Goal: Task Accomplishment & Management: Manage account settings

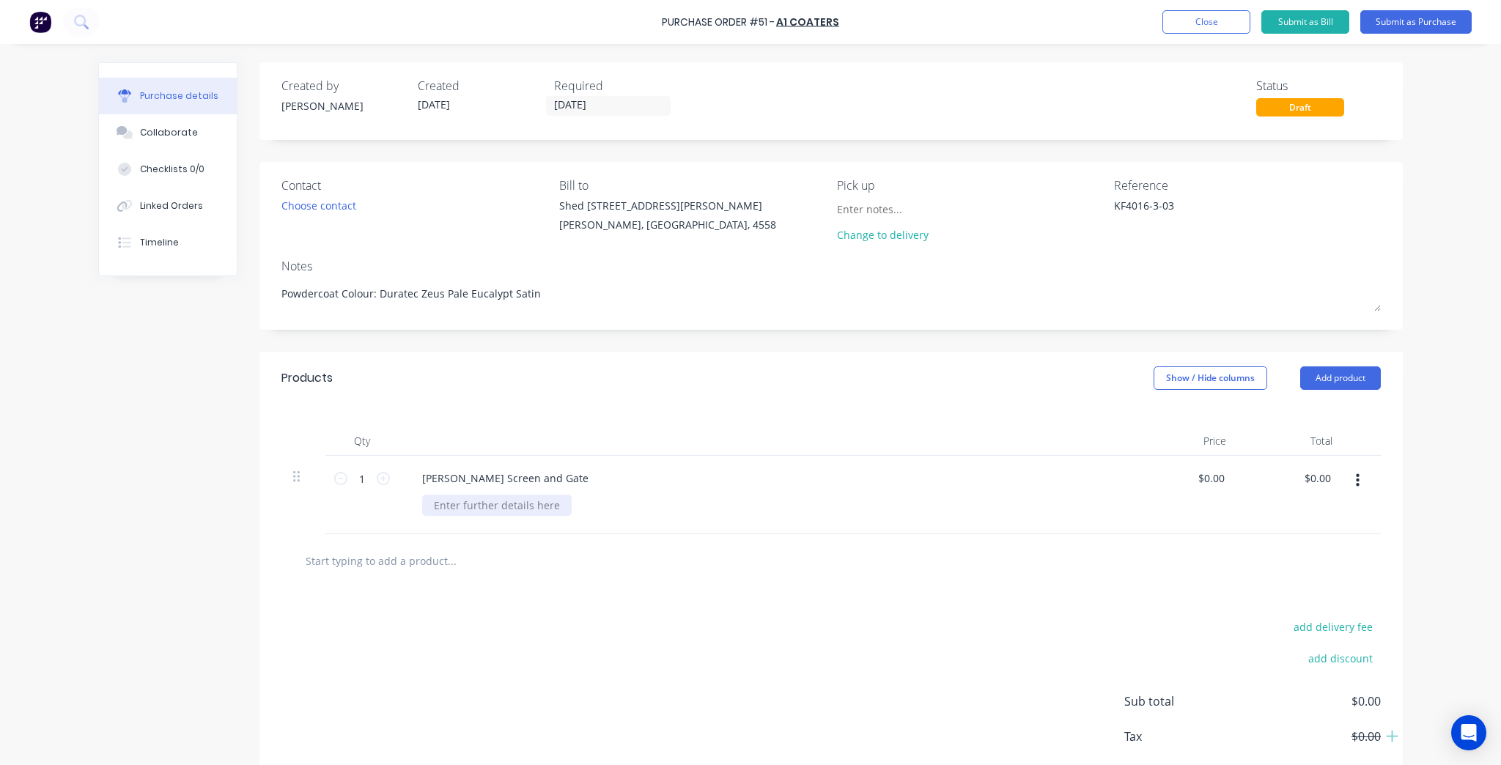
click at [454, 507] on div at bounding box center [497, 505] width 150 height 21
click at [451, 502] on div at bounding box center [497, 505] width 150 height 21
drag, startPoint x: 536, startPoint y: 490, endPoint x: 539, endPoint y: 475, distance: 14.8
click at [536, 484] on div "Batten Screen and Gate" at bounding box center [765, 495] width 733 height 78
type textarea "x"
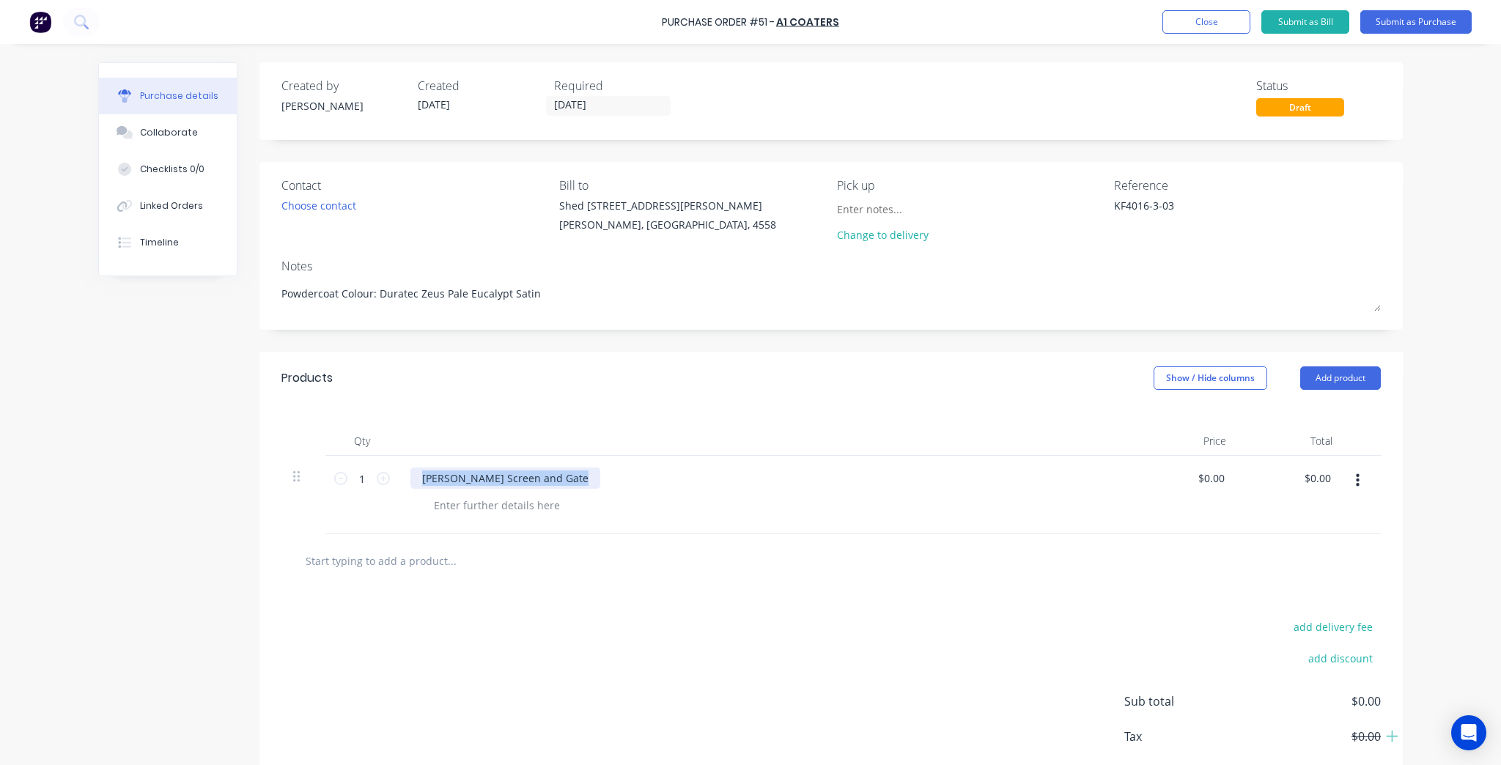
click at [539, 475] on div "Batten Screen and Gate" at bounding box center [505, 478] width 190 height 21
click at [615, 485] on div "Batten Screen and Gate 50 x 25 Battens at" at bounding box center [550, 478] width 280 height 21
click at [621, 478] on div "Batten Screen and Gate 50 x 25 Battens at" at bounding box center [550, 478] width 280 height 21
type textarea "x"
click at [532, 503] on div at bounding box center [497, 505] width 150 height 21
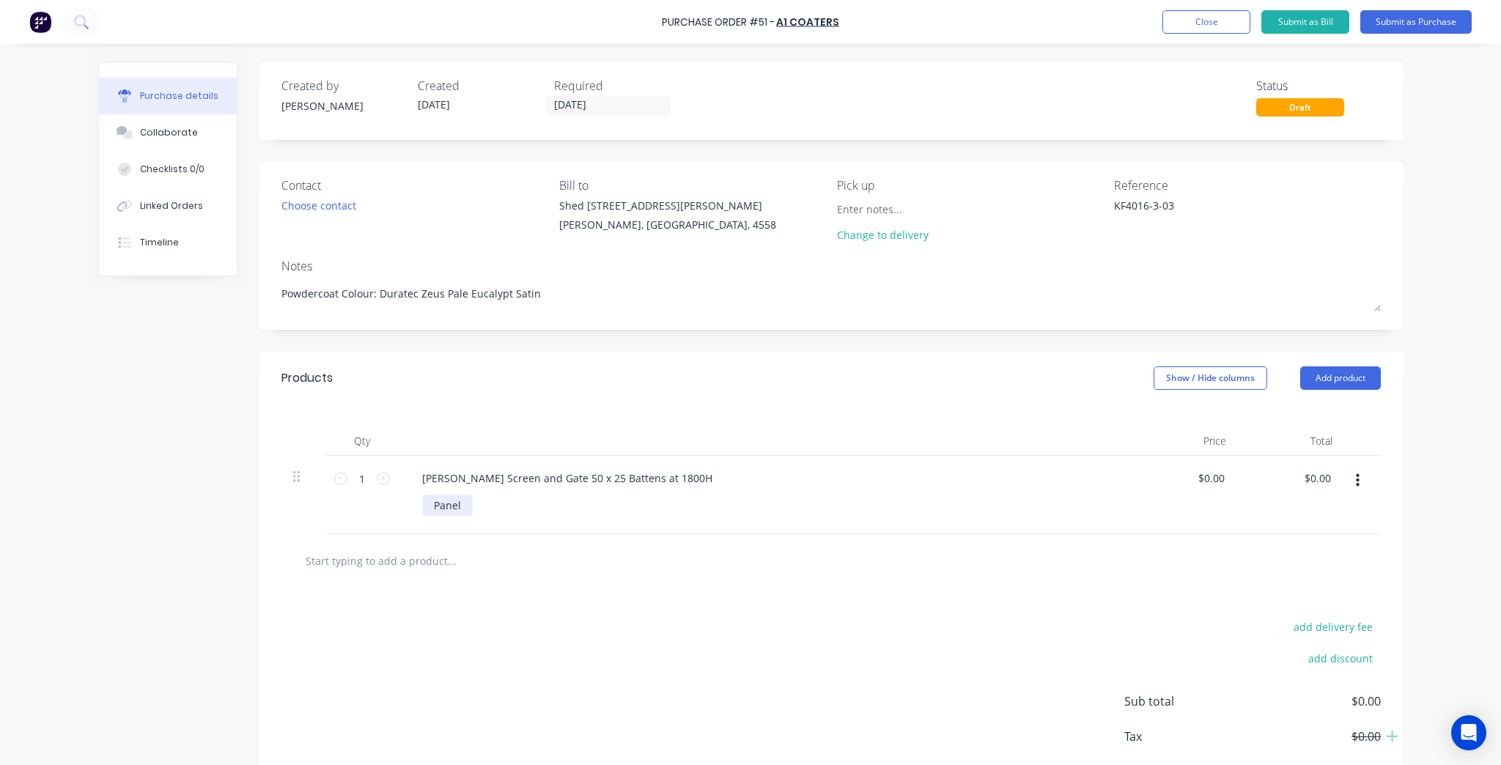
click at [463, 504] on div "Panel" at bounding box center [447, 505] width 51 height 21
drag, startPoint x: 471, startPoint y: 502, endPoint x: 292, endPoint y: 501, distance: 178.1
click at [292, 501] on div "1 1 Batten Screen and Gate 50 x 25 Battens at 1800H Panel @ $0.00 $0.00 $0.00 $…" at bounding box center [830, 495] width 1099 height 78
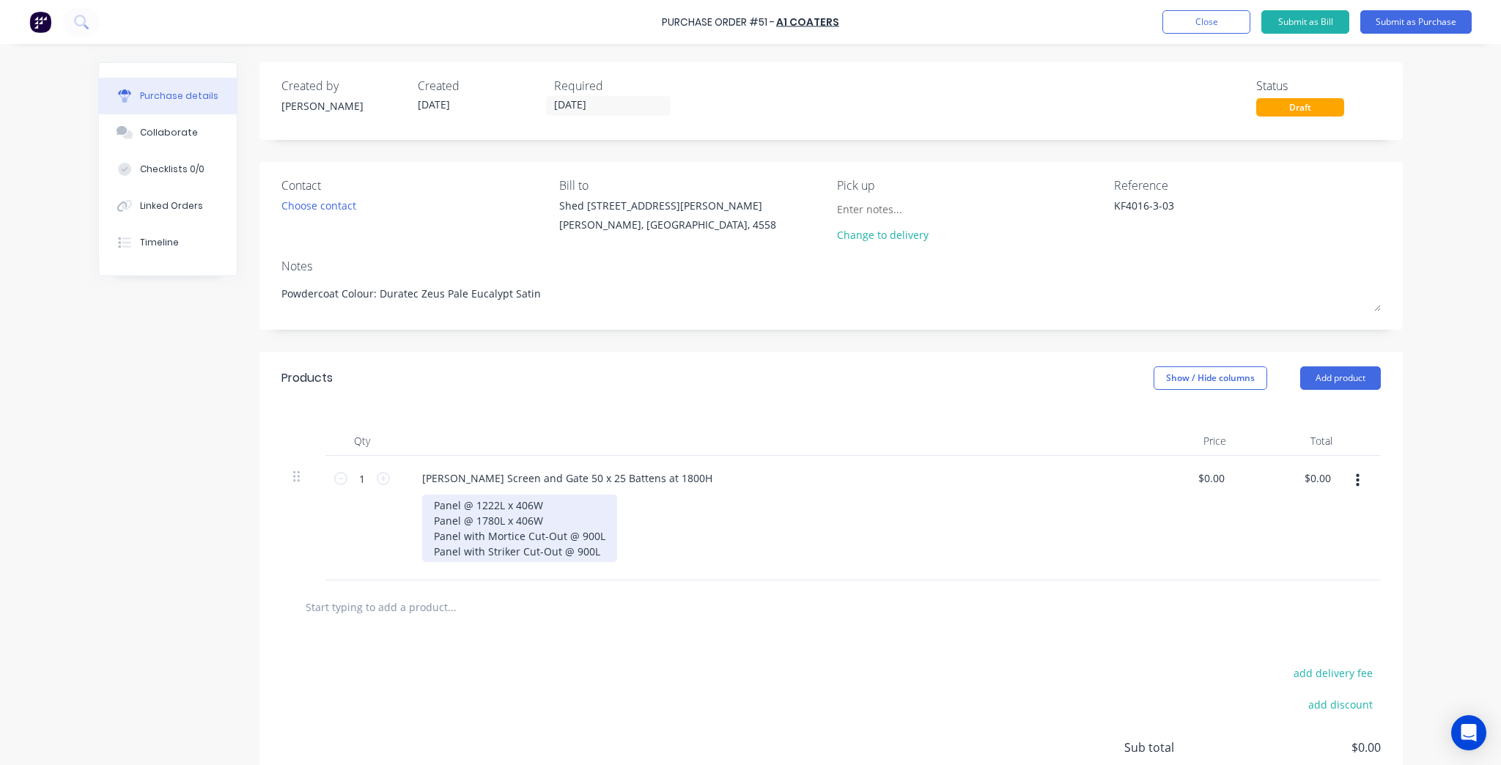
click at [602, 553] on div "Panel @ 1222L x 406W Panel @ 1780L x 406W Panel with Mortice Cut-Out @ 900L Pan…" at bounding box center [519, 528] width 195 height 67
click at [426, 552] on div "Panel @ 1222L x 406W Panel @ 1780L x 406W Panel with Mortice Cut-Out @ 900L Pan…" at bounding box center [519, 536] width 195 height 83
click at [422, 537] on div "Panel @ 1222L x 406W Panel @ 1780L x 406W Panel with Mortice Cut-Out @ 900L Pan…" at bounding box center [519, 536] width 195 height 83
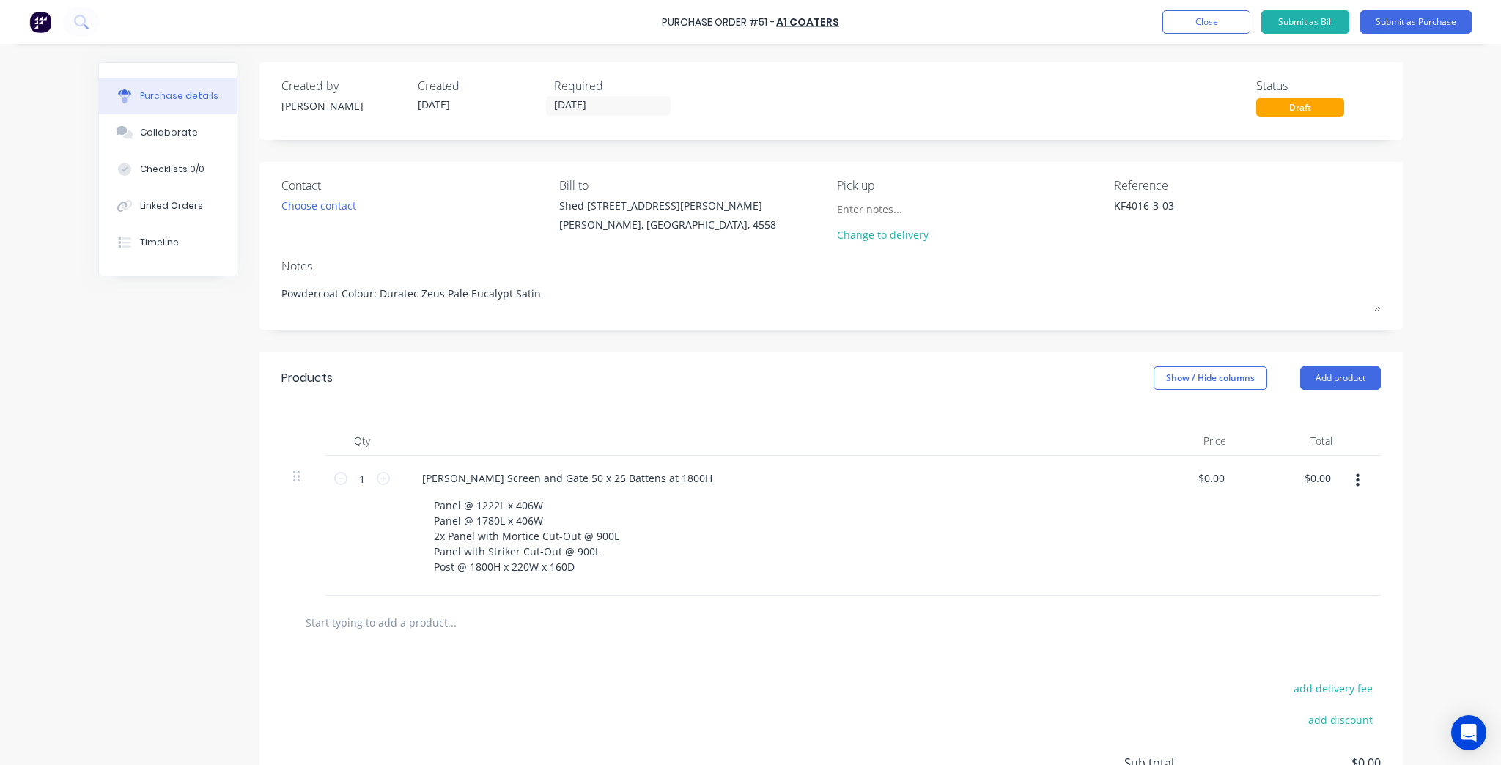
click at [925, 620] on div at bounding box center [831, 622] width 1076 height 29
click at [394, 616] on input "text" at bounding box center [451, 622] width 293 height 29
drag, startPoint x: 909, startPoint y: 598, endPoint x: 542, endPoint y: 591, distance: 366.5
click at [909, 598] on div at bounding box center [830, 622] width 1099 height 53
type textarea "x"
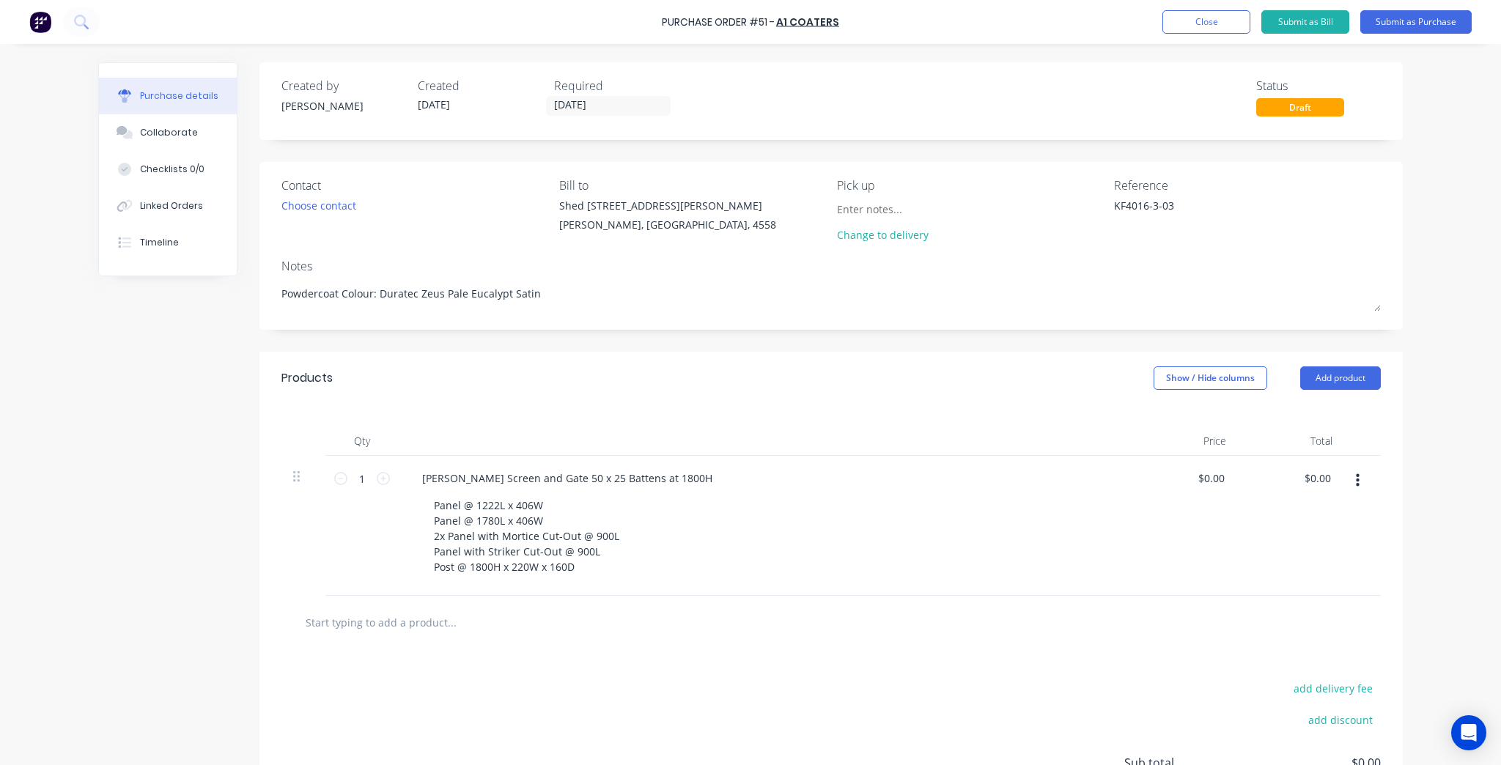
click at [453, 611] on input "text" at bounding box center [451, 622] width 293 height 29
type input "B"
type textarea "x"
type input "Ba"
type textarea "x"
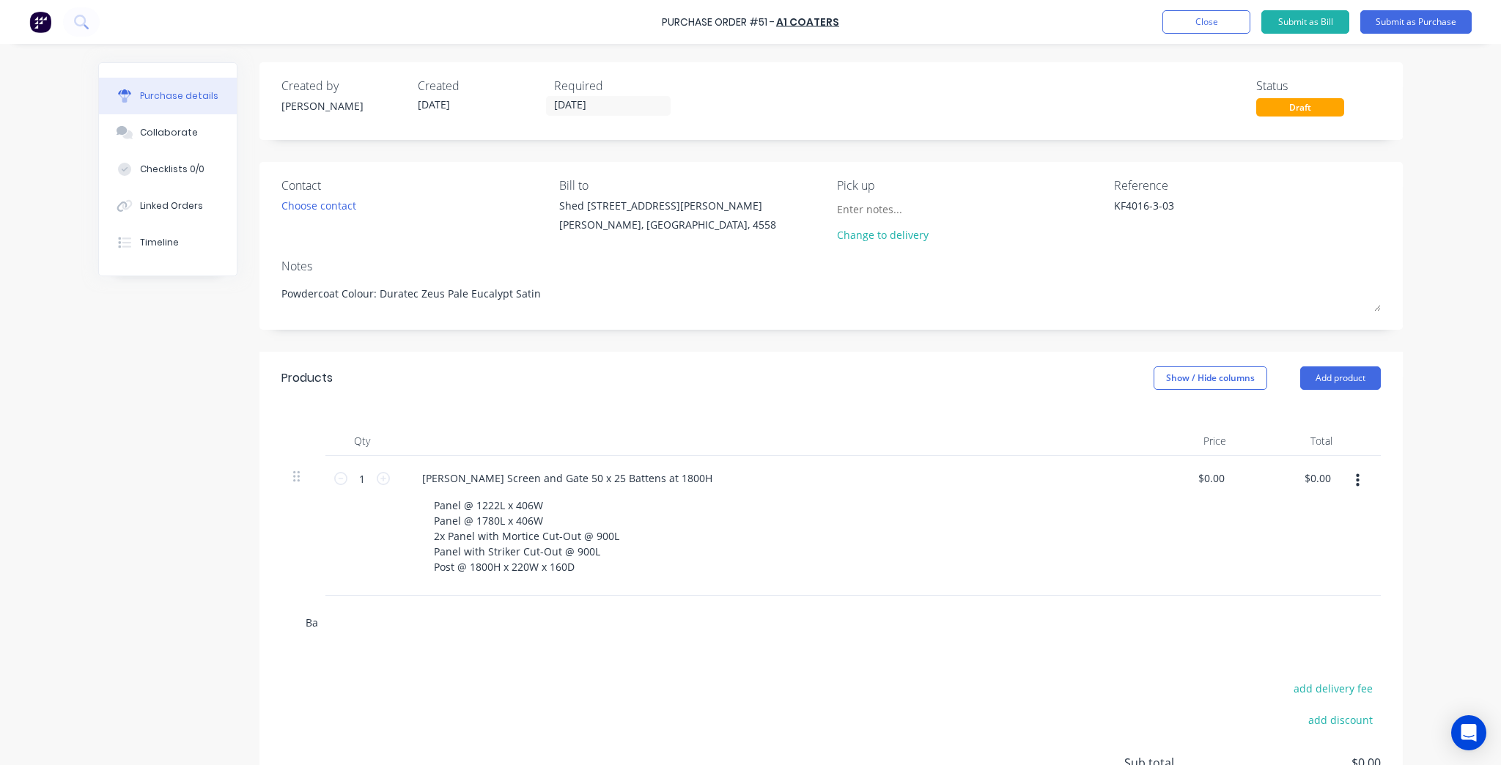
type input "Bat"
type textarea "x"
type input "Batt"
type textarea "x"
type input "Batte"
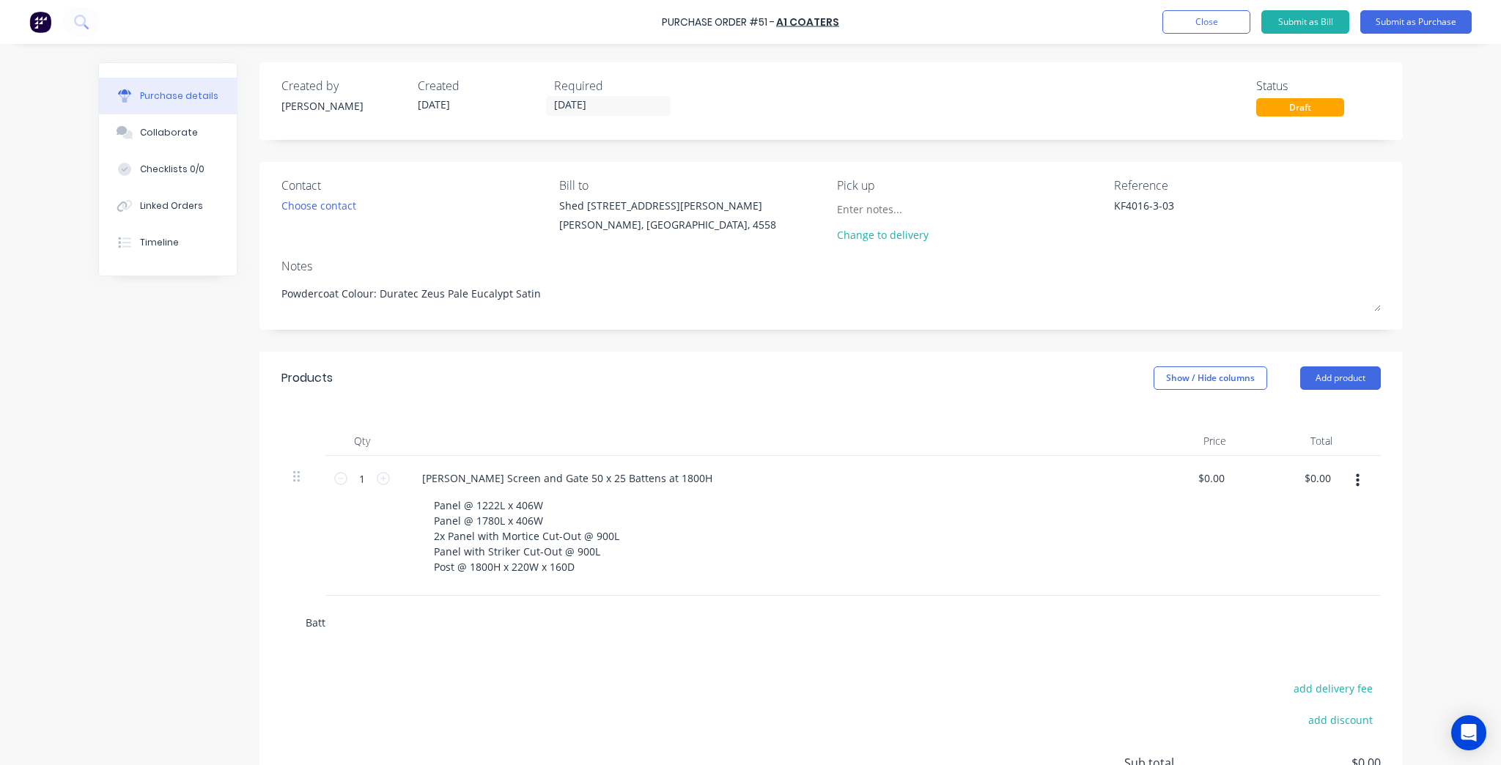
type textarea "x"
type input "Batten"
type textarea "x"
type input "Batten"
type textarea "x"
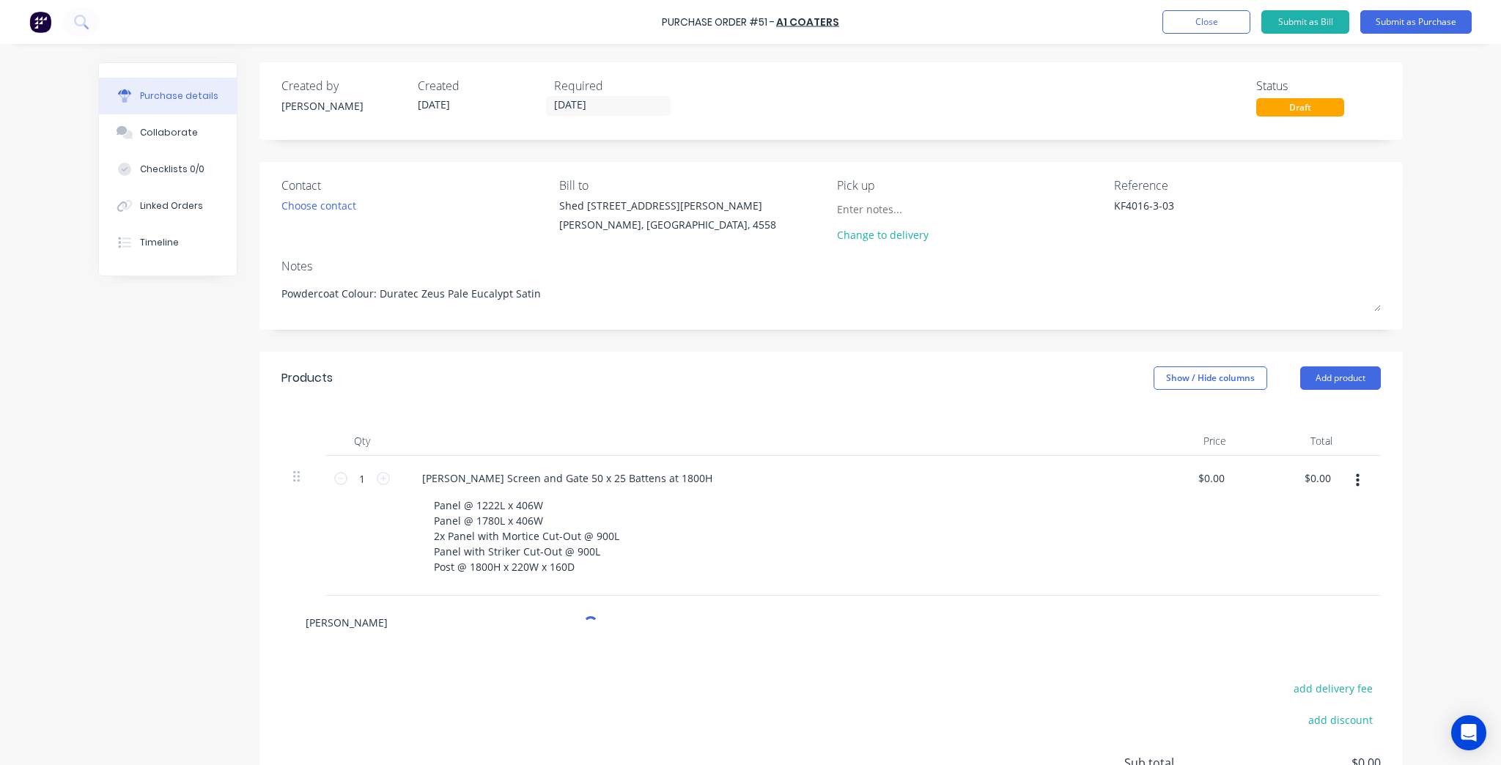
type input "Batten S"
type textarea "x"
type input "Batten Sc"
type textarea "x"
type input "Batten Scr"
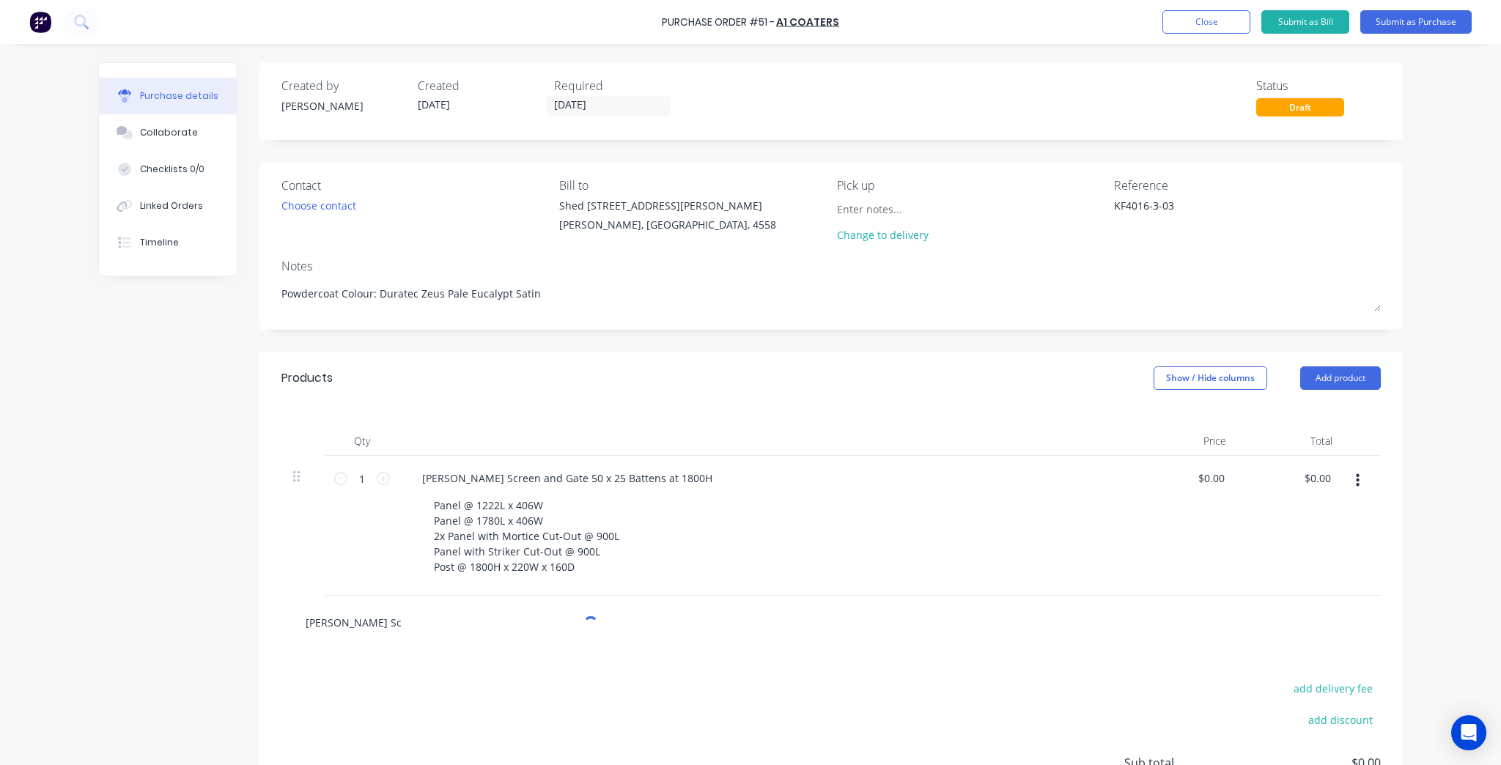
type textarea "x"
type input "Batten Scre"
type textarea "x"
type input "Batten Scree"
type textarea "x"
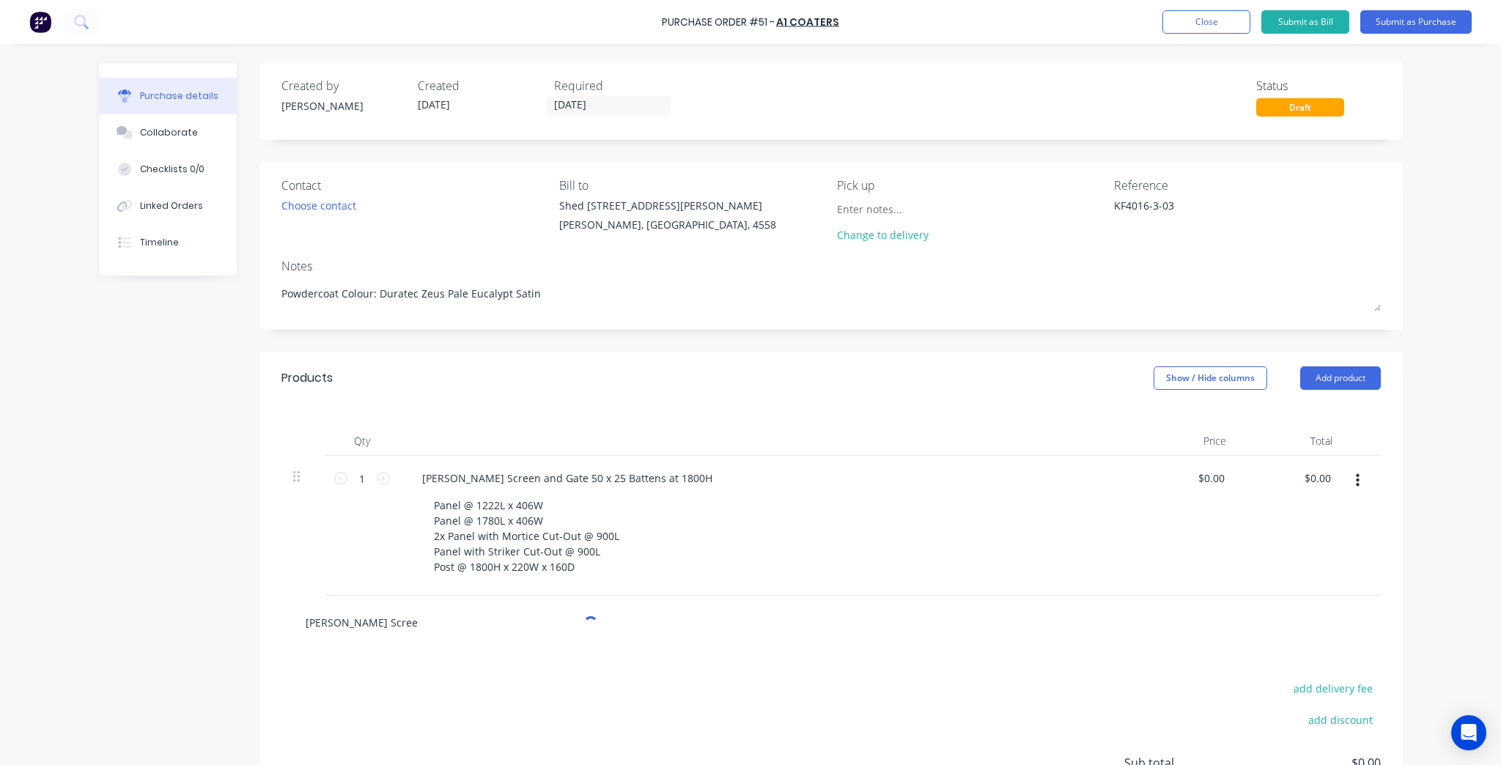
type input "Batten Screen"
type textarea "x"
type input "Batten Screen"
type textarea "x"
type input "Batten Screen a"
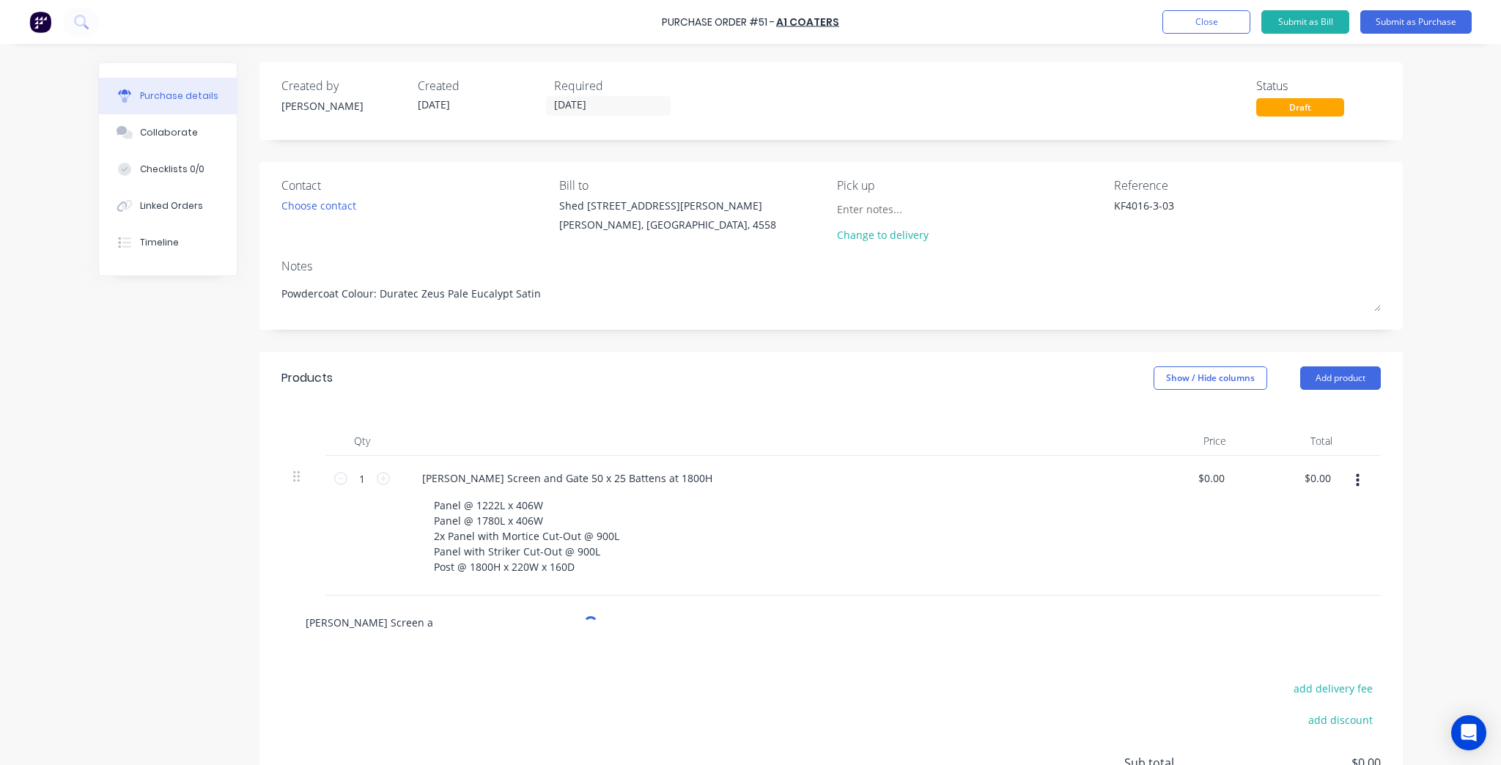
type textarea "x"
type input "Batten Screen an"
type textarea "x"
type input "Batten Screen and"
type textarea "x"
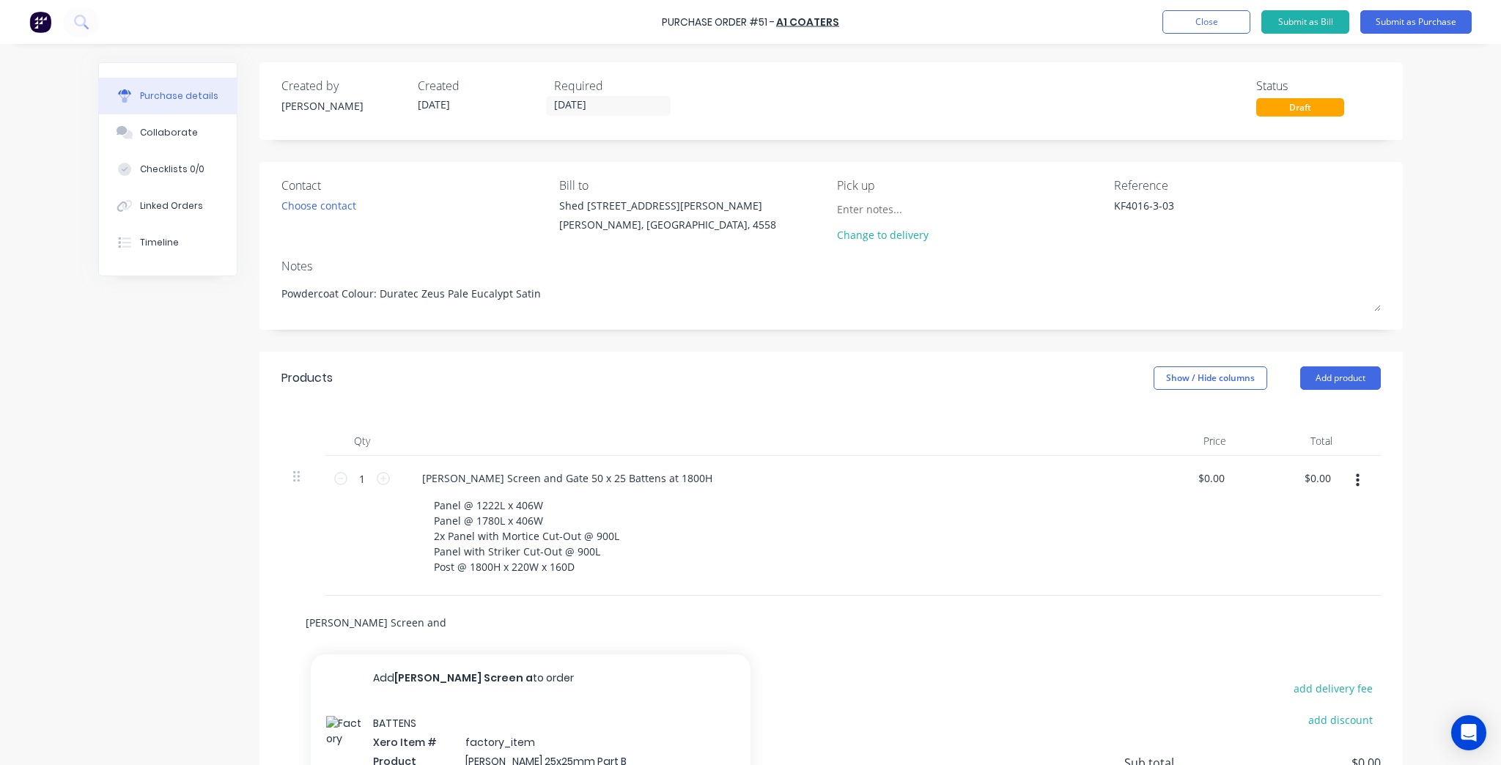
type input "Batten Screen and"
type textarea "x"
type input "Batten Screen and G"
type textarea "x"
type input "Batten Screen and Ga"
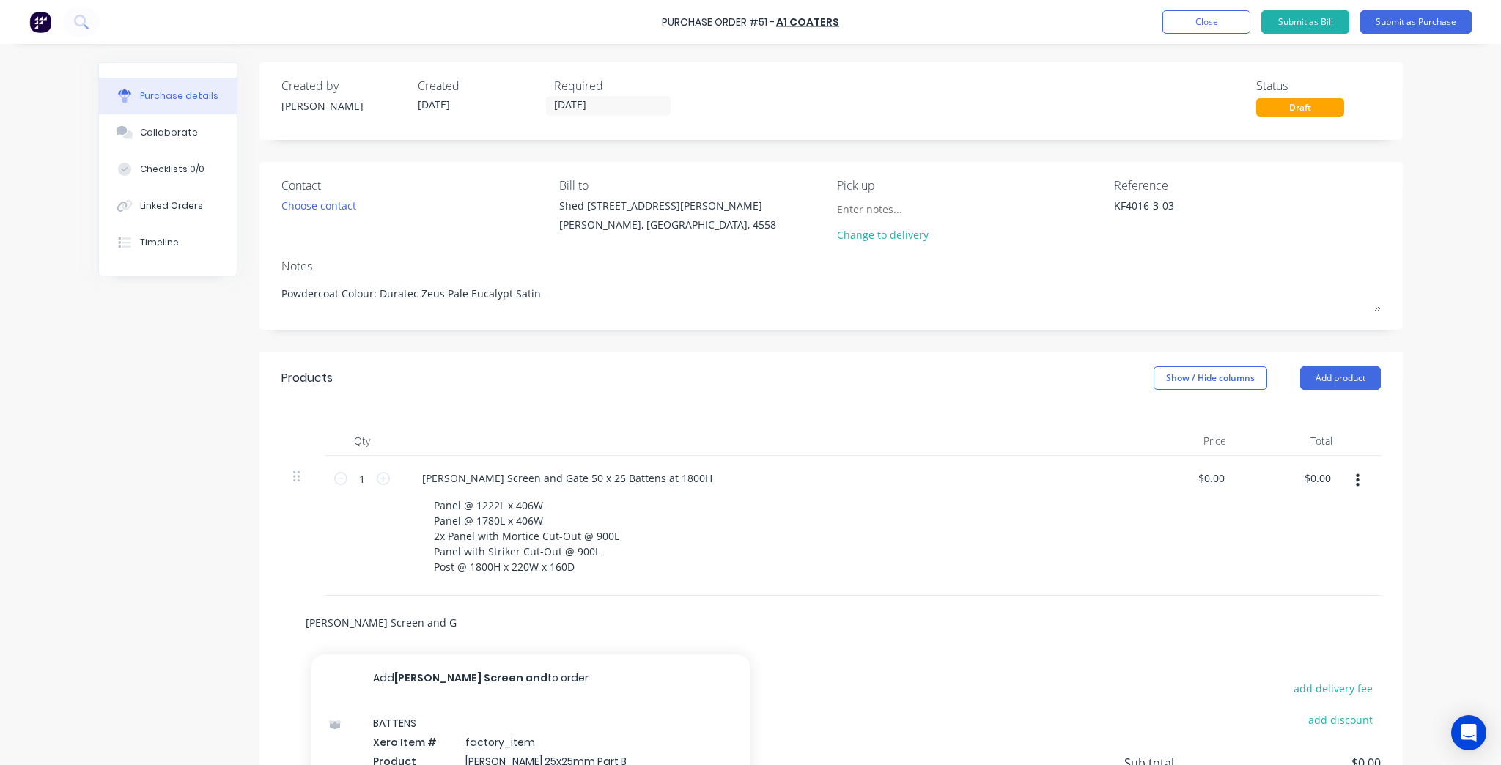
type textarea "x"
type input "Batten Screen and Gat"
type textarea "x"
type input "Batten Screen and Gate"
type textarea "x"
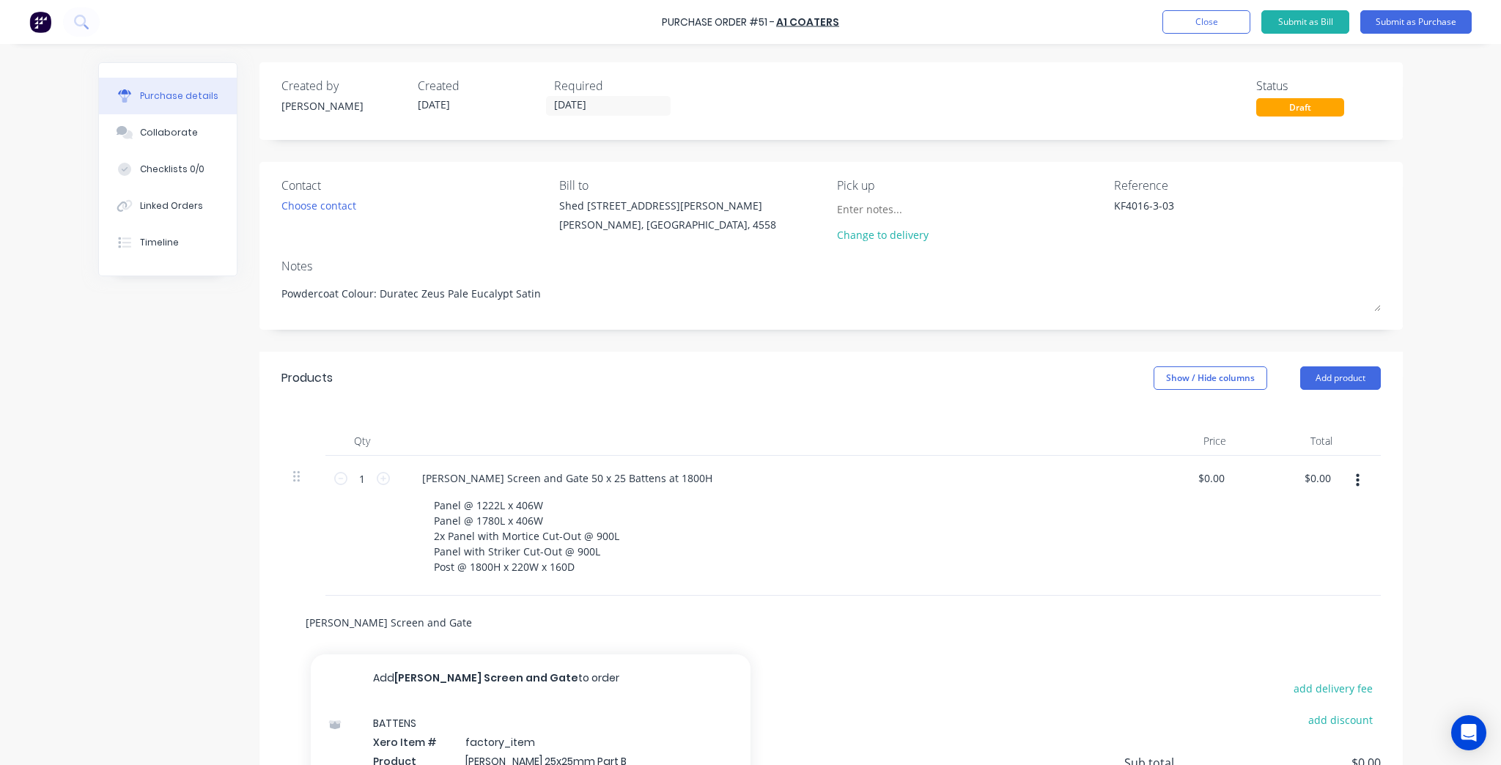
type input "Batten Screen and Gate"
type textarea "x"
type input "Batten Screen and Gate 5"
type textarea "x"
type input "Batten Screen and Gate 50"
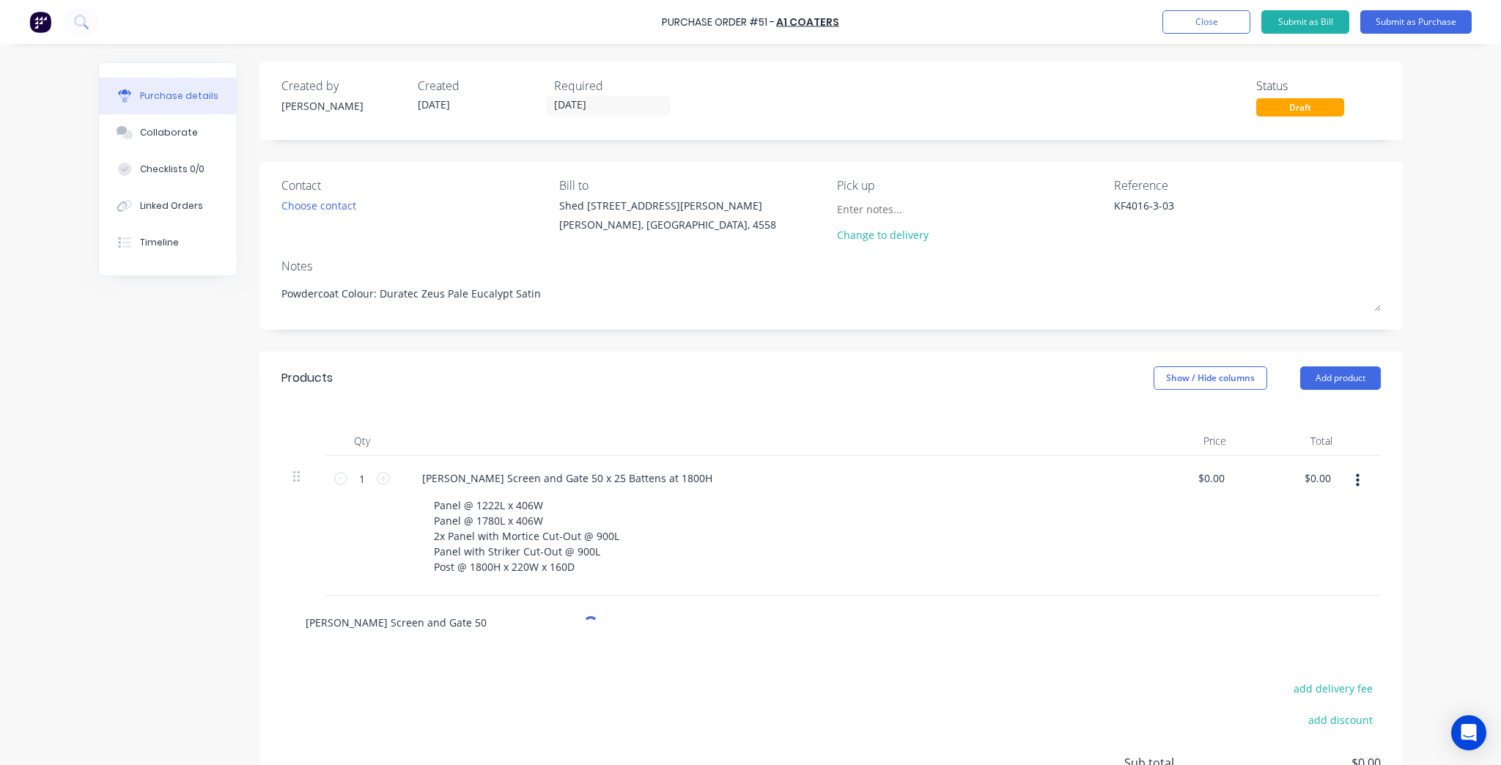
type textarea "x"
type input "Batten Screen and Gate 50"
type textarea "x"
type input "Batten Screen and Gate 50 x"
type textarea "x"
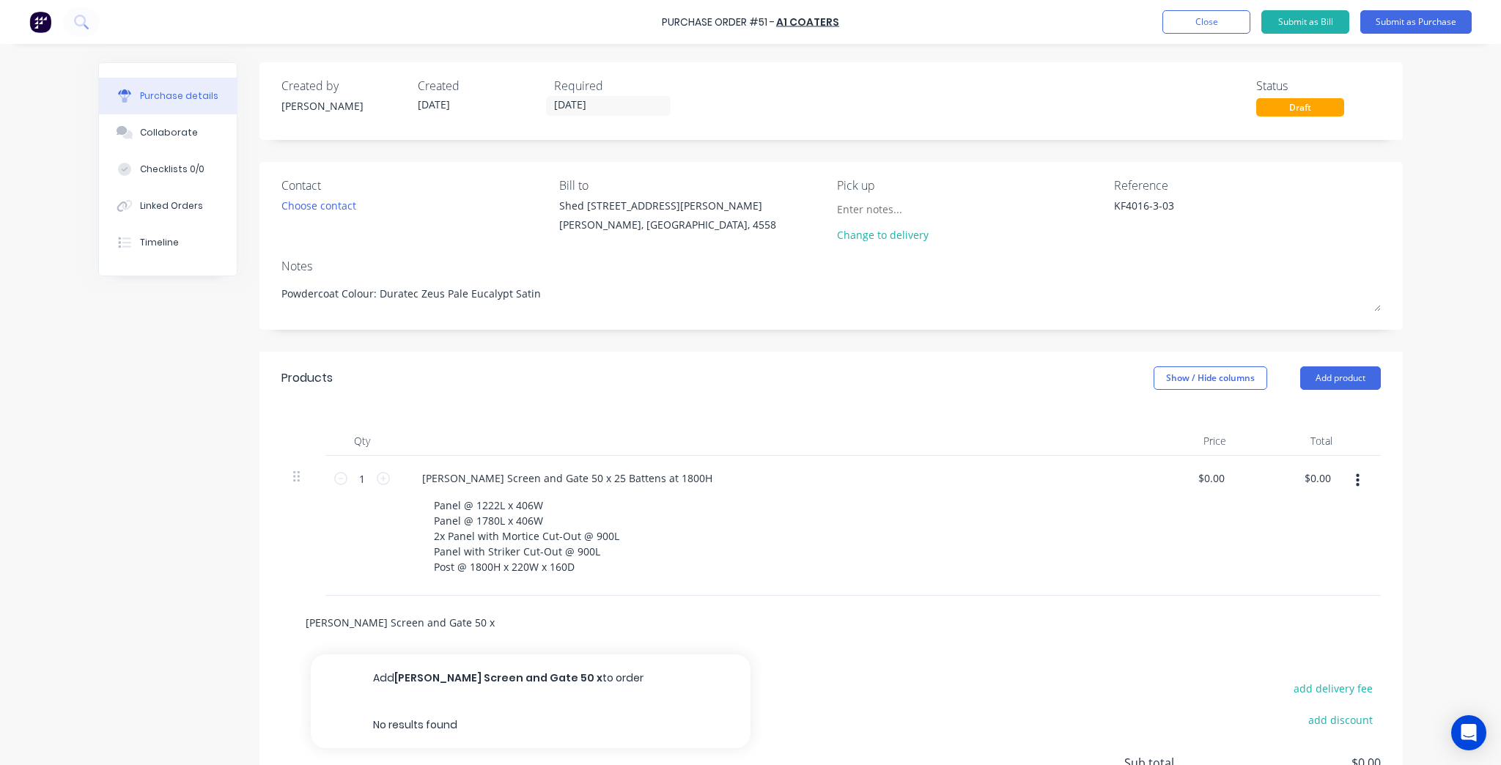
type input "Batten Screen and Gate 50 x2"
type textarea "x"
type input "Batten Screen and Gate 50 x25"
type textarea "x"
type input "Batten Screen and Gate 50 x2"
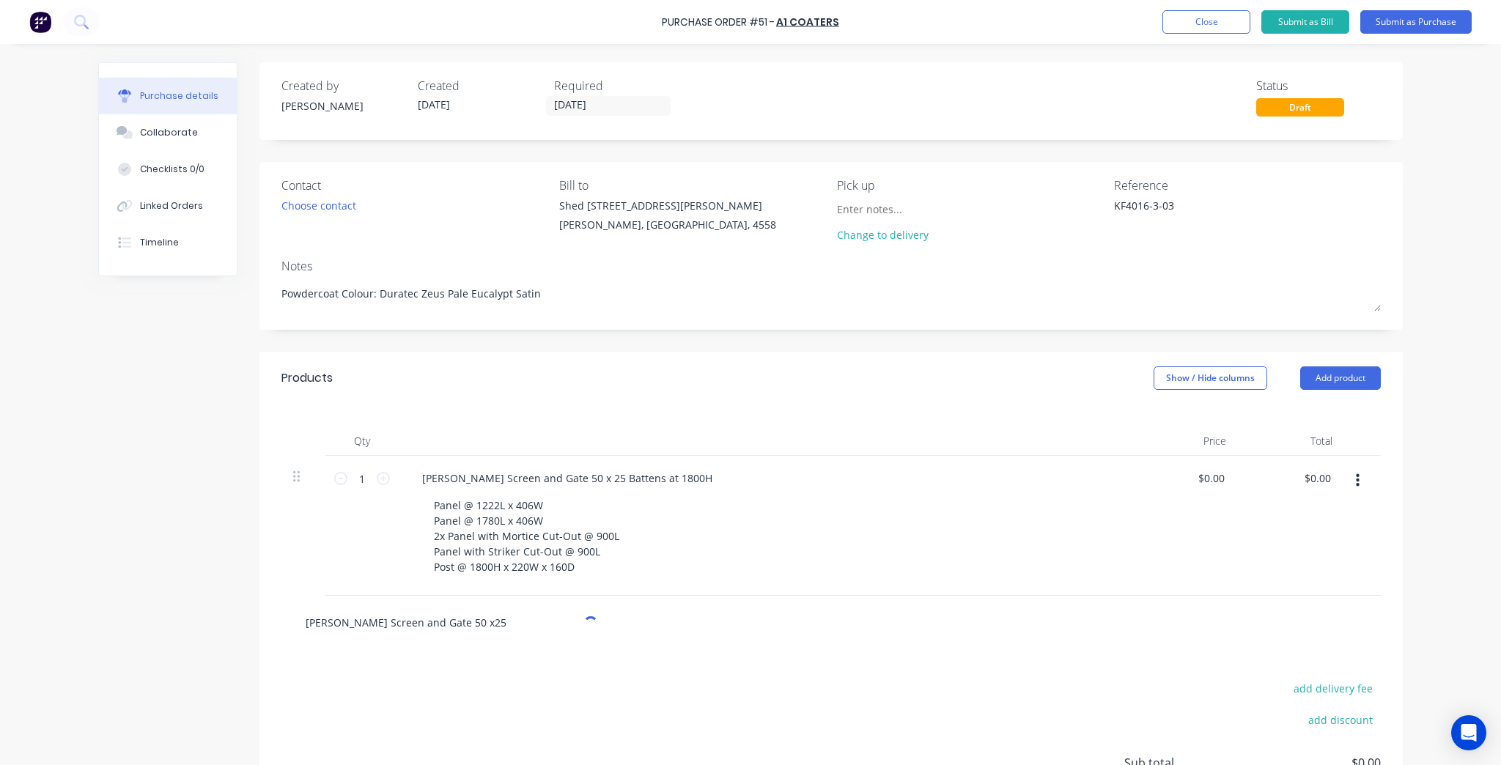
type textarea "x"
type input "Batten Screen and Gate 50 x"
type textarea "x"
type input "Batten Screen and Gate 50 x"
type textarea "x"
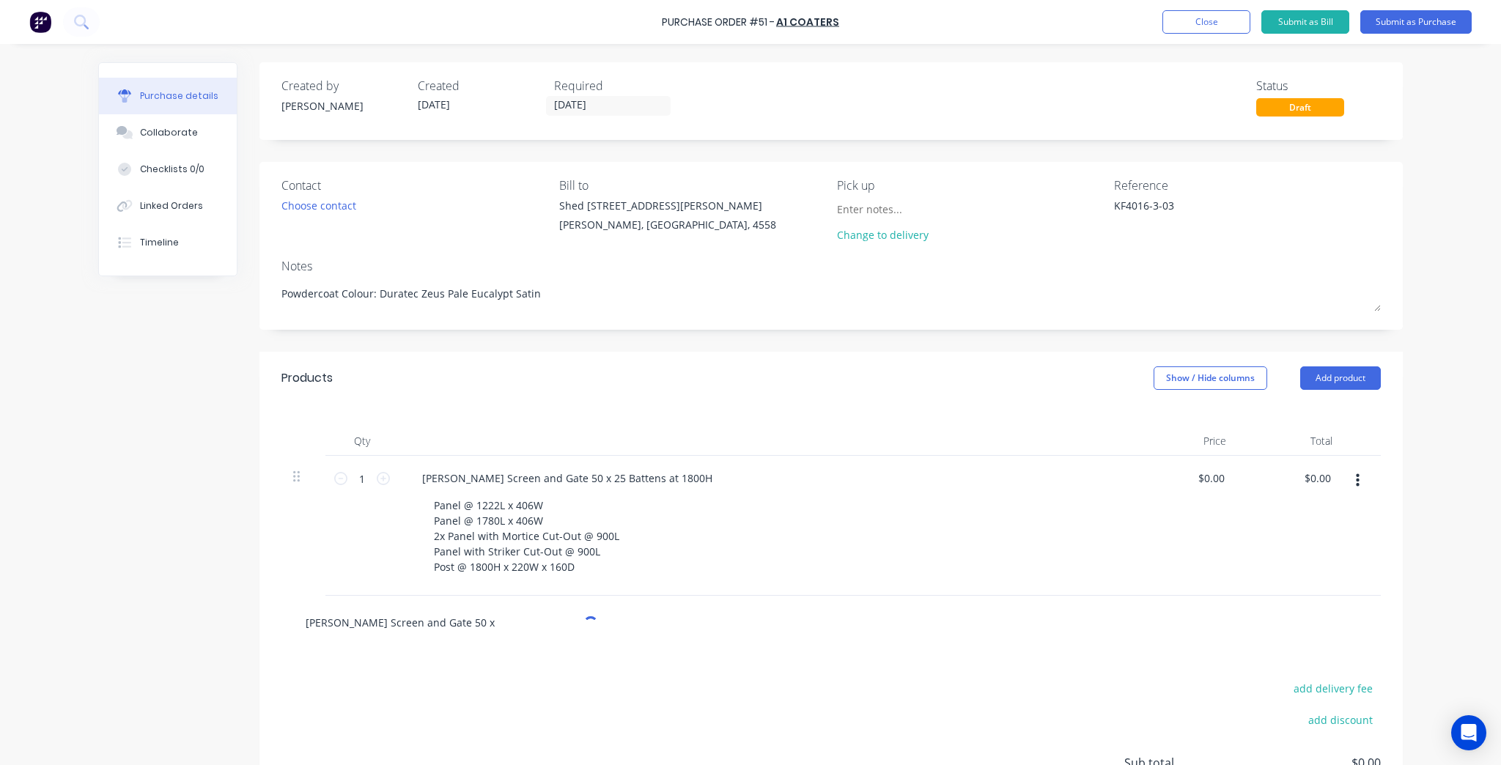
type input "Batten Screen and Gate 50 x 2"
type textarea "x"
type input "Batten Screen and Gate 50 x 25"
type textarea "x"
type input "Batten Screen and Gate 50 x 25"
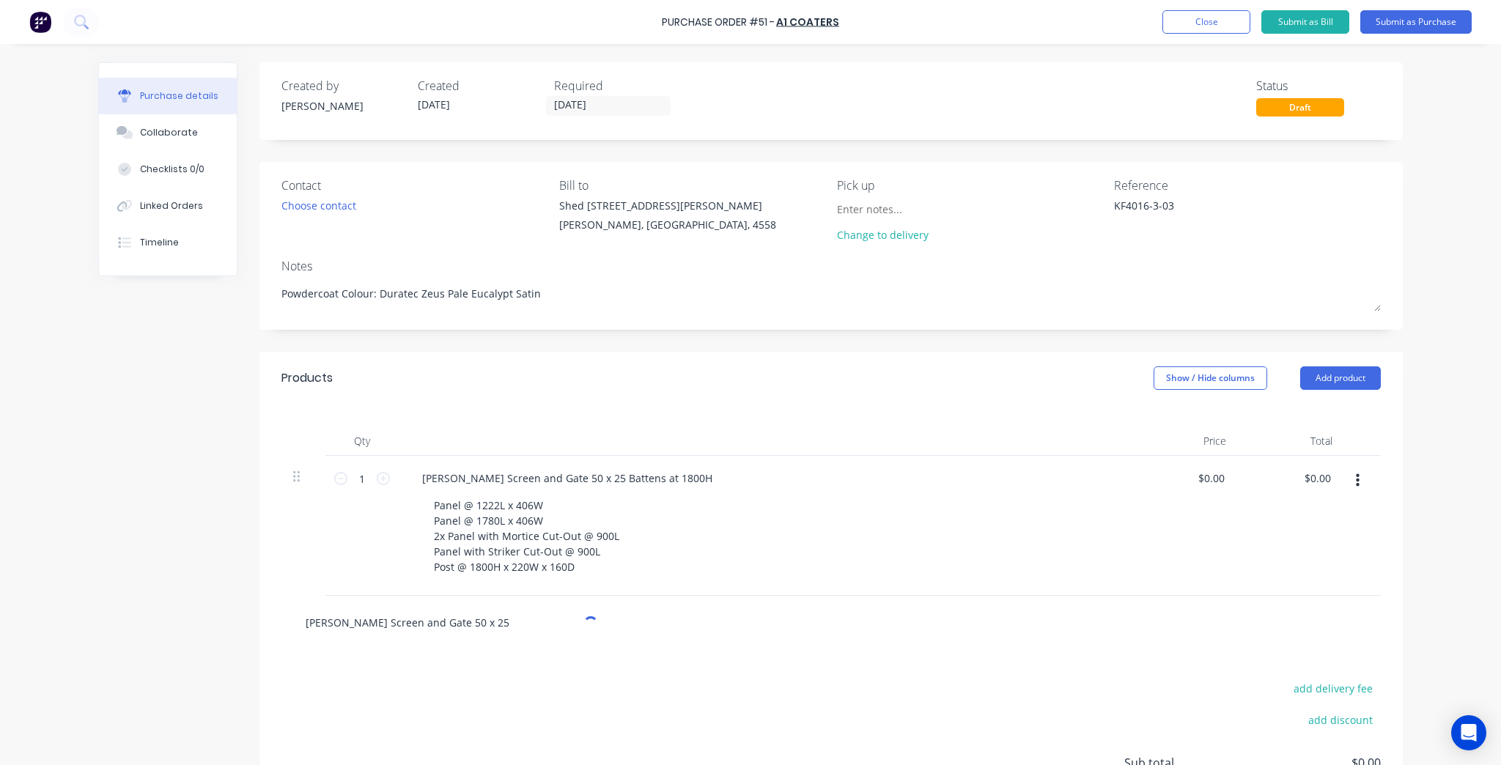
type textarea "x"
type input "Batten Screen and Gate 50 x 25 B"
type textarea "x"
type input "Batten Screen and Gate 50 x 25 Ba"
type textarea "x"
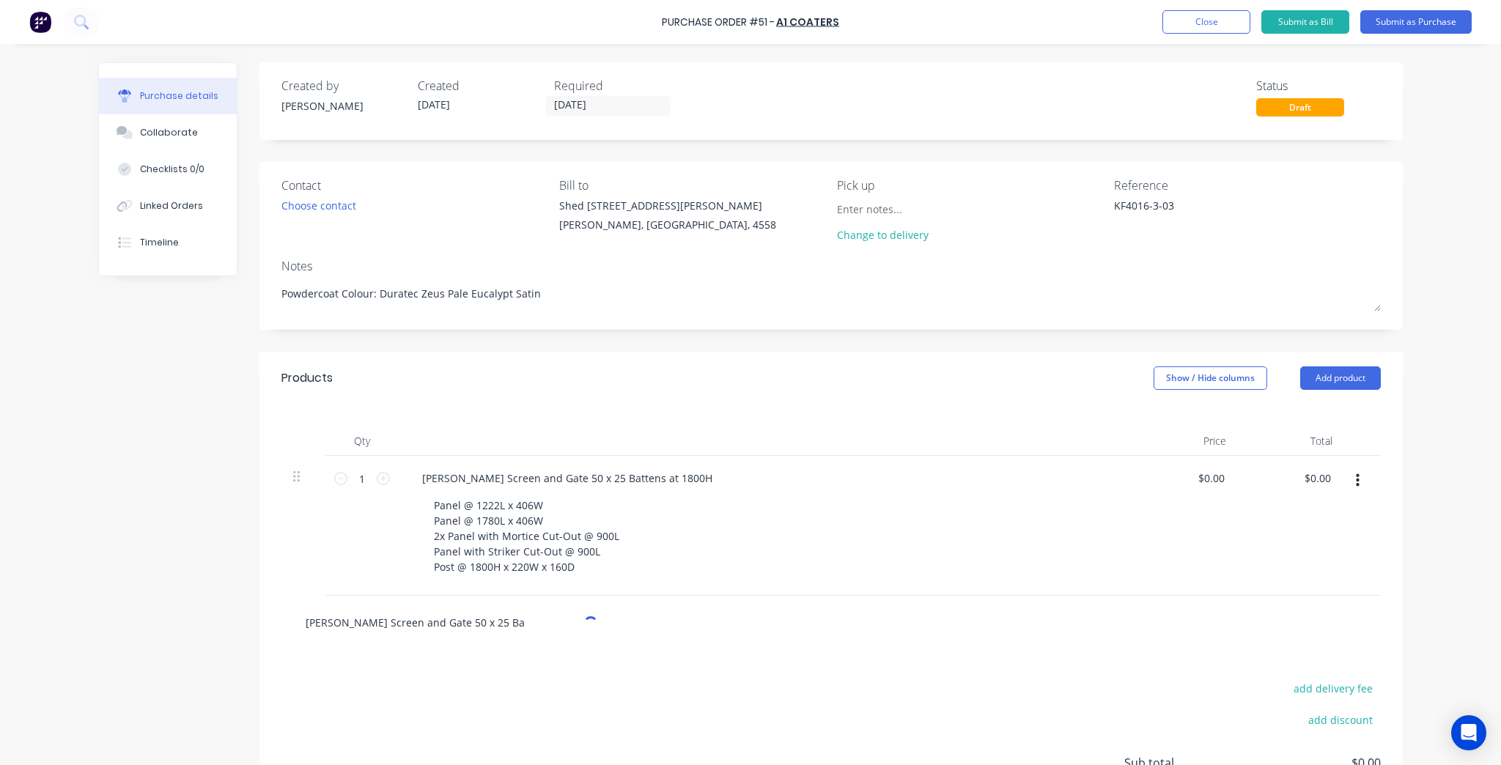
type input "Batten Screen and Gate 50 x 25 Bat"
type textarea "x"
type input "Batten Screen and Gate 50 x 25 Batt"
type textarea "x"
type input "Batten Screen and Gate 50 x 25 Batte"
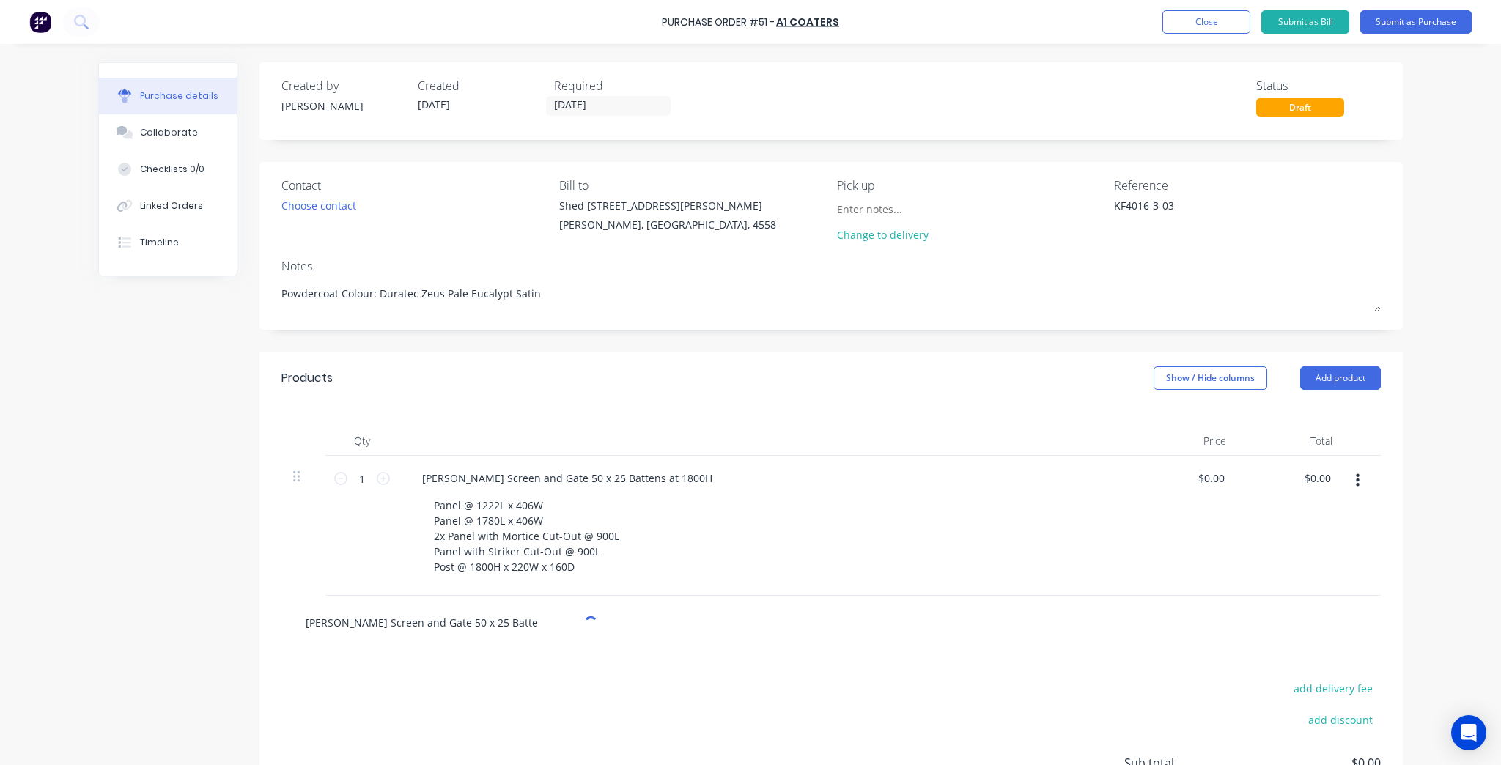
type textarea "x"
type input "Batten Screen and Gate 50 x 25 Batten"
type textarea "x"
type input "Batten Screen and Gate 50 x 25 Battens"
type textarea "x"
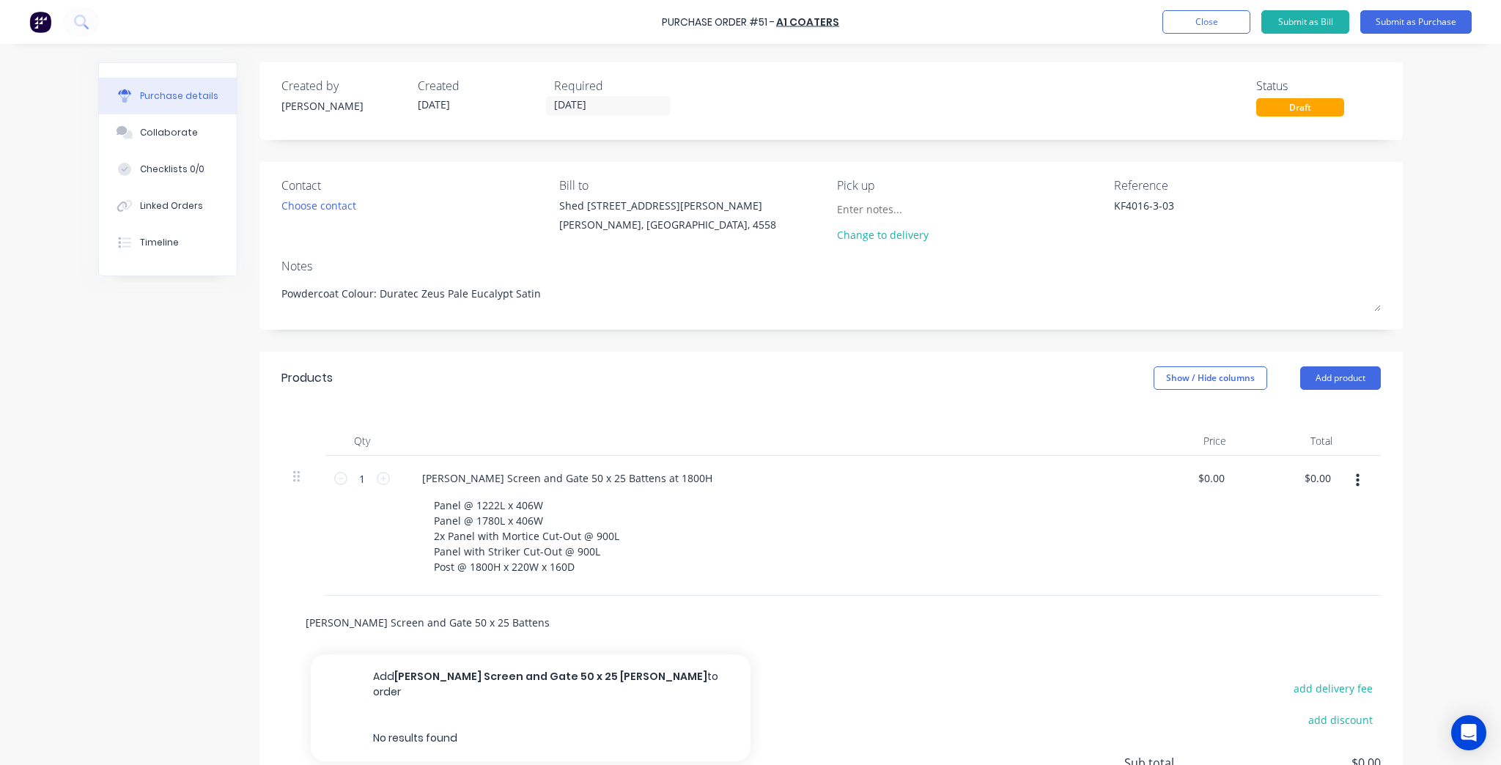
type input "Batten Screen and Gate 50 x 25 Battens"
type textarea "x"
type input "Batten Screen and Gate 50 x 25 Battens a"
type textarea "x"
type input "Batten Screen and Gate 50 x 25 Battens at"
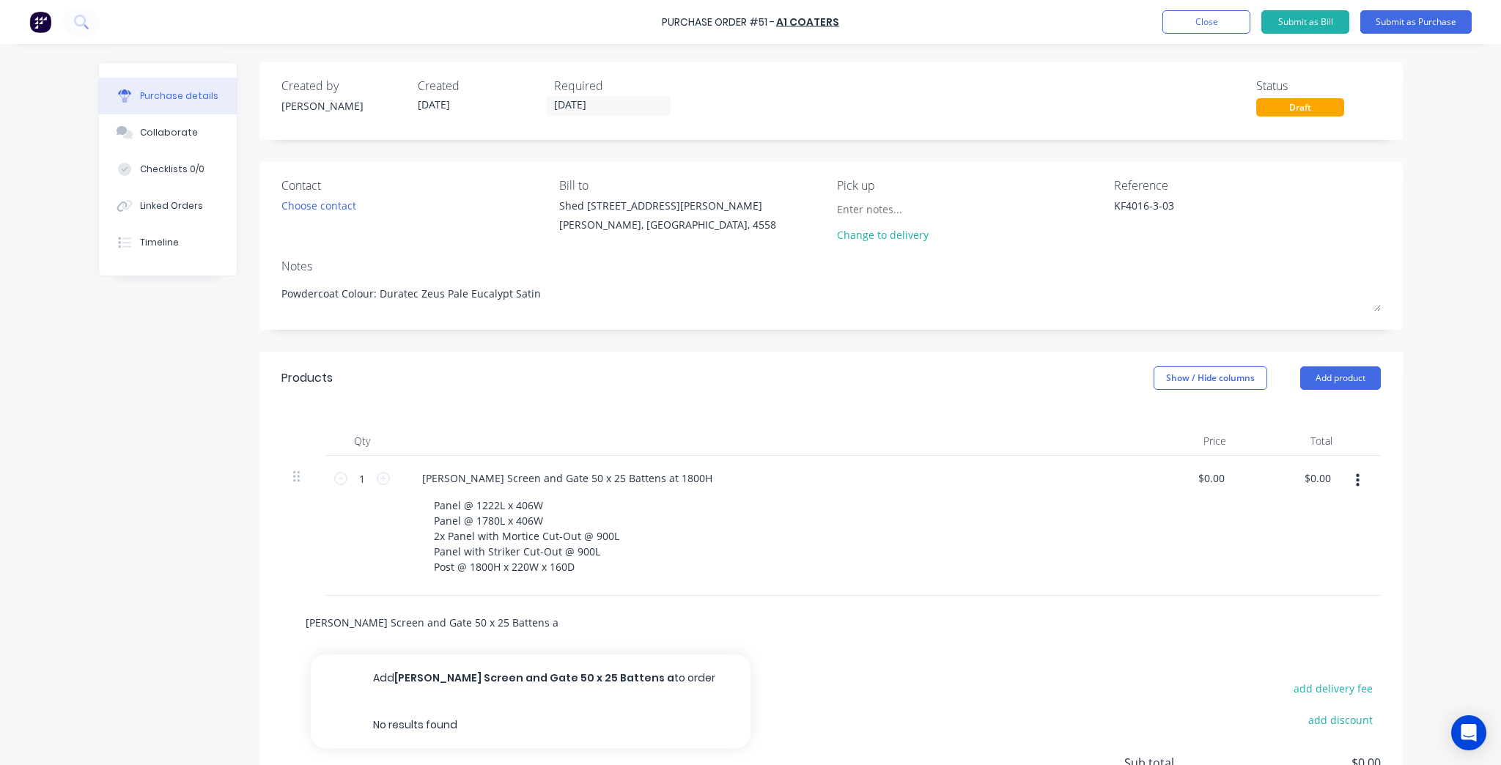
type textarea "x"
type input "Batten Screen and Gate 50 x 25 Battens at"
type textarea "x"
type input "Batten Screen and Gate 50 x 25 Battens at 1"
type textarea "x"
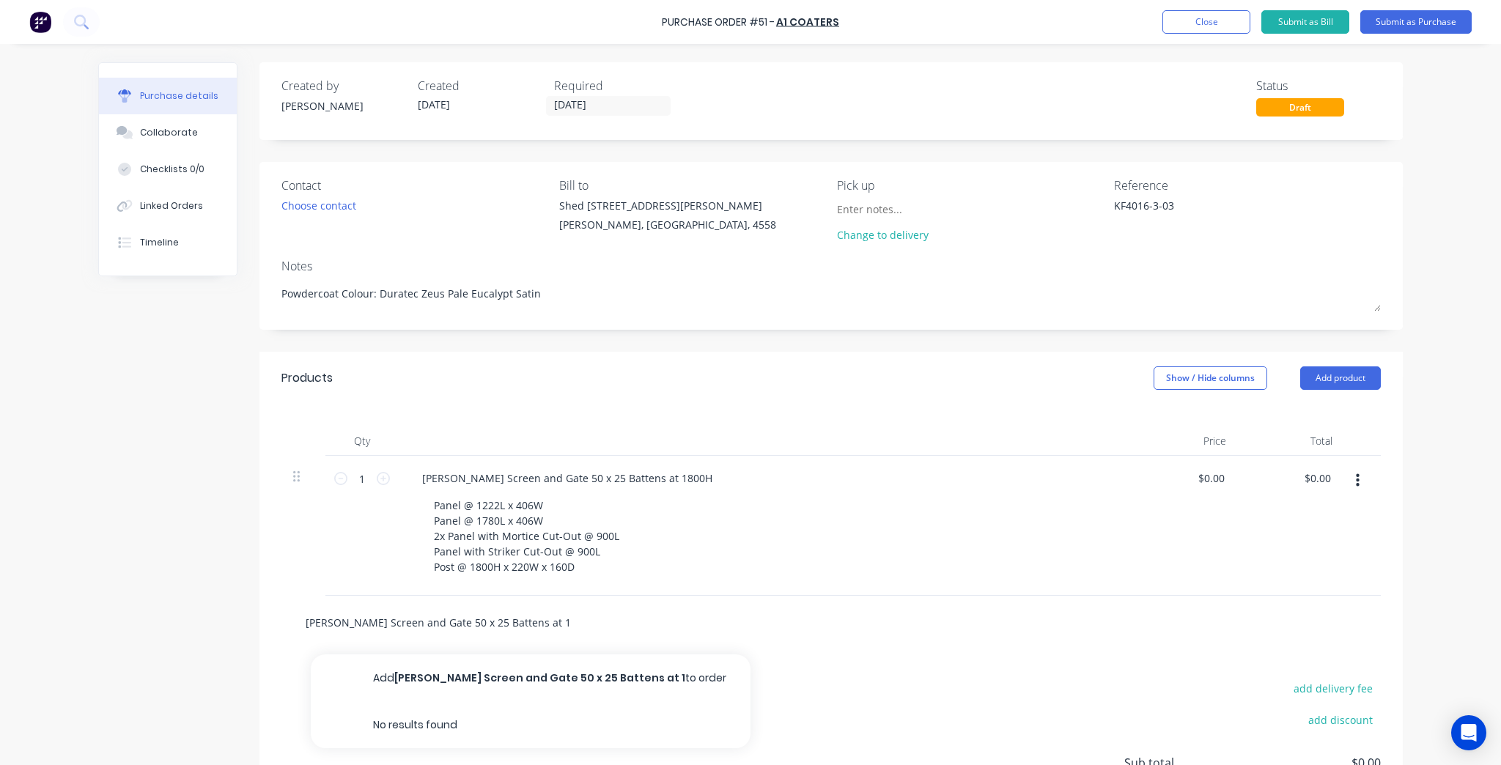
type input "Batten Screen and Gate 50 x 25 Battens at 18"
type textarea "x"
type input "Batten Screen and Gate 50 x 25 Battens at 189"
type textarea "x"
type input "Batten Screen and Gate 50 x 25 Battens at 1890"
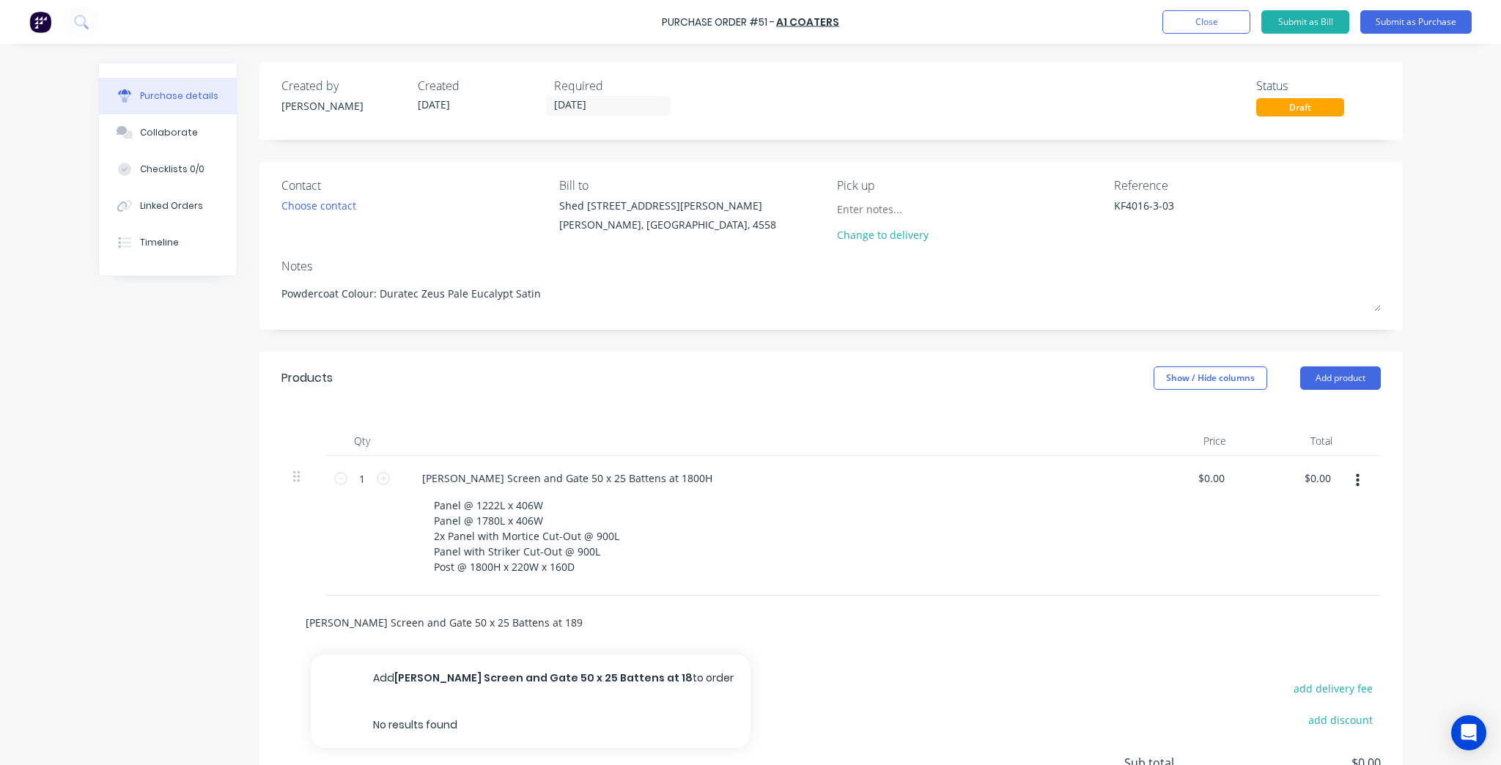
type textarea "x"
type input "Batten Screen and Gate 50 x 25 Battens at 189"
type textarea "x"
type input "Batten Screen and Gate 50 x 25 Battens at 18"
type textarea "x"
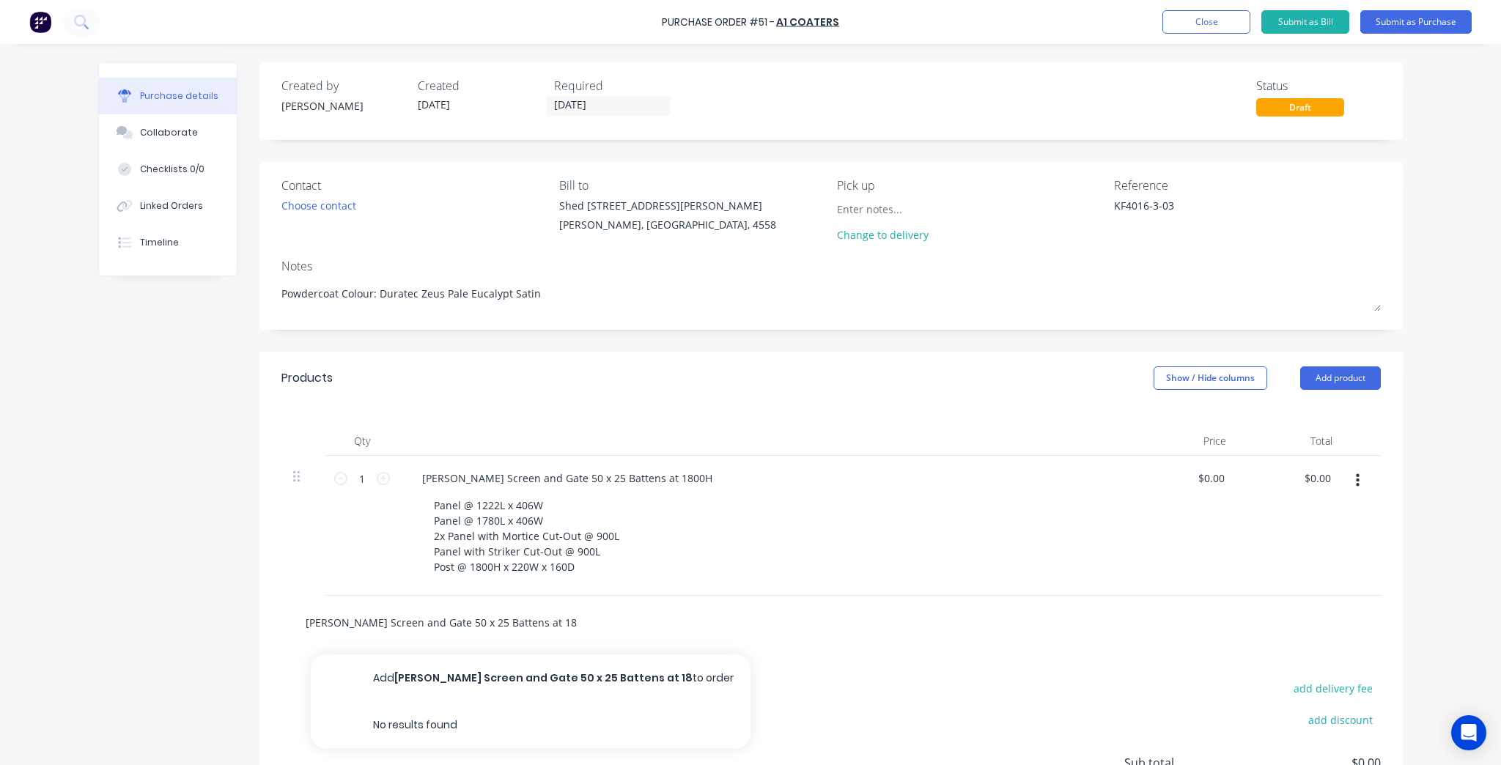
type input "Batten Screen and Gate 50 x 25 Battens at 180"
type textarea "x"
type input "Batten Screen and Gate 50 x 25 Battens at 1800"
type textarea "x"
type input "Batten Screen and Gate 50 x 25 Battens at 1800h"
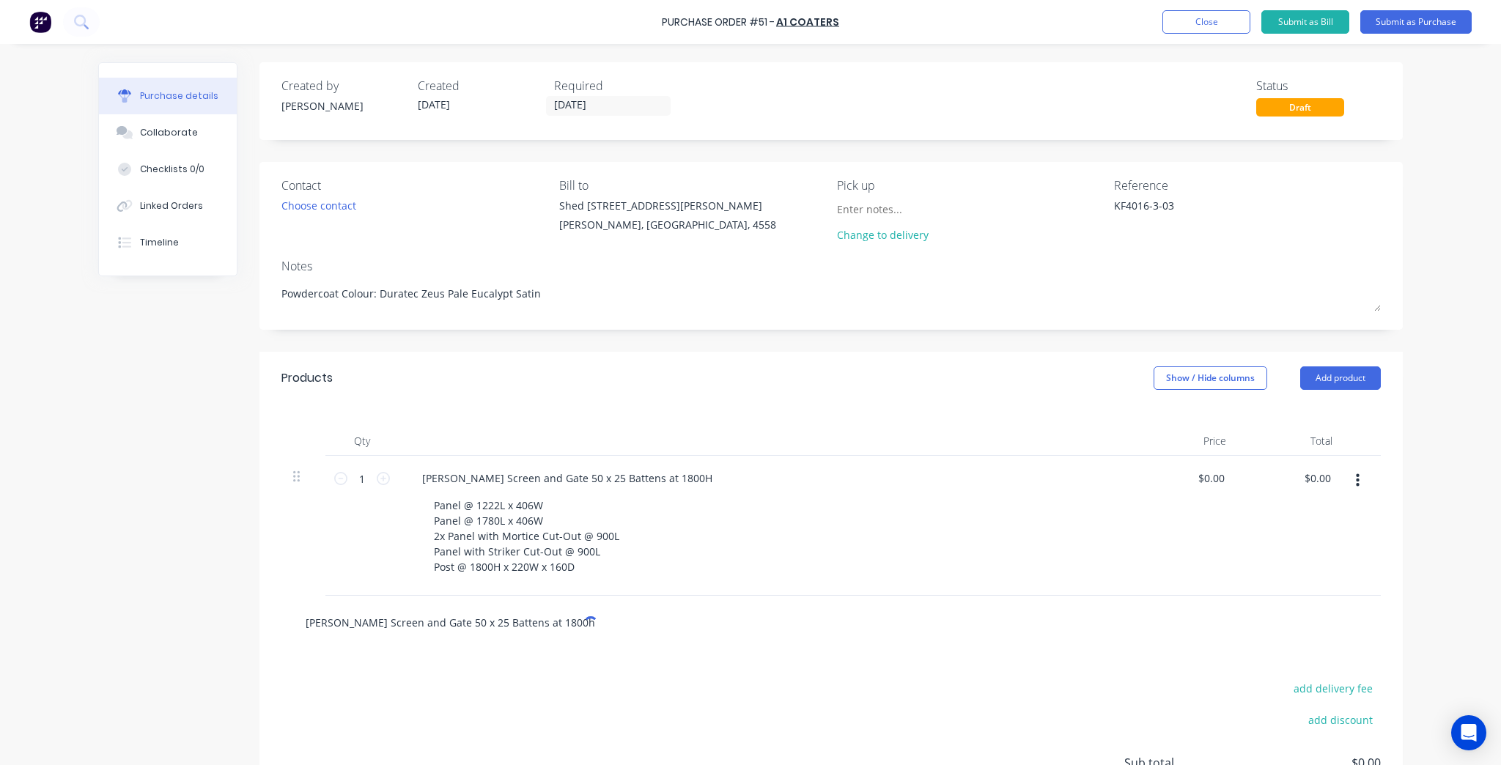
type textarea "x"
type input "Batten Screen and Gate 50 x 25 Battens at 1800"
type textarea "x"
type input "Batten Screen and Gate 50 x 25 Battens at 1800H"
type textarea "x"
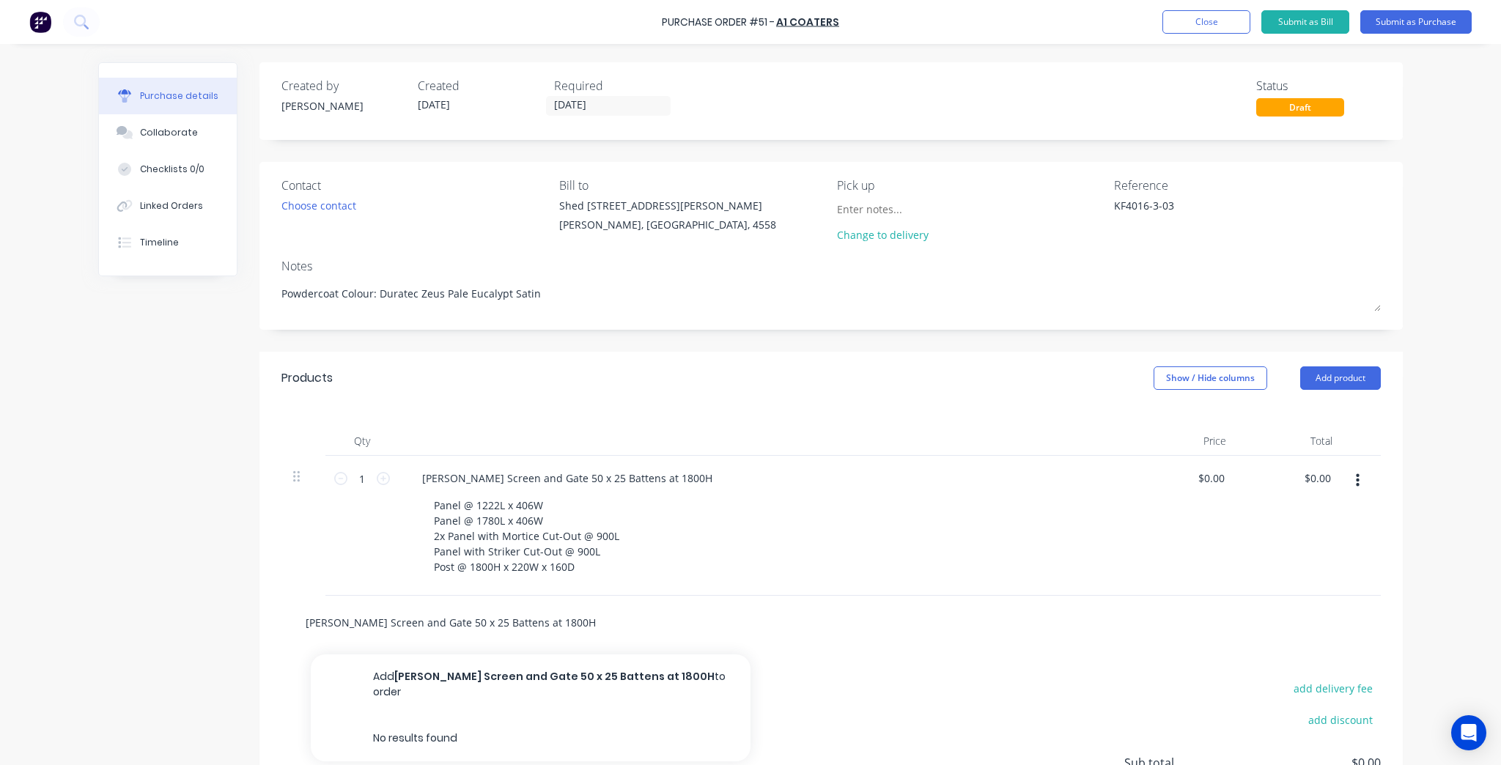
type input "Batten Screen and Gate 50 x 25 Battens at 1800H"
type textarea "x"
type input "Batten Screen and Gate 50 x 25 Battens at 1800H o"
type textarea "x"
type input "Batten Screen and Gate 50 x 25 Battens at 1800H ov"
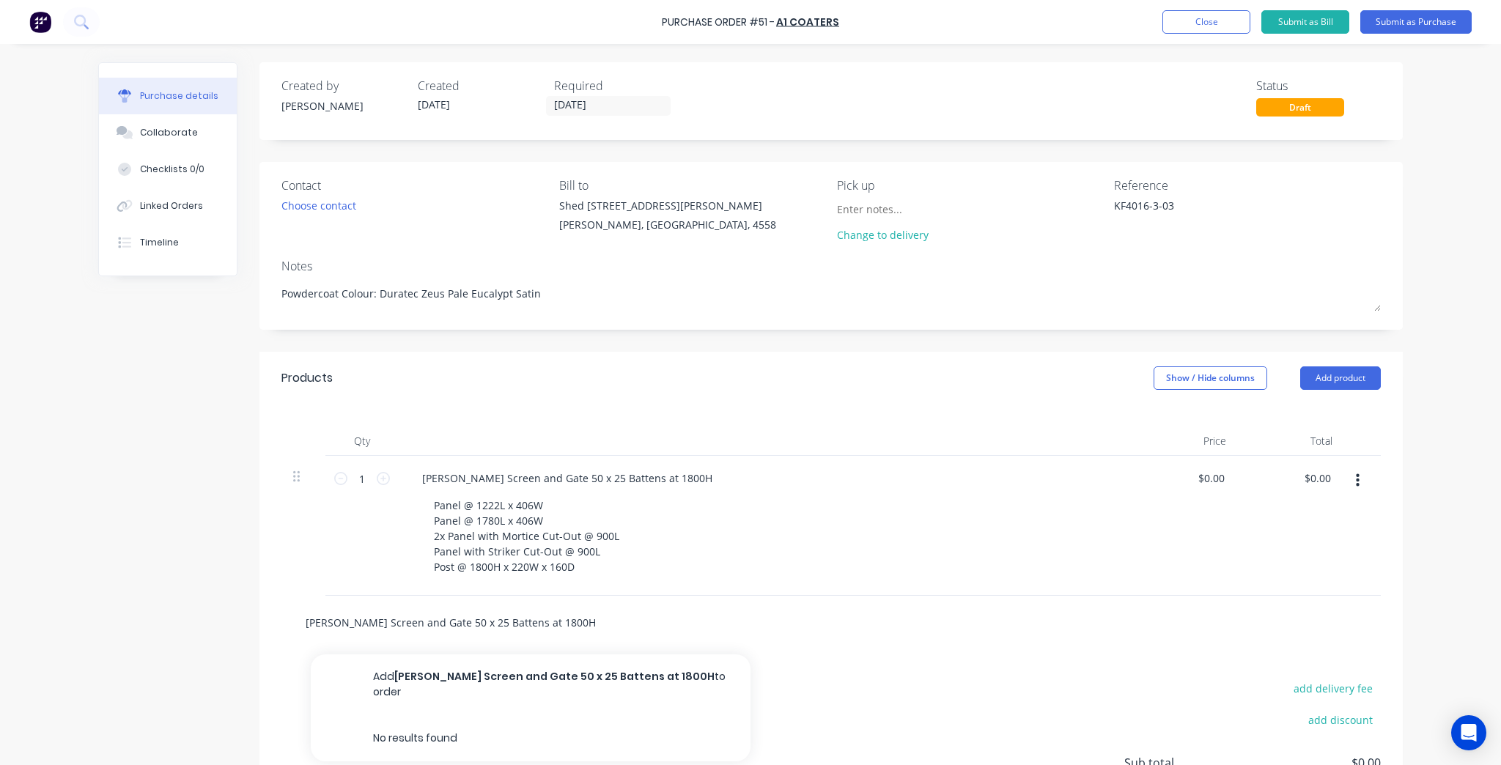
type textarea "x"
type input "Batten Screen and Gate 50 x 25 Battens at 1800H o"
type textarea "x"
type input "Batten Screen and Gate 50 x 25 Battens at 1800H"
type textarea "x"
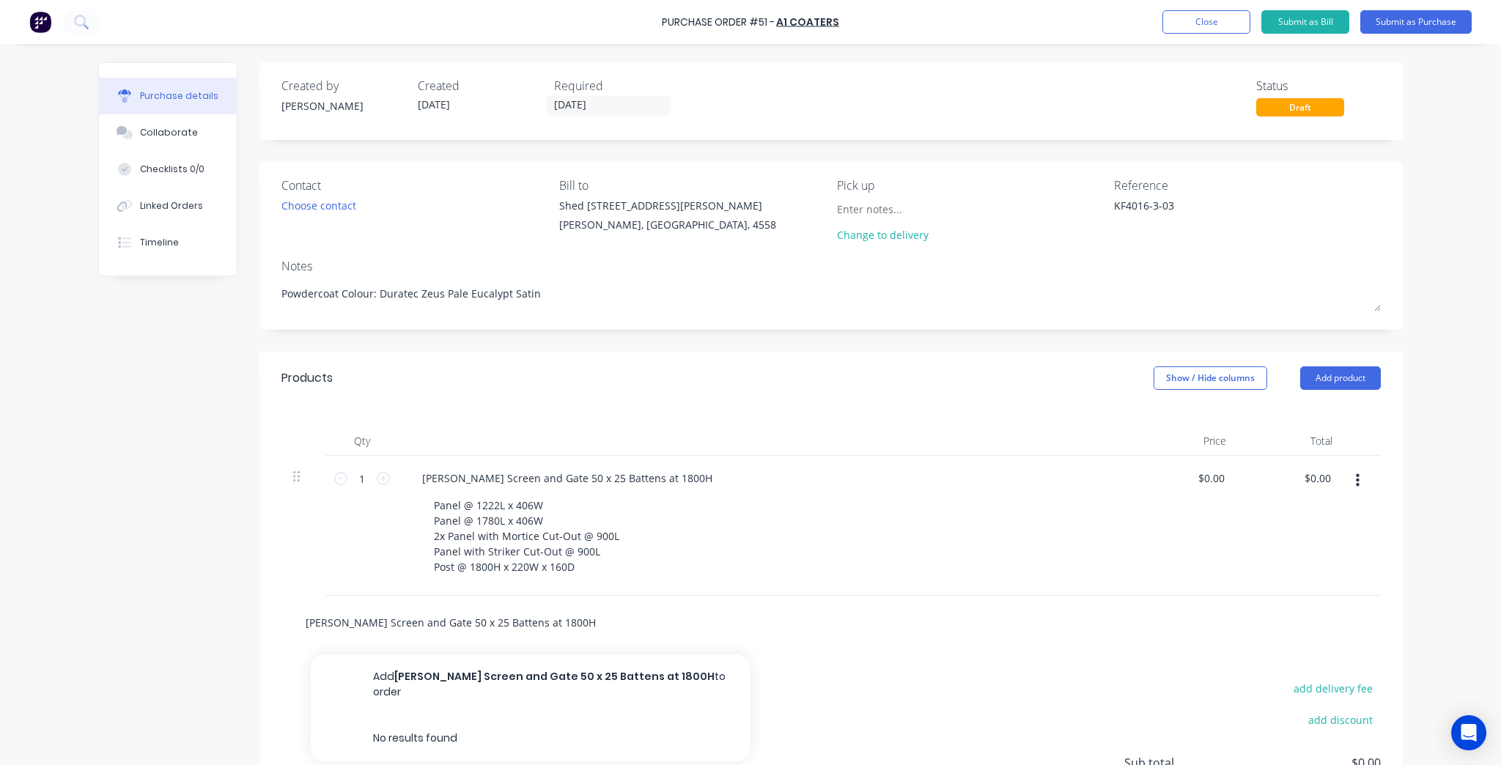
type input "Batten Screen and Gate 50 x 25 Battens at 1800H O"
type textarea "x"
type input "Batten Screen and Gate 50 x 25 Battens at 1800H OA"
type textarea "x"
type input "Batten Screen and Gate 50 x 25 Battens at 1800H O"
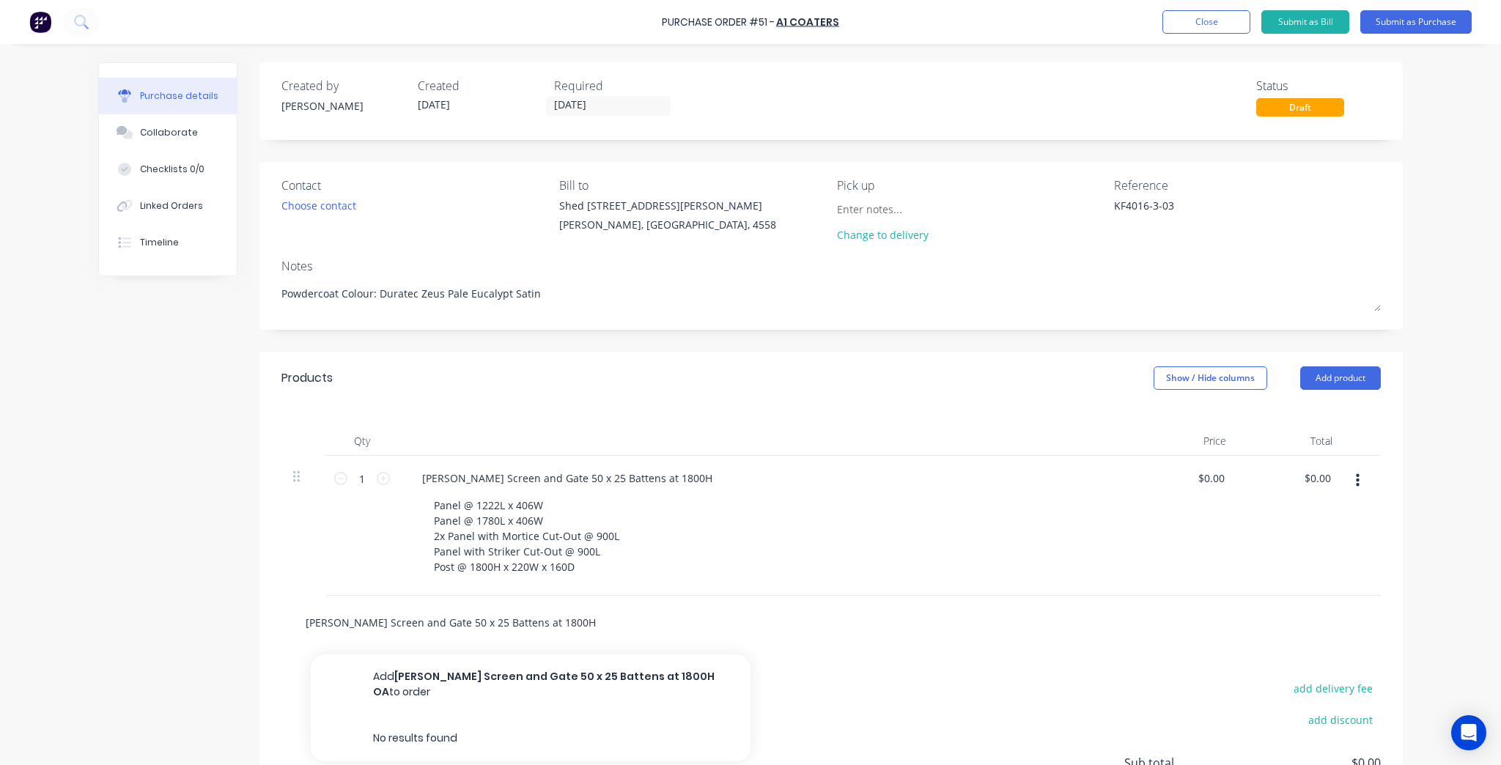
type textarea "x"
type input "Batten Screen and Gate 50 x 25 Battens at 1800H"
type textarea "x"
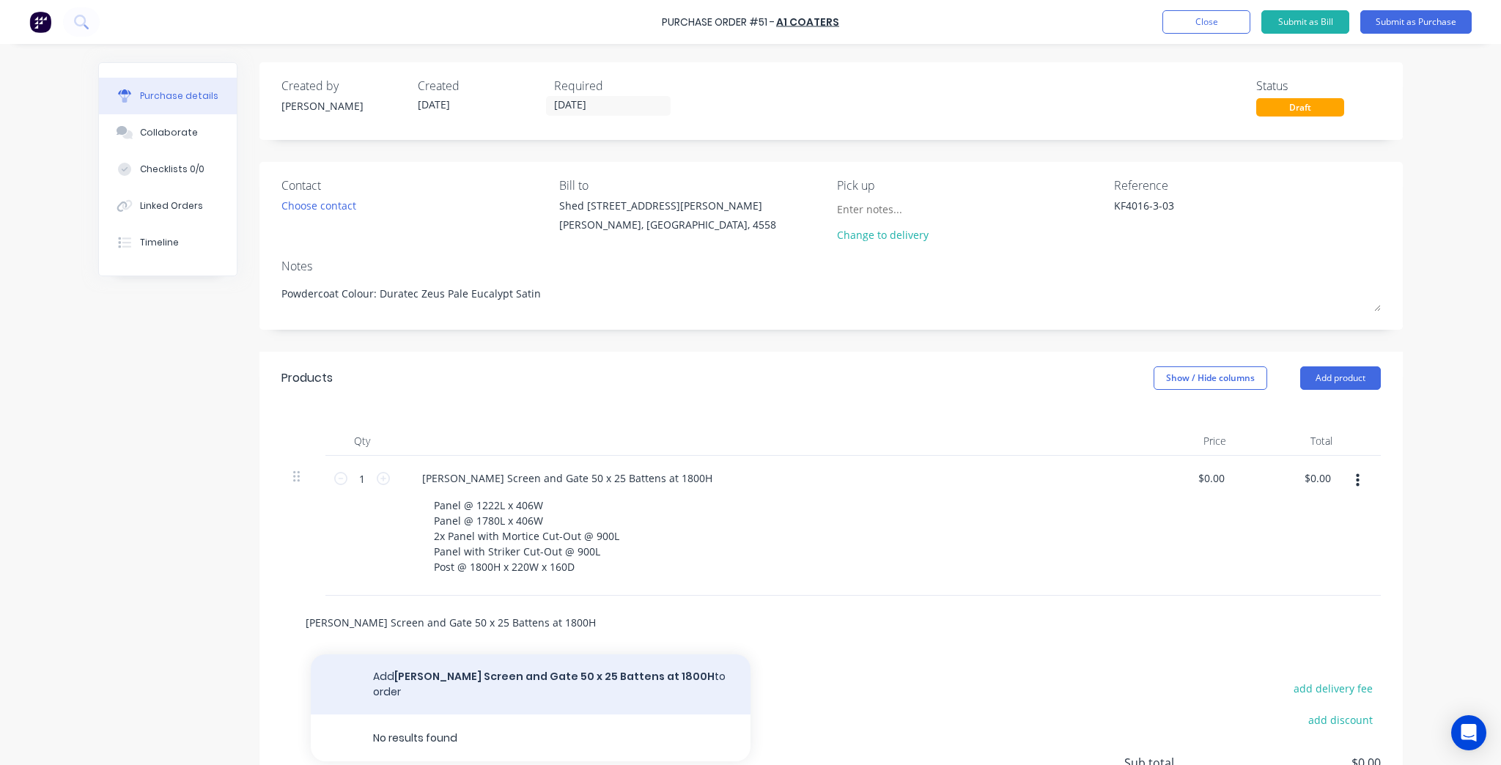
type input "Batten Screen and Gate 50 x 25 Battens at 1800H"
click at [522, 670] on button "Add Batten Screen and Gate 50 x 25 Battens at 1800H to order" at bounding box center [531, 684] width 440 height 60
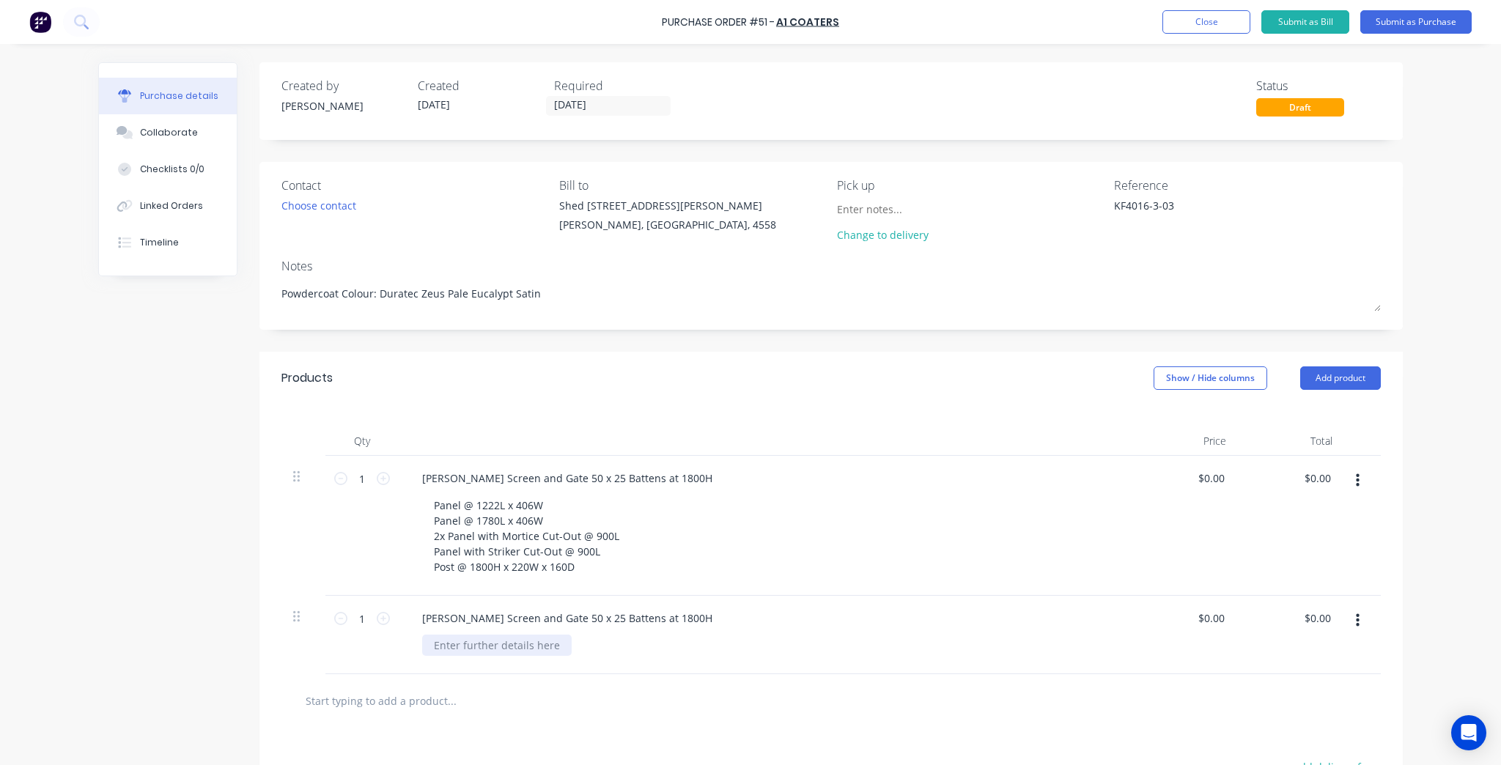
click at [536, 649] on div at bounding box center [497, 645] width 150 height 21
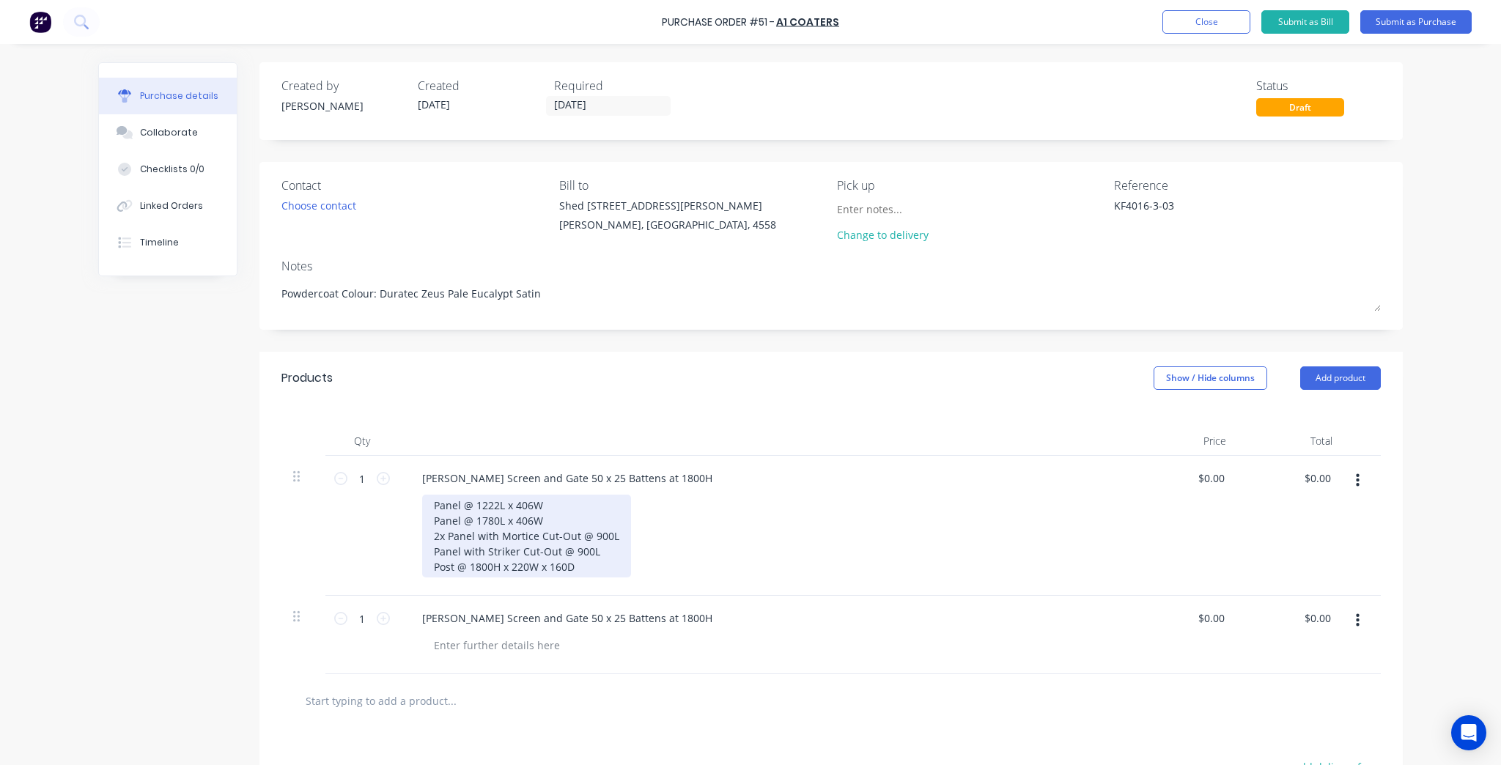
click at [586, 572] on div "Panel @ 1222L x 406W Panel @ 1780L x 406W 2x Panel with Mortice Cut-Out @ 900L …" at bounding box center [526, 536] width 209 height 83
click at [545, 578] on div "Panel @ 1222L x 406W Panel @ 1780L x 406W 2x Panel with Mortice Cut-Out @ 900L …" at bounding box center [526, 544] width 209 height 98
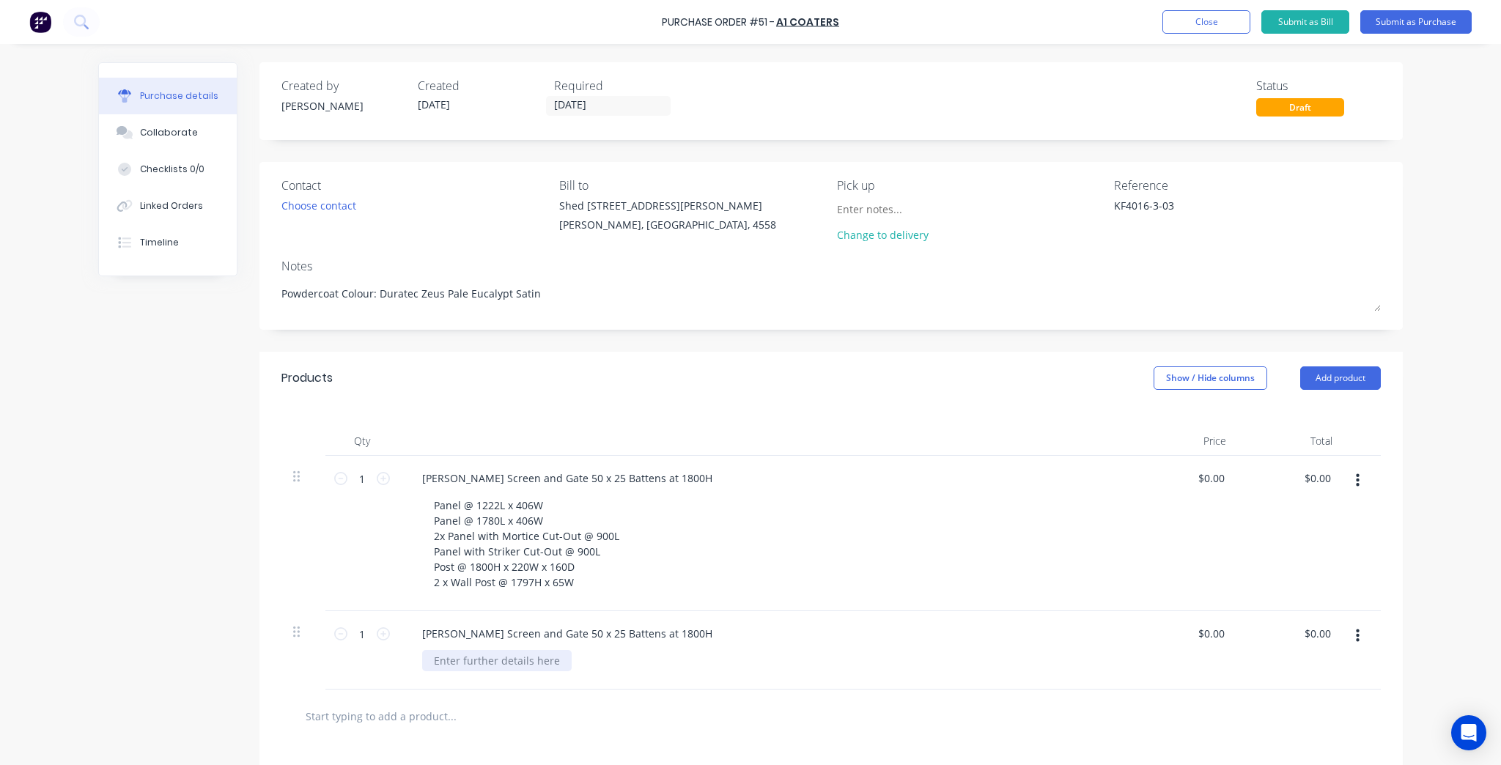
click at [491, 661] on div at bounding box center [497, 660] width 150 height 21
type textarea "x"
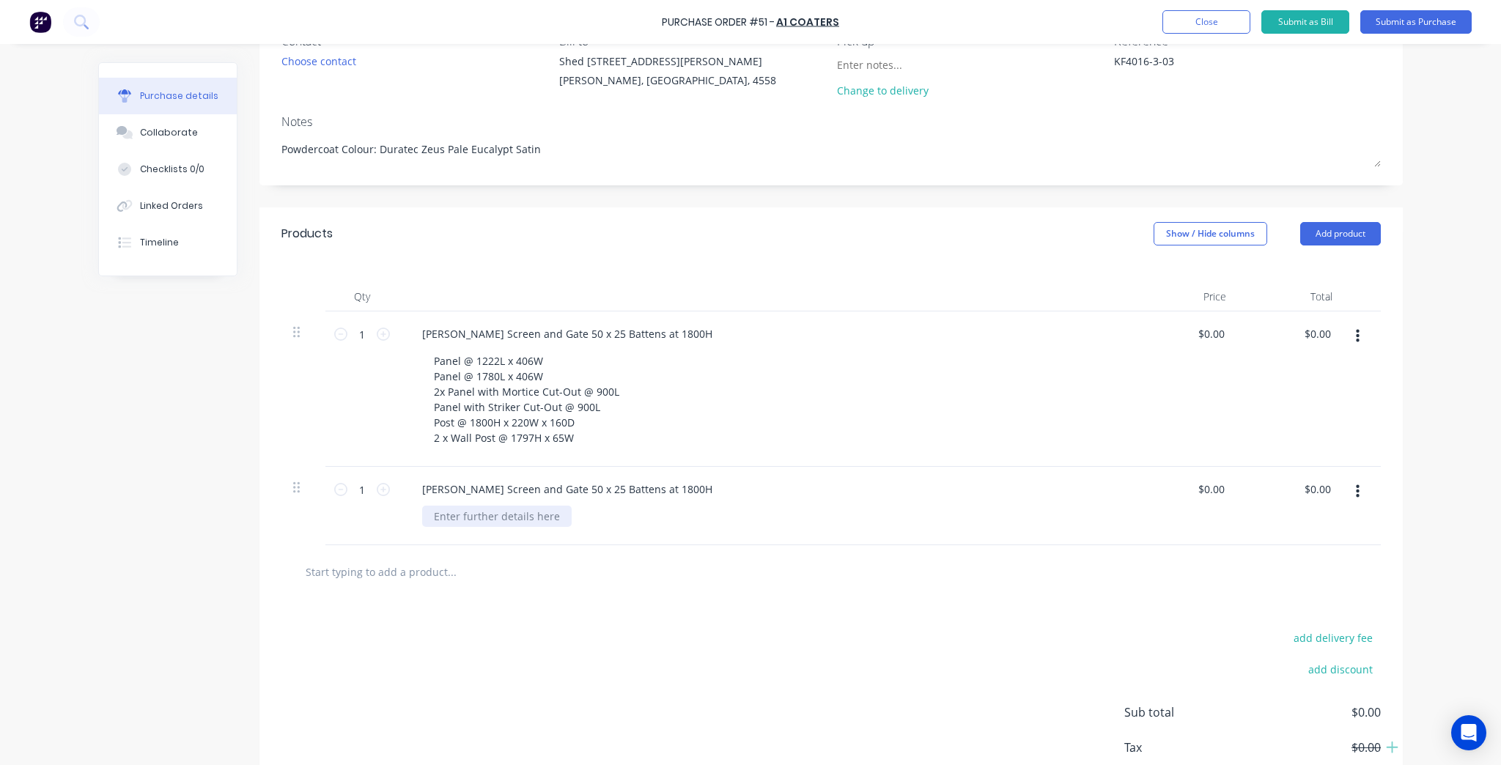
scroll to position [176, 0]
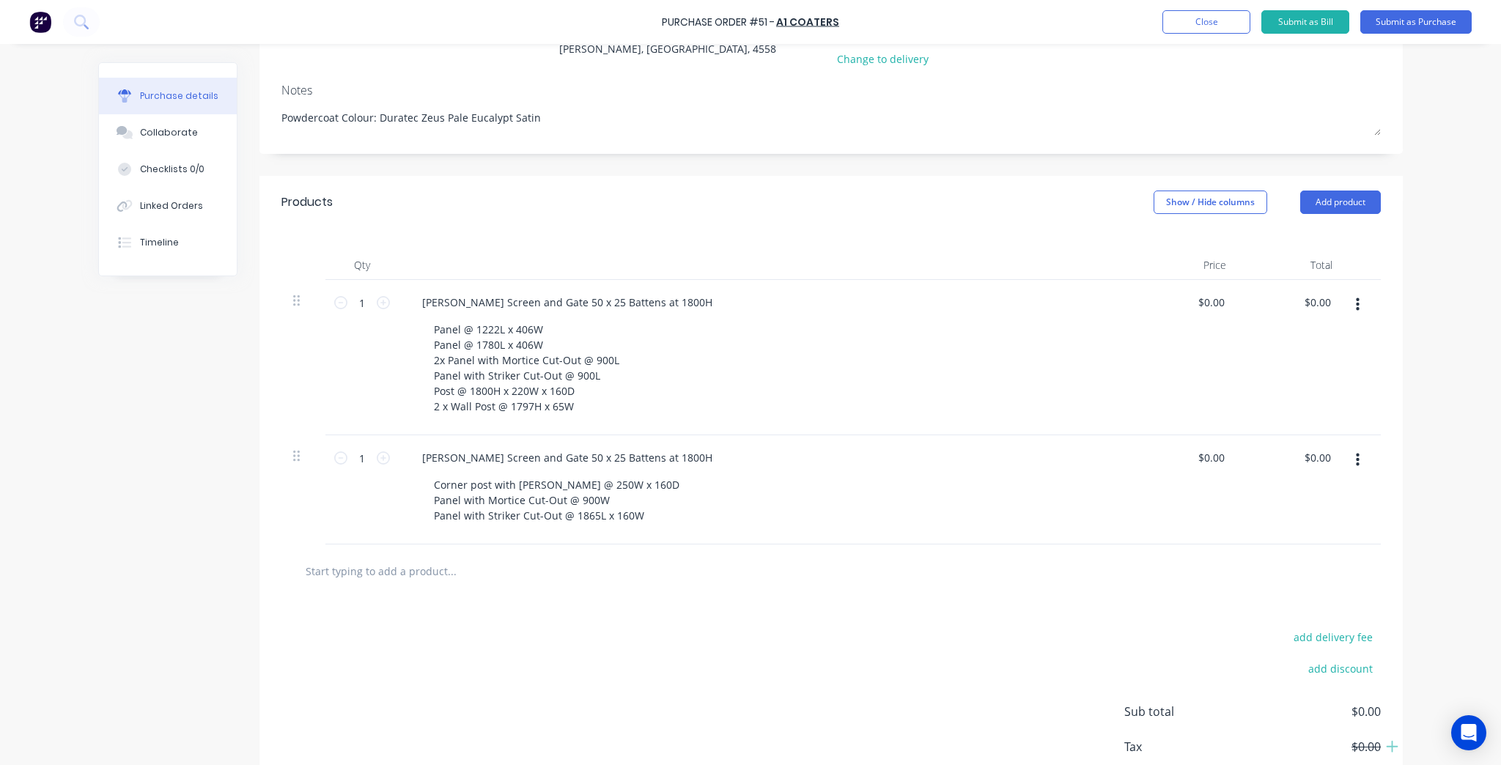
click at [330, 553] on div at bounding box center [830, 571] width 1099 height 53
click at [331, 566] on input "text" at bounding box center [451, 570] width 293 height 29
click at [374, 580] on input "text" at bounding box center [451, 570] width 293 height 29
click at [607, 454] on div "Batten Screen and Gate 50 x 25 Battens at 1800H" at bounding box center [567, 457] width 314 height 21
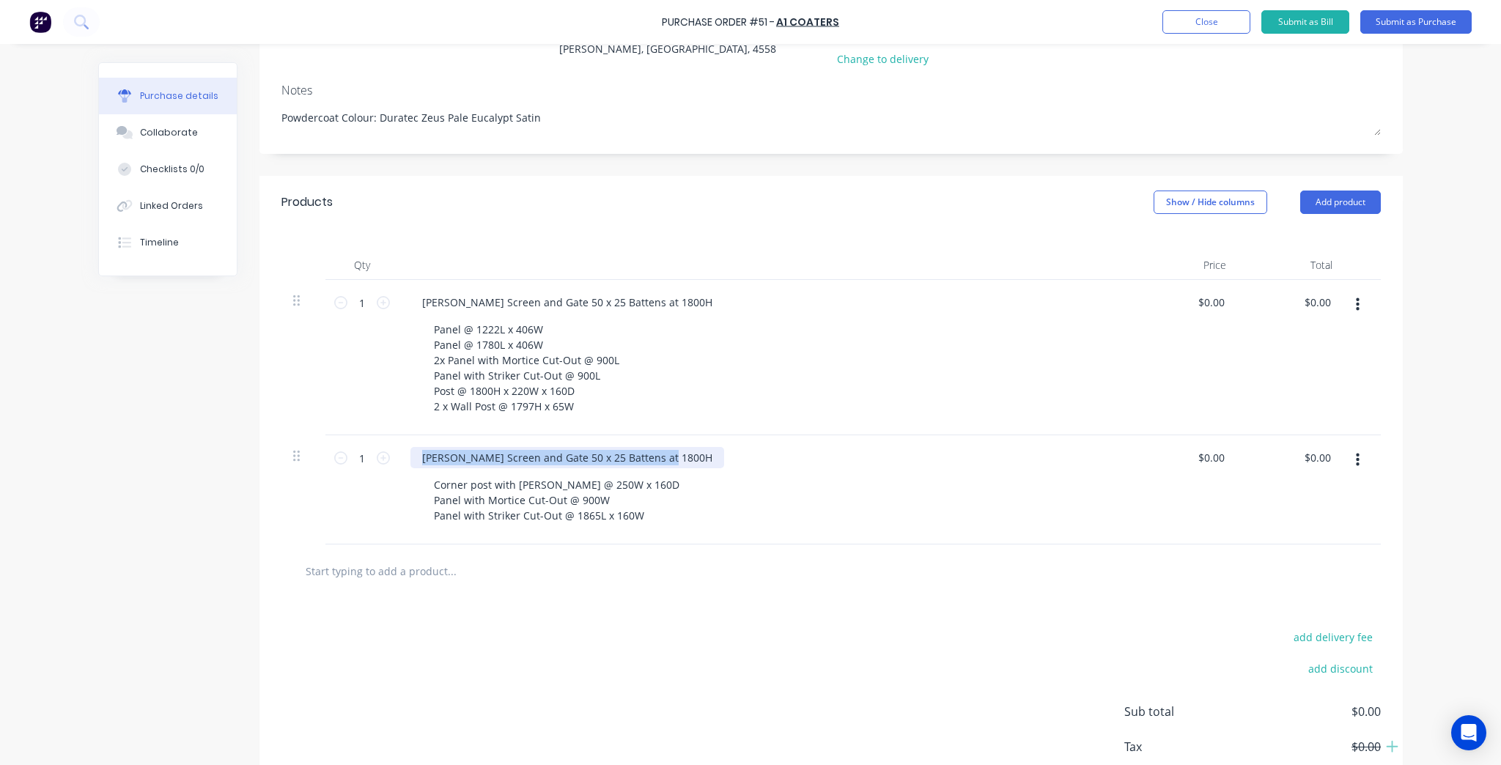
click at [607, 454] on div "Batten Screen and Gate 50 x 25 Battens at 1800H" at bounding box center [567, 457] width 314 height 21
copy div "Batten Screen and Gate 50 x 25 Battens at 1800H"
type textarea "x"
click at [406, 558] on input "text" at bounding box center [451, 570] width 293 height 29
paste input "Batten Screen and Gate 50 x 25 Battens at 1800H"
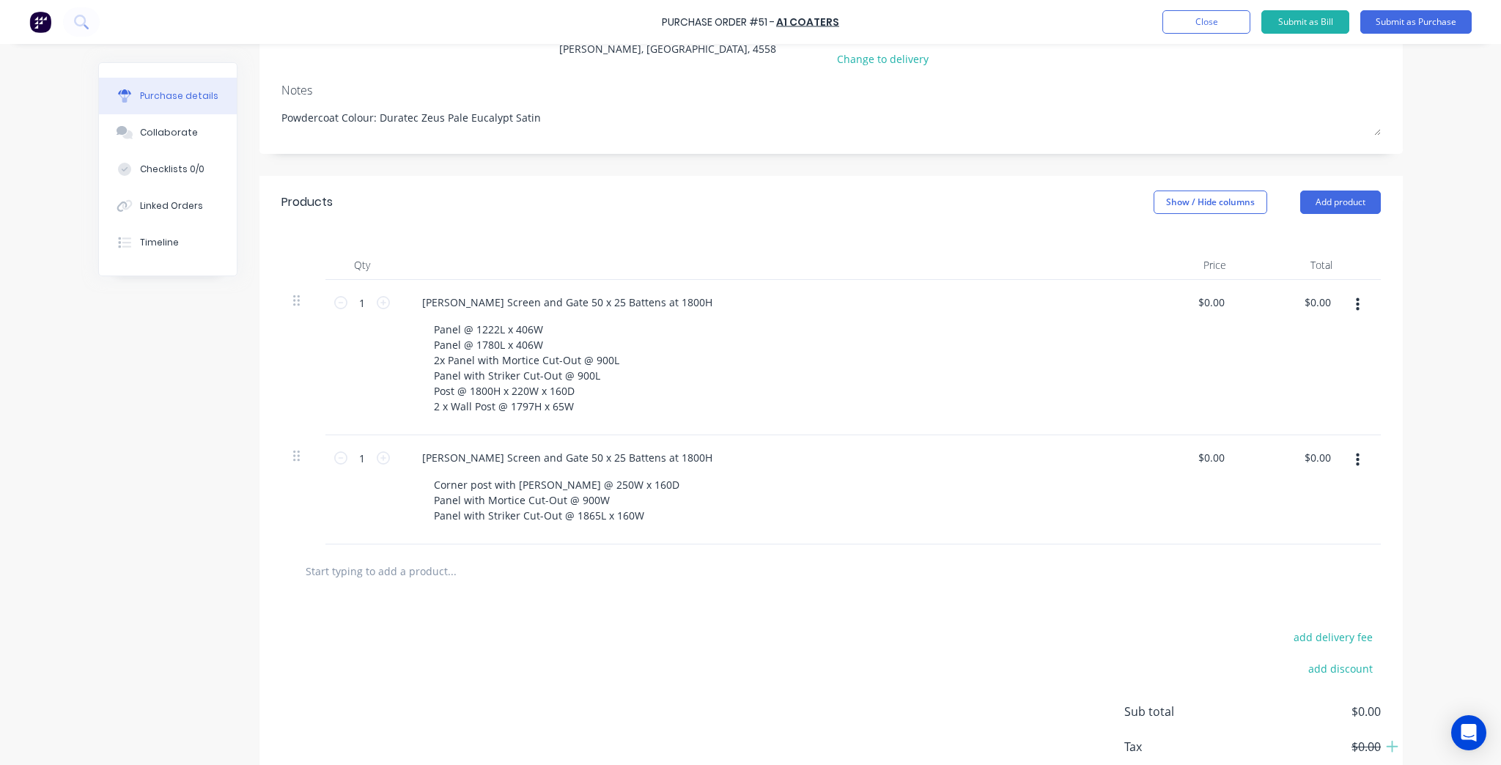
type input "Batten Screen and Gate 50 x 25 Battens at 1800H"
type textarea "x"
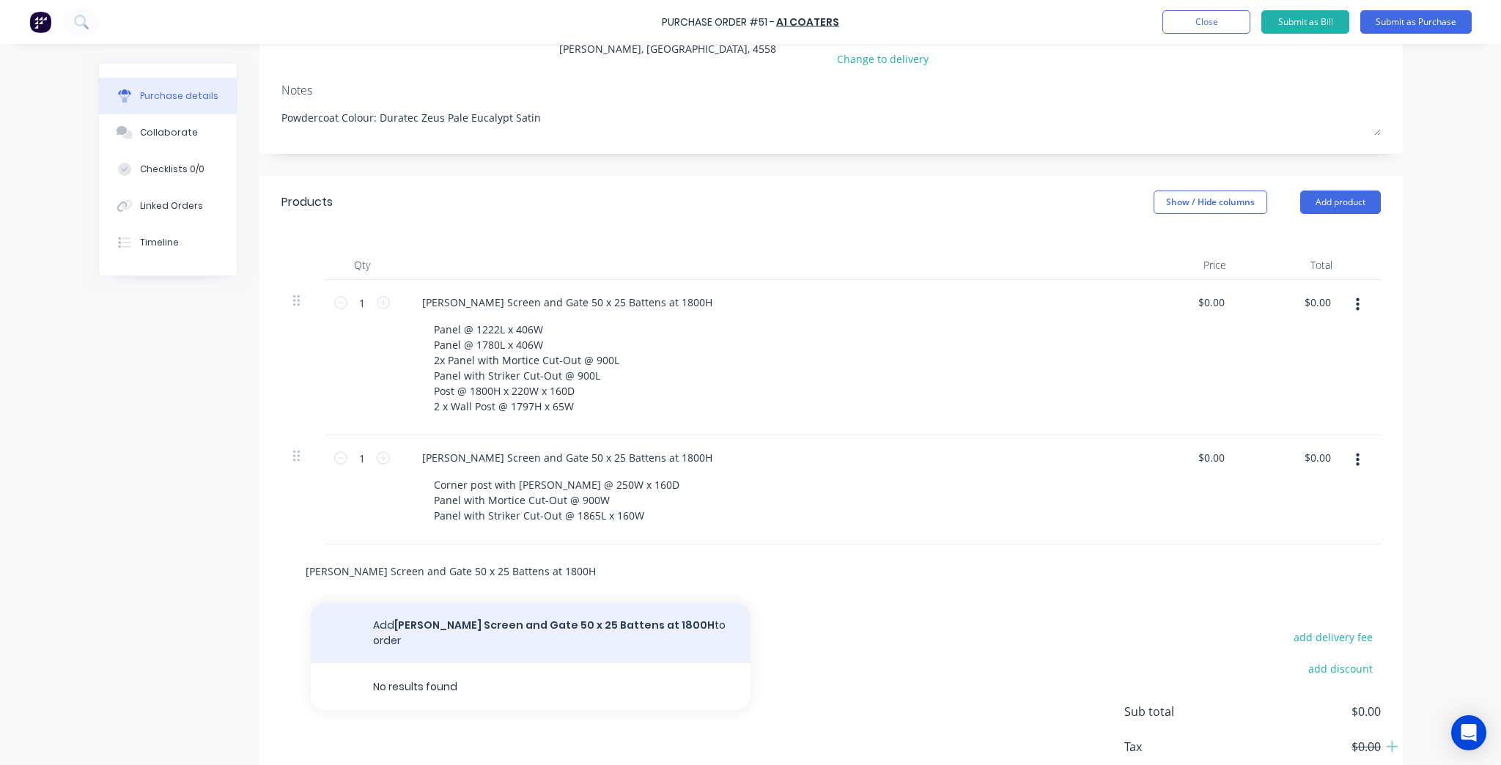
type input "Batten Screen and Gate 50 x 25 Battens at 1800H"
click at [571, 622] on button "Add Batten Screen and Gate 50 x 25 Battens at 1800H to order" at bounding box center [531, 633] width 440 height 60
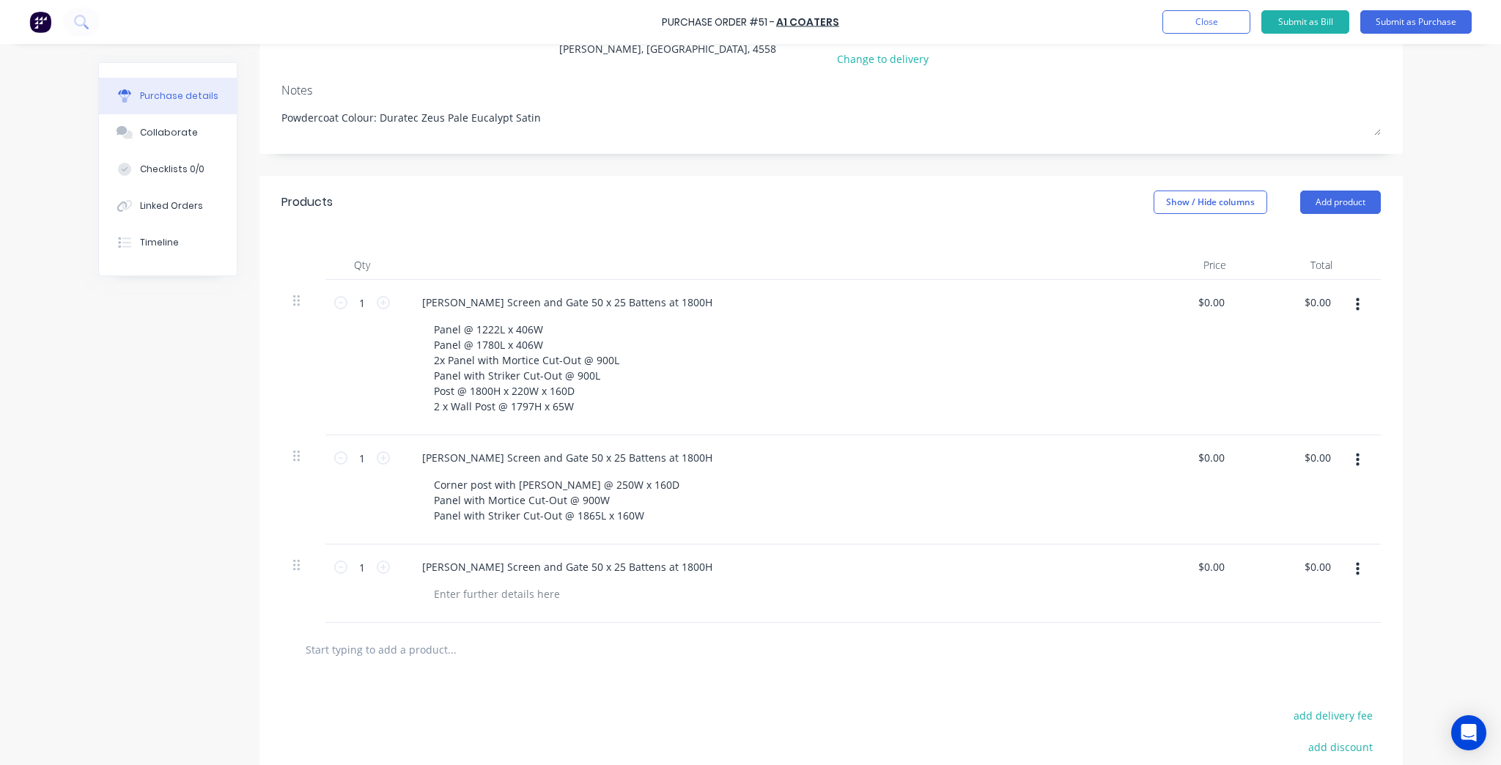
click at [473, 605] on div "Batten Screen and Gate 50 x 25 Battens at 1800H" at bounding box center [765, 584] width 733 height 78
click at [475, 597] on div at bounding box center [497, 593] width 150 height 21
click at [639, 520] on div "Corner post with batten @ 250W x 160D Panel with Mortice Cut-Out @ 900W Panel w…" at bounding box center [556, 500] width 269 height 52
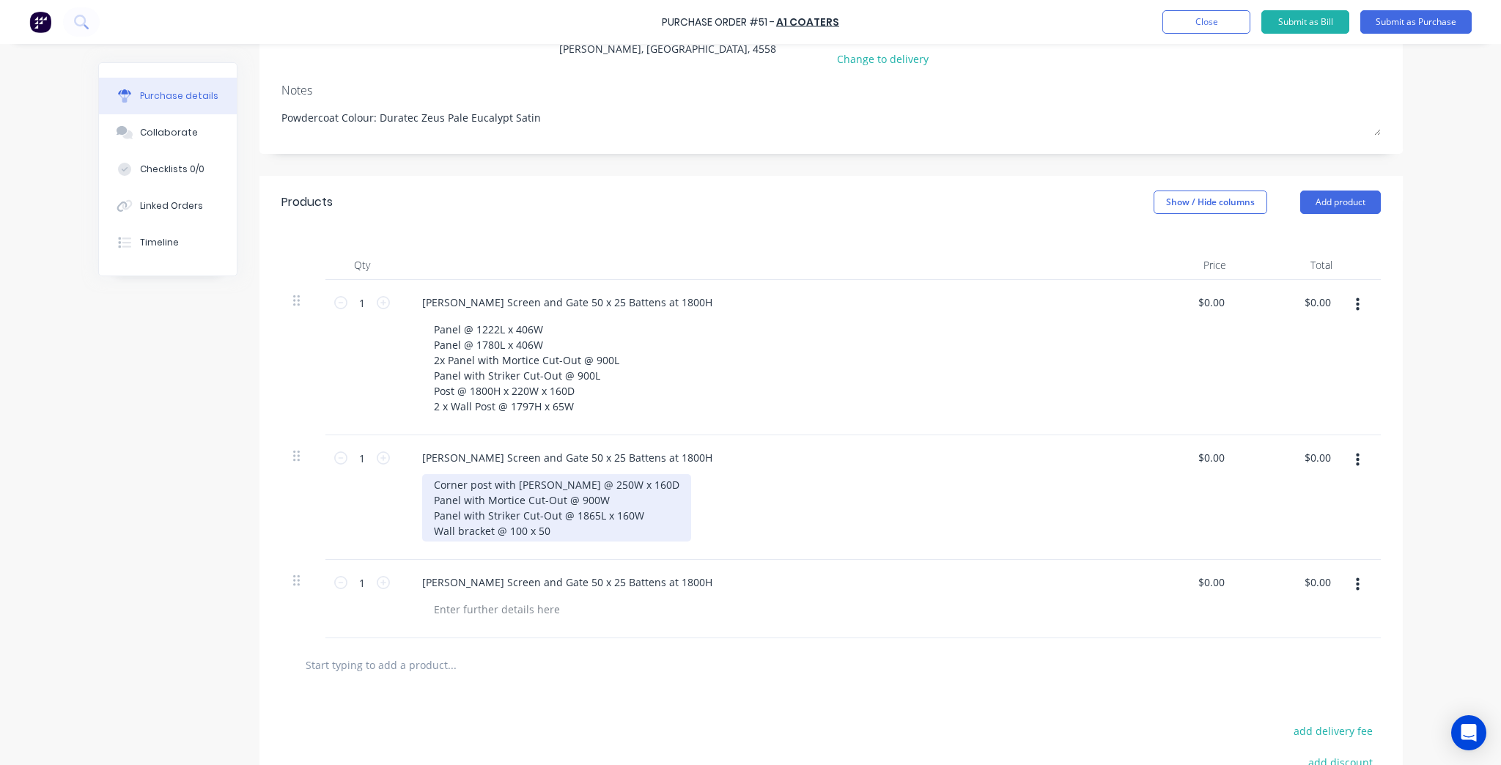
click at [591, 534] on div "Corner post with batten @ 250W x 160D Panel with Mortice Cut-Out @ 900W Panel w…" at bounding box center [556, 507] width 269 height 67
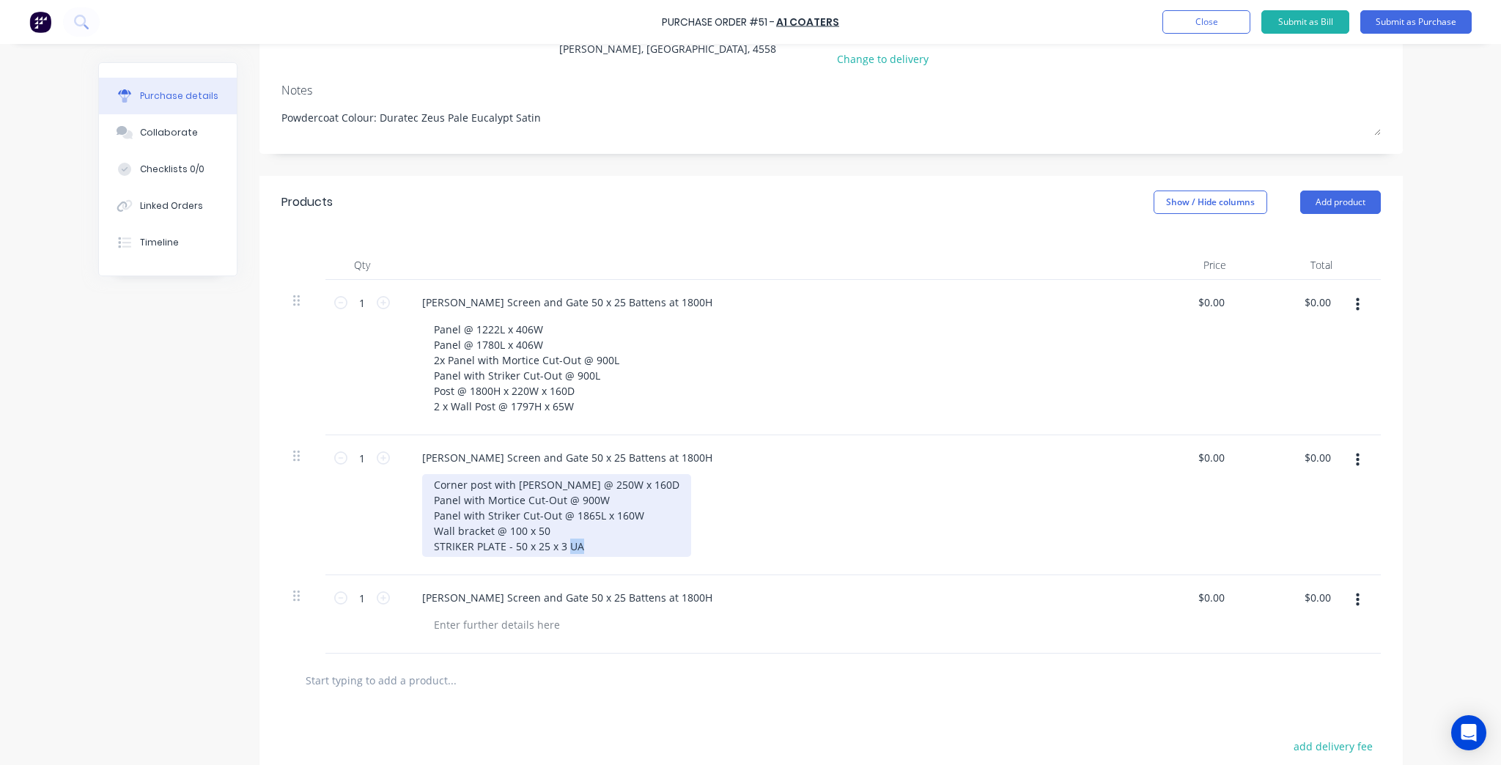
drag, startPoint x: 594, startPoint y: 547, endPoint x: 563, endPoint y: 548, distance: 30.8
click at [563, 548] on div "Corner post with batten @ 250W x 160D Panel with Mortice Cut-Out @ 900W Panel w…" at bounding box center [556, 515] width 269 height 83
drag, startPoint x: 498, startPoint y: 542, endPoint x: 390, endPoint y: 547, distance: 108.6
click at [390, 547] on div "1 1 Batten Screen and Gate 50 x 25 Battens at 1800H Corner post with batten @ 2…" at bounding box center [830, 505] width 1099 height 140
click at [572, 541] on div "Corner post with batten @ 250W x 160D Panel with Mortice Cut-Out @ 900W Panel w…" at bounding box center [556, 515] width 269 height 83
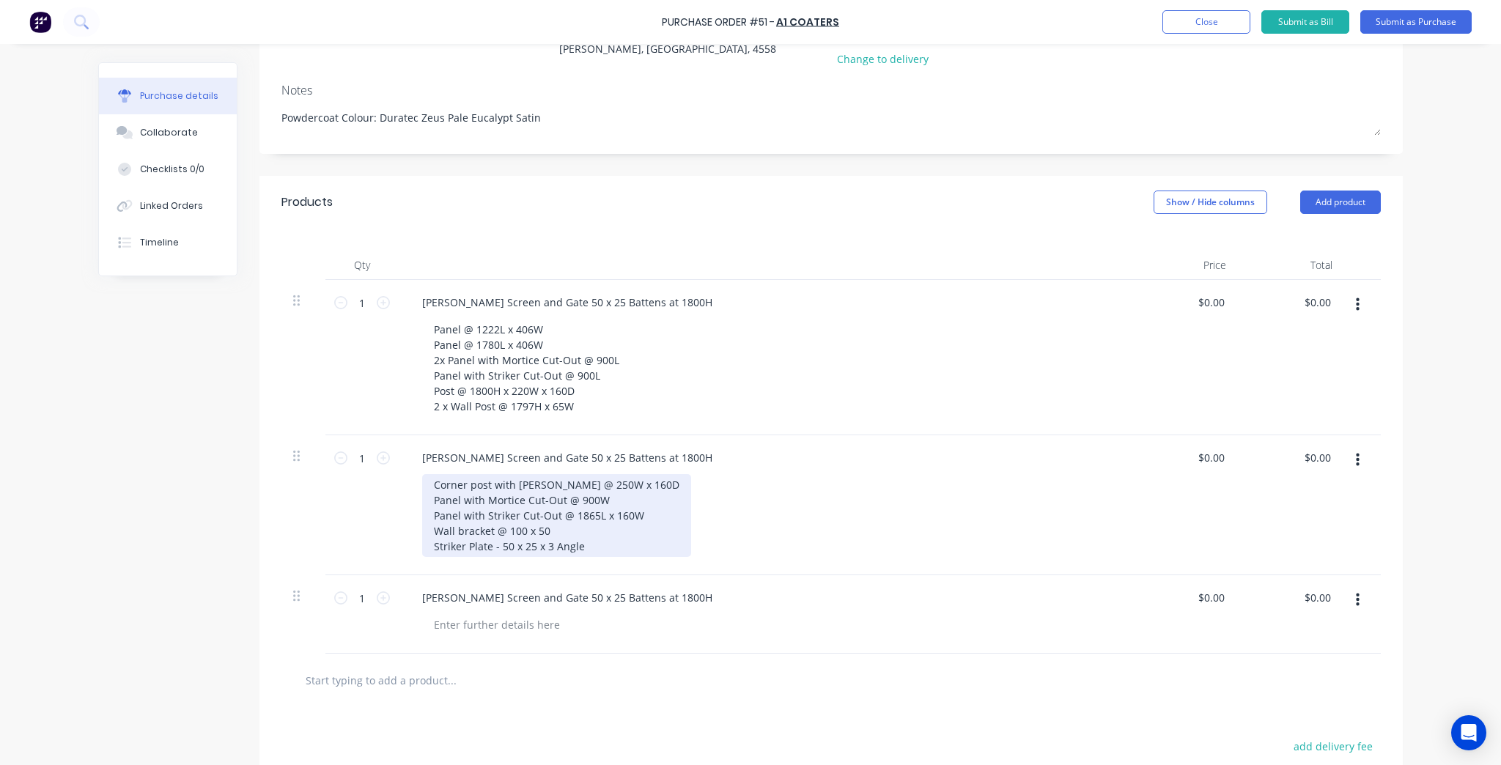
click at [591, 525] on div "Corner post with batten @ 250W x 160D Panel with Mortice Cut-Out @ 900W Panel w…" at bounding box center [556, 515] width 269 height 83
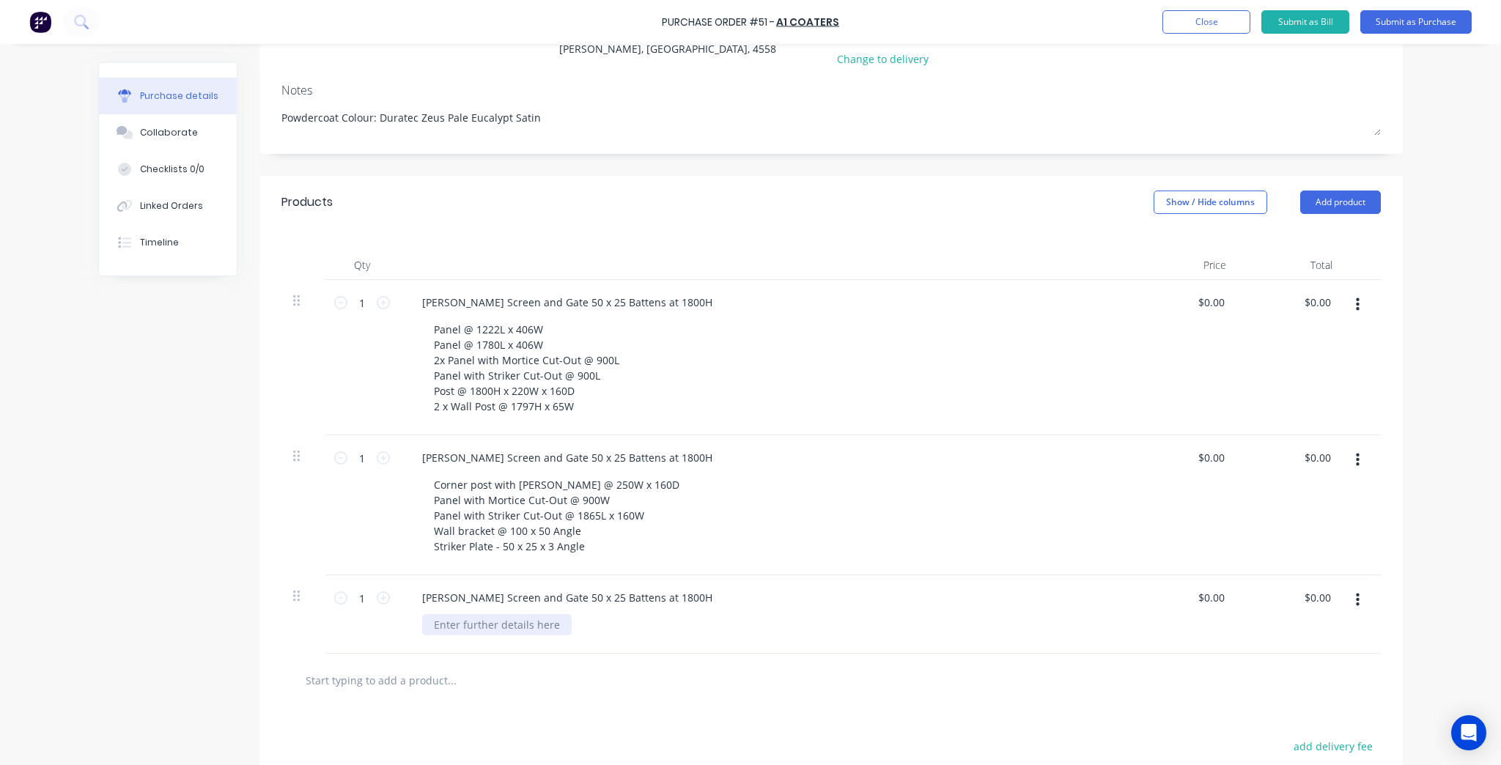
type textarea "x"
click at [542, 630] on div at bounding box center [497, 624] width 150 height 21
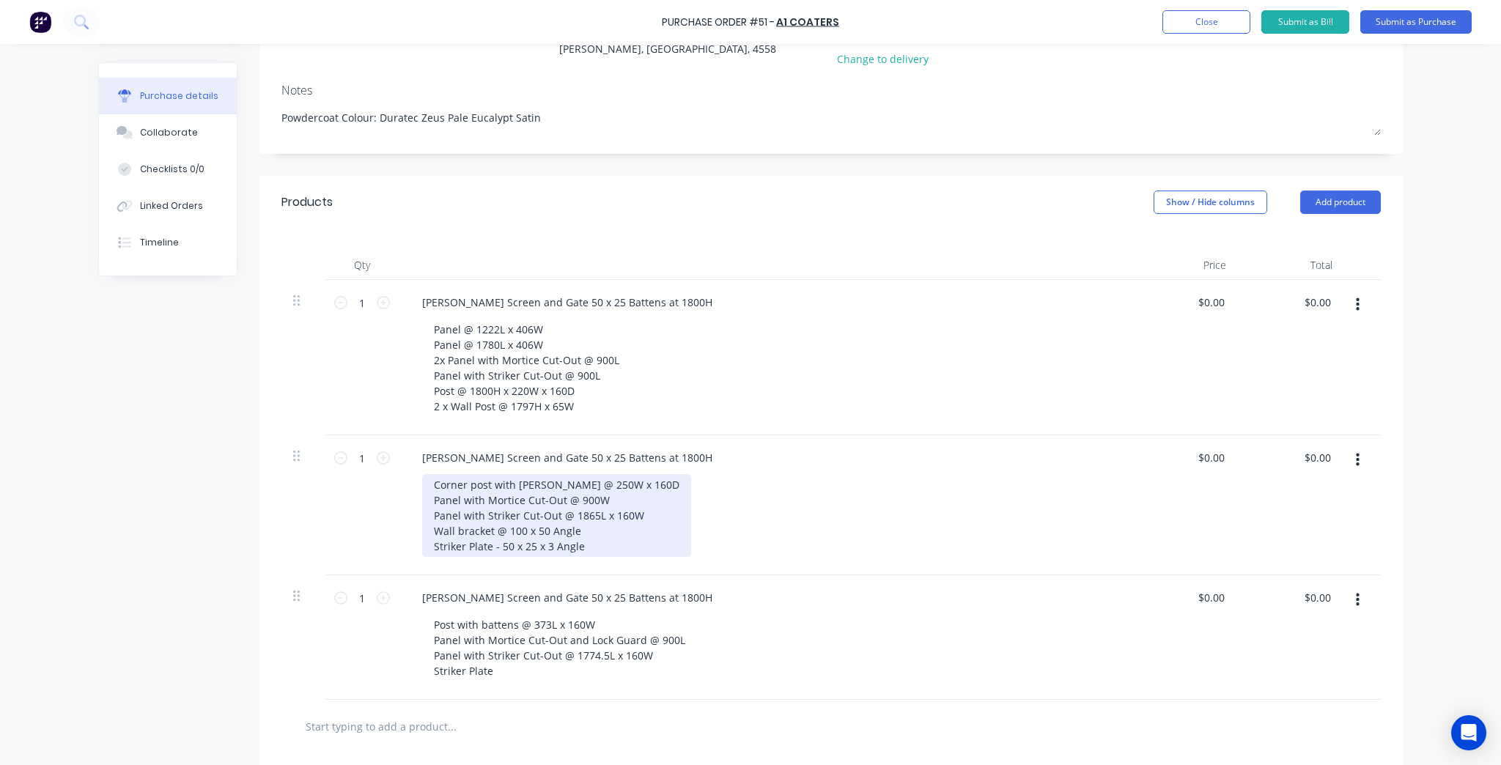
click at [493, 550] on div "Corner post with batten @ 250W x 160D Panel with Mortice Cut-Out @ 900W Panel w…" at bounding box center [556, 515] width 269 height 83
click at [543, 528] on div "Corner post with batten @ 250W x 160D Panel with Mortice Cut-Out @ 900W Panel w…" at bounding box center [556, 515] width 269 height 83
click at [596, 528] on div "Corner post with batten @ 250W x 160D Panel with Mortice Cut-Out @ 900W Panel w…" at bounding box center [556, 515] width 269 height 83
click at [610, 549] on div "Corner post with batten @ 250W x 160D Panel with Mortice Cut-Out @ 900W Panel w…" at bounding box center [556, 515] width 269 height 83
click at [575, 536] on div "Corner post with batten @ 250W x 160D Panel with Mortice Cut-Out @ 900W Panel w…" at bounding box center [556, 515] width 269 height 83
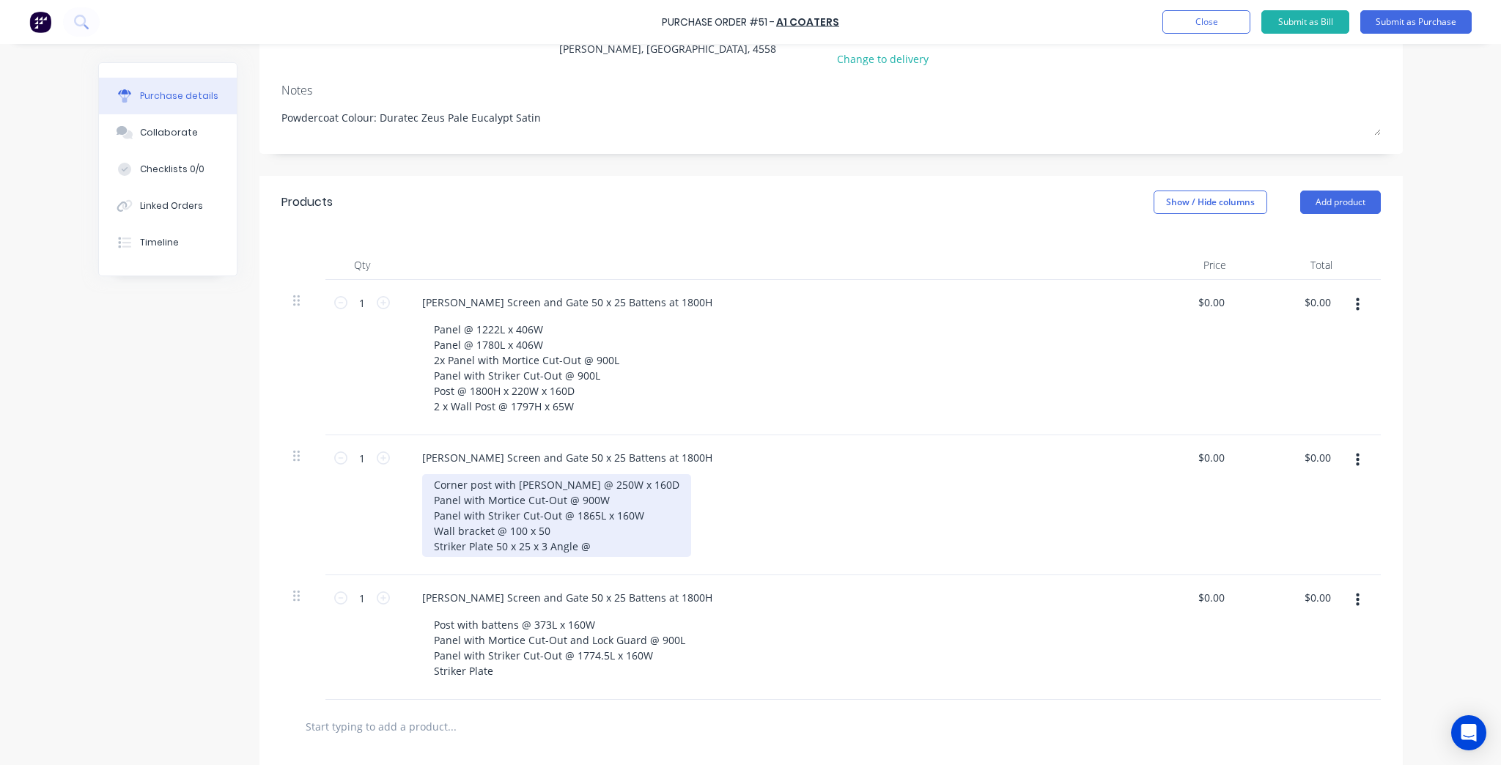
click at [599, 549] on div "Corner post with batten @ 250W x 160D Panel with Mortice Cut-Out @ 900W Panel w…" at bounding box center [556, 515] width 269 height 83
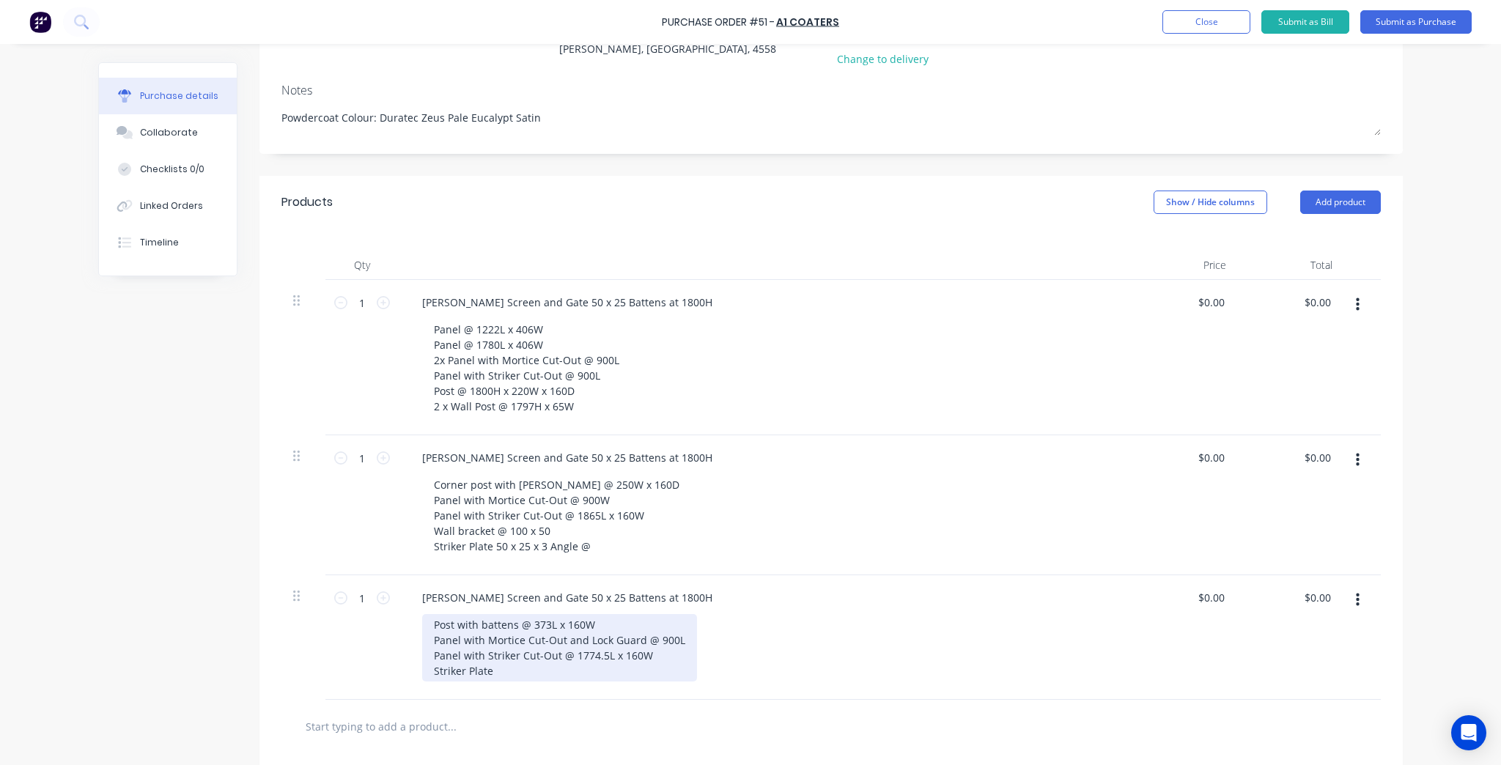
click at [543, 673] on div "Post with battens @ 373L x 160W Panel with Mortice Cut-Out and Lock Guard @ 900…" at bounding box center [559, 647] width 275 height 67
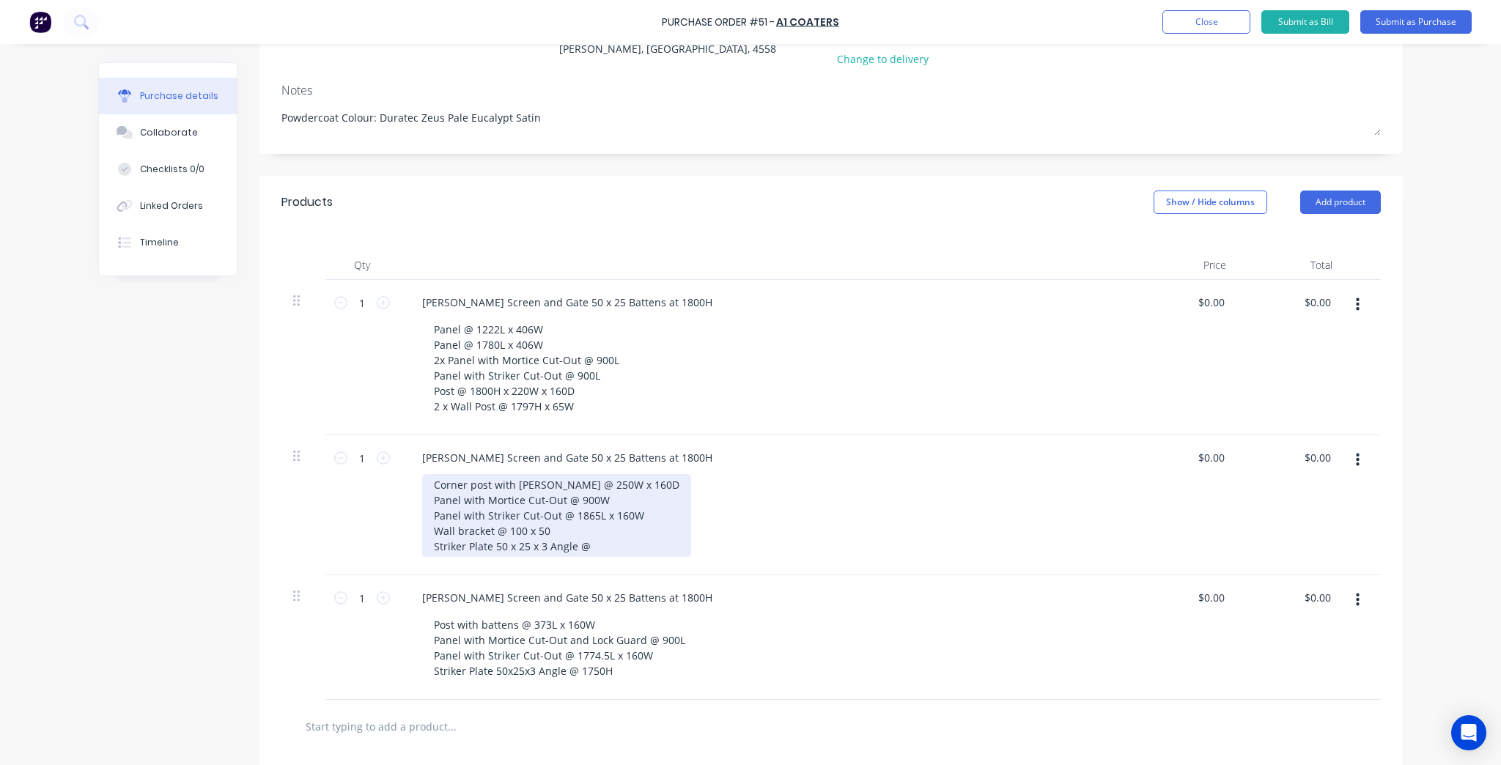
click at [503, 550] on div "Corner post with batten @ 250W x 160D Panel with Mortice Cut-Out @ 900W Panel w…" at bounding box center [556, 515] width 269 height 83
click at [509, 550] on div "Corner post with batten @ 250W x 160D Panel with Mortice Cut-Out @ 900W Panel w…" at bounding box center [556, 515] width 269 height 83
click at [516, 545] on div "Corner post with batten @ 250W x 160D Panel with Mortice Cut-Out @ 900W Panel w…" at bounding box center [556, 515] width 269 height 83
click at [519, 545] on div "Corner post with batten @ 250W x 160D Panel with Mortice Cut-Out @ 900W Panel w…" at bounding box center [556, 515] width 269 height 83
click at [523, 544] on div "Corner post with batten @ 250W x 160D Panel with Mortice Cut-Out @ 900W Panel w…" at bounding box center [556, 515] width 269 height 83
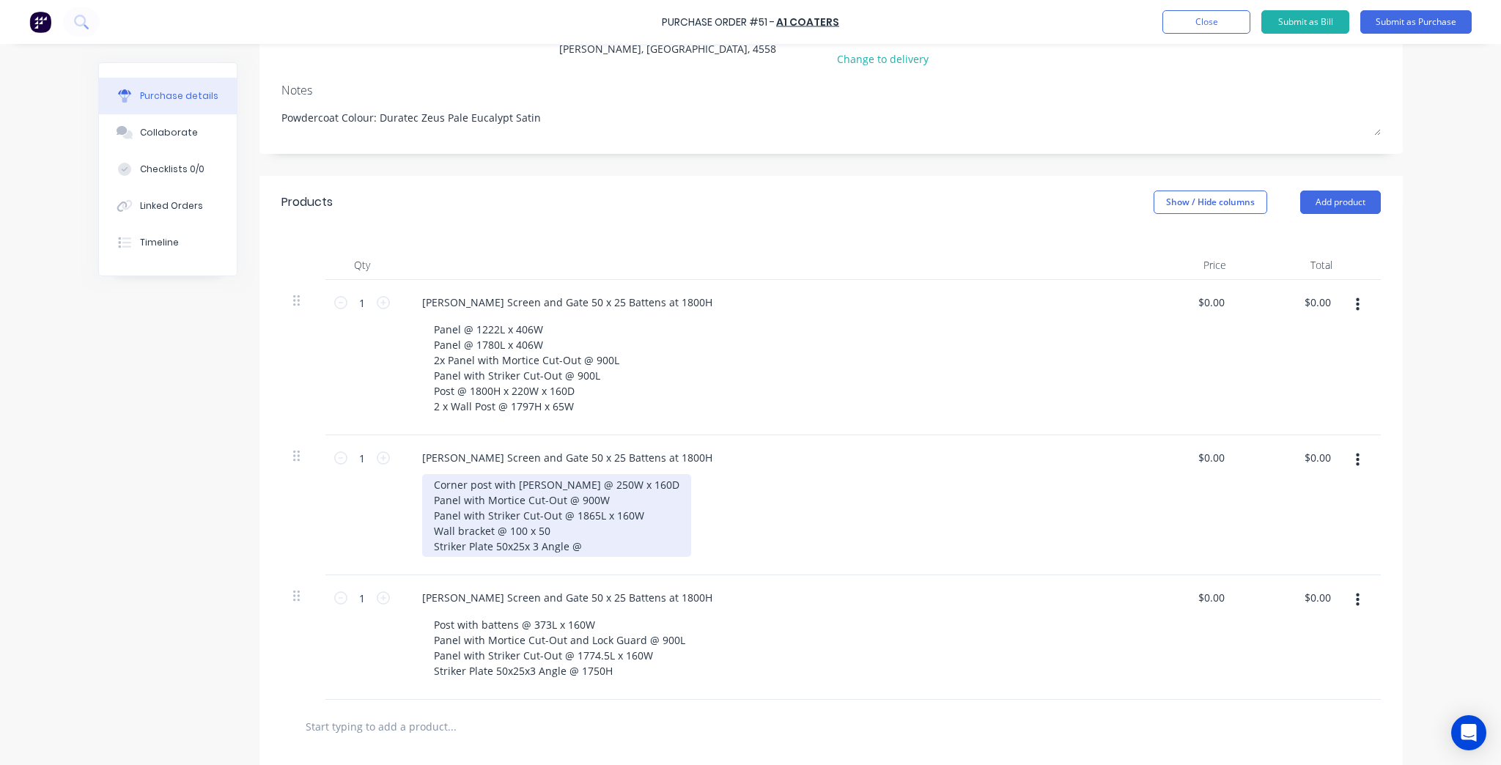
click at [530, 545] on div "Corner post with batten @ 250W x 160D Panel with Mortice Cut-Out @ 900W Panel w…" at bounding box center [556, 515] width 269 height 83
click at [528, 548] on div "Corner post with batten @ 250W x 160D Panel with Mortice Cut-Out @ 900W Panel w…" at bounding box center [556, 515] width 269 height 83
click at [569, 543] on div "Corner post with batten @ 250W x 160D Panel with Mortice Cut-Out @ 900W Panel w…" at bounding box center [556, 515] width 269 height 83
click at [562, 535] on div "Corner post with batten @ 250W x 160D Panel with Mortice Cut-Out @ 900W Panel w…" at bounding box center [556, 515] width 269 height 83
click at [589, 550] on div "Corner post with batten @ 250W x 160D Panel with Mortice Cut-Out @ 900W Panel w…" at bounding box center [556, 515] width 269 height 83
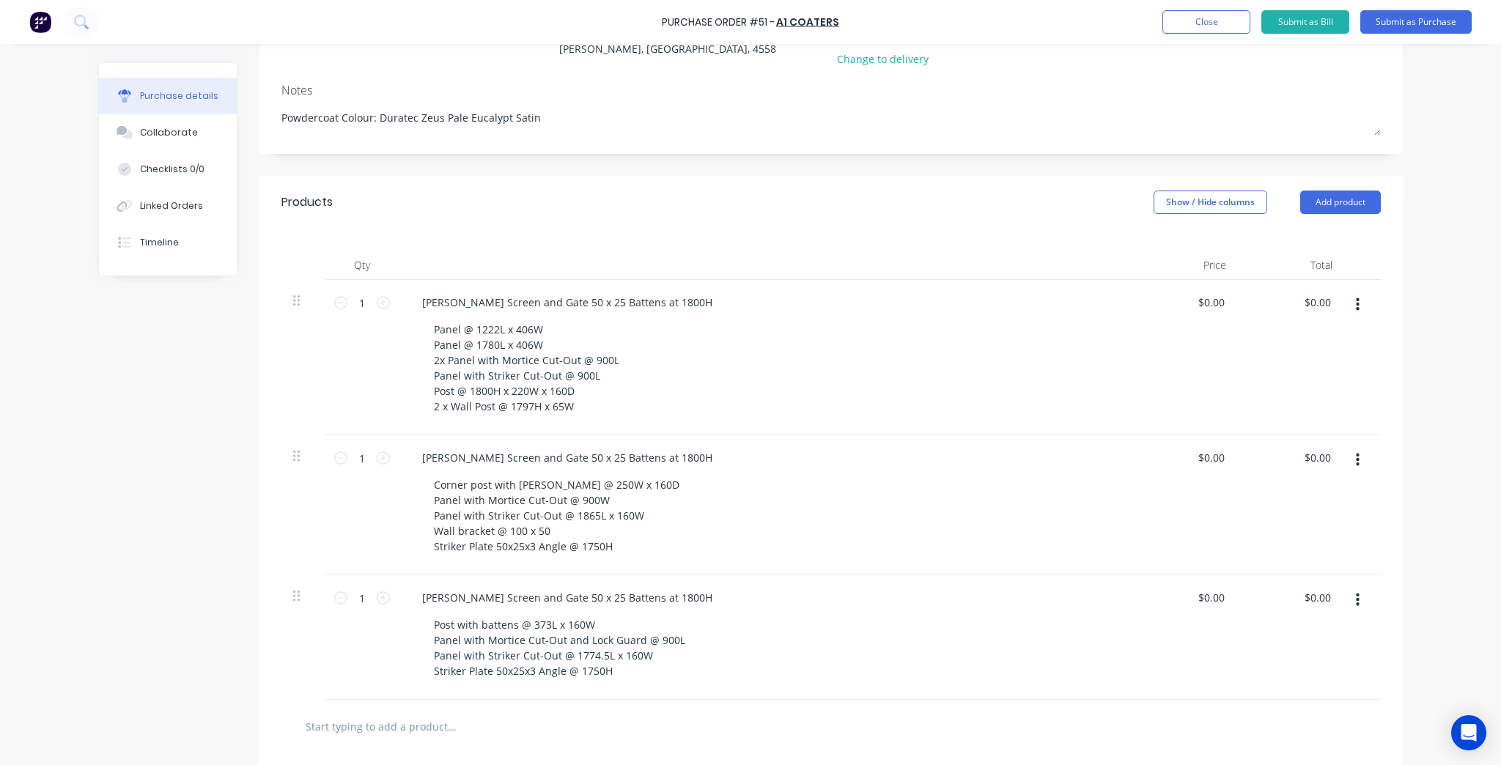
click at [1463, 191] on div "Purchase Order #51 - A1 Coaters Add product Close Submit as Bill Submit as Purc…" at bounding box center [750, 382] width 1501 height 765
click at [1428, 18] on button "Submit as Purchase" at bounding box center [1415, 21] width 111 height 23
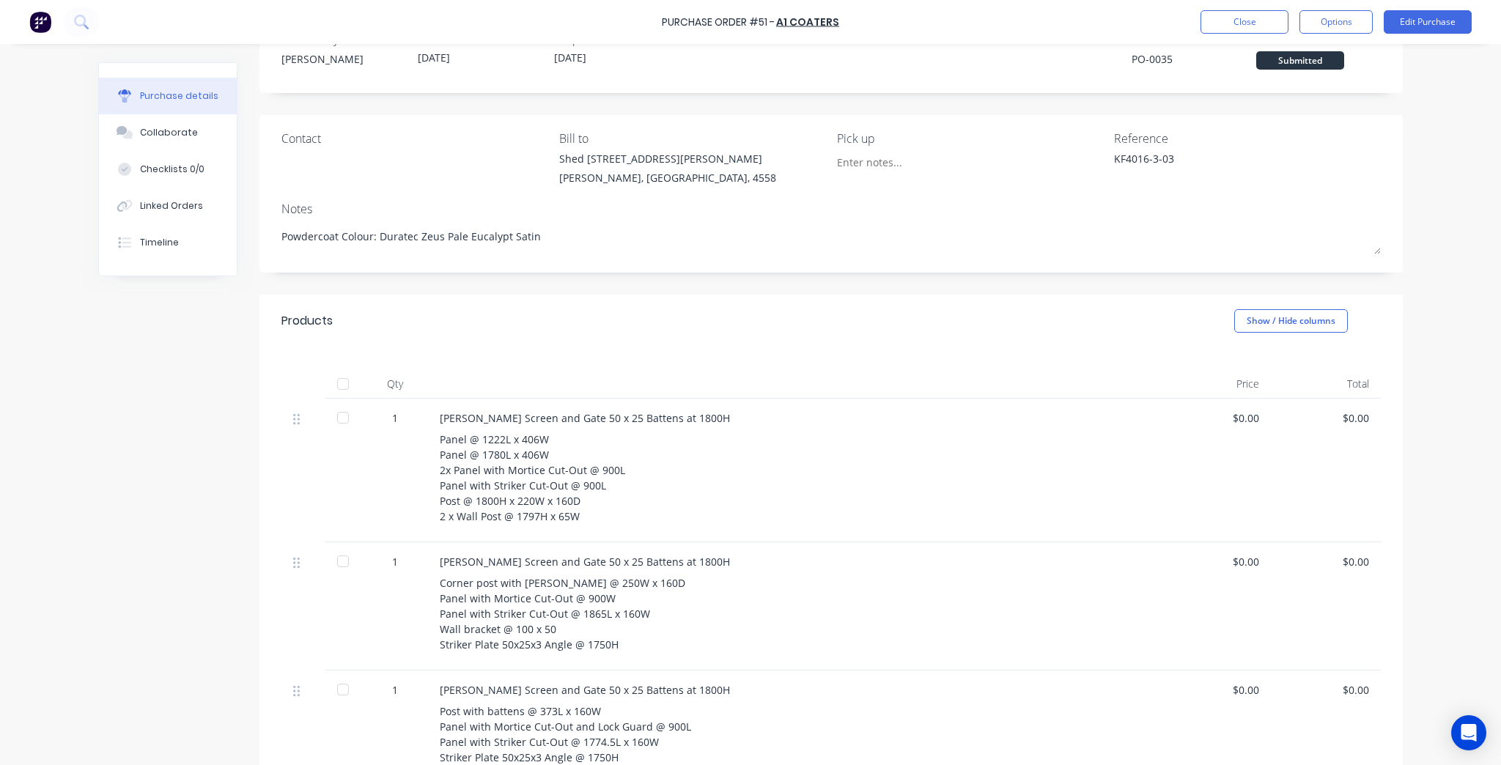
scroll to position [0, 0]
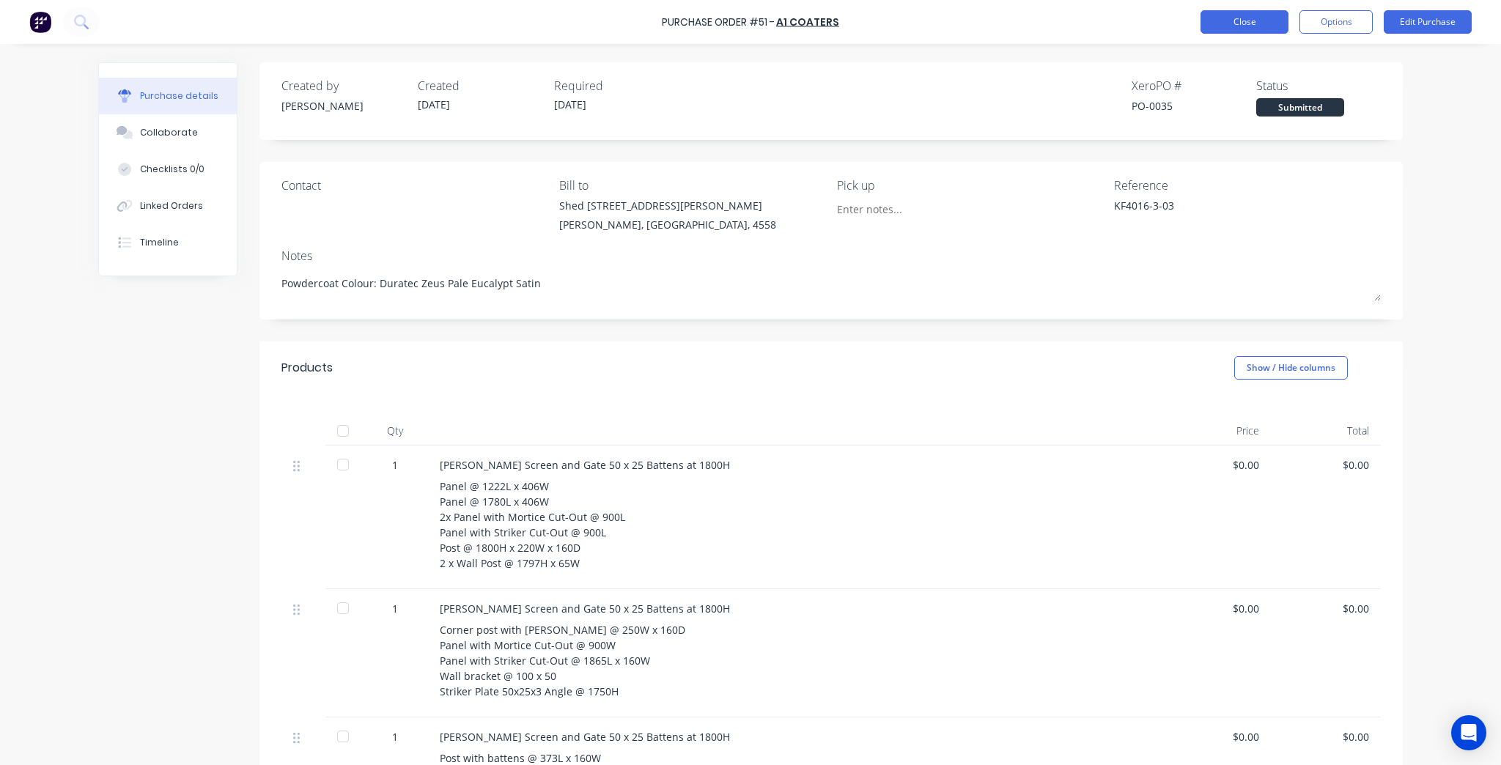
click at [1225, 21] on button "Close" at bounding box center [1244, 21] width 88 height 23
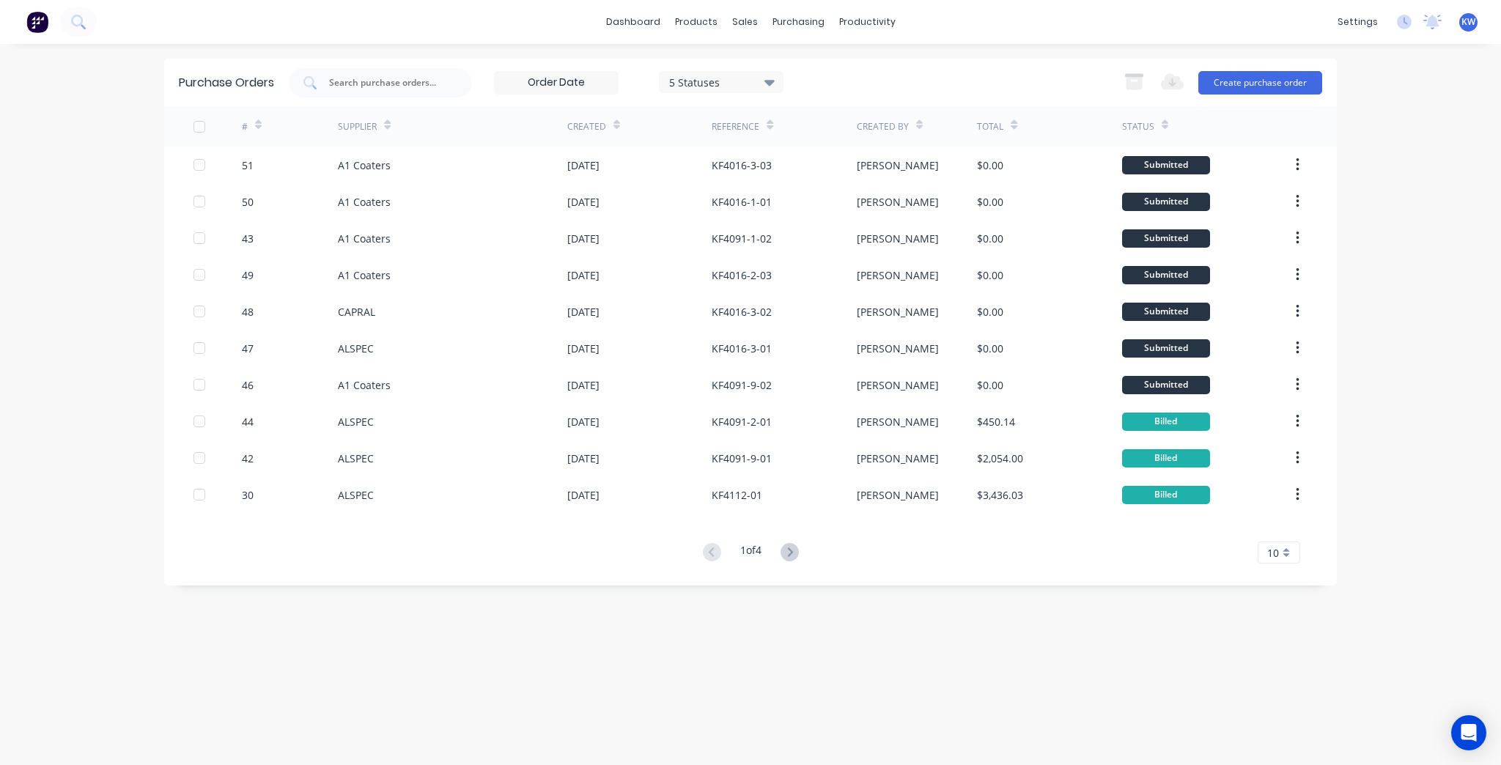
click at [1425, 197] on div "dashboard products sales purchasing productivity dashboard products Product Cat…" at bounding box center [750, 382] width 1501 height 765
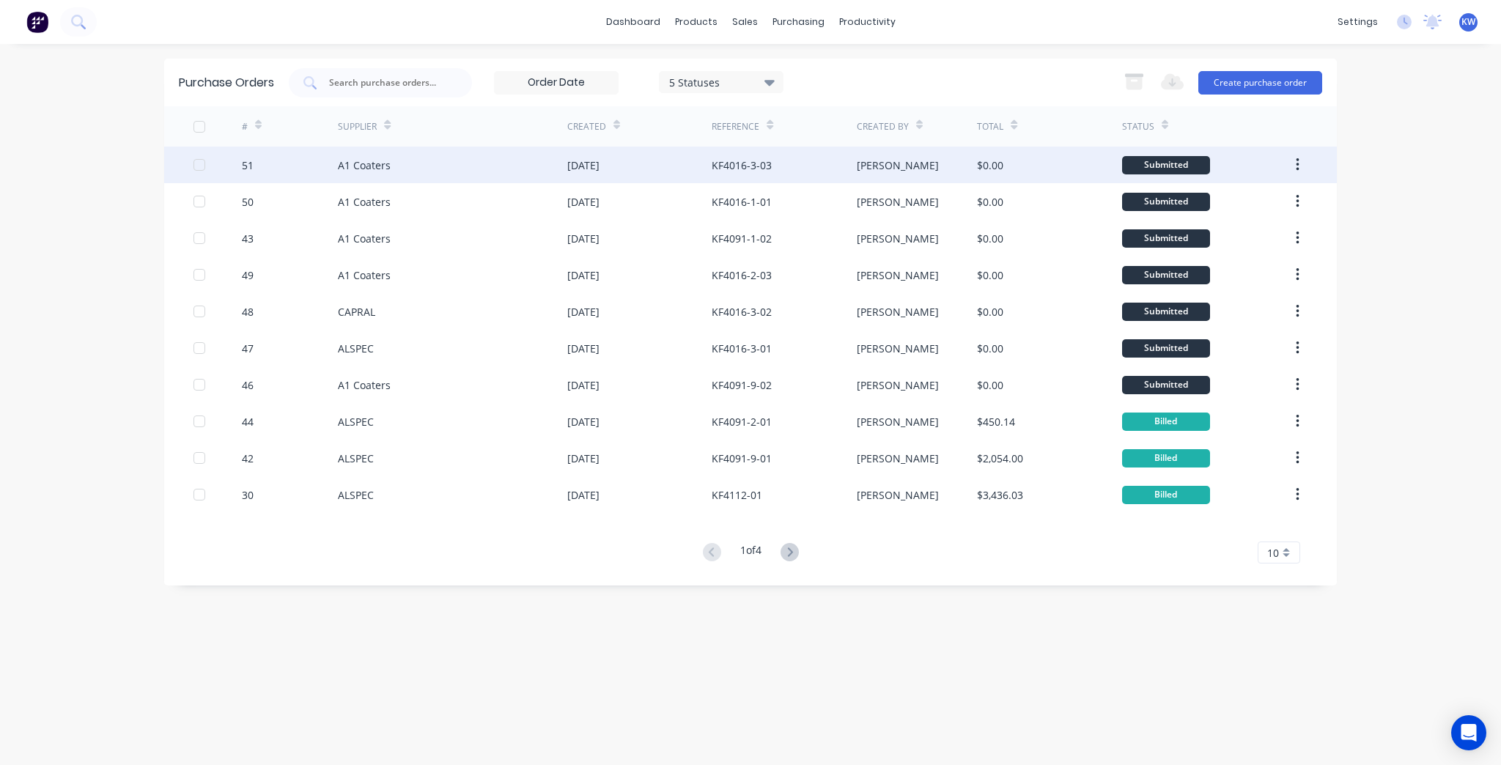
click at [683, 162] on div "[DATE]" at bounding box center [639, 165] width 144 height 37
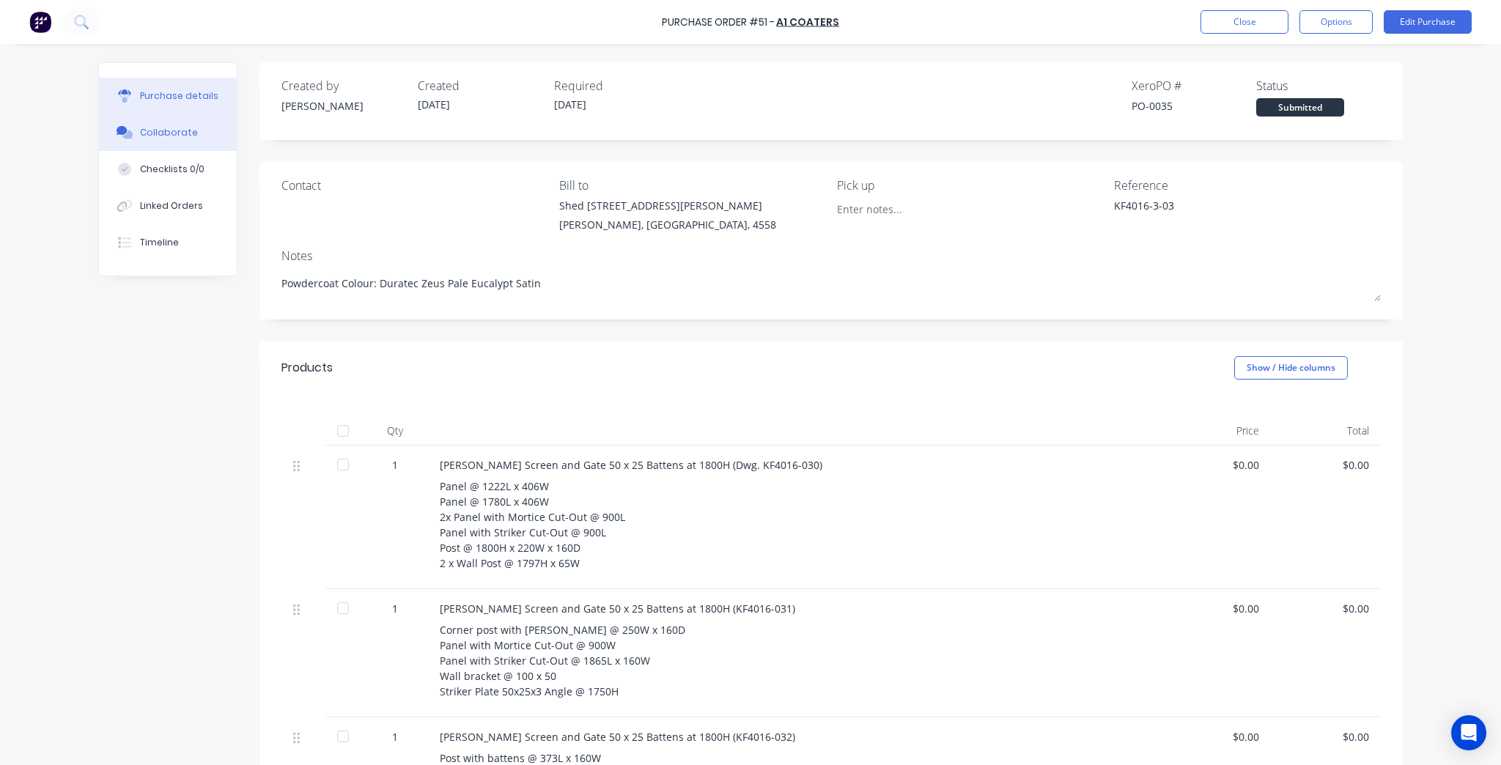
click at [139, 141] on button "Collaborate" at bounding box center [168, 132] width 138 height 37
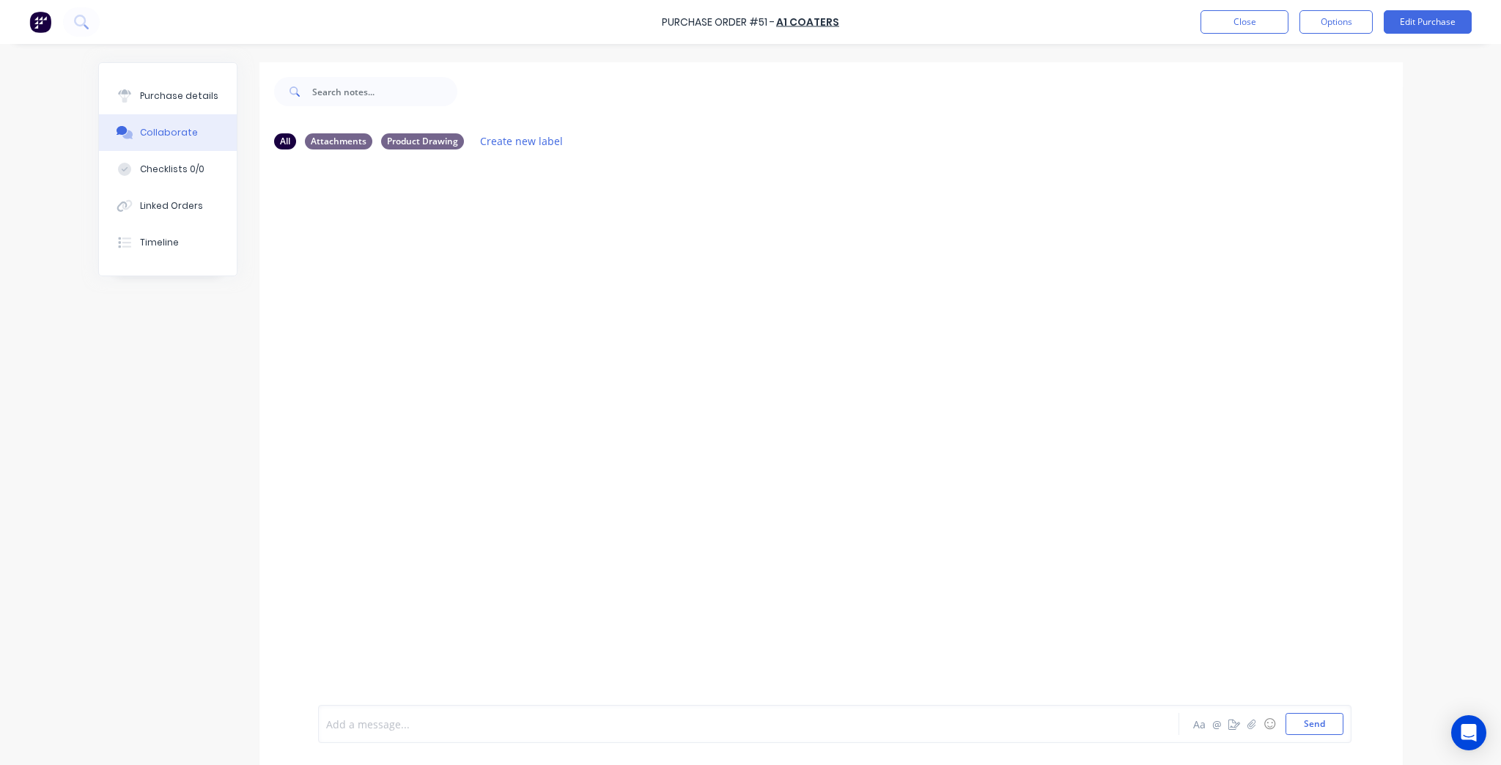
click at [457, 726] on div at bounding box center [708, 724] width 762 height 15
click at [454, 715] on div "Add a message..." at bounding box center [707, 724] width 763 height 22
click at [1251, 728] on icon "button" at bounding box center [1251, 724] width 9 height 10
click at [1243, 730] on button "button" at bounding box center [1252, 724] width 18 height 18
click at [1327, 720] on button "Send" at bounding box center [1314, 724] width 58 height 22
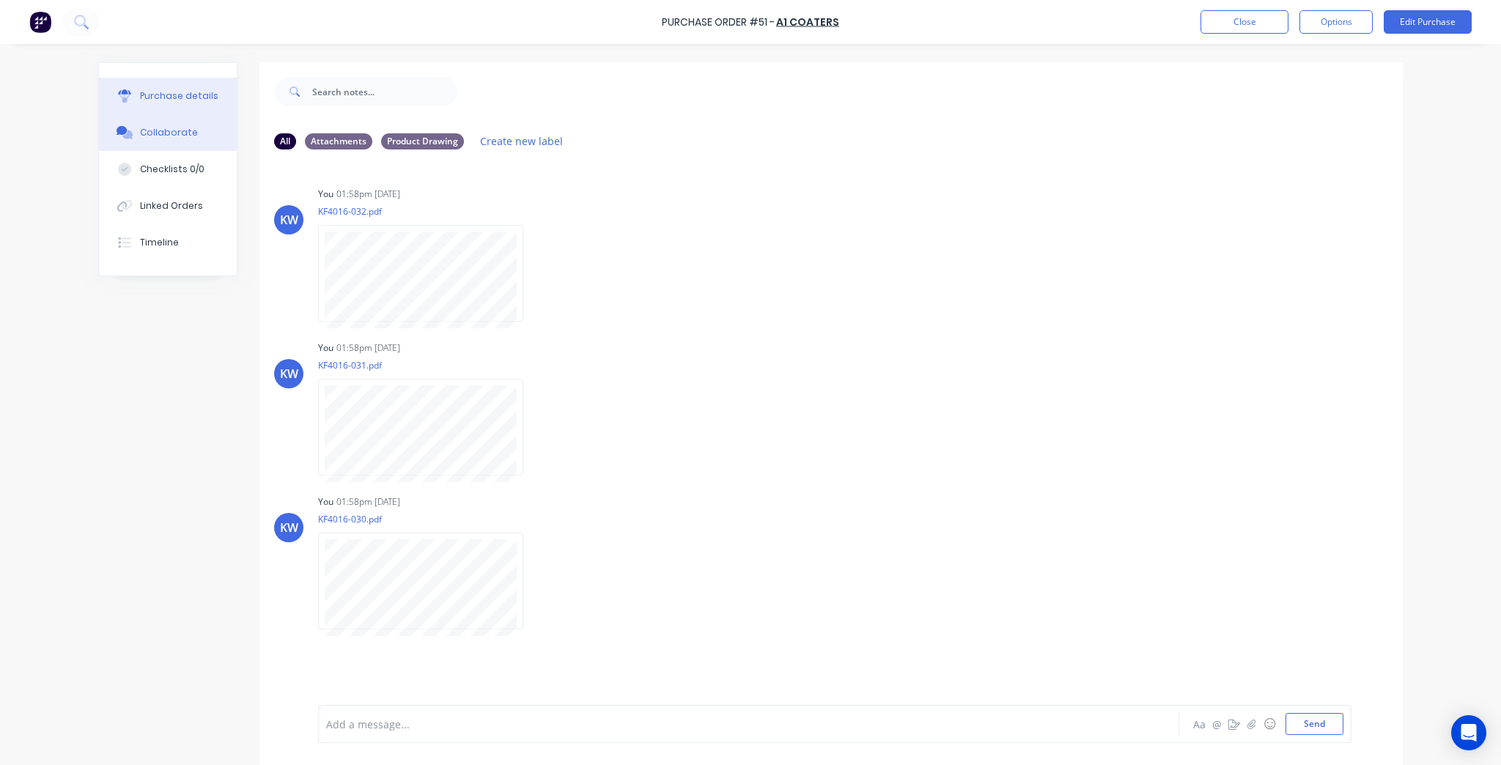
click at [211, 103] on button "Purchase details" at bounding box center [168, 96] width 138 height 37
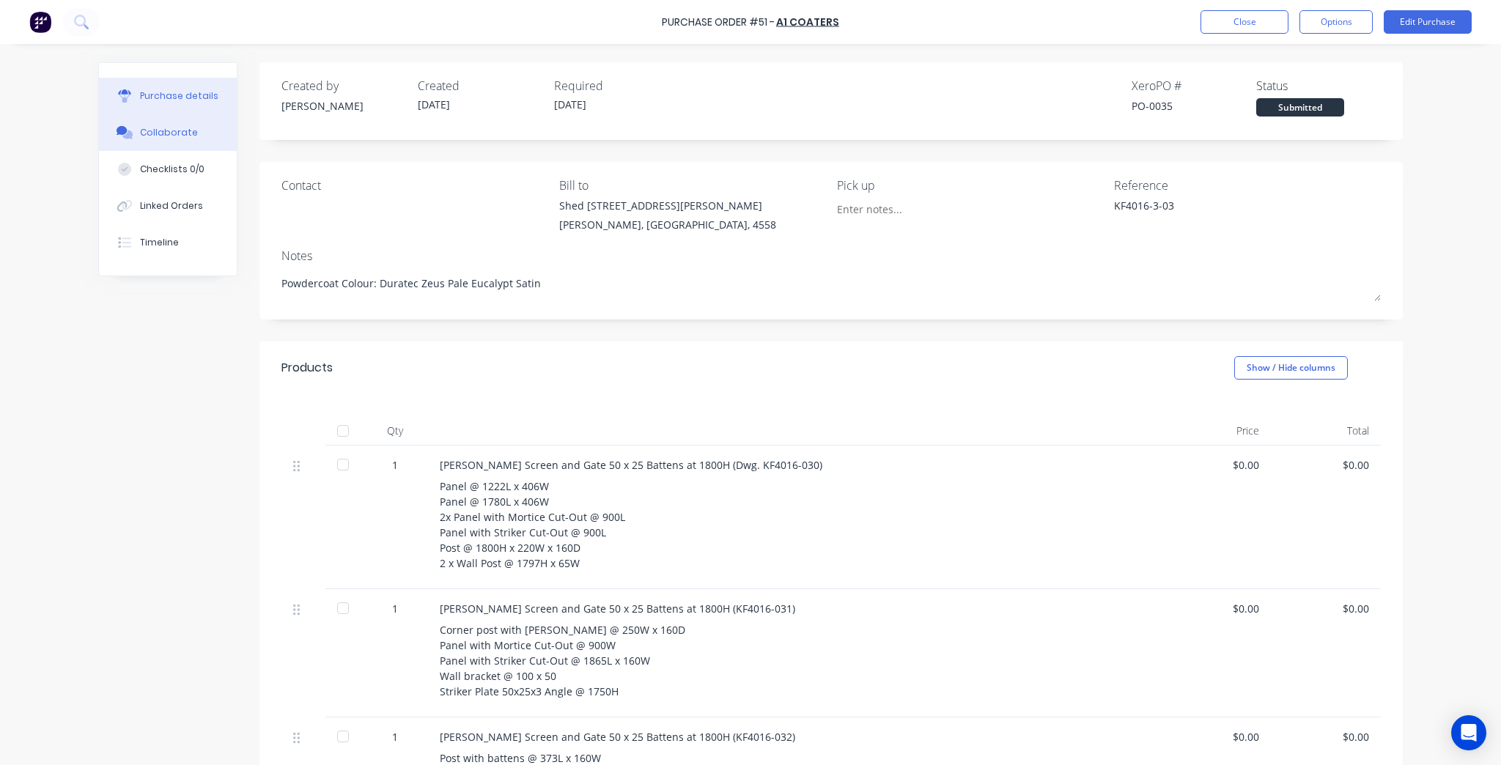
click at [186, 145] on button "Collaborate" at bounding box center [168, 132] width 138 height 37
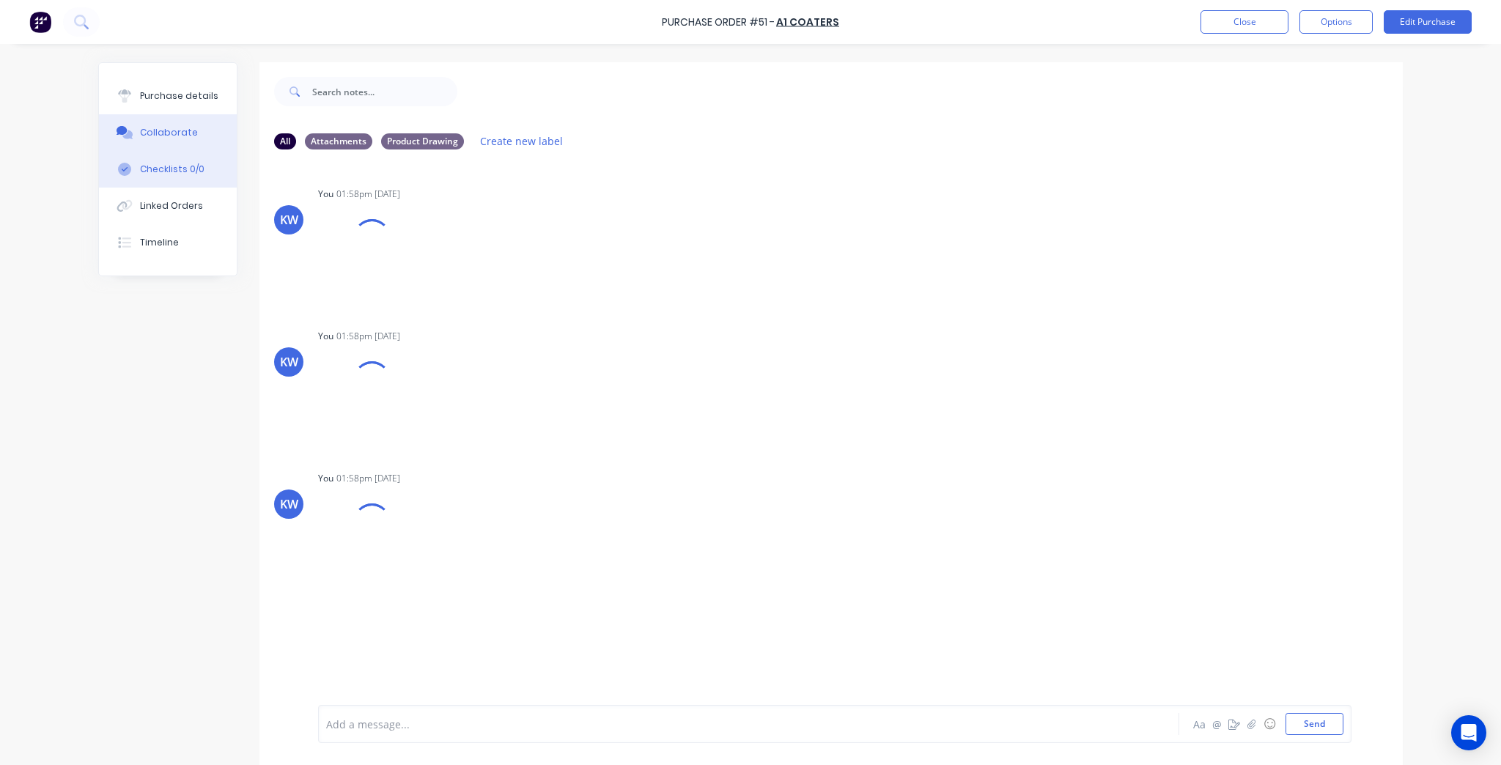
click at [177, 166] on div "Checklists 0/0" at bounding box center [172, 169] width 64 height 13
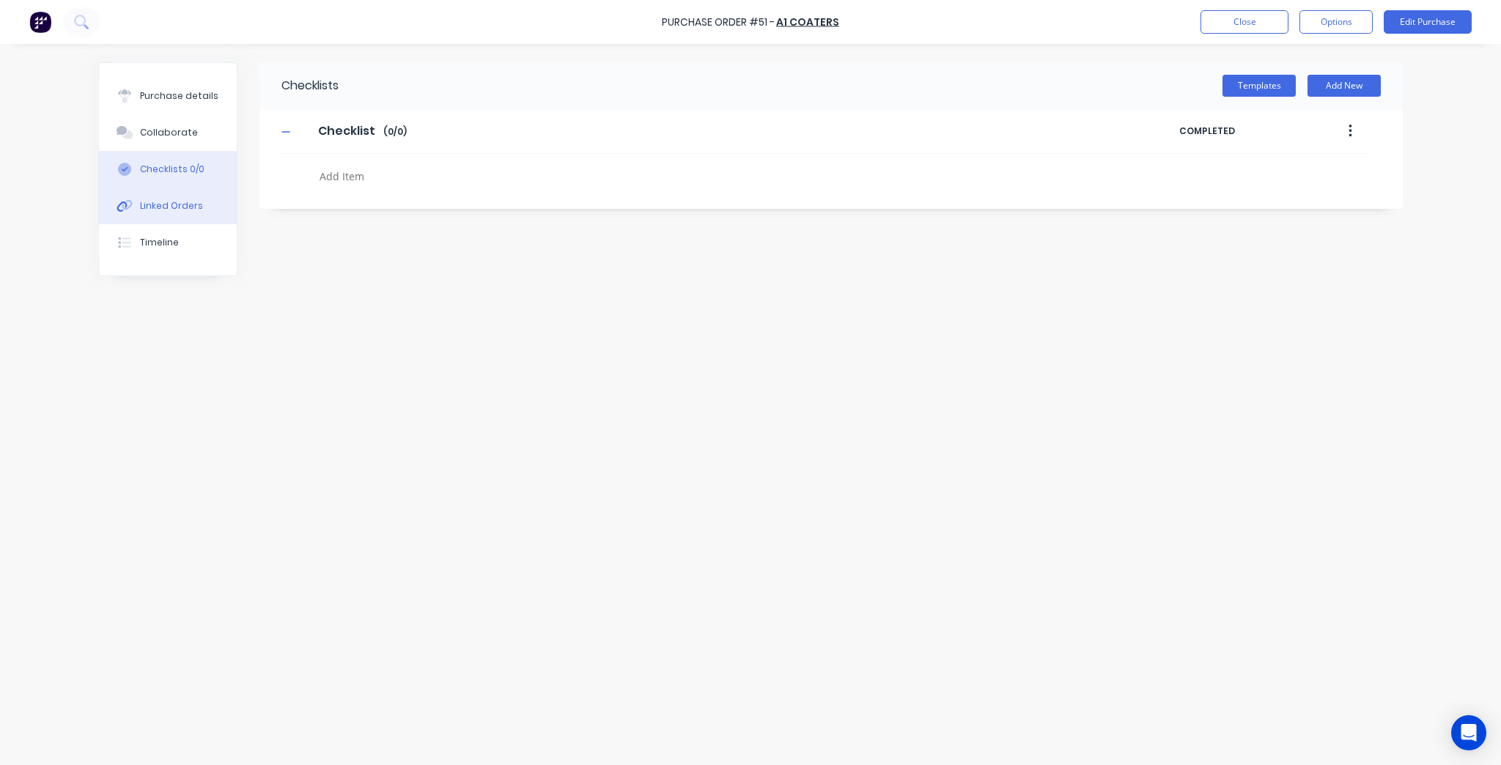
click at [174, 191] on button "Linked Orders" at bounding box center [168, 206] width 138 height 37
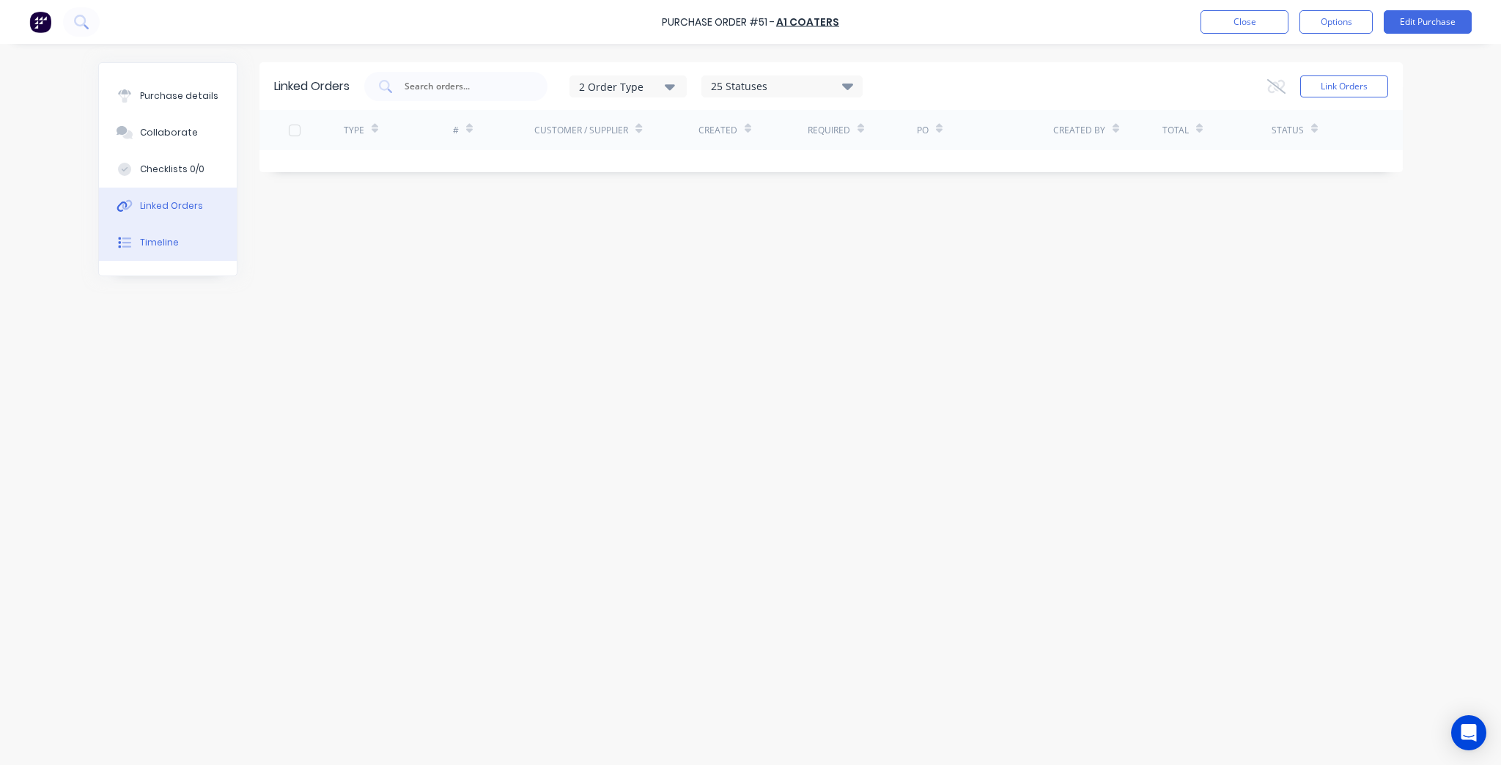
click at [186, 249] on button "Timeline" at bounding box center [168, 242] width 138 height 37
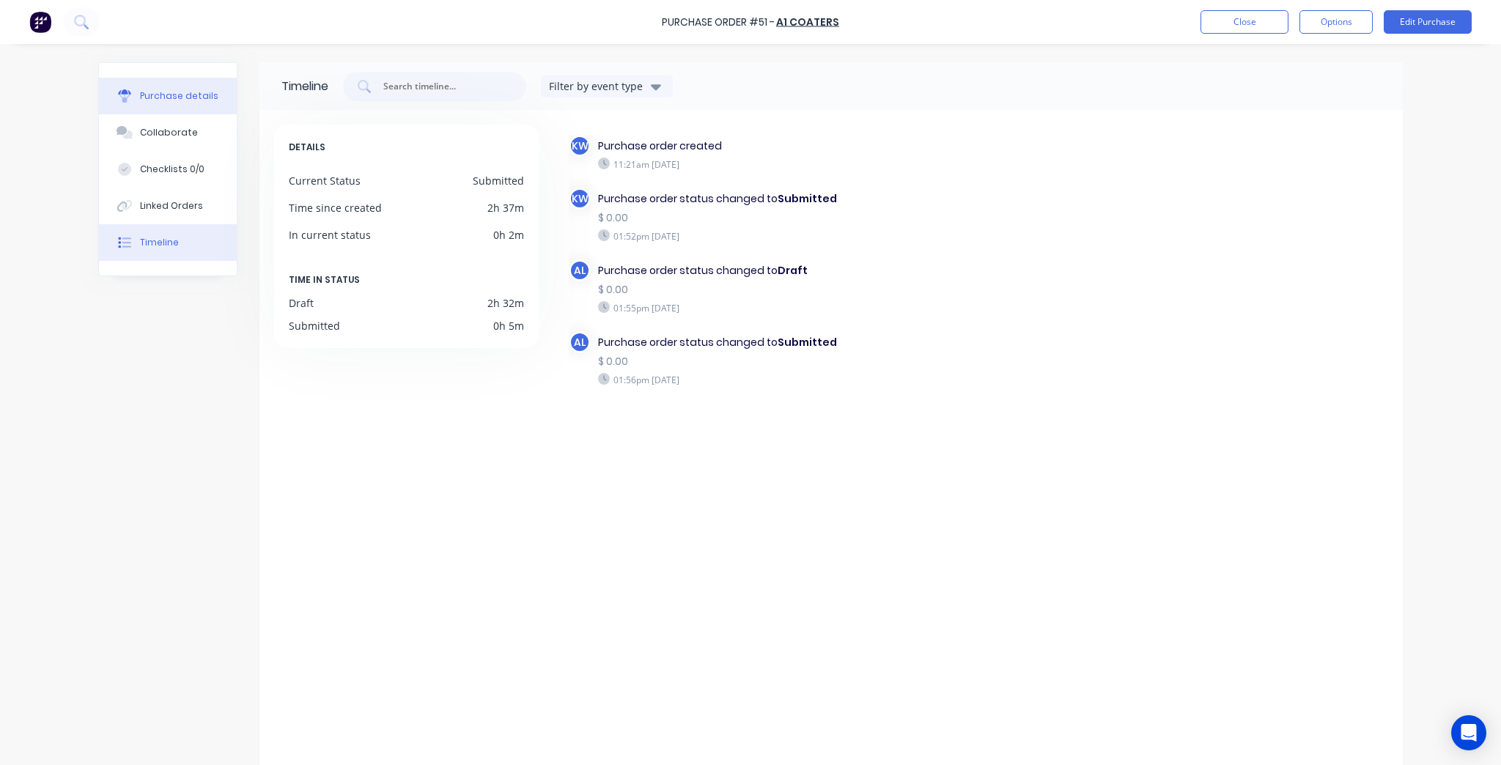
click at [165, 91] on div "Purchase details" at bounding box center [179, 95] width 78 height 13
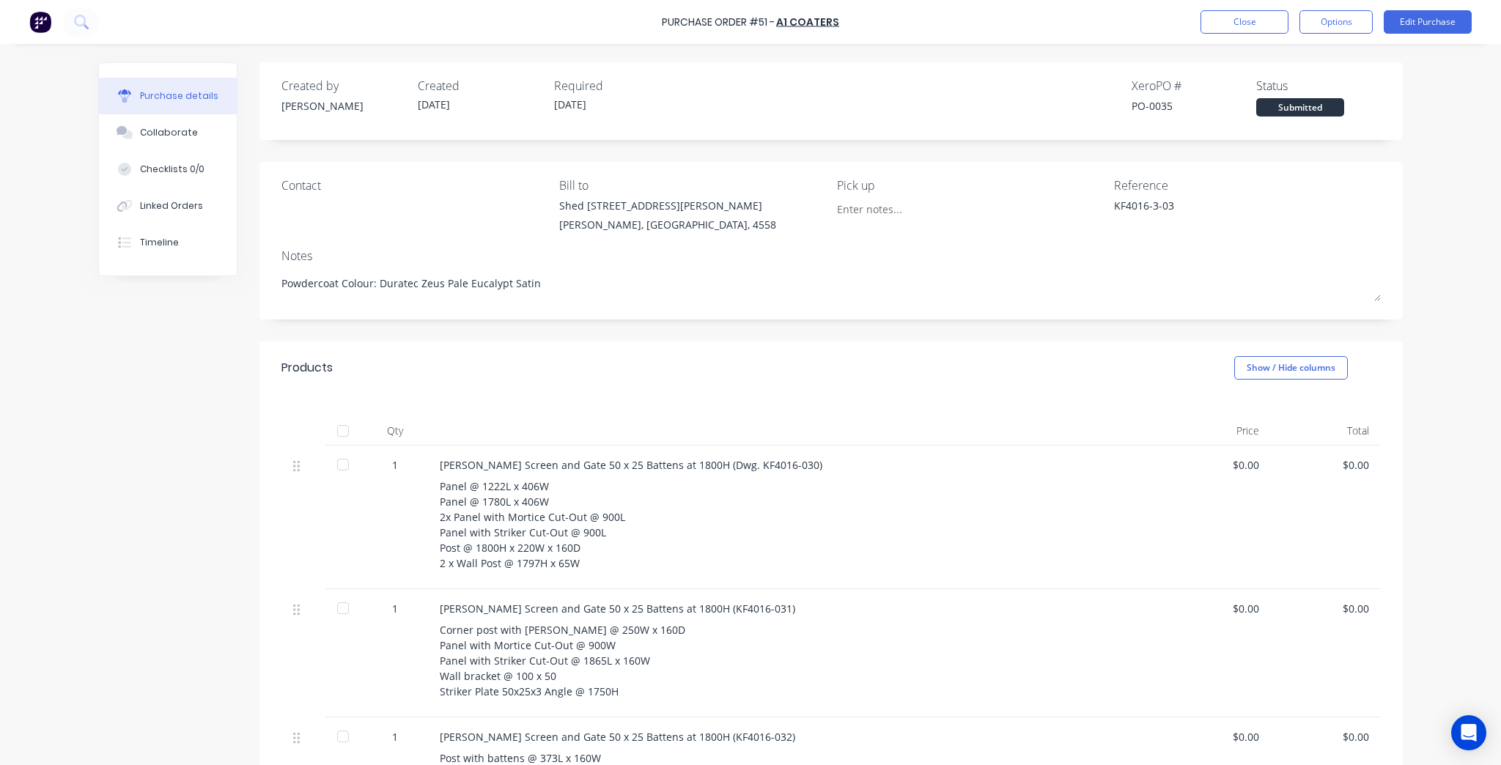
click at [677, 609] on div "[PERSON_NAME] Screen and Gate 50 x 25 Battens at 1800H (KF4016-031)" at bounding box center [794, 608] width 709 height 15
click at [1332, 26] on button "Options" at bounding box center [1335, 21] width 73 height 23
click at [1305, 59] on div "Print / Email" at bounding box center [1303, 59] width 113 height 21
click at [1299, 115] on div "Without pricing" at bounding box center [1303, 118] width 113 height 21
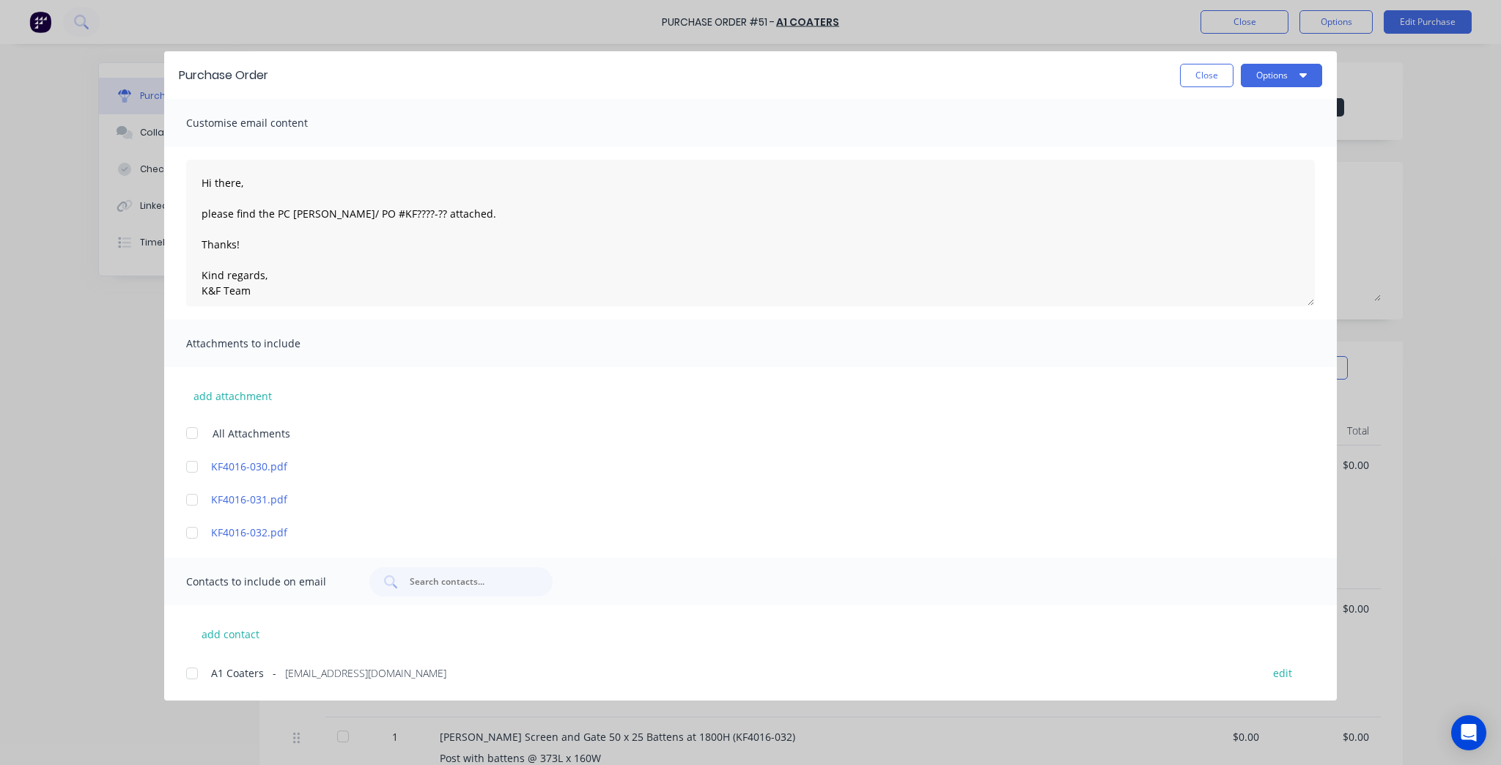
click at [193, 468] on div at bounding box center [191, 466] width 29 height 29
click at [192, 490] on div at bounding box center [191, 499] width 29 height 29
click at [190, 536] on div at bounding box center [191, 532] width 29 height 29
type textarea "x"
drag, startPoint x: 396, startPoint y: 211, endPoint x: 323, endPoint y: 218, distance: 72.9
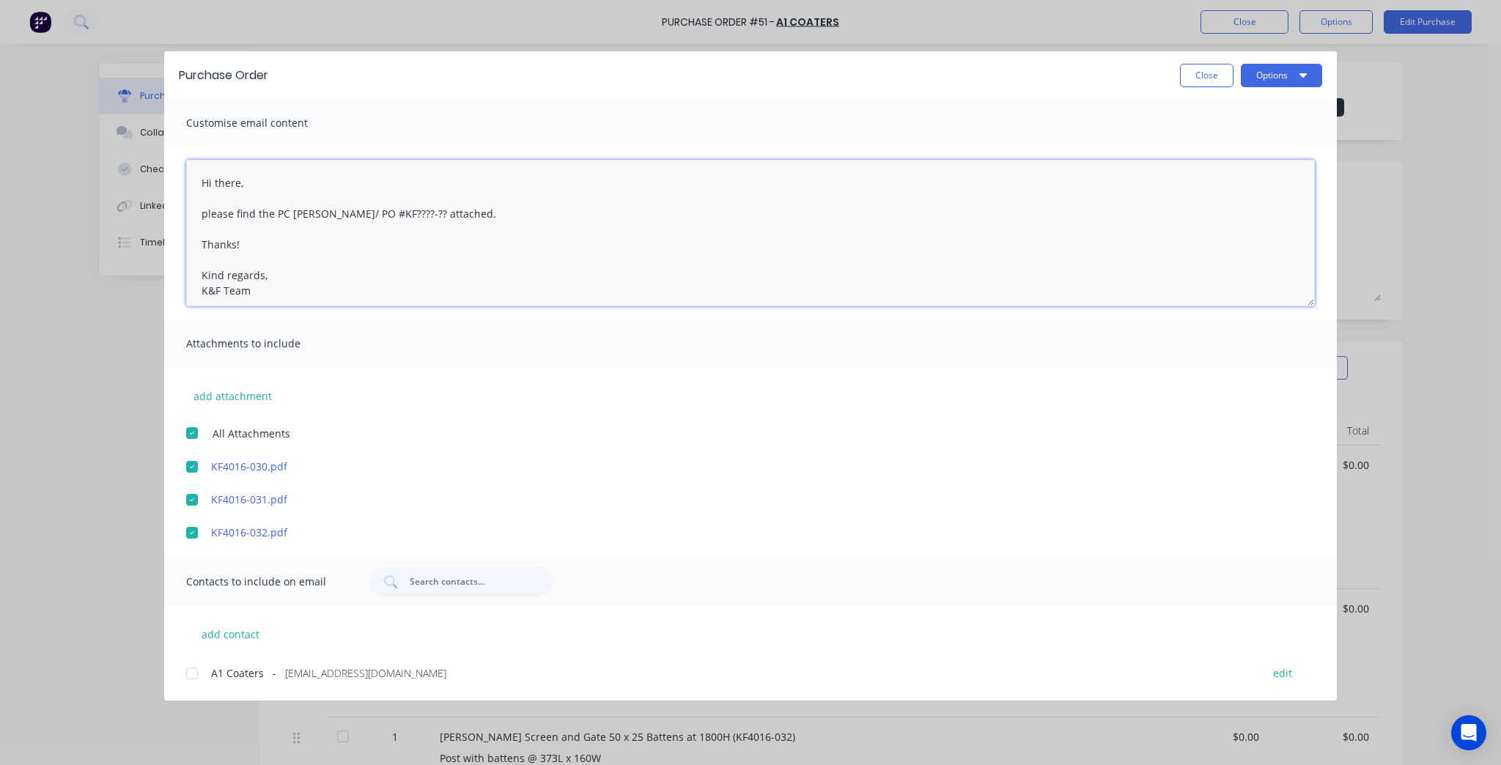
click at [323, 218] on textarea "Hi there, please find the PC docket/ PO #KF????-?? attached. Thanks! Kind regar…" at bounding box center [750, 233] width 1129 height 147
paste textarea "KF4016-3-03"
click at [196, 674] on div at bounding box center [191, 673] width 29 height 29
type textarea "Hi there, please find the PC docket KF4016-3-03 attached. Thanks! Kind regards,…"
click at [1294, 75] on button "Options" at bounding box center [1281, 75] width 81 height 23
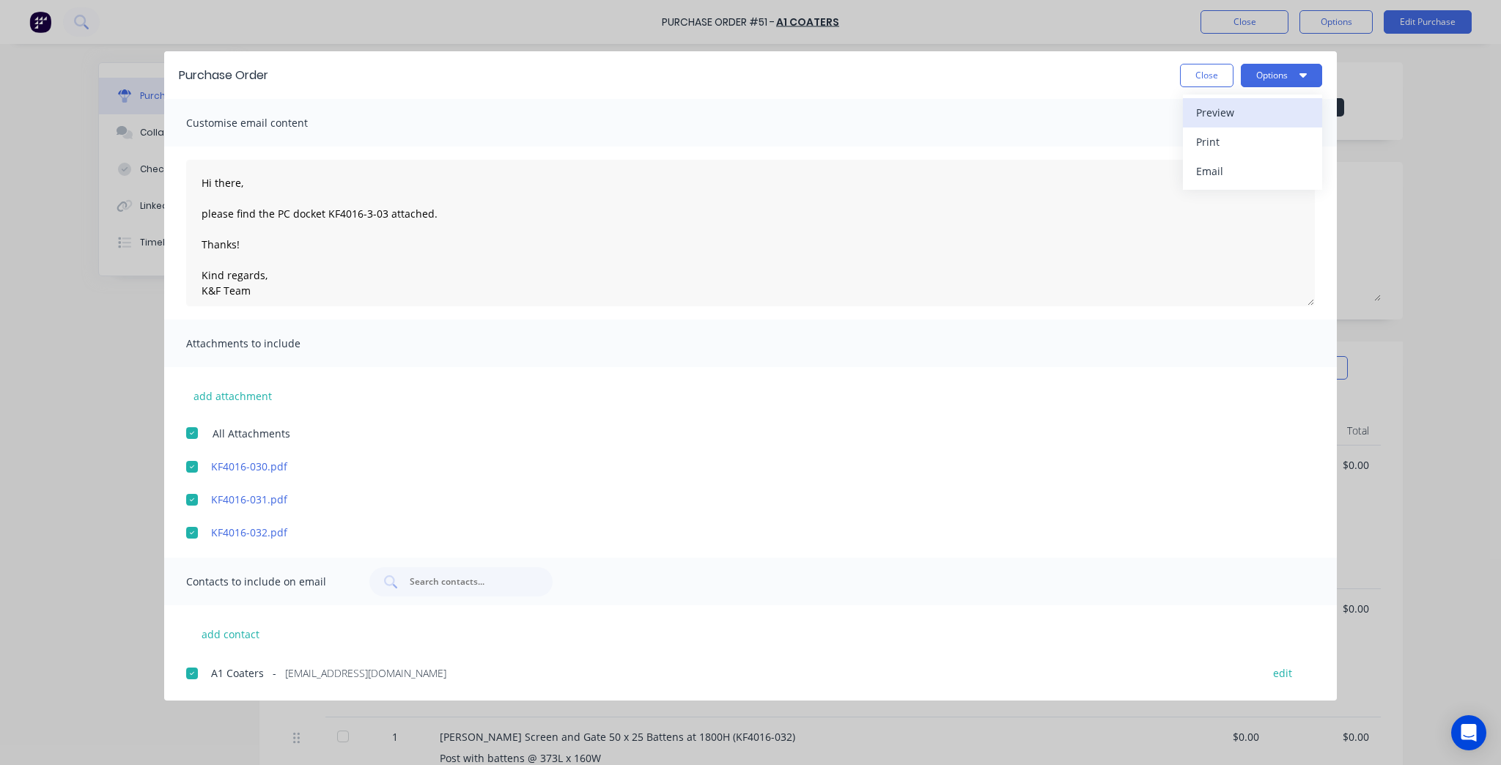
click at [1226, 106] on div "Preview" at bounding box center [1252, 112] width 113 height 21
type textarea "x"
click at [380, 208] on textarea "Hi there, please find the PC docket KF4016-3-03 attached. Thanks! Kind regards,…" at bounding box center [750, 233] width 1129 height 147
click at [273, 202] on textarea "Hi there, please find the PC docket KF4016-3-03 and drawings KF4016-030, KF4016…" at bounding box center [750, 233] width 1129 height 147
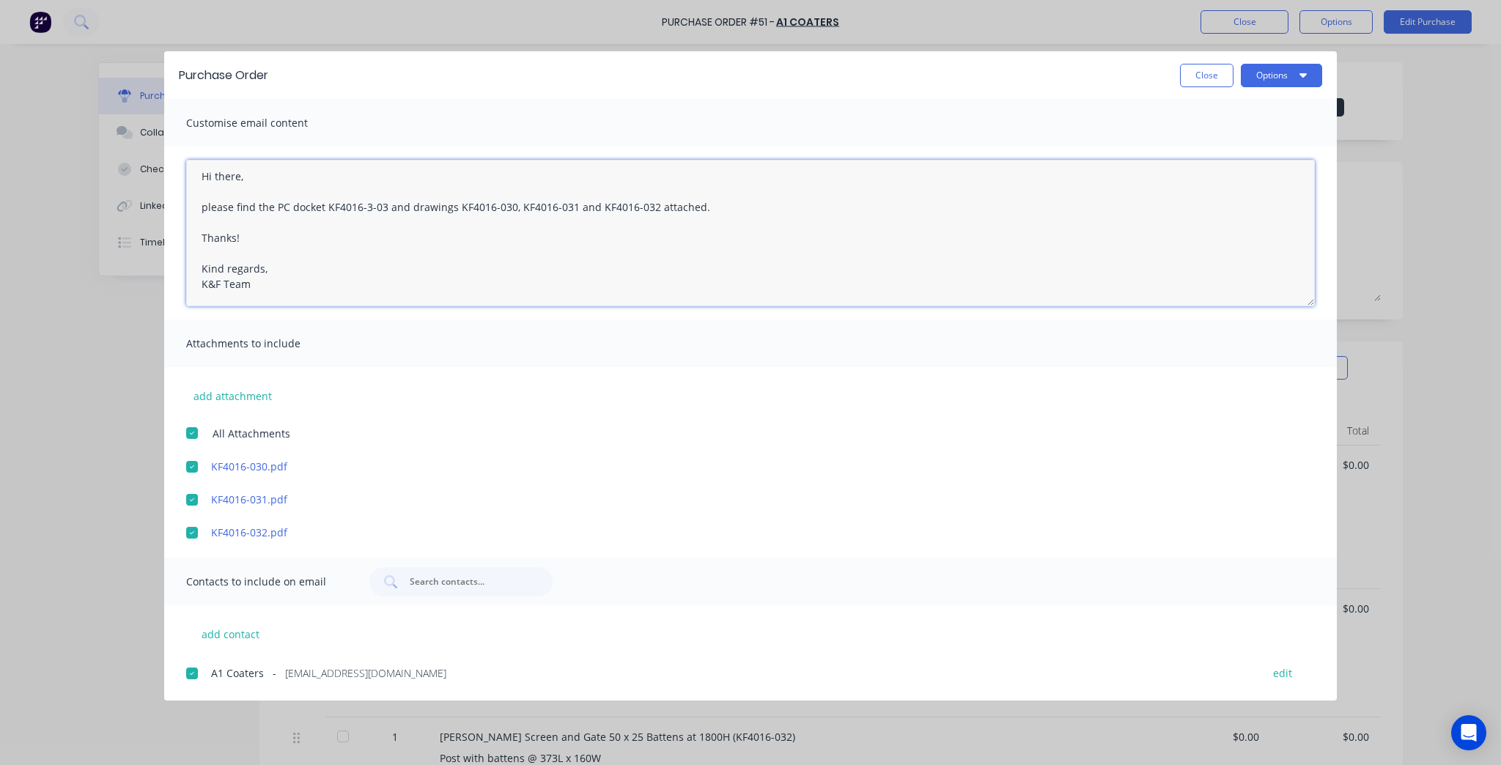
type textarea "Hi there, please find the PC docket KF4016-3-03 and drawings KF4016-030, KF4016…"
click at [1266, 62] on div "Purchase Order Close Options" at bounding box center [750, 75] width 1173 height 48
click at [1270, 76] on button "Options" at bounding box center [1281, 75] width 81 height 23
click at [1272, 171] on div "Email" at bounding box center [1252, 170] width 113 height 21
click at [1290, 67] on button "Options" at bounding box center [1281, 75] width 81 height 23
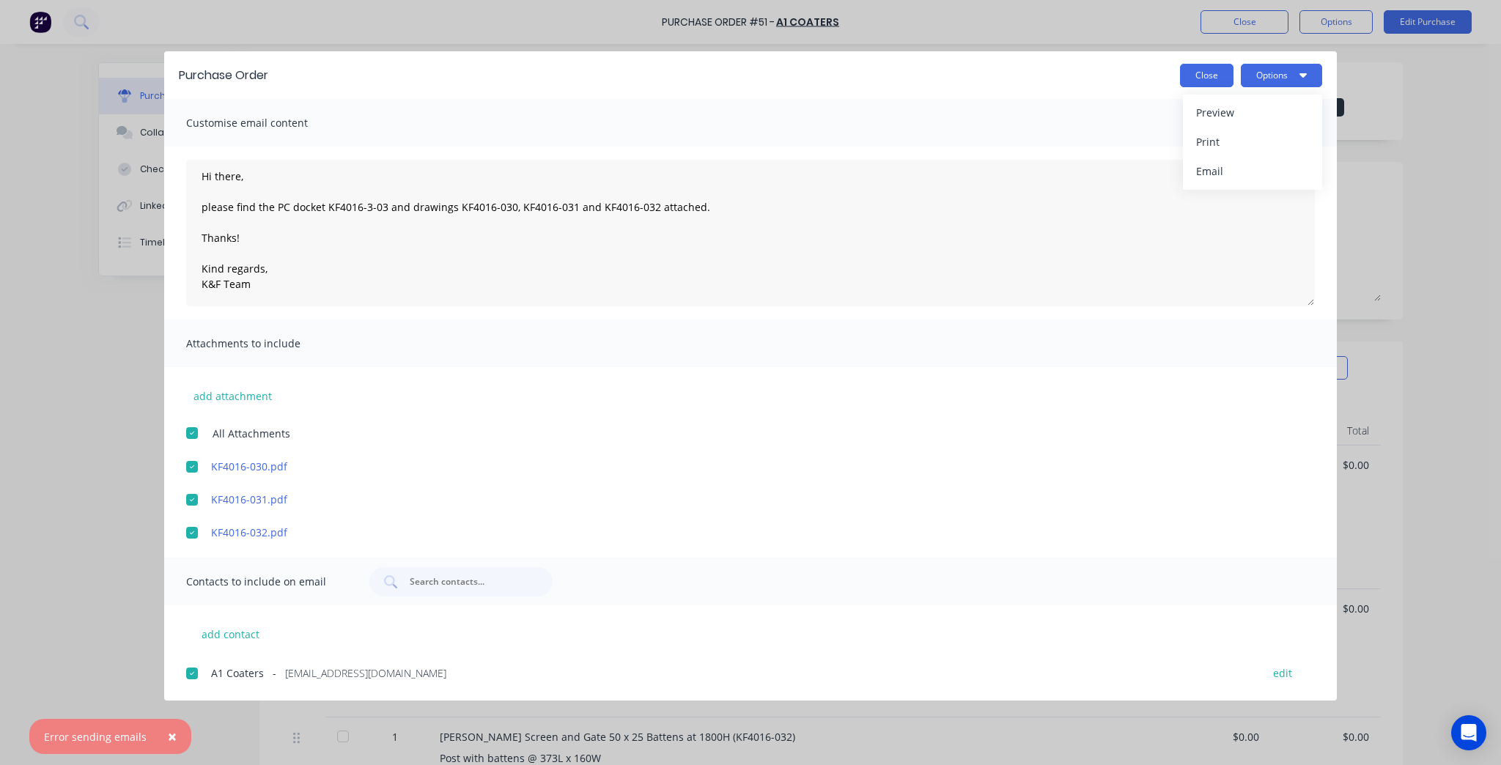
click at [1205, 72] on button "Close" at bounding box center [1206, 75] width 53 height 23
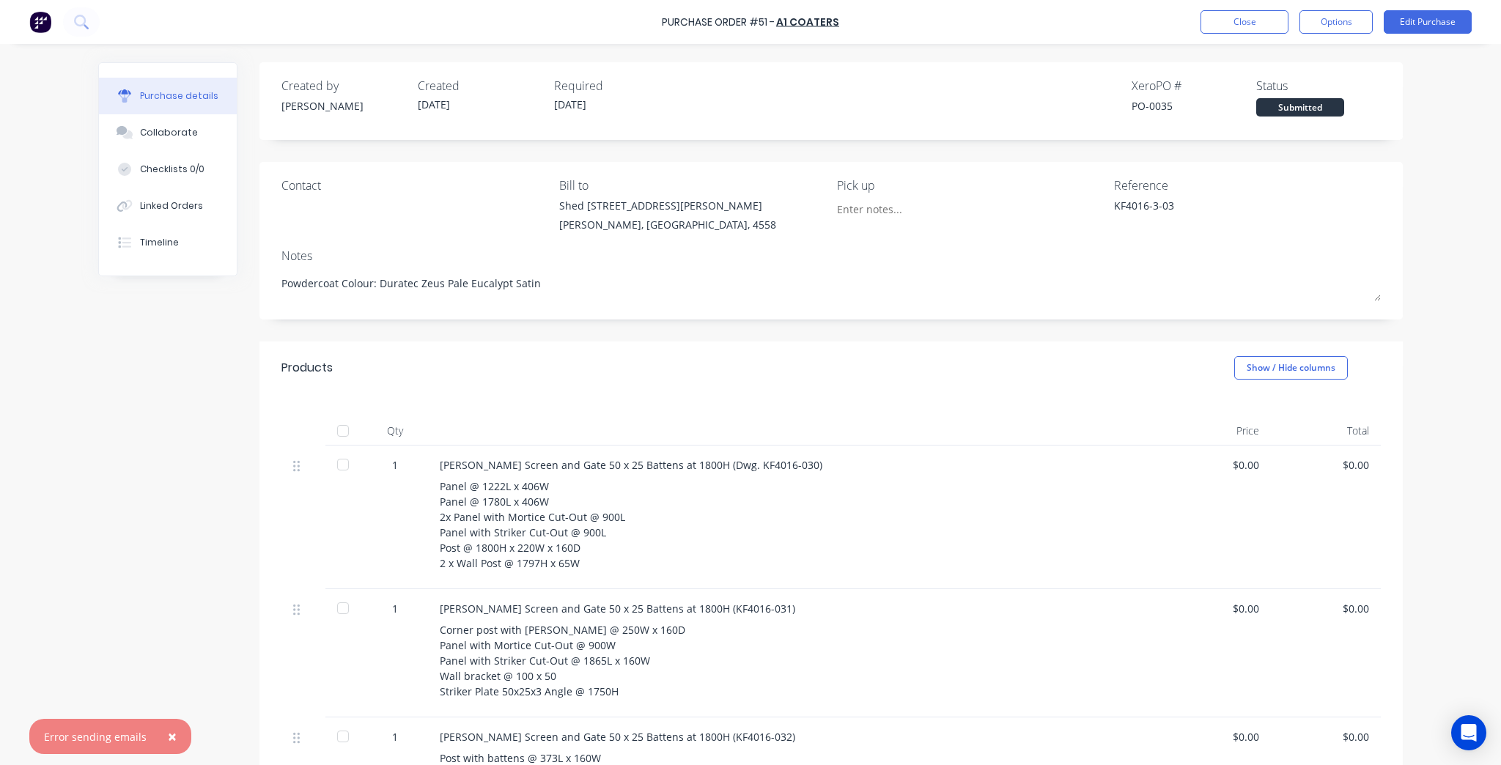
type textarea "x"
click at [167, 209] on div "Linked Orders" at bounding box center [171, 205] width 63 height 13
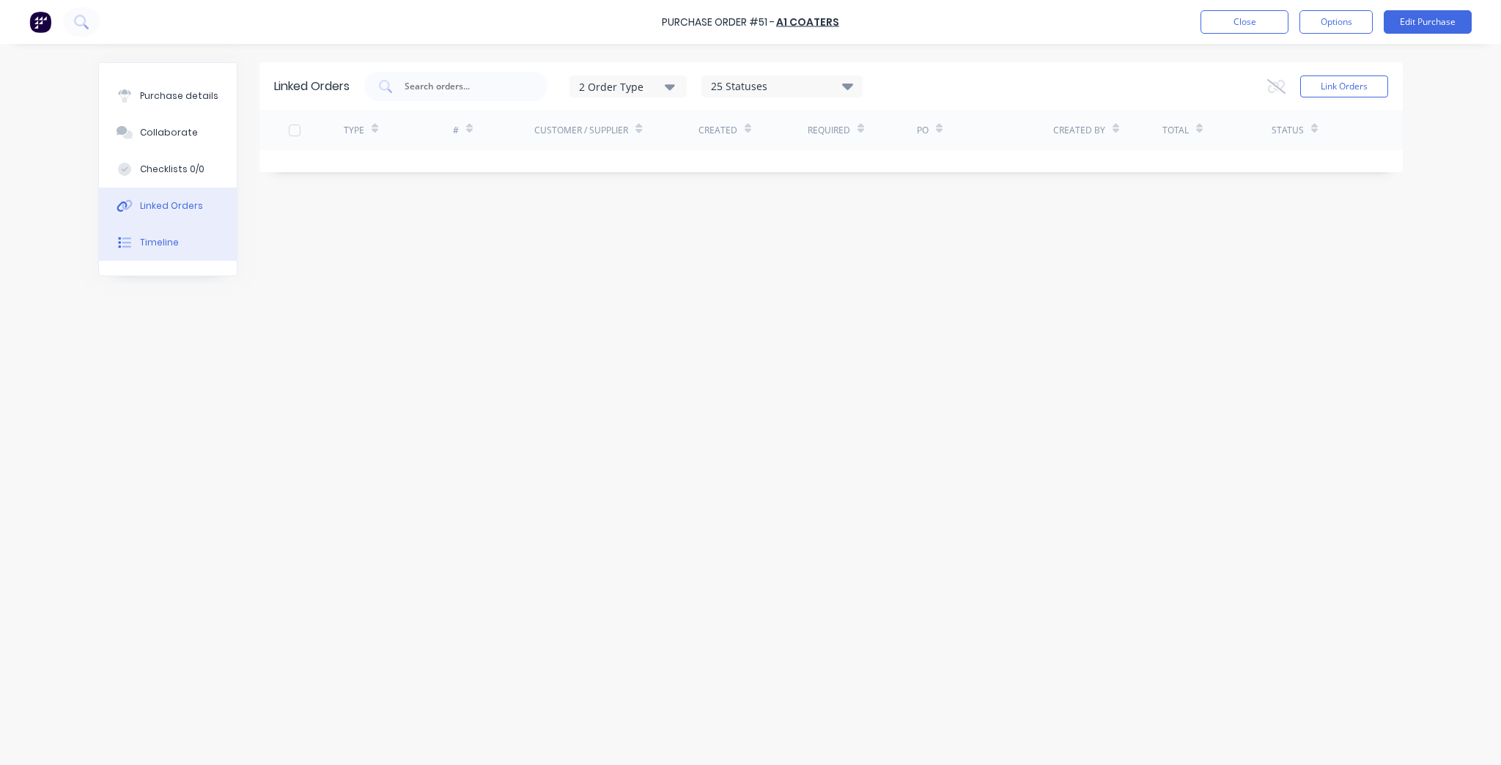
click at [166, 249] on button "Timeline" at bounding box center [168, 242] width 138 height 37
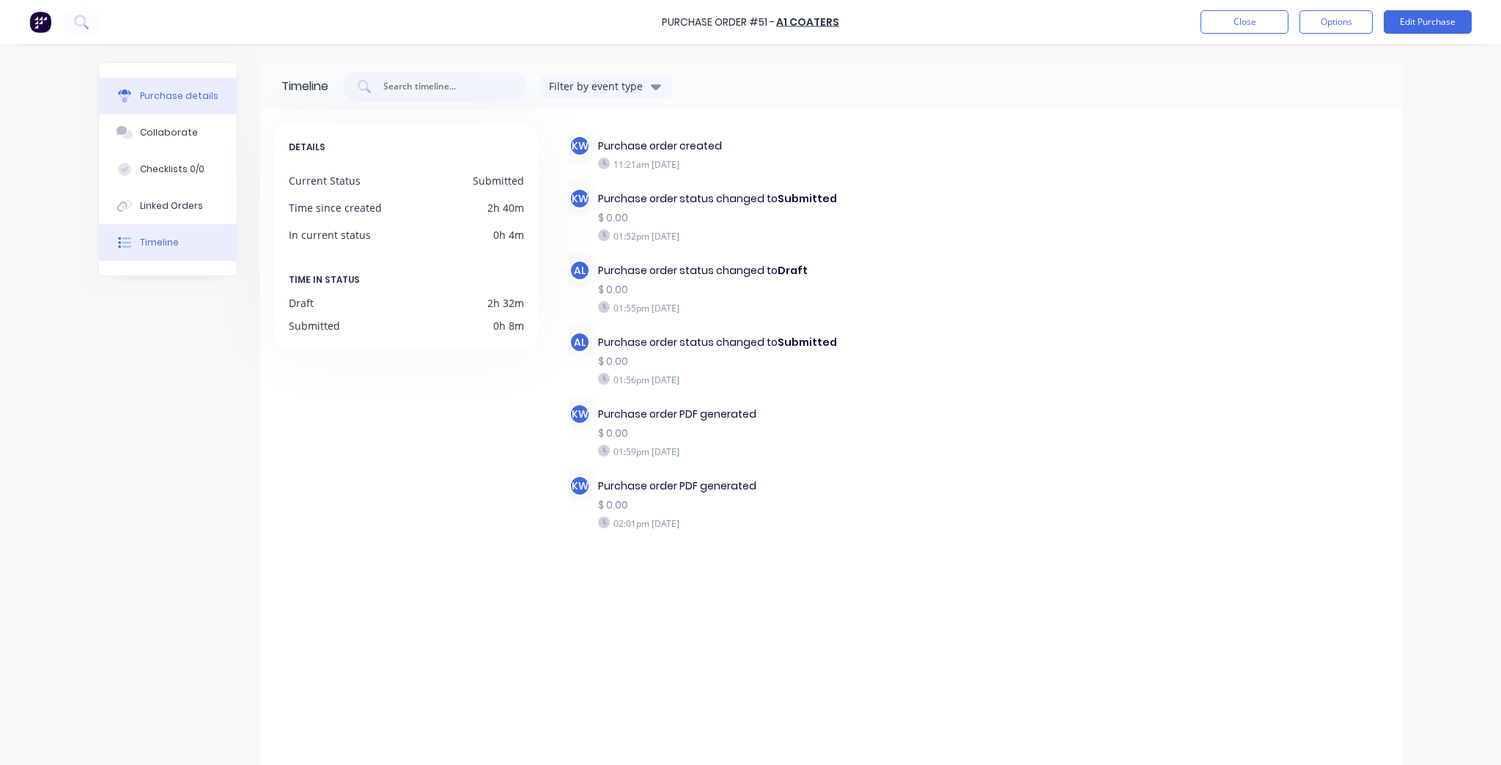
click at [185, 84] on button "Purchase details" at bounding box center [168, 96] width 138 height 37
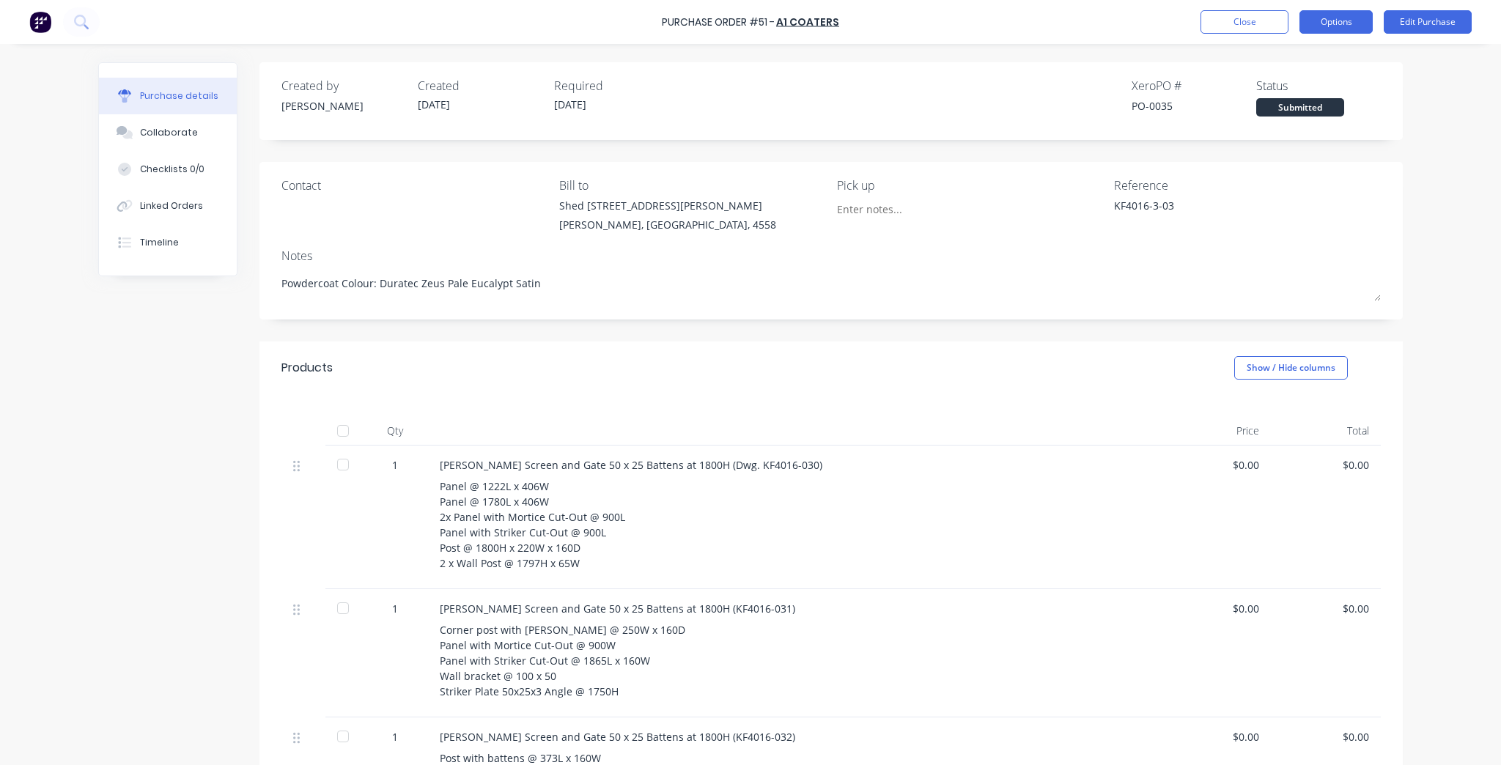
click at [1342, 12] on button "Options" at bounding box center [1335, 21] width 73 height 23
click at [1330, 61] on div "Print / Email" at bounding box center [1303, 59] width 113 height 21
click at [1330, 119] on div "Without pricing" at bounding box center [1303, 118] width 113 height 21
type textarea "x"
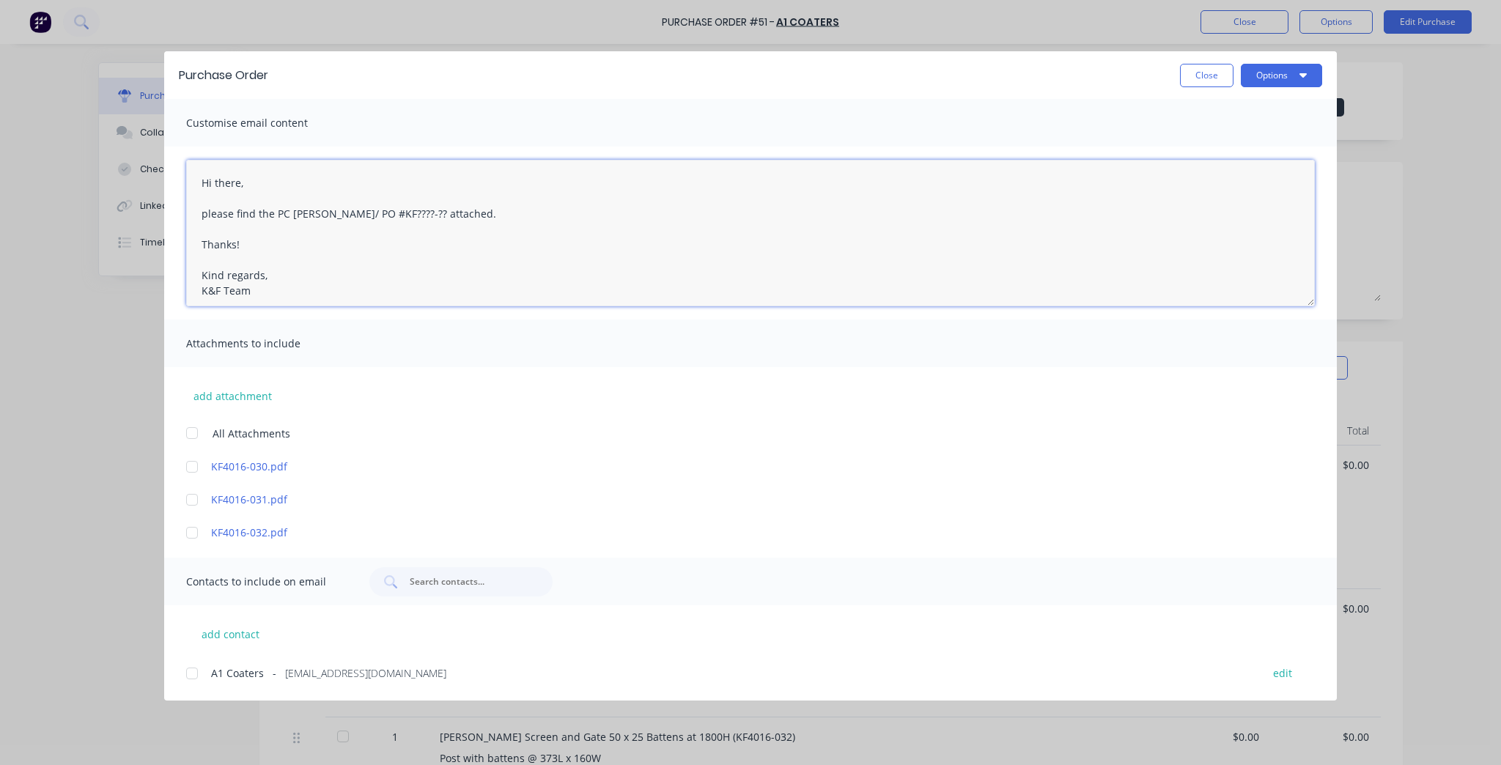
drag, startPoint x: 384, startPoint y: 210, endPoint x: 330, endPoint y: 211, distance: 54.3
click at [330, 211] on textarea "Hi there, please find the PC docket/ PO #KF????-?? attached. Thanks! Kind regar…" at bounding box center [750, 233] width 1129 height 147
paste textarea "KF4016-3-03"
click at [484, 213] on textarea "Hi there, please find the PC docket KF4016-3-03 and drawings KF4016 attached. T…" at bounding box center [750, 233] width 1129 height 147
drag, startPoint x: 487, startPoint y: 213, endPoint x: 454, endPoint y: 217, distance: 32.5
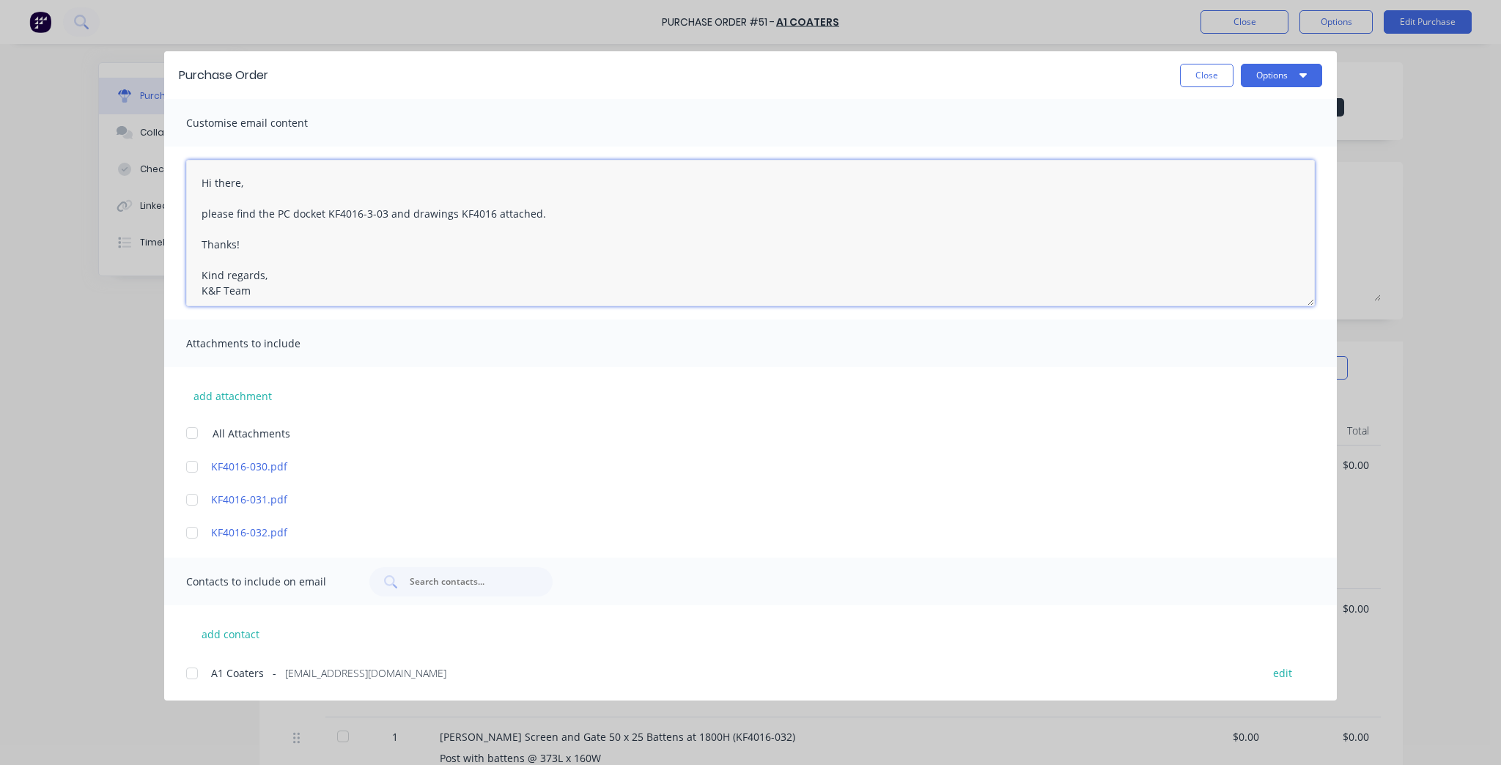
click at [454, 217] on textarea "Hi there, please find the PC docket KF4016-3-03 and drawings KF4016 attached. T…" at bounding box center [750, 233] width 1129 height 147
paste textarea "KF4016"
type textarea "Hi there, please find the PC docket KF4016-3-03 and drawings KF4016-030, KF4016…"
click at [191, 437] on div at bounding box center [191, 432] width 29 height 29
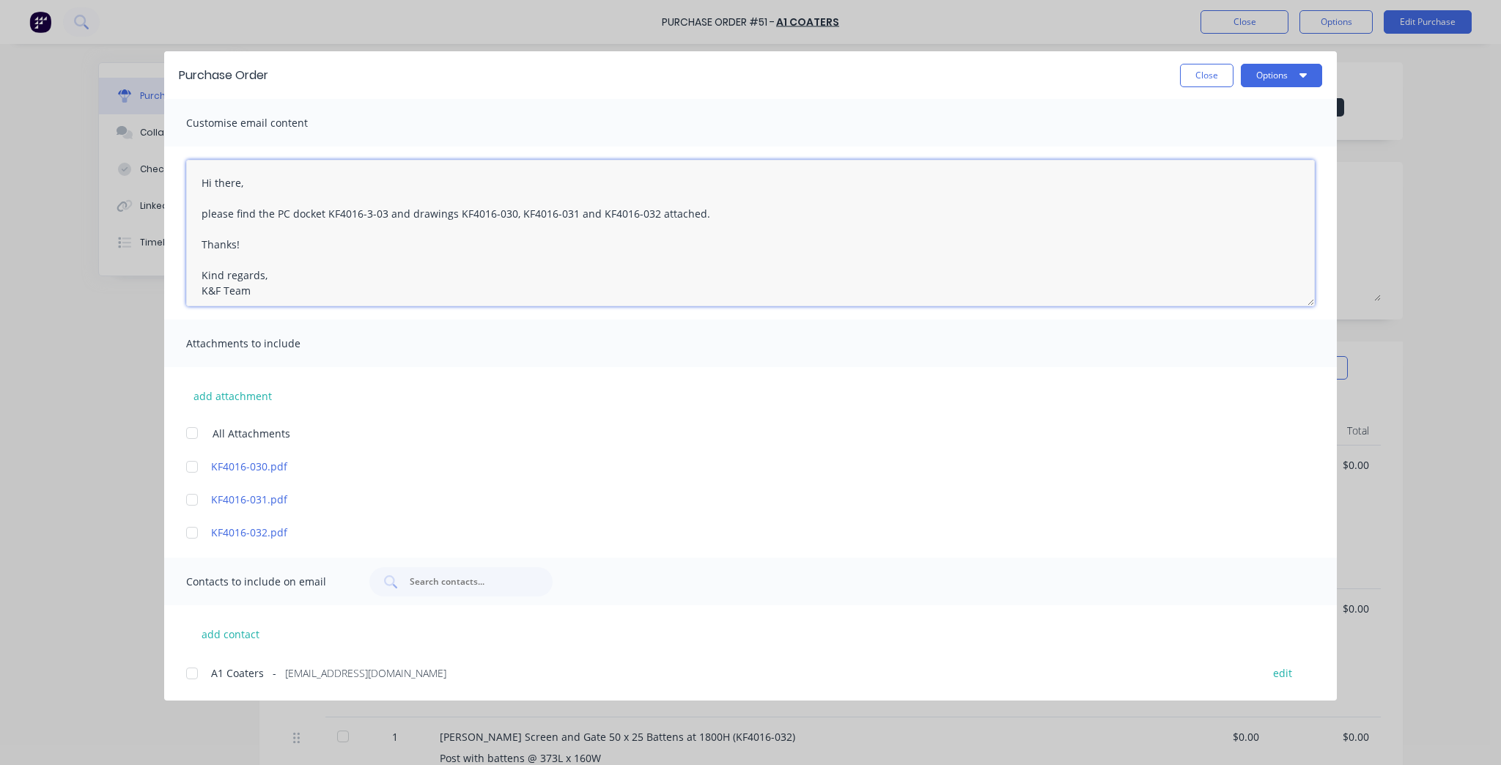
type textarea "x"
type textarea "Hi there, please find the PC docket KF4016-3-03 and drawings KF4016-030, KF4016…"
click at [163, 665] on div "Purchase Order Close Options Customise email content Hi there, please find the …" at bounding box center [750, 382] width 1501 height 765
click at [191, 671] on div at bounding box center [191, 673] width 29 height 29
click at [1303, 73] on icon "button" at bounding box center [1302, 75] width 7 height 4
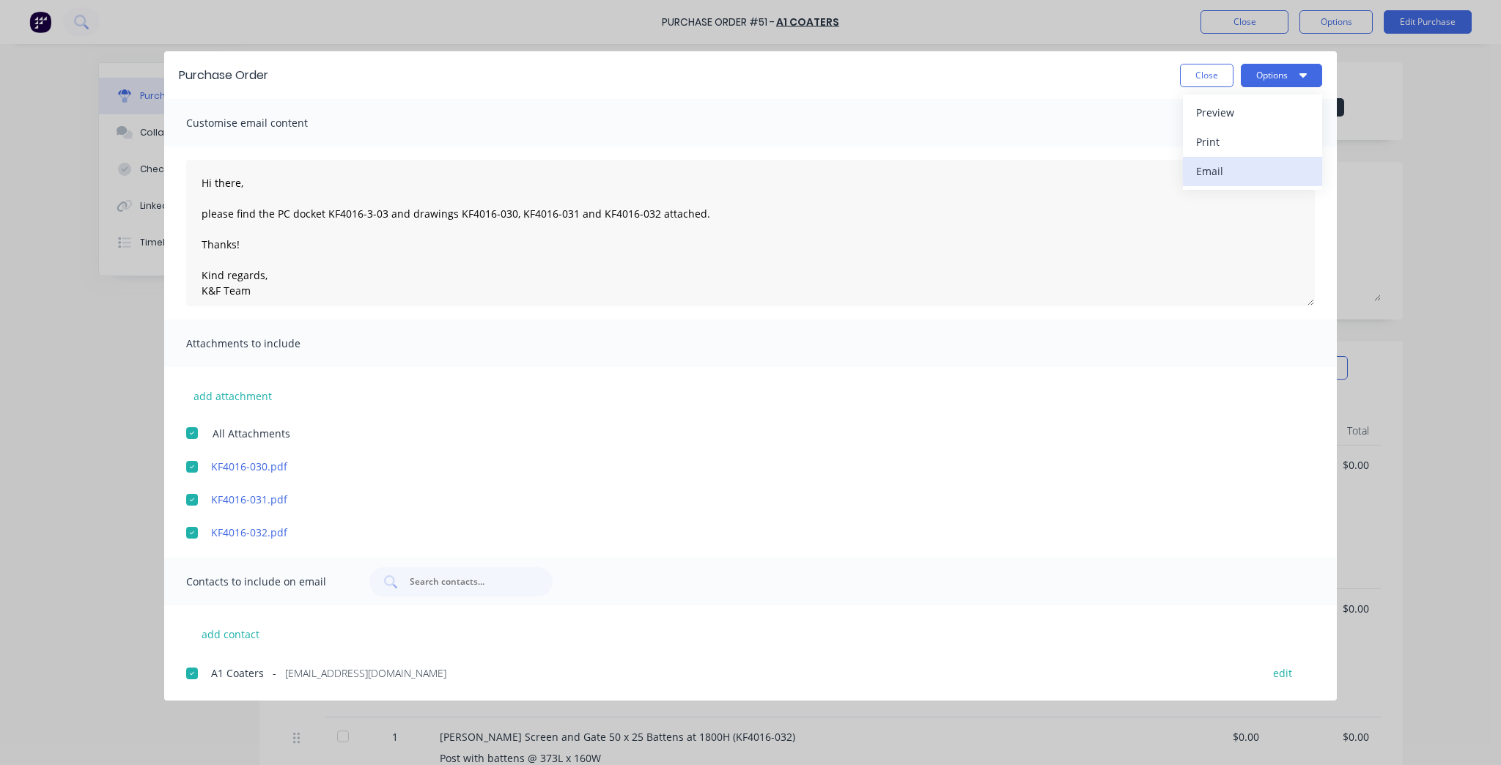
click at [1263, 176] on div "Email" at bounding box center [1252, 170] width 113 height 21
click at [1181, 79] on button "Close" at bounding box center [1206, 75] width 53 height 23
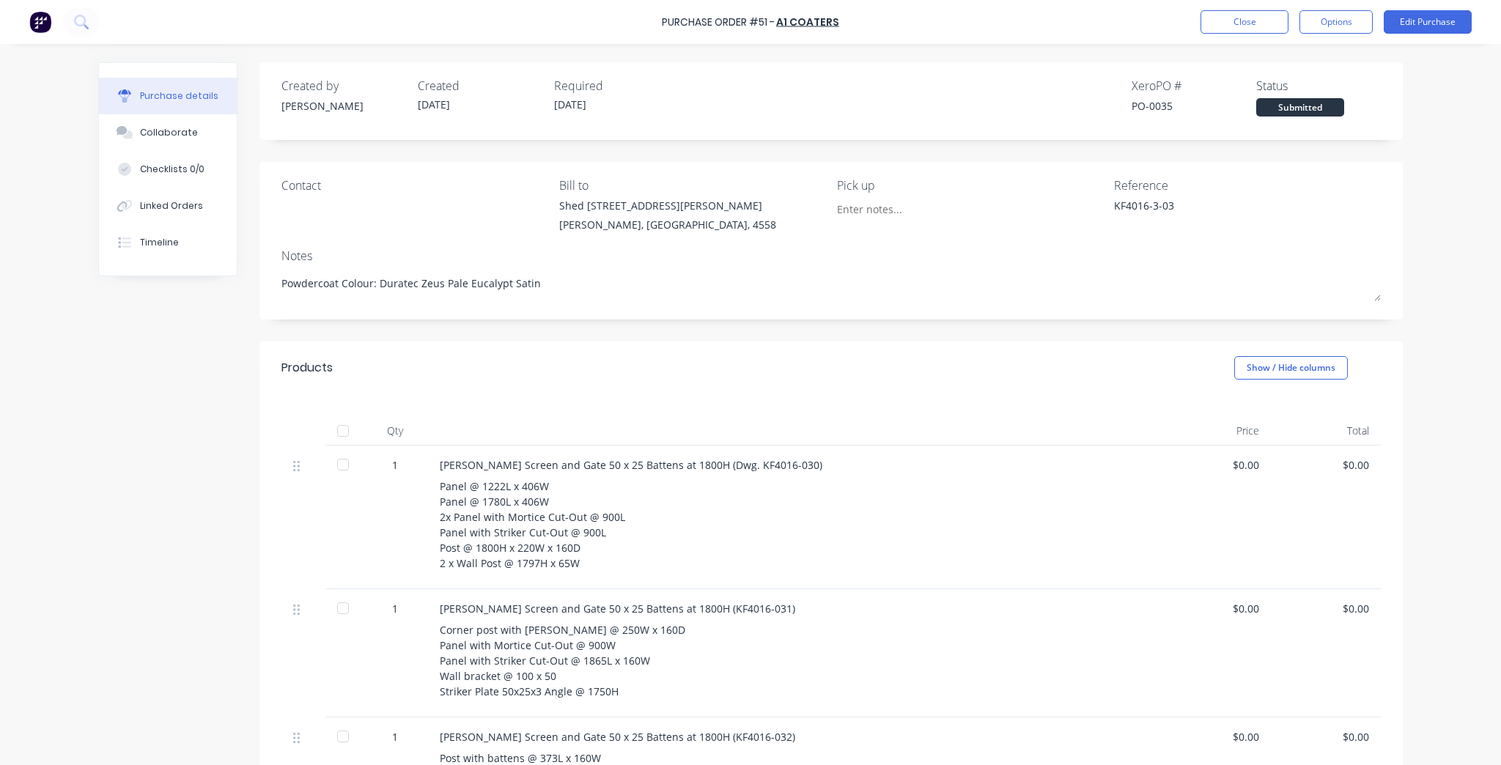
click at [336, 220] on div "Contact" at bounding box center [414, 208] width 267 height 63
click at [1470, 29] on button "Edit Purchase" at bounding box center [1428, 21] width 88 height 23
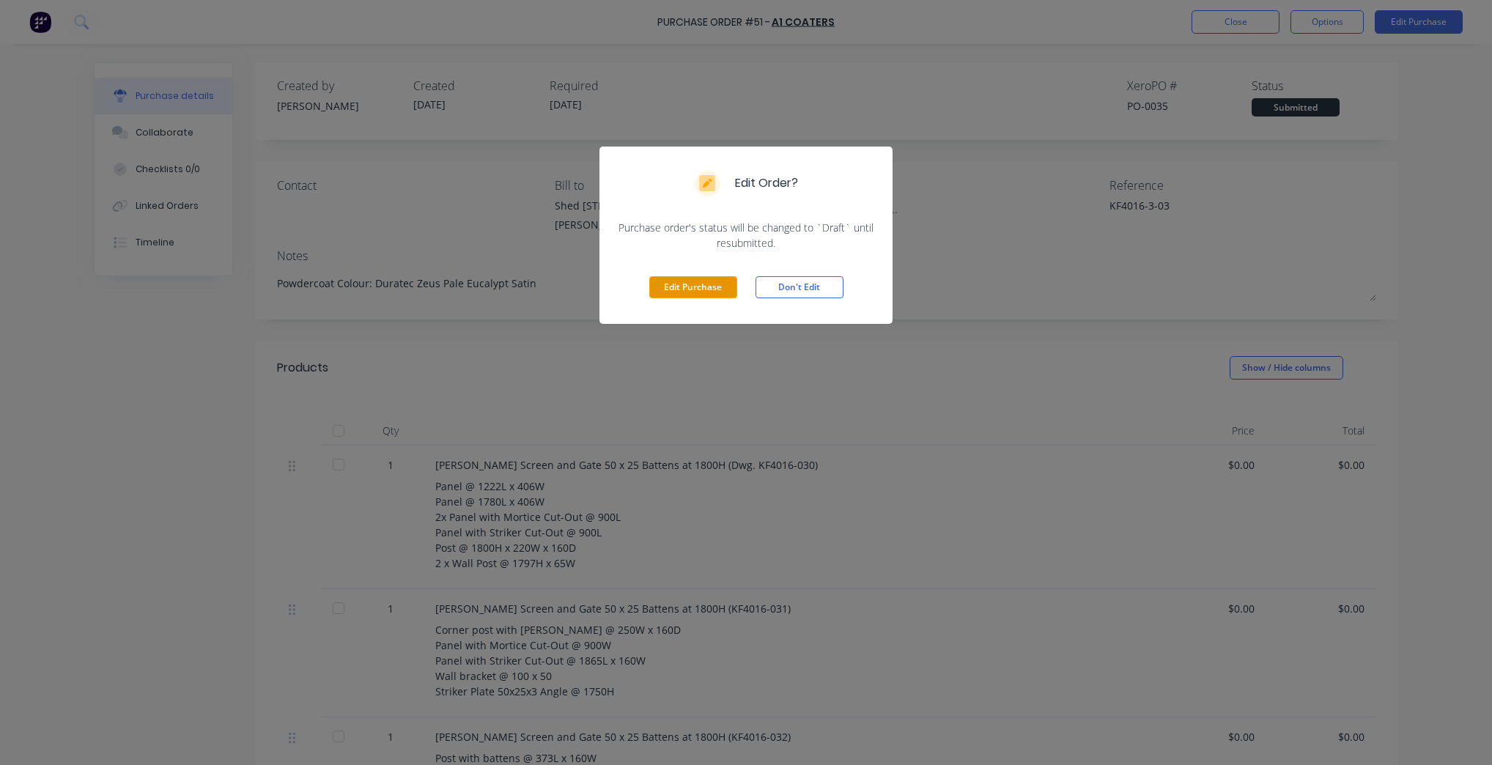
drag, startPoint x: 724, startPoint y: 275, endPoint x: 720, endPoint y: 282, distance: 8.5
click at [724, 276] on div "Edit Purchase Don't Edit" at bounding box center [745, 287] width 293 height 73
click at [713, 290] on button "Edit Purchase" at bounding box center [693, 287] width 88 height 22
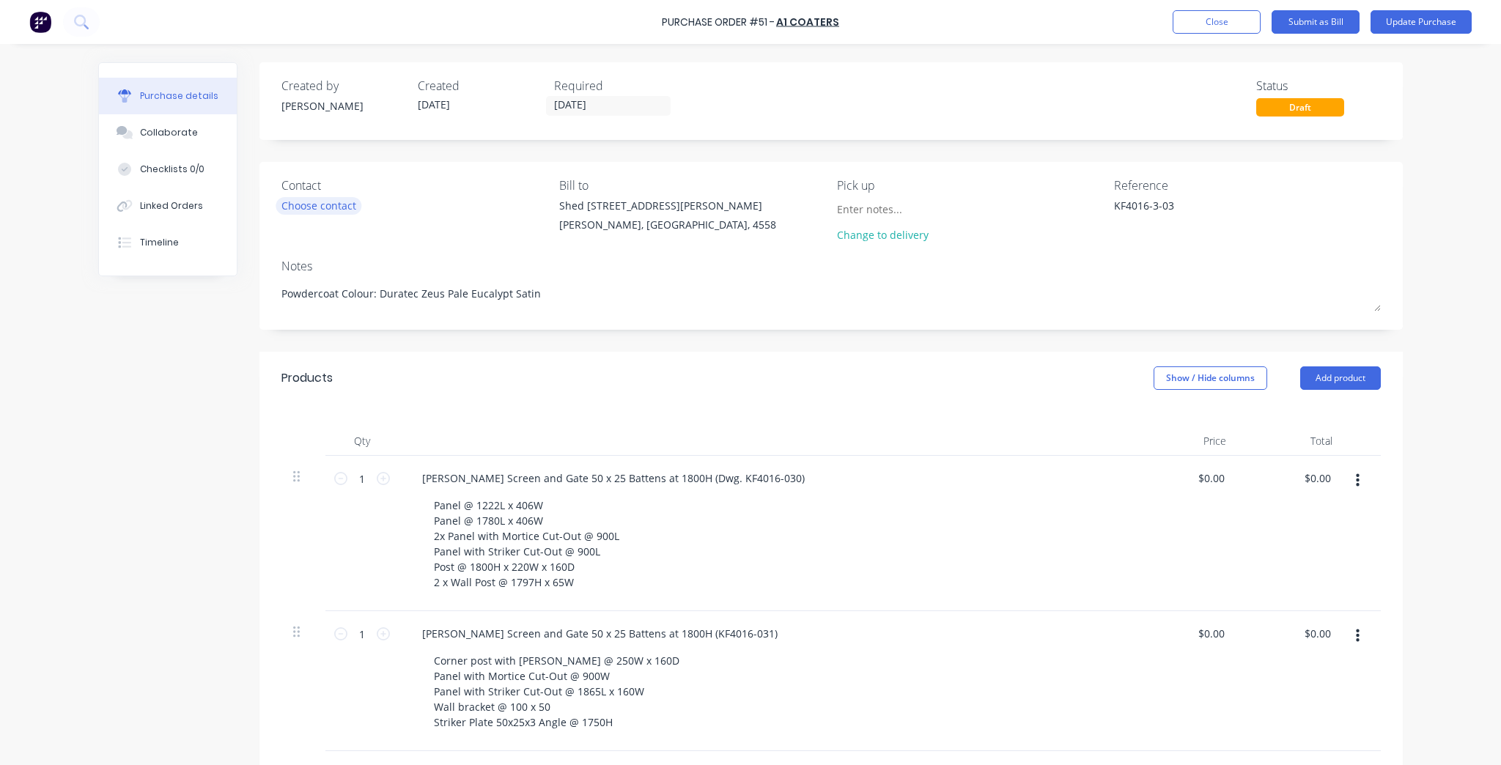
click at [323, 211] on div "Choose contact" at bounding box center [318, 205] width 75 height 15
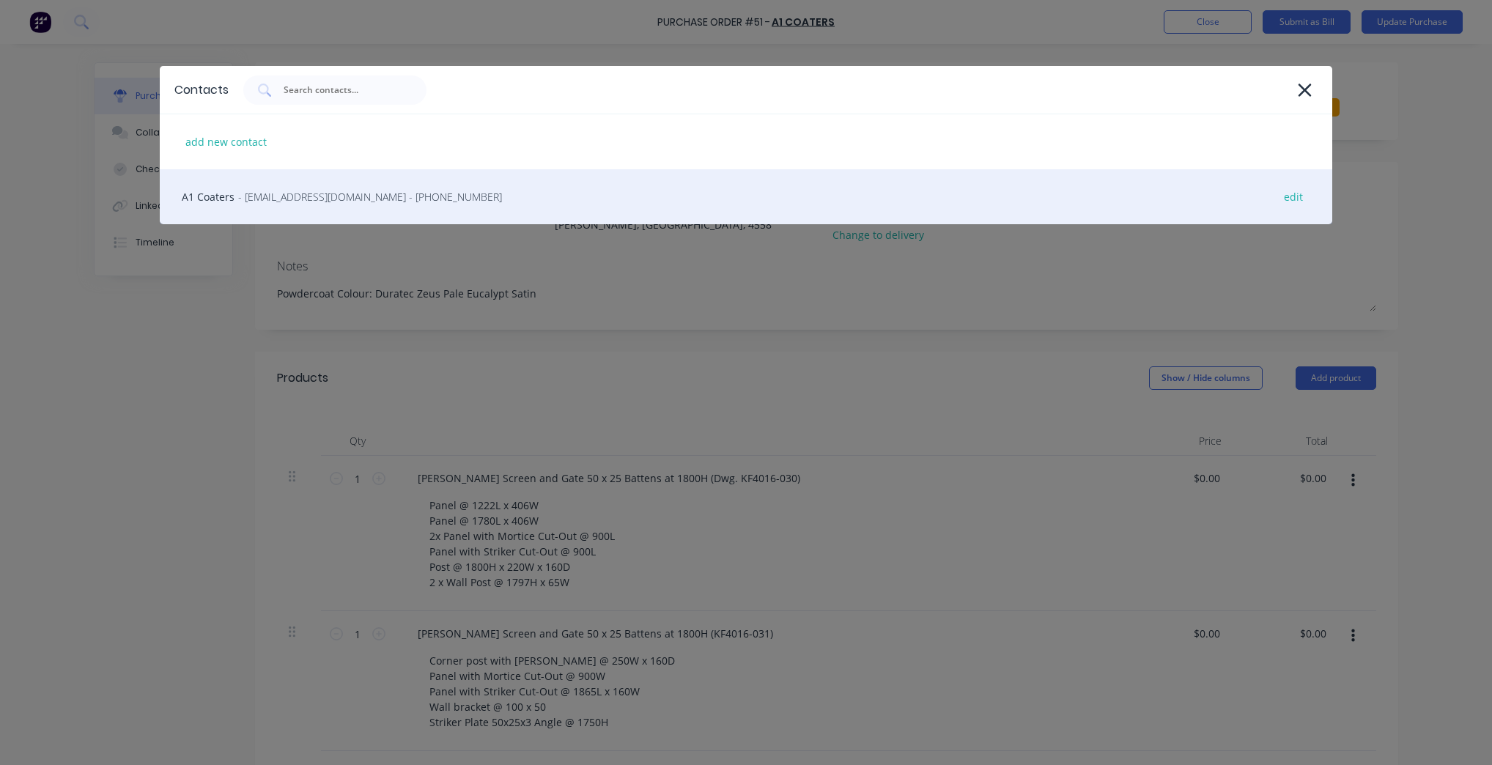
click at [250, 190] on span "- accounts@a1coaters.com.au - (07) 5493 2622" at bounding box center [370, 196] width 264 height 15
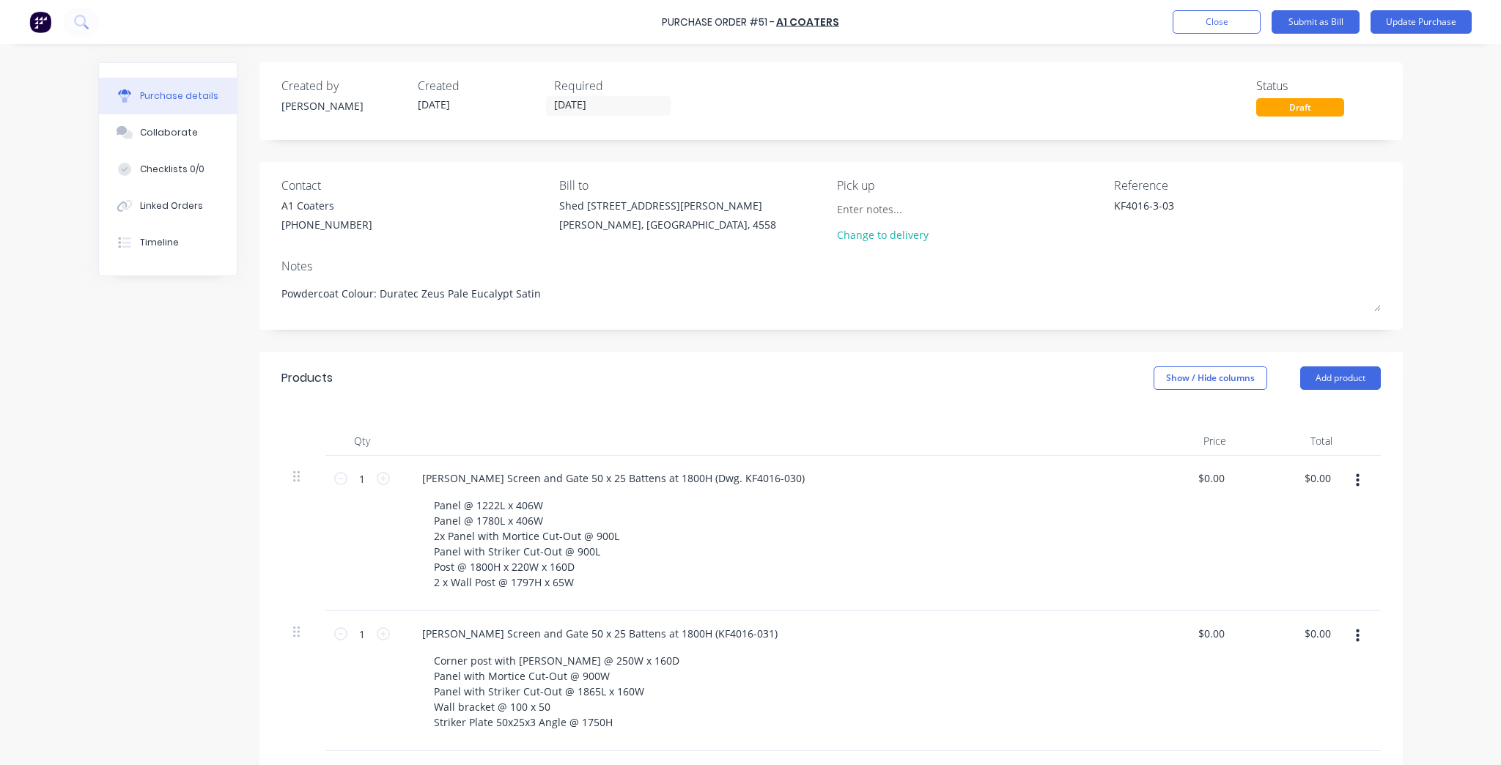
click at [992, 336] on div "Created by Kim Created 14/10/25 Required 22/10/25 Status Draft Contact A1 Coate…" at bounding box center [830, 616] width 1143 height 1108
click at [1466, 309] on div "Purchase Order #51 - A1 Coaters Add product Close Submit as Bill Update Purchas…" at bounding box center [750, 382] width 1501 height 765
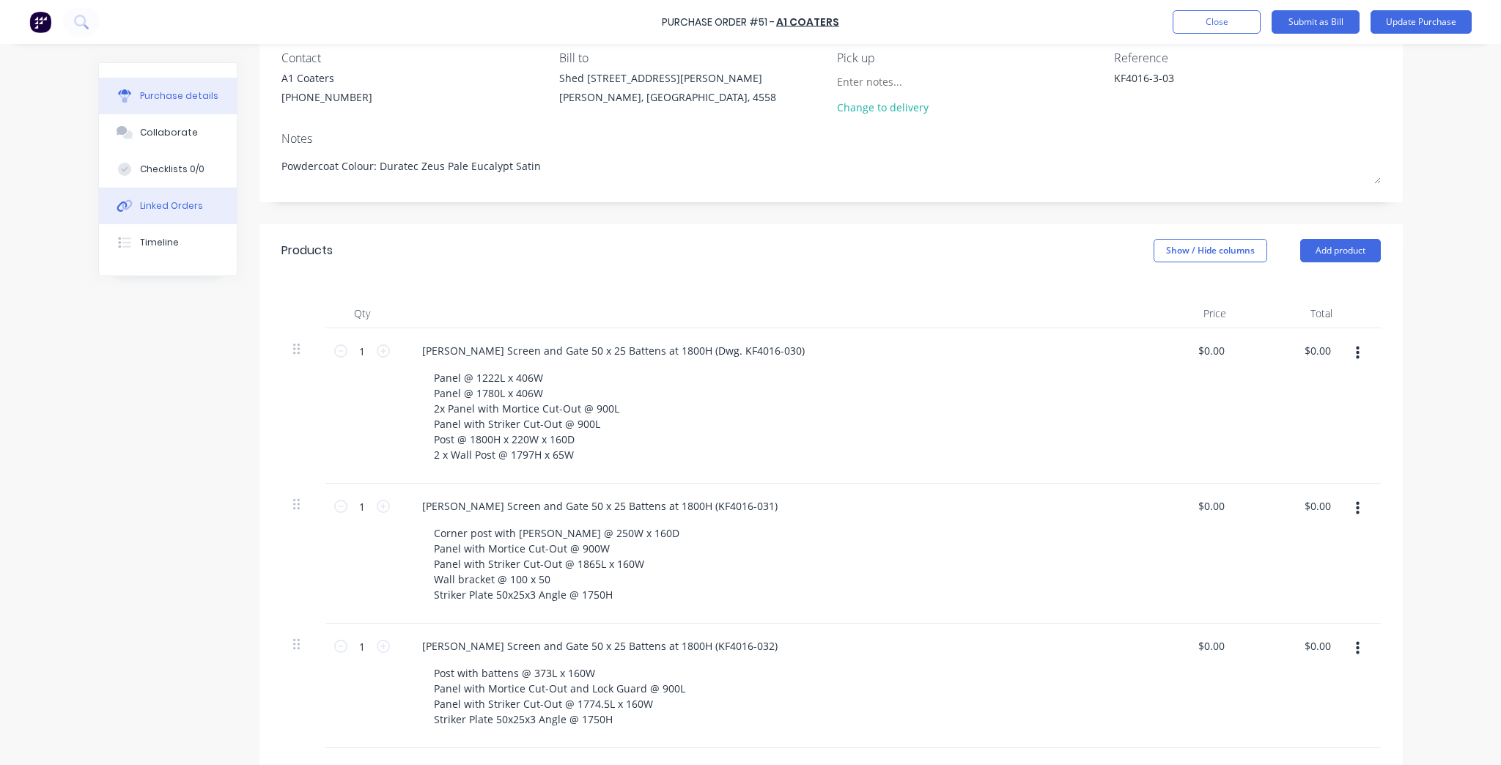
scroll to position [126, 0]
click at [1419, 27] on button "Update Purchase" at bounding box center [1420, 21] width 101 height 23
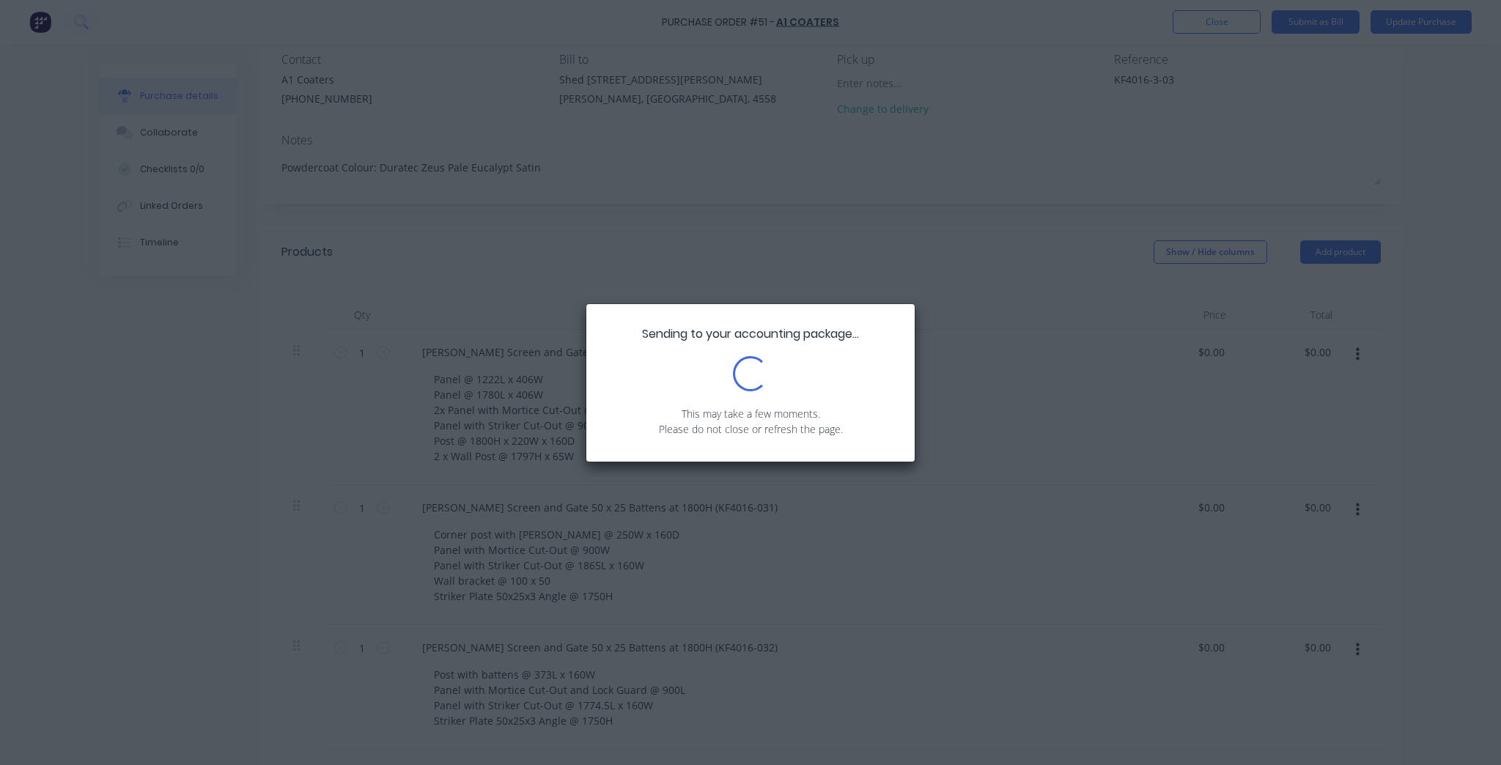
scroll to position [0, 0]
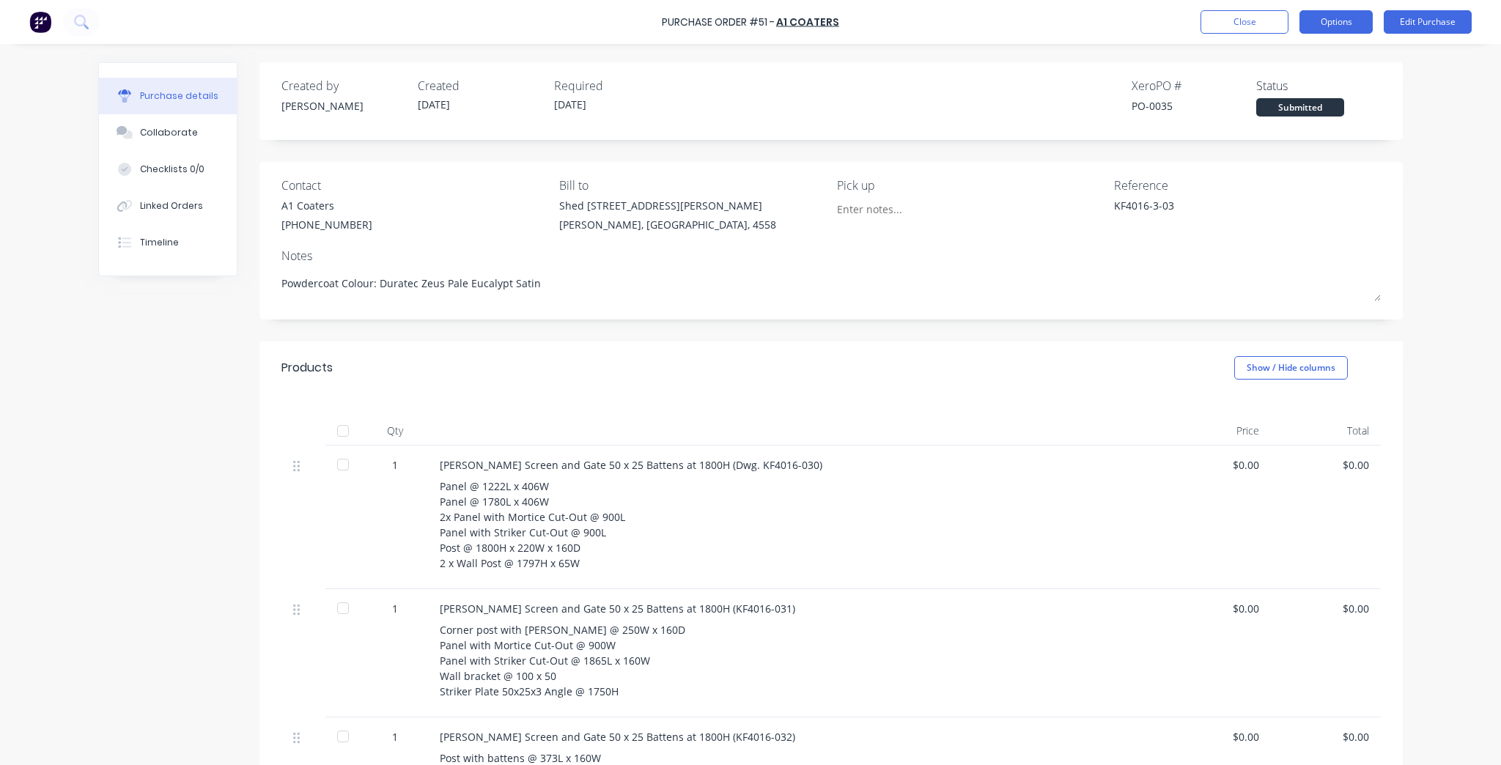
click at [1353, 26] on button "Options" at bounding box center [1335, 21] width 73 height 23
click at [1094, 229] on div "Pick up" at bounding box center [970, 208] width 267 height 63
click at [1156, 188] on div "Reference" at bounding box center [1247, 186] width 267 height 18
click at [1337, 24] on button "Options" at bounding box center [1335, 21] width 73 height 23
click at [1277, 57] on div "Print / Email" at bounding box center [1303, 59] width 113 height 21
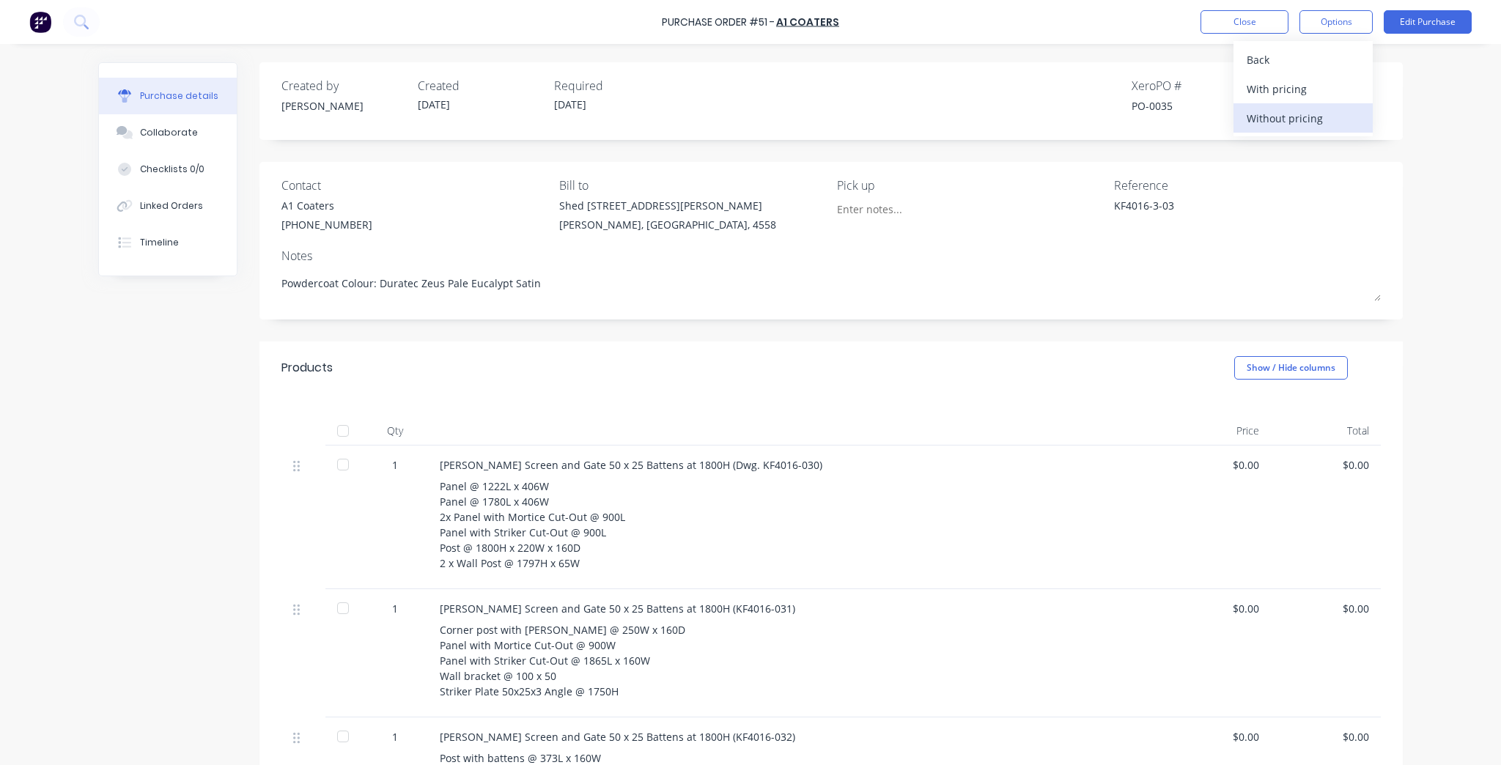
click at [1253, 129] on button "Without pricing" at bounding box center [1302, 117] width 139 height 29
type textarea "x"
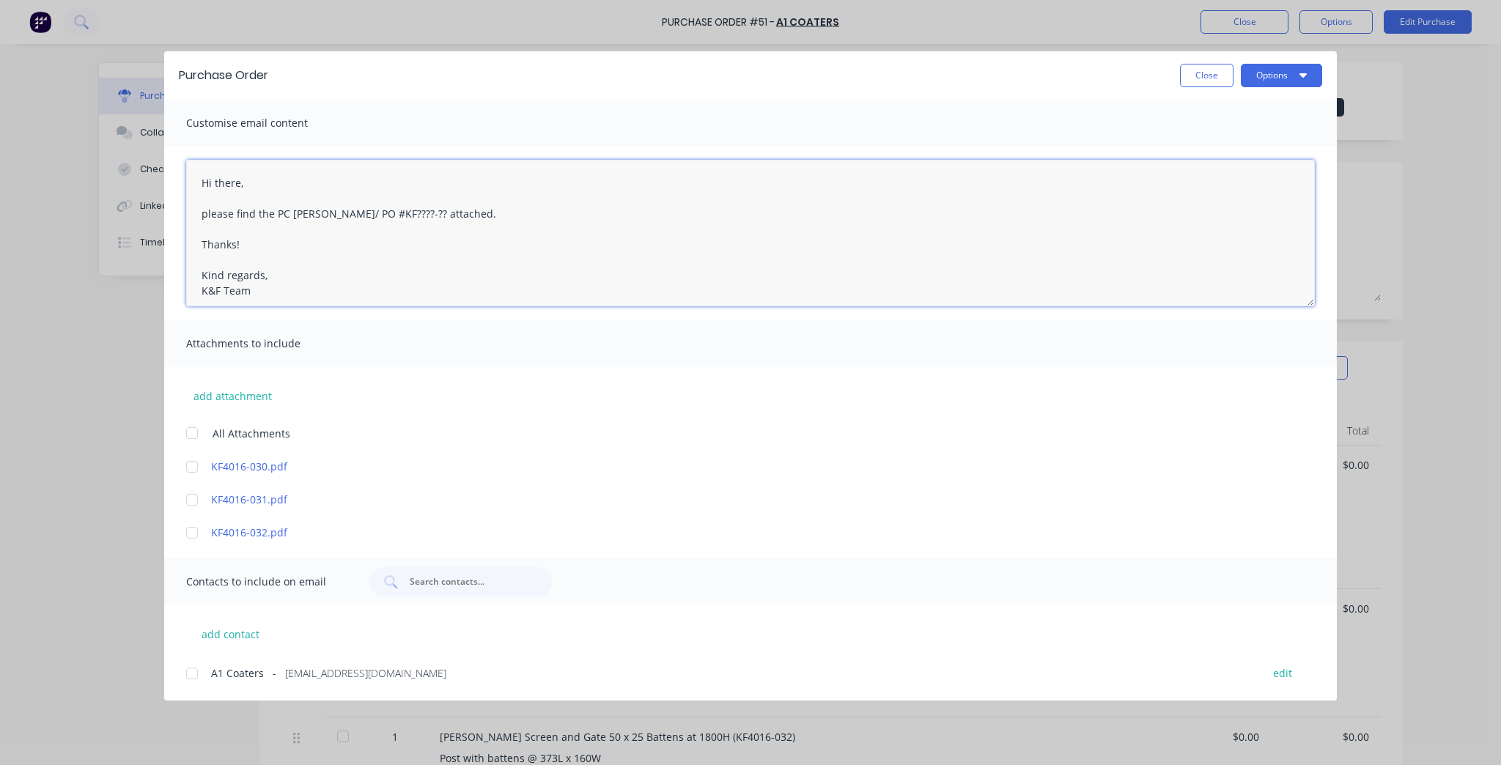
drag, startPoint x: 394, startPoint y: 211, endPoint x: 325, endPoint y: 217, distance: 68.4
click at [325, 217] on textarea "Hi there, please find the PC docket/ PO #KF????-?? attached. Thanks! Kind regar…" at bounding box center [750, 233] width 1129 height 147
paste textarea "KF4016-3-03"
type textarea "Hi there, please find the PC docket KF4016-3-03 and drawings attached. Thanks! …"
click at [191, 429] on div at bounding box center [191, 432] width 29 height 29
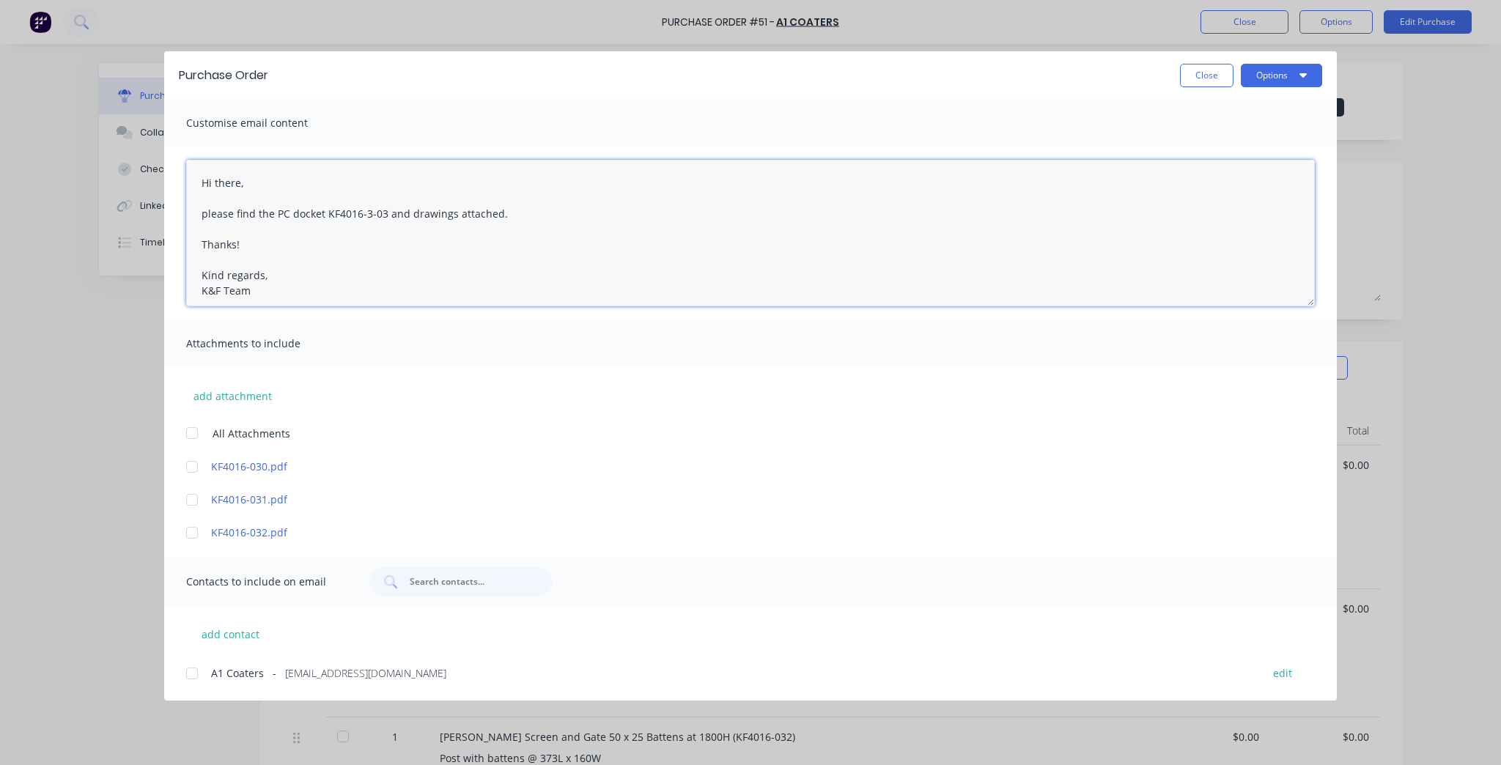
type textarea "x"
click at [189, 674] on div at bounding box center [191, 673] width 29 height 29
type textarea "Hi there, please find the PC docket KF4016-3-03 and drawings attached. Thanks! …"
click at [1274, 76] on button "Options" at bounding box center [1281, 75] width 81 height 23
click at [1260, 159] on button "Email" at bounding box center [1252, 171] width 139 height 29
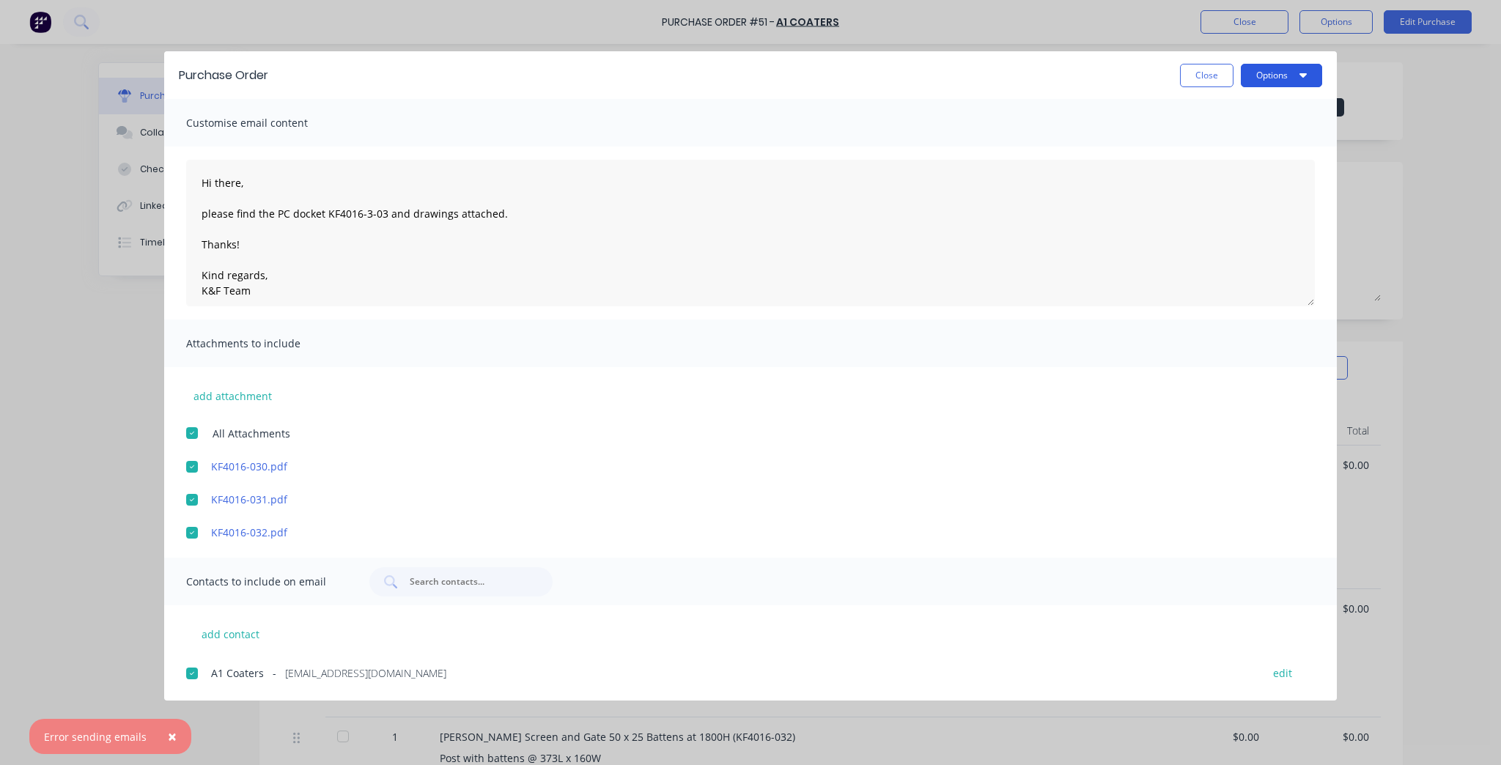
click at [1307, 64] on button "Options" at bounding box center [1281, 75] width 81 height 23
click at [1258, 141] on div "Print" at bounding box center [1252, 141] width 113 height 21
drag, startPoint x: 438, startPoint y: 671, endPoint x: 287, endPoint y: 674, distance: 151.0
click at [287, 674] on div "A1 Coaters - accounts@a1coaters.com.au" at bounding box center [729, 672] width 1036 height 15
click at [318, 668] on span "[EMAIL_ADDRESS][DOMAIN_NAME]" at bounding box center [365, 672] width 161 height 15
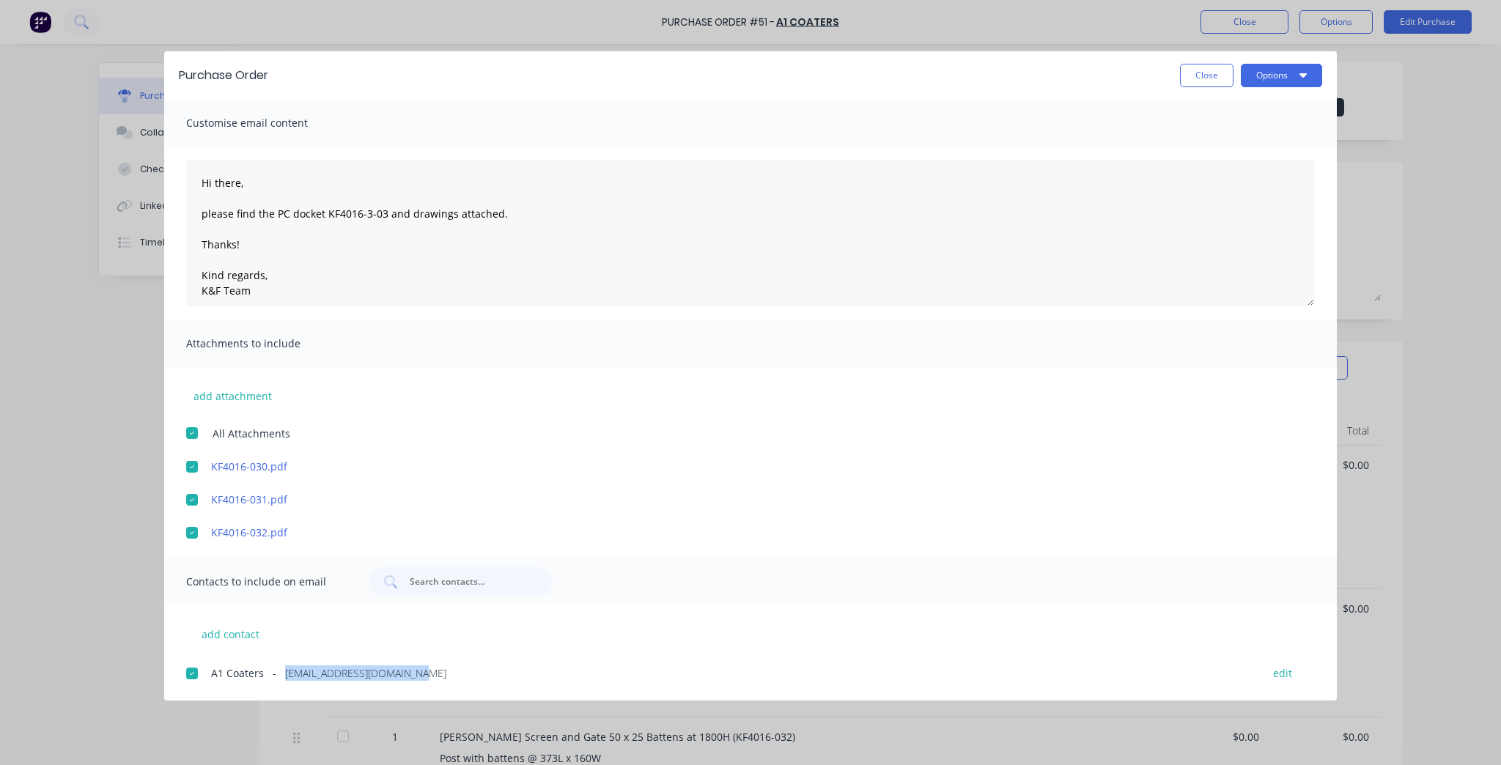
drag, startPoint x: 431, startPoint y: 671, endPoint x: 279, endPoint y: 677, distance: 151.8
click at [279, 677] on div "A1 Coaters - accounts@a1coaters.com.au" at bounding box center [729, 672] width 1036 height 15
copy span "[EMAIL_ADDRESS][DOMAIN_NAME]"
drag, startPoint x: 1201, startPoint y: 53, endPoint x: 1199, endPoint y: 77, distance: 24.3
click at [1200, 57] on div "Purchase Order Close Options" at bounding box center [750, 75] width 1173 height 48
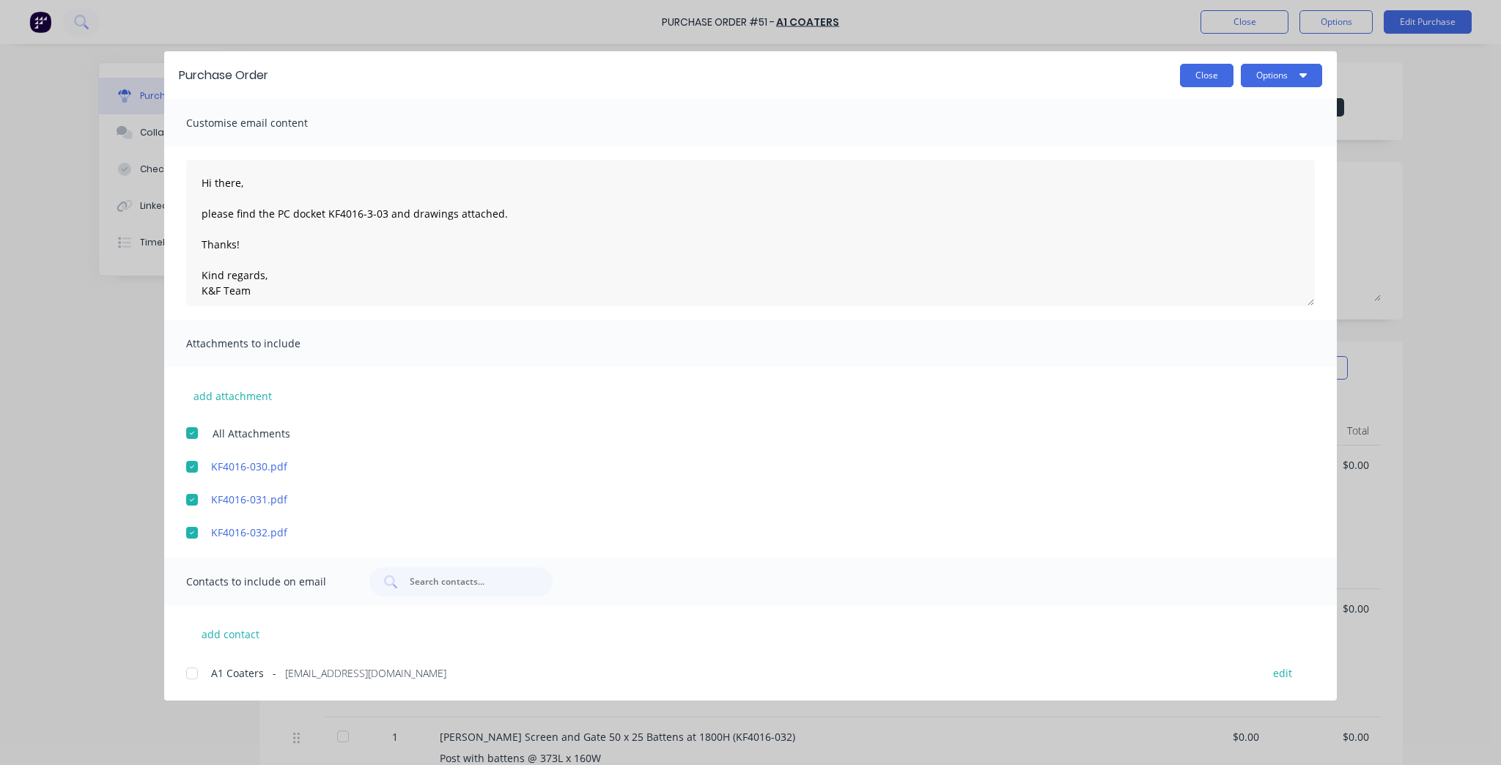
click at [1199, 78] on button "Close" at bounding box center [1206, 75] width 53 height 23
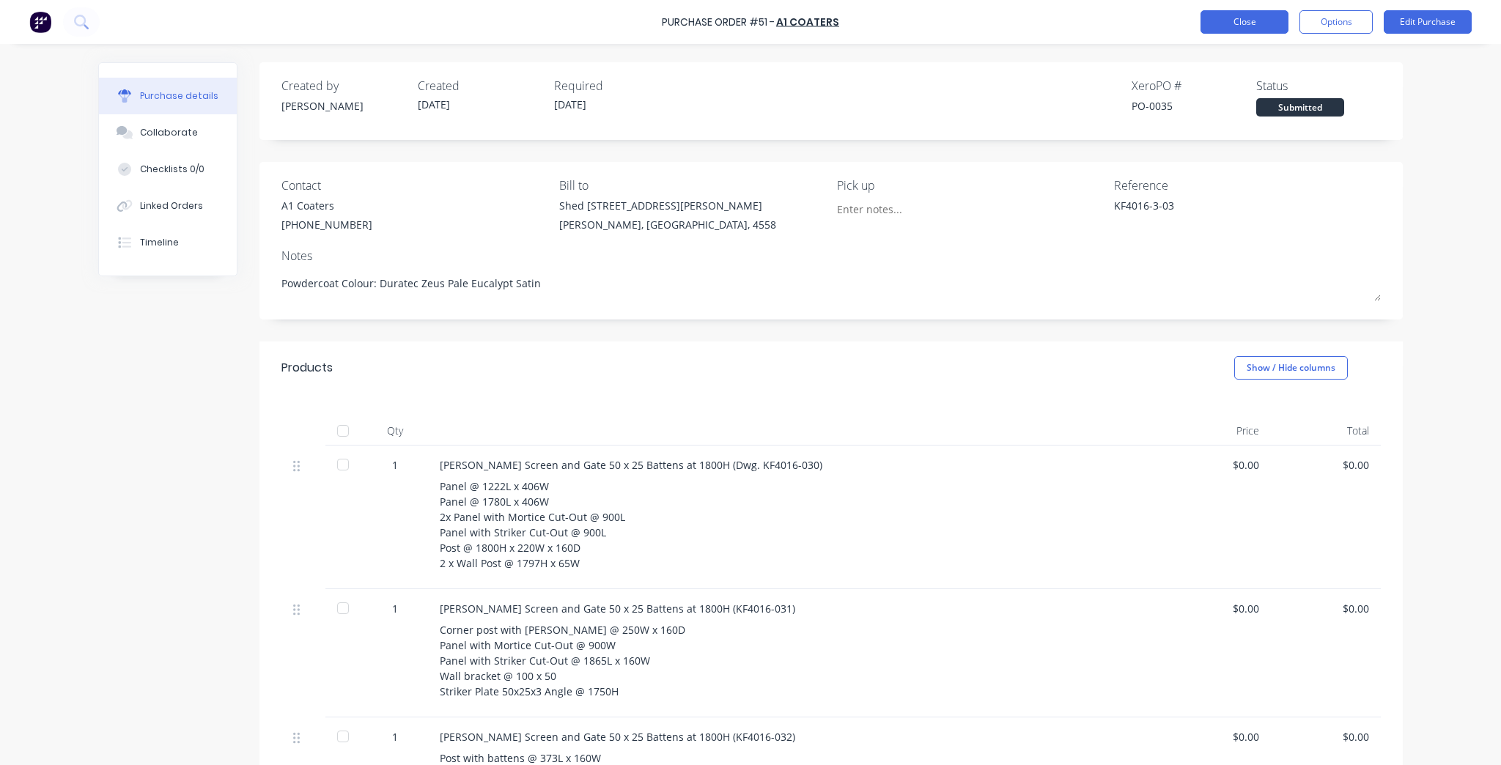
click at [1230, 18] on button "Close" at bounding box center [1244, 21] width 88 height 23
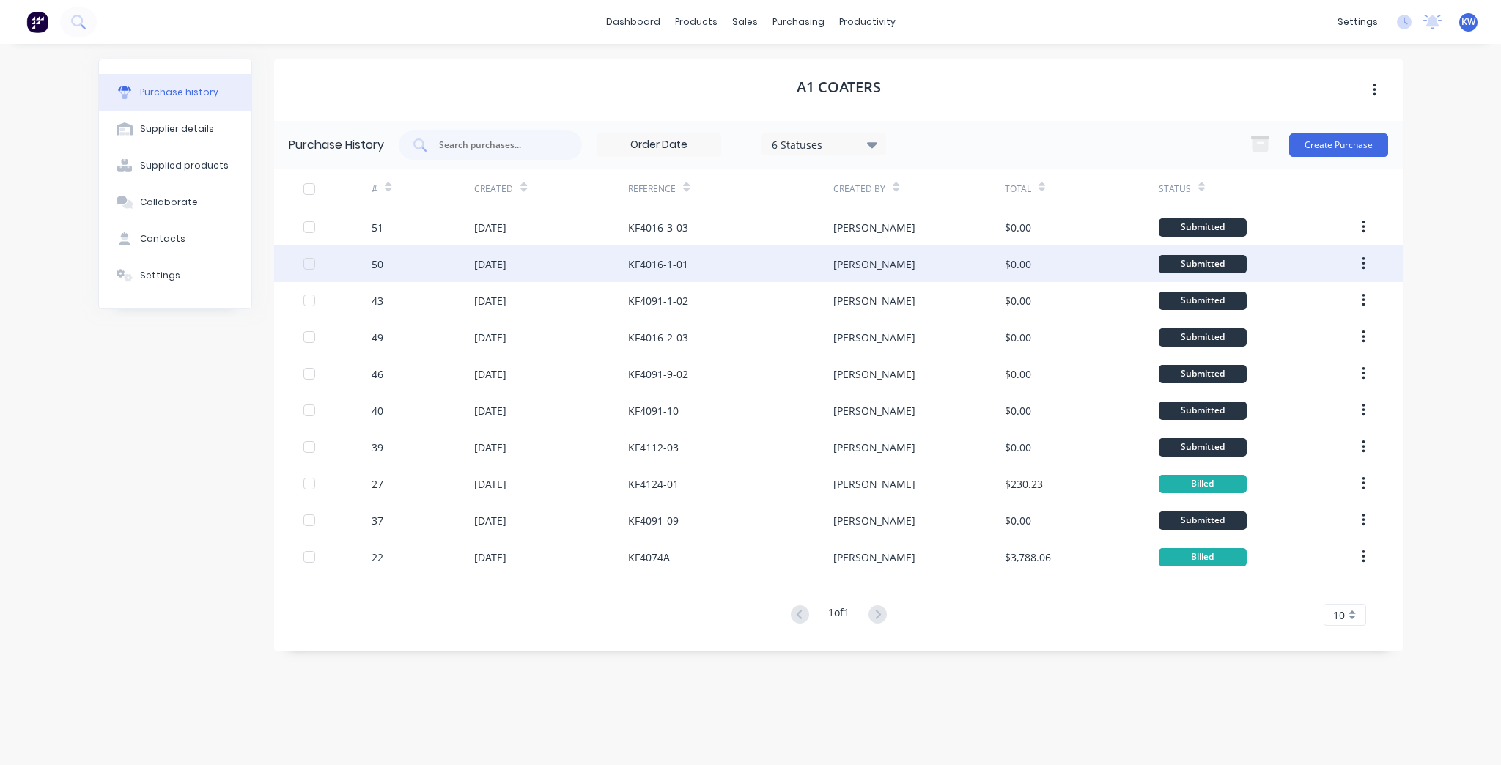
click at [662, 262] on div "KF4016-1-01" at bounding box center [658, 264] width 60 height 15
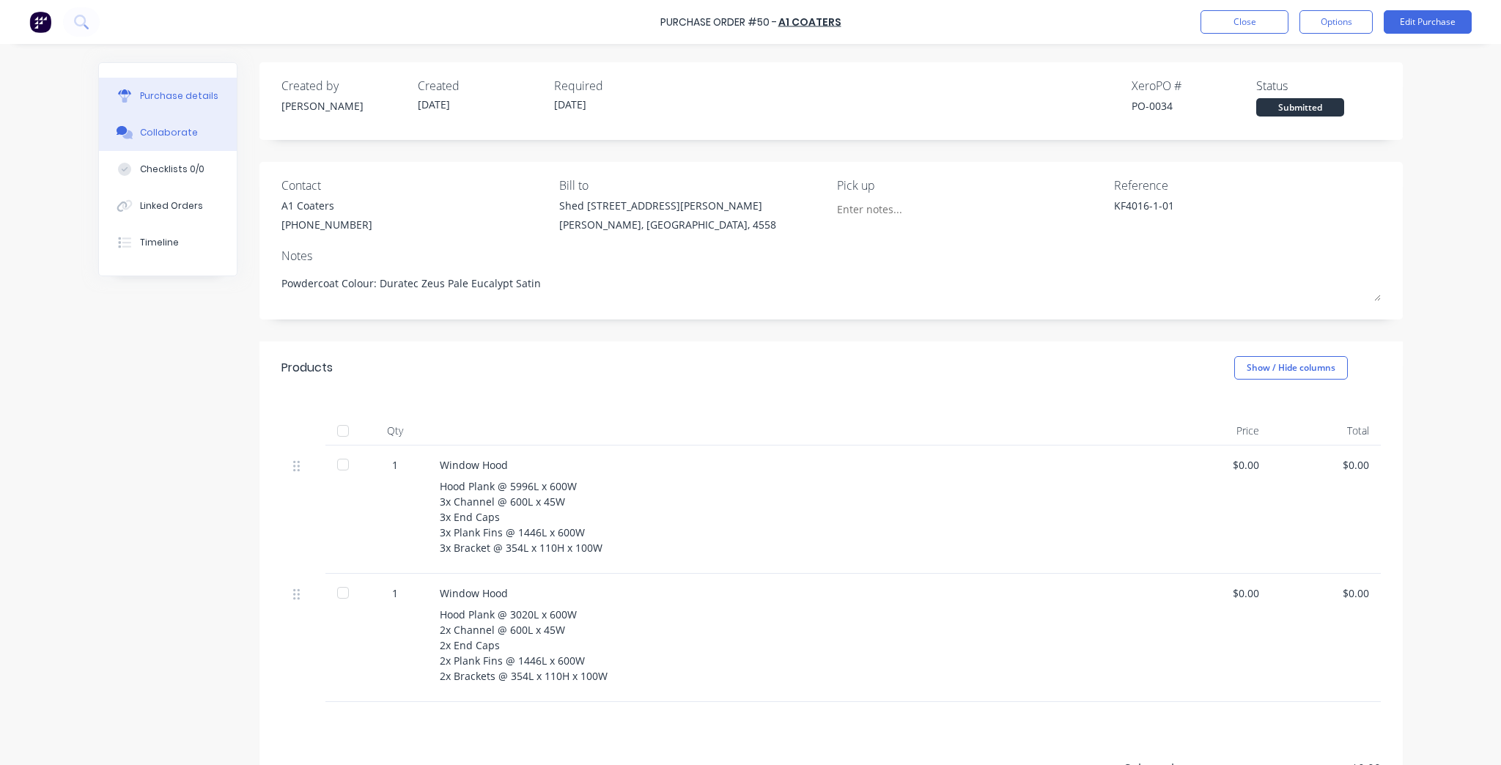
click at [180, 141] on button "Collaborate" at bounding box center [168, 132] width 138 height 37
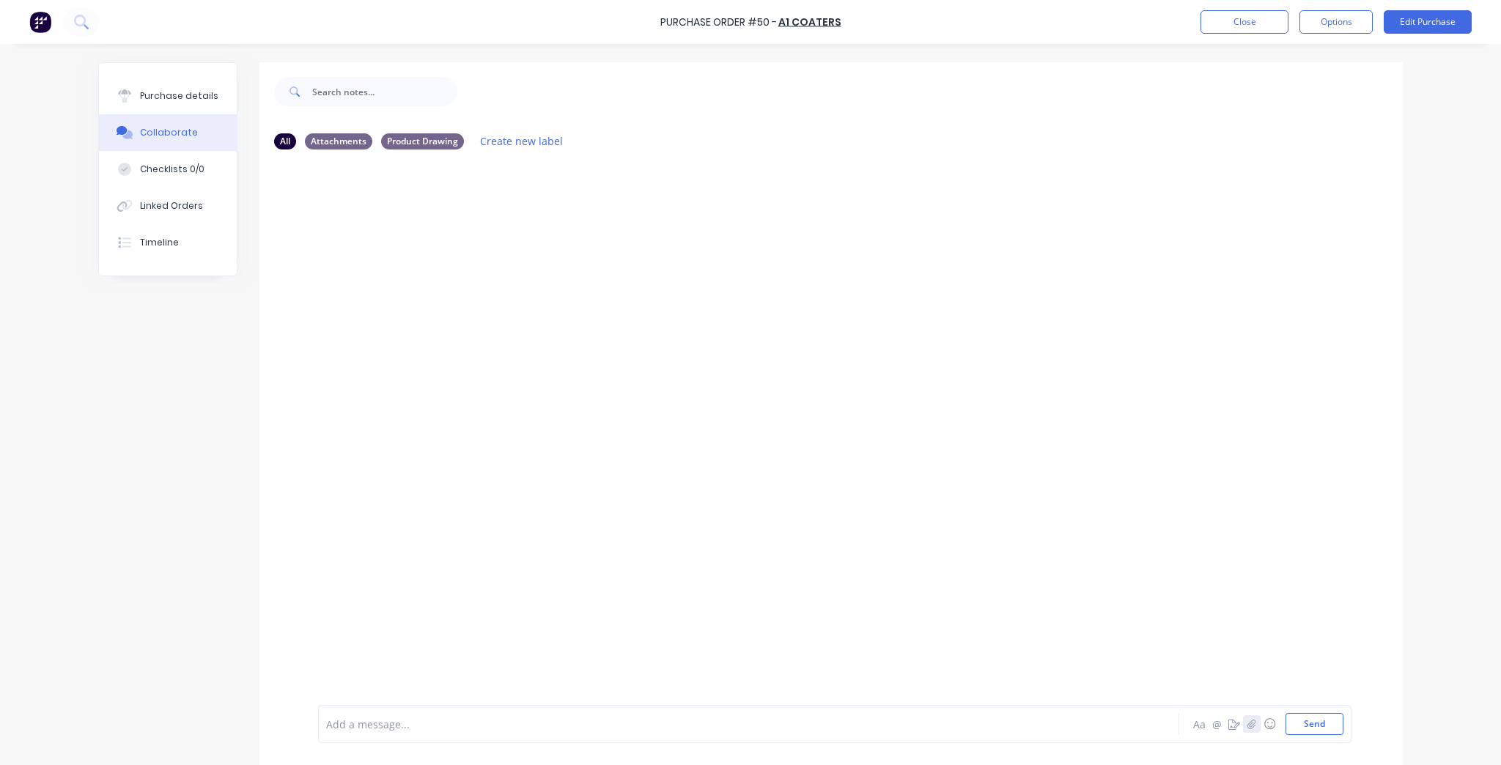
click at [1252, 721] on icon "button" at bounding box center [1251, 724] width 9 height 10
click at [1330, 737] on div "Add a message... Aa @ ☺ Send" at bounding box center [834, 686] width 1033 height 113
click at [1321, 733] on button "Send" at bounding box center [1314, 724] width 58 height 22
click at [185, 80] on button "Purchase details" at bounding box center [168, 96] width 138 height 37
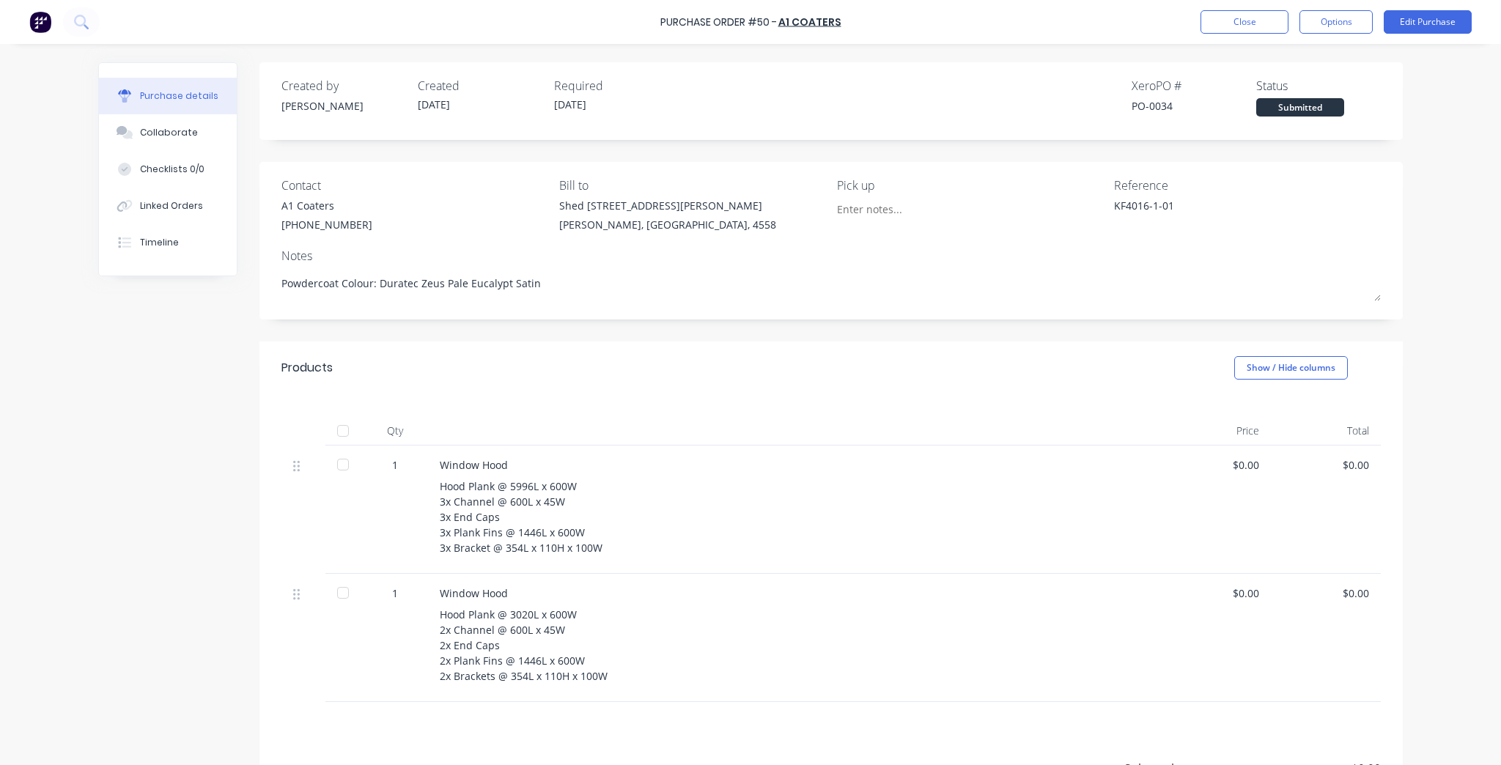
drag, startPoint x: 512, startPoint y: 468, endPoint x: 1500, endPoint y: 69, distance: 1066.3
click at [525, 461] on div "Window Hood" at bounding box center [794, 464] width 709 height 15
click at [1422, 32] on button "Edit Purchase" at bounding box center [1428, 21] width 88 height 23
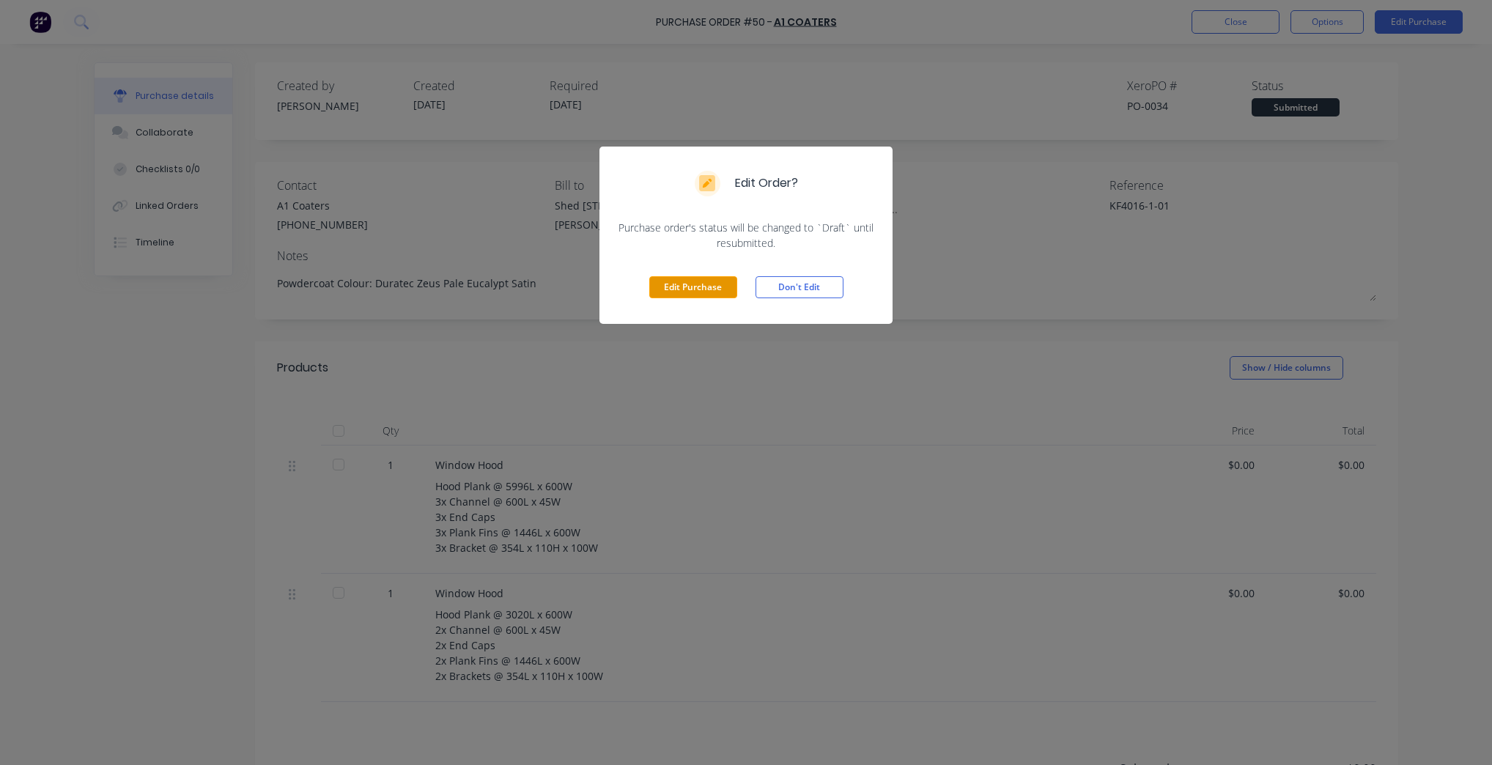
click at [691, 284] on button "Edit Purchase" at bounding box center [693, 287] width 88 height 22
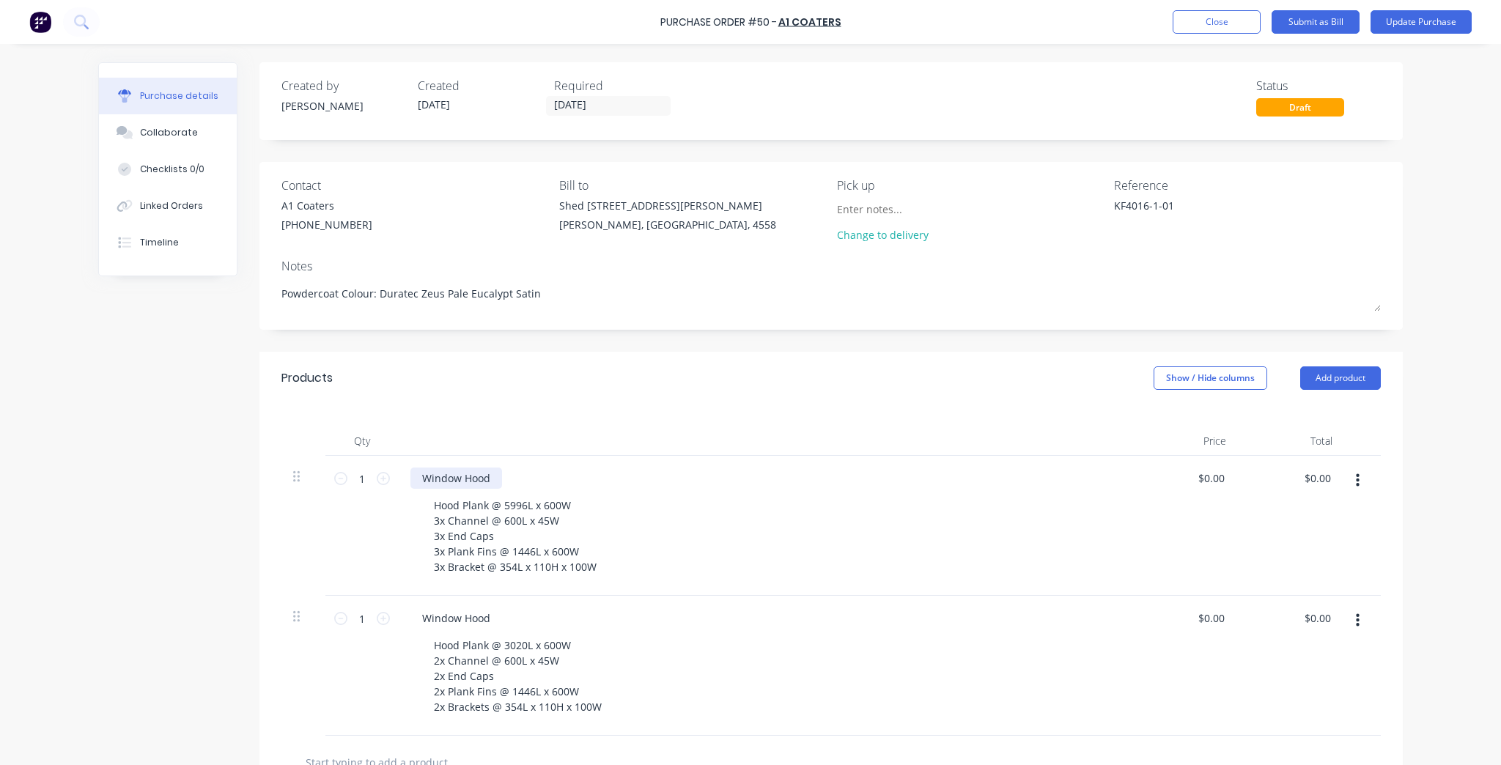
type textarea "x"
click at [489, 480] on div "Window Hood" at bounding box center [456, 478] width 92 height 21
click at [480, 619] on div "Window Hood" at bounding box center [456, 618] width 92 height 21
type textarea "x"
click at [490, 614] on div "Window Hood" at bounding box center [456, 618] width 92 height 21
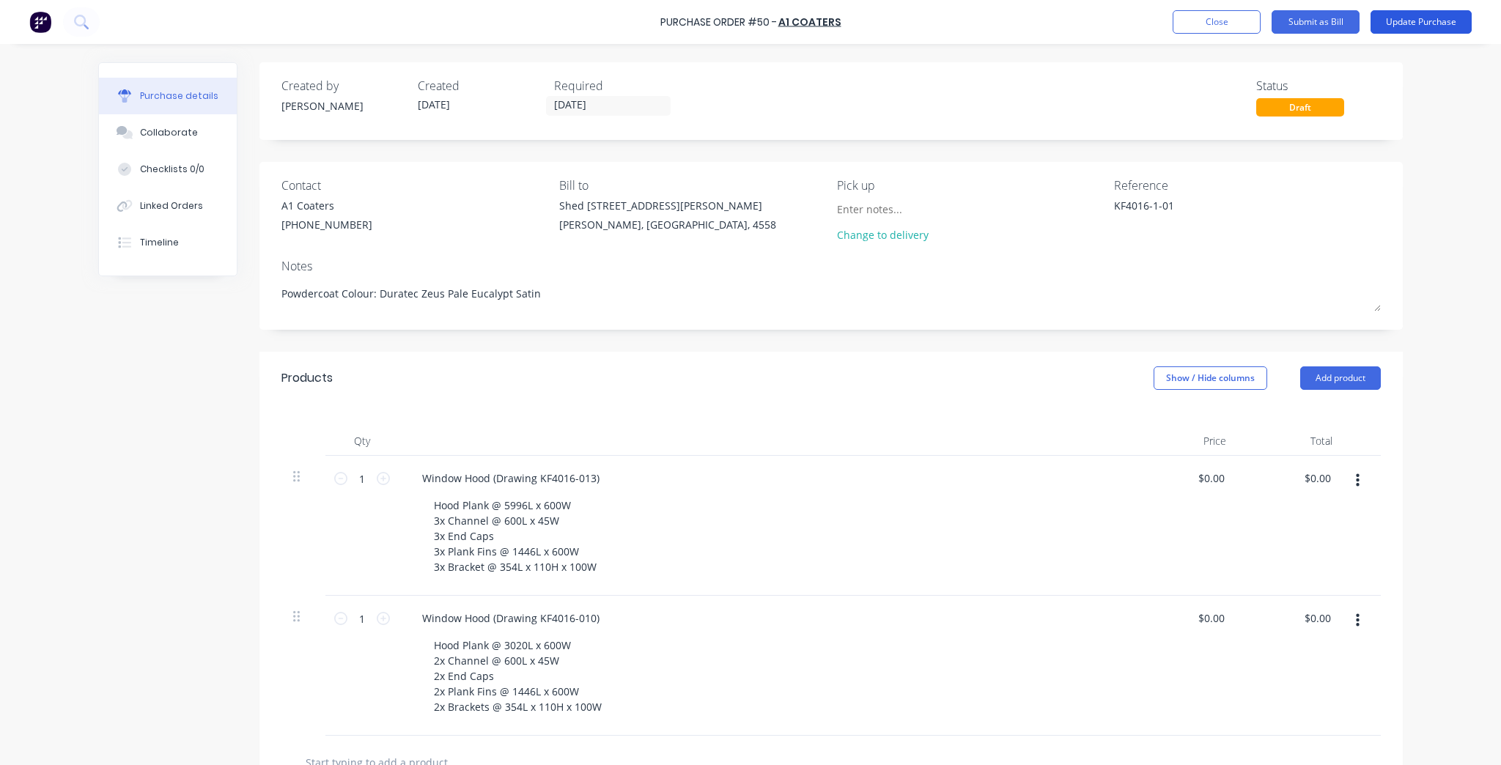
click at [1405, 17] on button "Update Purchase" at bounding box center [1420, 21] width 101 height 23
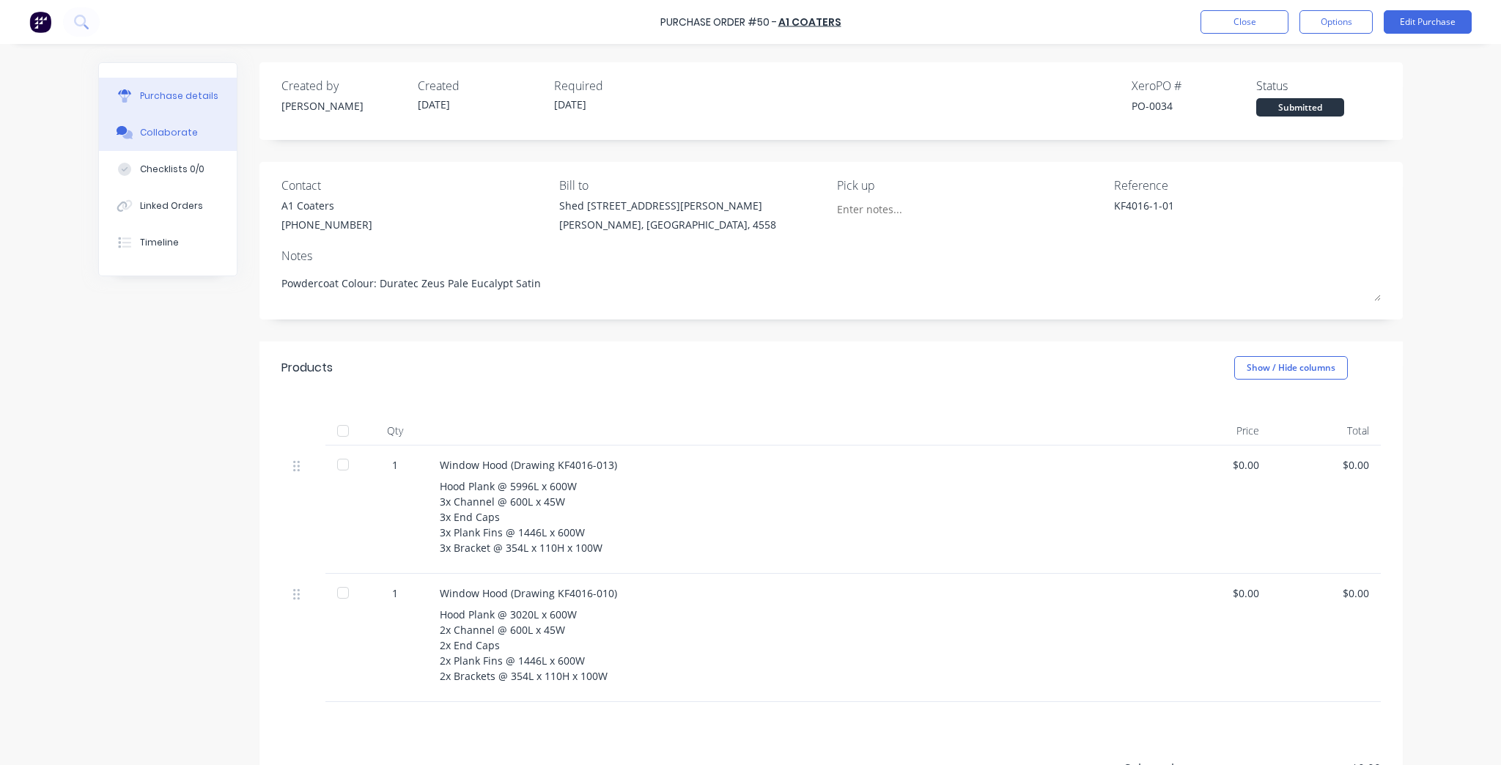
click at [196, 128] on button "Collaborate" at bounding box center [168, 132] width 138 height 37
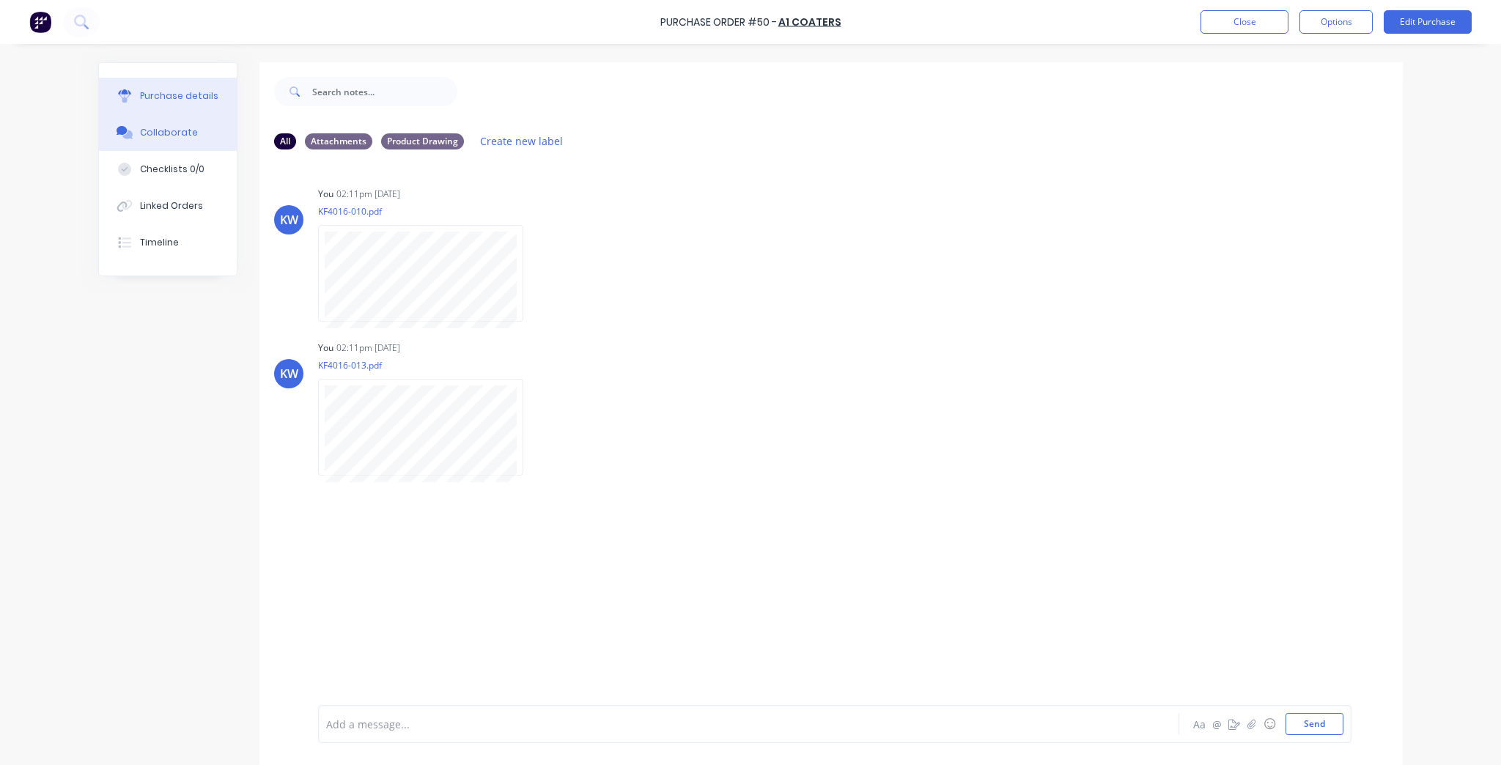
click at [165, 80] on button "Purchase details" at bounding box center [168, 96] width 138 height 37
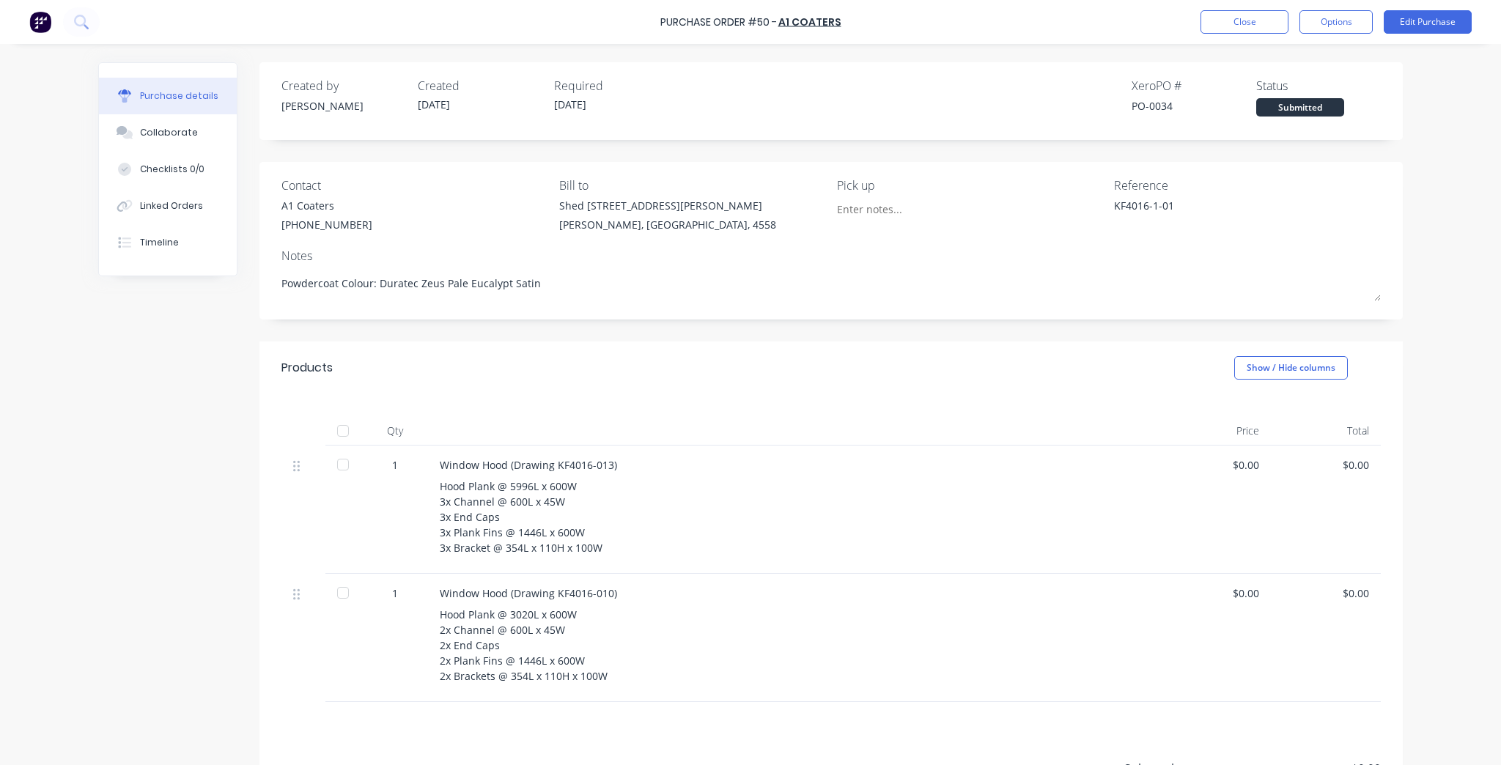
click at [1080, 208] on div at bounding box center [970, 212] width 267 height 29
click at [1334, 11] on button "Options" at bounding box center [1335, 21] width 73 height 23
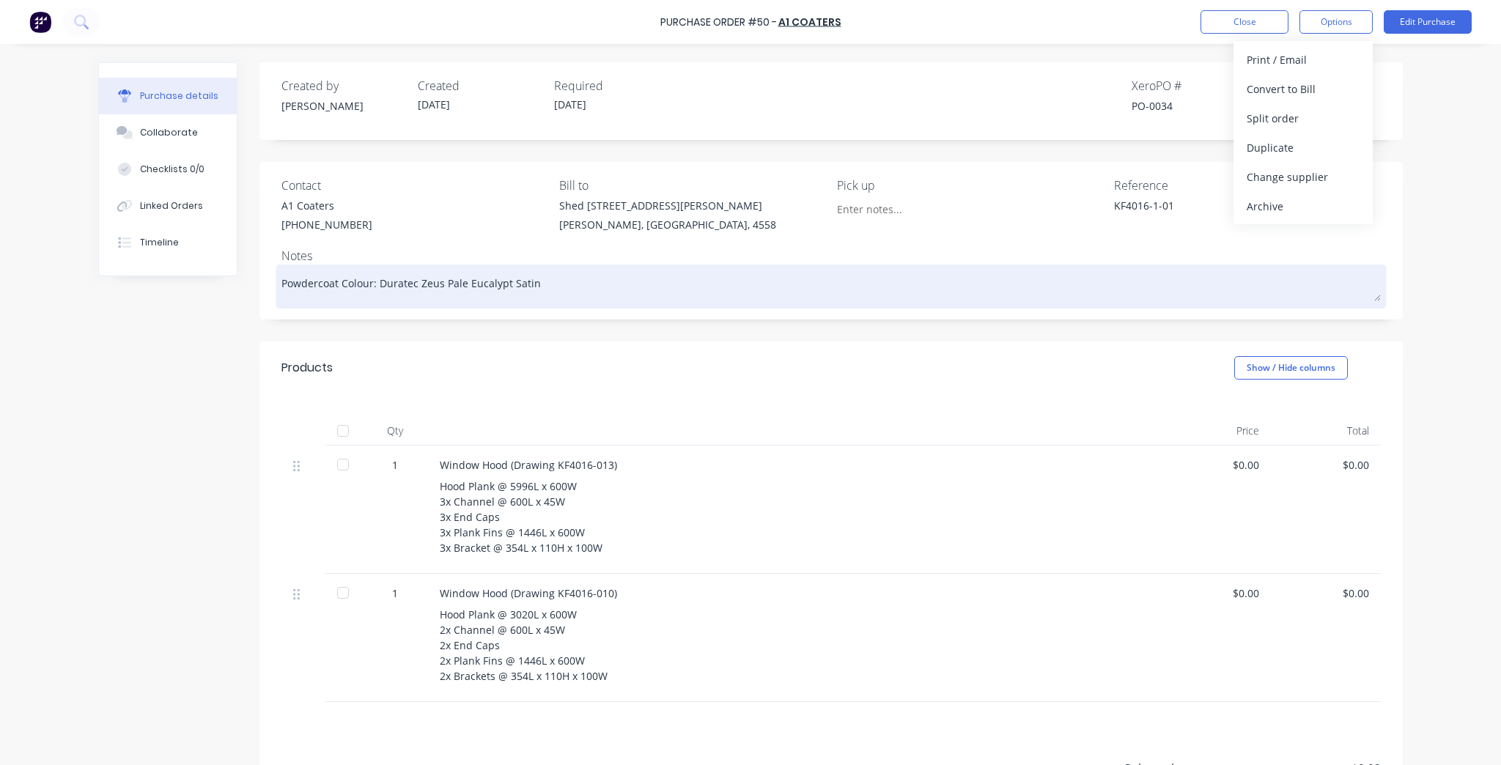
click at [915, 282] on textarea "Powdercoat Colour: Duratec Zeus Pale Eucalypt Satin" at bounding box center [830, 284] width 1099 height 33
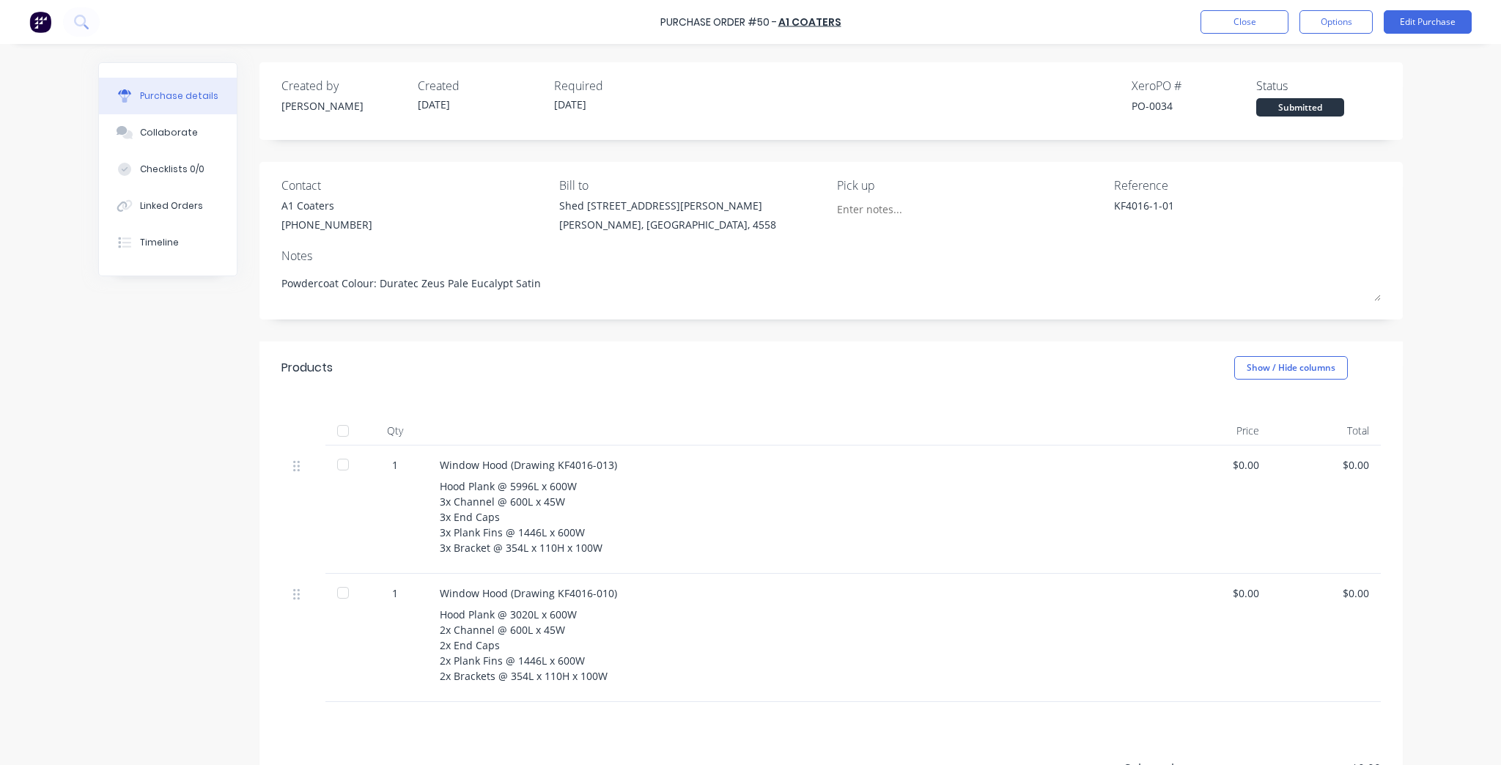
click at [1398, 265] on div "Purchase details Collaborate Checklists 0/0 Linked Orders Timeline Created by K…" at bounding box center [751, 361] width 1334 height 692
click at [1229, 21] on button "Close" at bounding box center [1244, 21] width 88 height 23
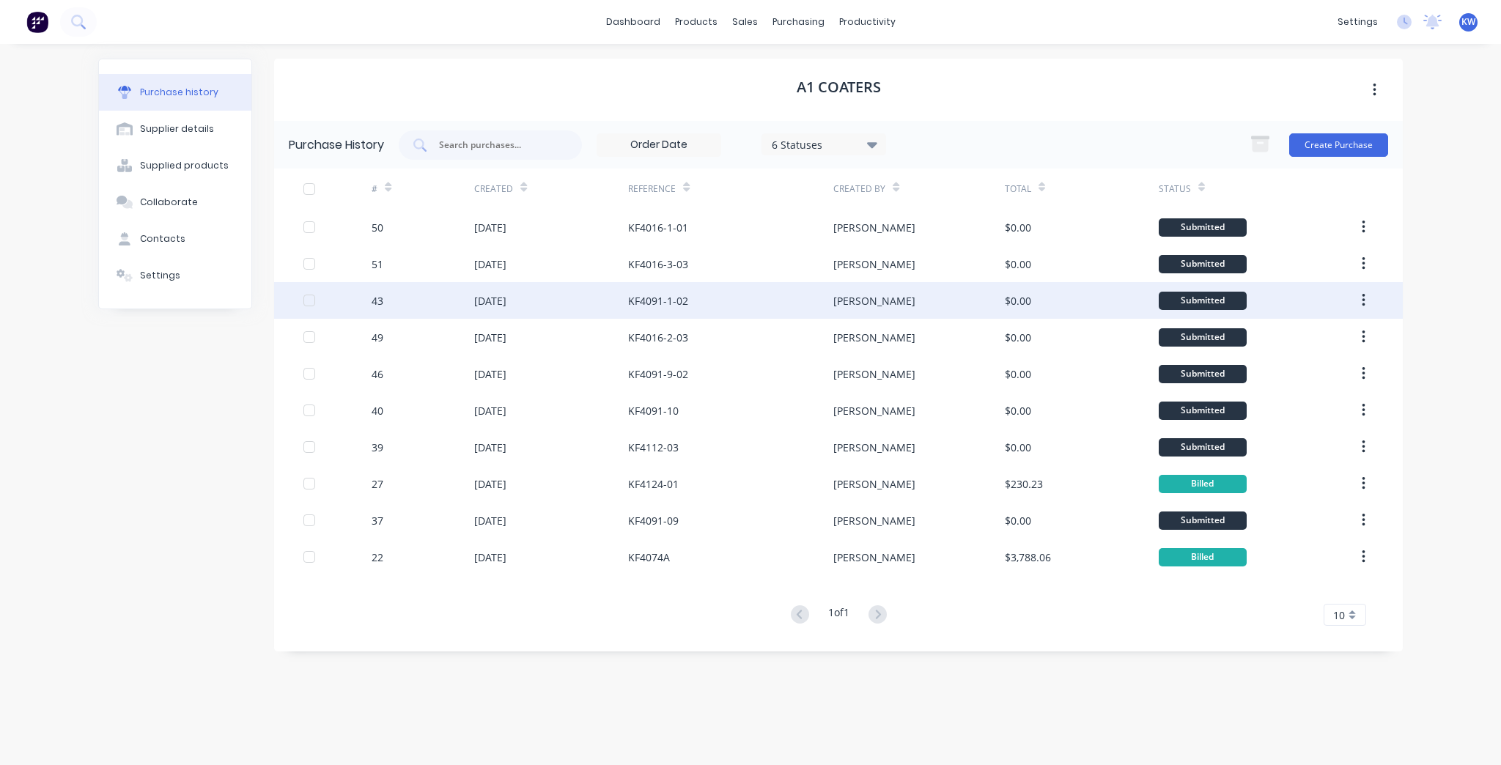
click at [818, 293] on div "KF4091-1-02" at bounding box center [730, 300] width 205 height 37
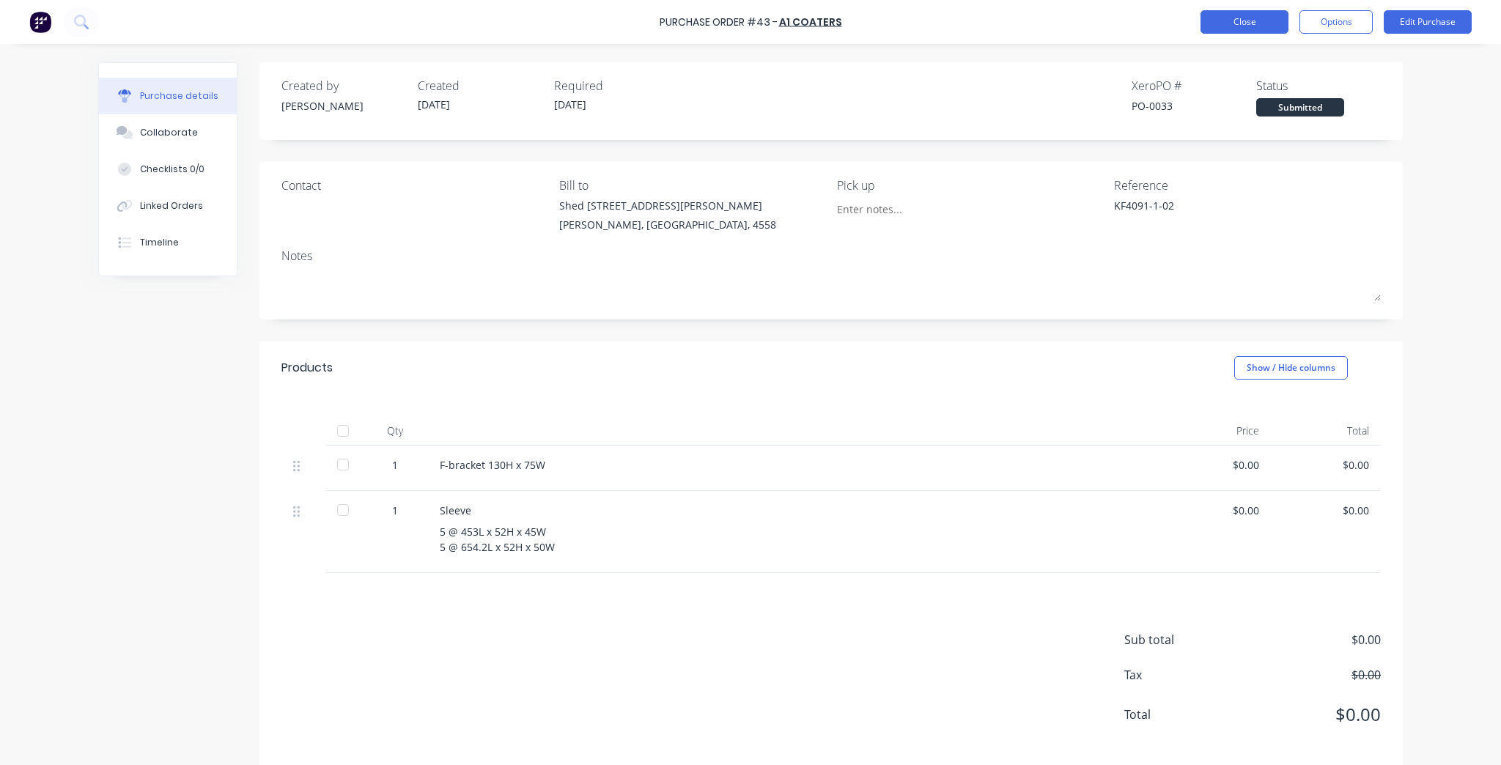
click at [1229, 20] on button "Close" at bounding box center [1244, 21] width 88 height 23
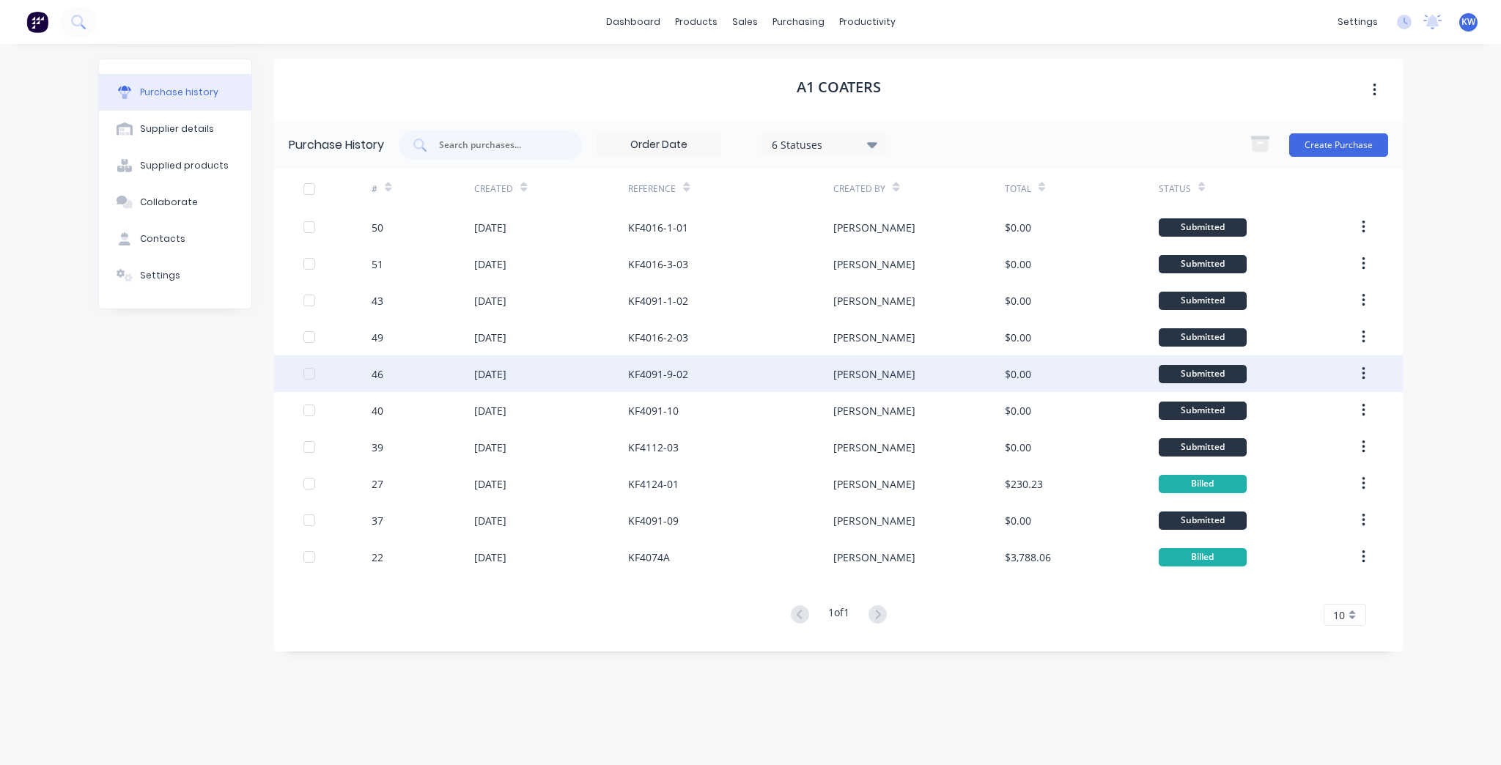
click at [762, 365] on div "KF4091-9-02" at bounding box center [730, 373] width 205 height 37
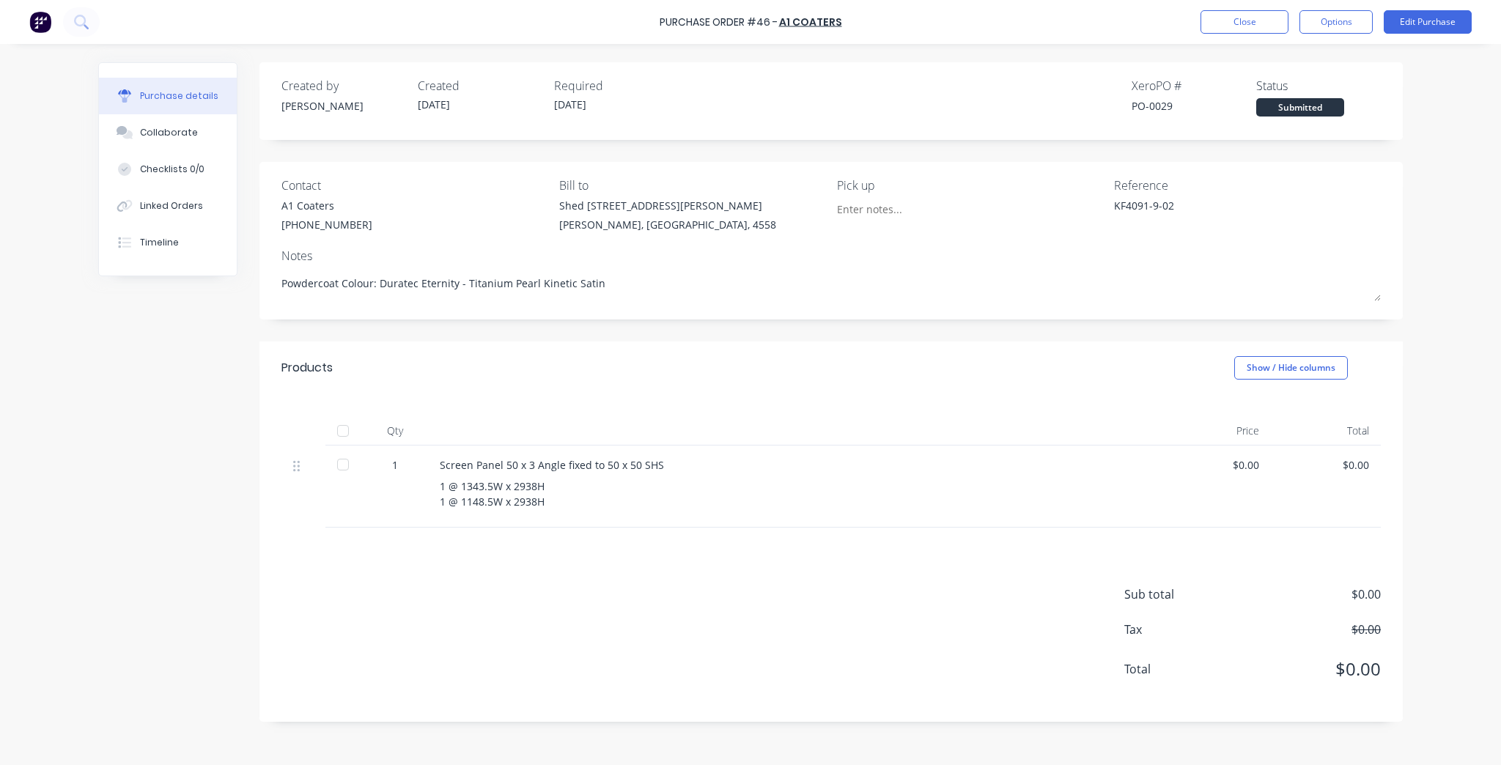
drag, startPoint x: 246, startPoint y: 249, endPoint x: 196, endPoint y: 236, distance: 52.3
click at [244, 249] on div "Purchase details Collaborate Checklists 0/0 Linked Orders Timeline" at bounding box center [178, 169] width 161 height 214
click at [196, 236] on button "Timeline" at bounding box center [168, 242] width 138 height 37
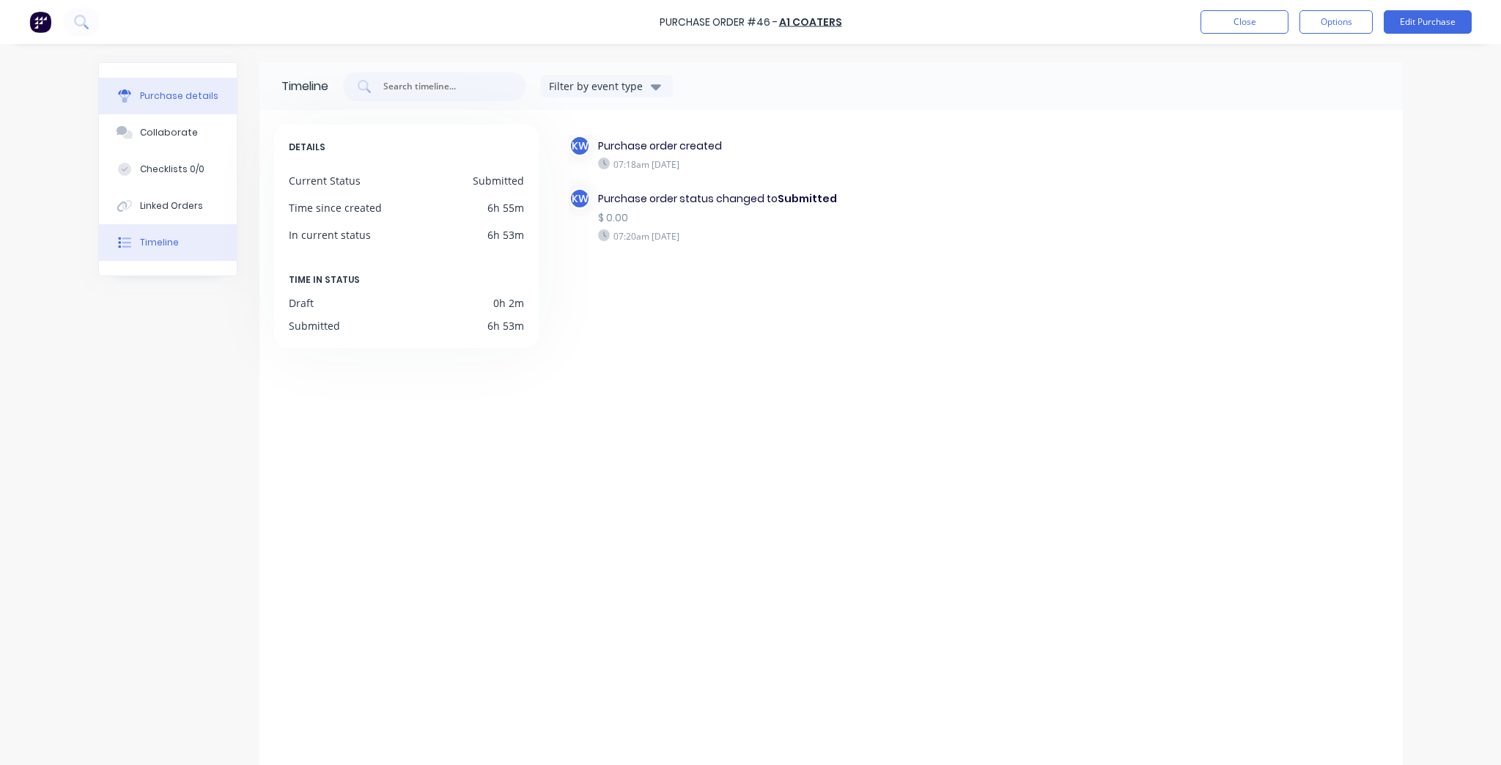
click at [196, 97] on div "Purchase details" at bounding box center [179, 95] width 78 height 13
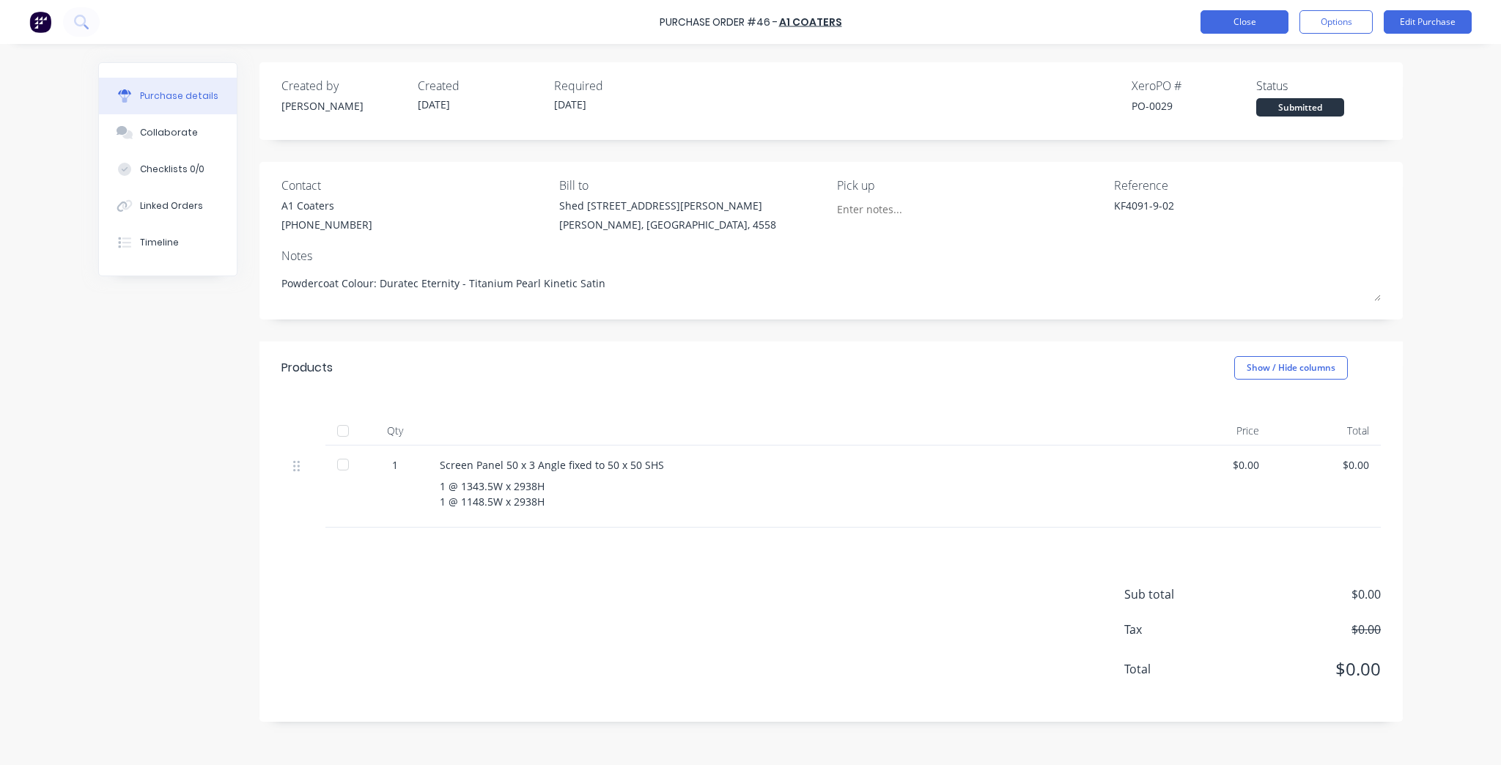
click at [1222, 21] on button "Close" at bounding box center [1244, 21] width 88 height 23
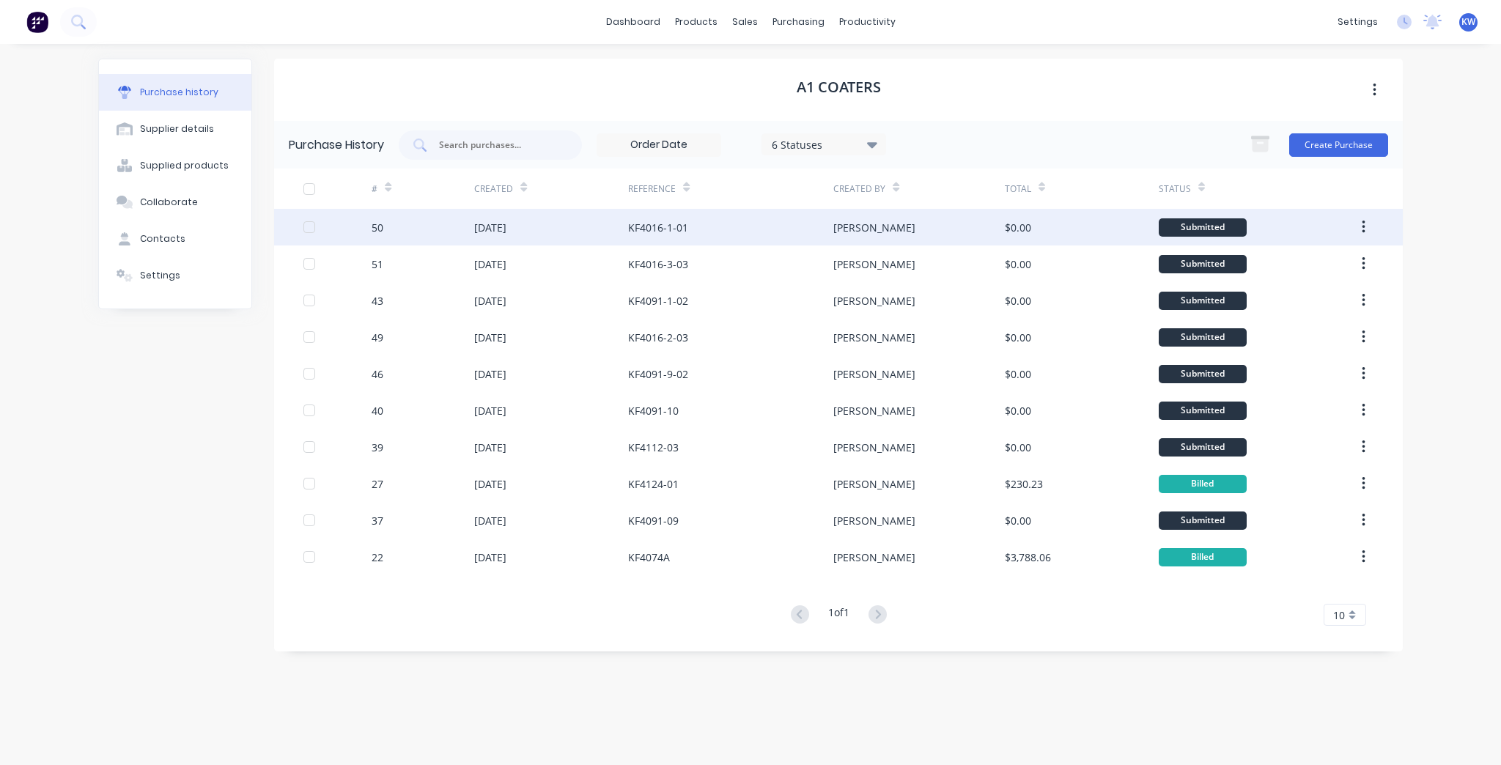
click at [822, 238] on div "KF4016-1-01" at bounding box center [730, 227] width 205 height 37
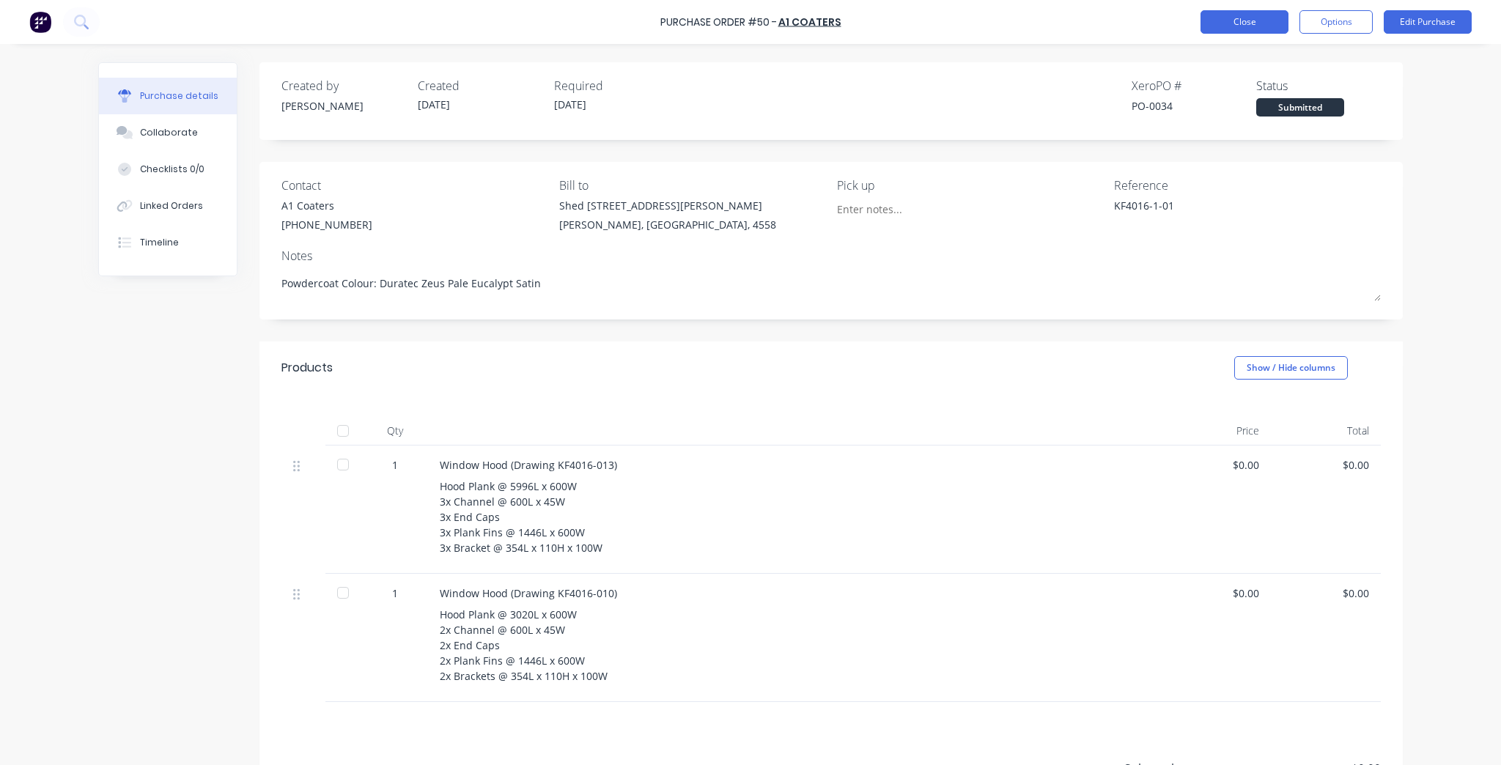
click at [1222, 30] on button "Close" at bounding box center [1244, 21] width 88 height 23
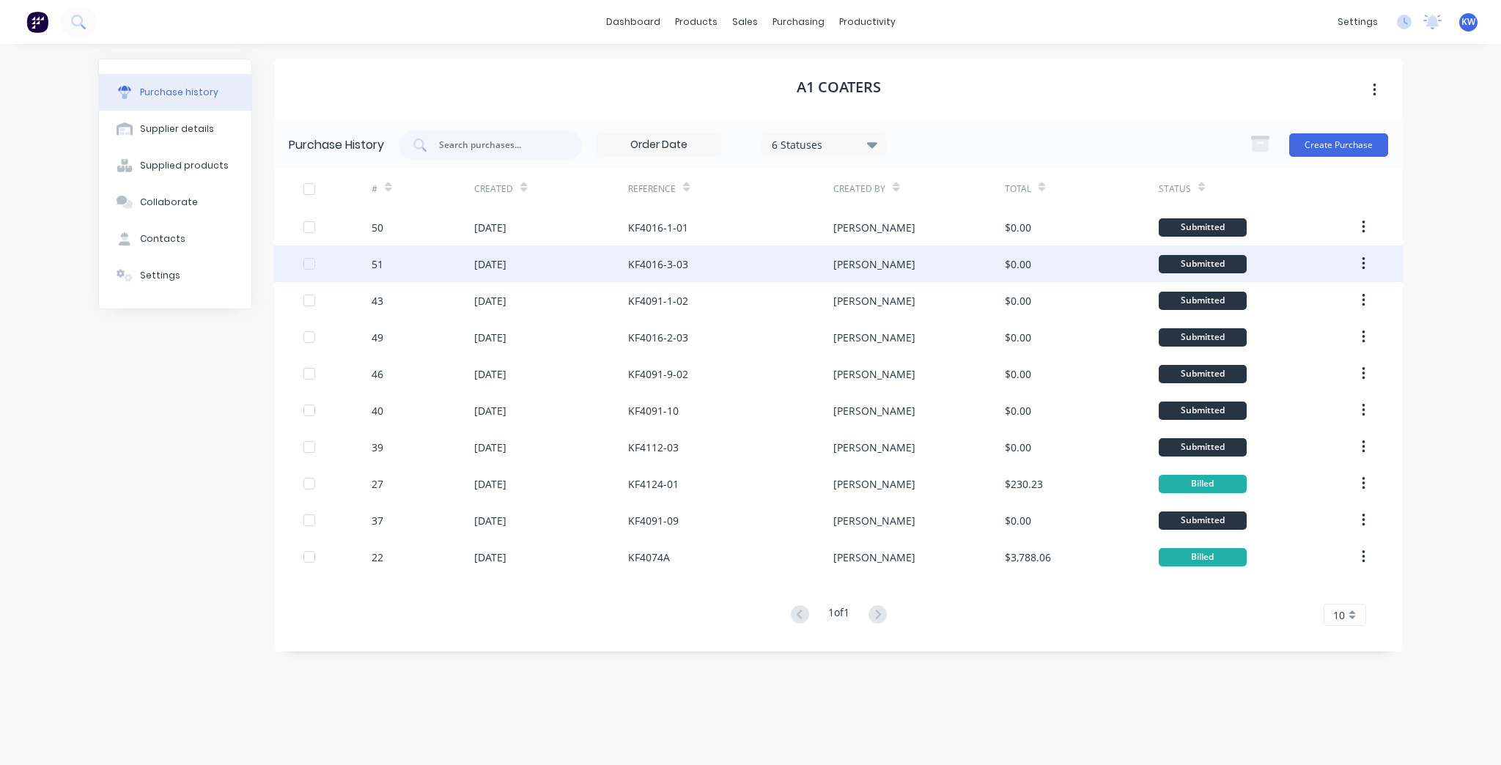
click at [723, 258] on div "KF4016-3-03" at bounding box center [730, 264] width 205 height 37
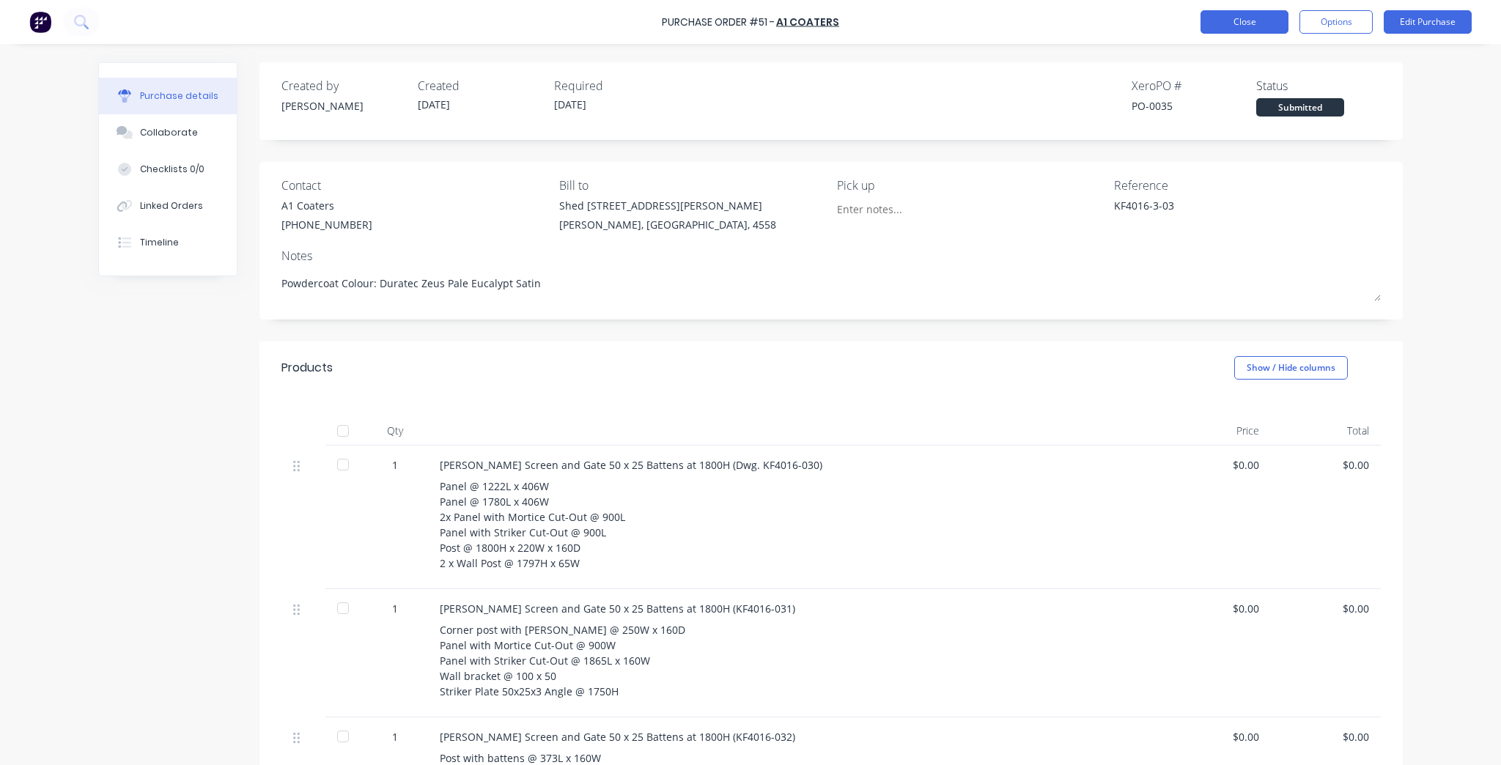
click at [1278, 32] on button "Close" at bounding box center [1244, 21] width 88 height 23
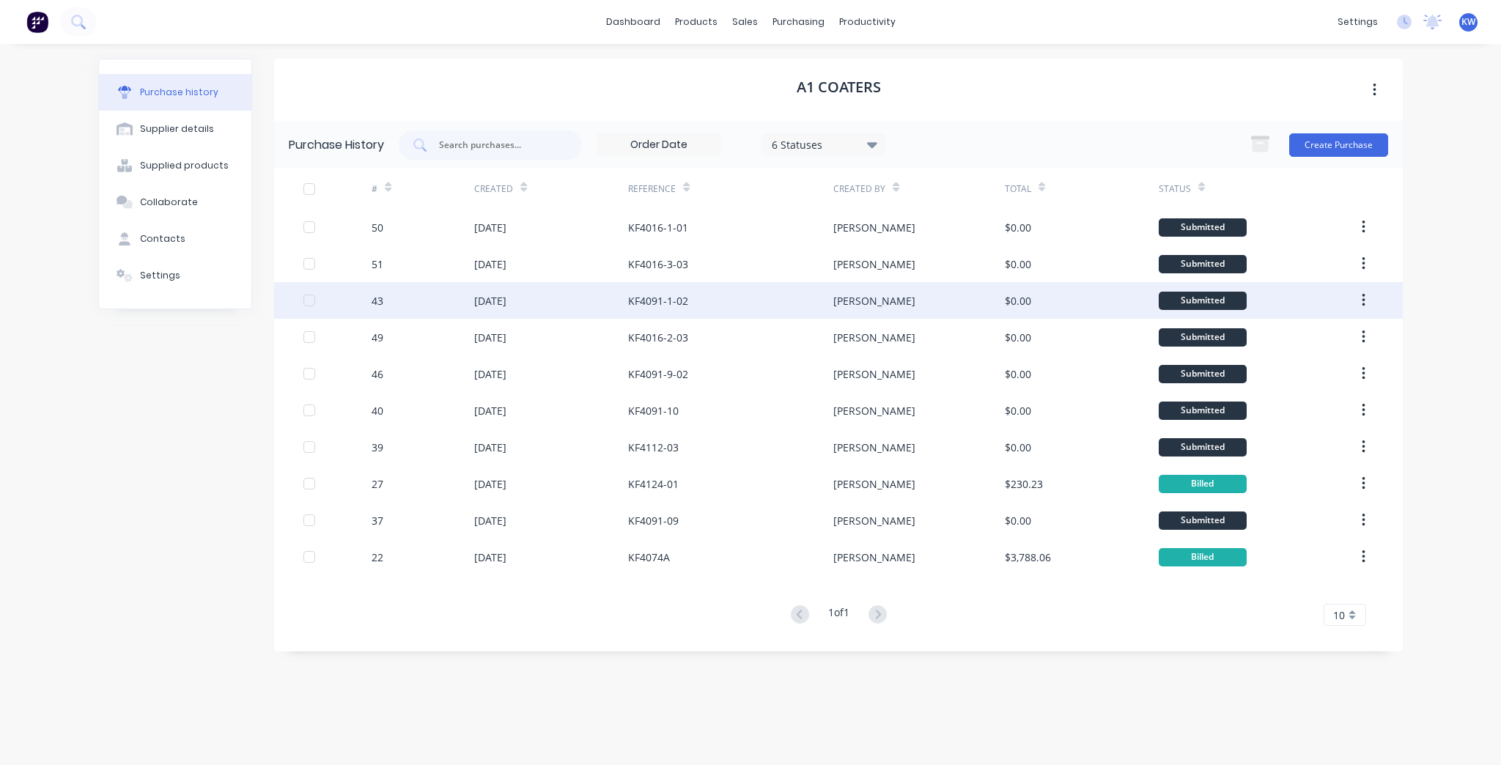
click at [665, 313] on div "KF4091-1-02" at bounding box center [730, 300] width 205 height 37
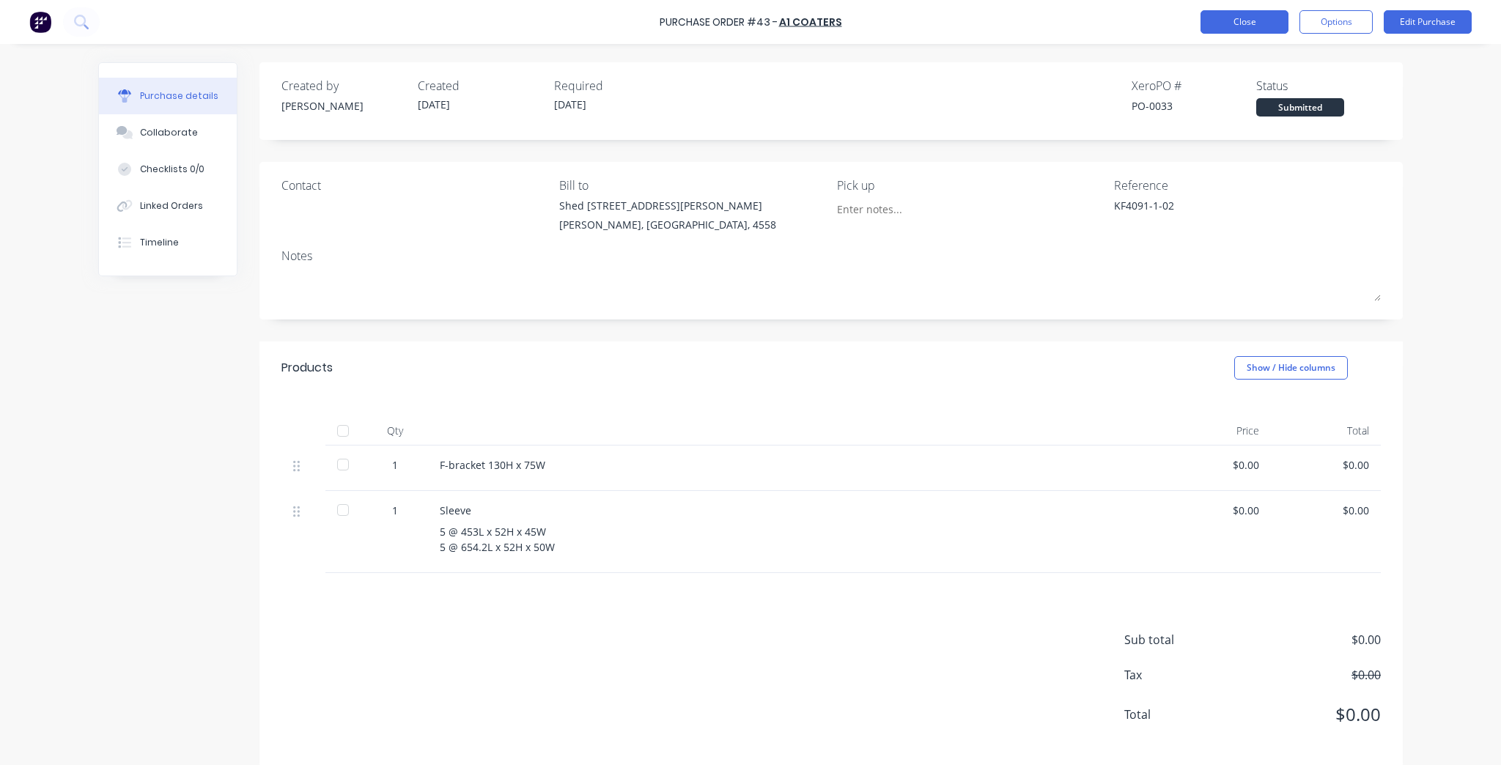
click at [1231, 15] on button "Close" at bounding box center [1244, 21] width 88 height 23
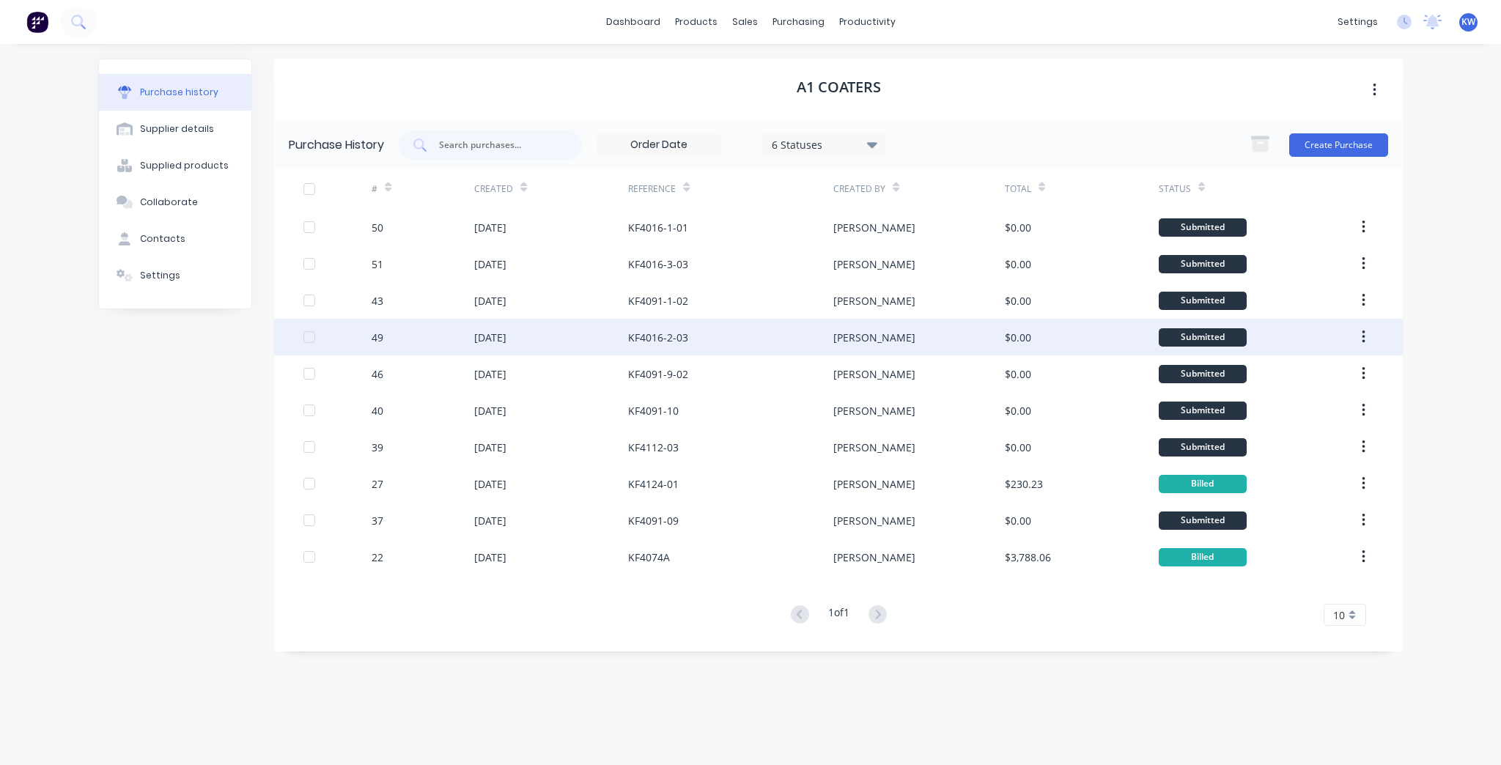
click at [691, 328] on div "KF4016-2-03" at bounding box center [730, 337] width 205 height 37
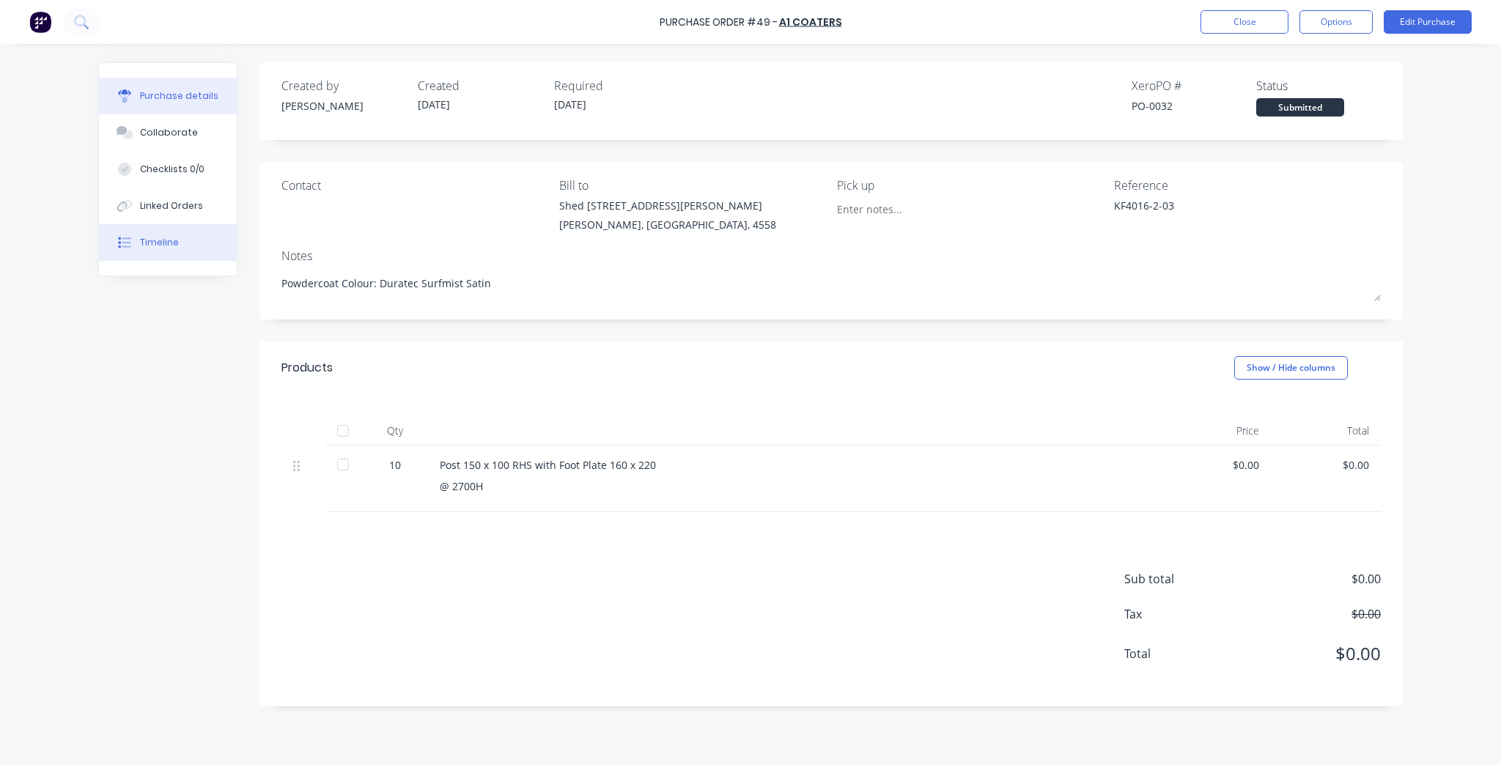
click at [228, 248] on button "Timeline" at bounding box center [168, 242] width 138 height 37
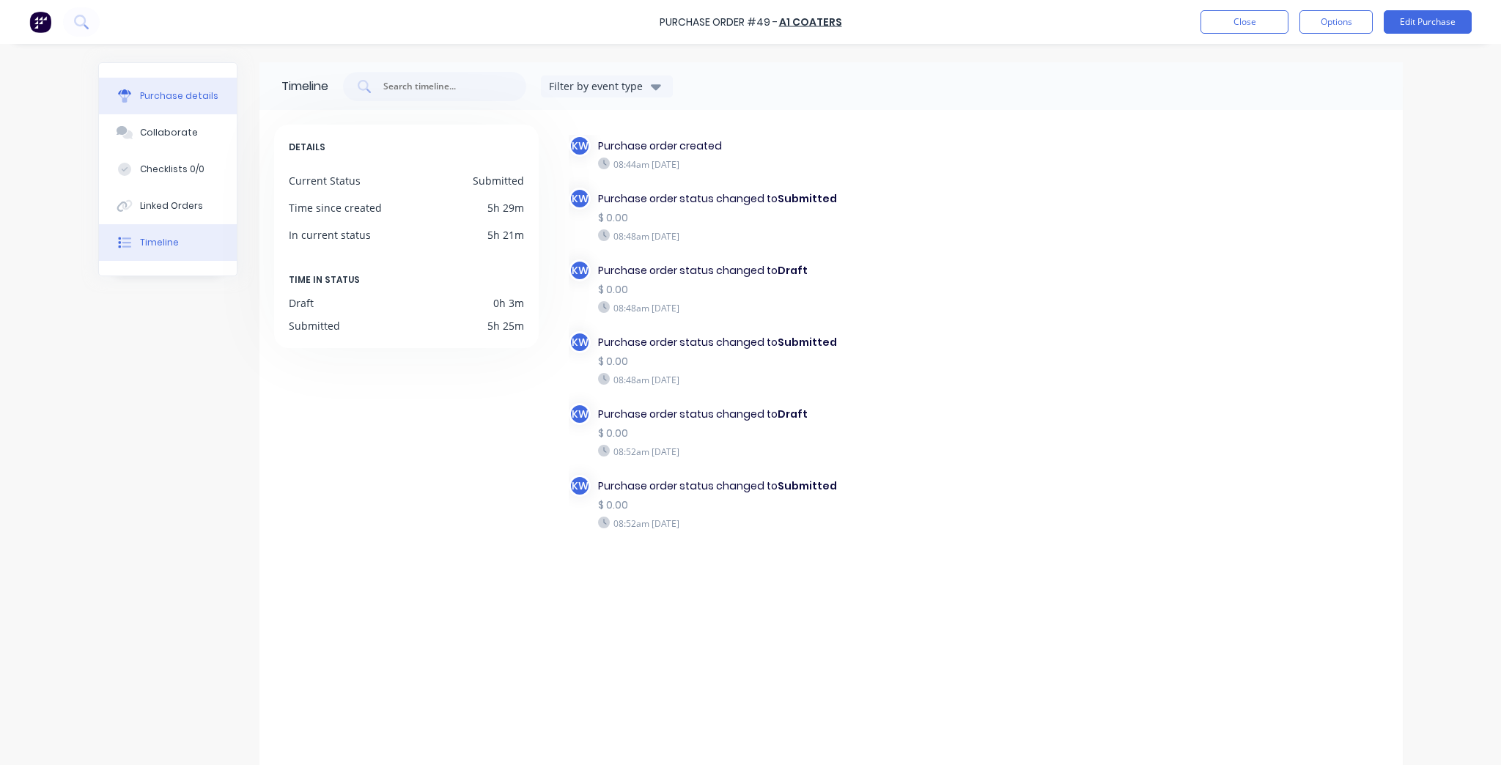
click at [145, 91] on div "Purchase details" at bounding box center [179, 95] width 78 height 13
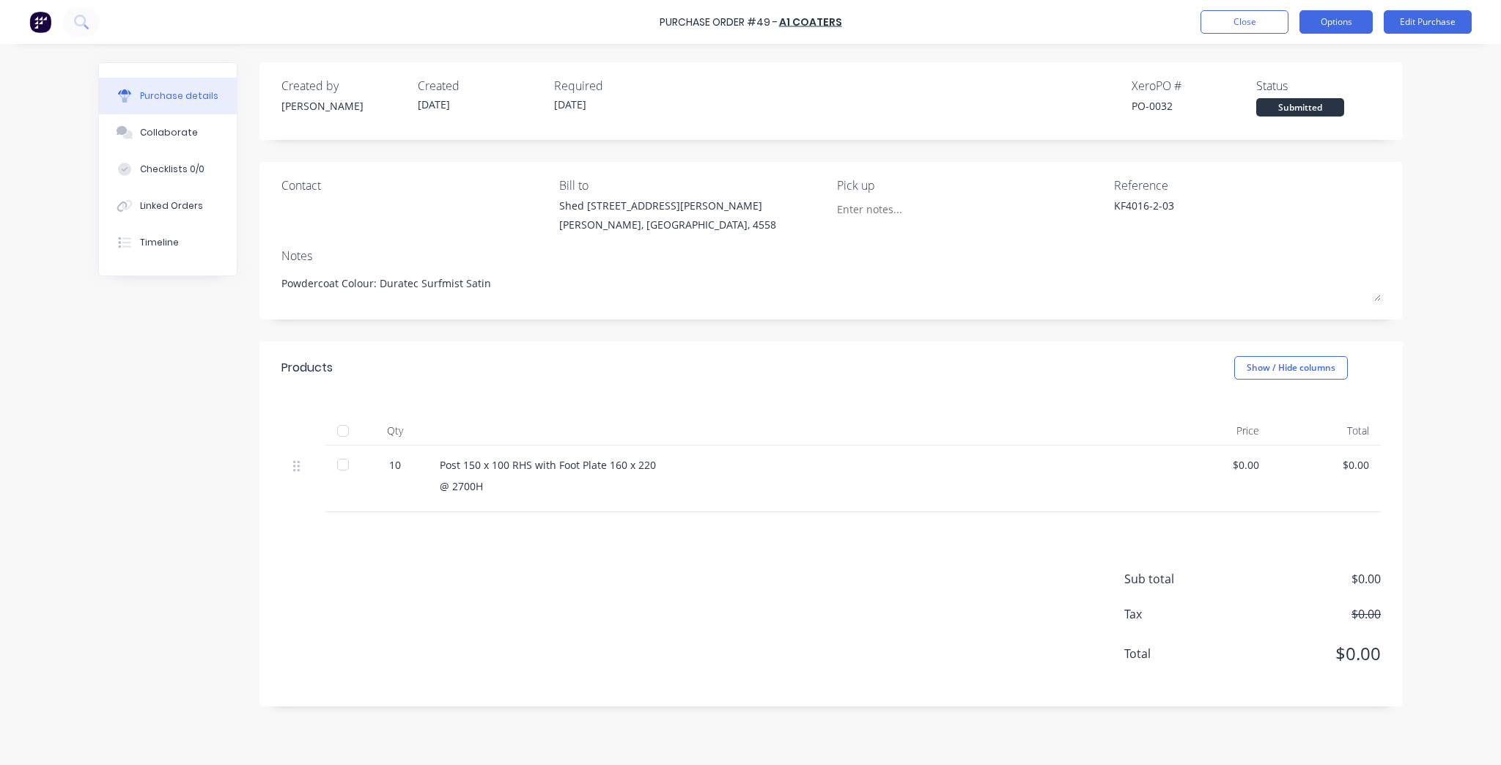
click at [1346, 22] on button "Options" at bounding box center [1335, 21] width 73 height 23
click at [1302, 67] on div "Print / Email Convert to Bill Split order Duplicate Change supplier Archive" at bounding box center [1302, 132] width 139 height 183
click at [1302, 67] on div "Print / Email" at bounding box center [1303, 59] width 113 height 21
click at [1255, 124] on div "Without pricing" at bounding box center [1303, 118] width 113 height 21
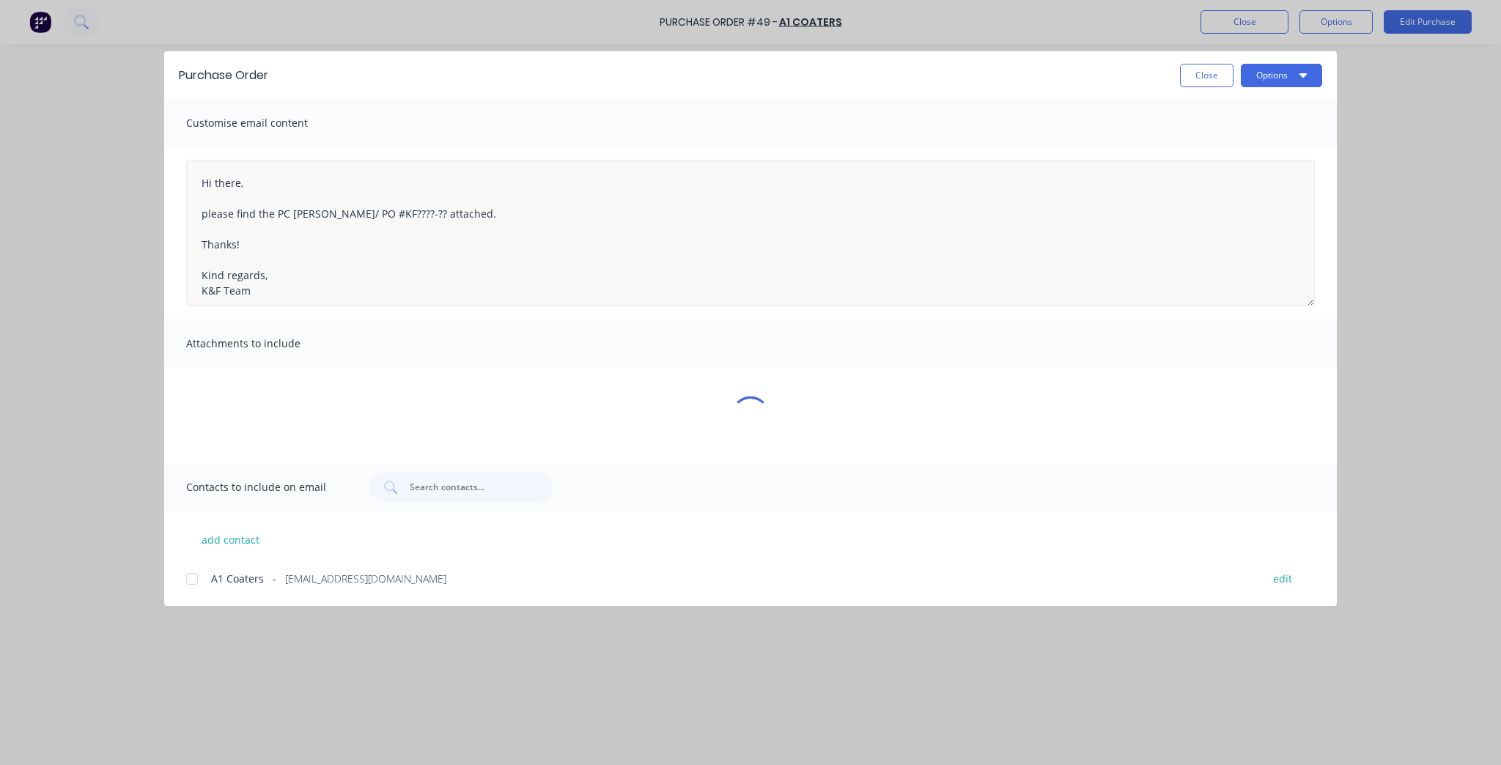
type textarea "x"
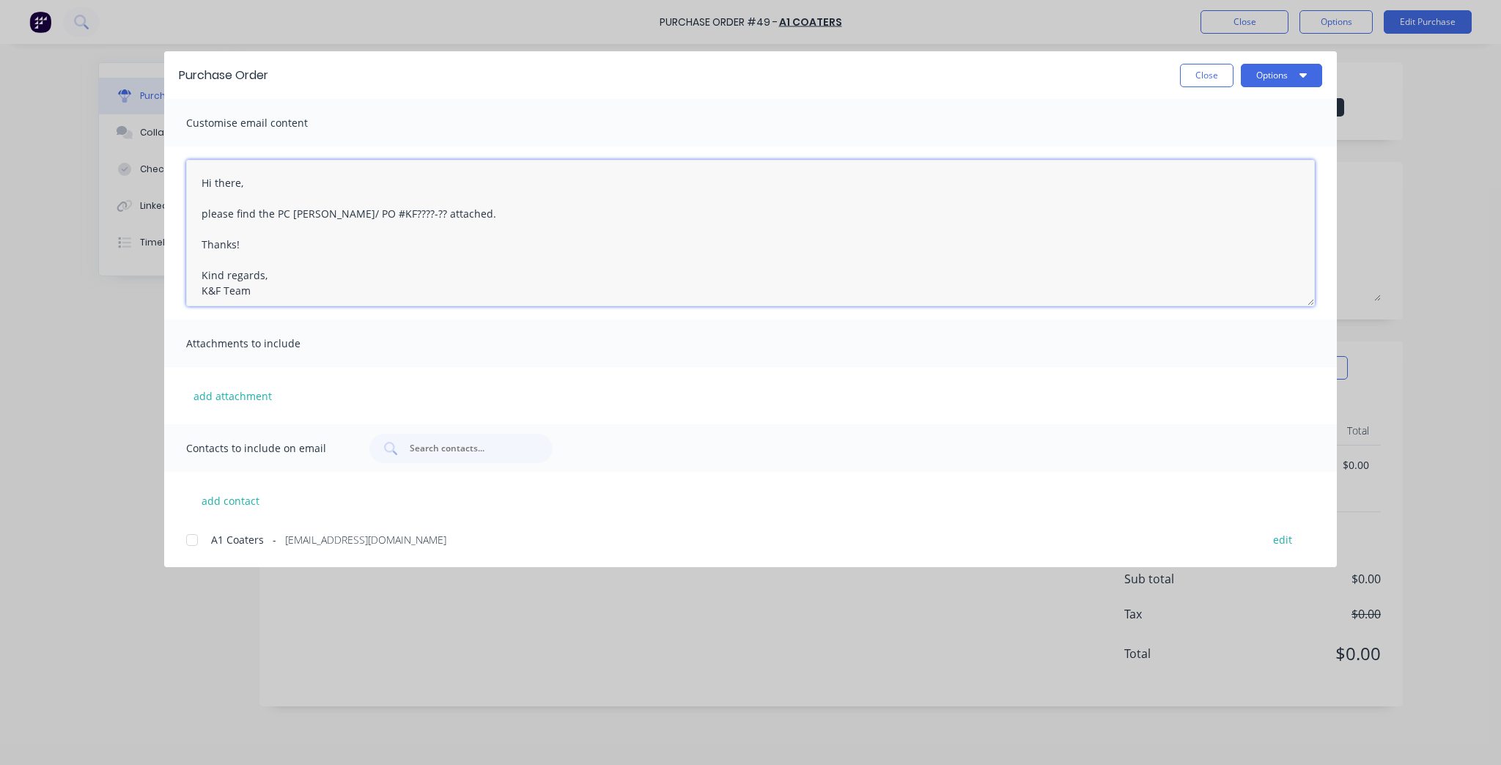
drag, startPoint x: 392, startPoint y: 216, endPoint x: 320, endPoint y: 221, distance: 72.7
click at [320, 221] on textarea "Hi there, please find the PC docket/ PO #KF????-?? attached. Thanks! Kind regar…" at bounding box center [750, 233] width 1129 height 147
paste textarea "KF4016-2-03"
click at [198, 539] on div at bounding box center [191, 539] width 29 height 29
type textarea "Hi there, please find the PC docket KF4016-2-03 attached. Thanks! Kind regards,…"
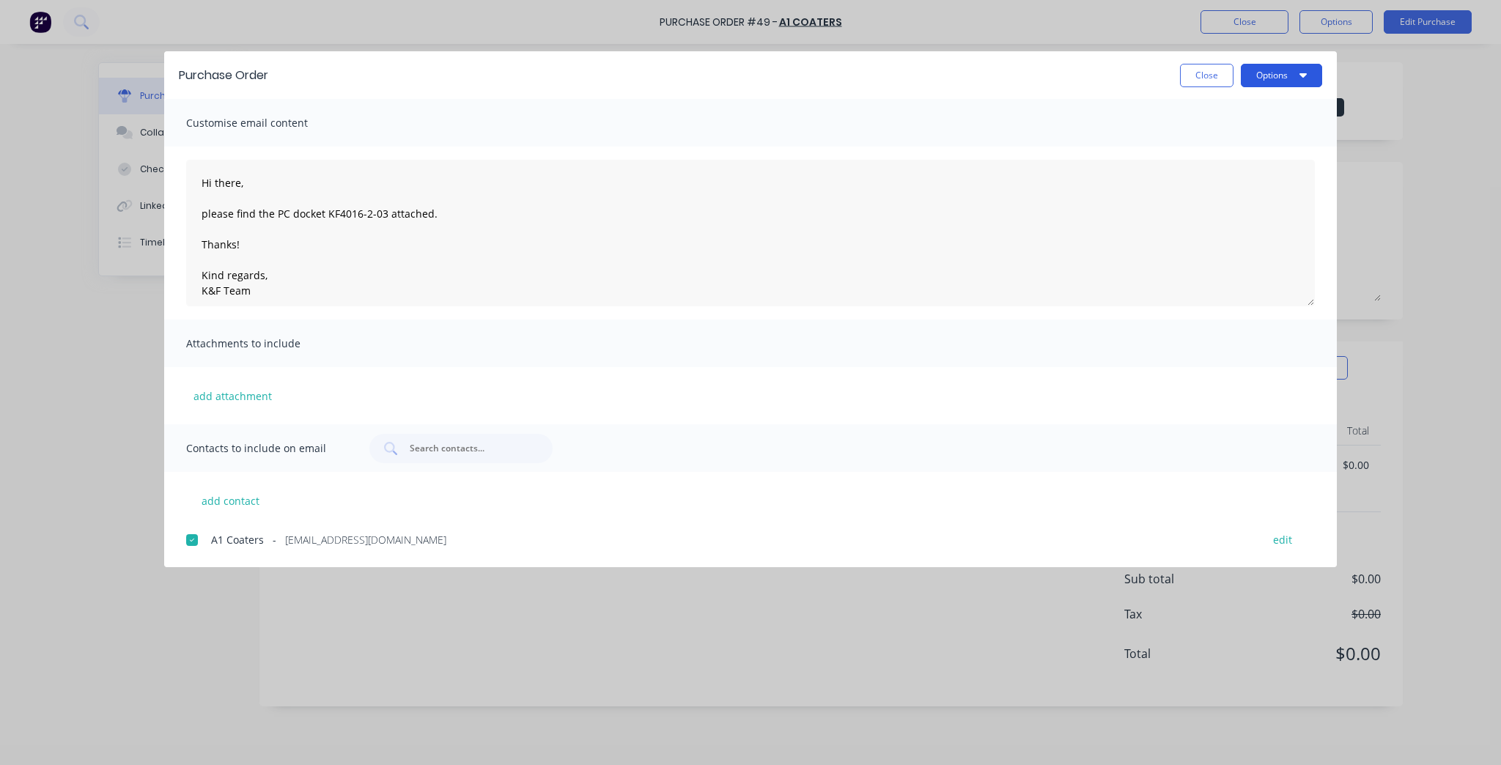
click at [1292, 66] on button "Options" at bounding box center [1281, 75] width 81 height 23
click at [1241, 106] on div "Preview" at bounding box center [1252, 112] width 113 height 21
click at [1301, 76] on icon "button" at bounding box center [1302, 75] width 7 height 12
click at [1227, 176] on div "Email" at bounding box center [1252, 170] width 113 height 21
click at [1194, 59] on div "Purchase Order Close Options" at bounding box center [750, 75] width 1173 height 48
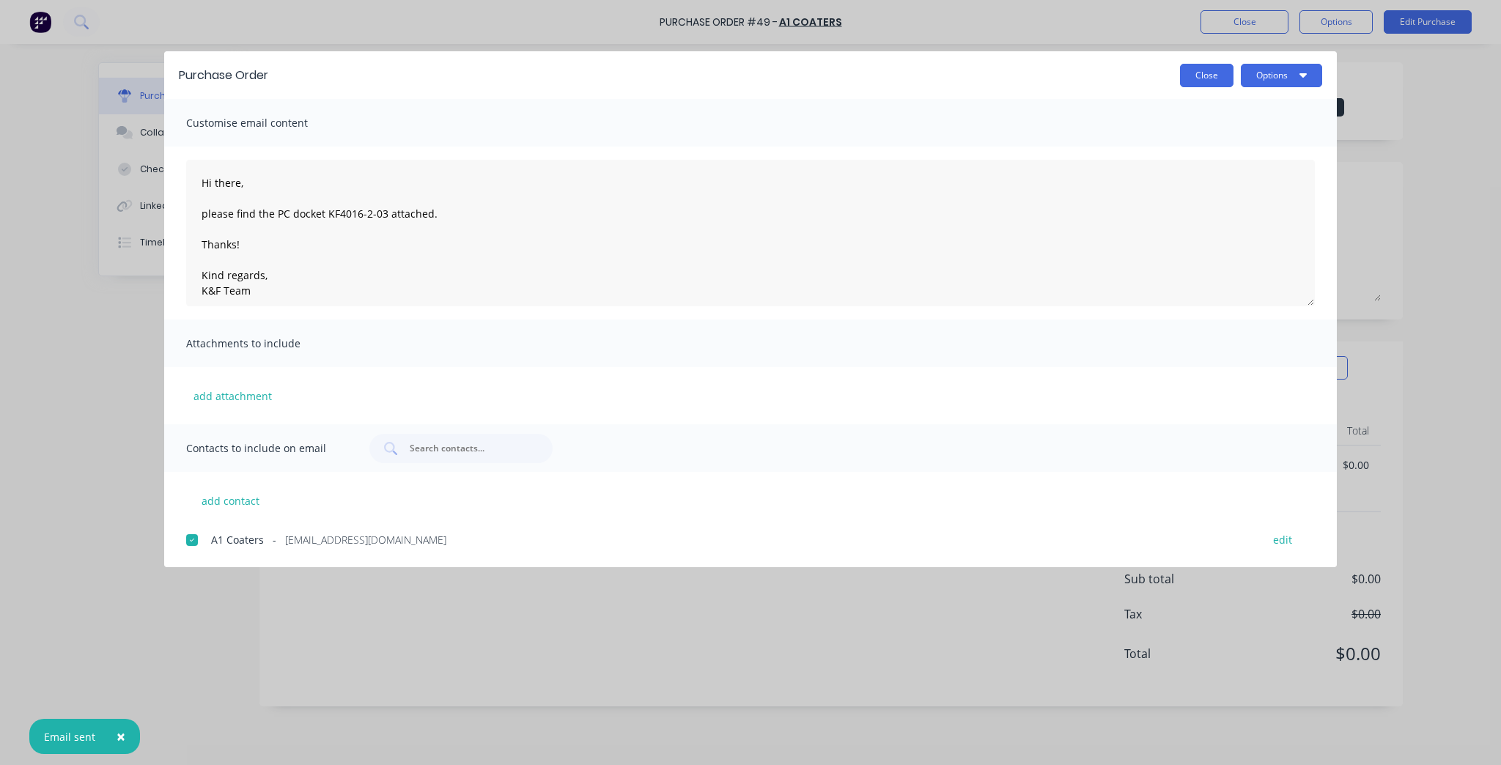
click at [1194, 69] on button "Close" at bounding box center [1206, 75] width 53 height 23
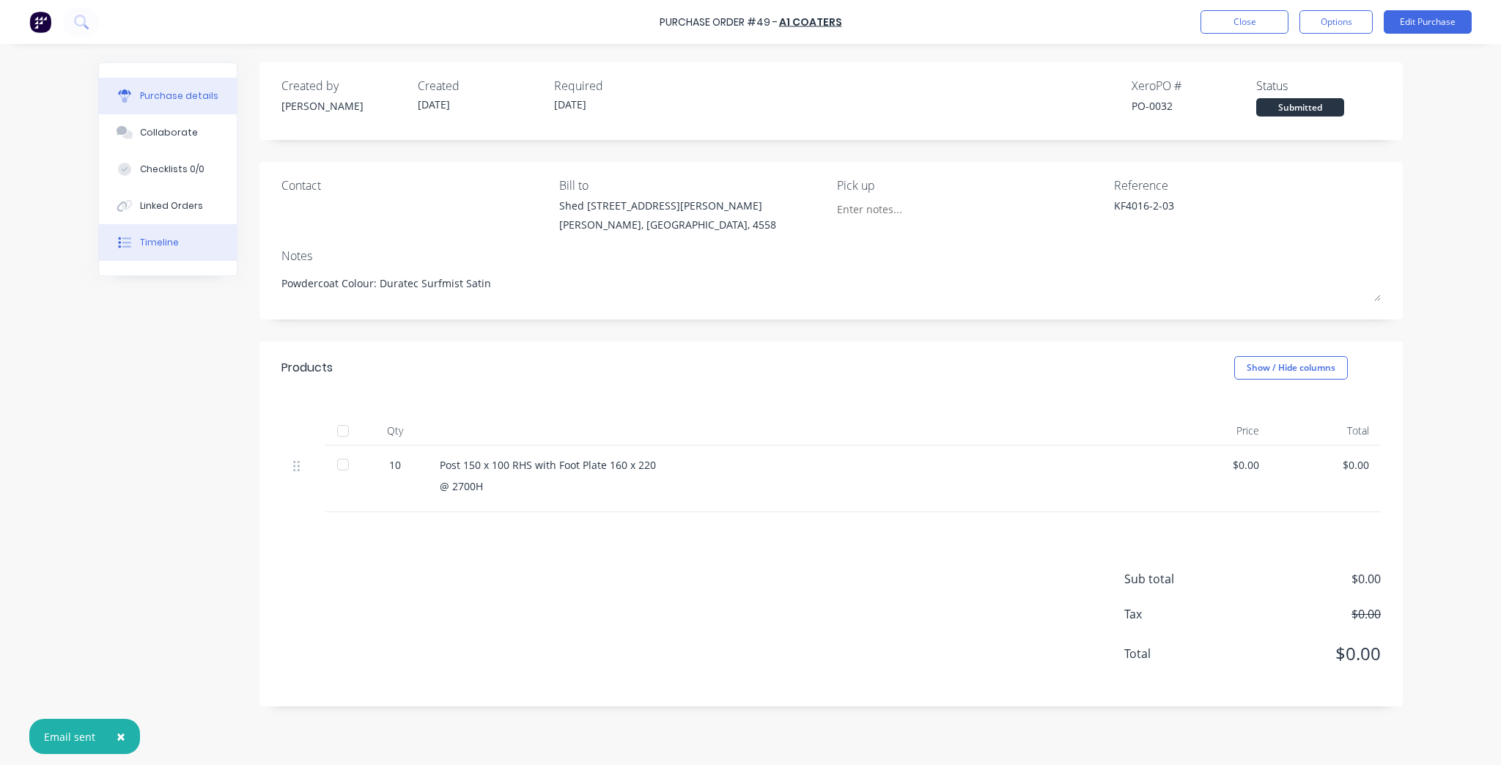
click at [193, 229] on button "Timeline" at bounding box center [168, 242] width 138 height 37
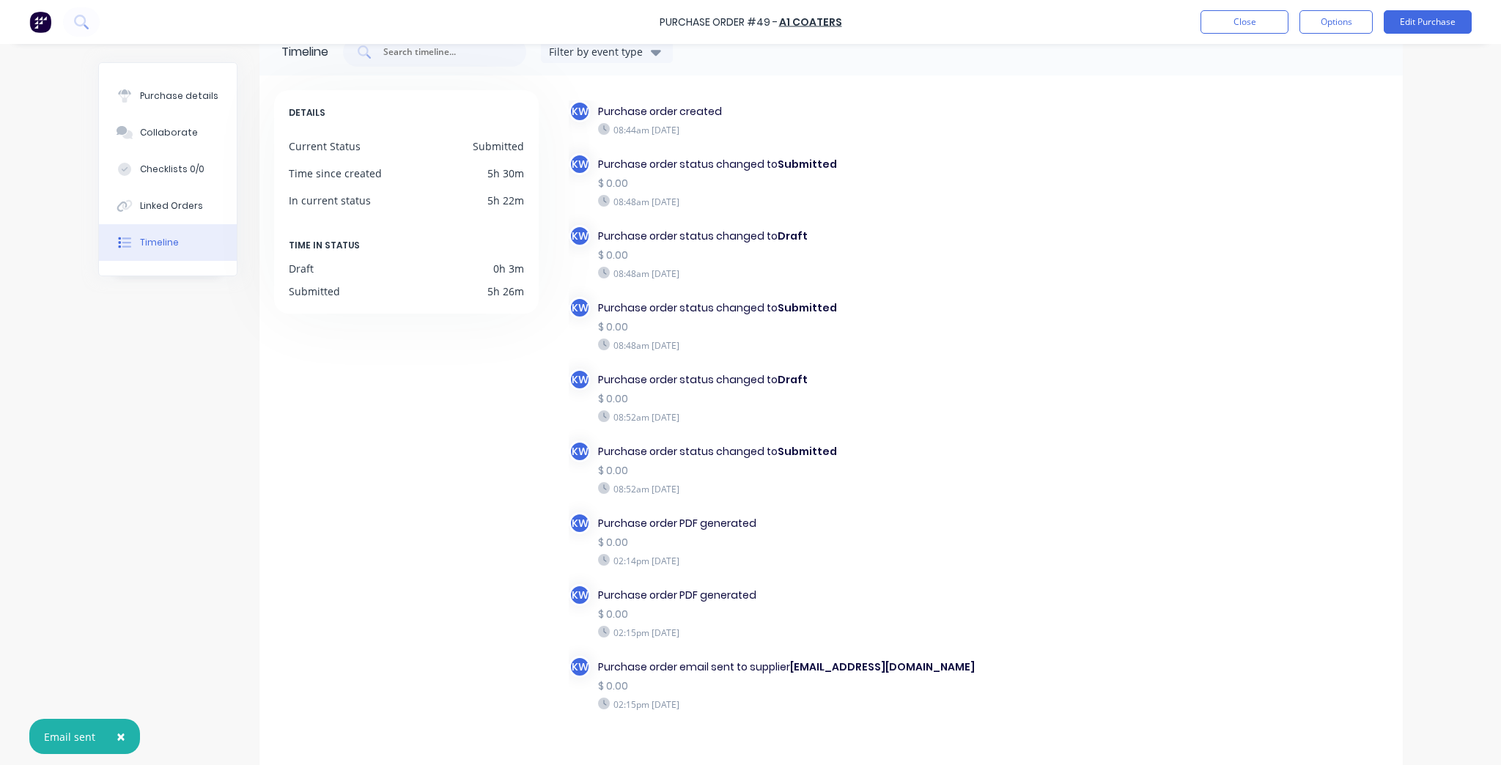
scroll to position [67, 0]
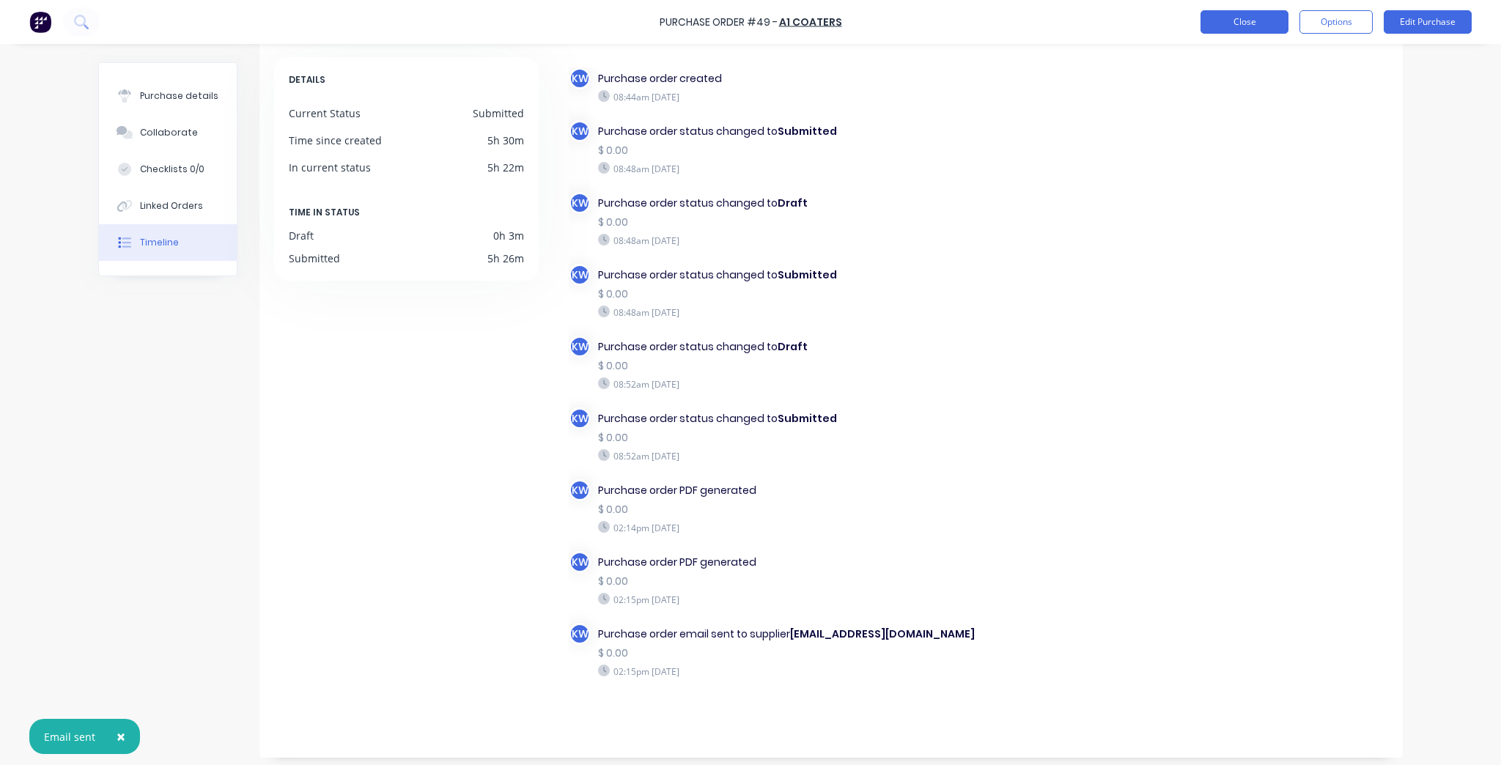
click at [1243, 28] on button "Close" at bounding box center [1244, 21] width 88 height 23
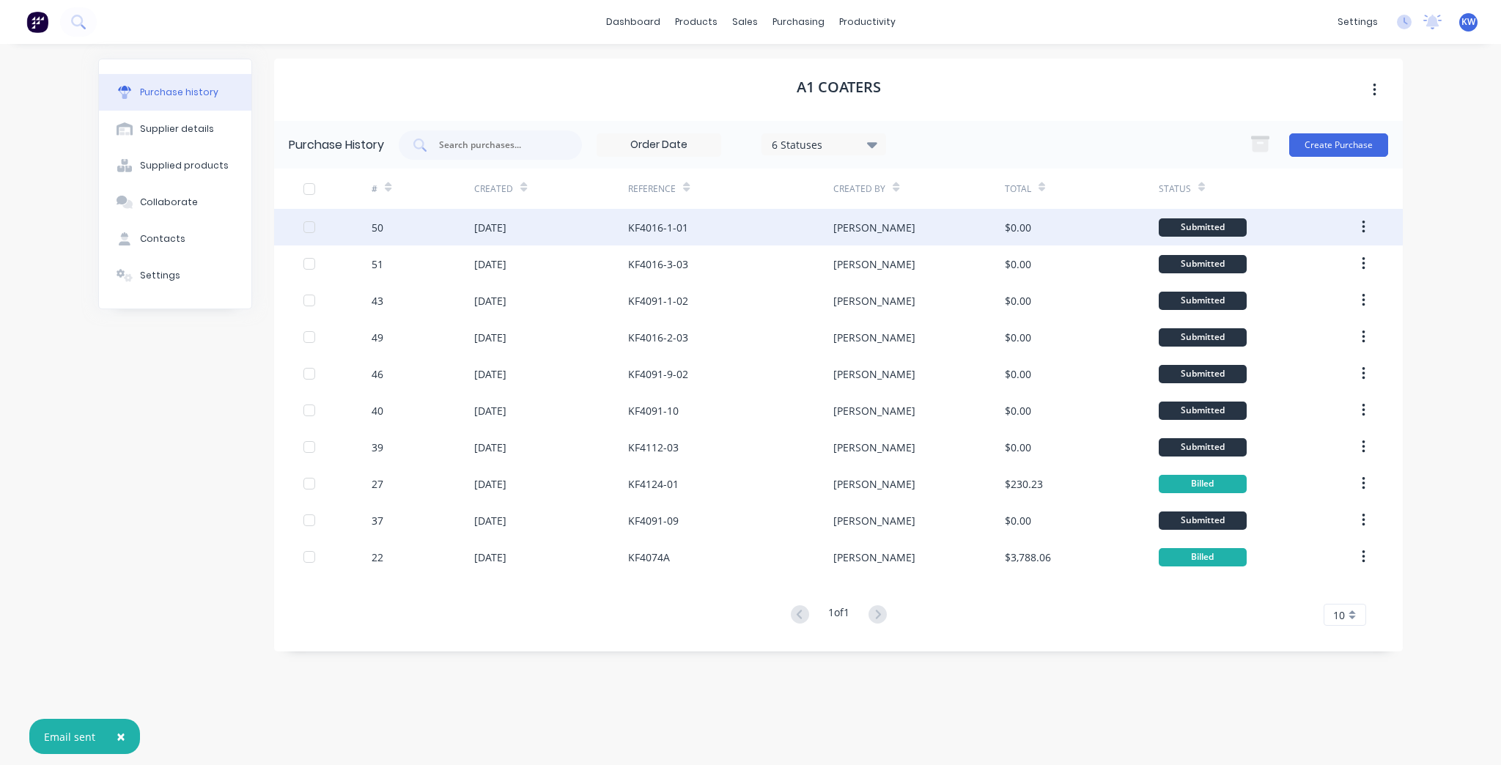
click at [706, 238] on div "KF4016-1-01" at bounding box center [730, 227] width 205 height 37
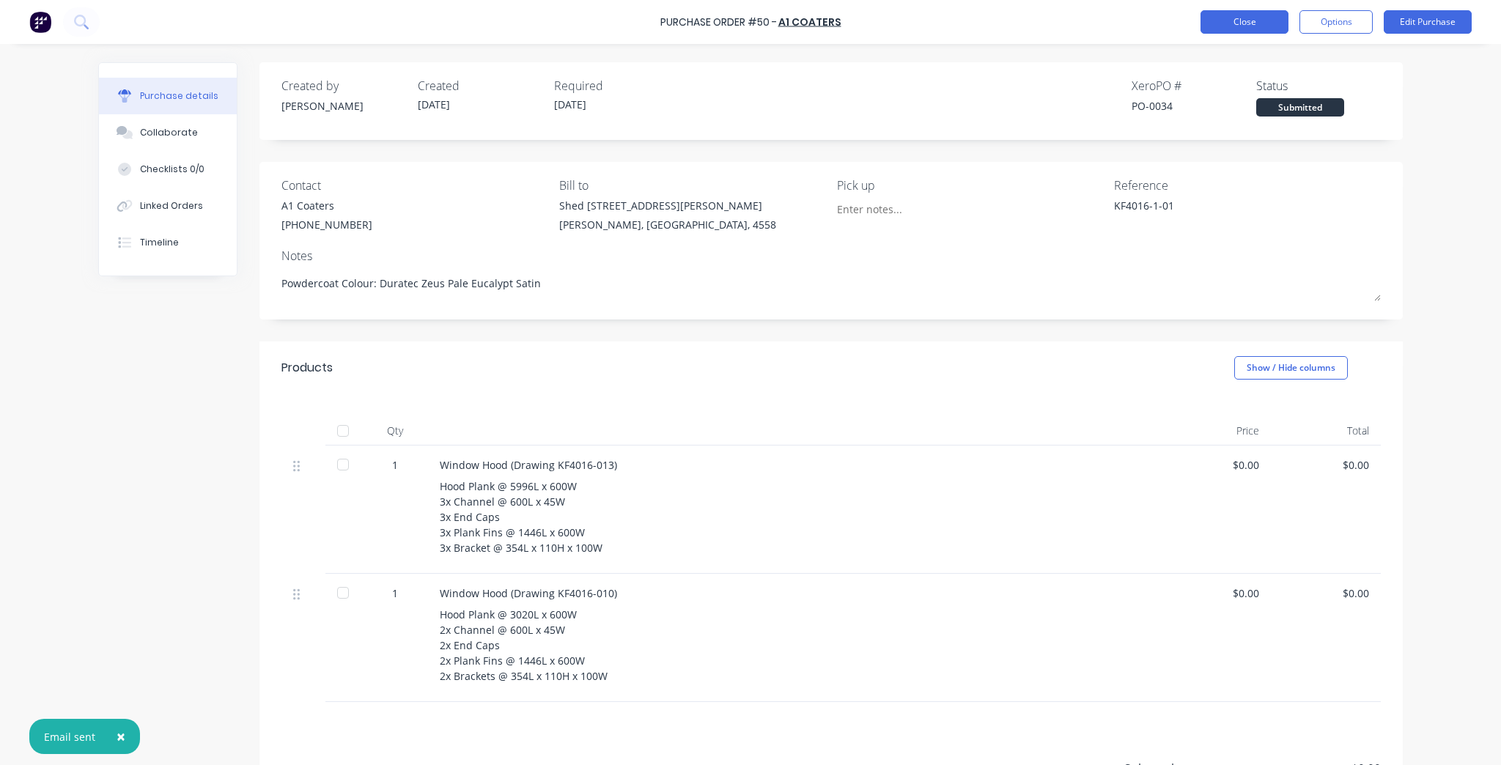
click at [1228, 27] on button "Close" at bounding box center [1244, 21] width 88 height 23
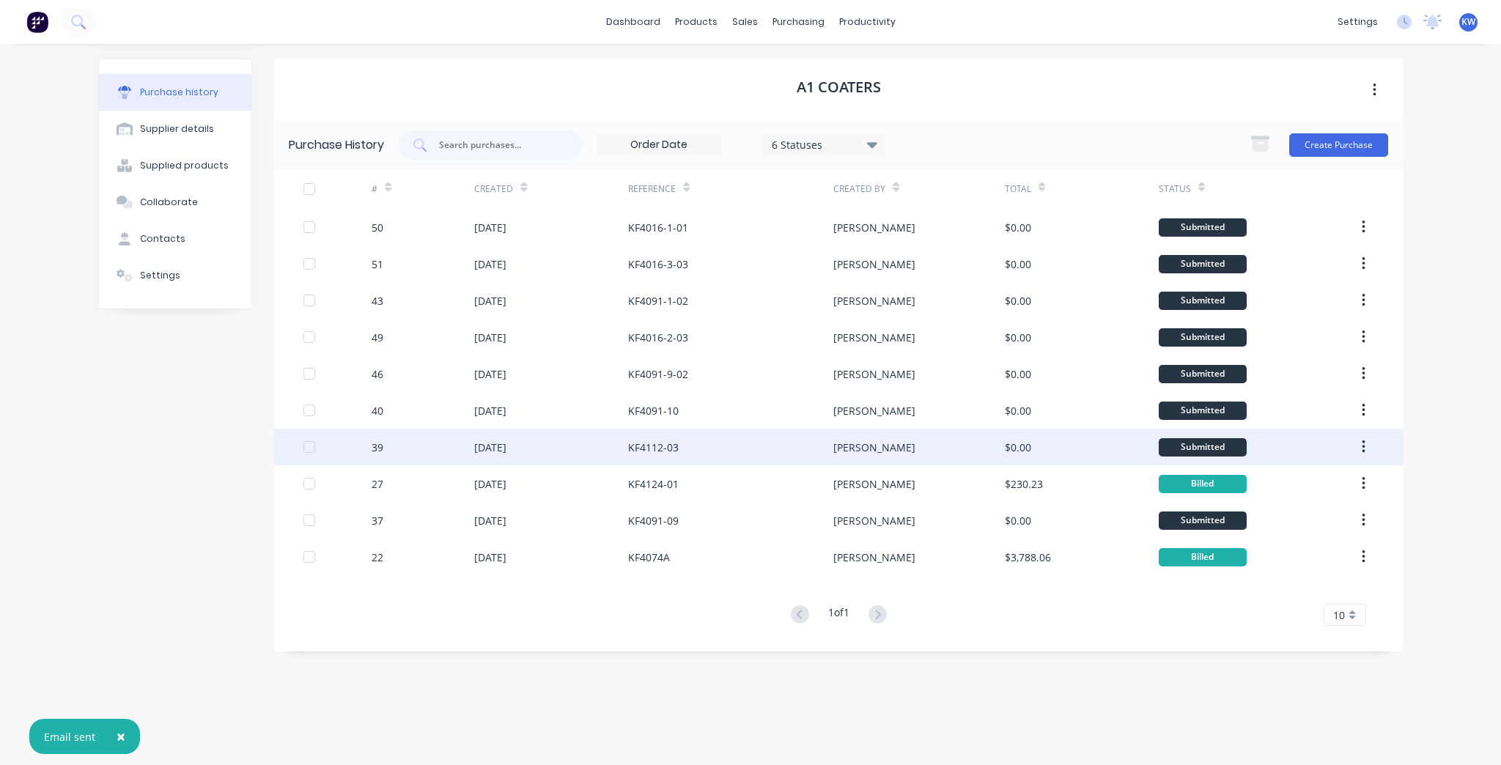
click at [979, 451] on div "[PERSON_NAME]" at bounding box center [918, 447] width 171 height 37
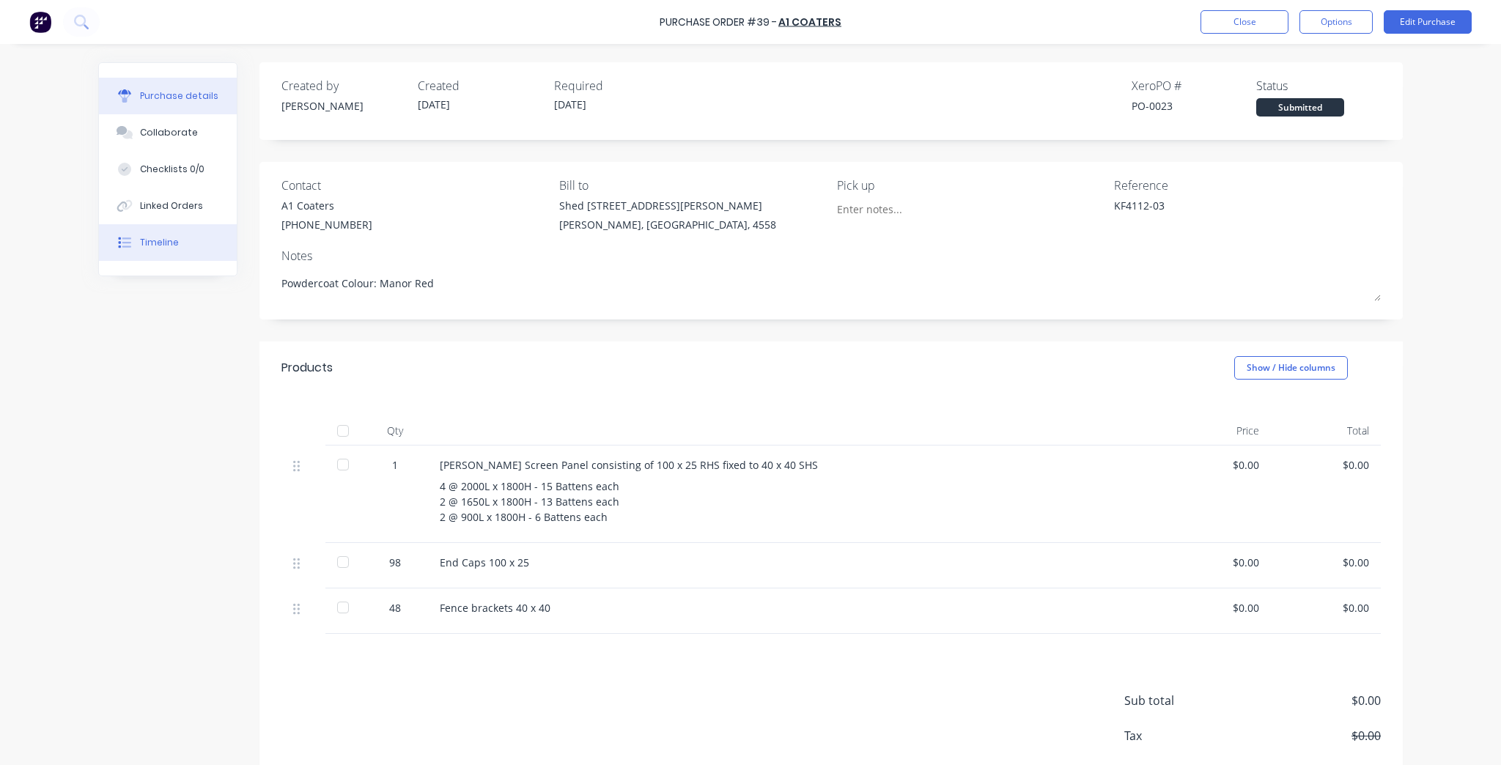
click at [145, 258] on button "Timeline" at bounding box center [168, 242] width 138 height 37
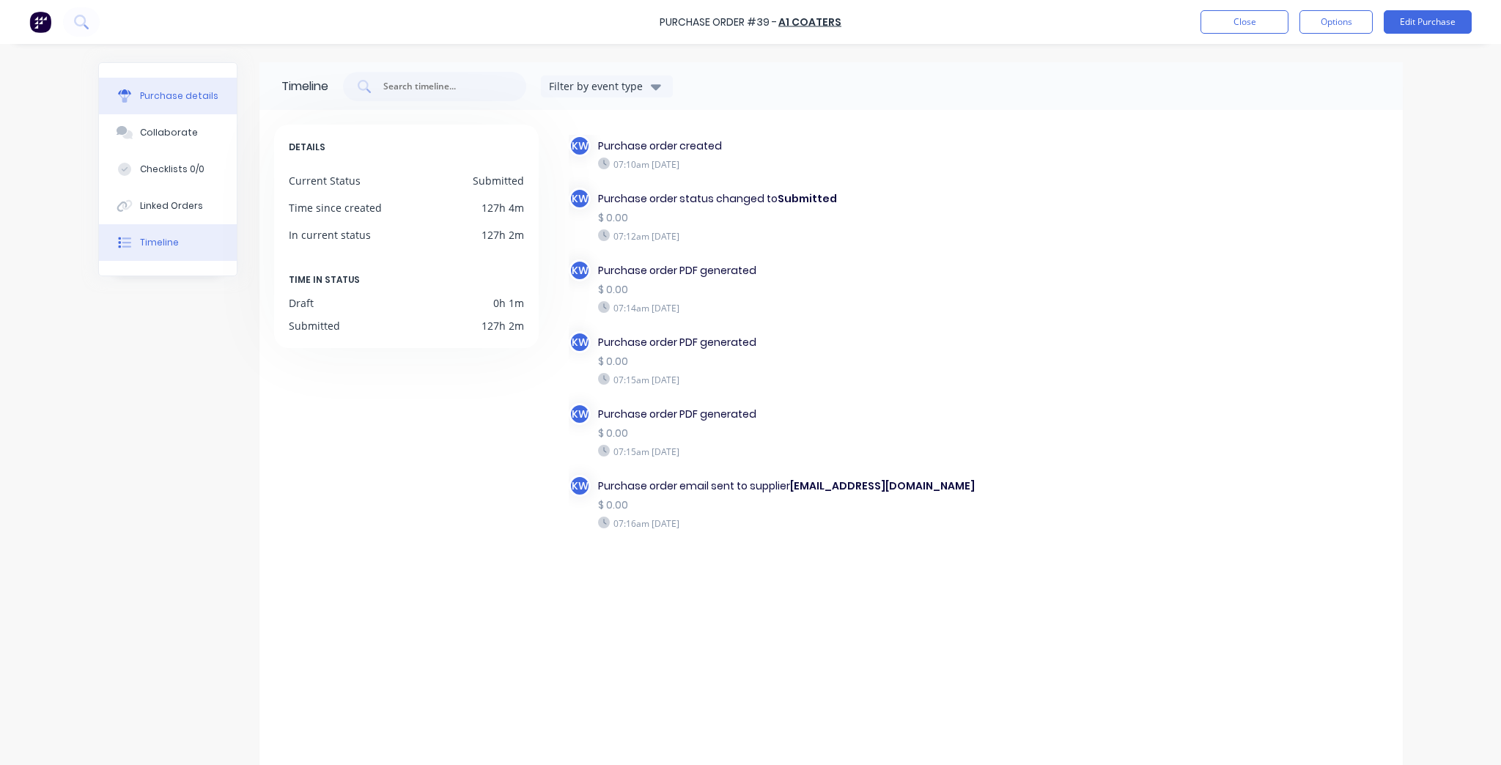
click at [173, 100] on div "Purchase details" at bounding box center [179, 95] width 78 height 13
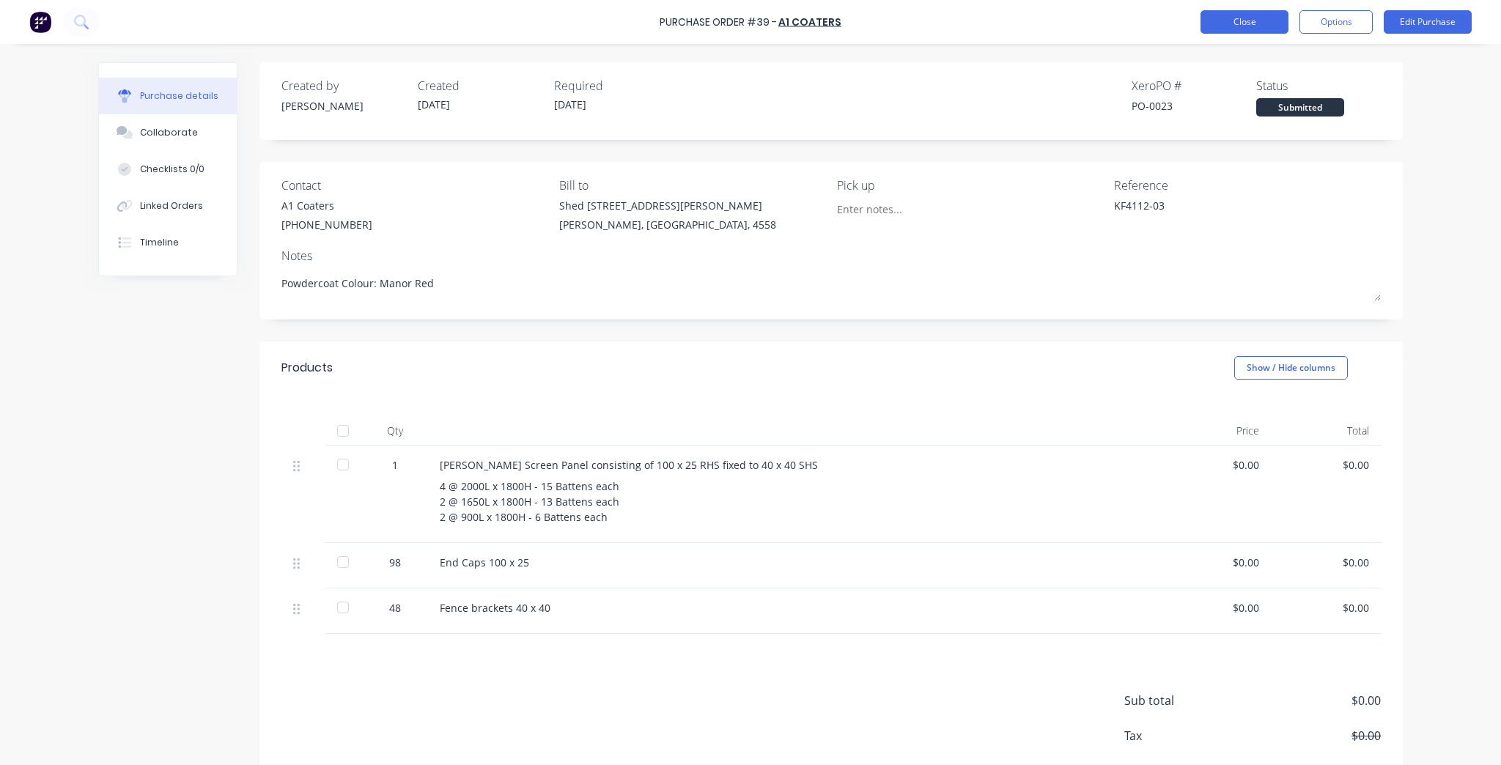
click at [1240, 15] on button "Close" at bounding box center [1244, 21] width 88 height 23
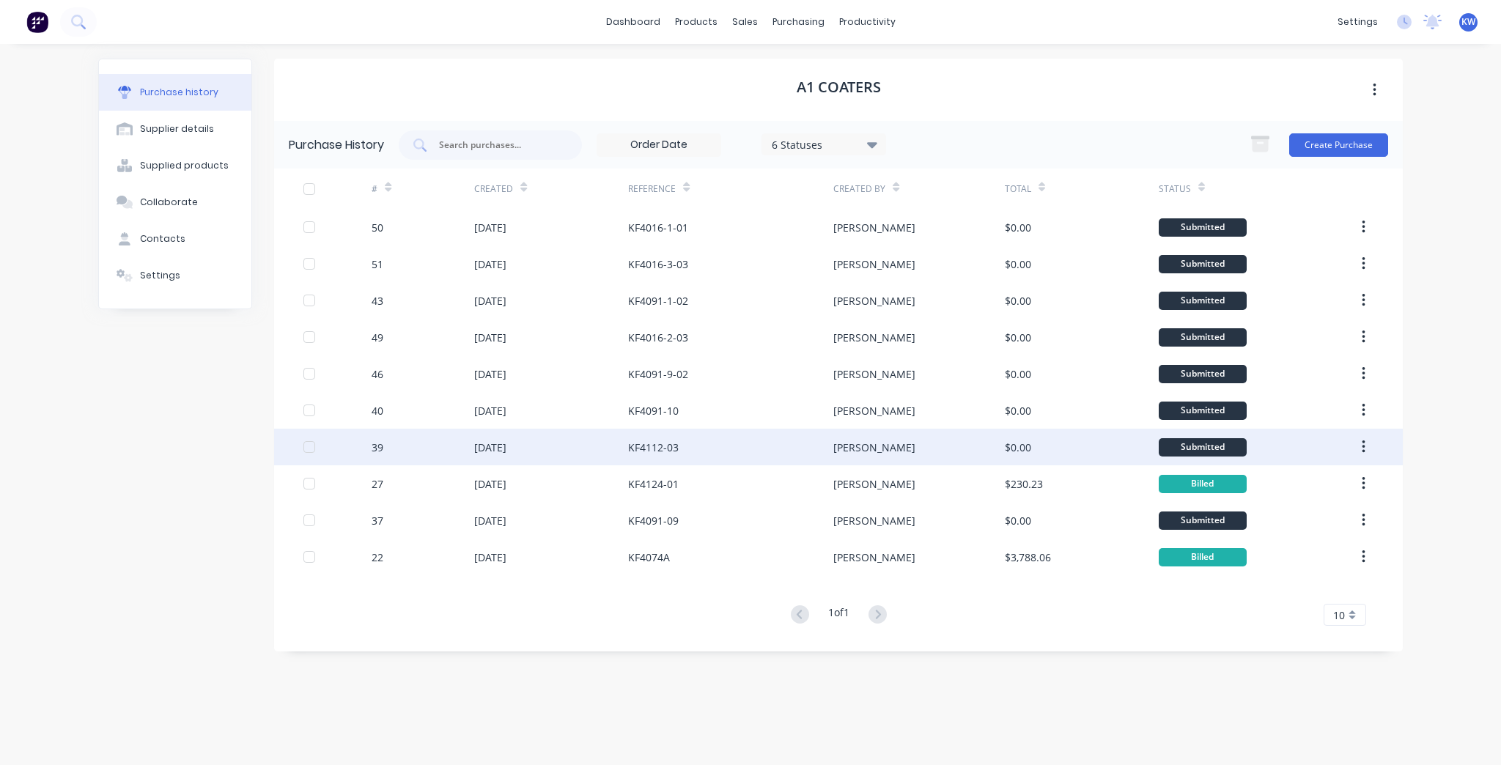
click at [926, 457] on div "[PERSON_NAME]" at bounding box center [918, 447] width 171 height 37
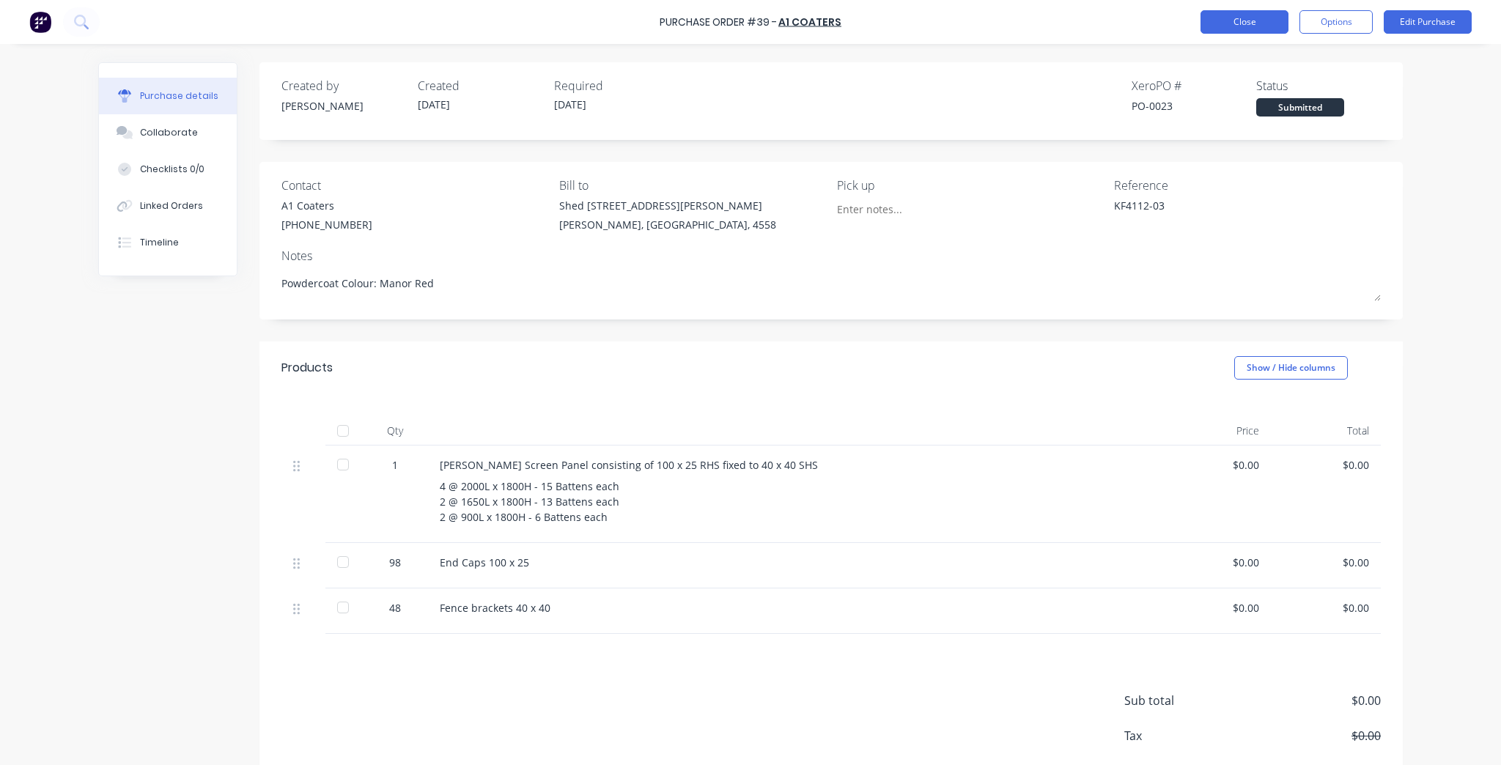
click at [1255, 31] on button "Close" at bounding box center [1244, 21] width 88 height 23
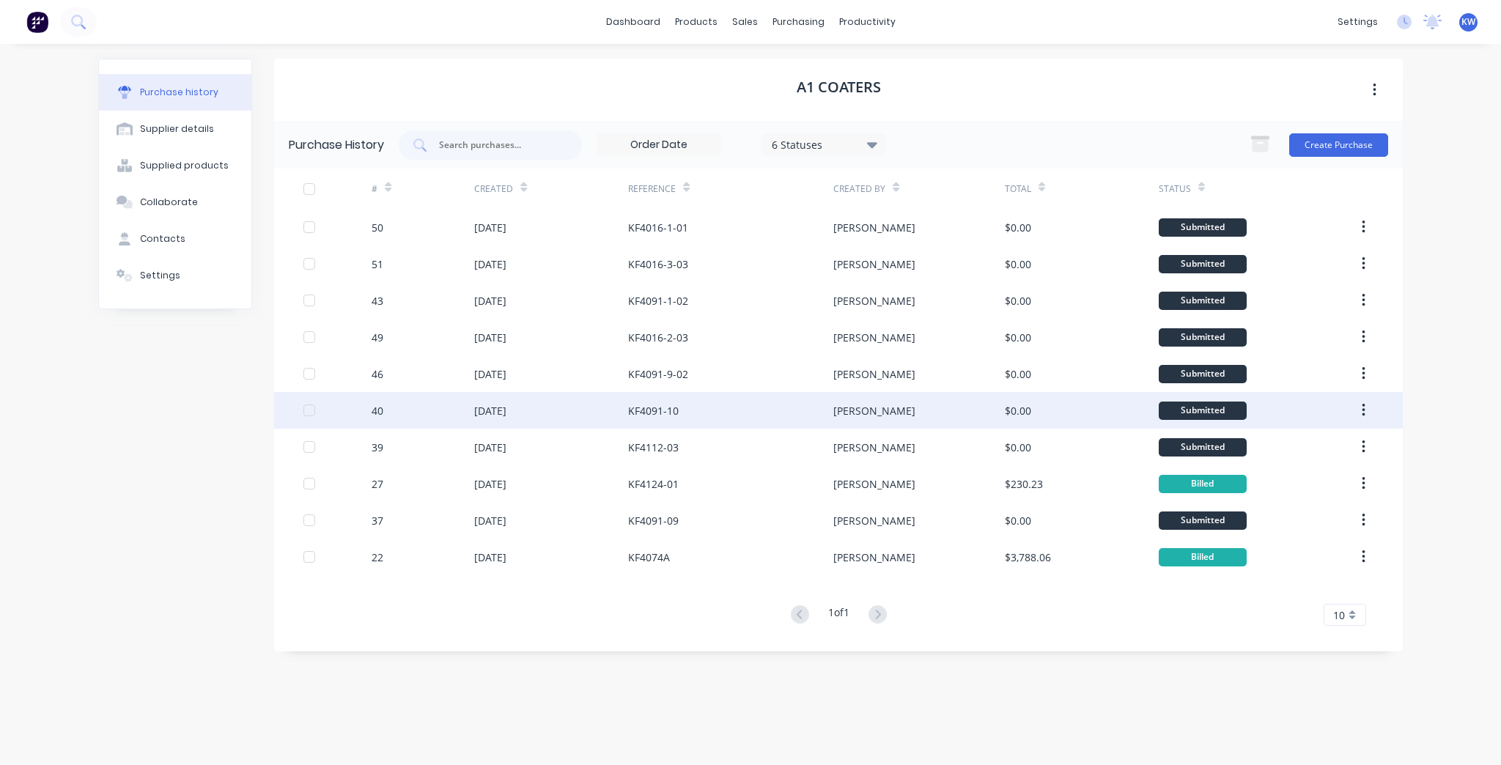
click at [1033, 418] on div "$0.00" at bounding box center [1082, 410] width 154 height 37
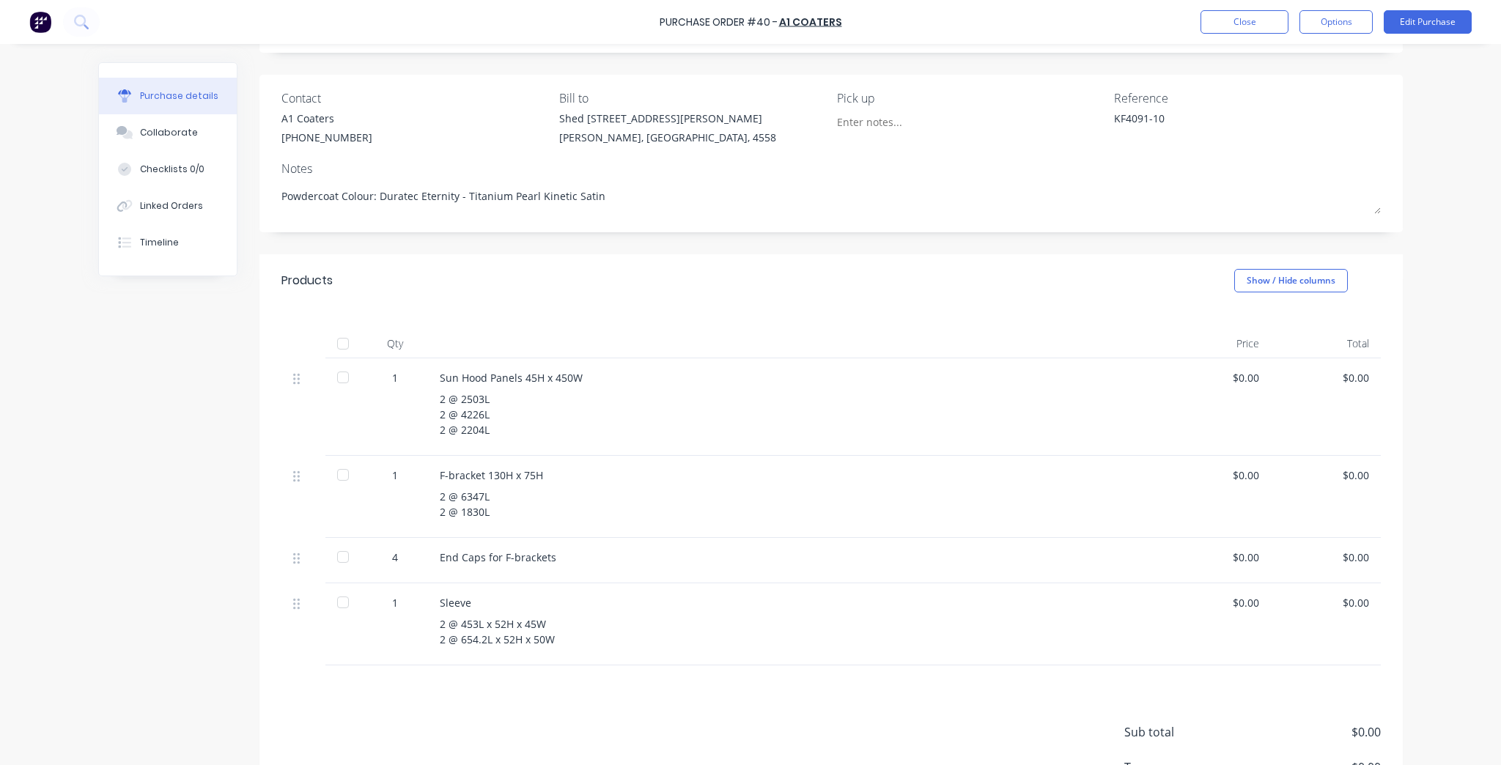
scroll to position [196, 0]
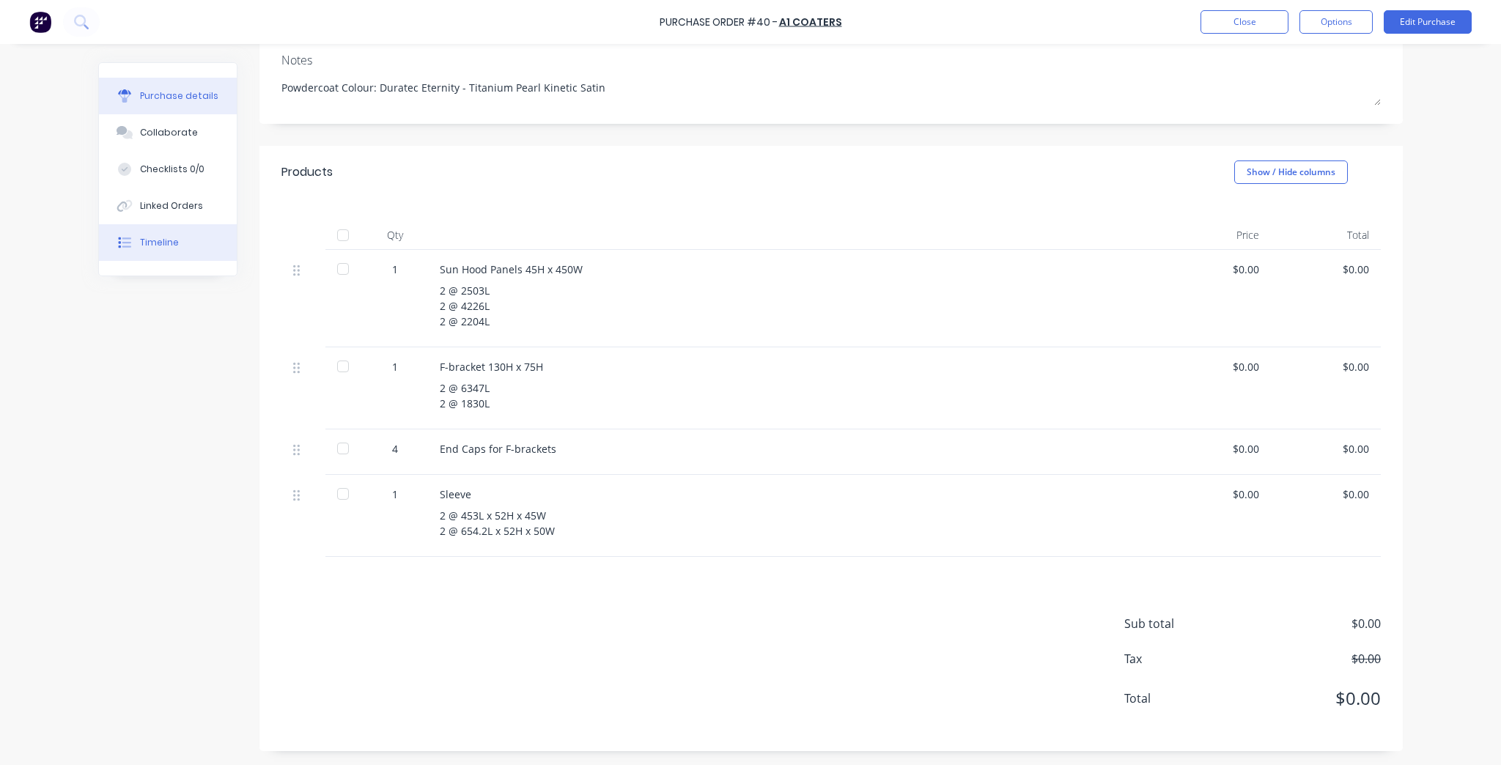
click at [199, 255] on button "Timeline" at bounding box center [168, 242] width 138 height 37
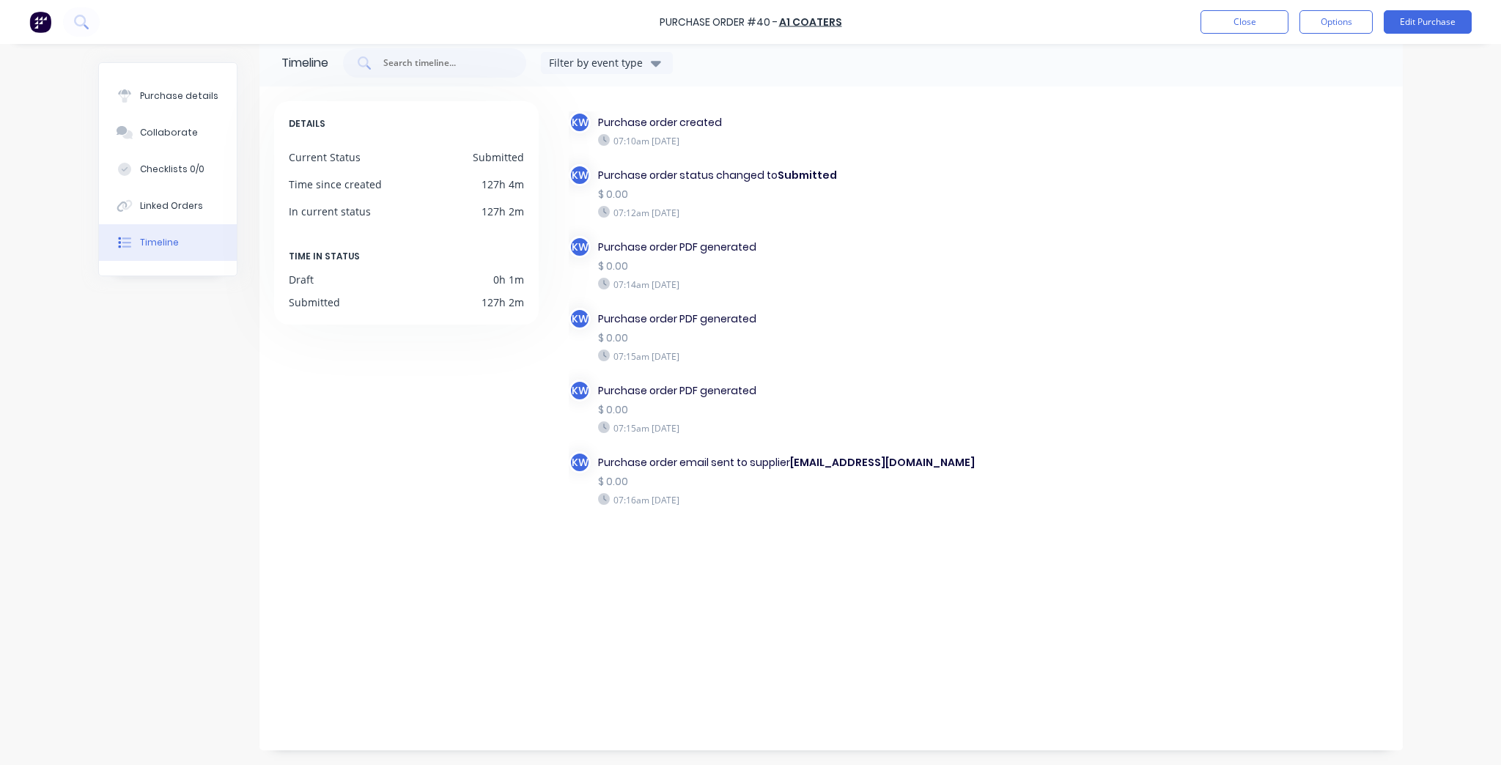
scroll to position [67, 0]
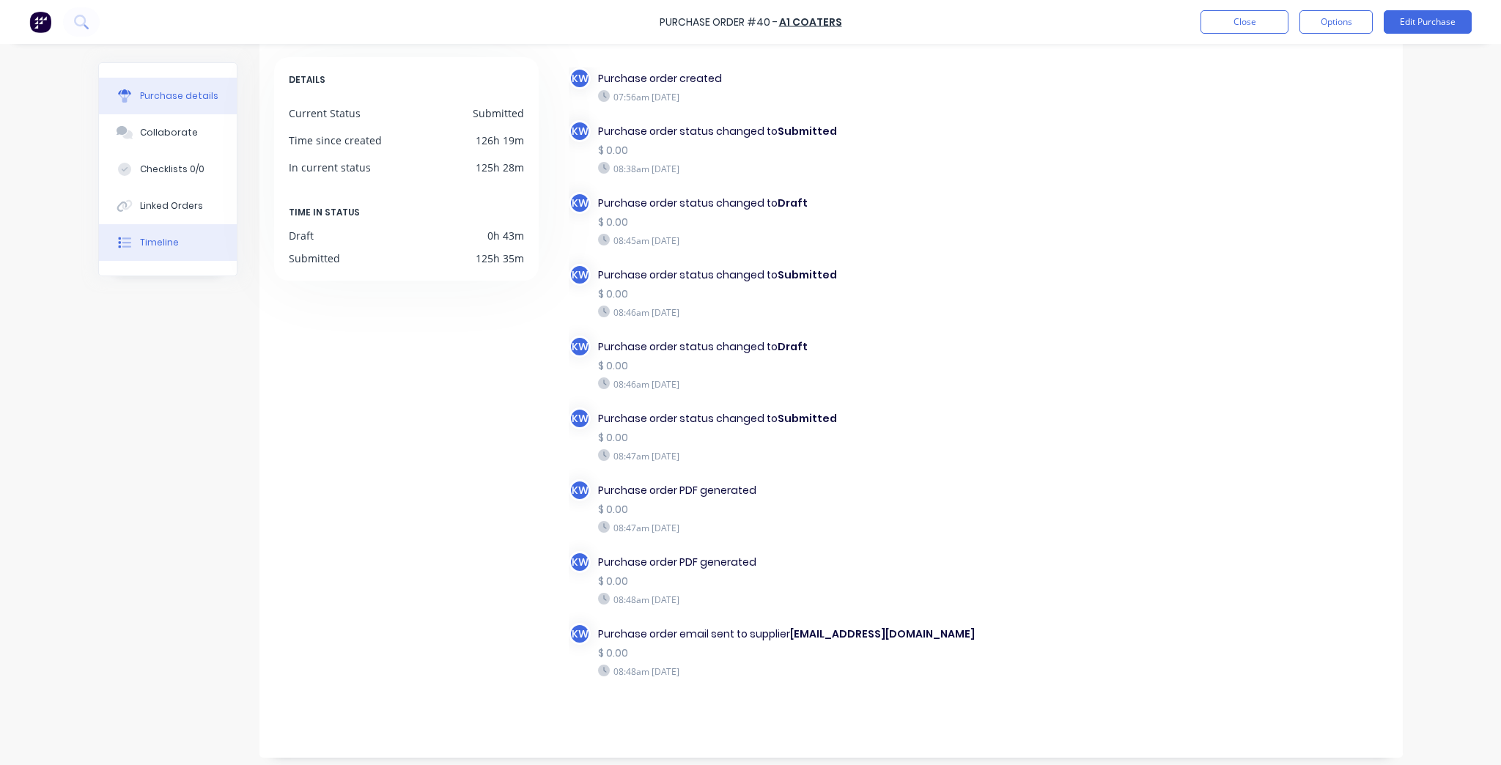
click at [176, 103] on button "Purchase details" at bounding box center [168, 96] width 138 height 37
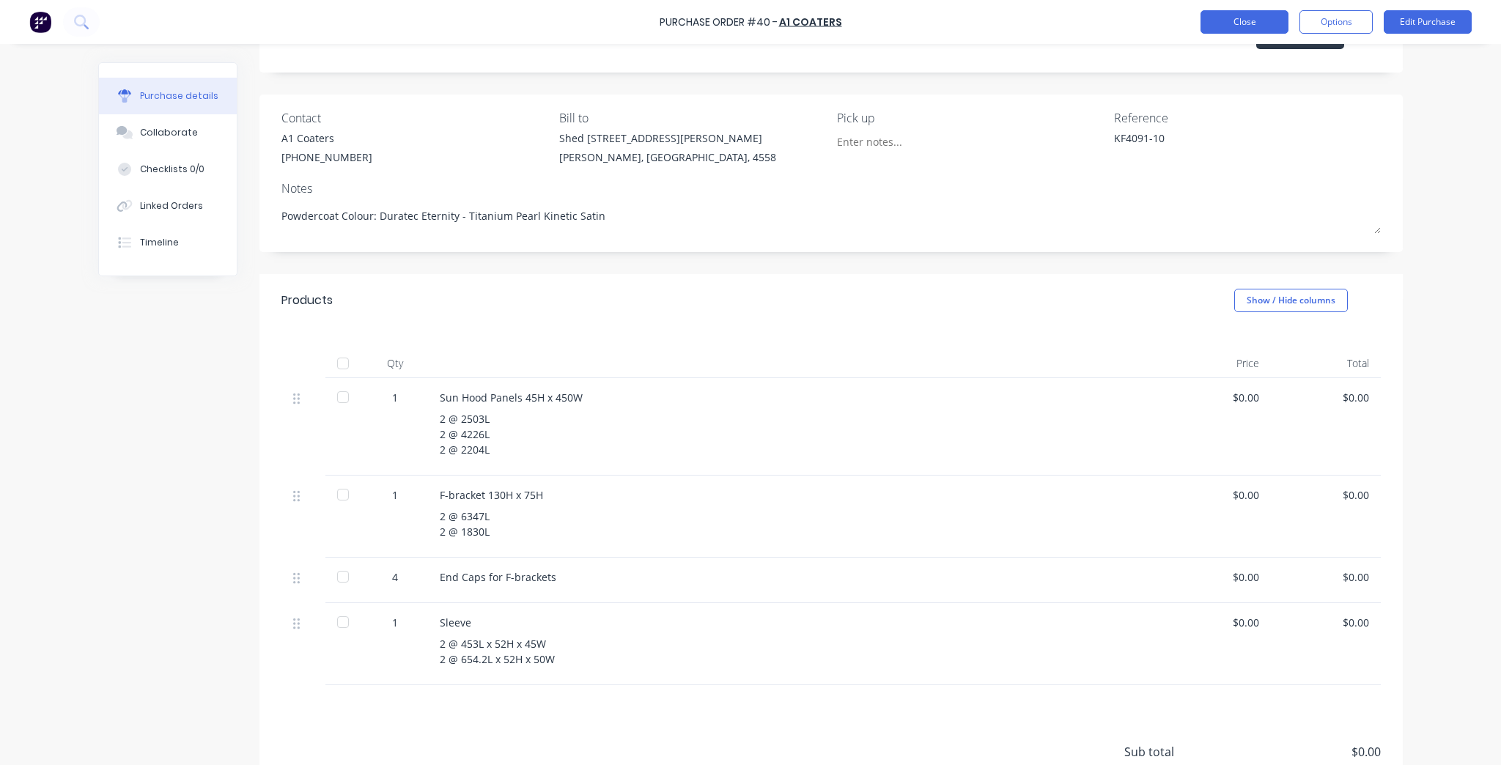
click at [1248, 32] on button "Close" at bounding box center [1244, 21] width 88 height 23
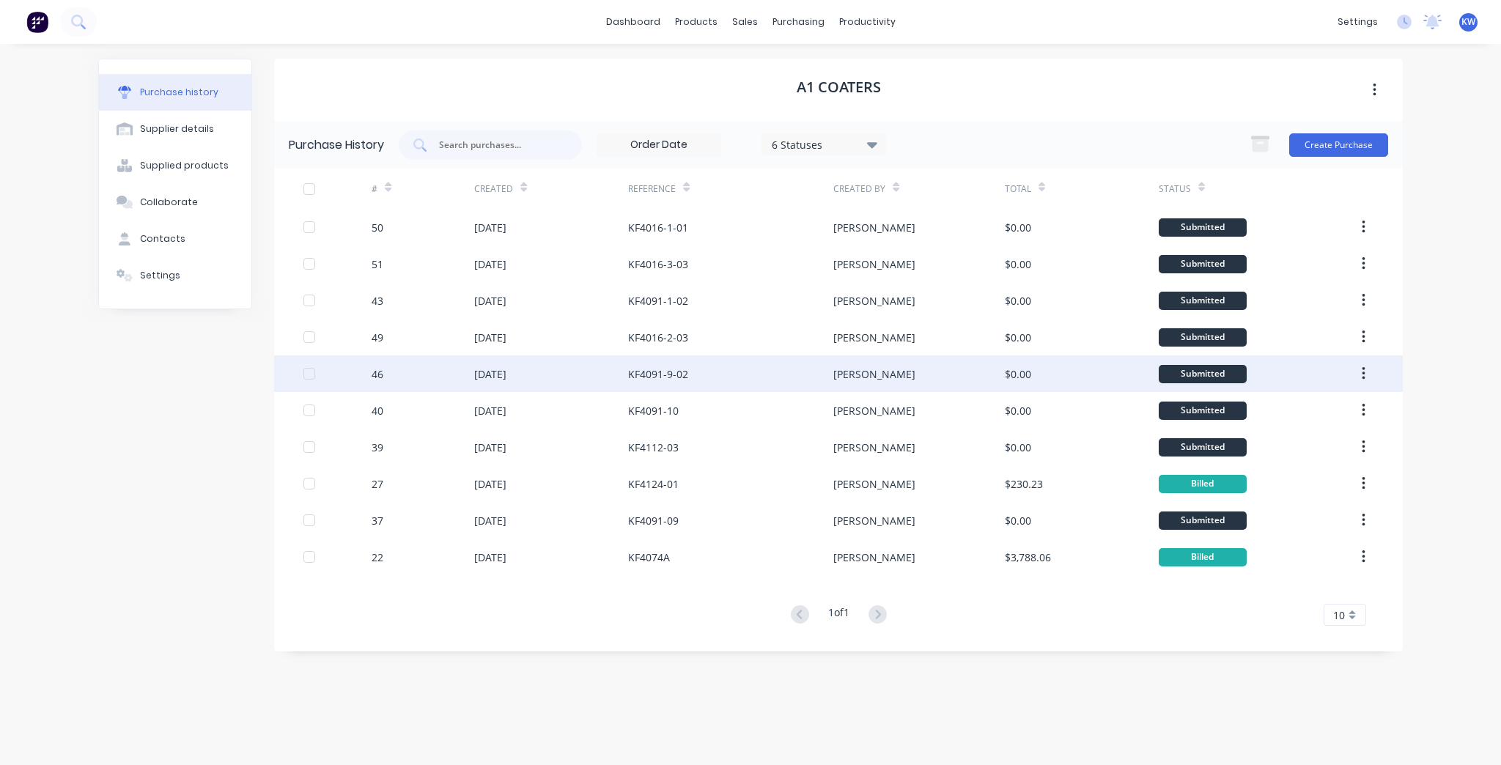
click at [1049, 377] on div "$0.00" at bounding box center [1082, 373] width 154 height 37
type textarea "x"
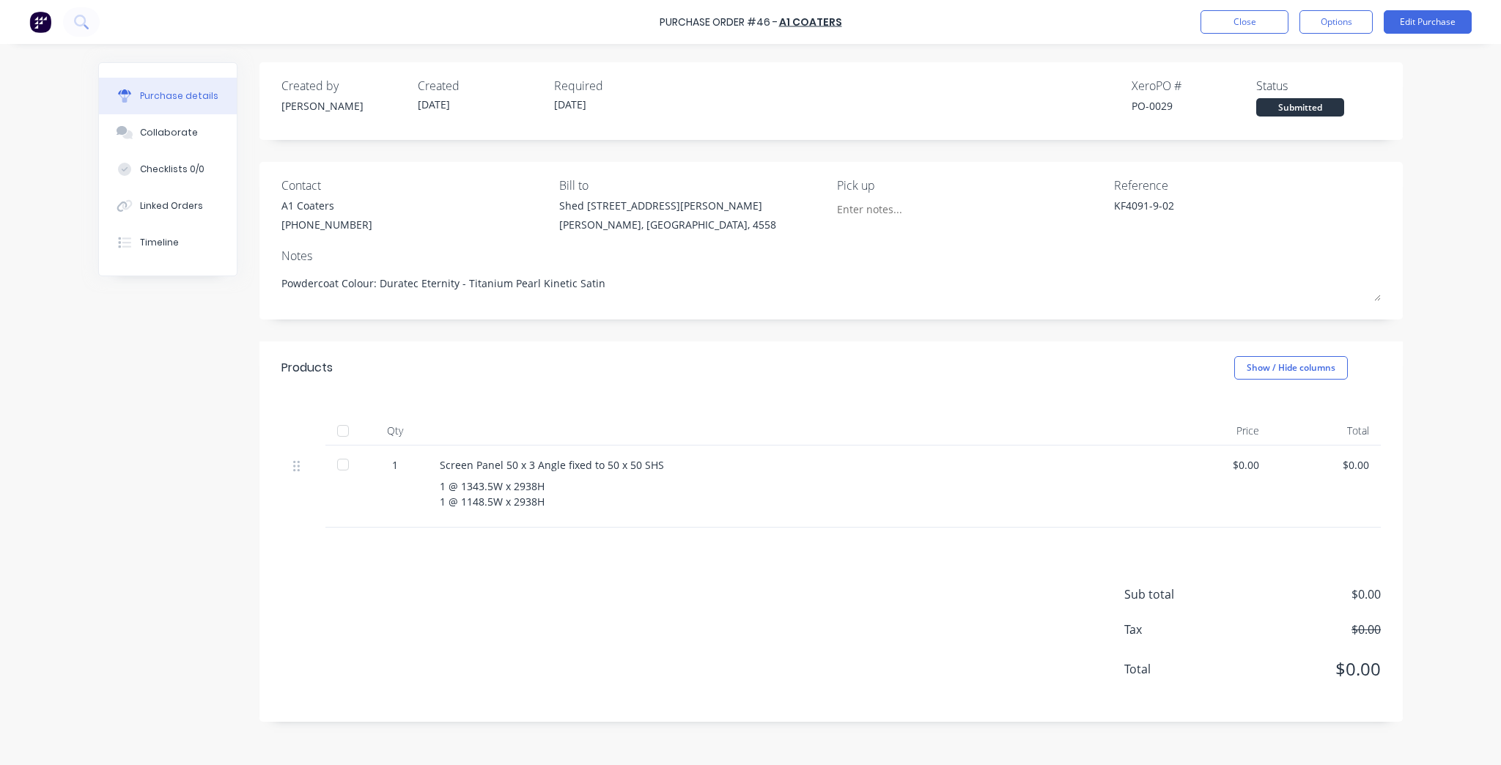
click at [695, 410] on div "Qty Price Total 1 Screen Panel 50 x 3 Angle fixed to 50 x 50 SHS 1 @ 1343.5W x …" at bounding box center [830, 460] width 1143 height 133
click at [1237, 9] on div "Purchase Order #46 - A1 Coaters Close Options Edit Purchase" at bounding box center [750, 22] width 1501 height 44
click at [1236, 17] on button "Close" at bounding box center [1244, 21] width 88 height 23
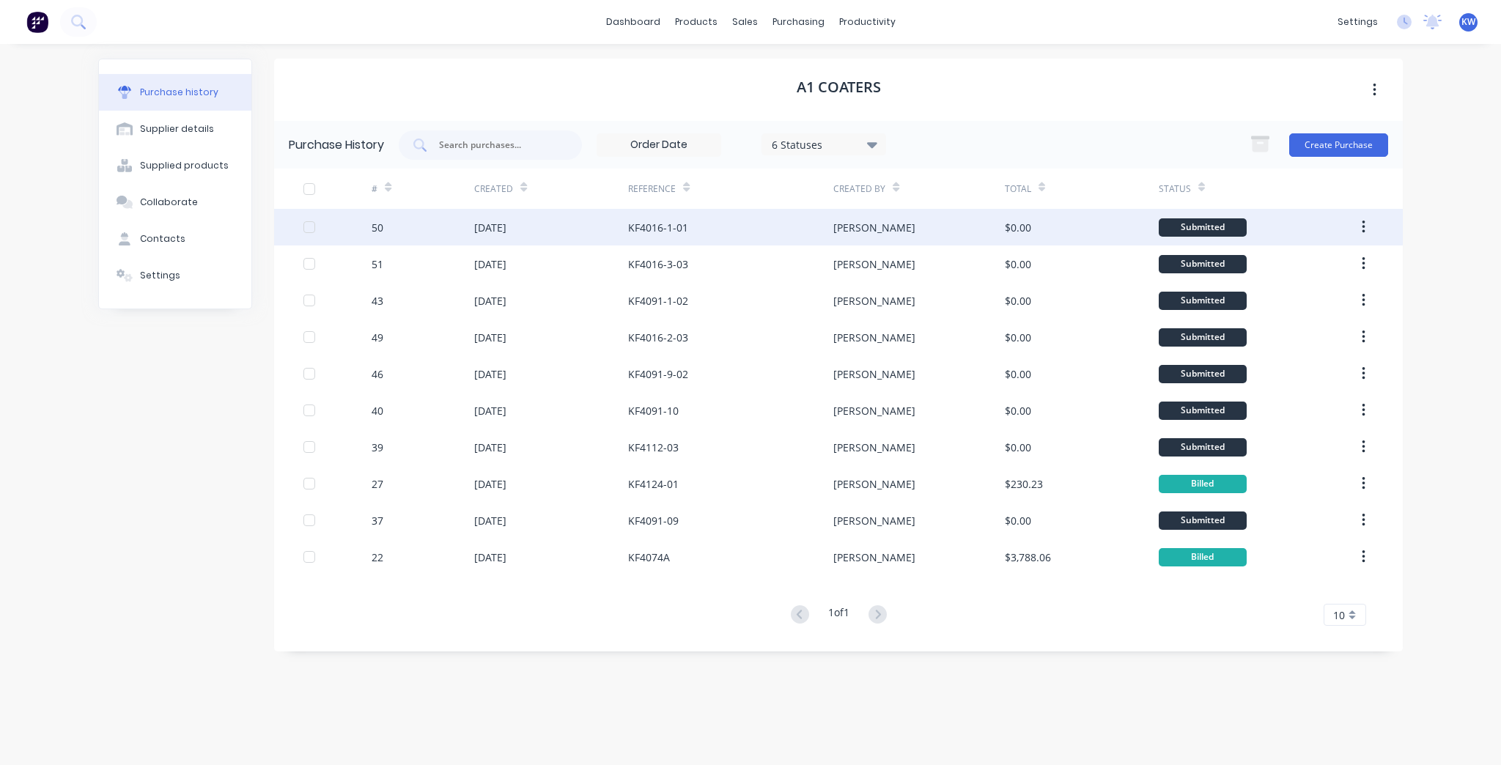
click at [756, 213] on div "KF4016-1-01" at bounding box center [730, 227] width 205 height 37
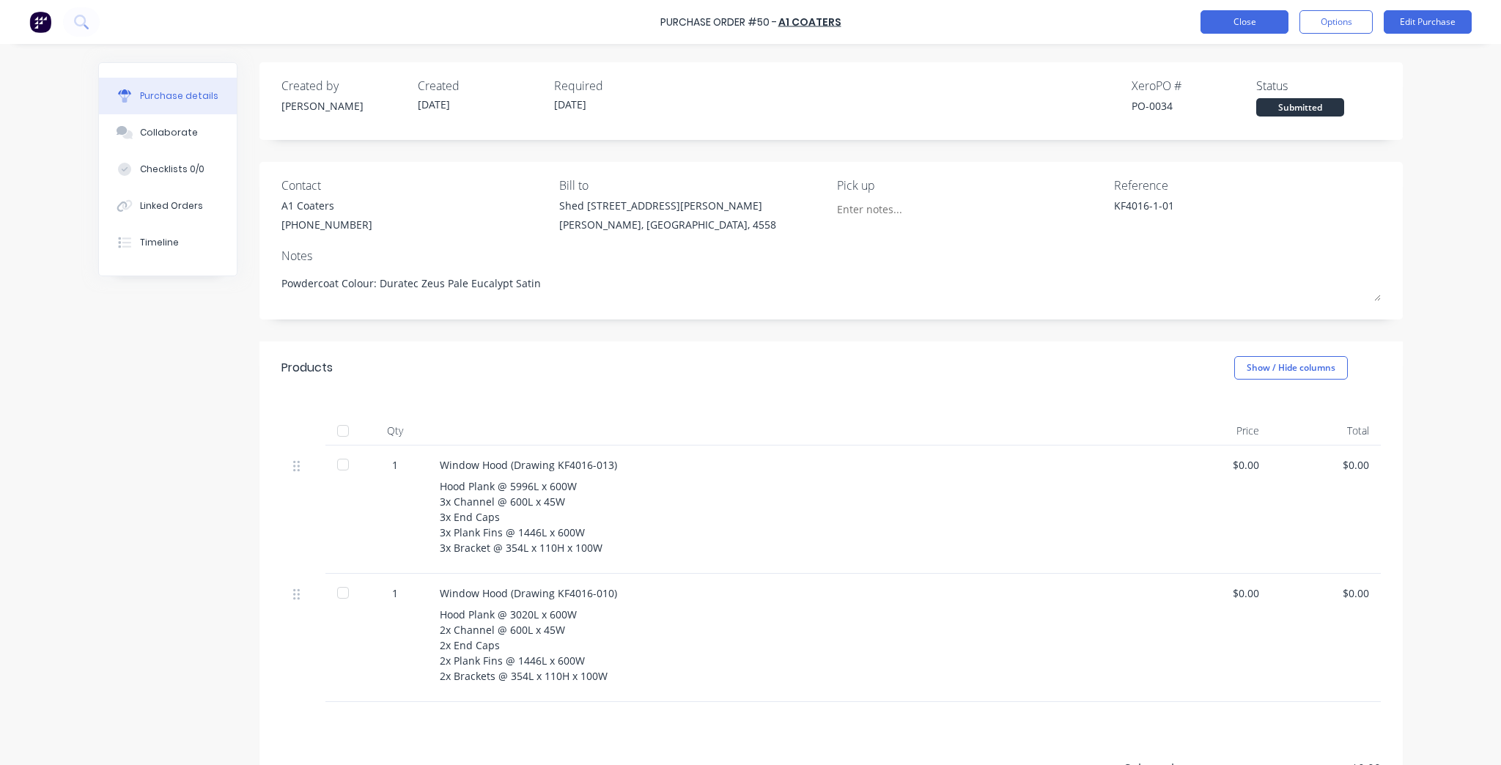
click at [1241, 15] on button "Close" at bounding box center [1244, 21] width 88 height 23
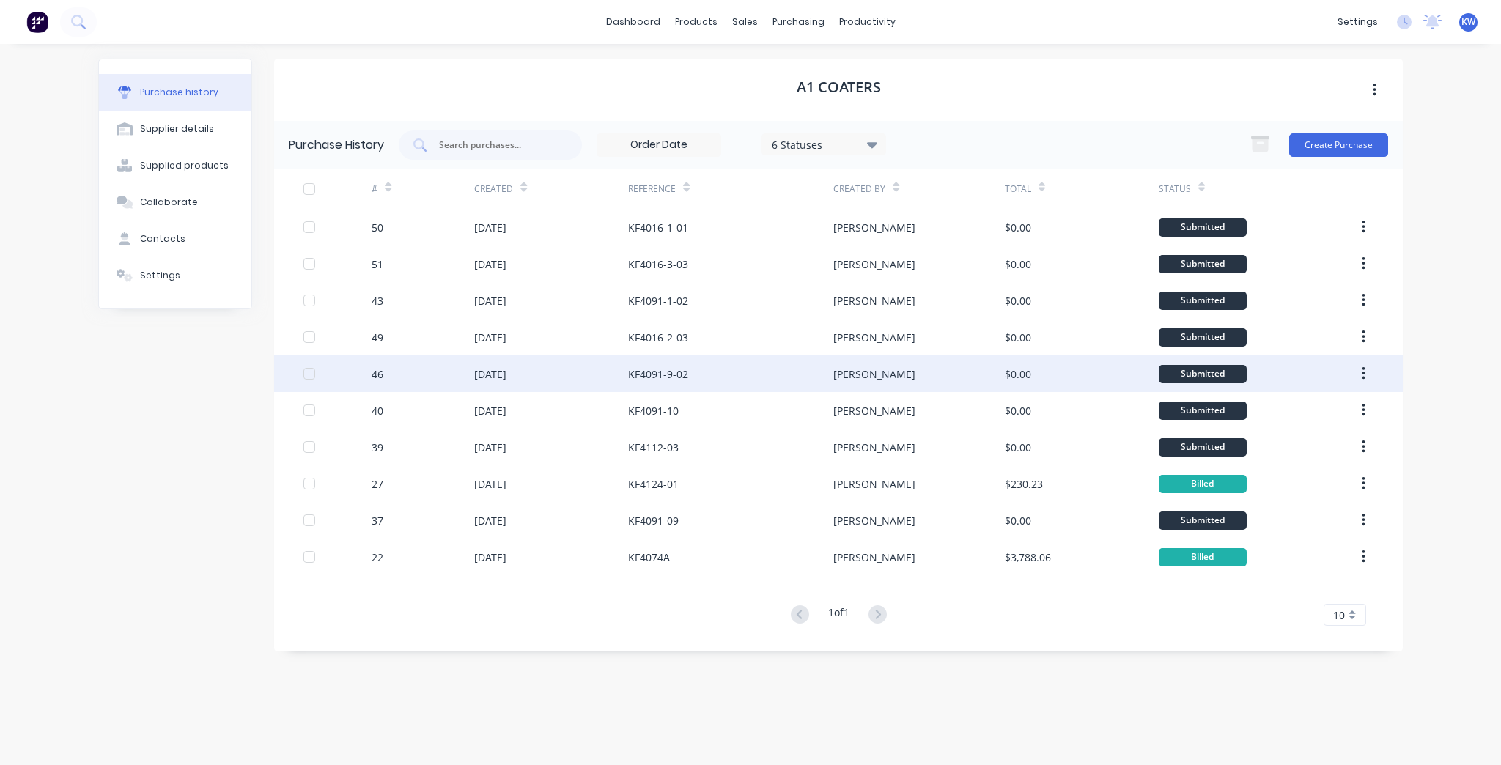
click at [739, 388] on div "KF4091-9-02" at bounding box center [730, 373] width 205 height 37
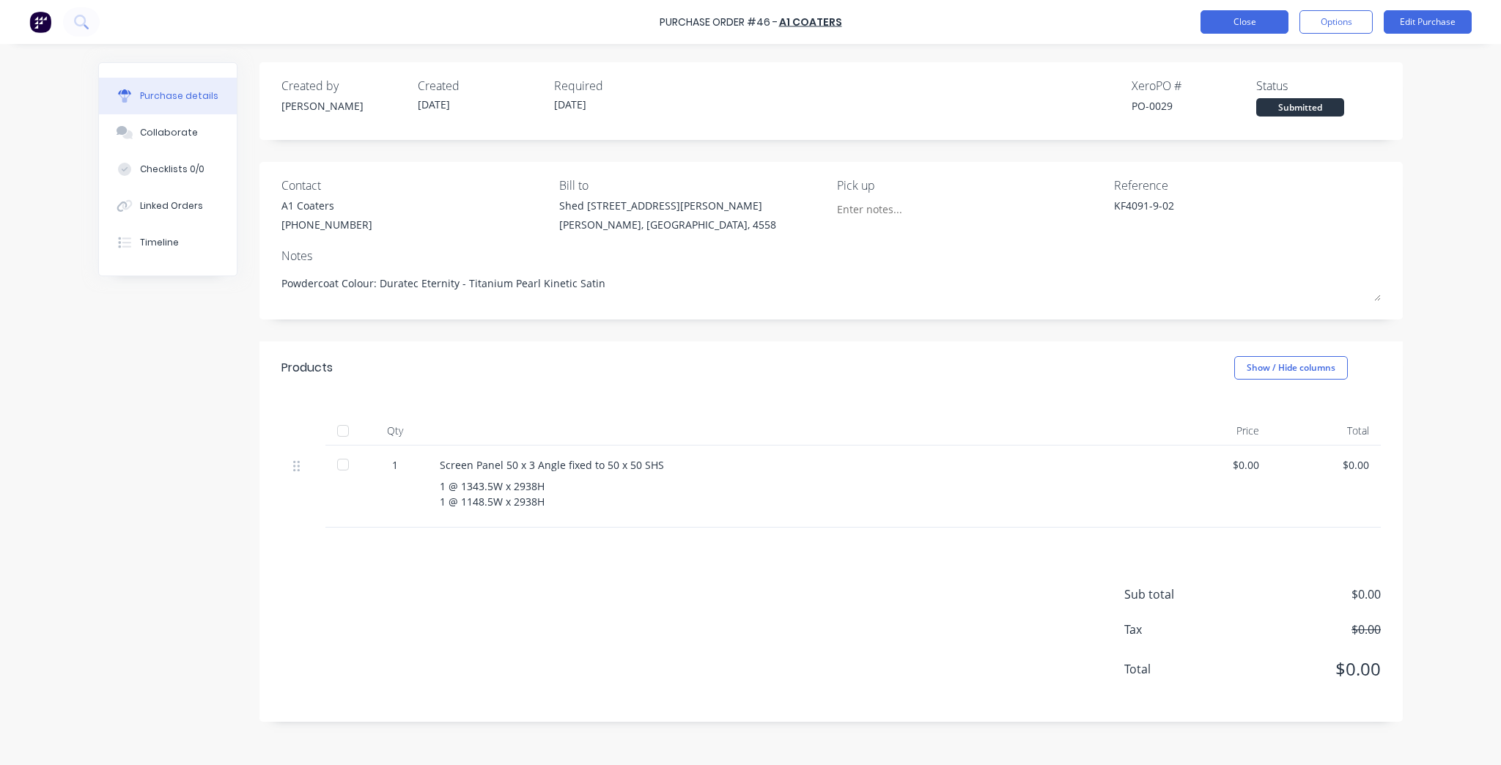
click at [1267, 15] on button "Close" at bounding box center [1244, 21] width 88 height 23
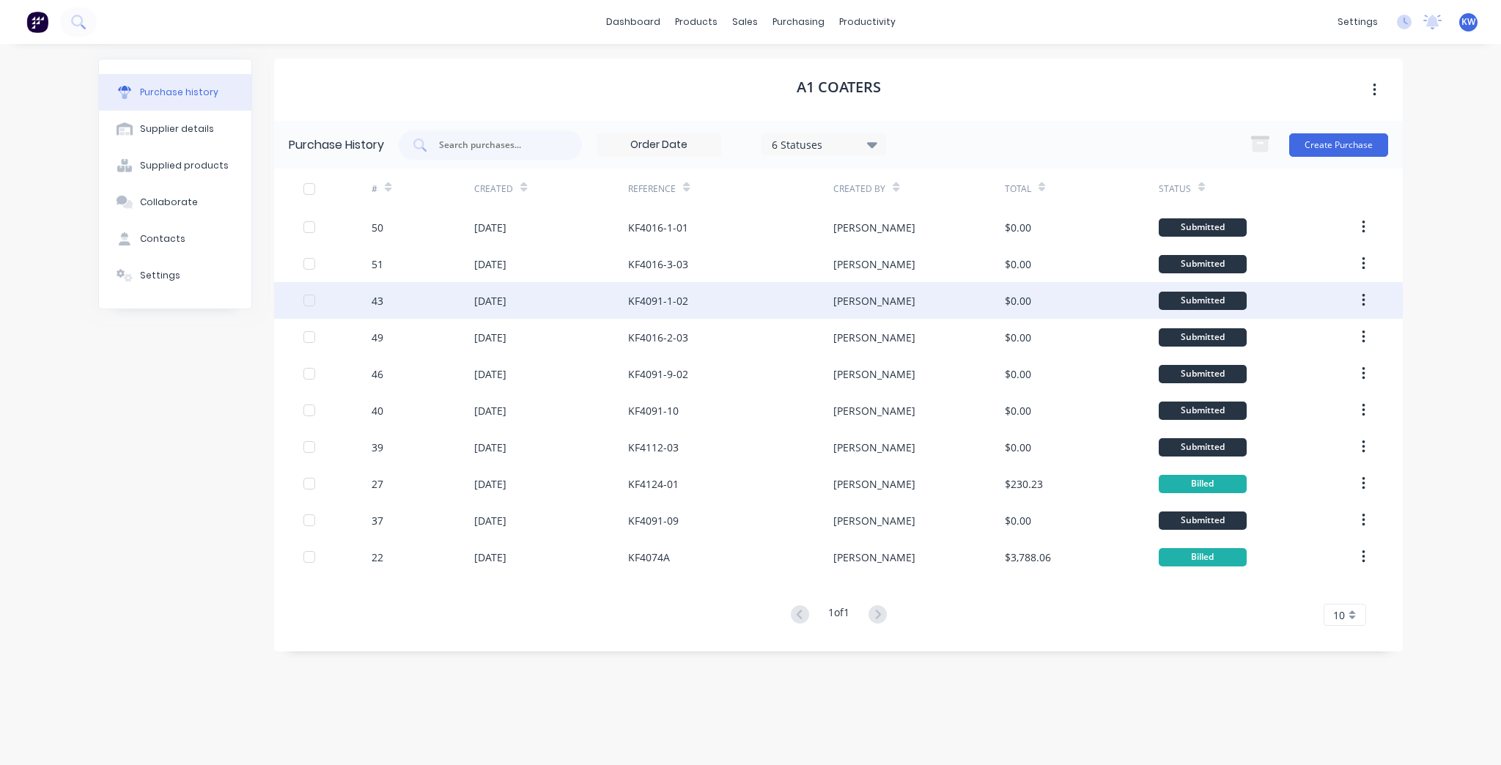
click at [706, 289] on div "KF4091-1-02" at bounding box center [730, 300] width 205 height 37
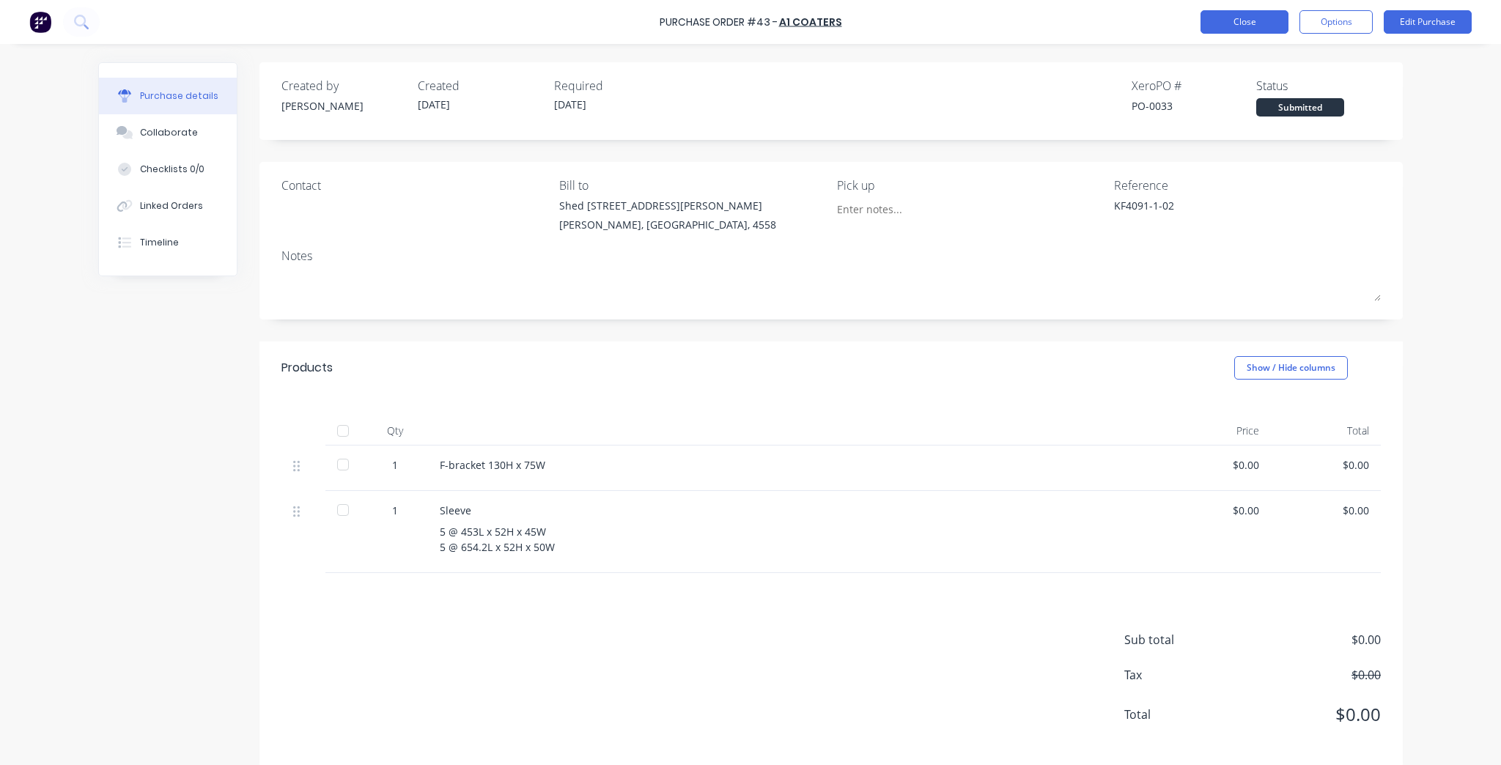
click at [1232, 32] on button "Close" at bounding box center [1244, 21] width 88 height 23
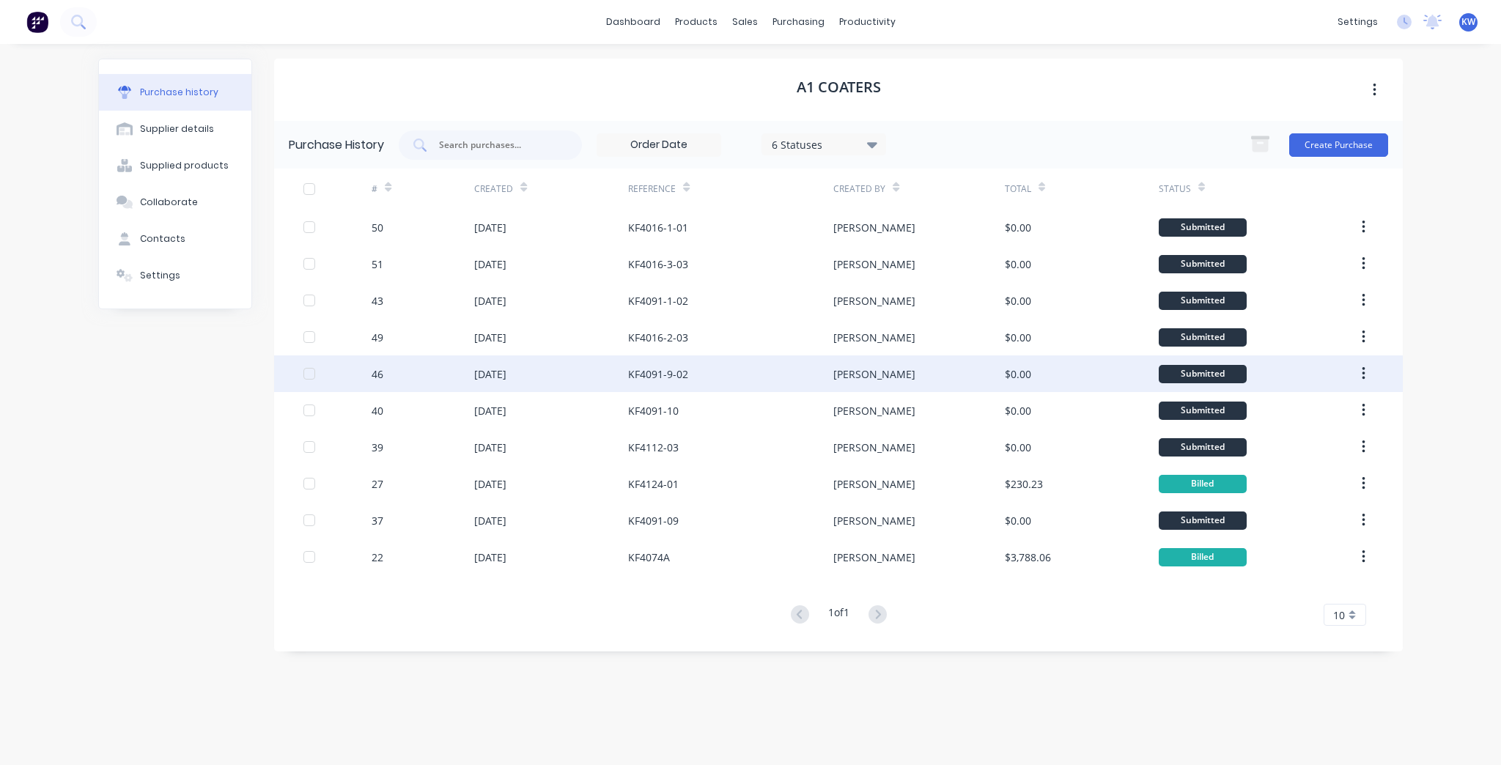
click at [747, 362] on div "KF4091-9-02" at bounding box center [730, 373] width 205 height 37
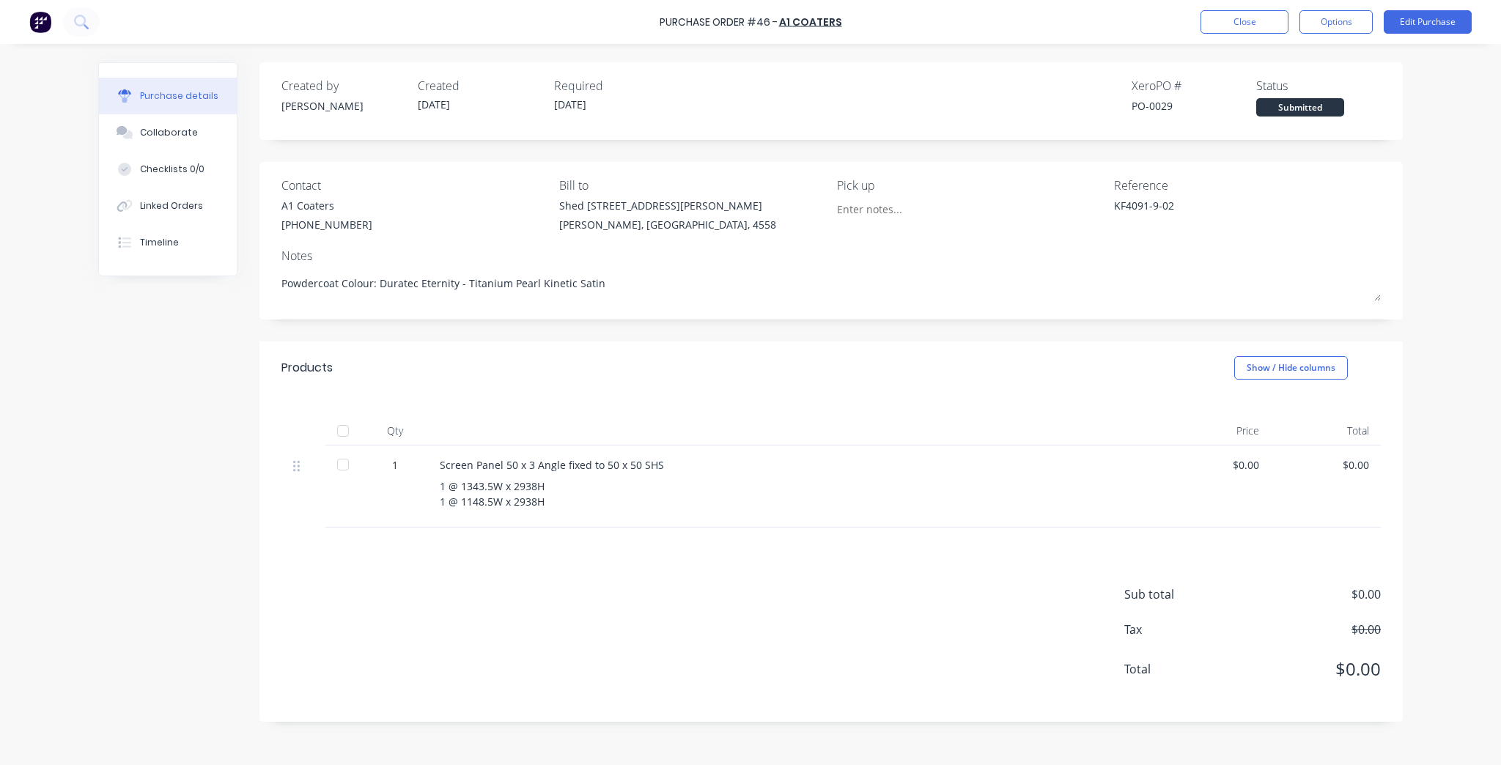
drag, startPoint x: 1379, startPoint y: 300, endPoint x: 1365, endPoint y: 254, distance: 48.2
click at [1365, 254] on div "Notes Powdercoat Colour: Duratec Eternity - Titanium Pearl Kinetic Satin" at bounding box center [830, 276] width 1099 height 58
click at [1428, 26] on button "Edit Purchase" at bounding box center [1428, 21] width 88 height 23
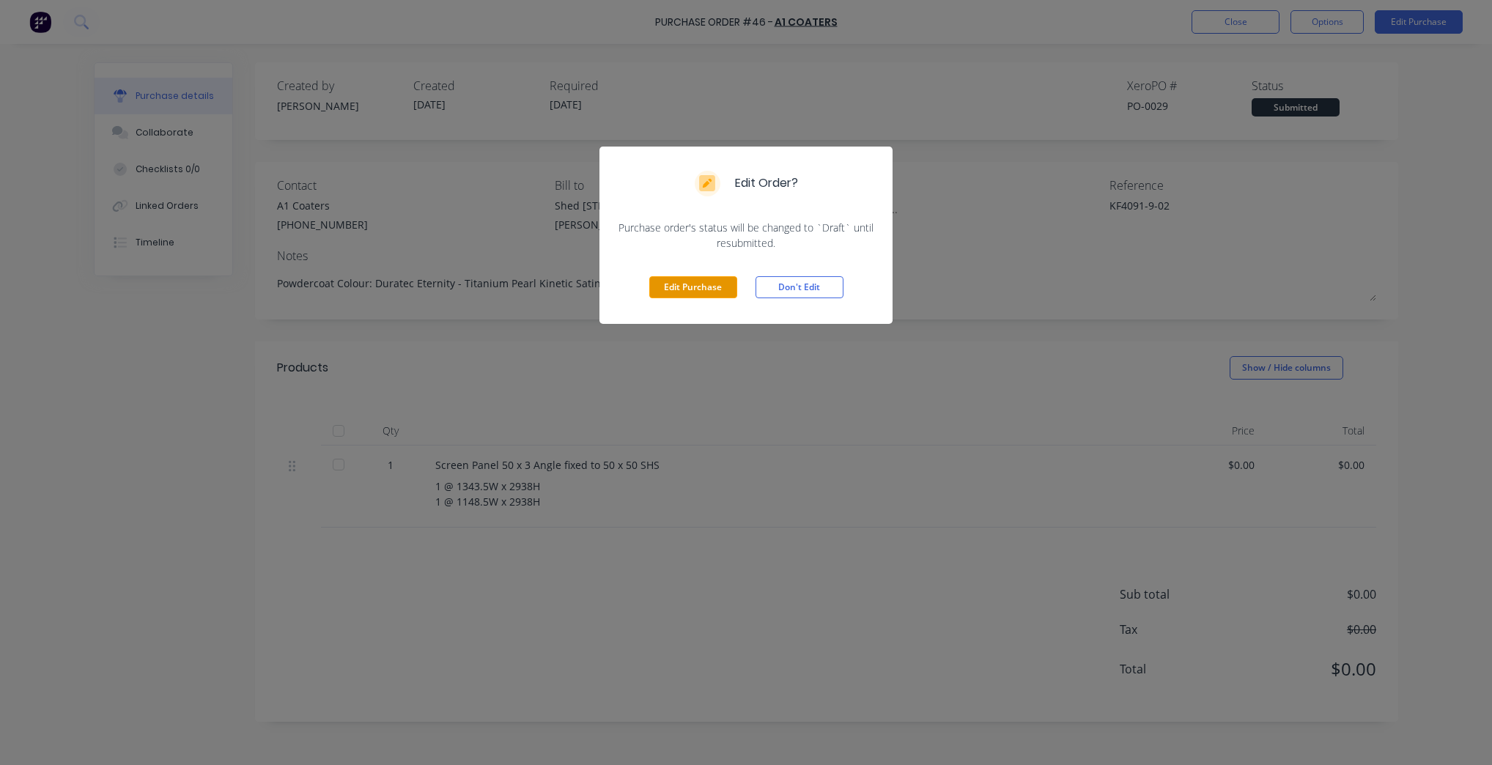
click at [695, 296] on button "Edit Purchase" at bounding box center [693, 287] width 88 height 22
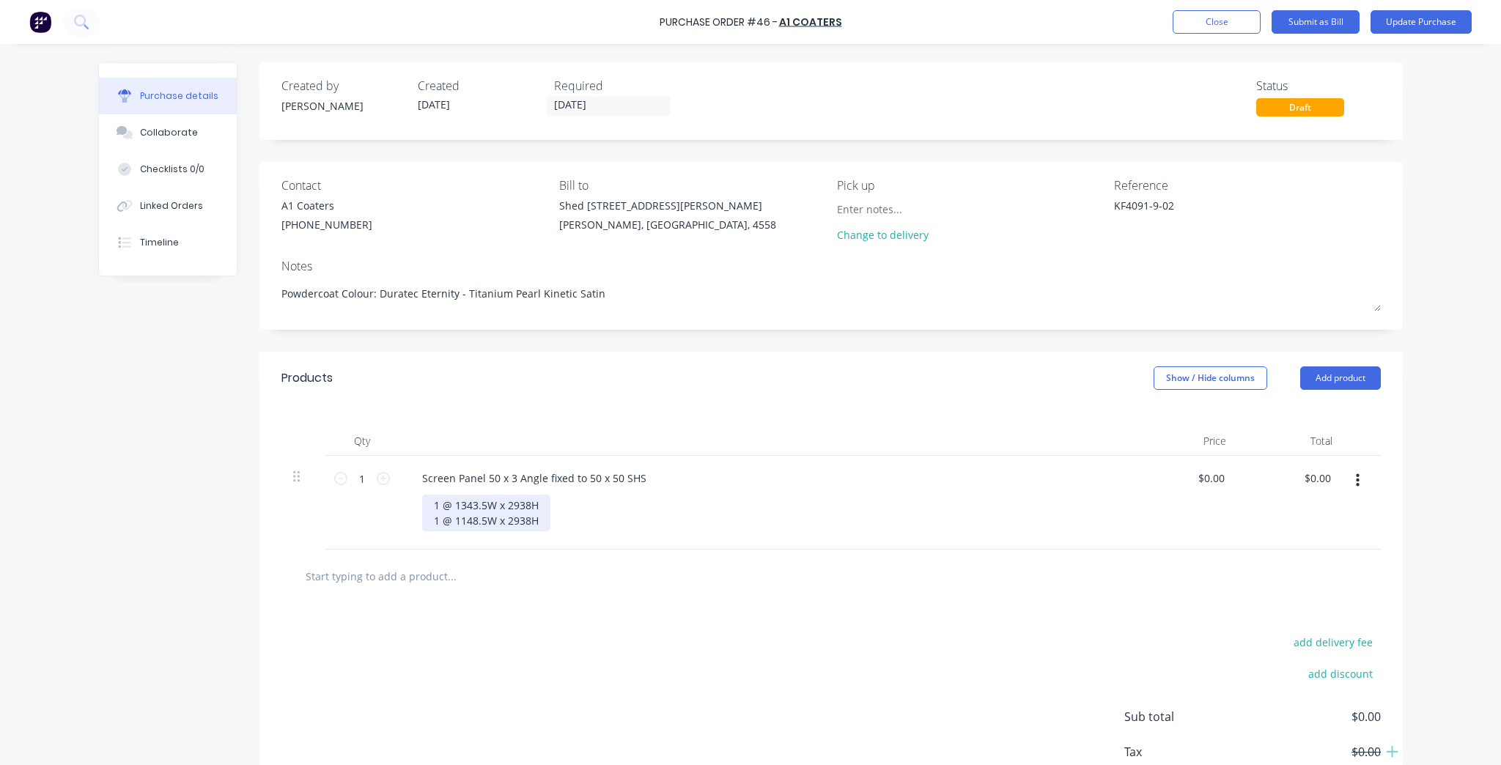
click at [536, 507] on div "1 @ 1343.5W x 2938H 1 @ 1148.5W x 2938H" at bounding box center [486, 513] width 128 height 37
click at [537, 520] on div "1 @ 1343.5W x 2938H 1 @ 1148.5W x 2938H" at bounding box center [486, 513] width 128 height 37
click at [778, 627] on div at bounding box center [830, 606] width 1099 height 53
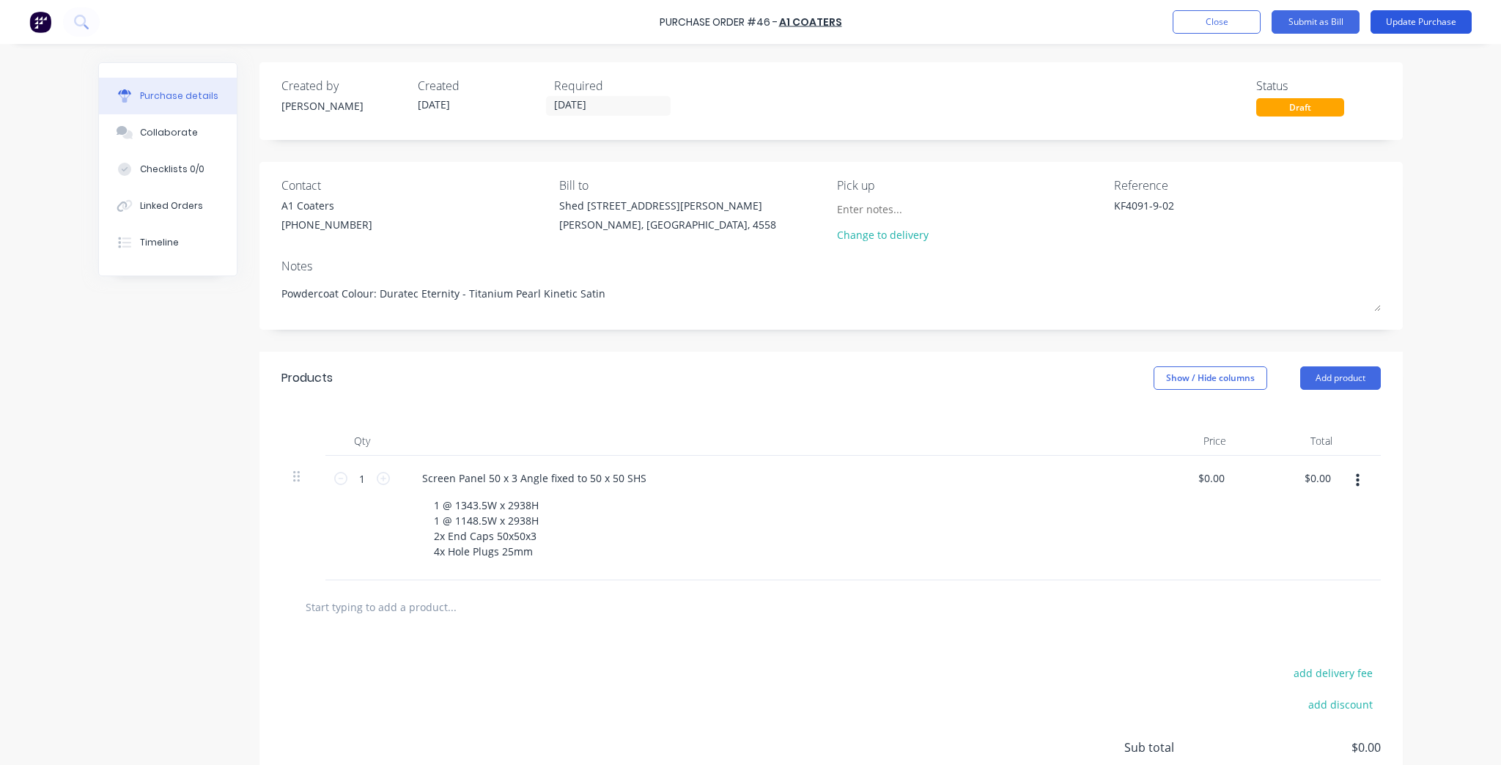
click at [1401, 21] on button "Update Purchase" at bounding box center [1420, 21] width 101 height 23
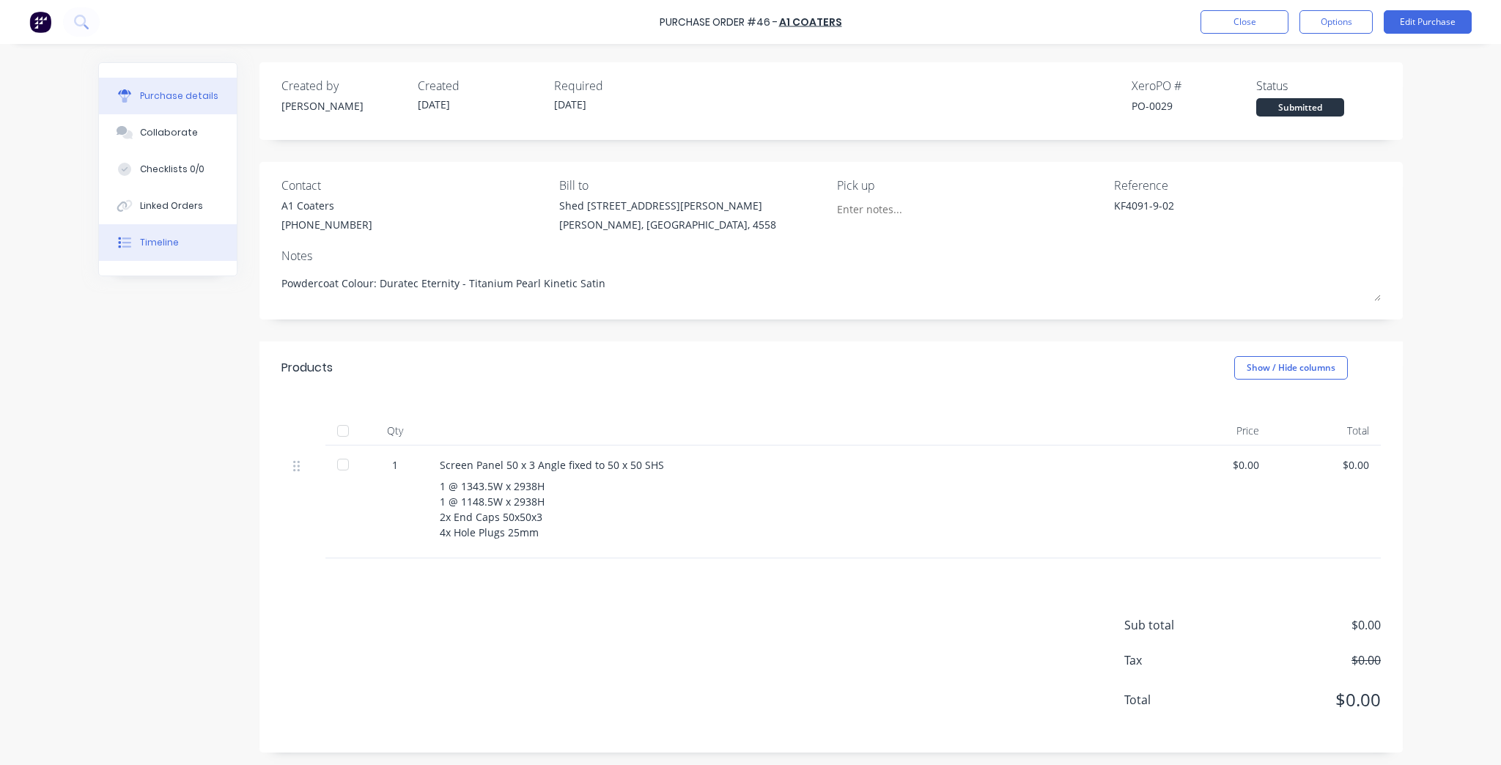
click at [147, 237] on div "Timeline" at bounding box center [159, 242] width 39 height 13
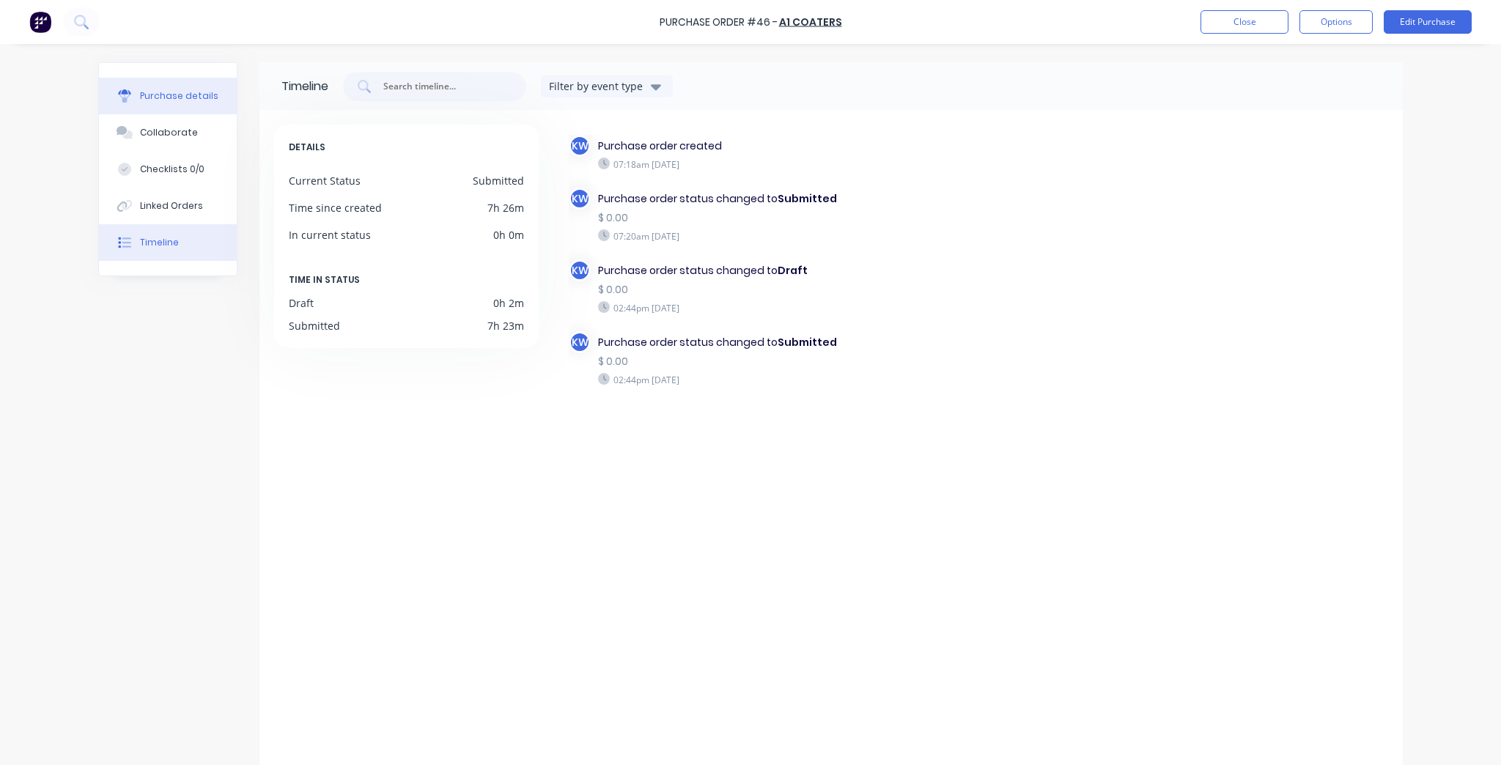
click at [158, 95] on div "Purchase details" at bounding box center [179, 95] width 78 height 13
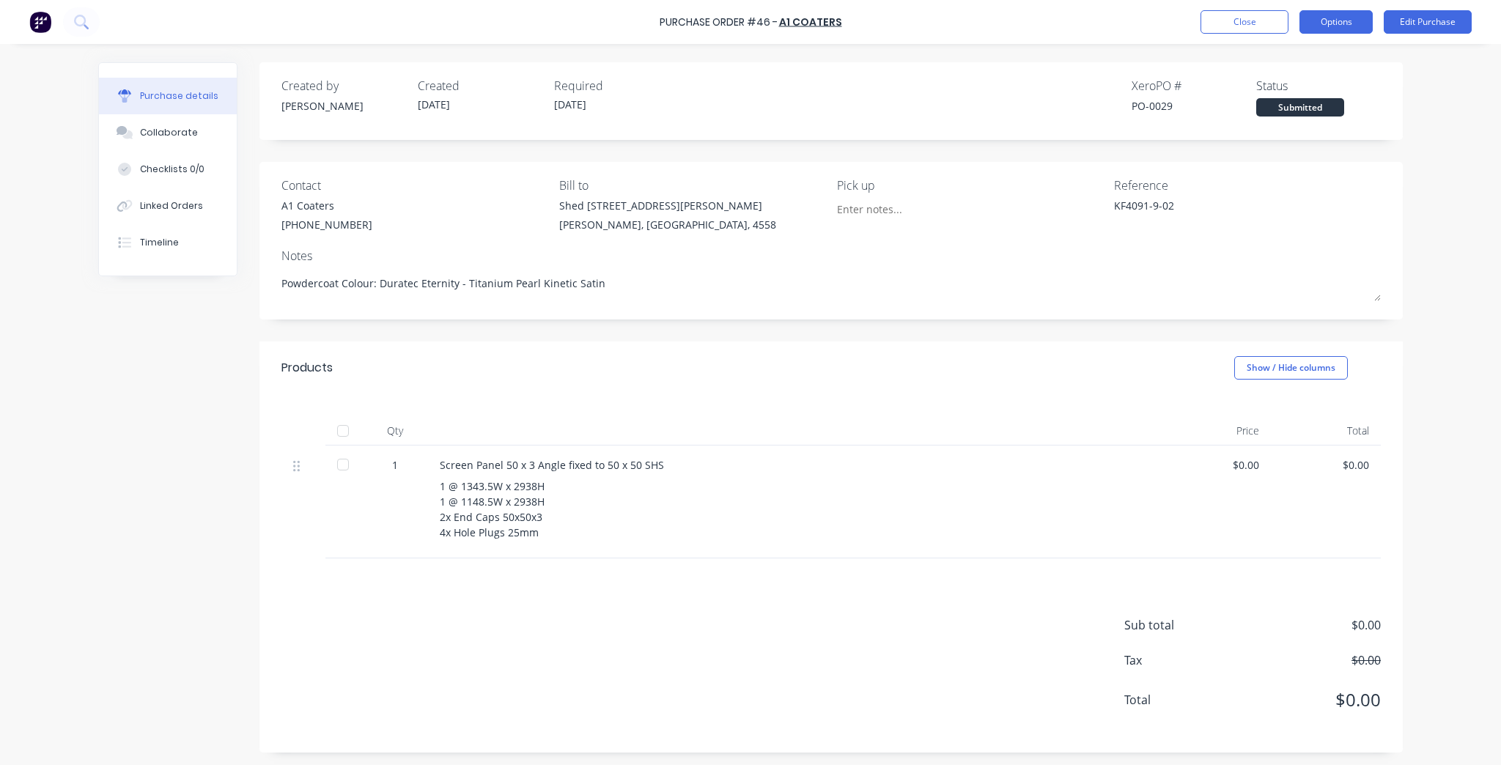
click at [1346, 17] on button "Options" at bounding box center [1335, 21] width 73 height 23
click at [1071, 217] on div at bounding box center [970, 212] width 267 height 29
click at [1326, 18] on button "Options" at bounding box center [1335, 21] width 73 height 23
click at [1319, 53] on div "Print / Email" at bounding box center [1303, 59] width 113 height 21
click at [1299, 117] on div "Without pricing" at bounding box center [1303, 118] width 113 height 21
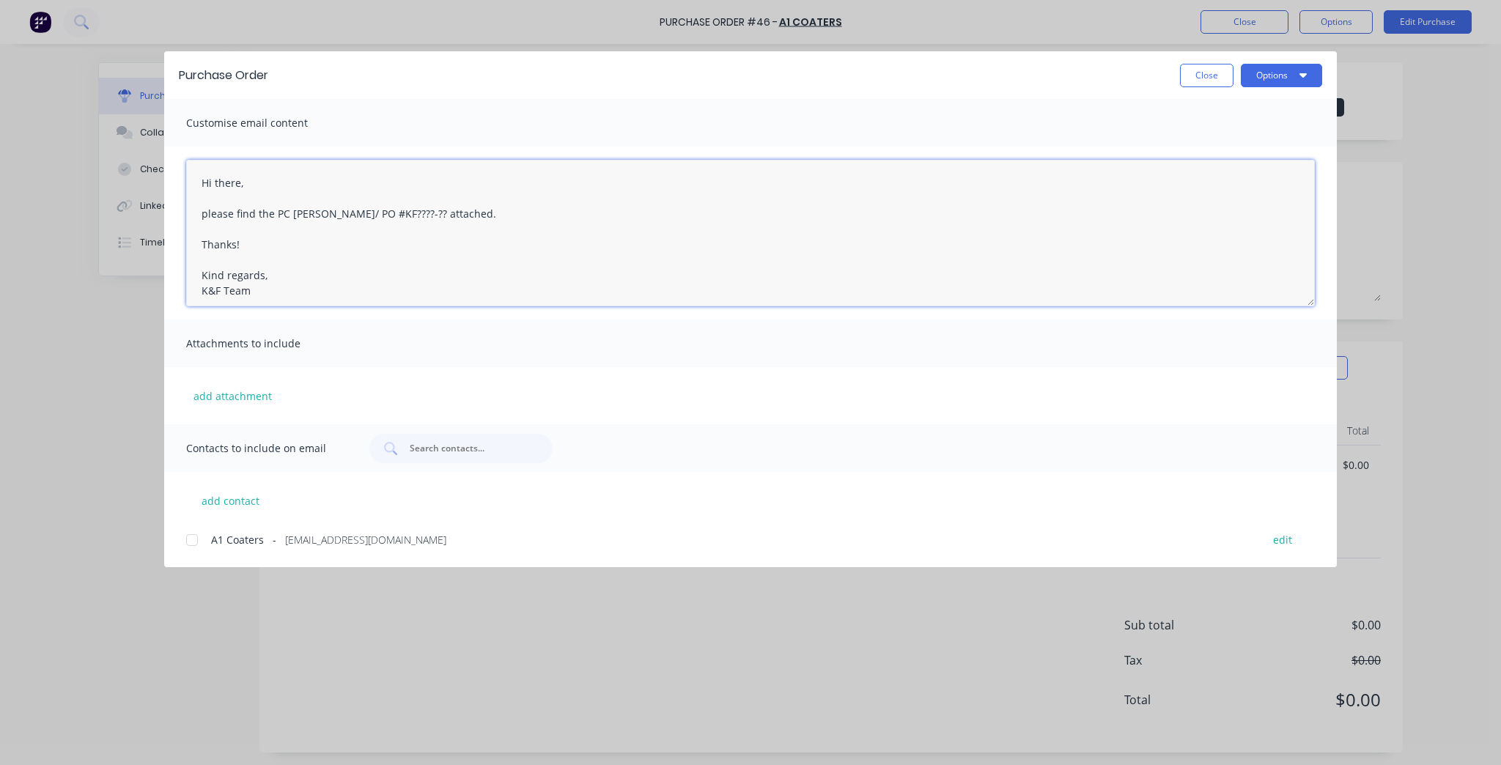
drag, startPoint x: 390, startPoint y: 212, endPoint x: 324, endPoint y: 211, distance: 66.0
click at [324, 211] on textarea "Hi there, please find the PC docket/ PO #KF????-?? attached. Thanks! Kind regar…" at bounding box center [750, 233] width 1129 height 147
paste textarea "KF4091-9-02"
click at [205, 545] on div at bounding box center [191, 539] width 29 height 29
type textarea "Hi there, please find the PC docket KF4091-9-02 attached. Thanks! Kind regards,…"
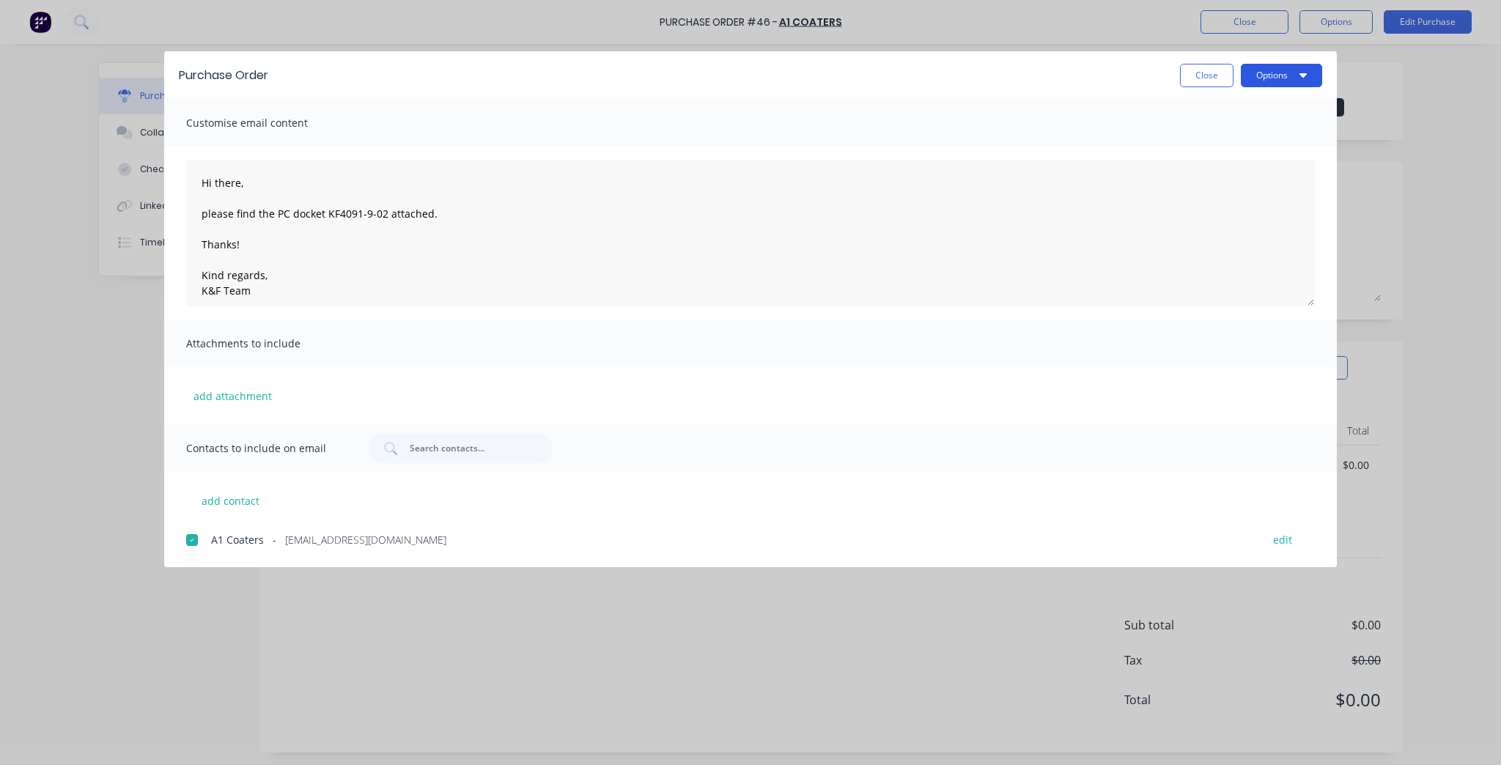
click at [1284, 66] on button "Options" at bounding box center [1281, 75] width 81 height 23
click at [1278, 103] on div "Preview" at bounding box center [1252, 112] width 113 height 21
click at [1303, 66] on button "Options" at bounding box center [1281, 75] width 81 height 23
click at [1272, 158] on button "Email" at bounding box center [1252, 171] width 139 height 29
click at [1200, 74] on button "Close" at bounding box center [1206, 75] width 53 height 23
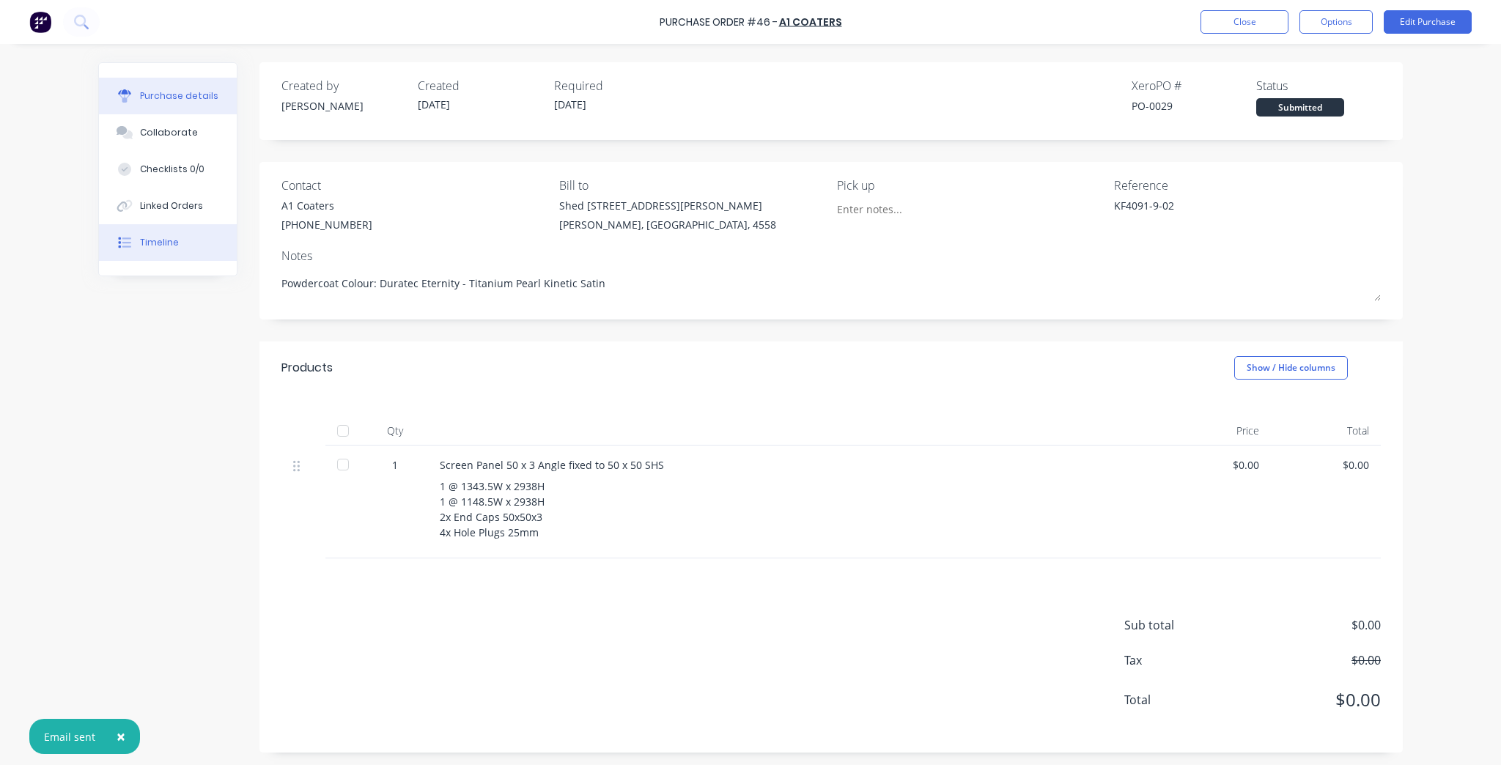
click at [145, 259] on button "Timeline" at bounding box center [168, 242] width 138 height 37
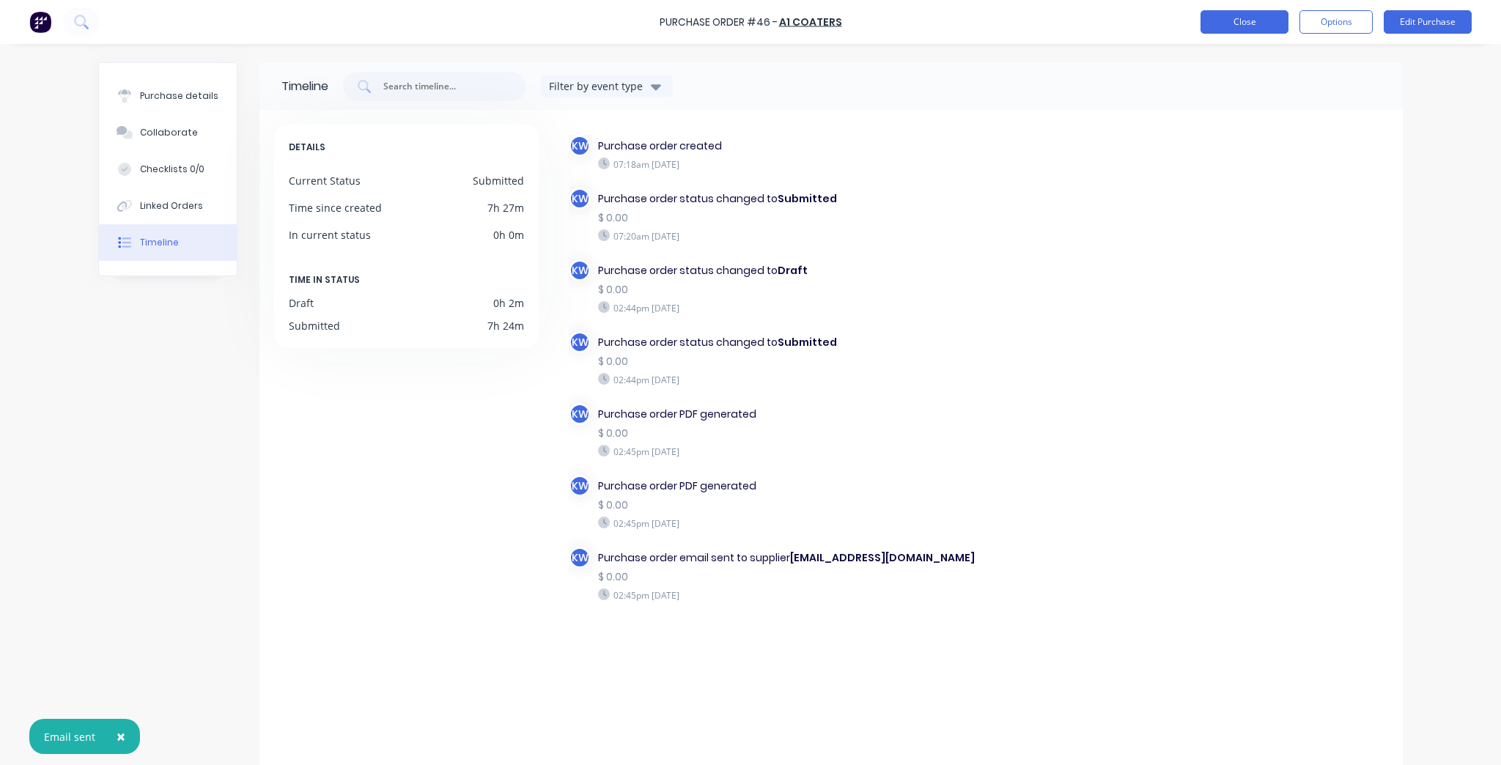
click at [1220, 18] on button "Close" at bounding box center [1244, 21] width 88 height 23
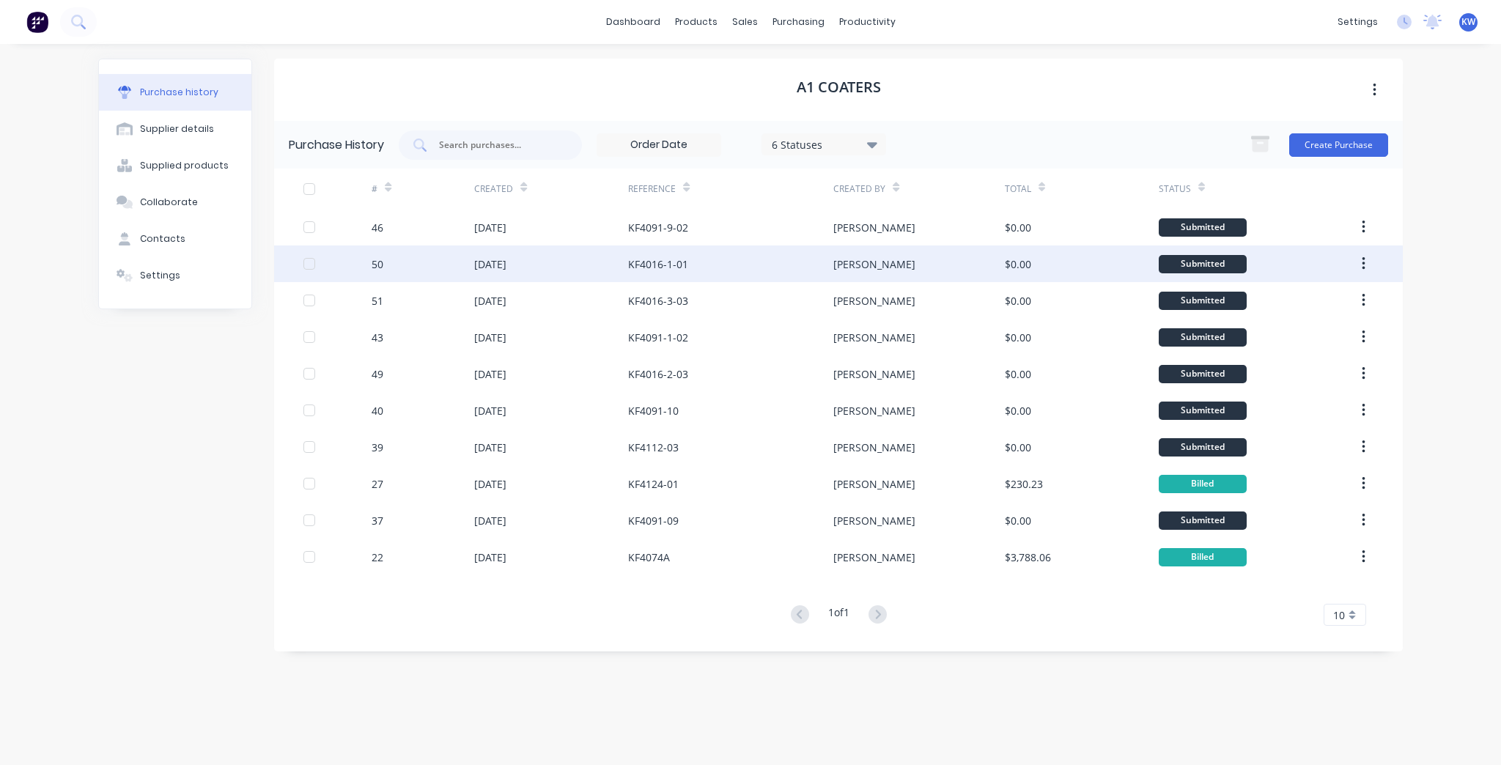
click at [765, 246] on div "KF4016-1-01" at bounding box center [730, 264] width 205 height 37
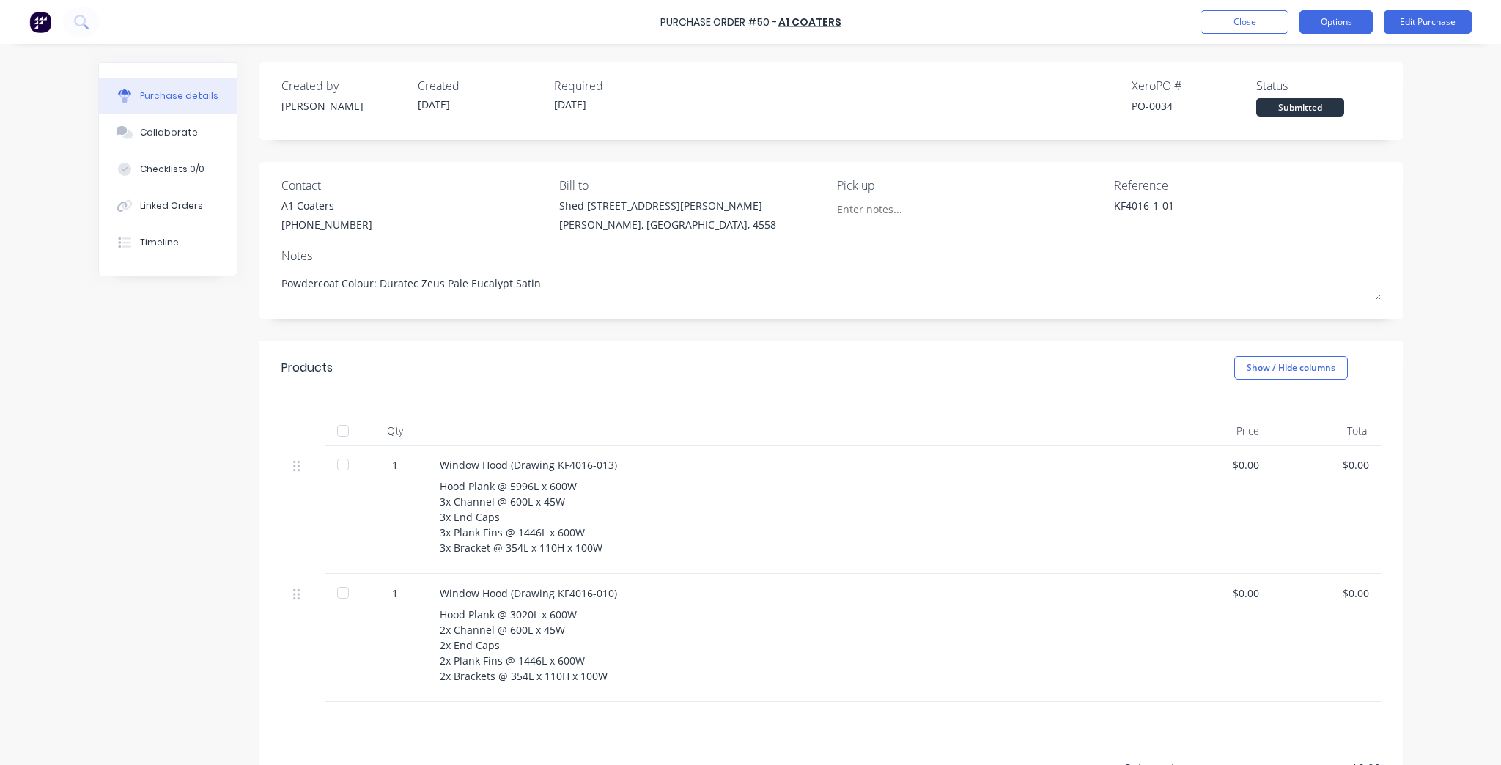
click at [1348, 12] on button "Options" at bounding box center [1335, 21] width 73 height 23
click at [1335, 49] on div "Print / Email" at bounding box center [1303, 59] width 113 height 21
click at [1307, 121] on div "Without pricing" at bounding box center [1303, 118] width 113 height 21
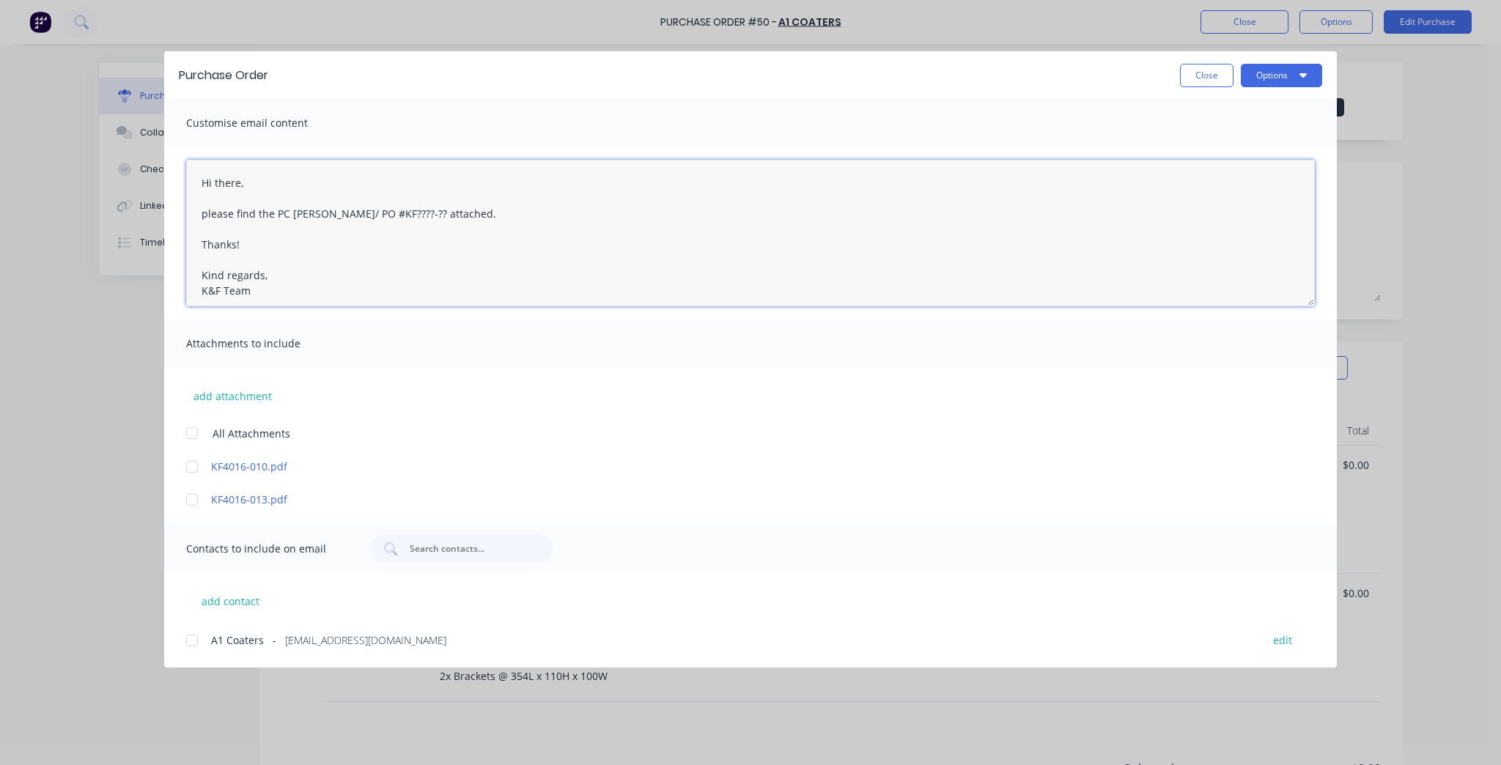
drag, startPoint x: 391, startPoint y: 214, endPoint x: 322, endPoint y: 220, distance: 68.4
click at [322, 220] on textarea "Hi there, please find the PC docket/ PO #KF????-?? attached. Thanks! Kind regar…" at bounding box center [750, 233] width 1129 height 147
paste textarea "KF4016-1-01"
click at [191, 465] on div at bounding box center [191, 466] width 29 height 29
click at [187, 505] on div at bounding box center [191, 499] width 29 height 29
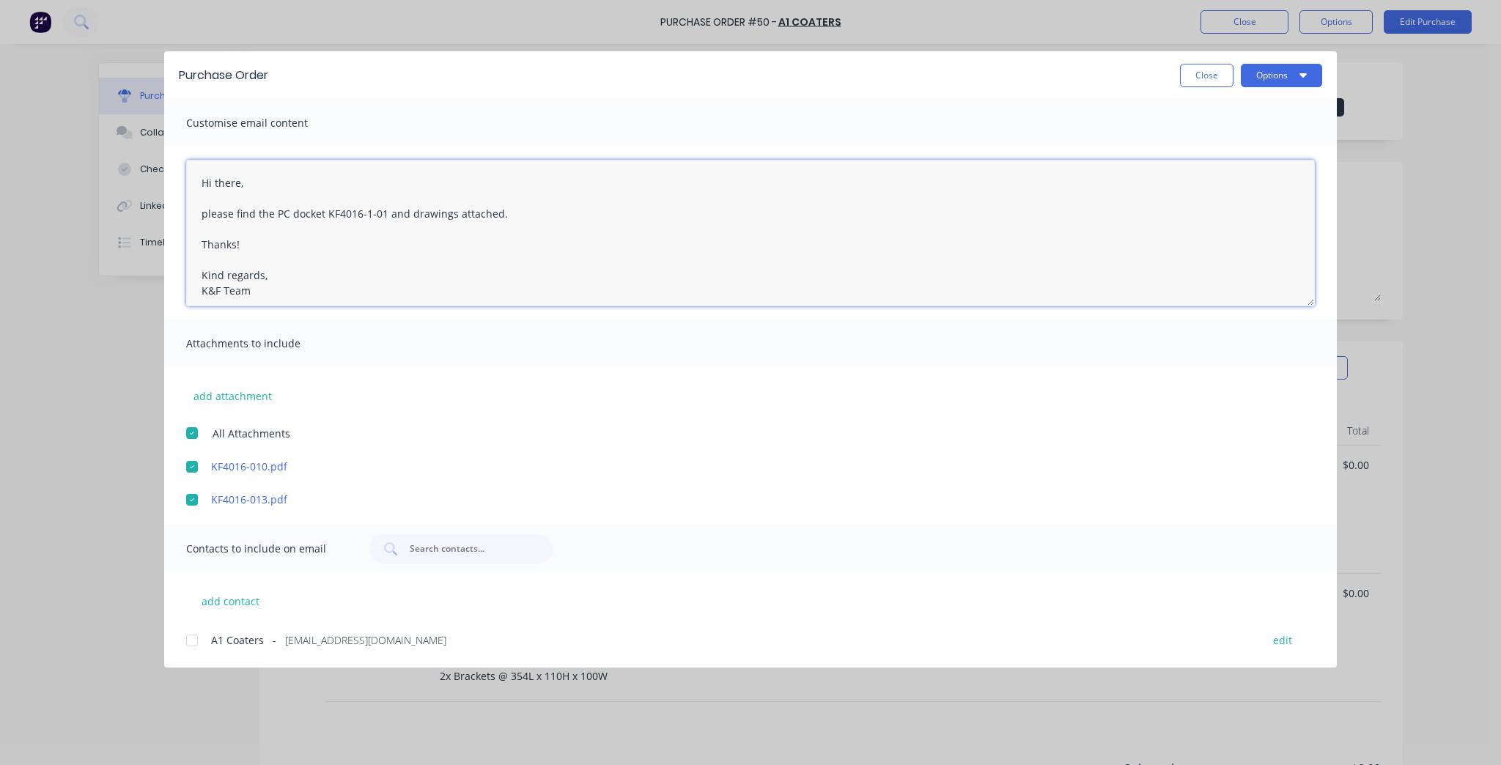
click at [189, 638] on div at bounding box center [191, 640] width 29 height 29
type textarea "Hi there, please find the PC docket KF4016-1-01 and drawings attached. Thanks! …"
click at [1310, 67] on button "Options" at bounding box center [1281, 75] width 81 height 23
click at [1231, 170] on div "Email" at bounding box center [1252, 170] width 113 height 21
click at [1186, 62] on div "Purchase Order Close Options" at bounding box center [750, 75] width 1173 height 48
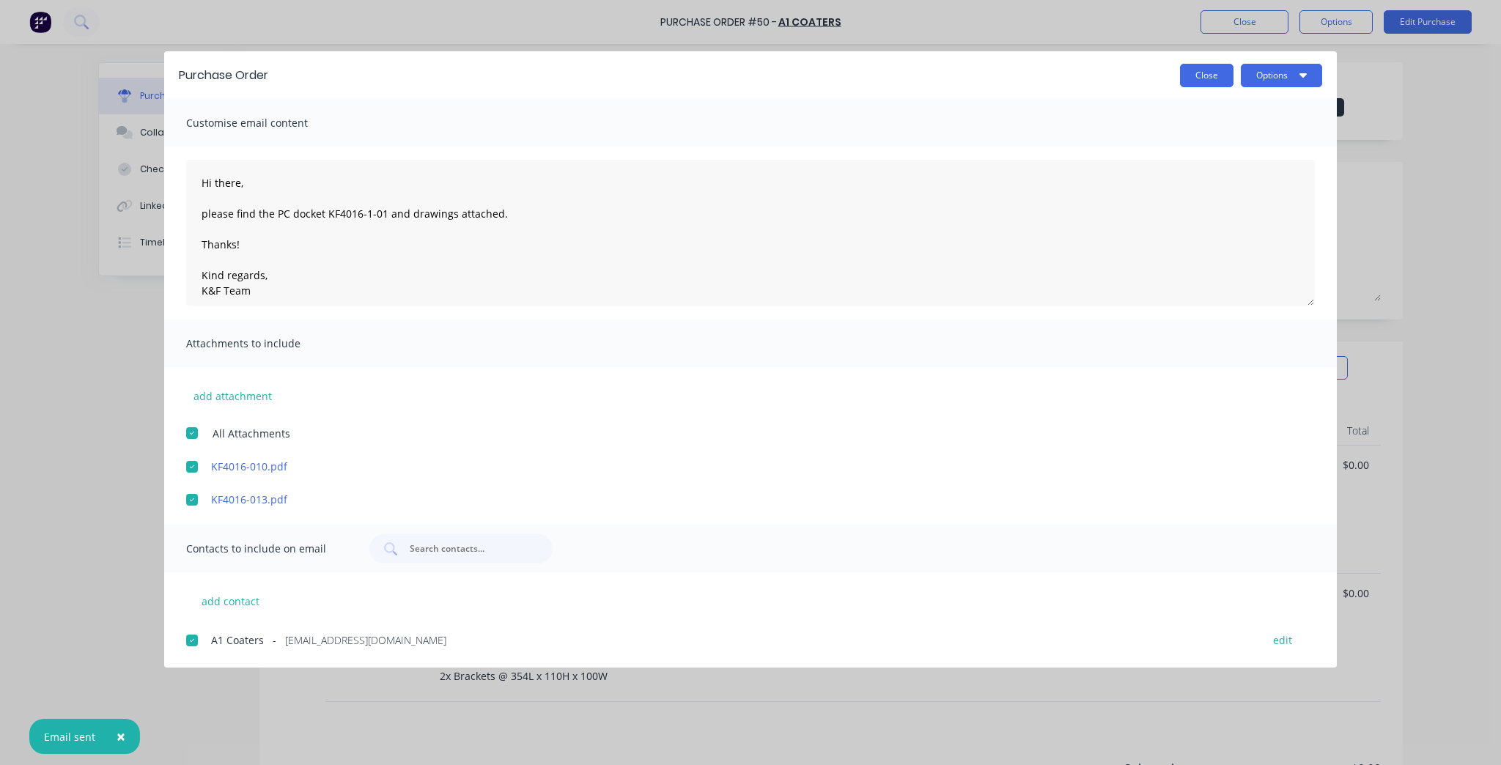
click at [1187, 64] on button "Close" at bounding box center [1206, 75] width 53 height 23
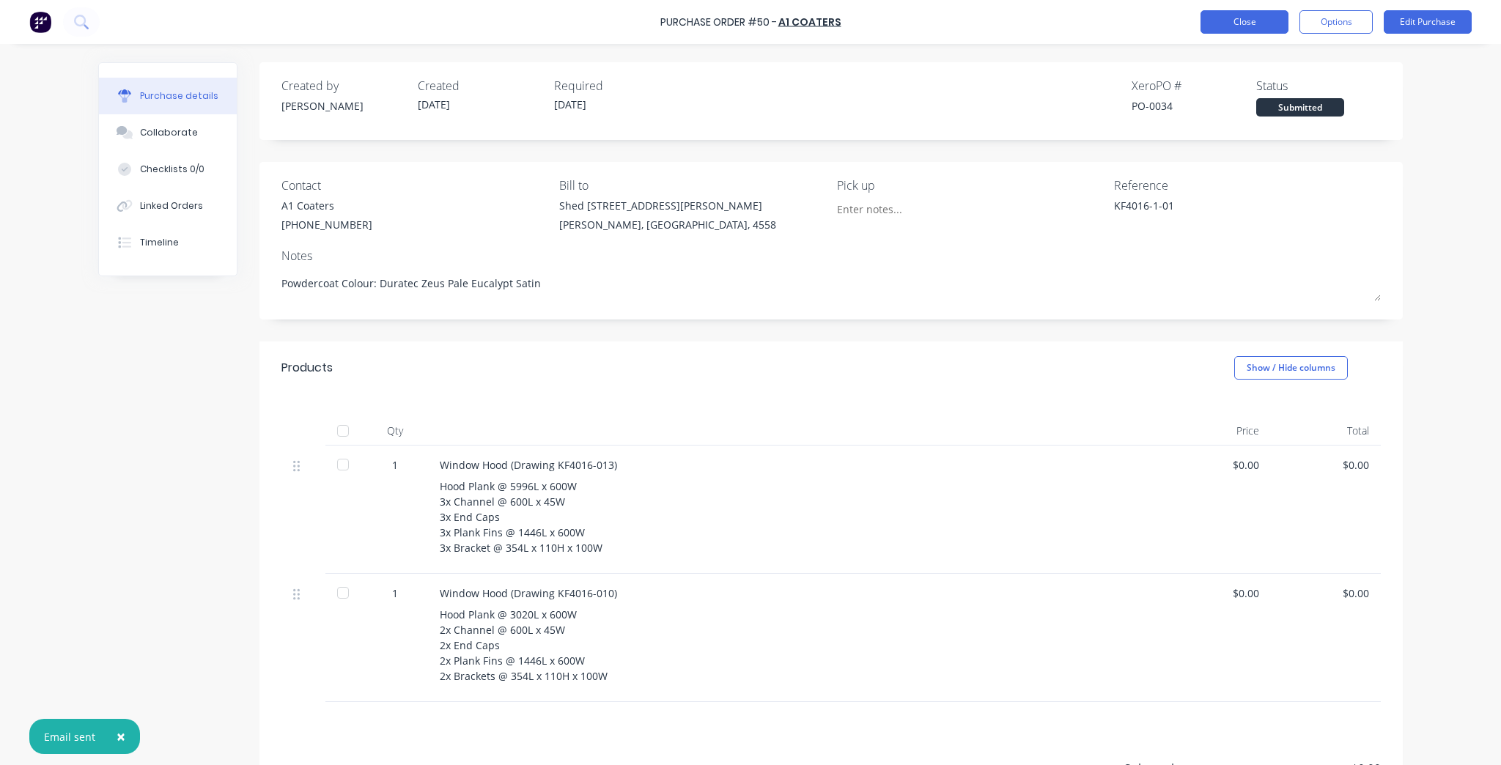
click at [1219, 19] on button "Close" at bounding box center [1244, 21] width 88 height 23
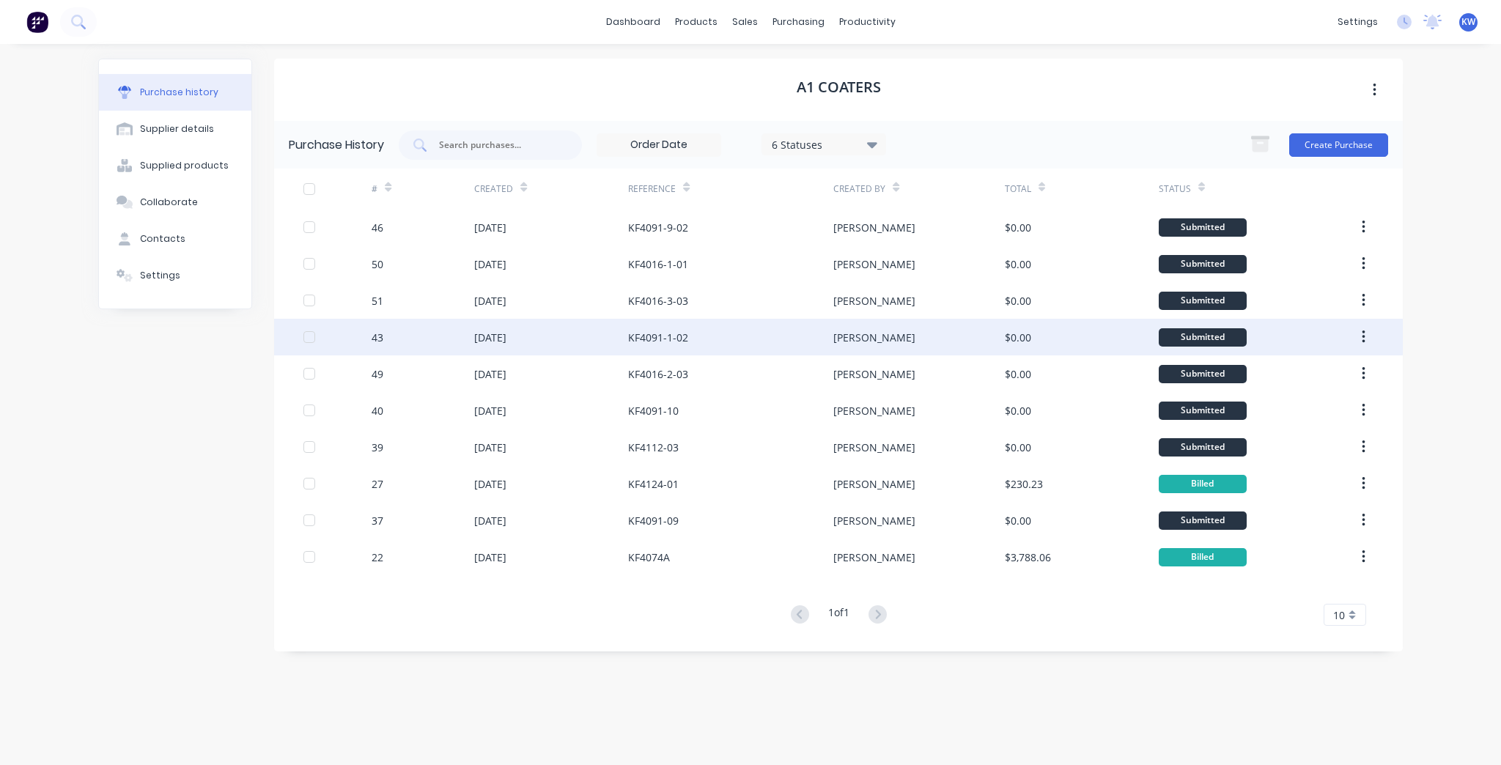
click at [810, 344] on div "KF4091-1-02" at bounding box center [730, 337] width 205 height 37
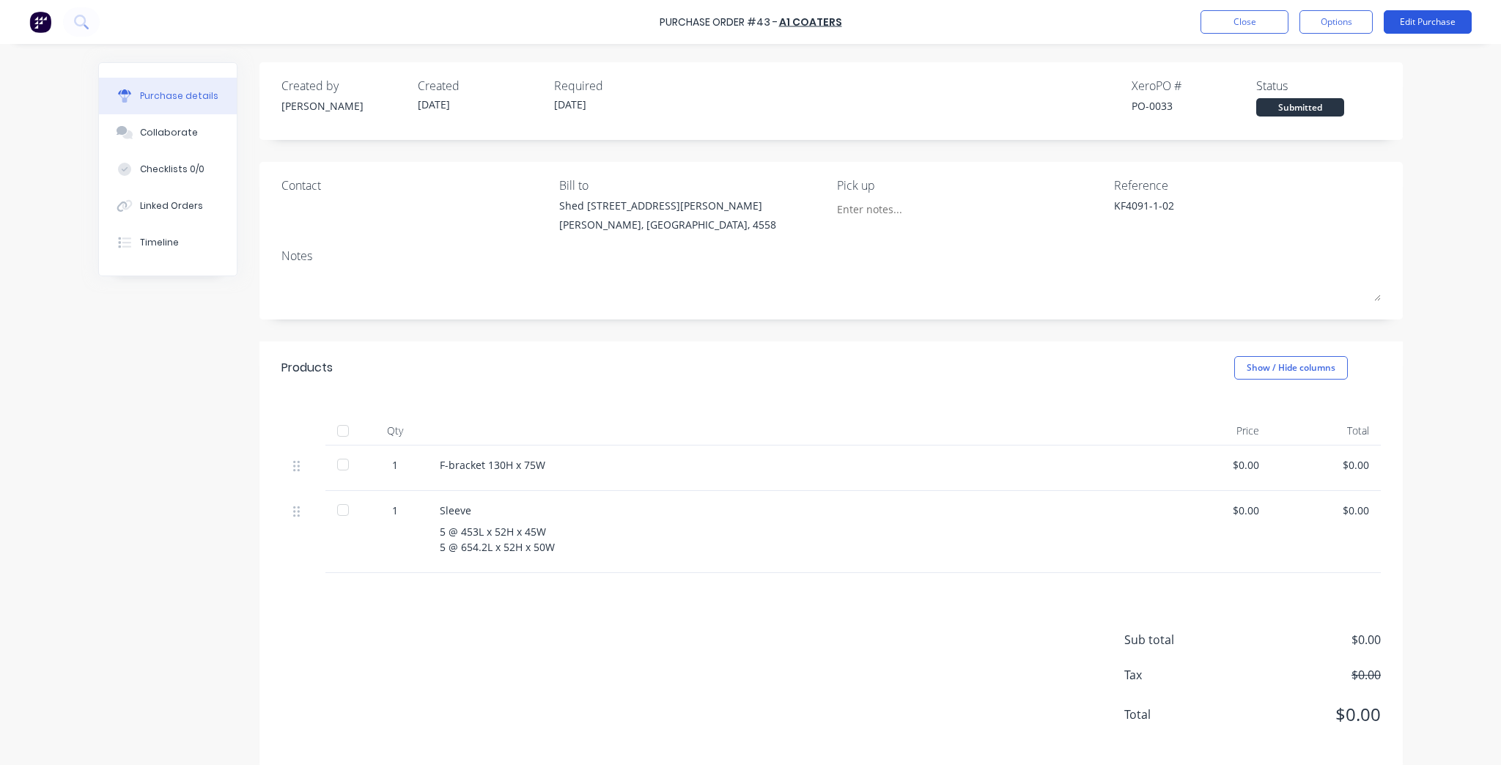
click at [1433, 26] on button "Edit Purchase" at bounding box center [1428, 21] width 88 height 23
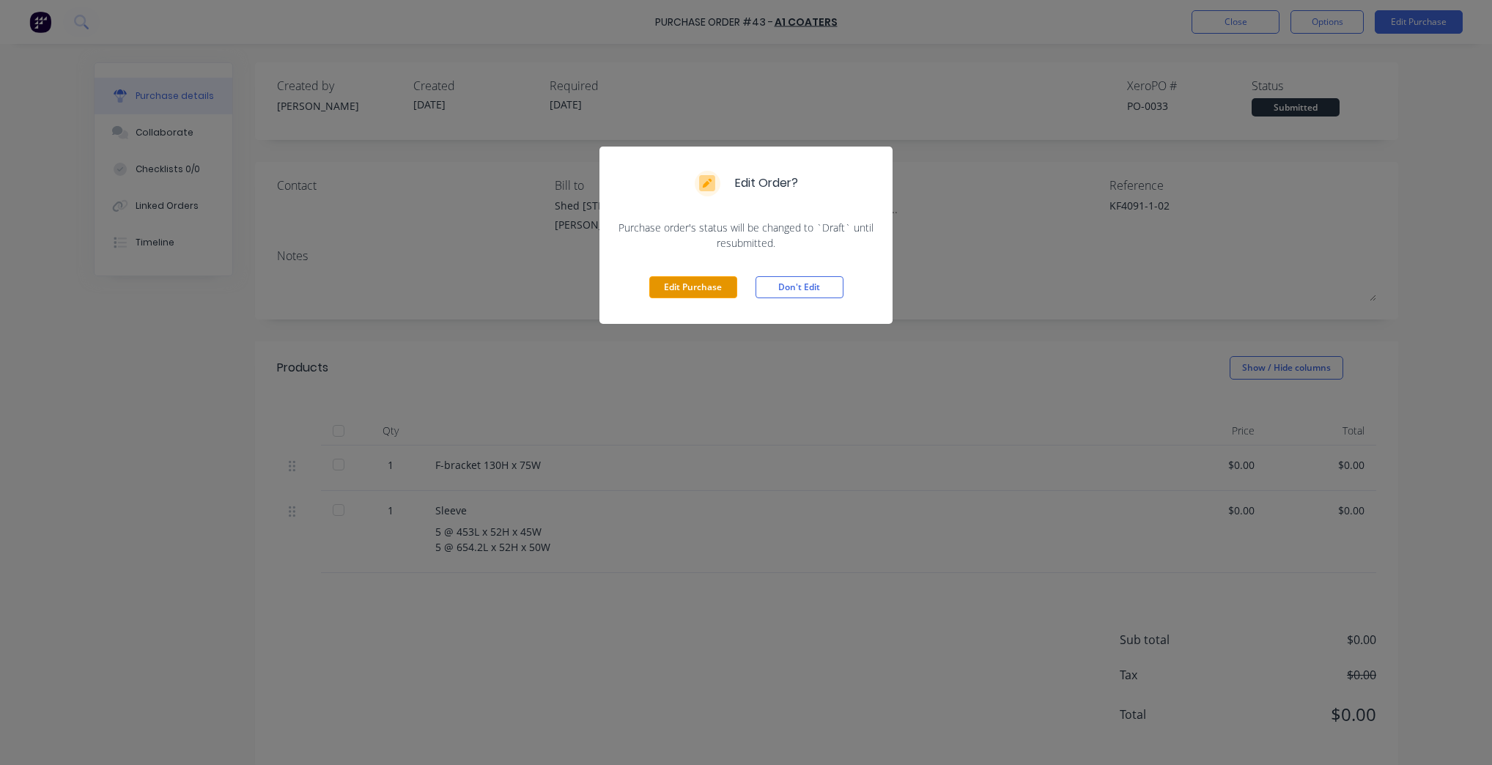
click at [657, 288] on button "Edit Purchase" at bounding box center [693, 287] width 88 height 22
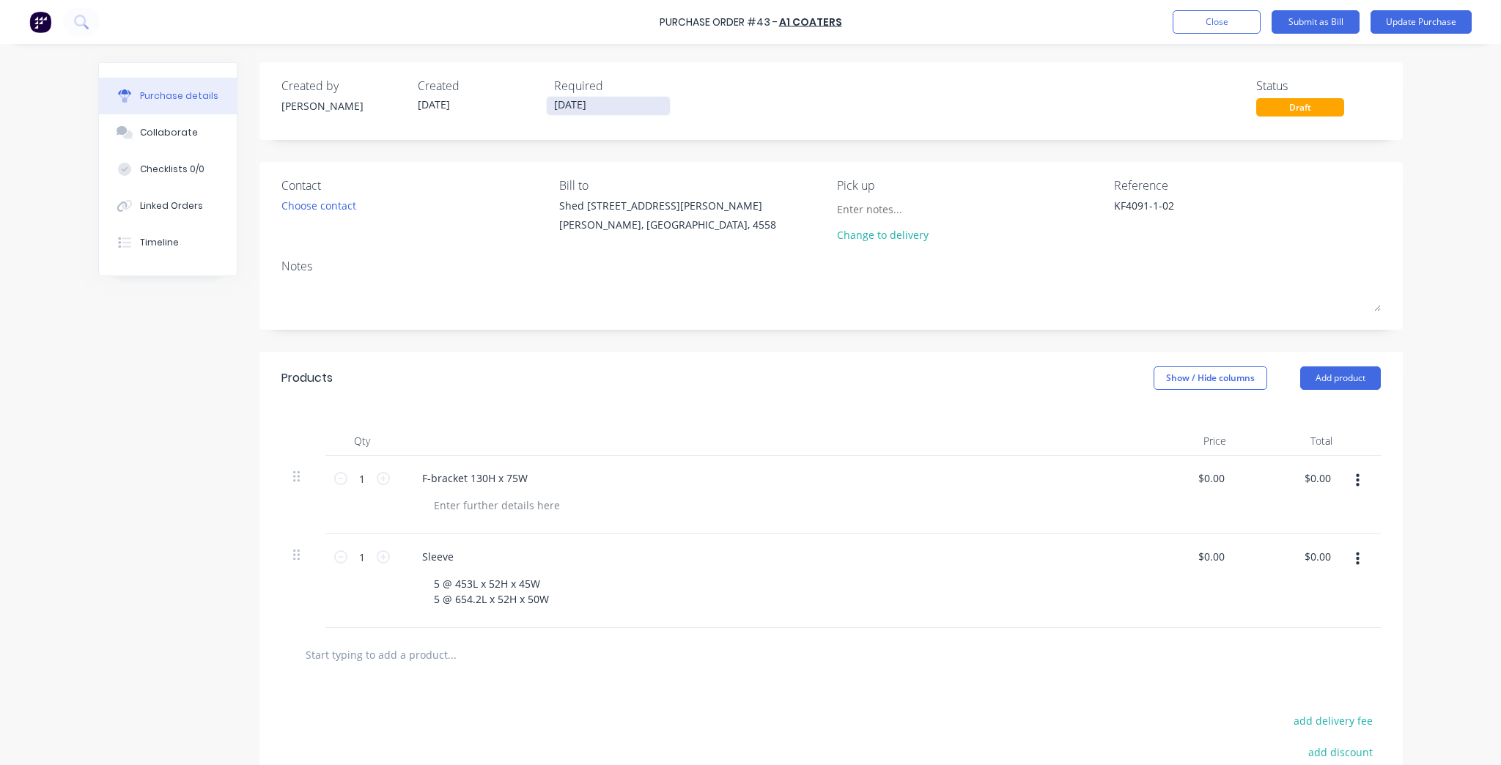
click at [566, 111] on input "[DATE]" at bounding box center [608, 106] width 123 height 18
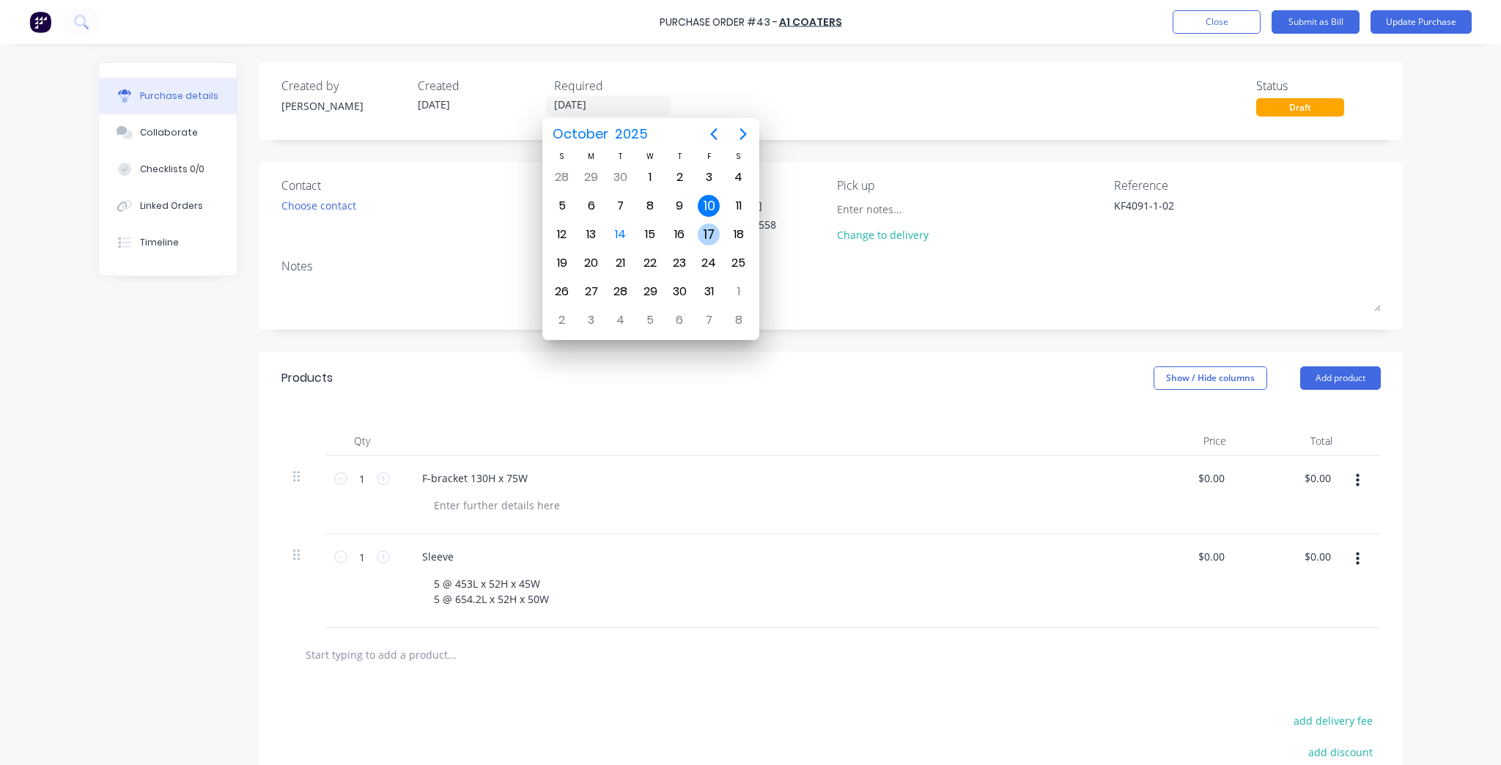
click at [712, 232] on div "17" at bounding box center [709, 235] width 22 height 22
type input "17/10/25"
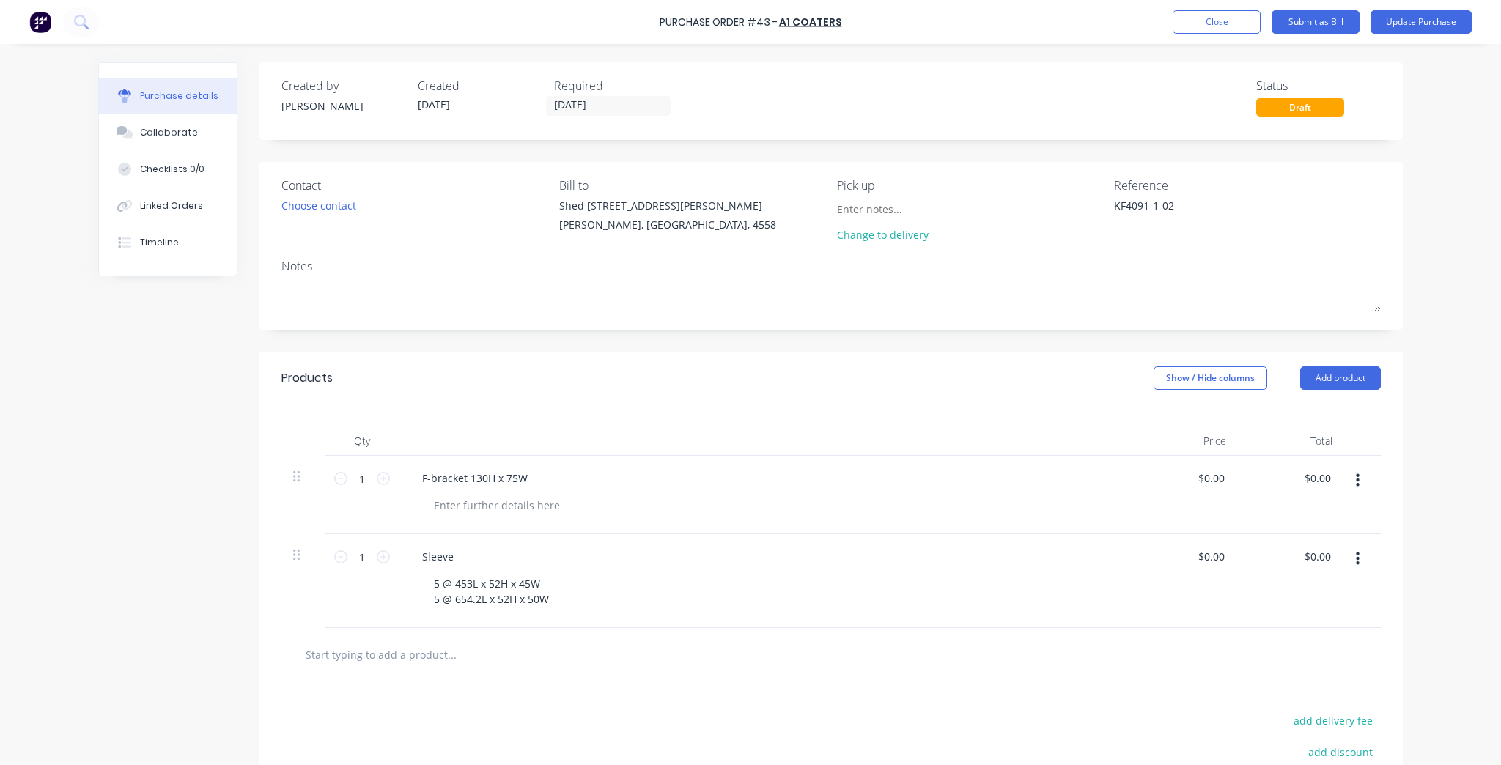
click at [321, 270] on div "Notes" at bounding box center [830, 266] width 1099 height 18
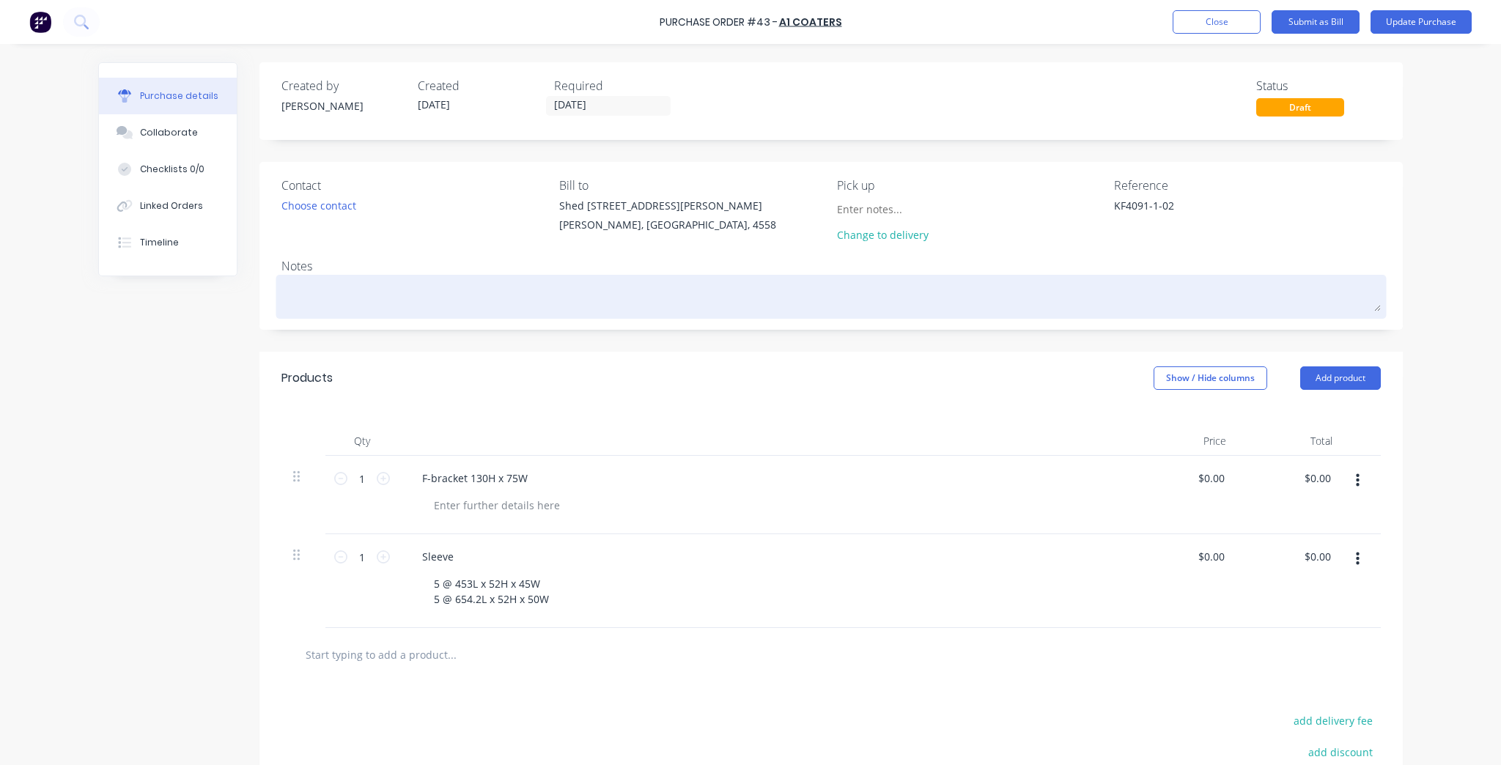
click at [316, 293] on textarea at bounding box center [830, 294] width 1099 height 33
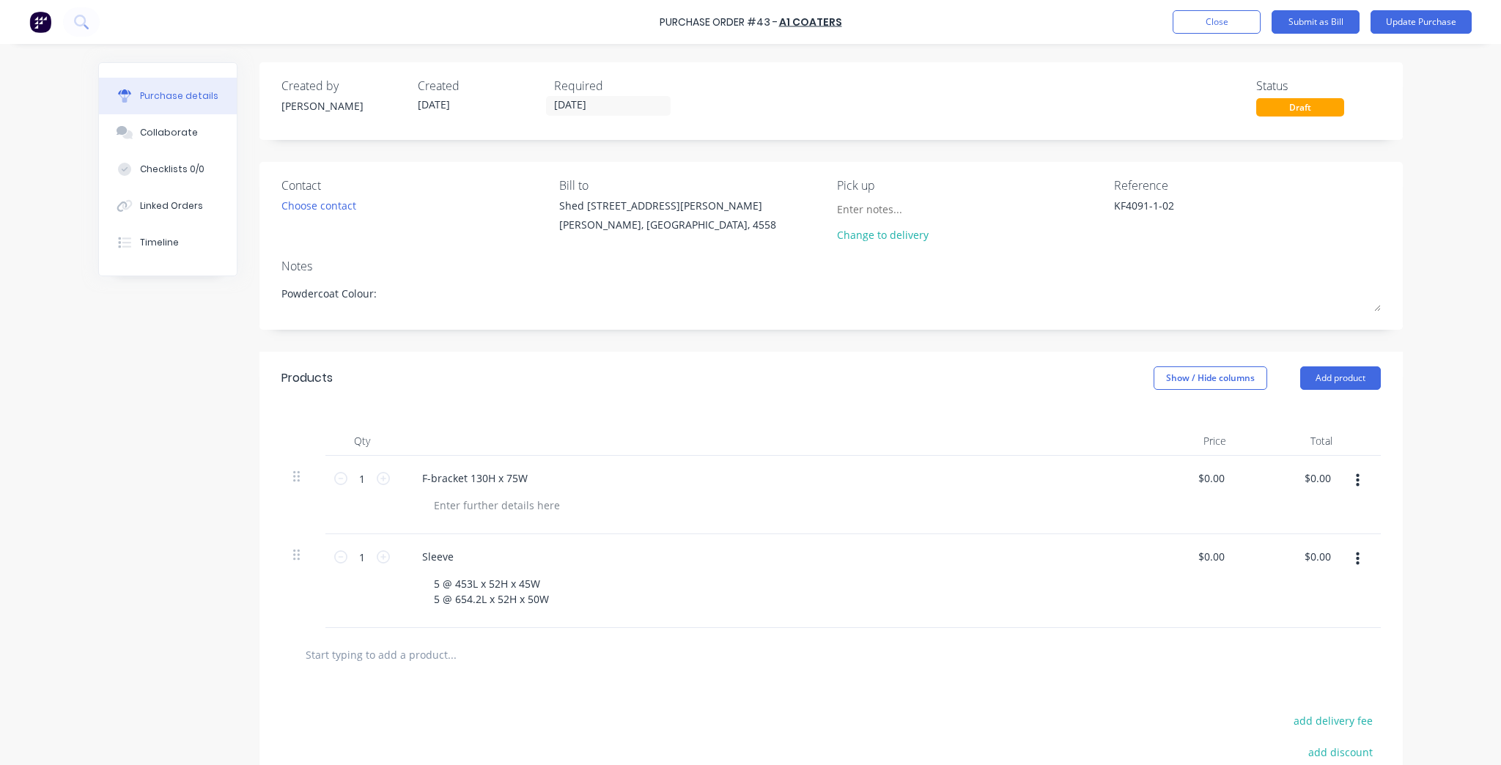
paste textarea "Duratec Eternity - Titanium Pearl Kinetic Satin"
type textarea "Powdercoat Colour: Duratec Eternity - Titanium Pearl Kinetic Satin"
click at [339, 211] on div "Choose contact" at bounding box center [318, 205] width 75 height 15
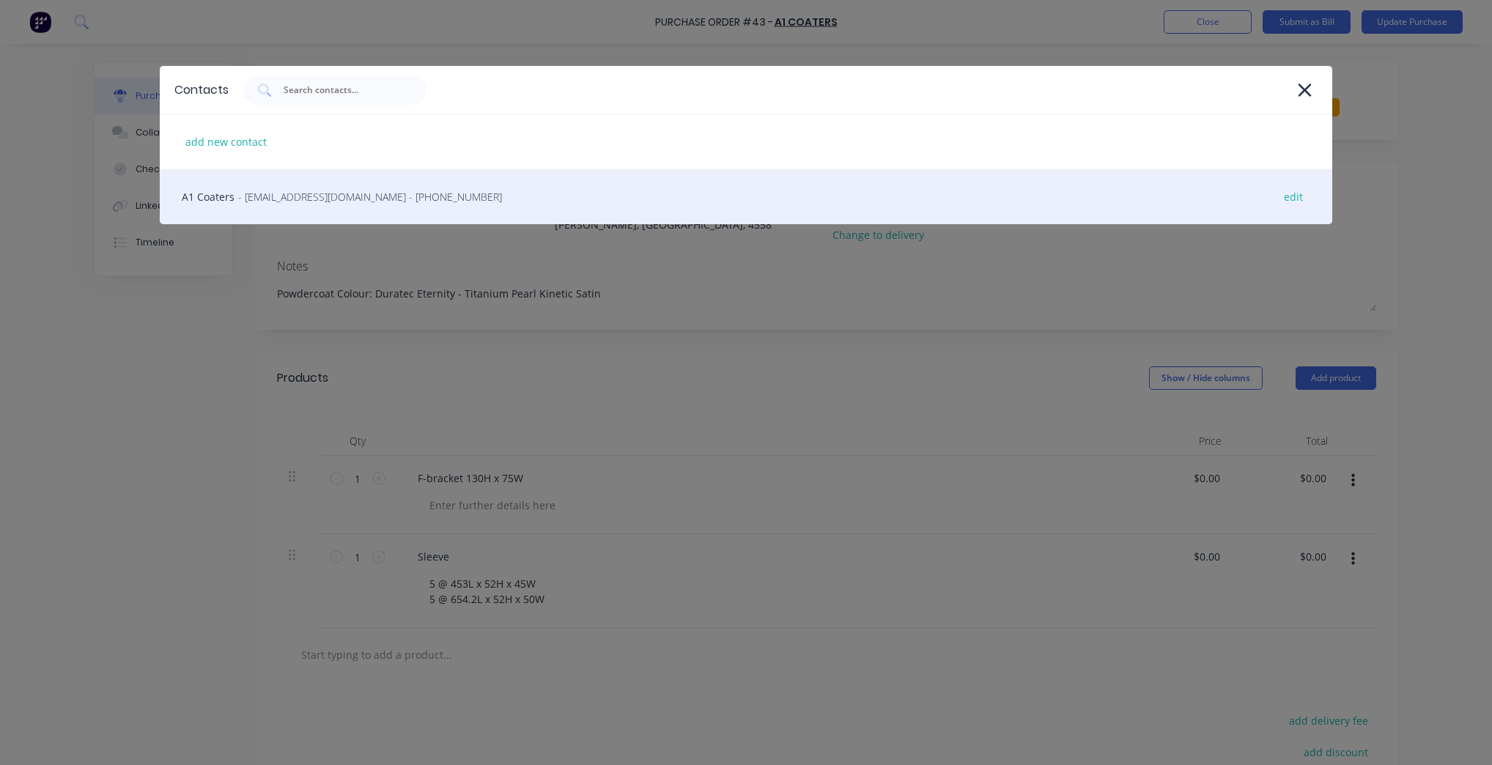
click at [270, 197] on span "- accounts@a1coaters.com.au - (07) 5493 2622" at bounding box center [370, 196] width 264 height 15
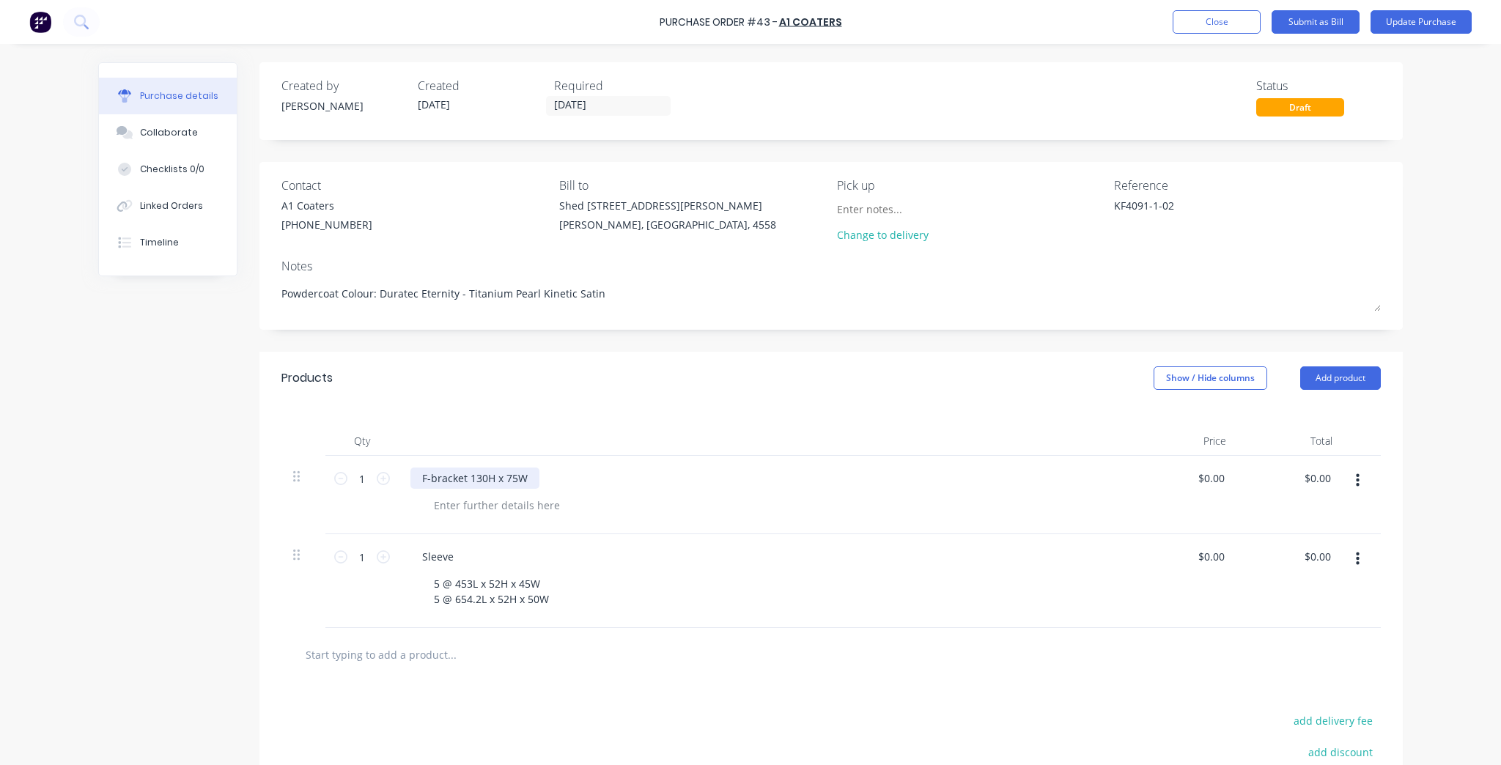
click at [516, 475] on div "F-bracket 130H x 75W" at bounding box center [474, 478] width 129 height 21
click at [471, 502] on div at bounding box center [497, 505] width 150 height 21
click at [586, 428] on div at bounding box center [765, 441] width 733 height 29
click at [339, 631] on div at bounding box center [830, 654] width 1099 height 53
click at [327, 657] on input "text" at bounding box center [451, 654] width 293 height 29
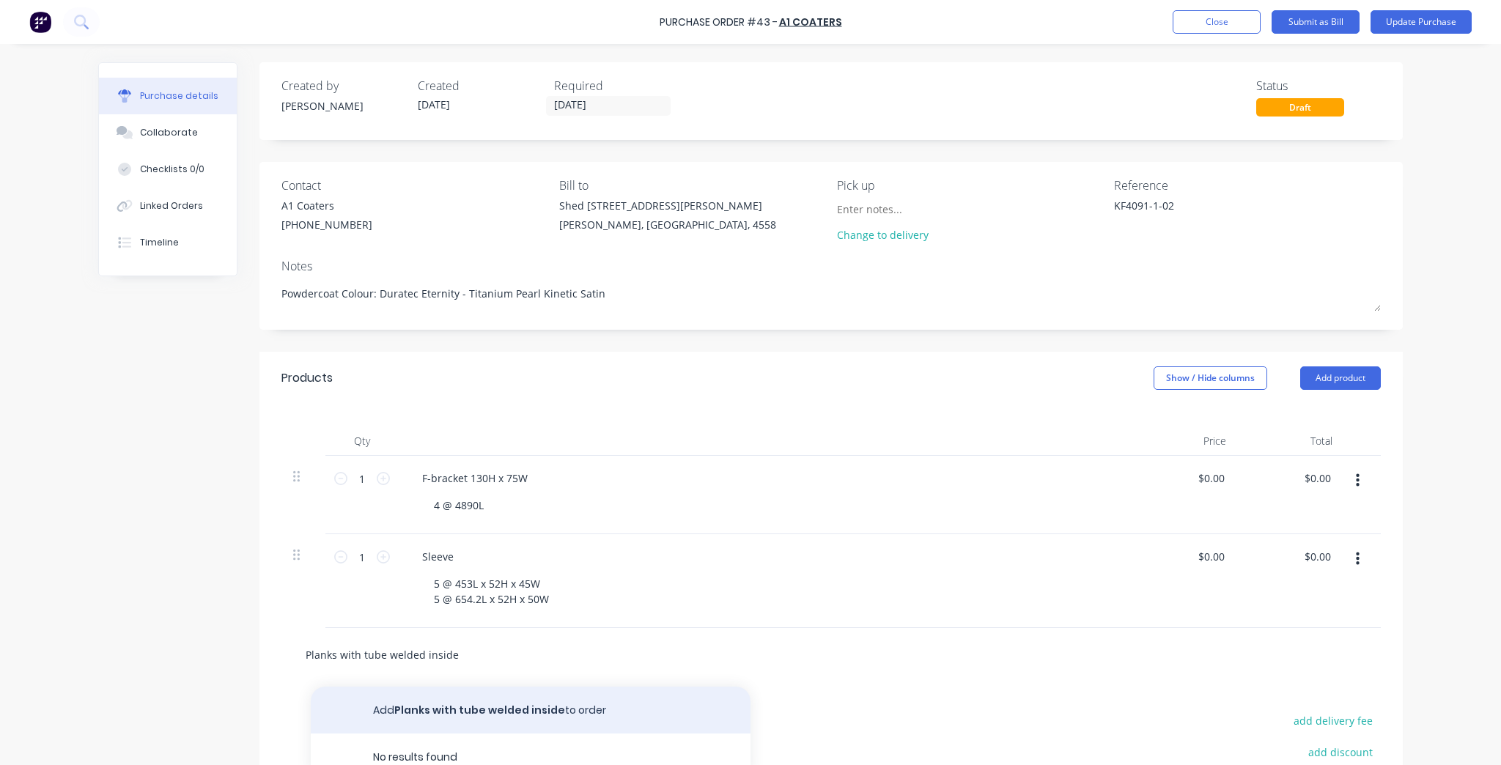
type input "Planks with tube welded inside"
click at [425, 717] on button "Add Planks with tube welded inside to order" at bounding box center [531, 710] width 440 height 47
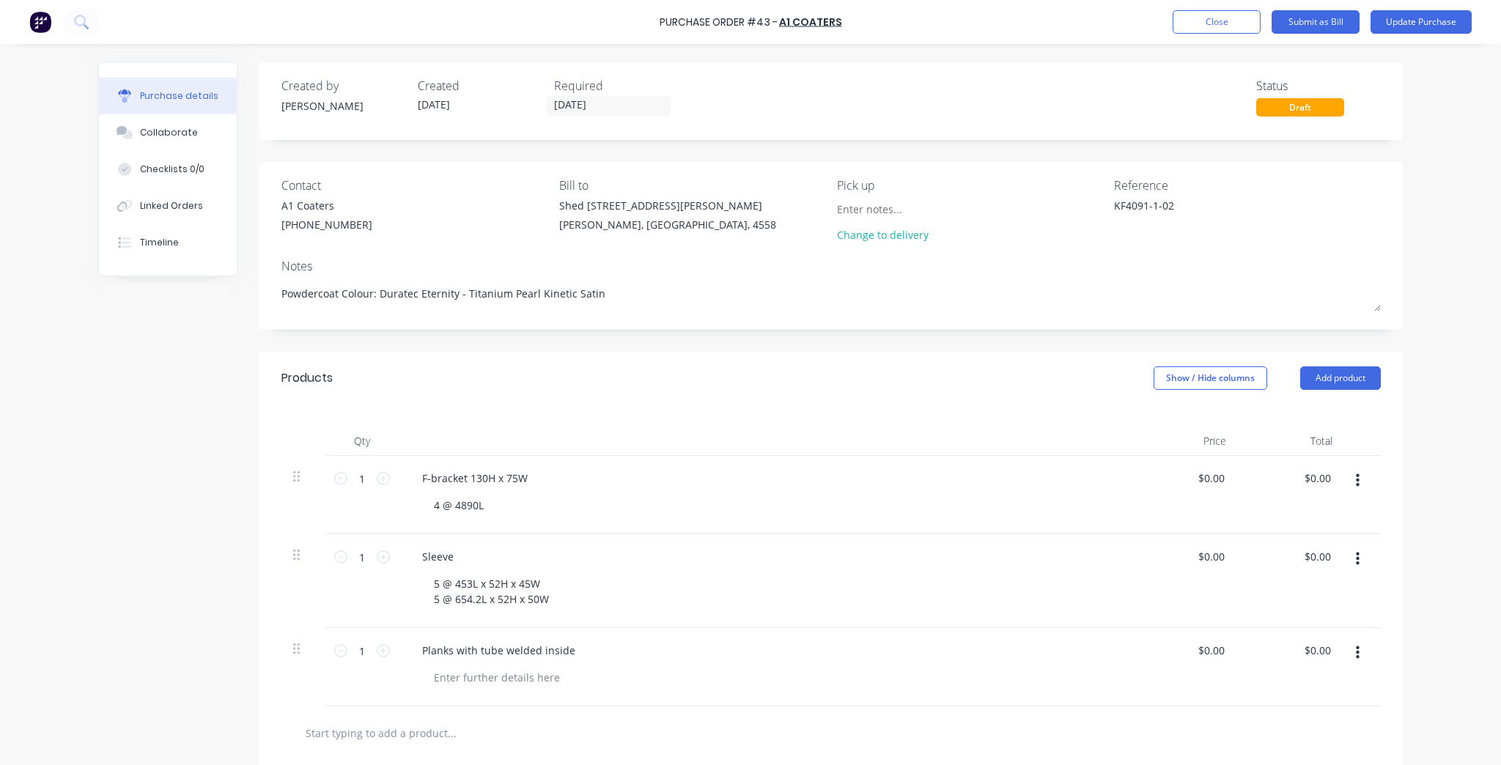
click at [387, 654] on div "1 1" at bounding box center [361, 667] width 73 height 78
click at [381, 651] on icon at bounding box center [383, 650] width 13 height 13
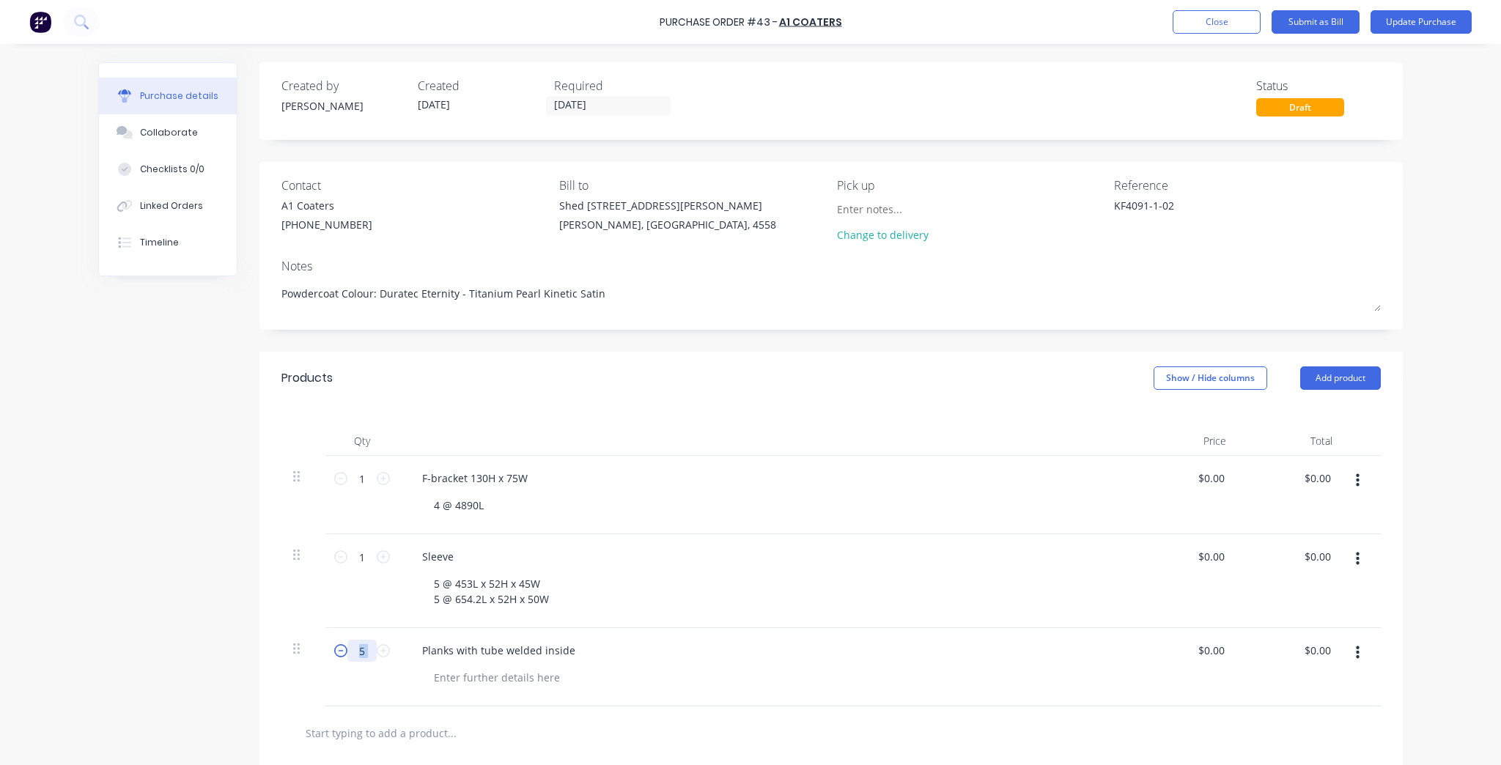
drag, startPoint x: 346, startPoint y: 651, endPoint x: 337, endPoint y: 653, distance: 9.1
click at [347, 651] on input "5" at bounding box center [361, 651] width 29 height 22
click at [336, 654] on icon at bounding box center [340, 650] width 13 height 13
type input "4"
click at [484, 675] on div at bounding box center [497, 677] width 150 height 21
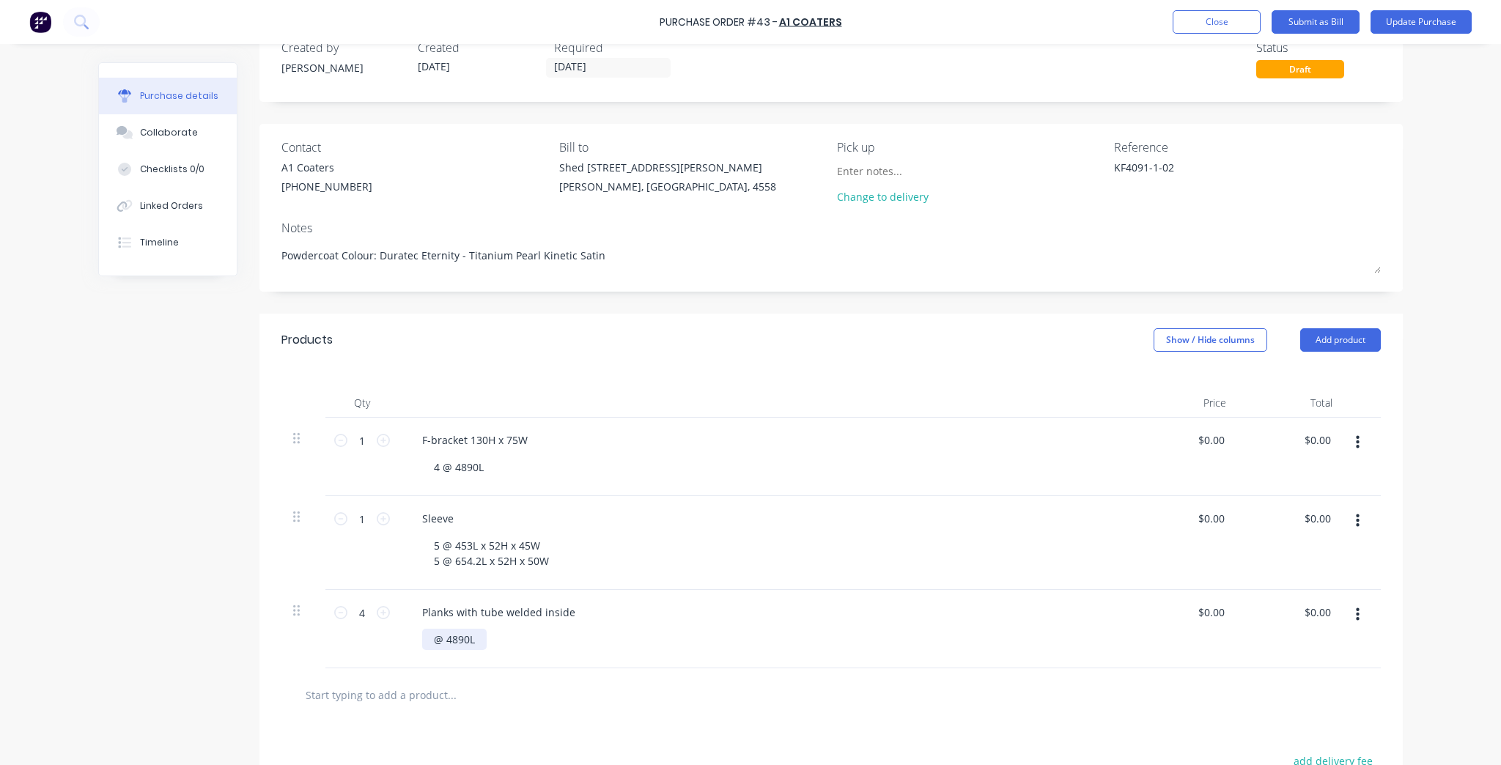
scroll to position [117, 0]
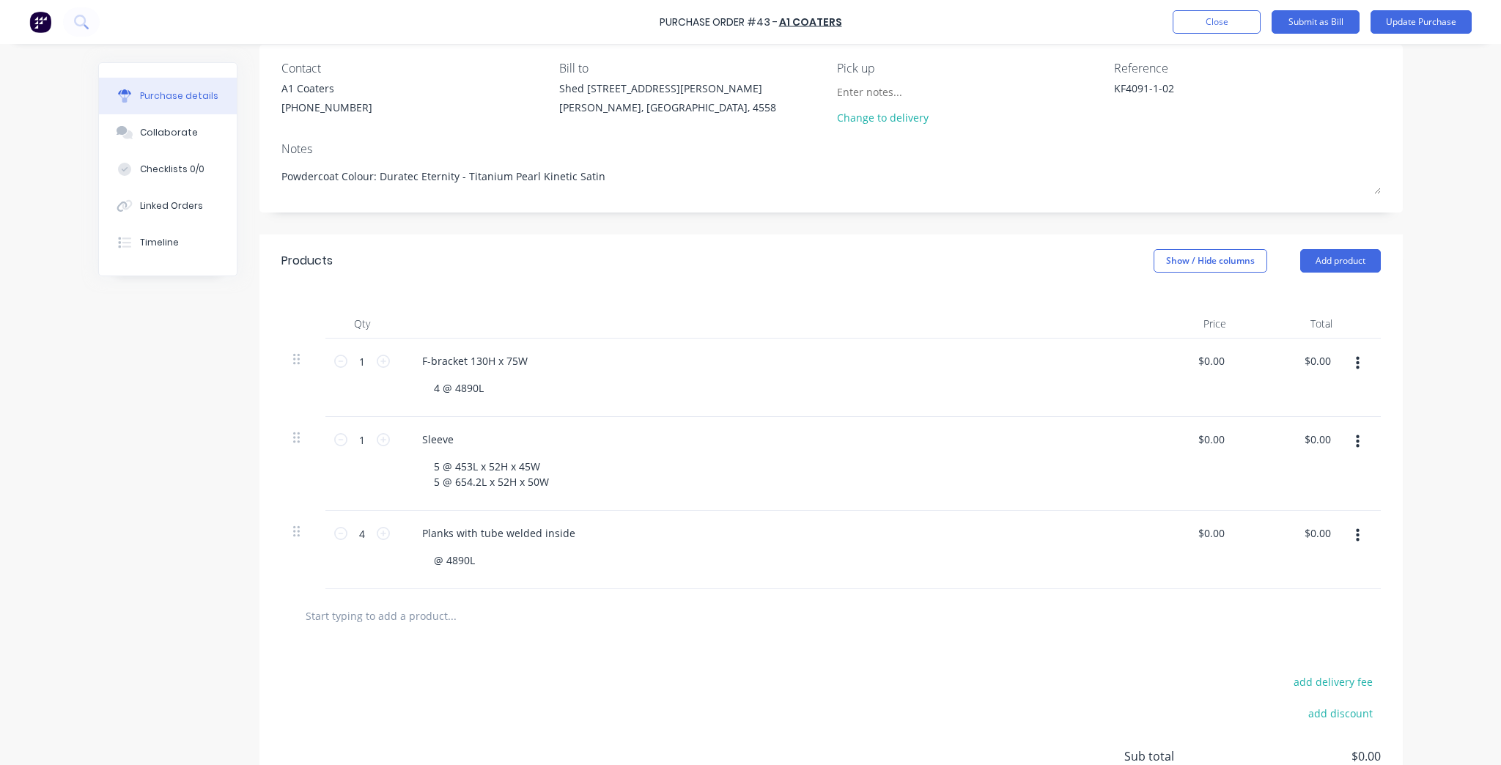
click at [378, 605] on input "text" at bounding box center [451, 615] width 293 height 29
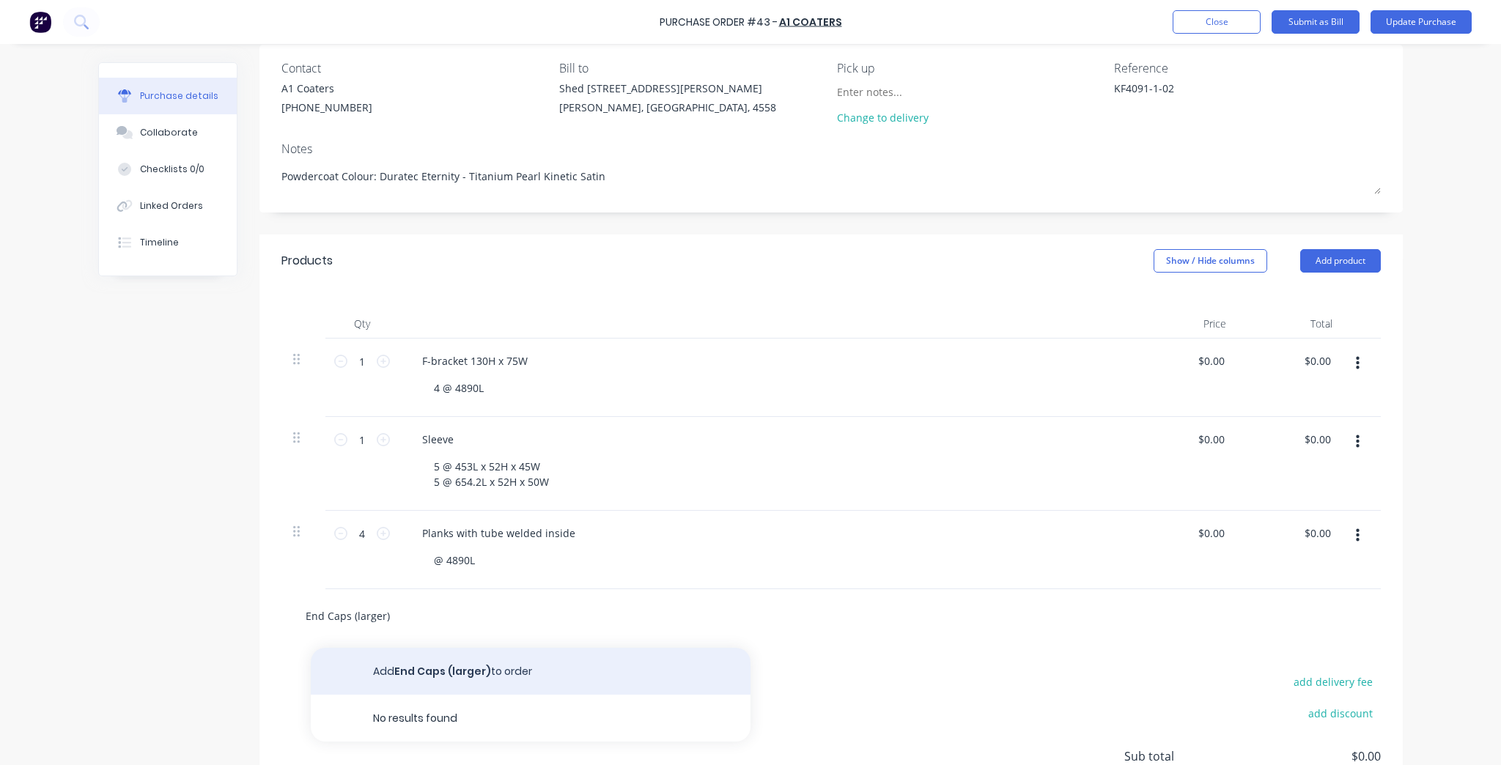
type input "End Caps (larger)"
click at [494, 671] on button "Add End Caps (larger) to order" at bounding box center [531, 671] width 440 height 47
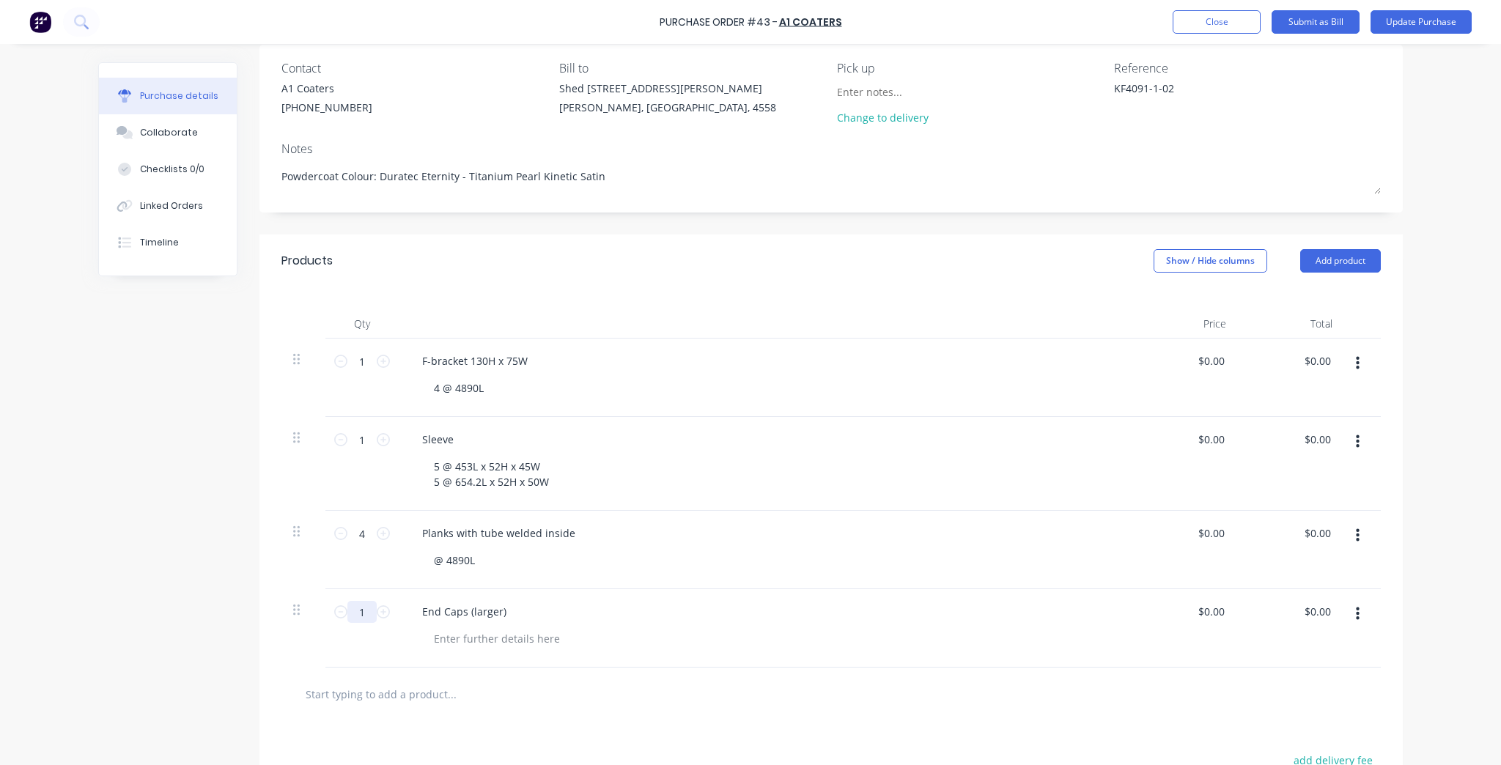
click at [372, 613] on input "1" at bounding box center [361, 612] width 29 height 22
click at [377, 610] on icon at bounding box center [383, 611] width 13 height 13
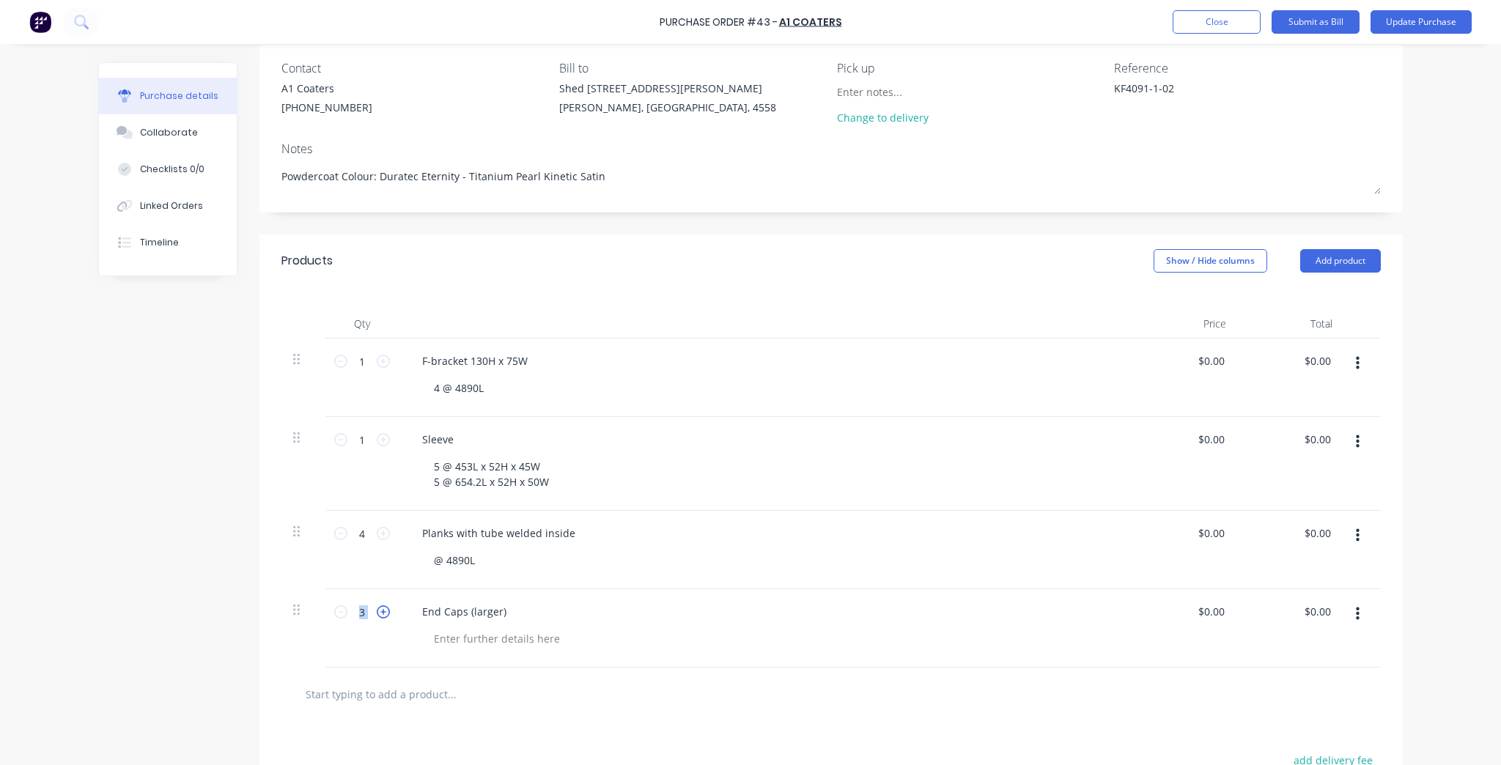
type input "4"
click at [407, 695] on input "text" at bounding box center [451, 693] width 293 height 29
type input "E"
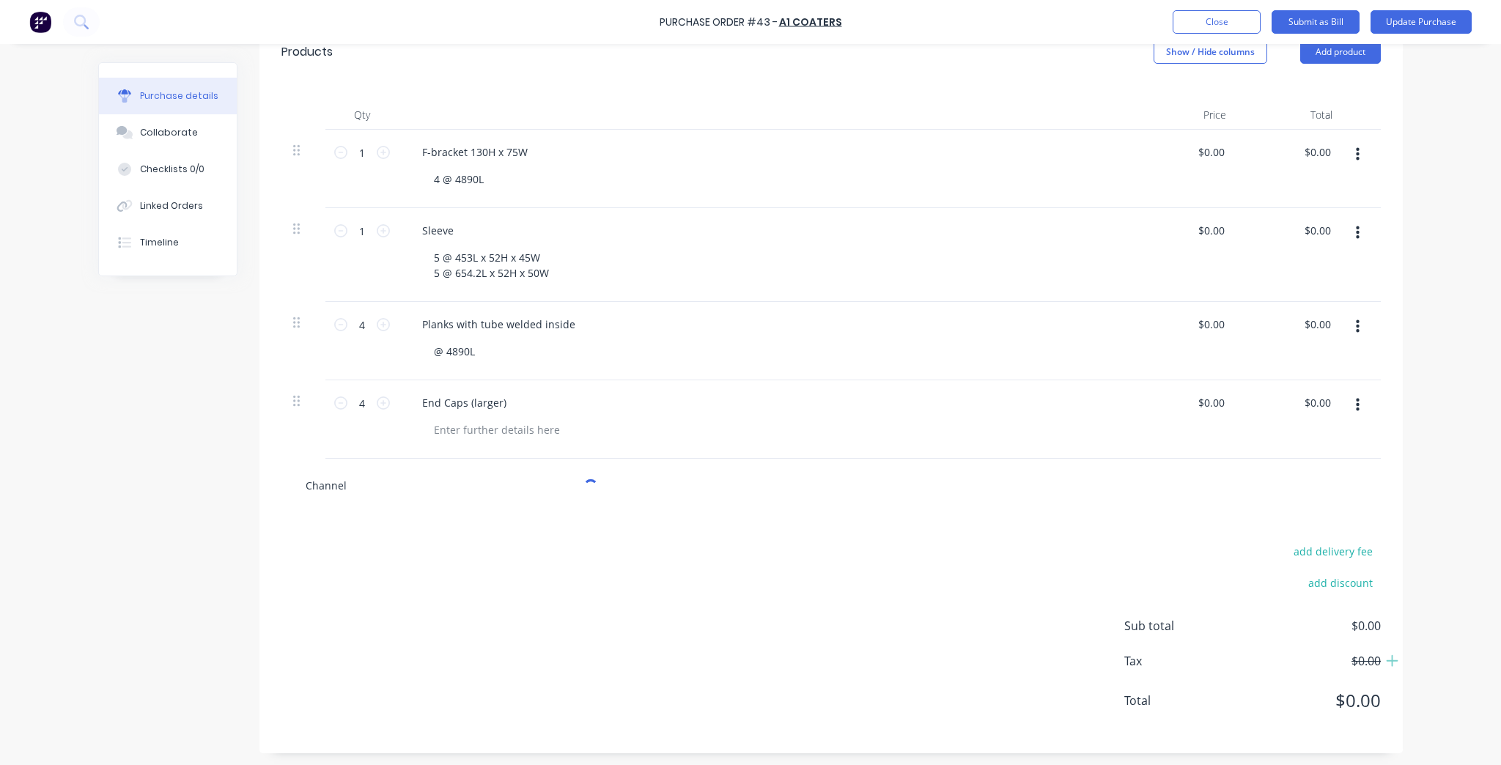
scroll to position [328, 0]
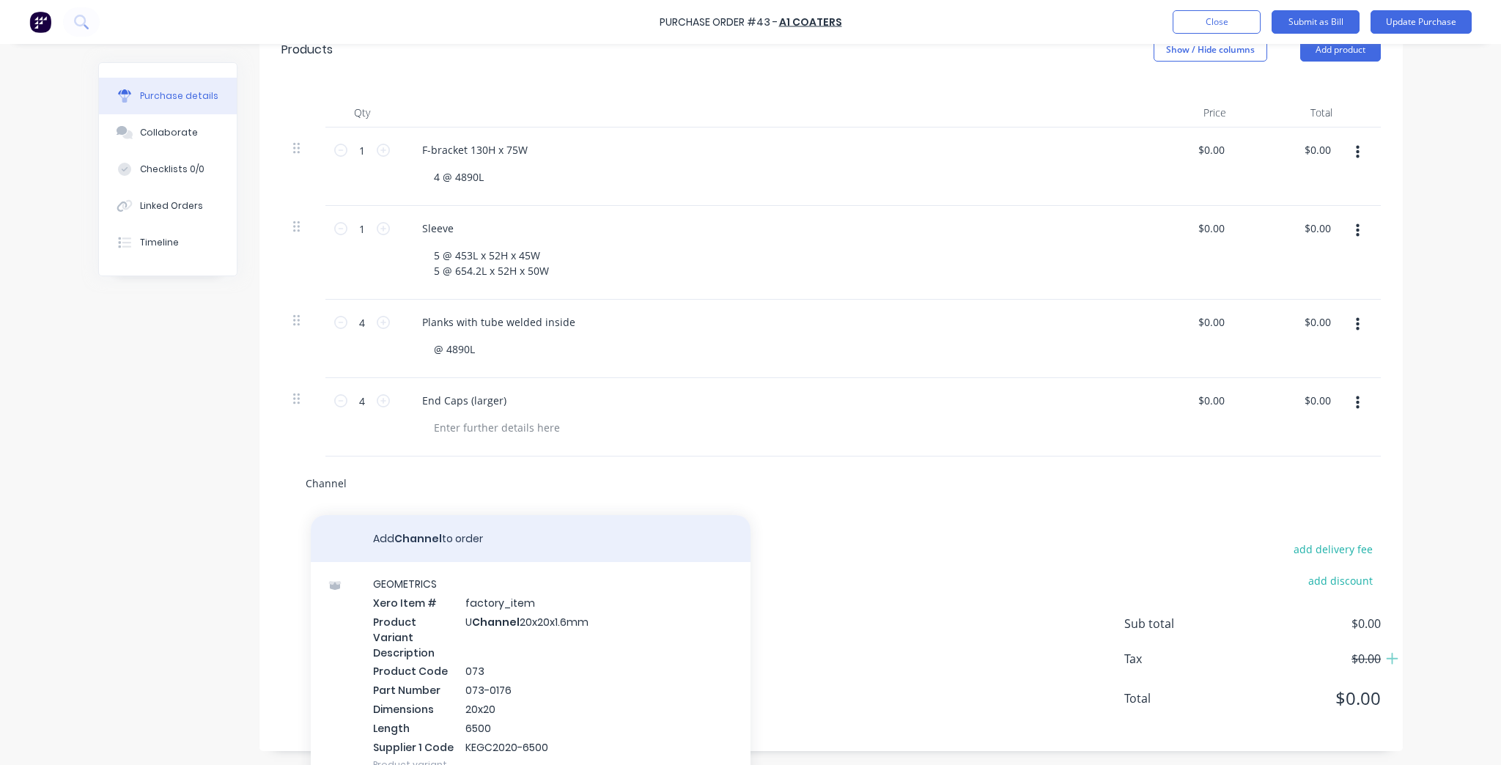
type input "Channel"
click at [475, 525] on button "Add Channel to order" at bounding box center [531, 538] width 440 height 47
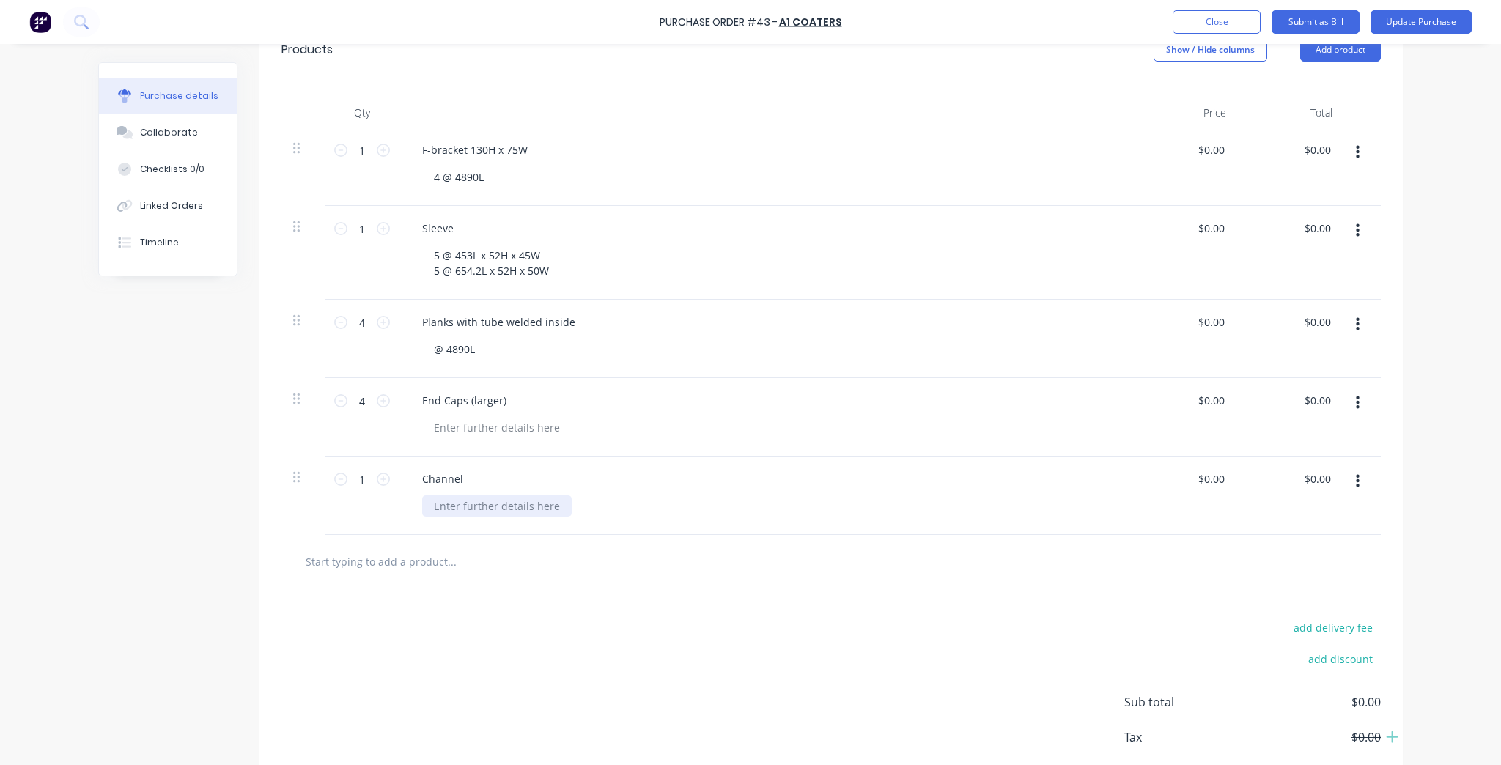
click at [504, 512] on div at bounding box center [497, 505] width 150 height 21
click at [380, 475] on icon at bounding box center [383, 479] width 13 height 13
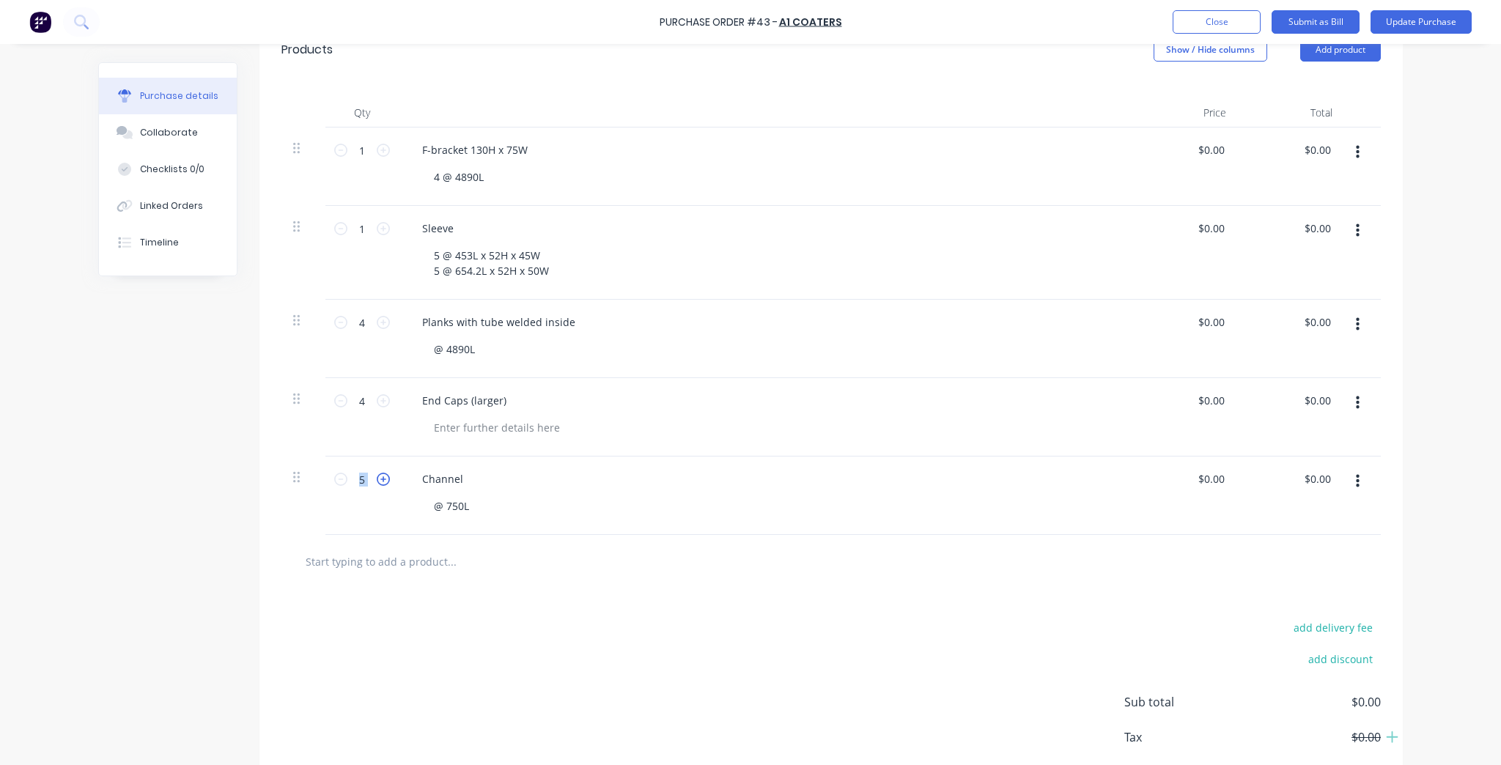
click at [380, 475] on icon at bounding box center [383, 479] width 13 height 13
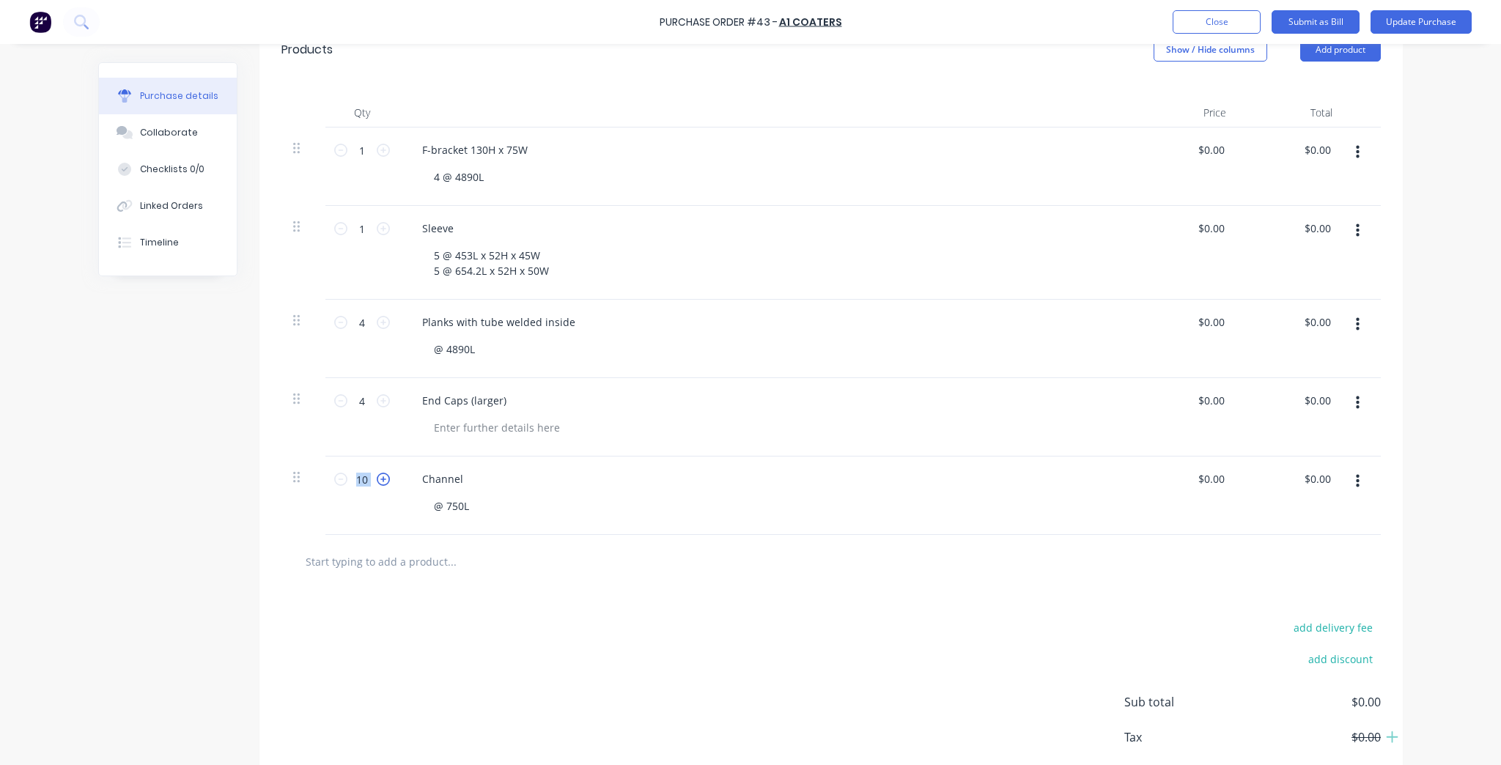
click at [380, 475] on icon at bounding box center [383, 479] width 13 height 13
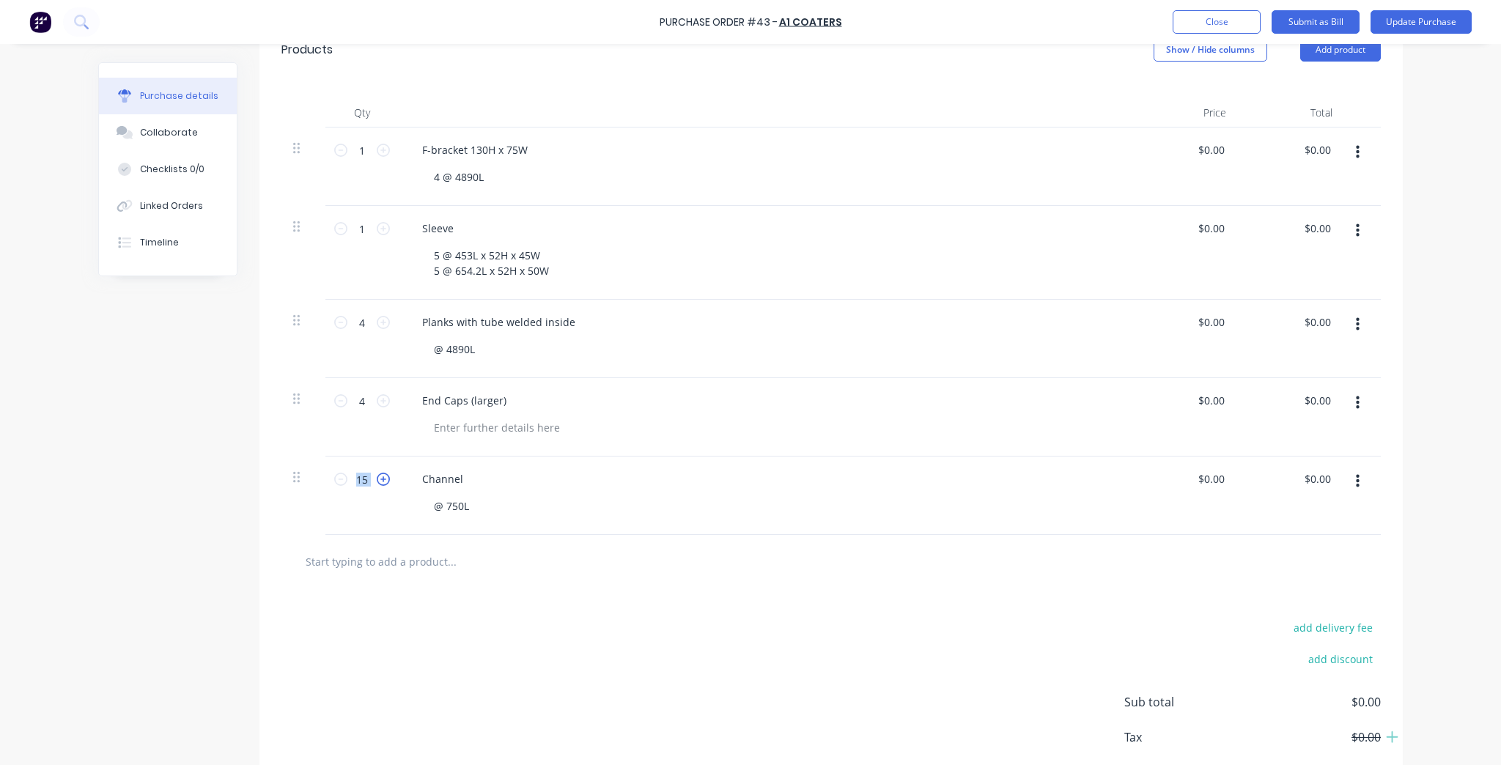
click at [380, 475] on icon at bounding box center [383, 479] width 13 height 13
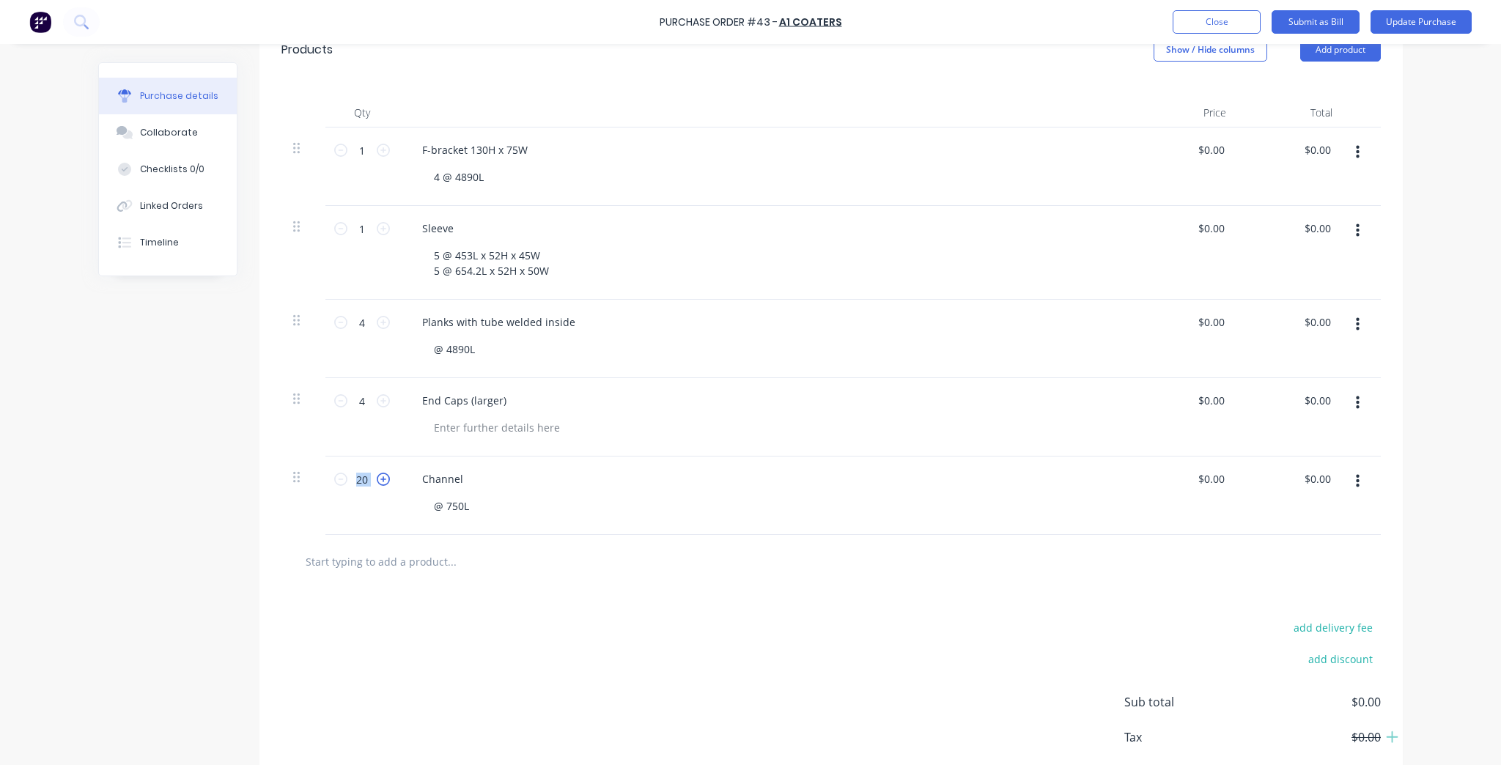
click at [380, 475] on icon at bounding box center [383, 479] width 13 height 13
type input "24"
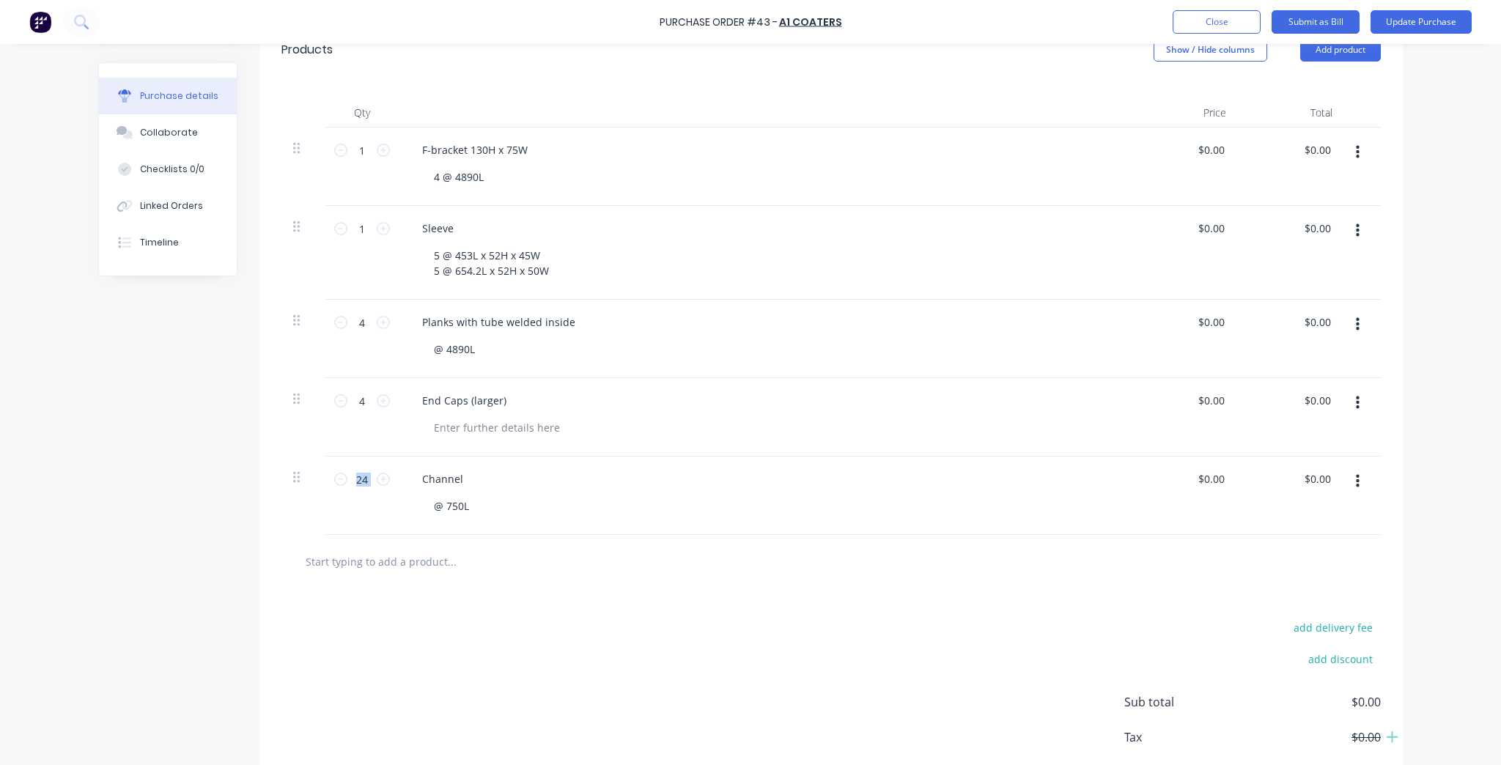
click at [384, 504] on div "24 24" at bounding box center [361, 496] width 73 height 78
click at [488, 575] on div at bounding box center [830, 561] width 1099 height 53
click at [403, 561] on input "text" at bounding box center [451, 561] width 293 height 29
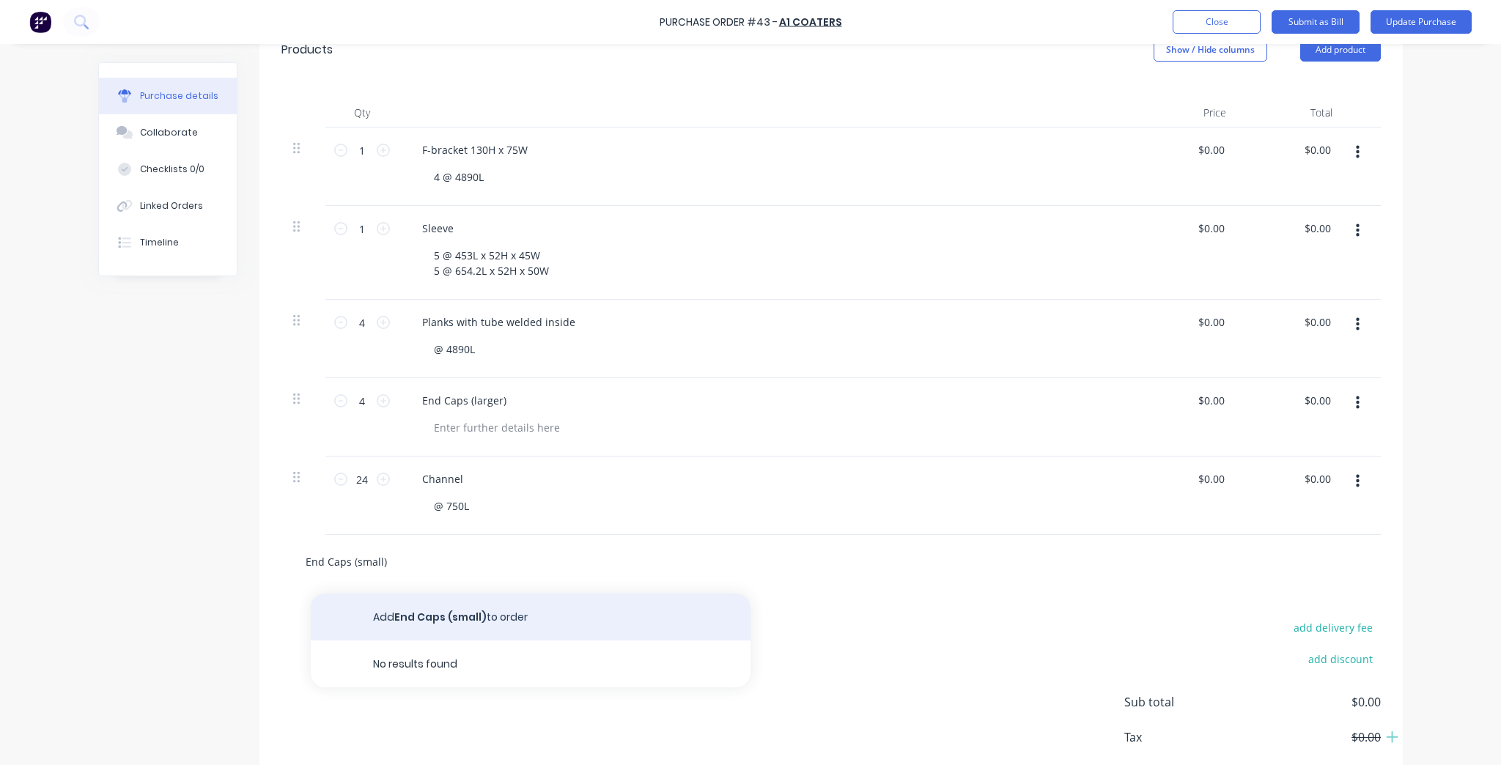
type input "End Caps (small)"
click at [425, 607] on button "Add End Caps (small) to order" at bounding box center [531, 617] width 440 height 47
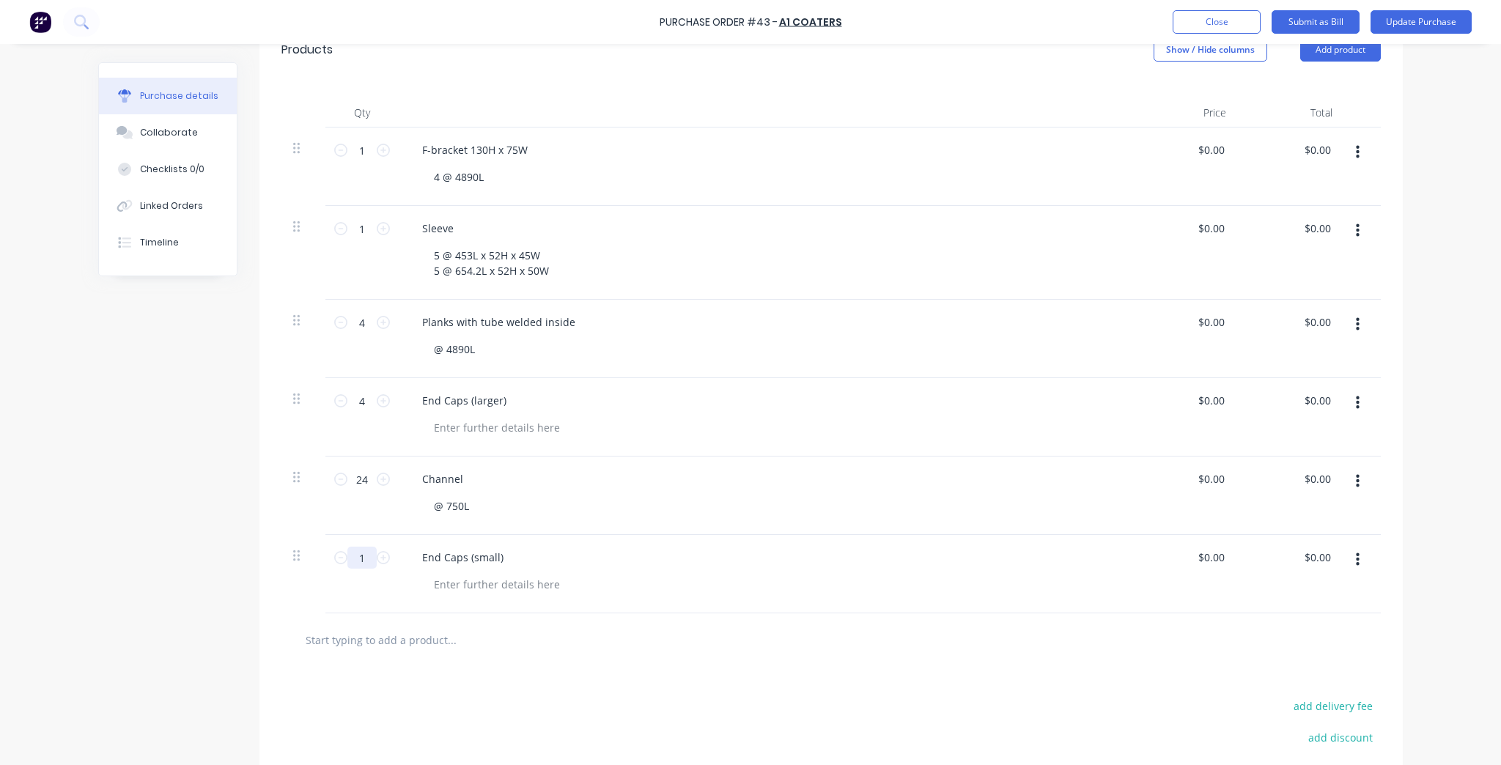
click at [369, 553] on input "1" at bounding box center [361, 558] width 29 height 22
type input "24"
click at [384, 639] on input "text" at bounding box center [451, 639] width 293 height 29
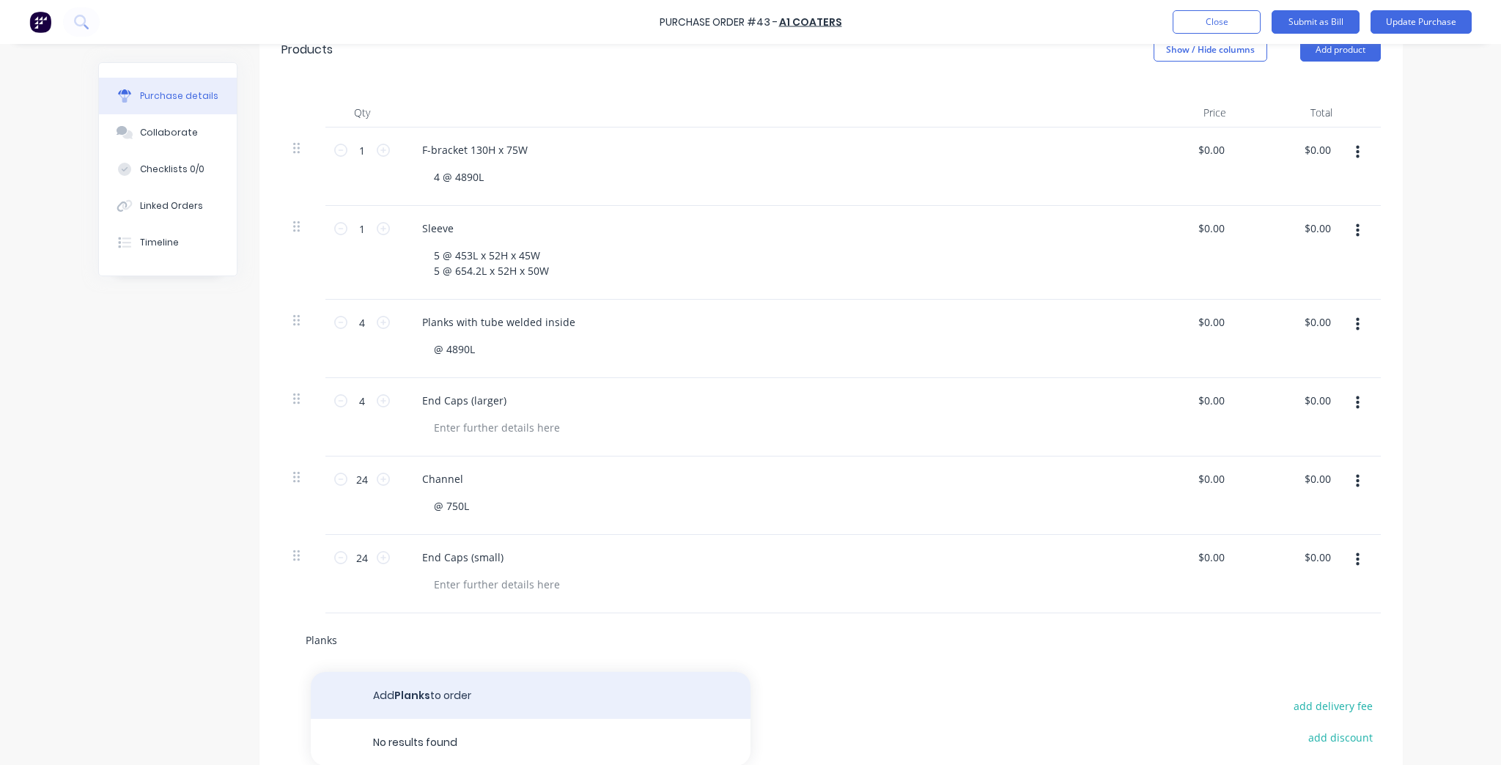
type input "Planks"
click at [402, 676] on button "Add Planks to order" at bounding box center [531, 695] width 440 height 47
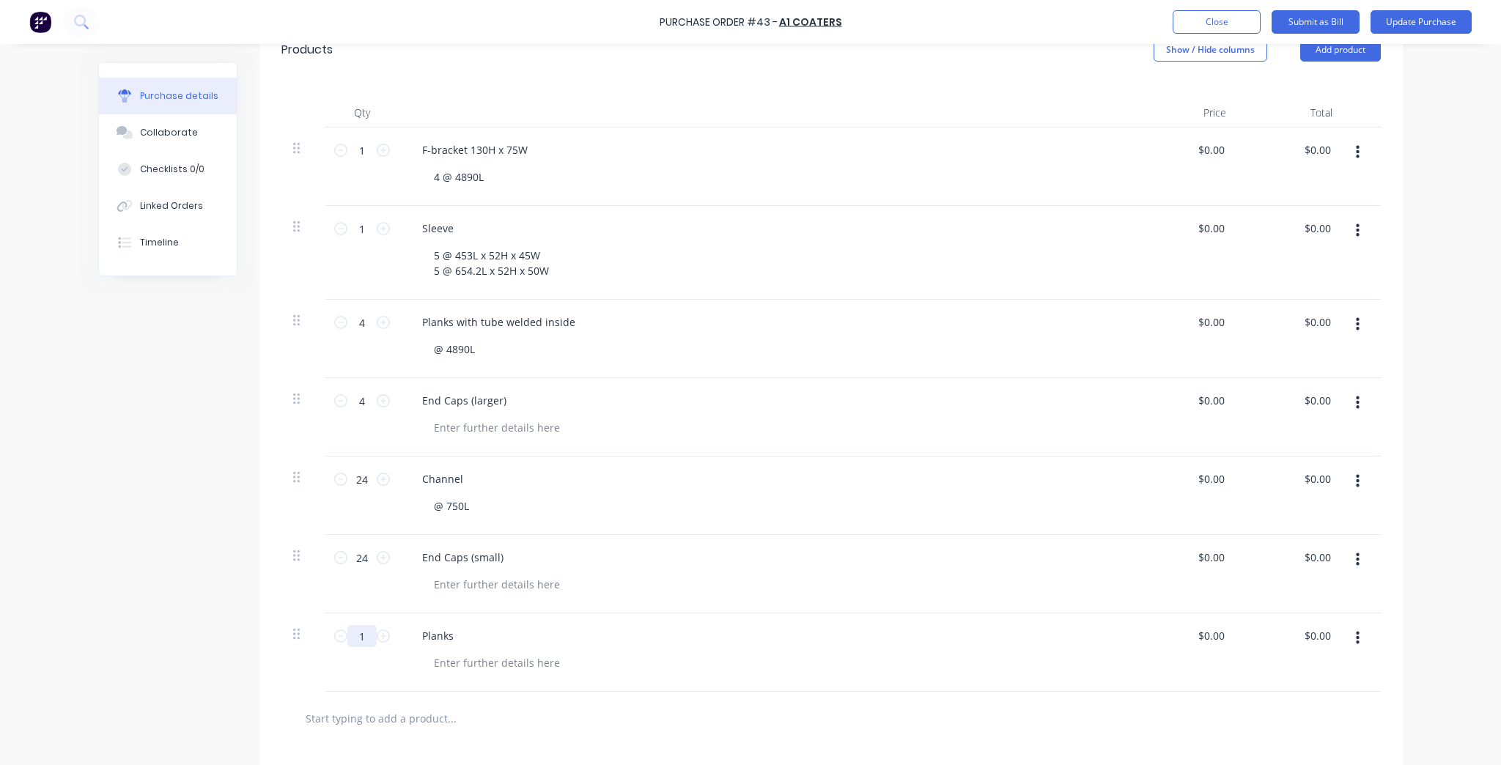
click at [360, 636] on input "1" at bounding box center [361, 636] width 29 height 22
type input "12"
click at [529, 710] on input "text" at bounding box center [451, 718] width 293 height 29
click at [464, 668] on div at bounding box center [497, 662] width 150 height 21
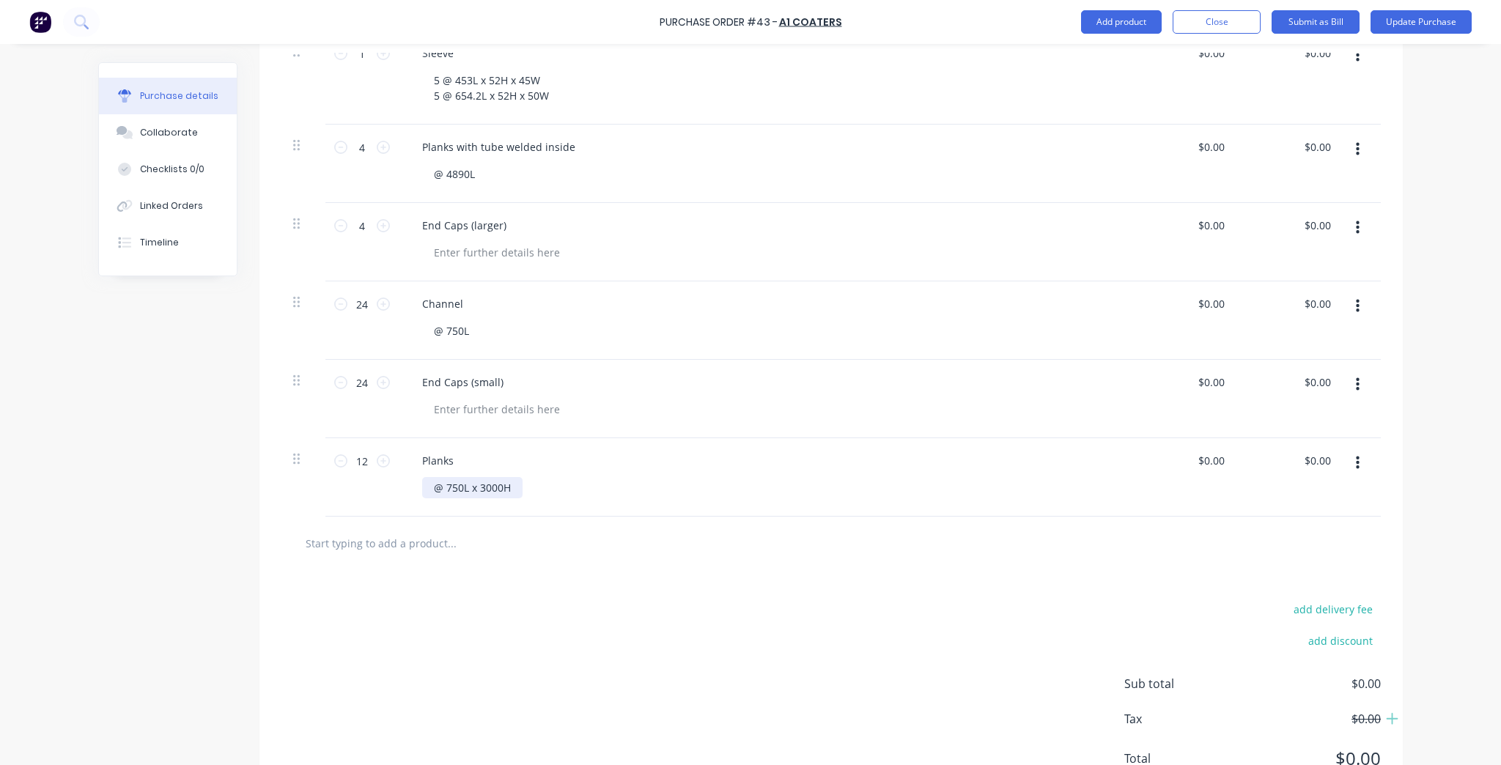
scroll to position [504, 0]
click at [427, 542] on input "text" at bounding box center [451, 542] width 293 height 29
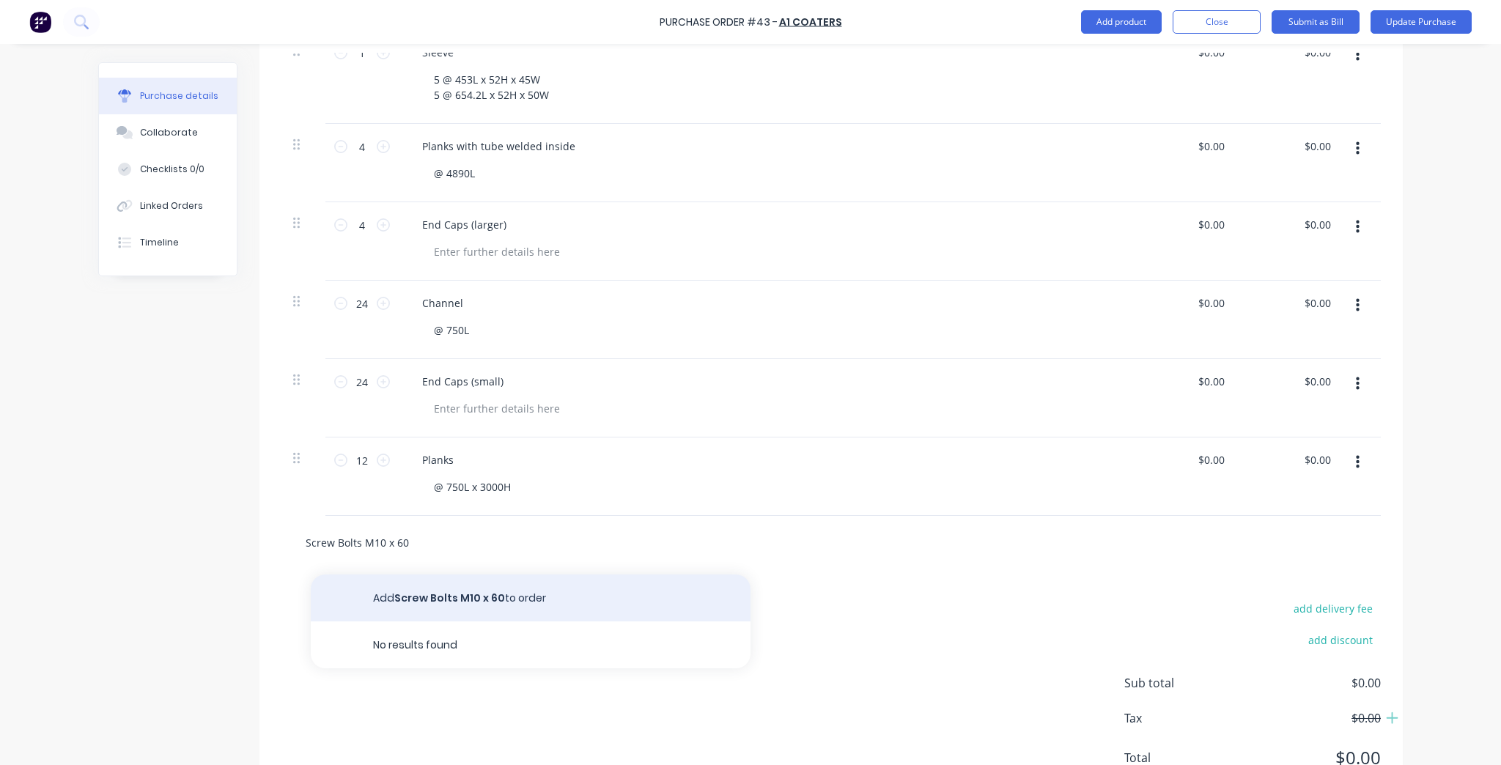
type input "Screw Bolts M10 x 60"
click at [416, 592] on button "Add Screw Bolts M10 x 60 to order" at bounding box center [531, 598] width 440 height 47
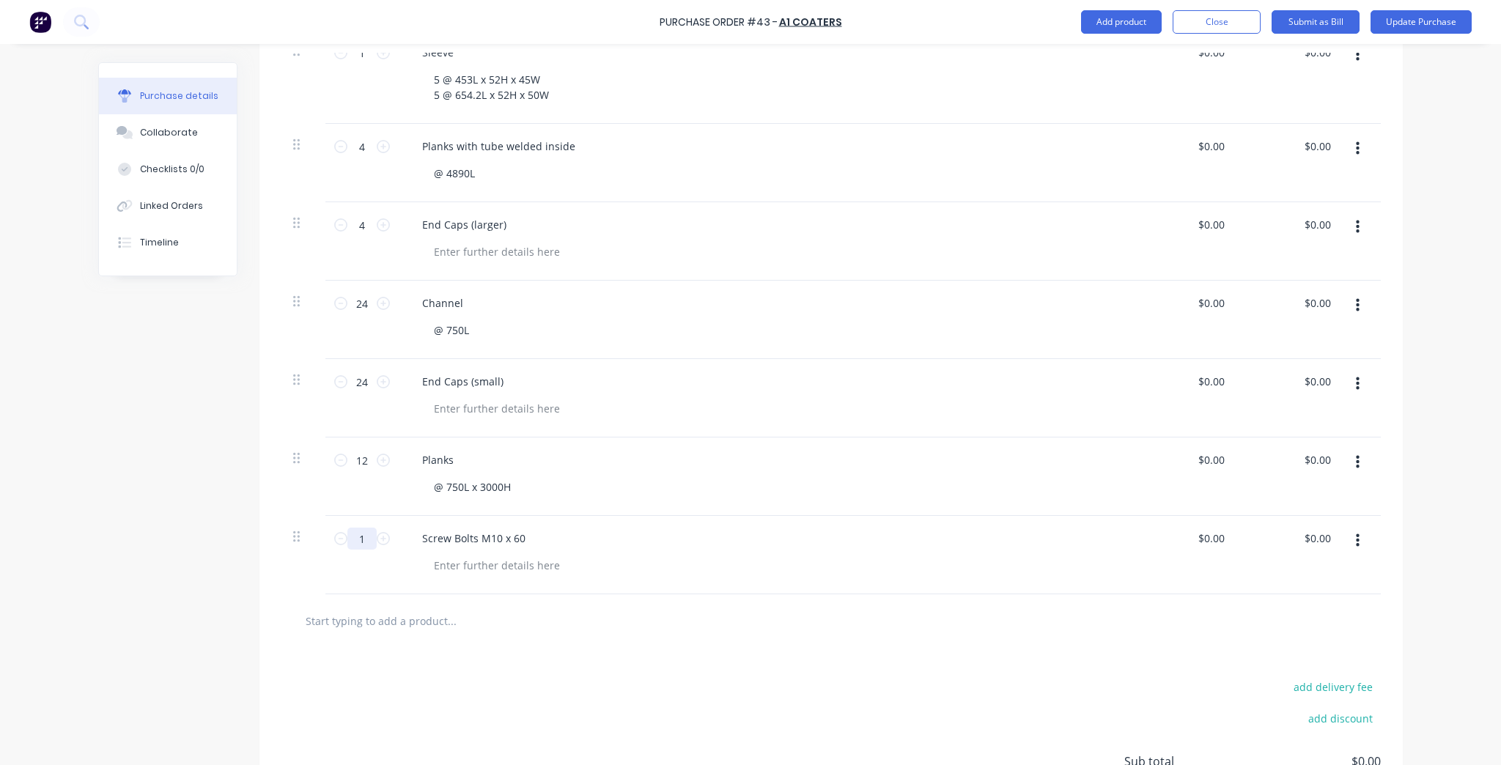
click at [358, 533] on input "1" at bounding box center [361, 539] width 29 height 22
type input "200"
click at [417, 614] on input "text" at bounding box center [451, 620] width 293 height 29
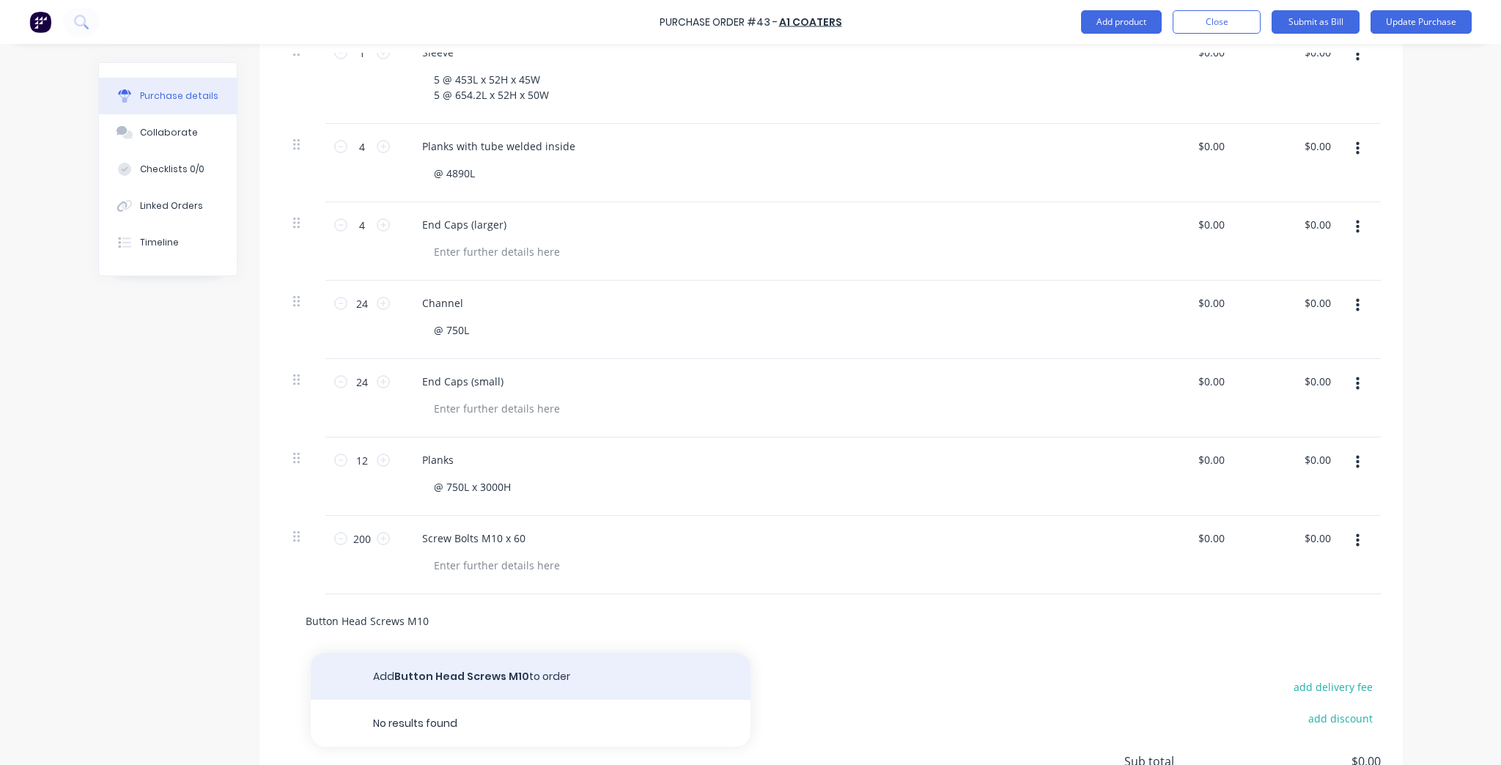
type input "Button Head Screws M10"
click at [432, 676] on button "Add Button Head Screws M10 to order" at bounding box center [531, 676] width 440 height 47
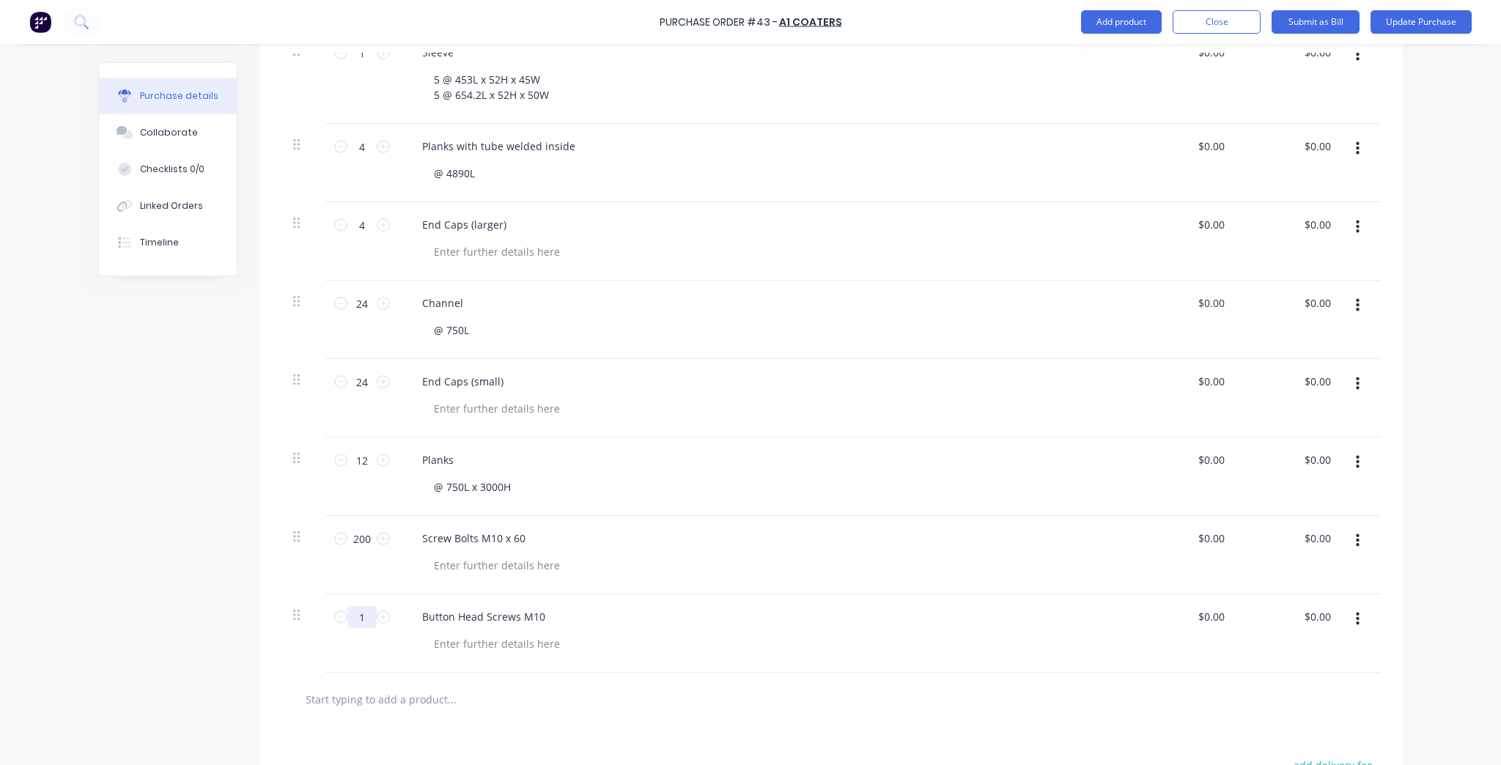
click at [355, 617] on input "1" at bounding box center [361, 617] width 29 height 22
type input "200"
click at [360, 701] on input "text" at bounding box center [451, 699] width 293 height 29
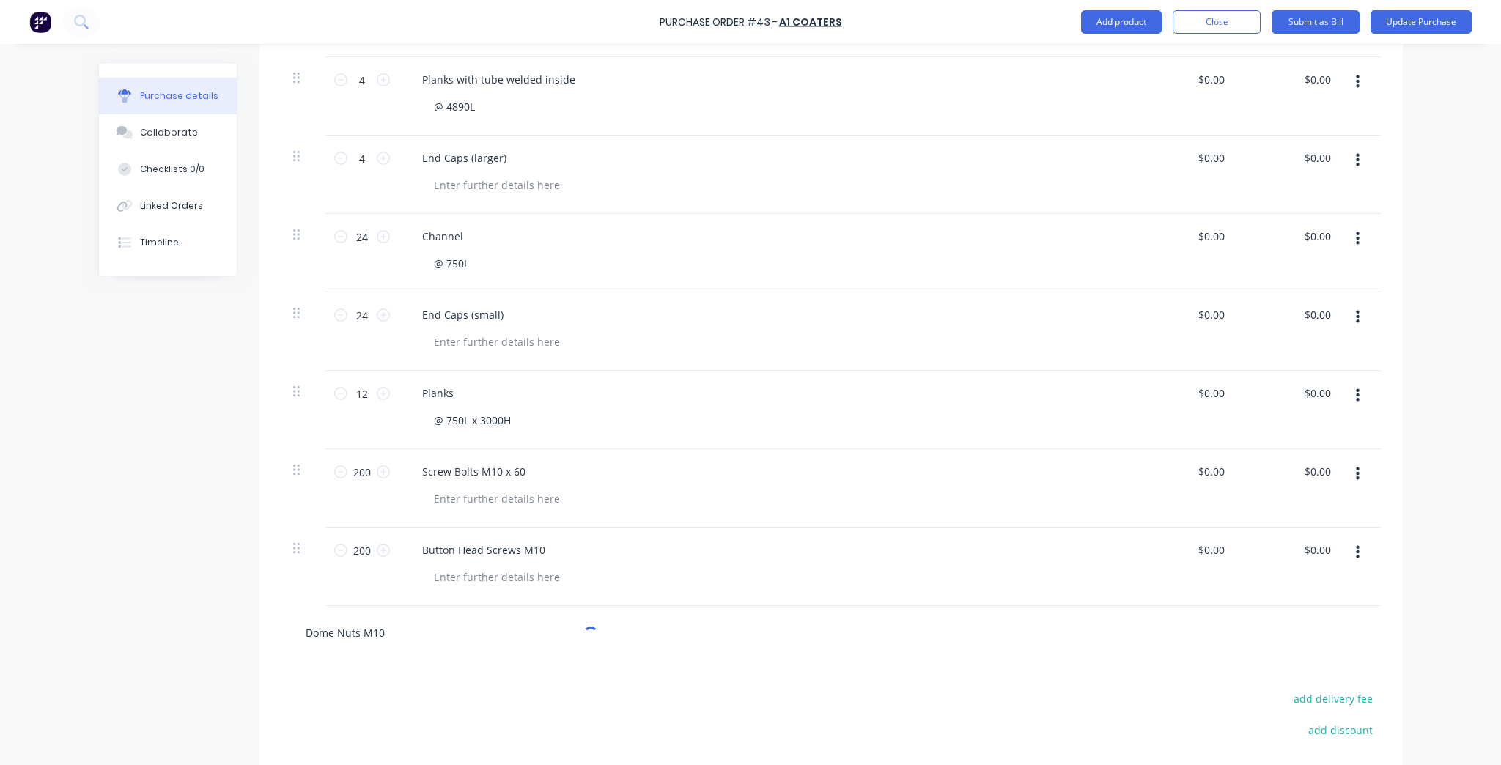
scroll to position [680, 0]
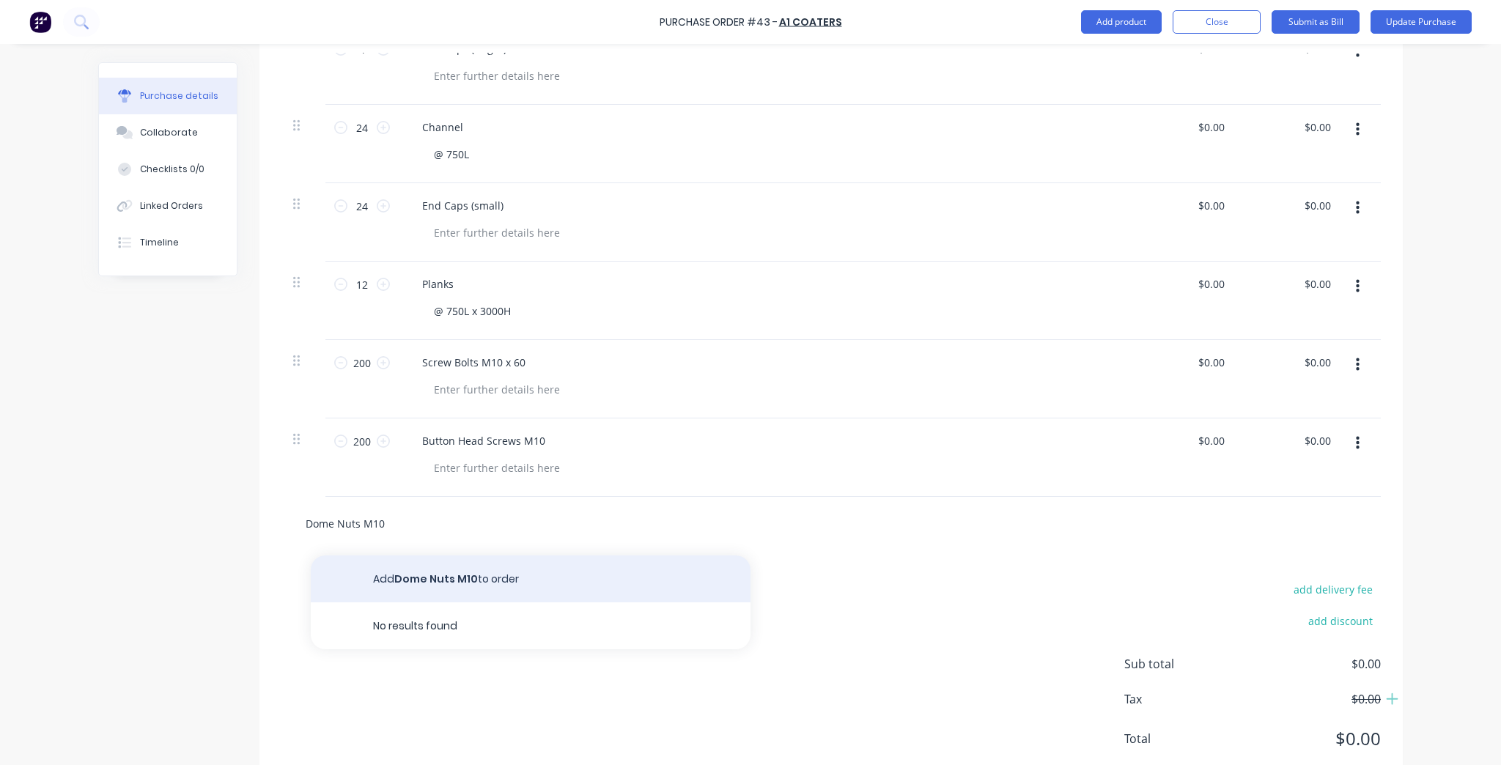
type input "Dome Nuts M10"
click at [425, 565] on button "Add Dome Nuts M10 to order" at bounding box center [531, 579] width 440 height 47
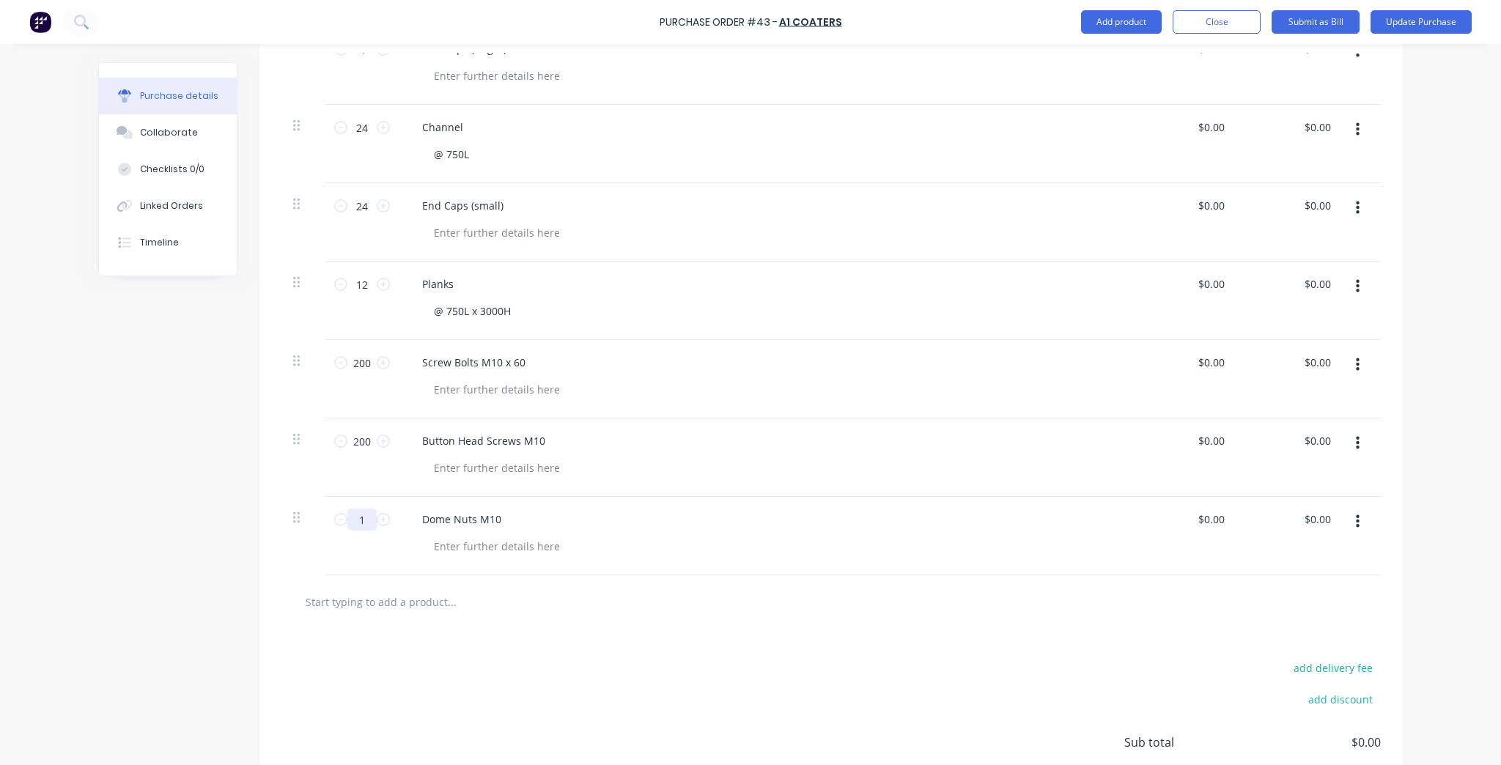
click at [364, 519] on input "1" at bounding box center [361, 520] width 29 height 22
type input "200"
click at [394, 591] on input "text" at bounding box center [451, 601] width 293 height 29
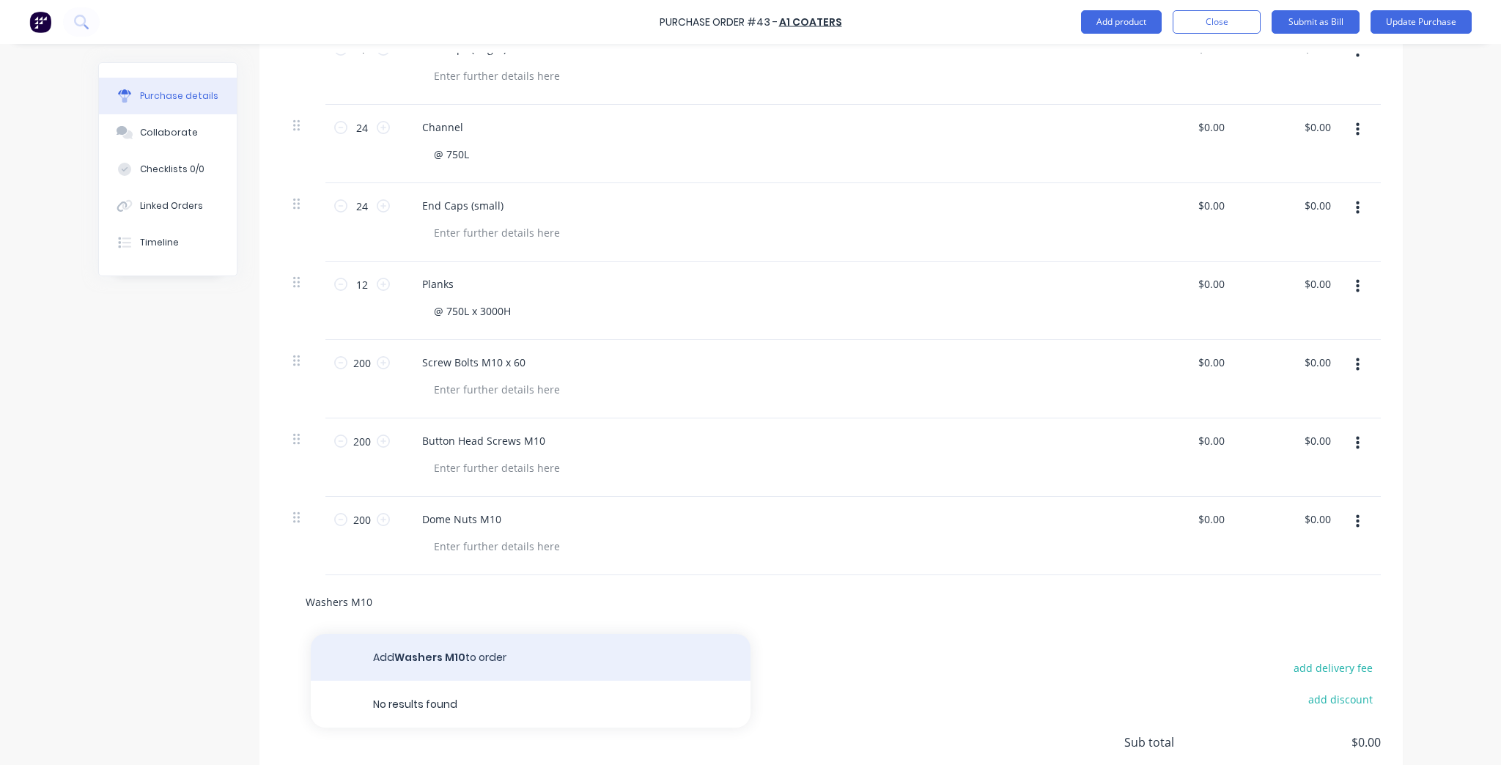
type input "Washers M10"
click at [396, 638] on button "Add Washers M10 to order" at bounding box center [531, 657] width 440 height 47
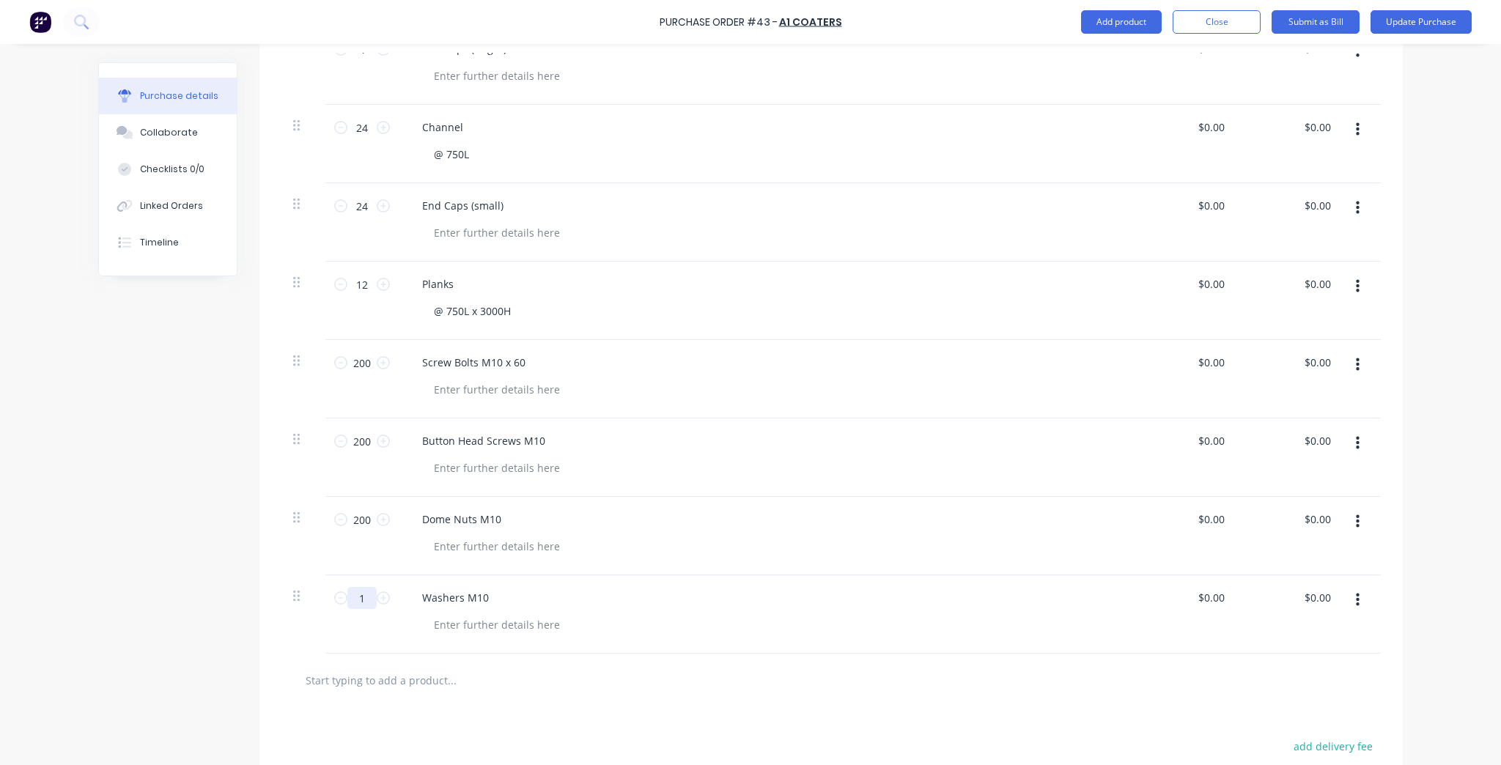
click at [362, 596] on input "1" at bounding box center [361, 598] width 29 height 22
type input "200"
click at [667, 676] on div at bounding box center [513, 679] width 440 height 29
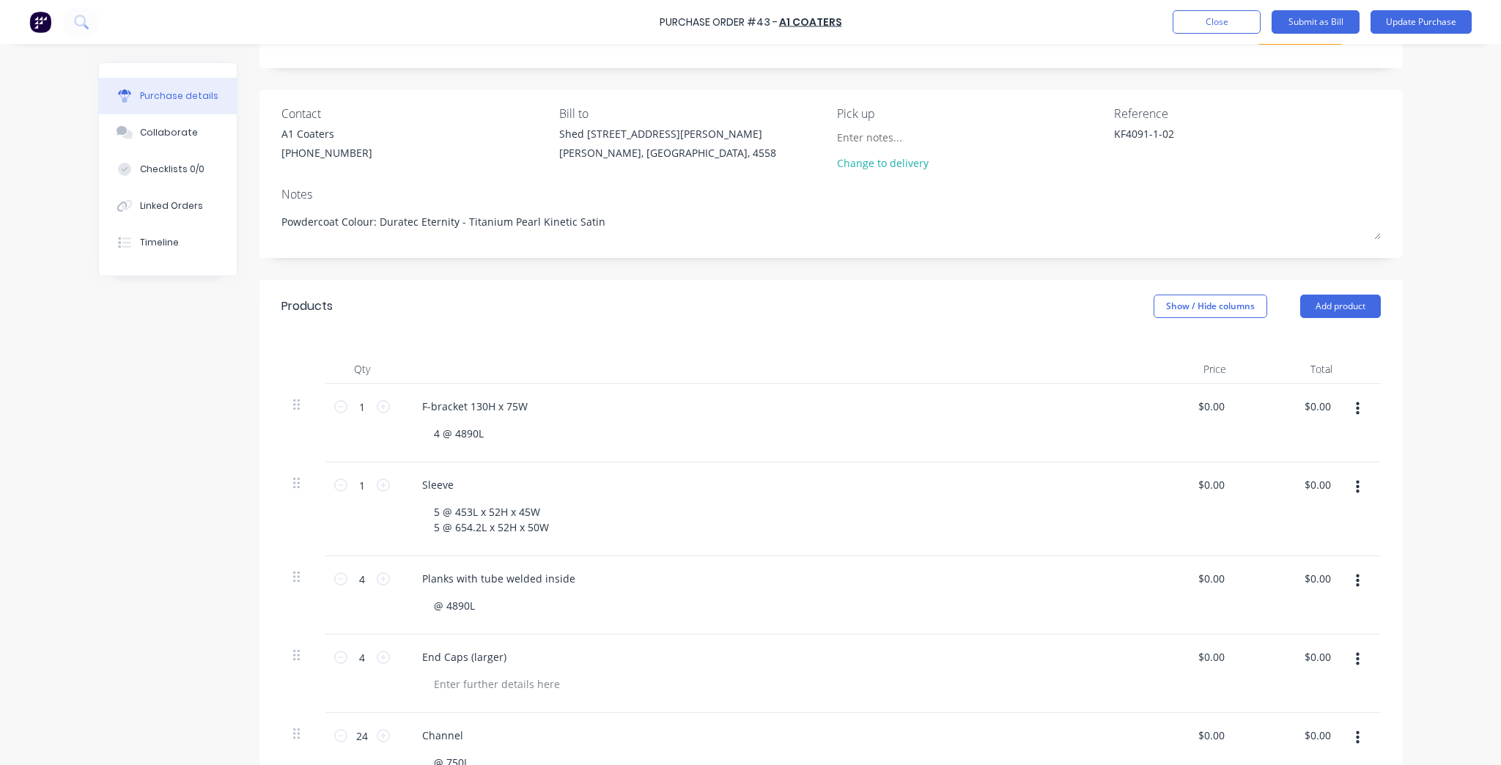
scroll to position [0, 0]
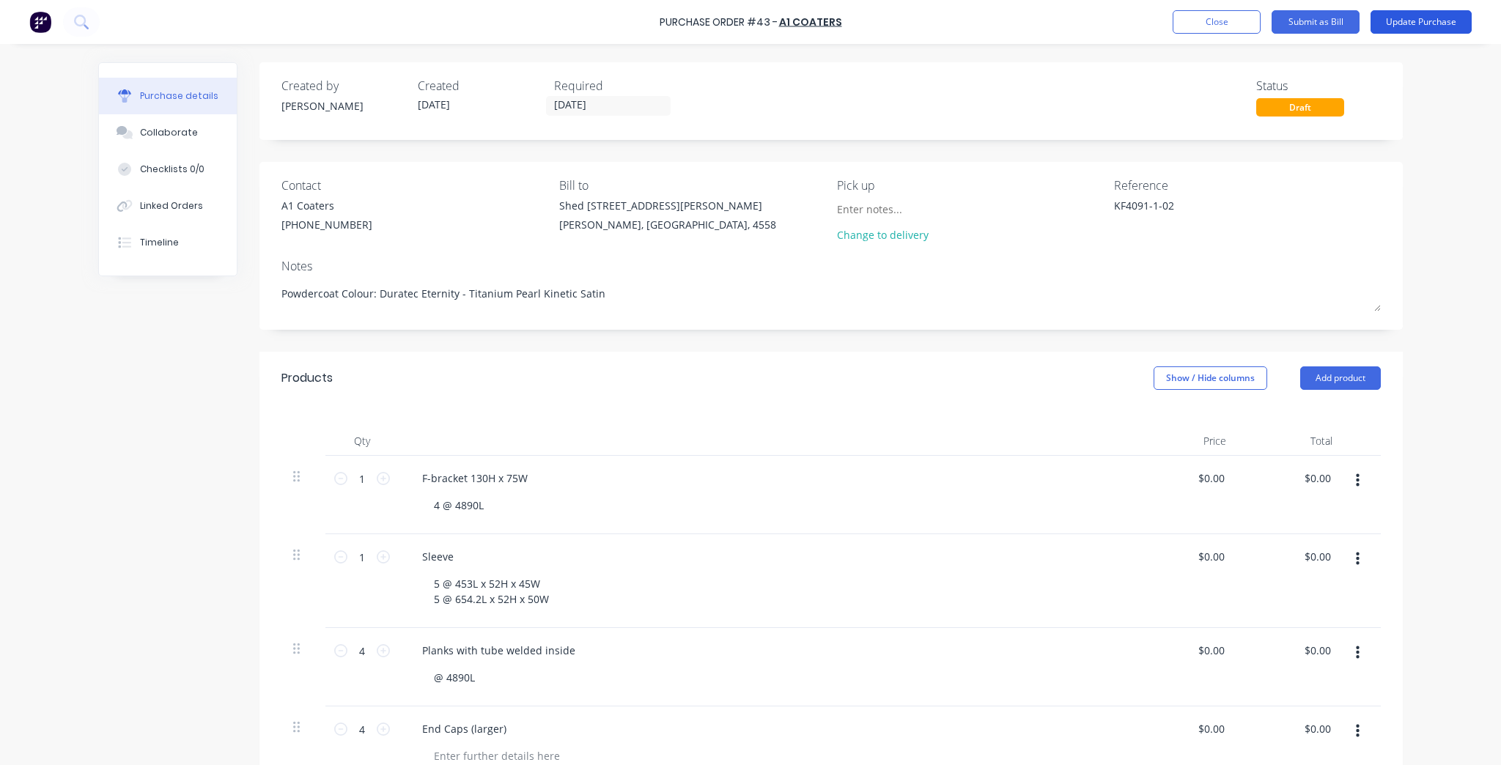
click at [1431, 17] on button "Update Purchase" at bounding box center [1420, 21] width 101 height 23
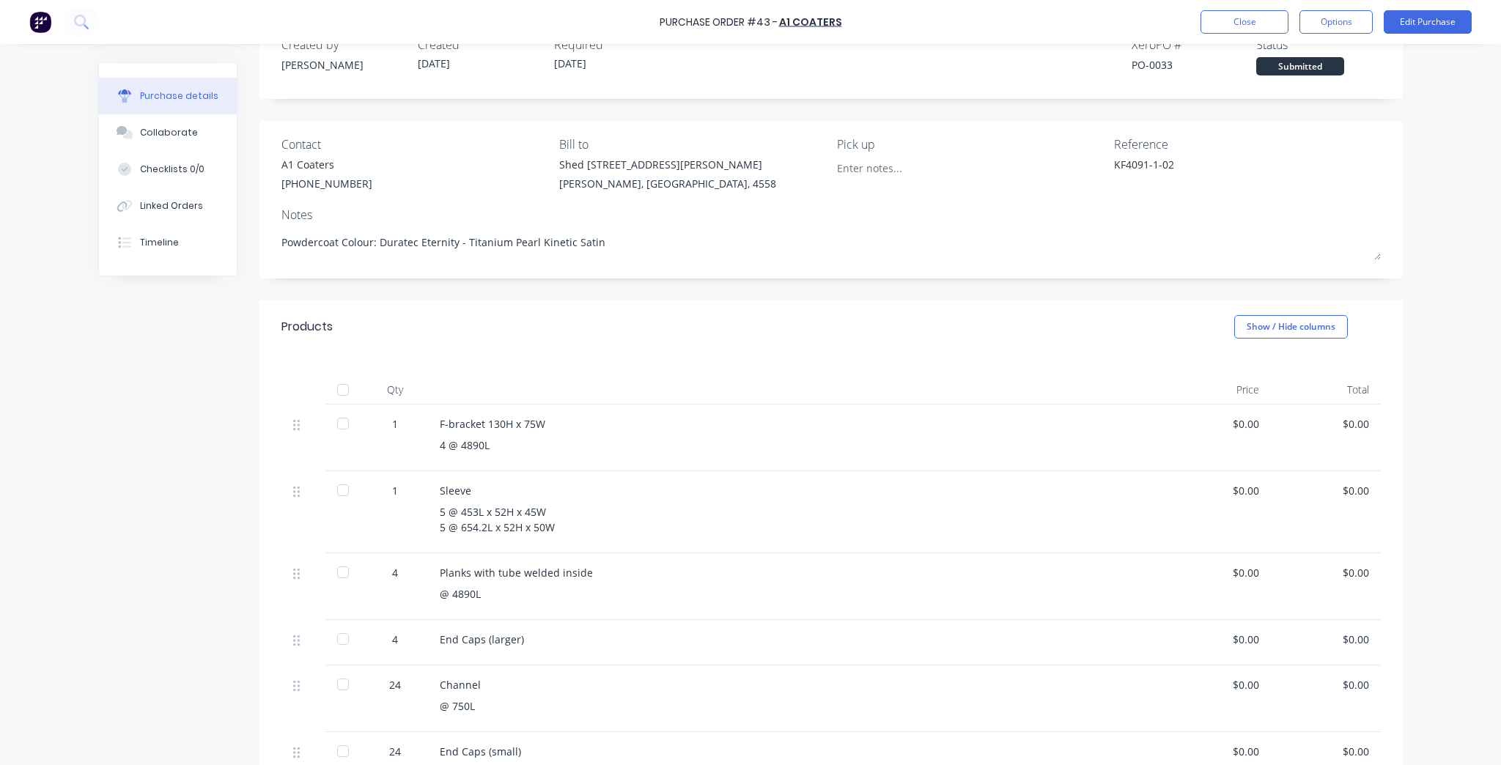
scroll to position [59, 0]
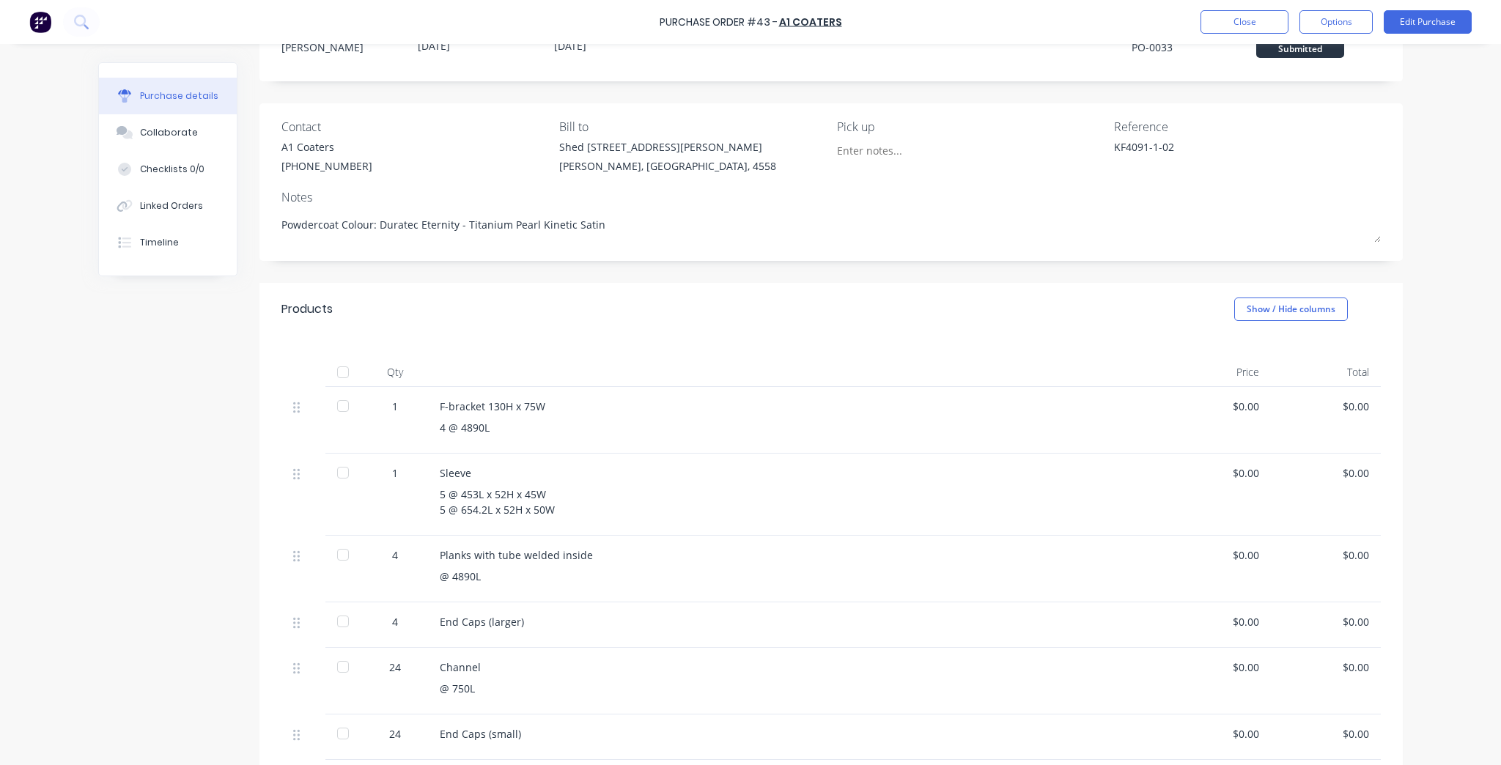
click at [397, 407] on div "1" at bounding box center [395, 406] width 43 height 15
click at [1445, 21] on button "Edit Purchase" at bounding box center [1428, 21] width 88 height 23
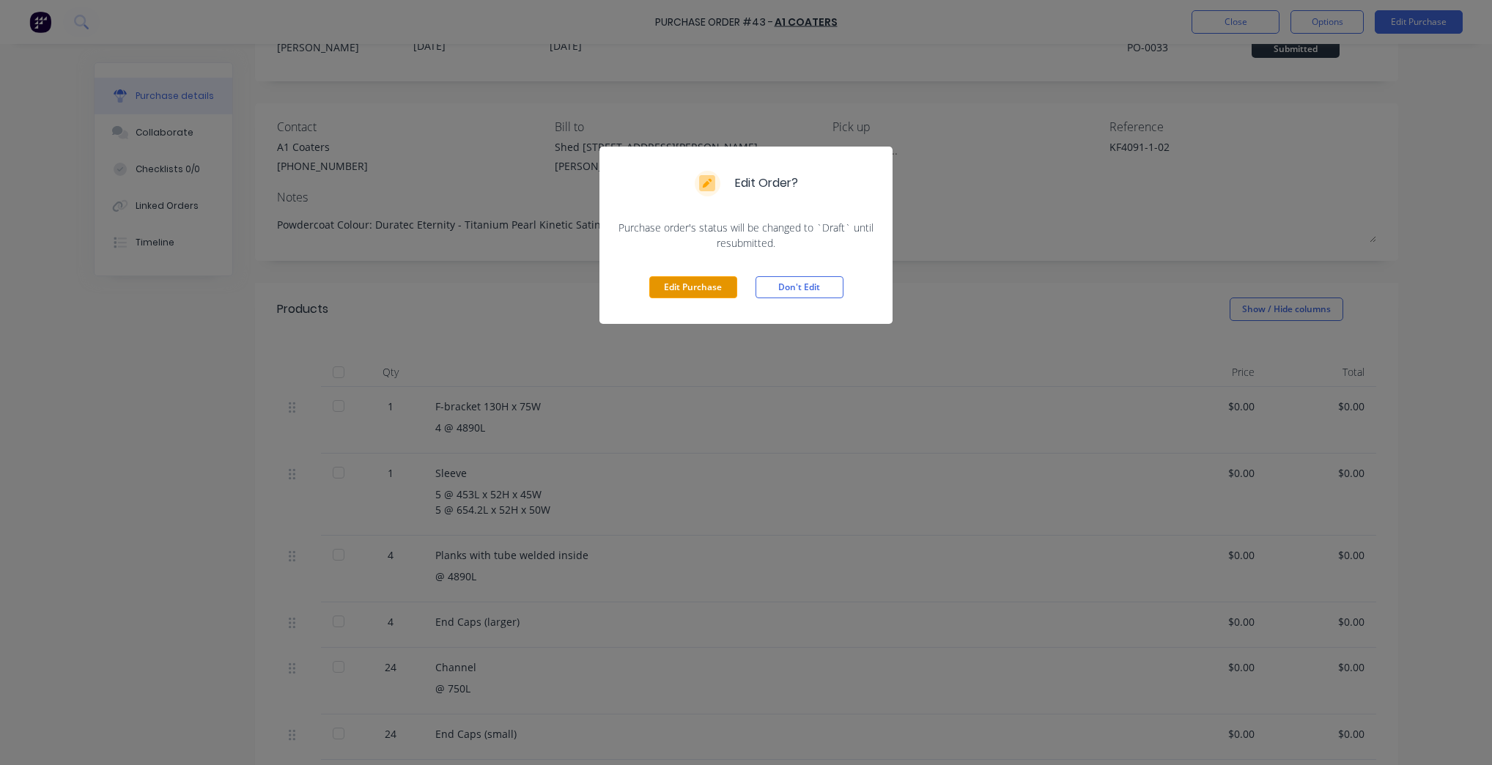
click at [692, 296] on button "Edit Purchase" at bounding box center [693, 287] width 88 height 22
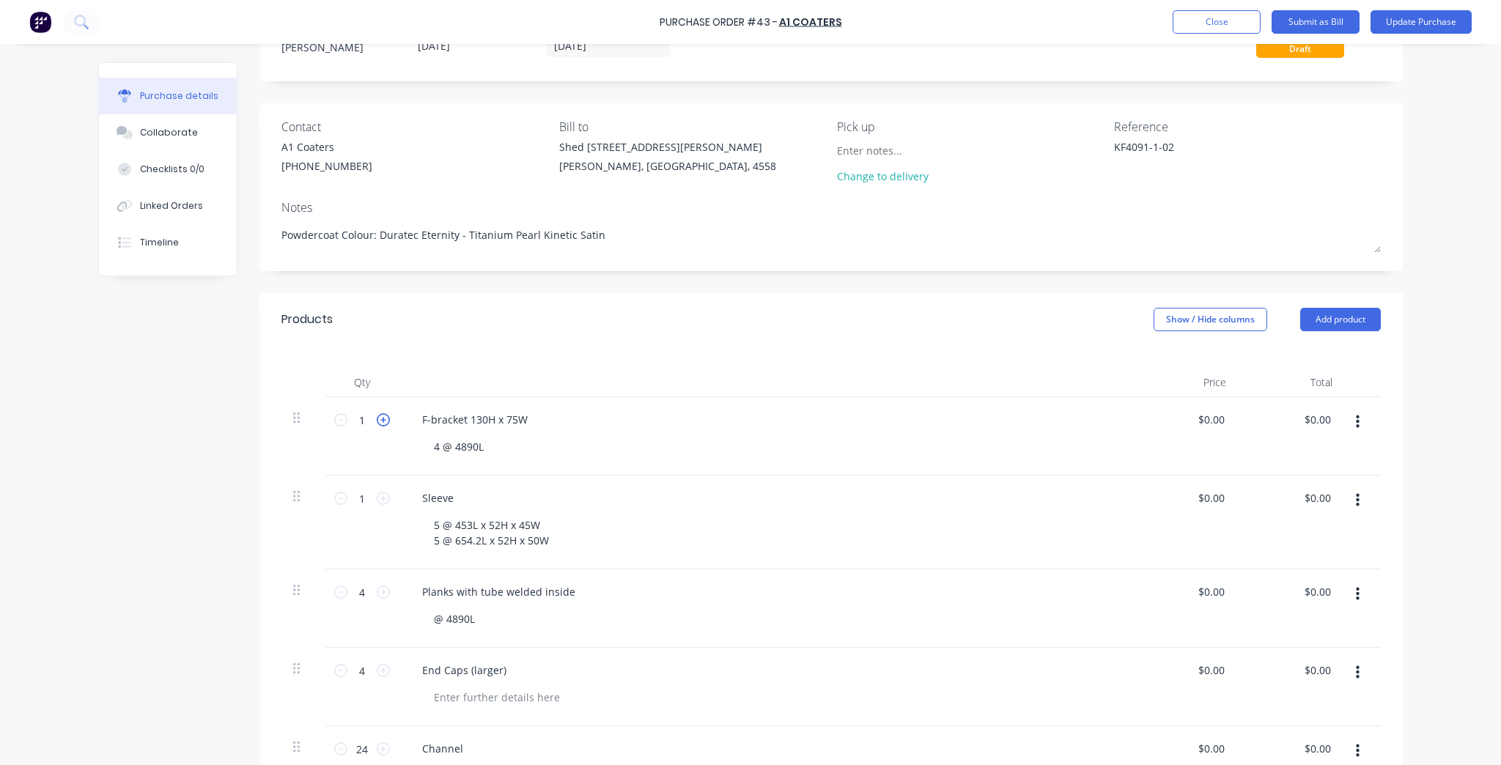
click at [378, 422] on icon at bounding box center [383, 419] width 13 height 13
type input "4"
click at [438, 446] on div "4 @ 4890L" at bounding box center [458, 446] width 73 height 21
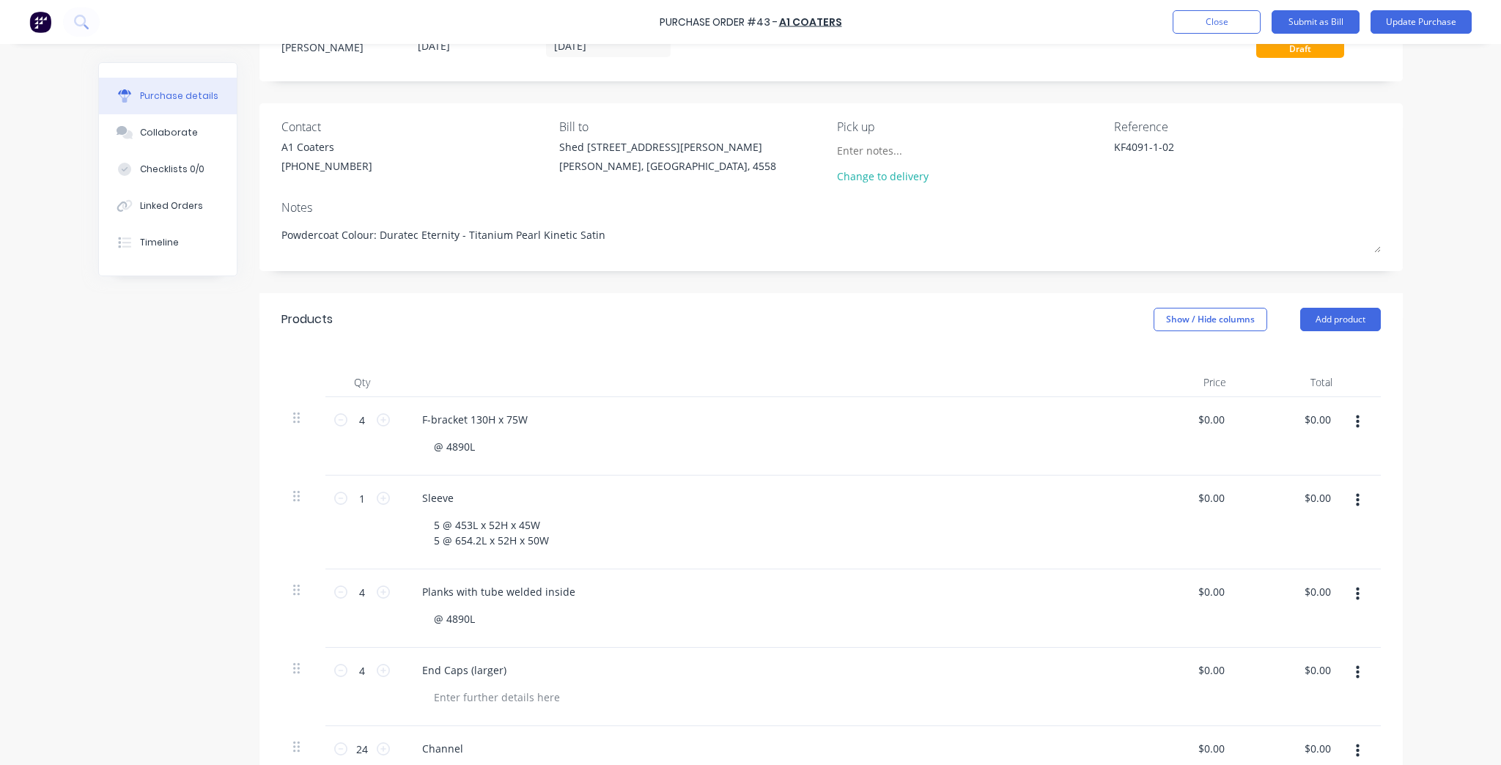
click at [680, 337] on div "Products Show / Hide columns Add product" at bounding box center [830, 319] width 1143 height 53
click at [1400, 17] on button "Update Purchase" at bounding box center [1420, 21] width 101 height 23
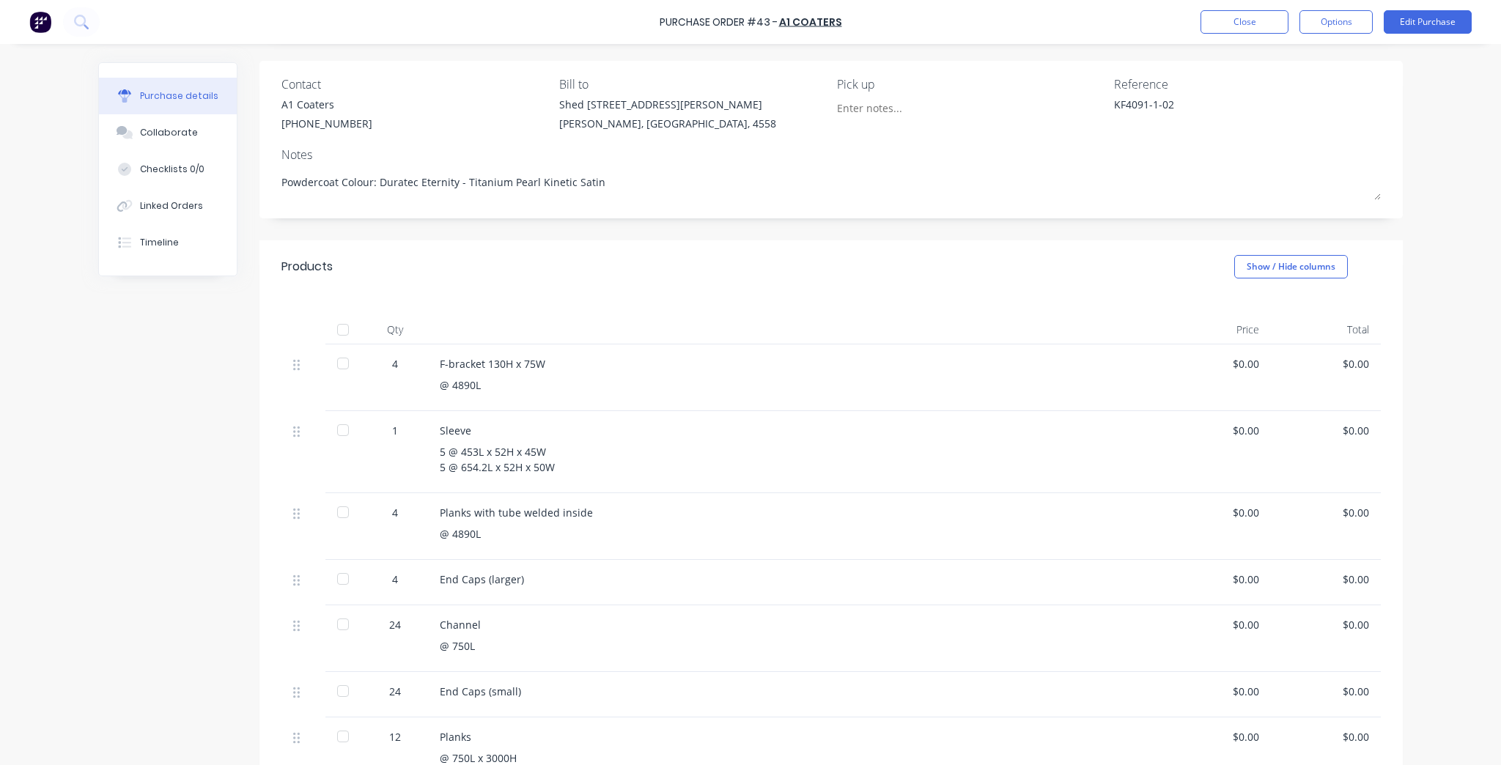
scroll to position [99, 0]
click at [698, 250] on div "Products Show / Hide columns" at bounding box center [830, 269] width 1143 height 53
click at [1453, 34] on div "Purchase Order #43 - A1 Coaters Close Options Edit Purchase" at bounding box center [750, 22] width 1501 height 44
click at [1451, 24] on button "Edit Purchase" at bounding box center [1428, 21] width 88 height 23
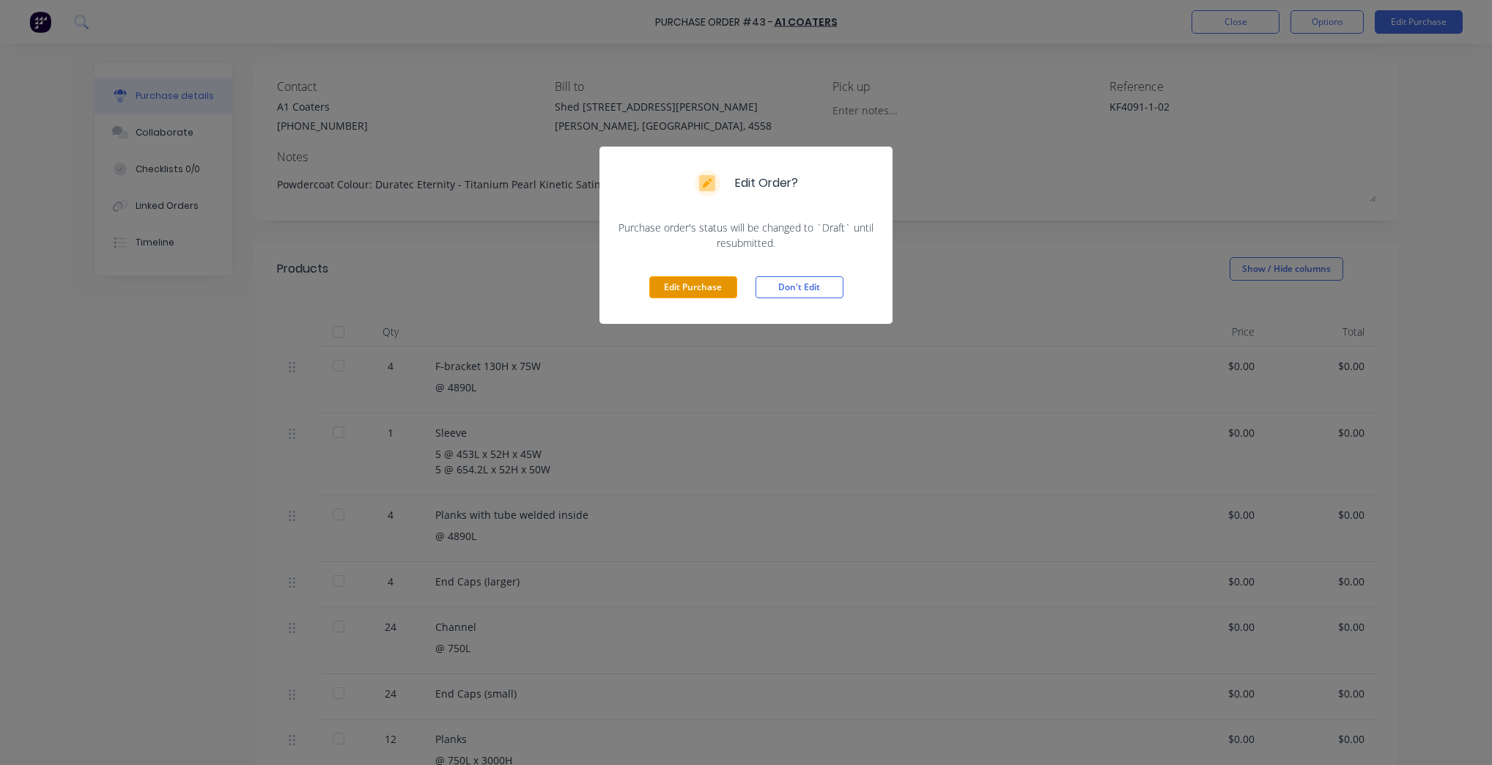
click at [715, 293] on button "Edit Purchase" at bounding box center [693, 287] width 88 height 22
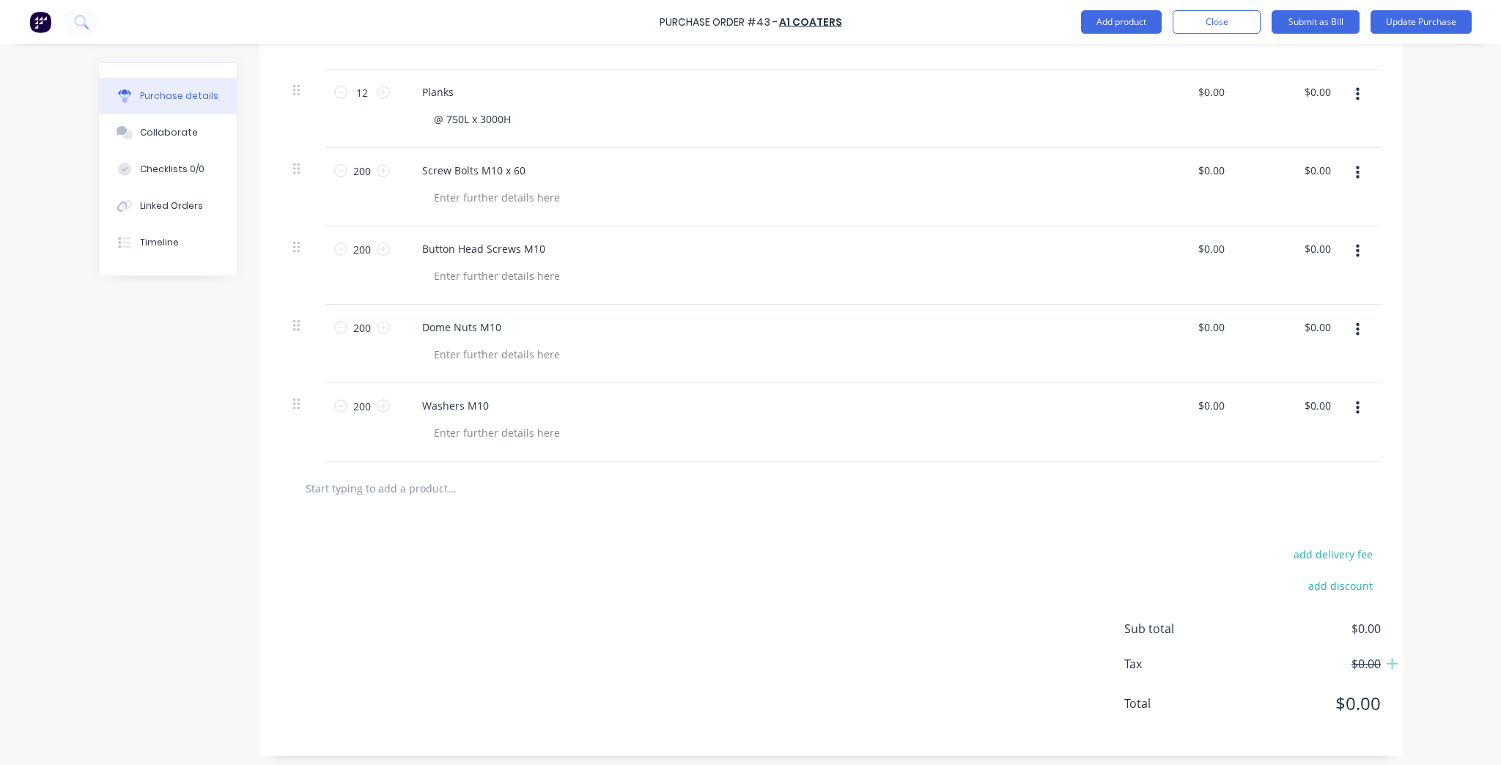
scroll to position [876, 0]
click at [1348, 401] on button "button" at bounding box center [1357, 404] width 34 height 26
click at [1316, 524] on button "Delete" at bounding box center [1312, 531] width 125 height 29
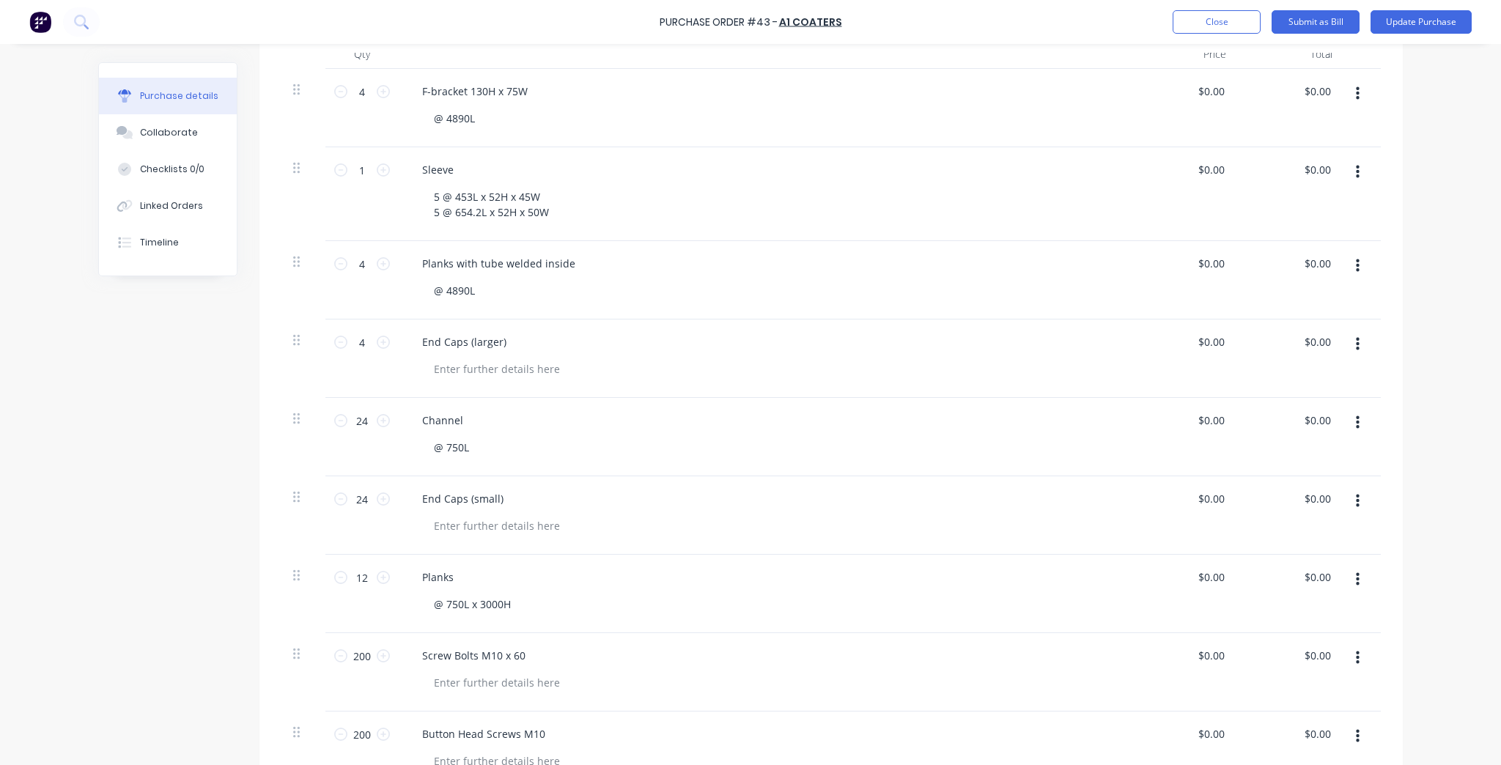
scroll to position [0, 0]
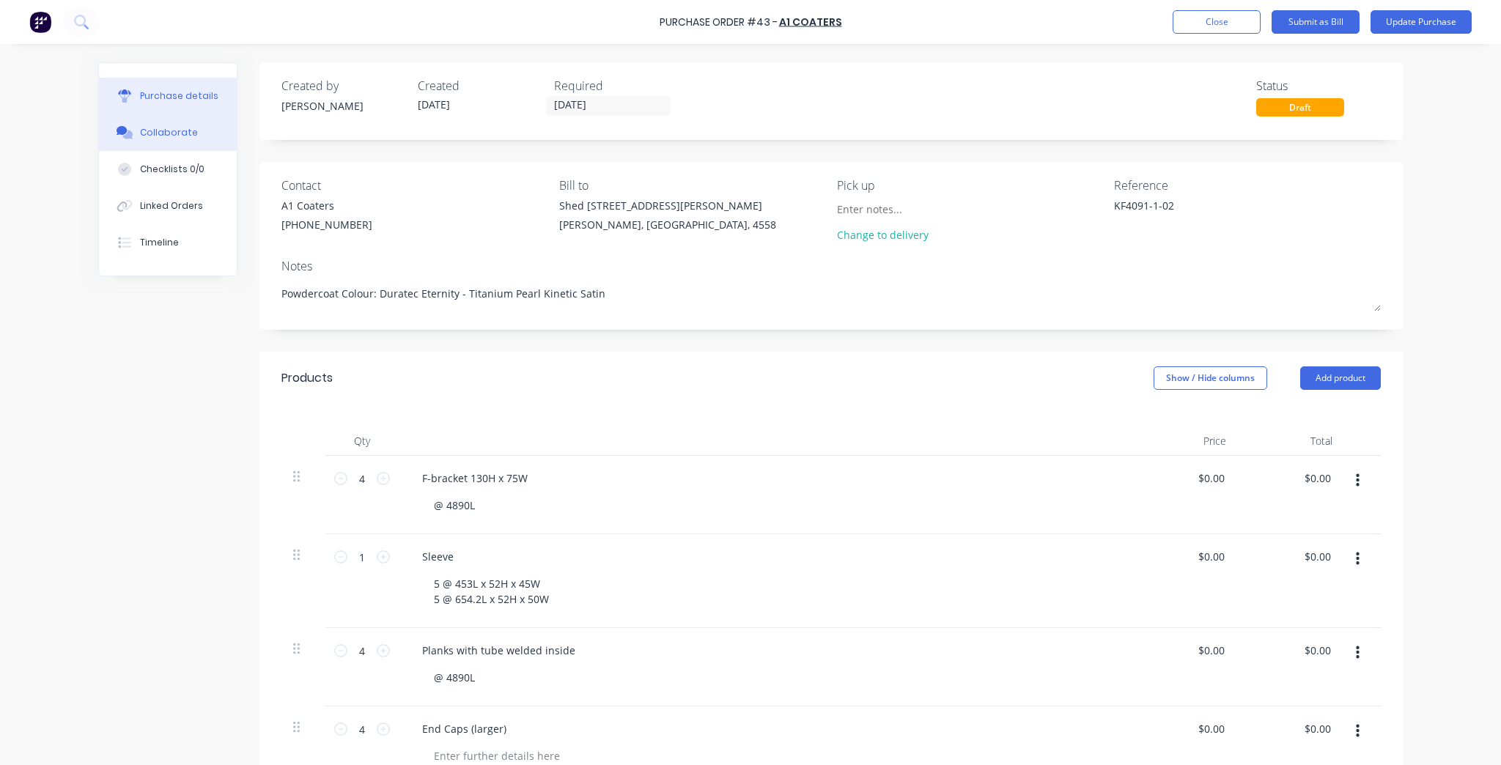
click at [206, 139] on button "Collaborate" at bounding box center [168, 132] width 138 height 37
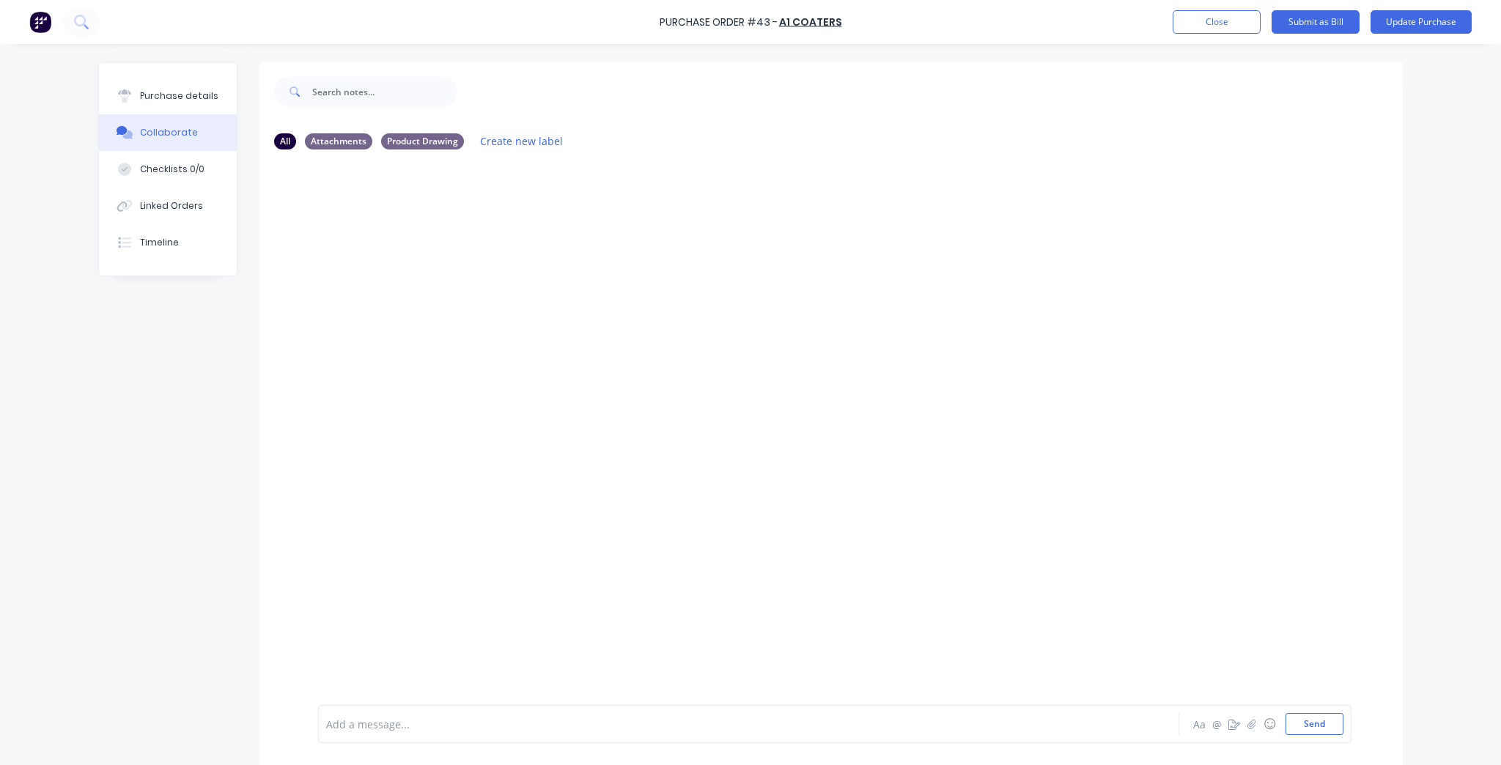
click at [1250, 734] on div "Aa @ ☺ Send" at bounding box center [1266, 724] width 153 height 22
click at [1246, 716] on button "button" at bounding box center [1252, 724] width 18 height 18
click at [1331, 726] on button "Send" at bounding box center [1314, 724] width 58 height 22
click at [162, 73] on div "Purchase details Collaborate Checklists 0/0 Linked Orders Timeline" at bounding box center [168, 169] width 138 height 213
click at [161, 79] on button "Purchase details" at bounding box center [168, 96] width 138 height 37
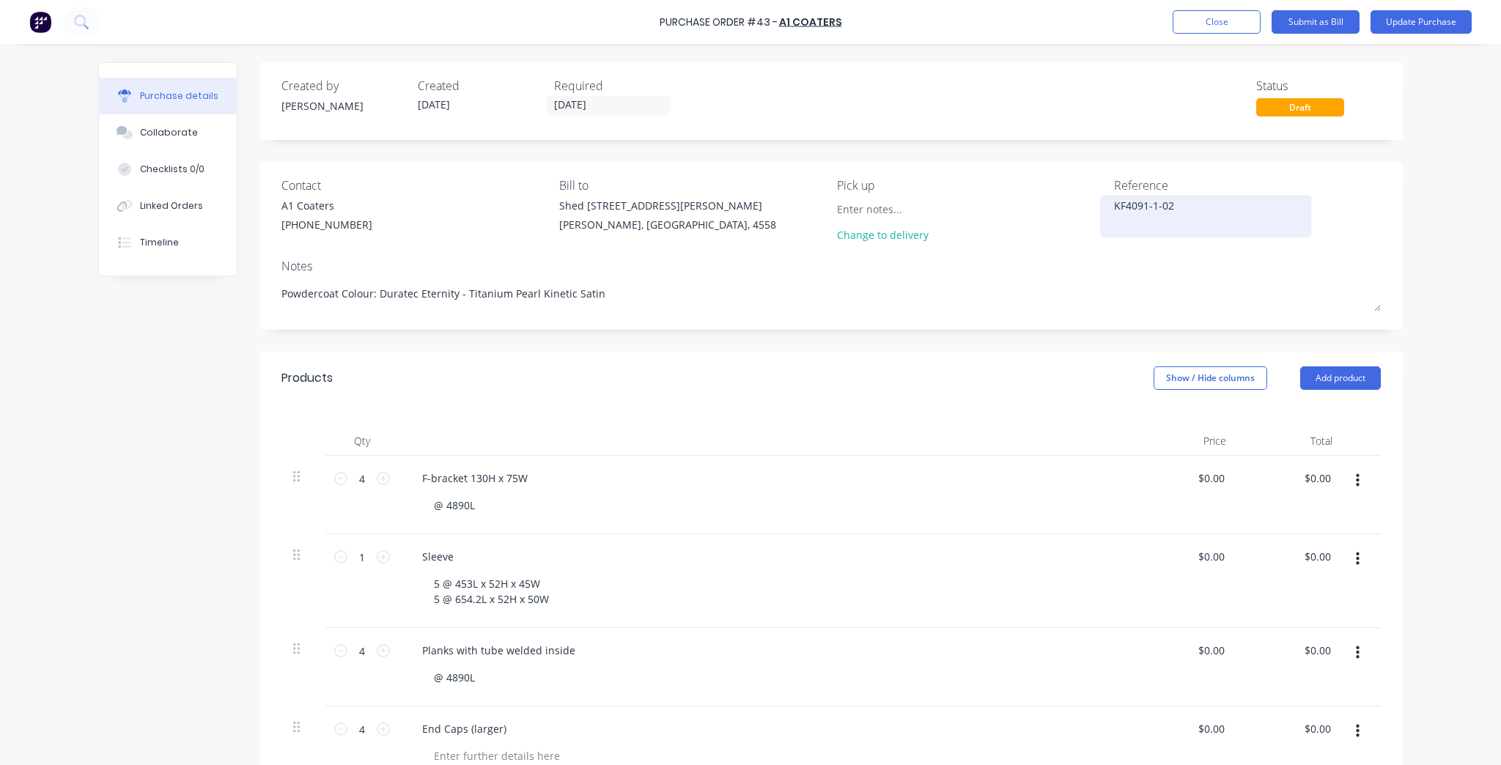
click at [1129, 209] on textarea "KF4091-1-02" at bounding box center [1205, 214] width 183 height 33
click at [1313, 18] on button "Submit as Bill" at bounding box center [1316, 21] width 88 height 23
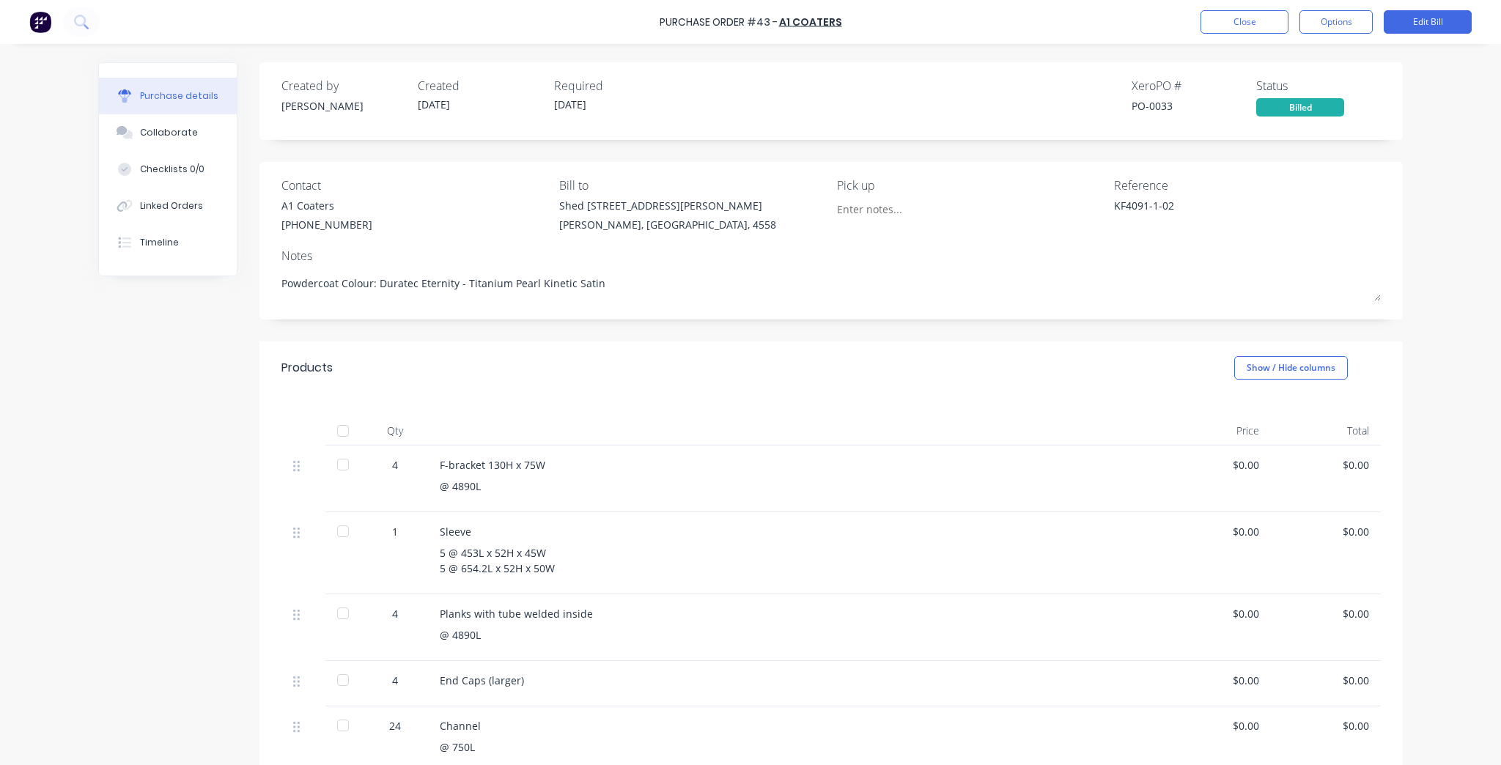
click at [1379, 22] on div "Close Options Edit Bill" at bounding box center [1335, 21] width 271 height 23
click at [1372, 22] on button "Options" at bounding box center [1335, 21] width 73 height 23
click at [1331, 96] on div "Convert to Purchase Order" at bounding box center [1303, 92] width 113 height 37
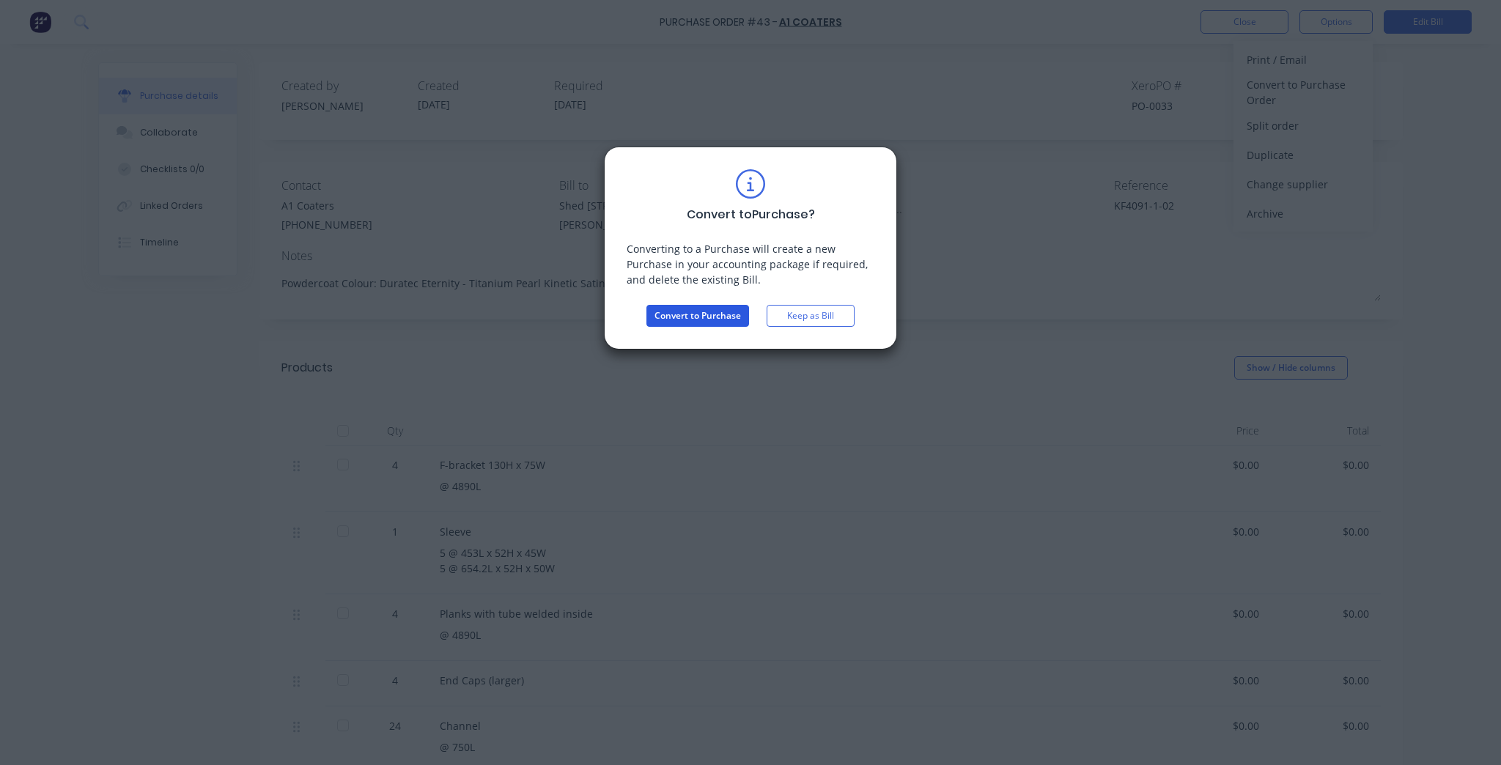
click at [698, 311] on button "Convert to Purchase" at bounding box center [697, 316] width 103 height 22
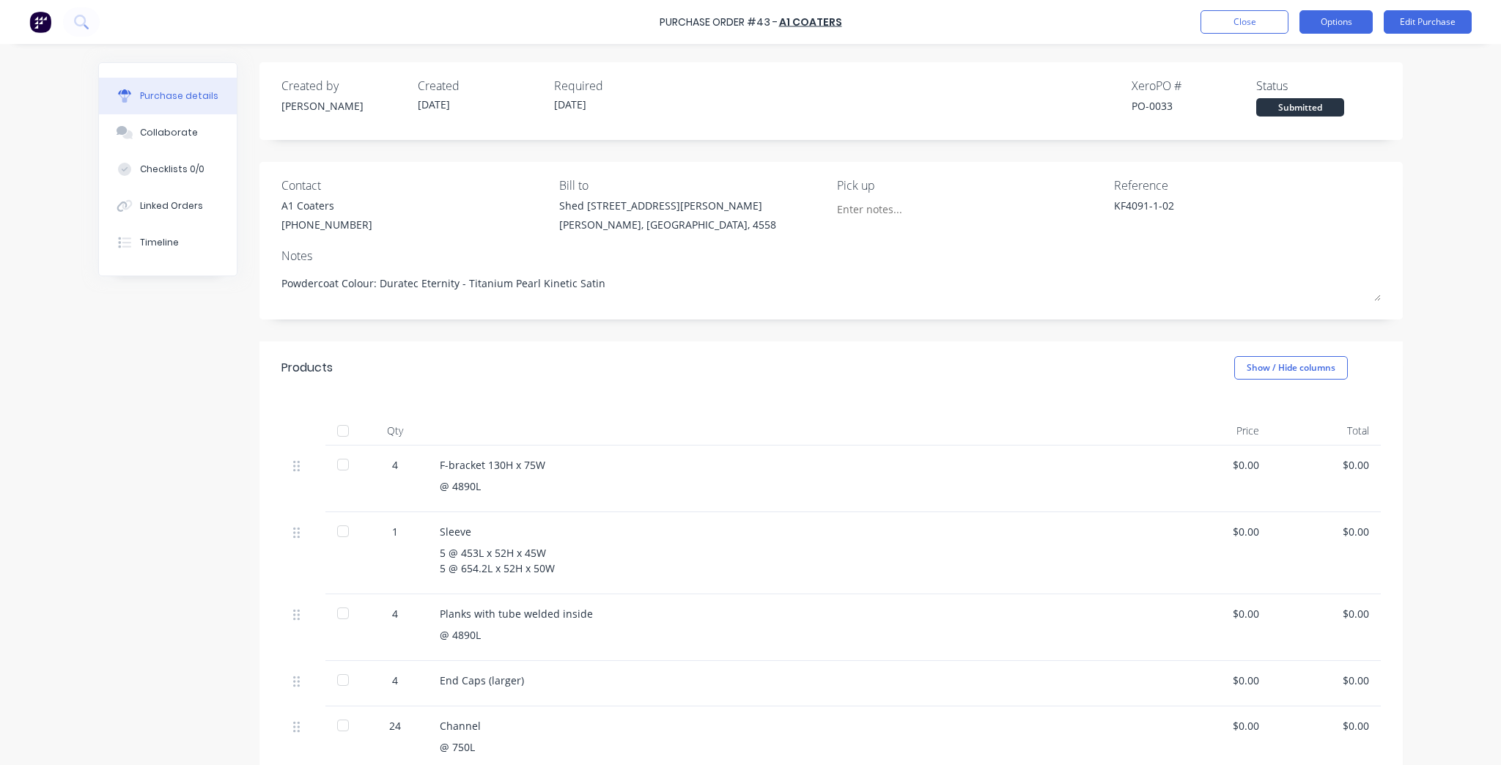
click at [1350, 21] on button "Options" at bounding box center [1335, 21] width 73 height 23
click at [1357, 47] on button "Print / Email" at bounding box center [1302, 59] width 139 height 29
click at [1287, 119] on div "Without pricing" at bounding box center [1303, 118] width 113 height 21
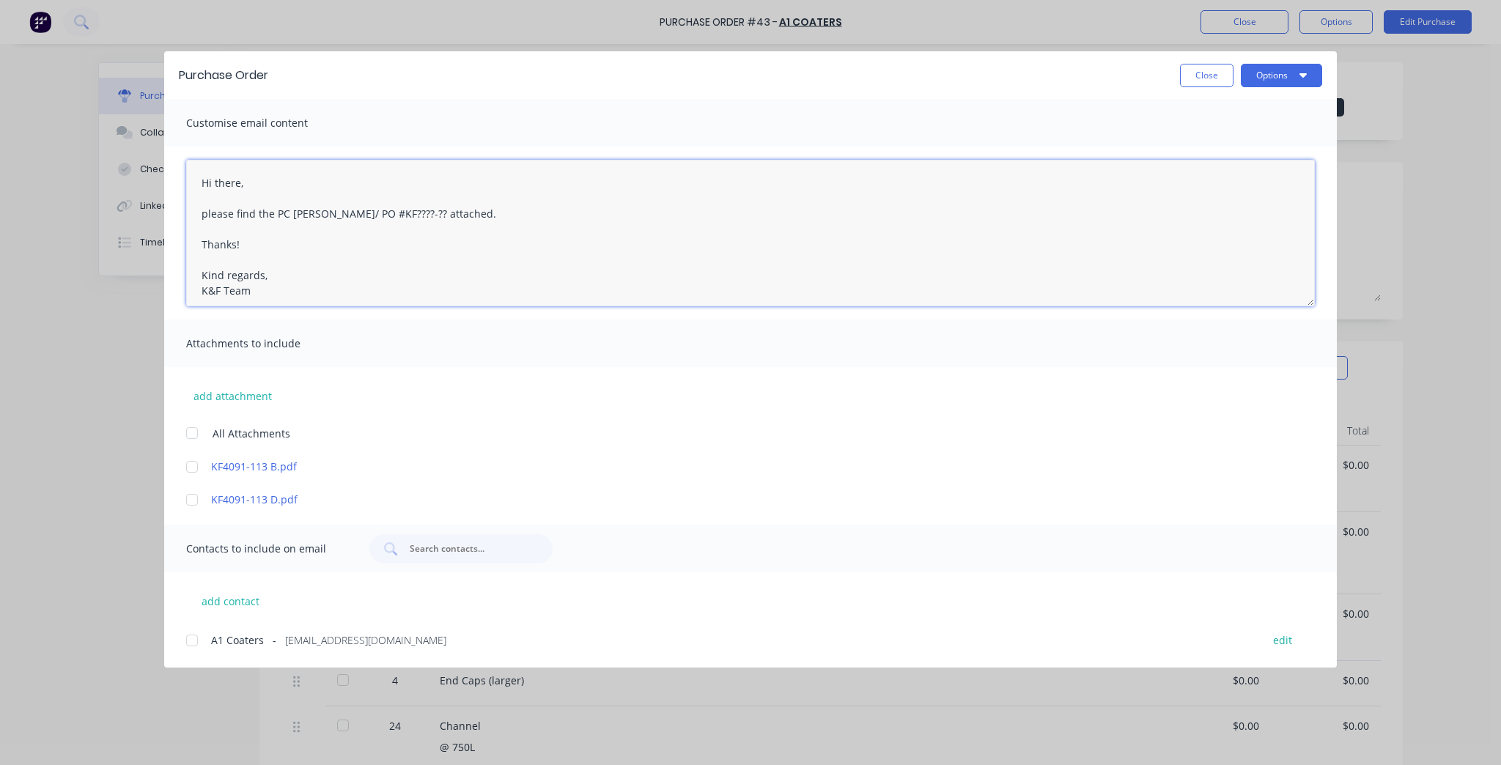
drag, startPoint x: 393, startPoint y: 213, endPoint x: 322, endPoint y: 217, distance: 71.2
click at [322, 217] on textarea "Hi there, please find the PC docket/ PO #KF????-?? attached. Thanks! Kind regar…" at bounding box center [750, 233] width 1129 height 147
paste textarea "KF4091-1-02"
click at [194, 435] on div at bounding box center [191, 432] width 29 height 29
click at [199, 635] on div at bounding box center [191, 640] width 29 height 29
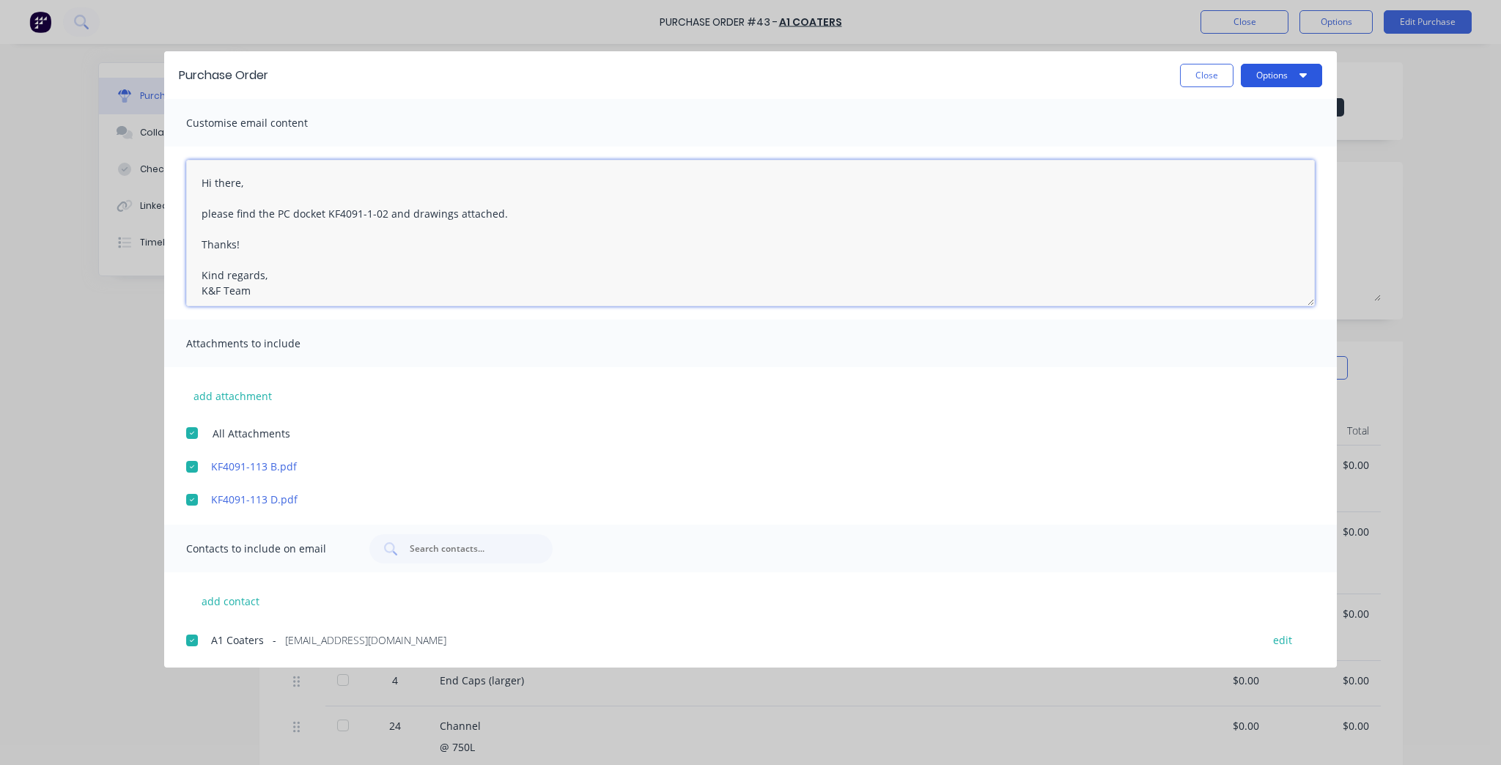
type textarea "Hi there, please find the PC docket KF4091-1-02 and drawings attached. Thanks! …"
click at [1305, 75] on icon "button" at bounding box center [1302, 75] width 7 height 4
click at [1275, 169] on div "Email" at bounding box center [1252, 170] width 113 height 21
click at [1162, 76] on div "Close Options" at bounding box center [802, 75] width 1039 height 23
click at [1181, 73] on button "Close" at bounding box center [1206, 75] width 53 height 23
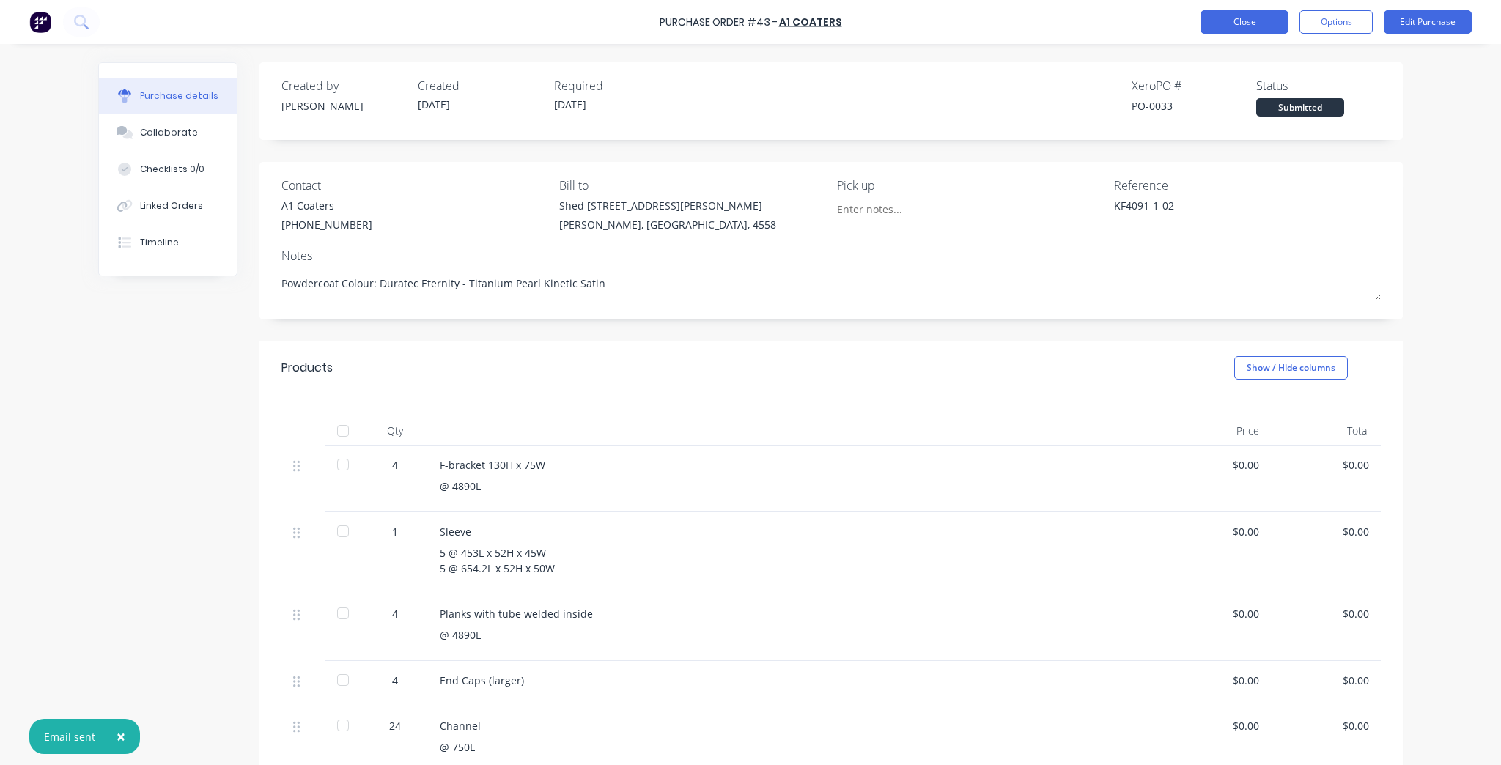
click at [1238, 26] on button "Close" at bounding box center [1244, 21] width 88 height 23
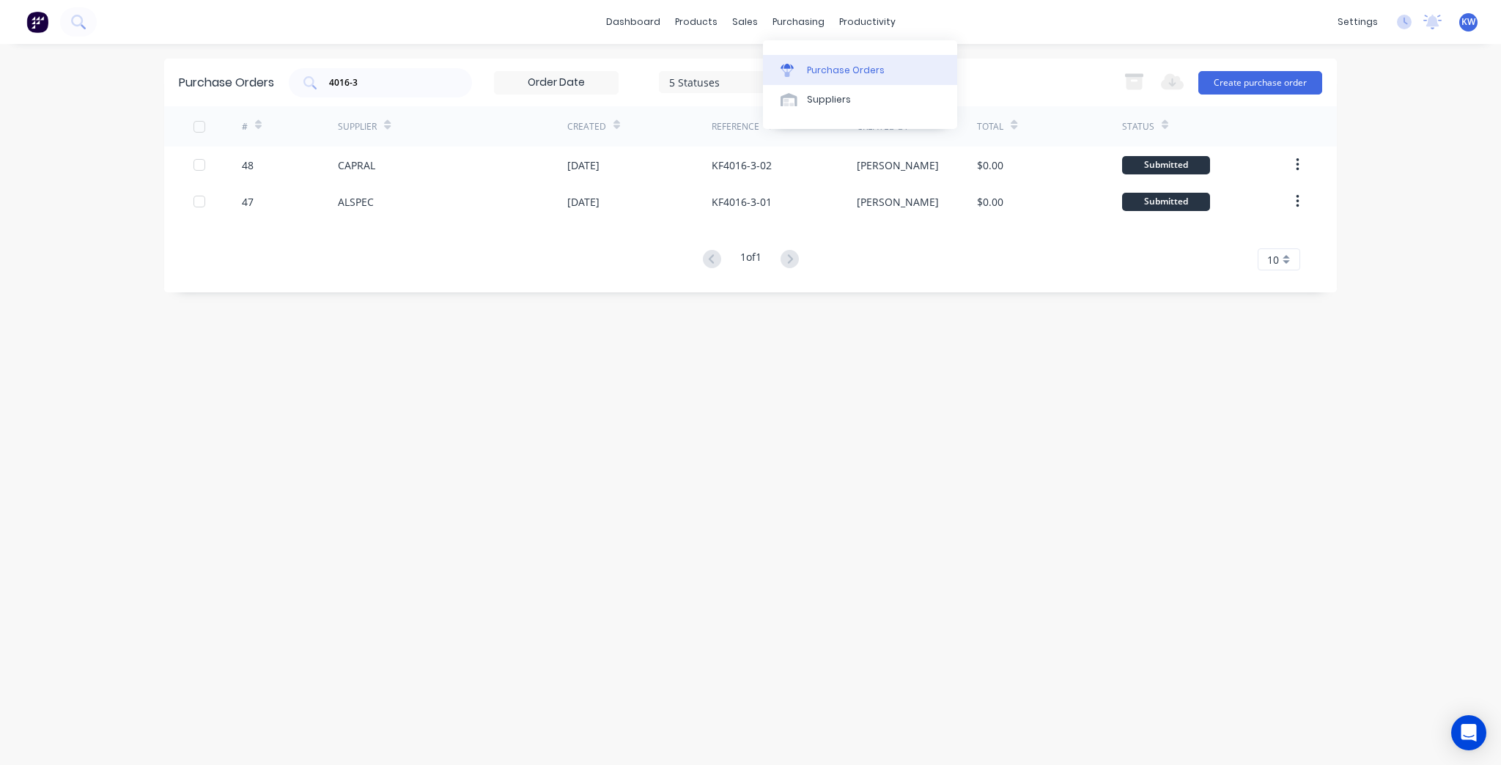
click at [852, 75] on div "Purchase Orders" at bounding box center [846, 70] width 78 height 13
click at [431, 75] on input "4016-3" at bounding box center [389, 82] width 122 height 15
type input "4"
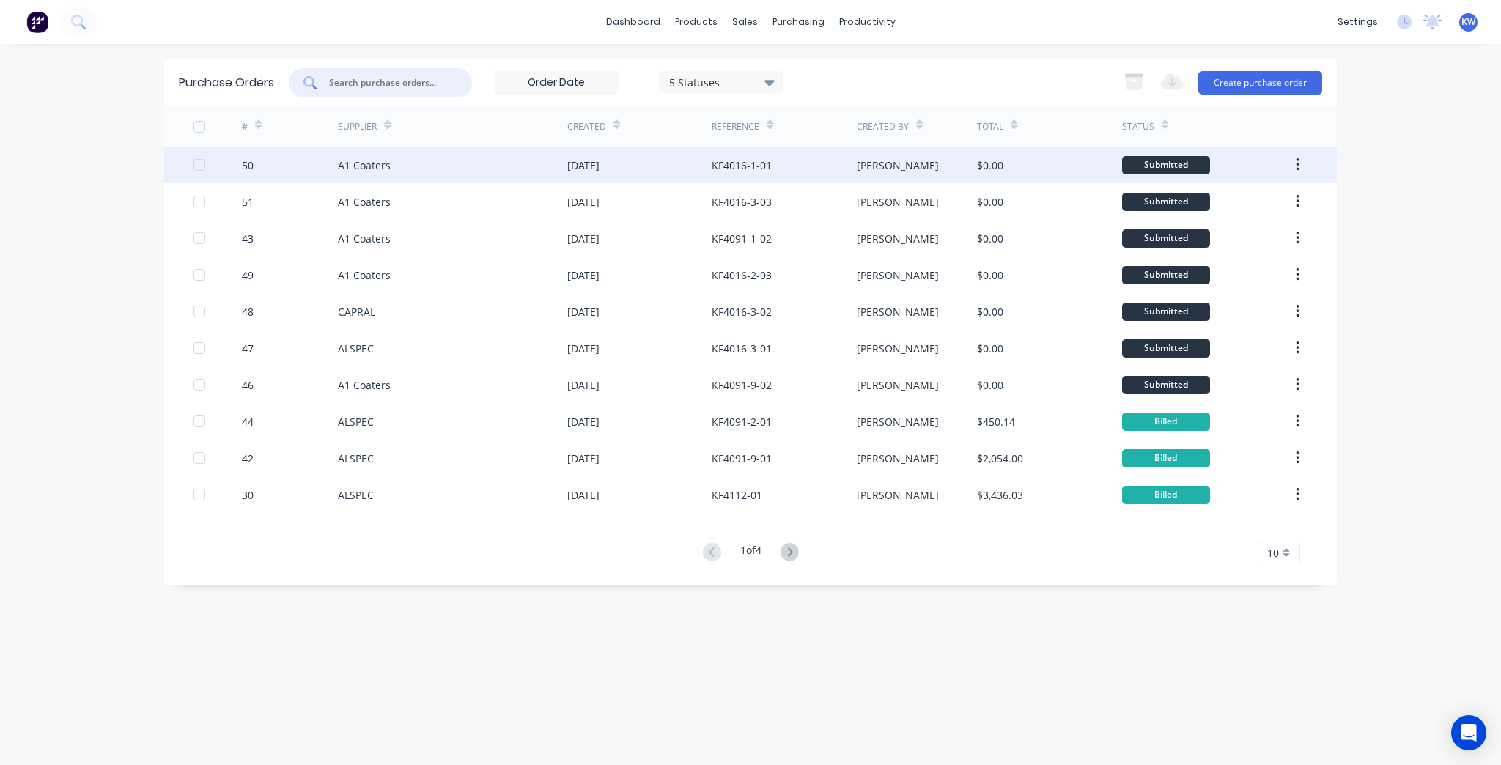
click at [721, 171] on div "KF4016-1-01" at bounding box center [742, 165] width 60 height 15
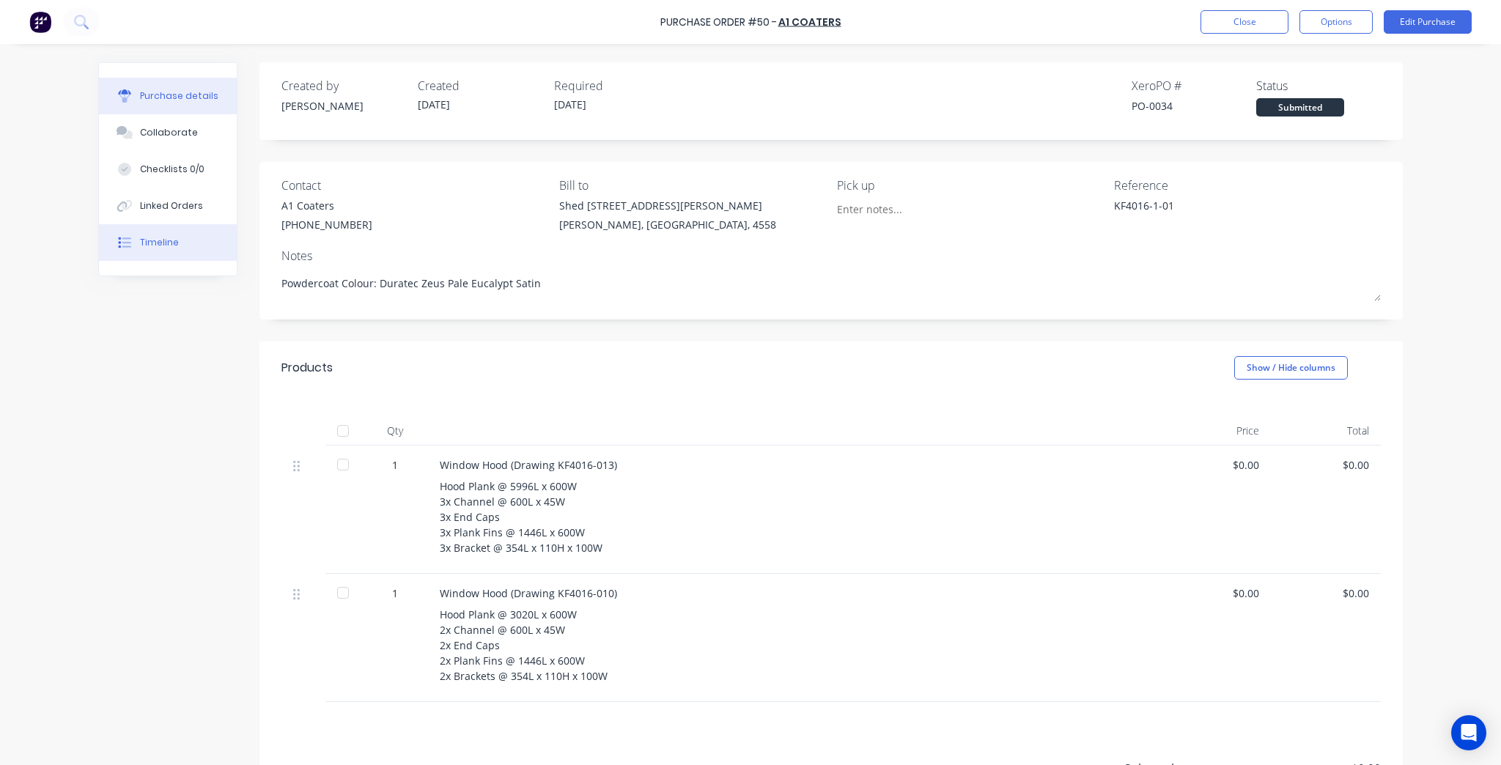
click at [155, 246] on div "Timeline" at bounding box center [159, 242] width 39 height 13
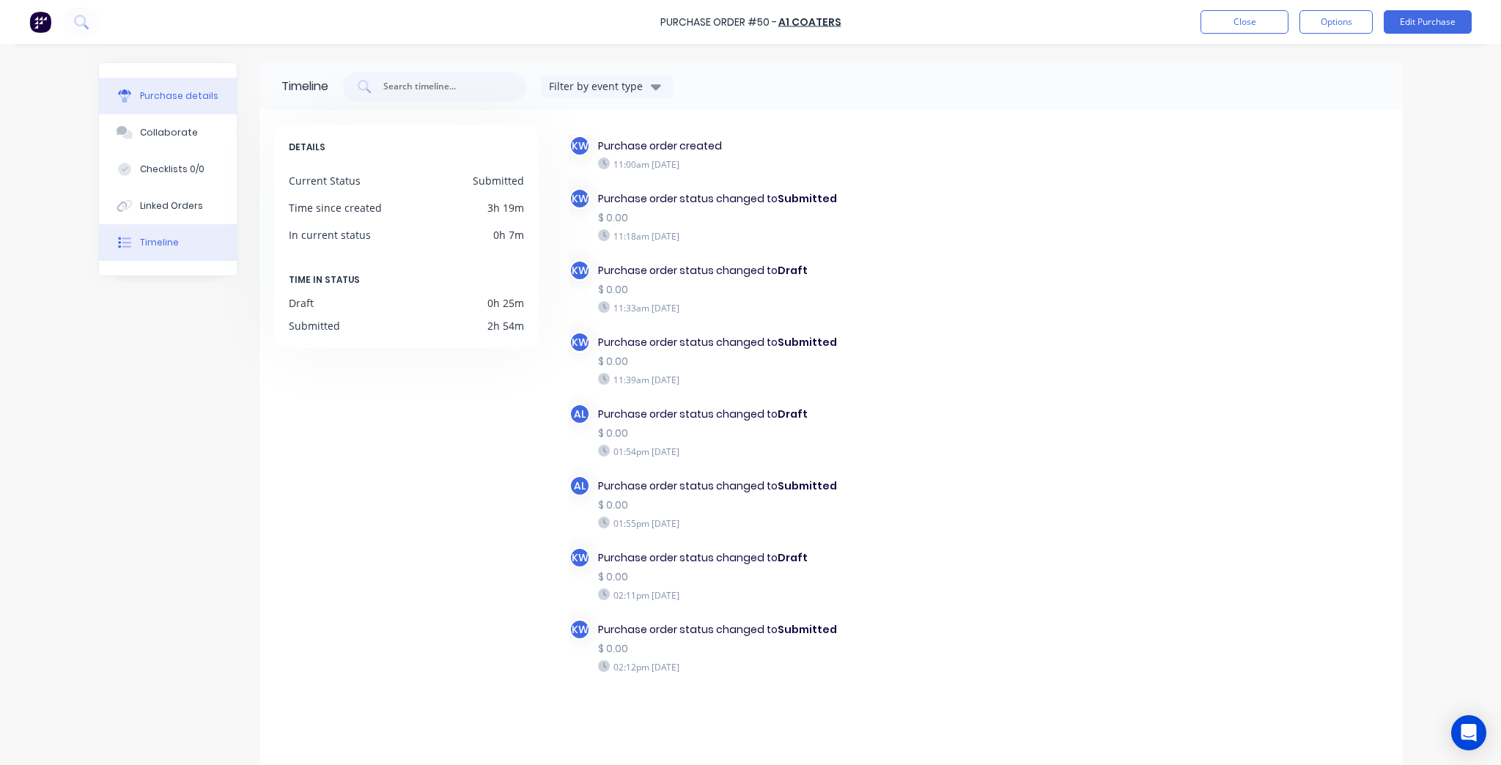
click at [179, 87] on button "Purchase details" at bounding box center [168, 96] width 138 height 37
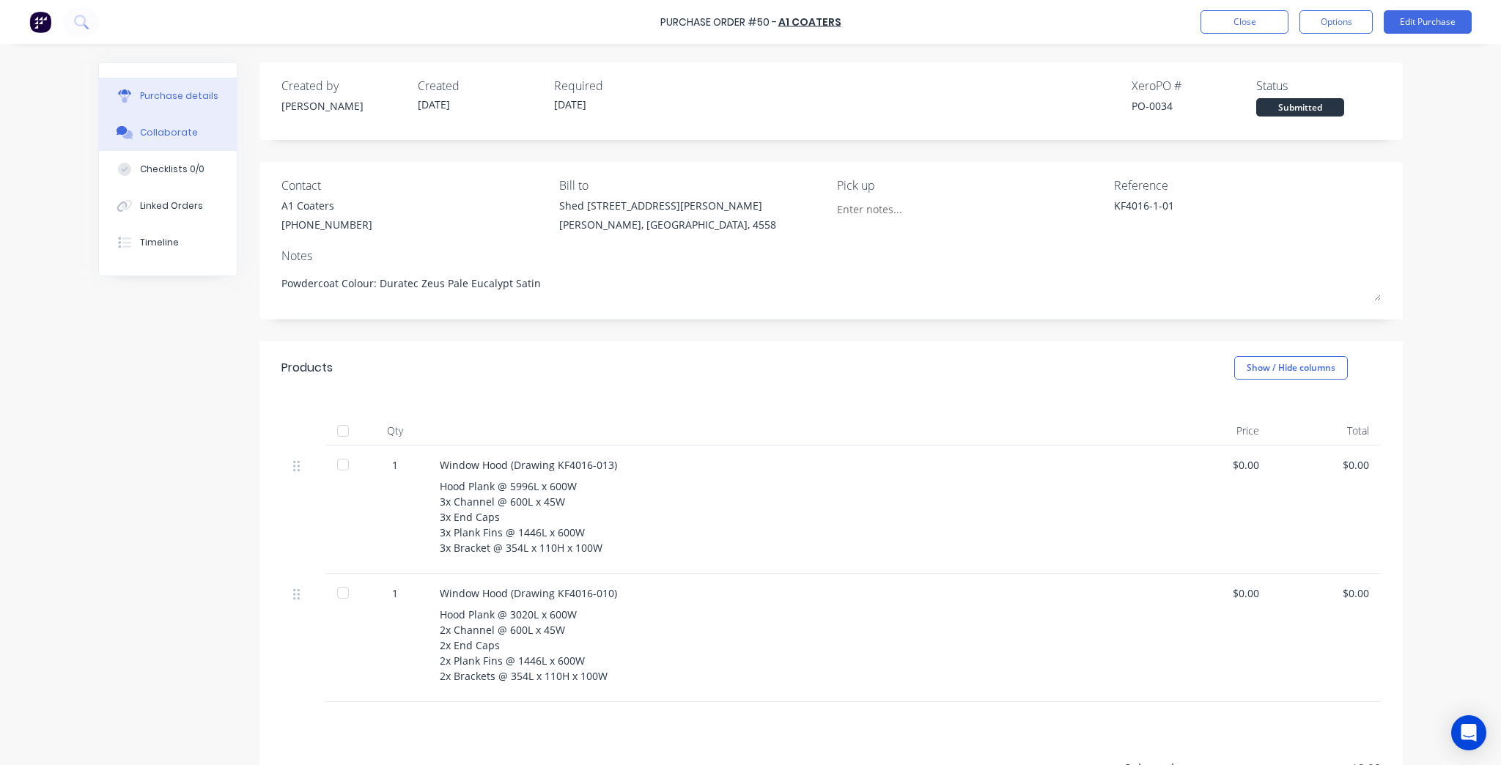
click at [161, 132] on div "Collaborate" at bounding box center [169, 132] width 58 height 13
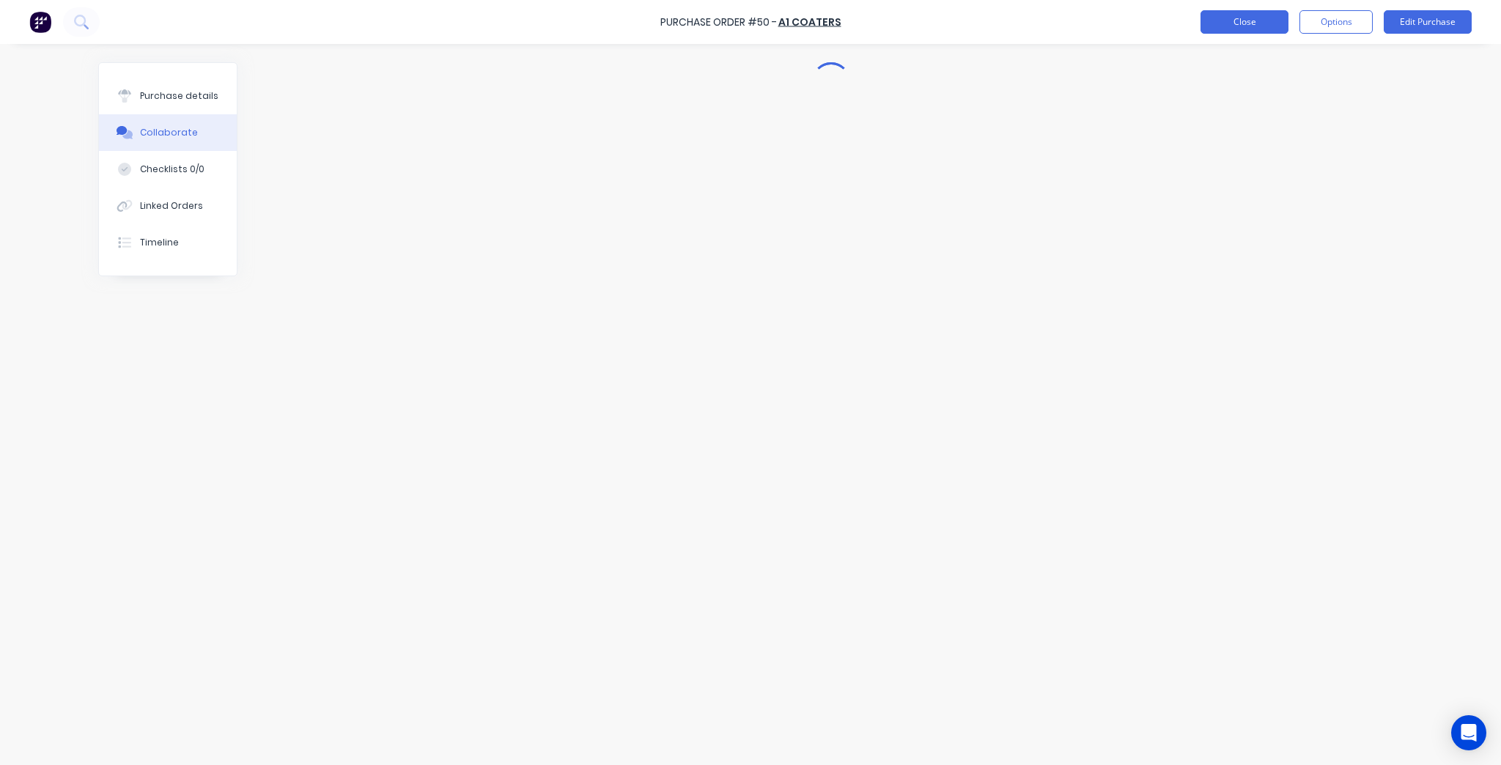
click at [1253, 14] on button "Close" at bounding box center [1244, 21] width 88 height 23
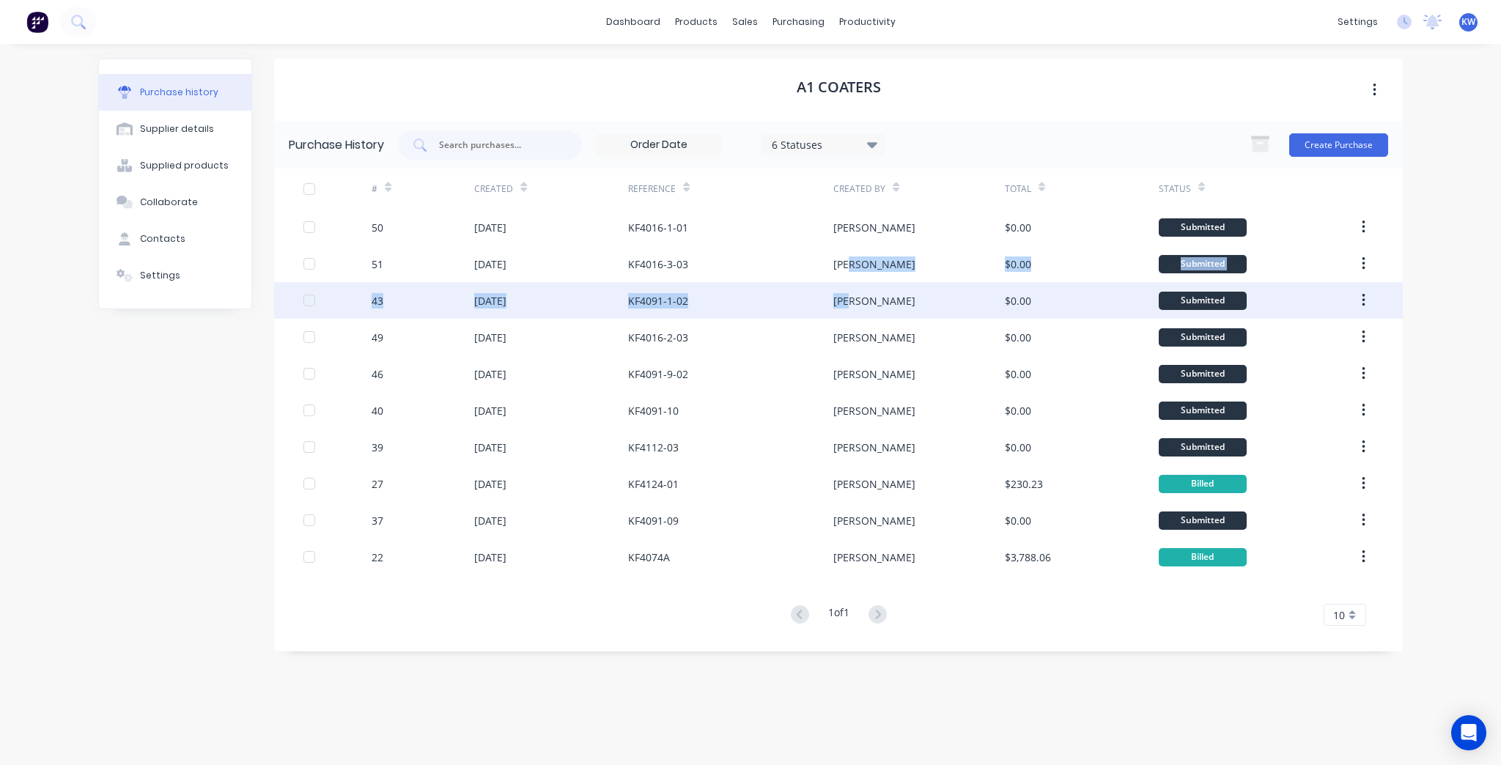
drag, startPoint x: 859, startPoint y: 264, endPoint x: 860, endPoint y: 311, distance: 46.9
click at [860, 311] on div "50 [DATE] KF4016-1-01 [PERSON_NAME] $0.00 Submitted 51 [DATE] KF4016-3-03 [PERS…" at bounding box center [838, 392] width 1129 height 366
click at [860, 311] on div "[PERSON_NAME]" at bounding box center [918, 300] width 171 height 37
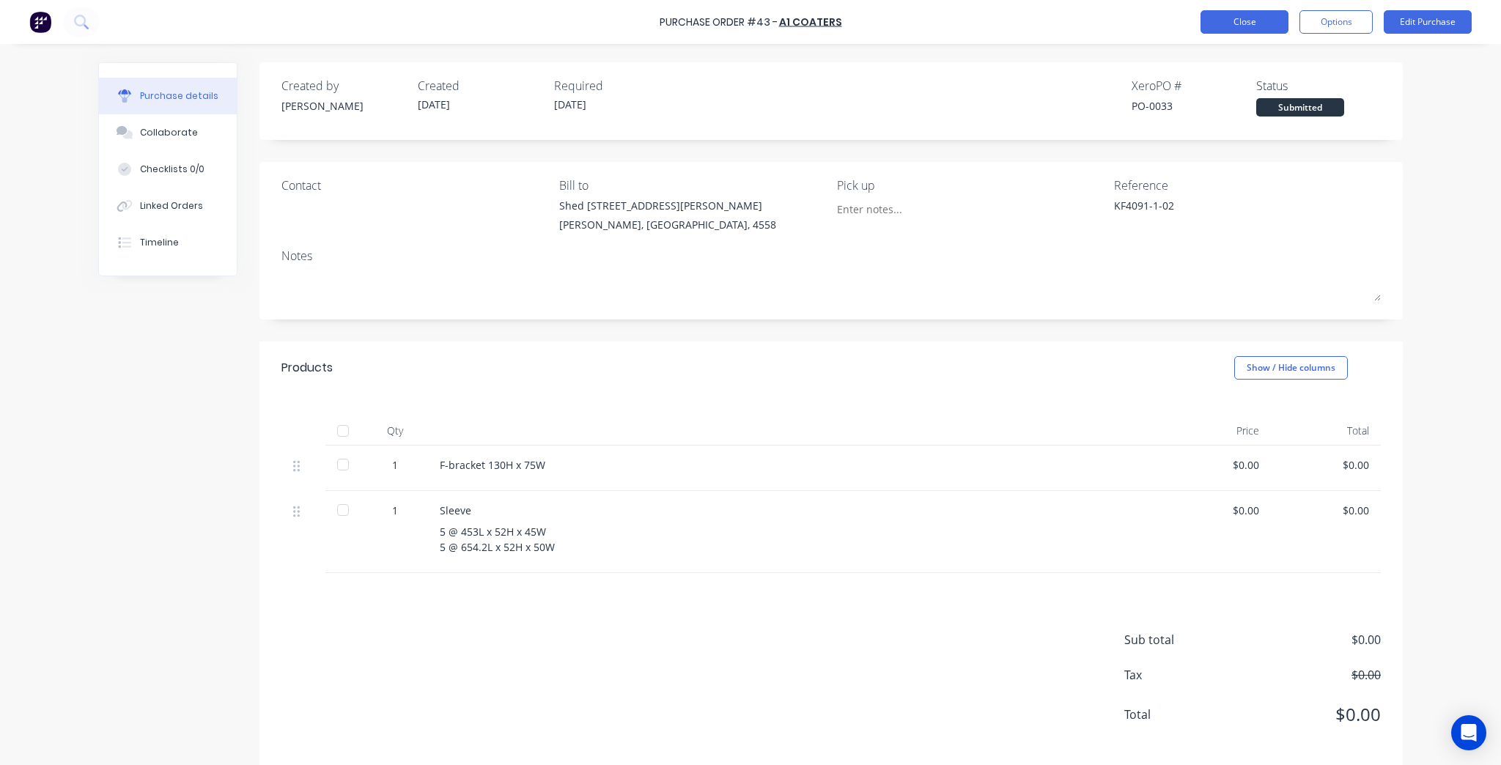
click at [1256, 18] on button "Close" at bounding box center [1244, 21] width 88 height 23
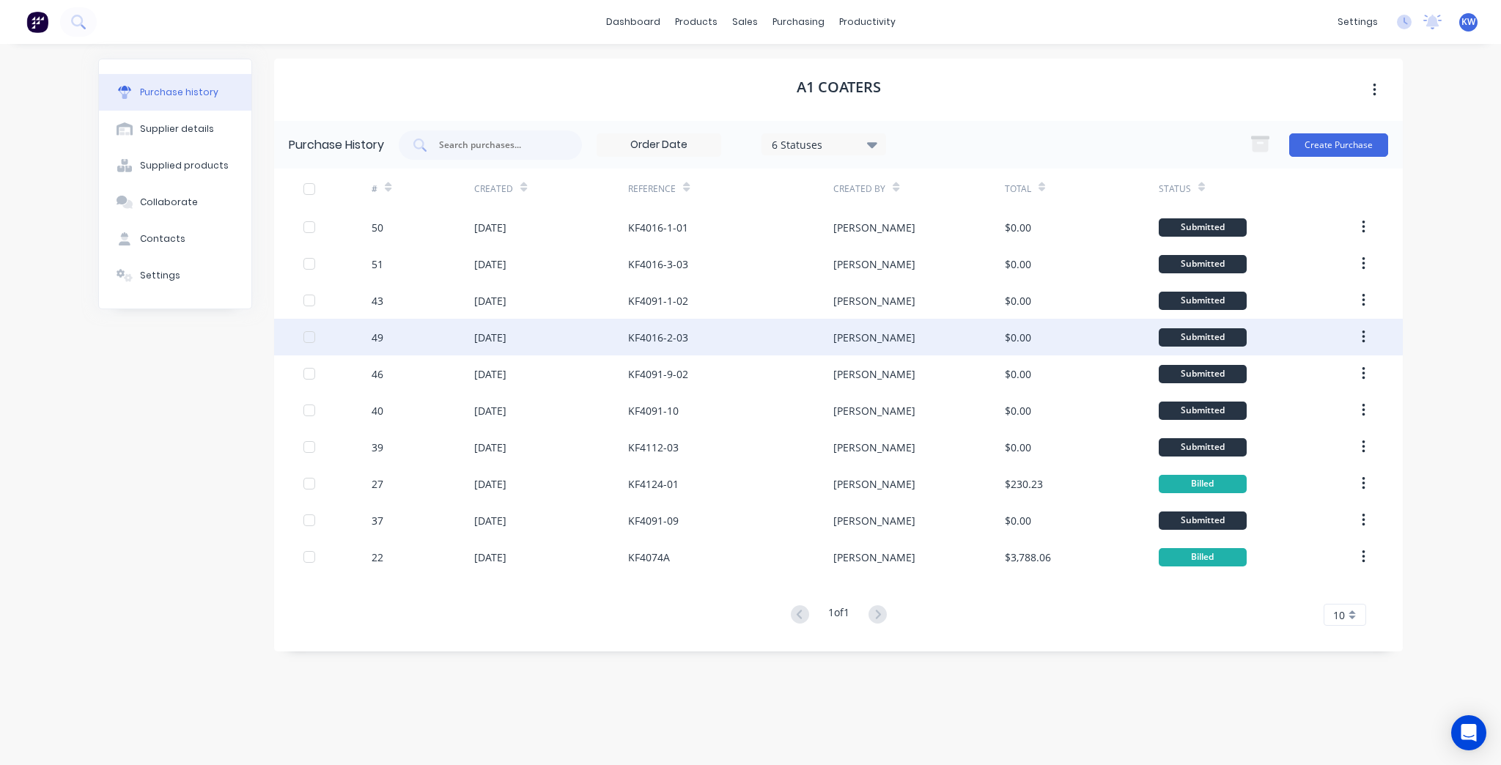
click at [737, 344] on div "KF4016-2-03" at bounding box center [730, 337] width 205 height 37
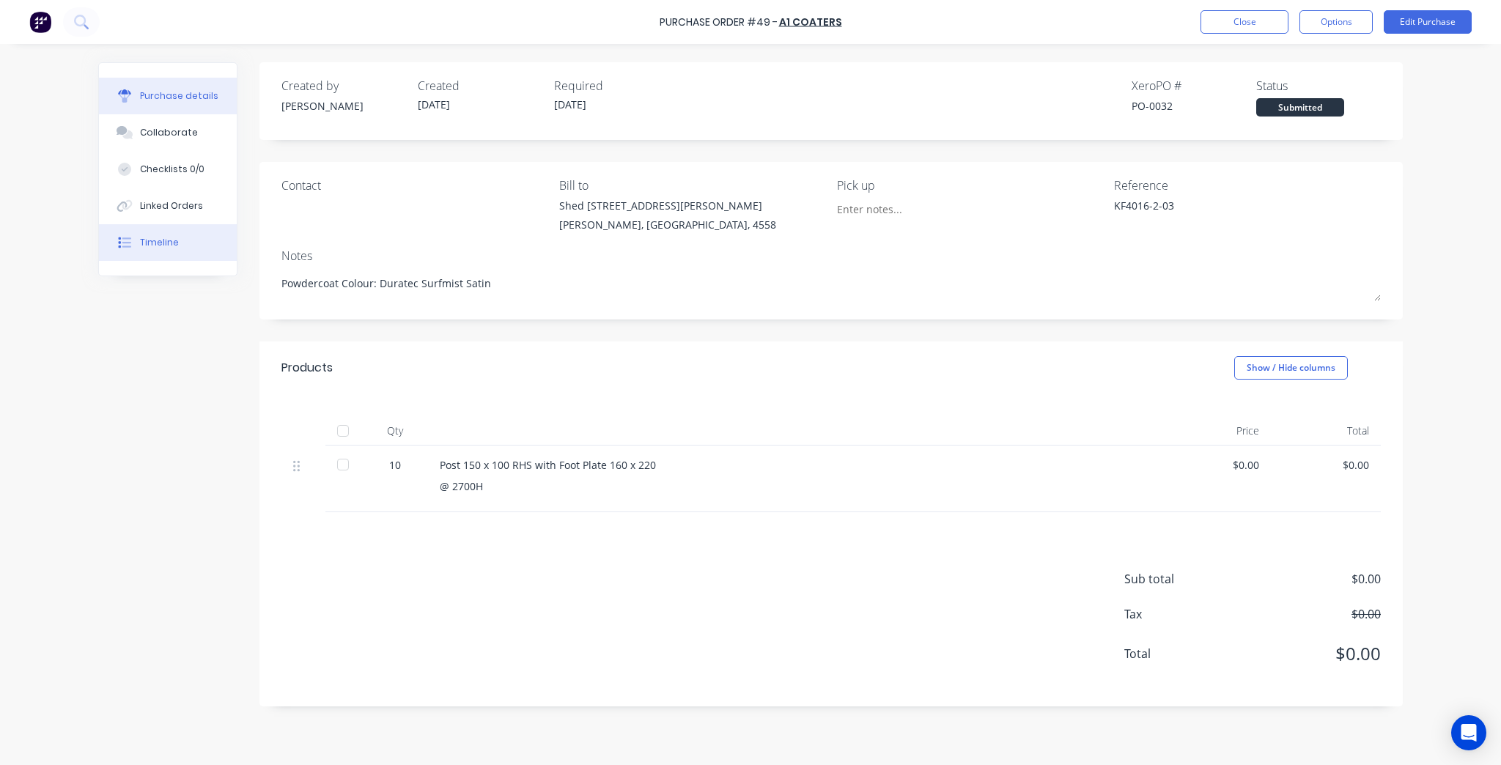
click at [207, 246] on button "Timeline" at bounding box center [168, 242] width 138 height 37
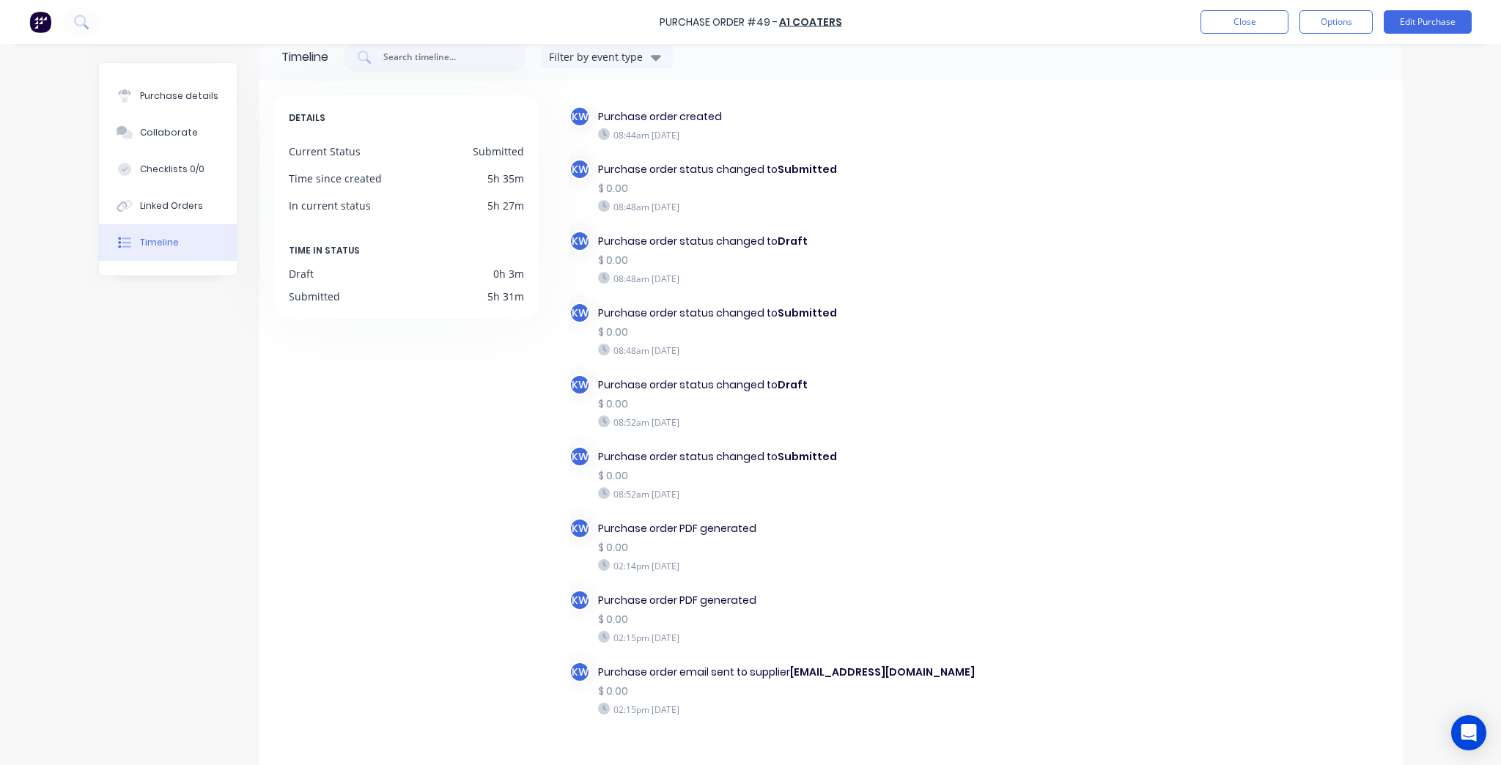
scroll to position [67, 0]
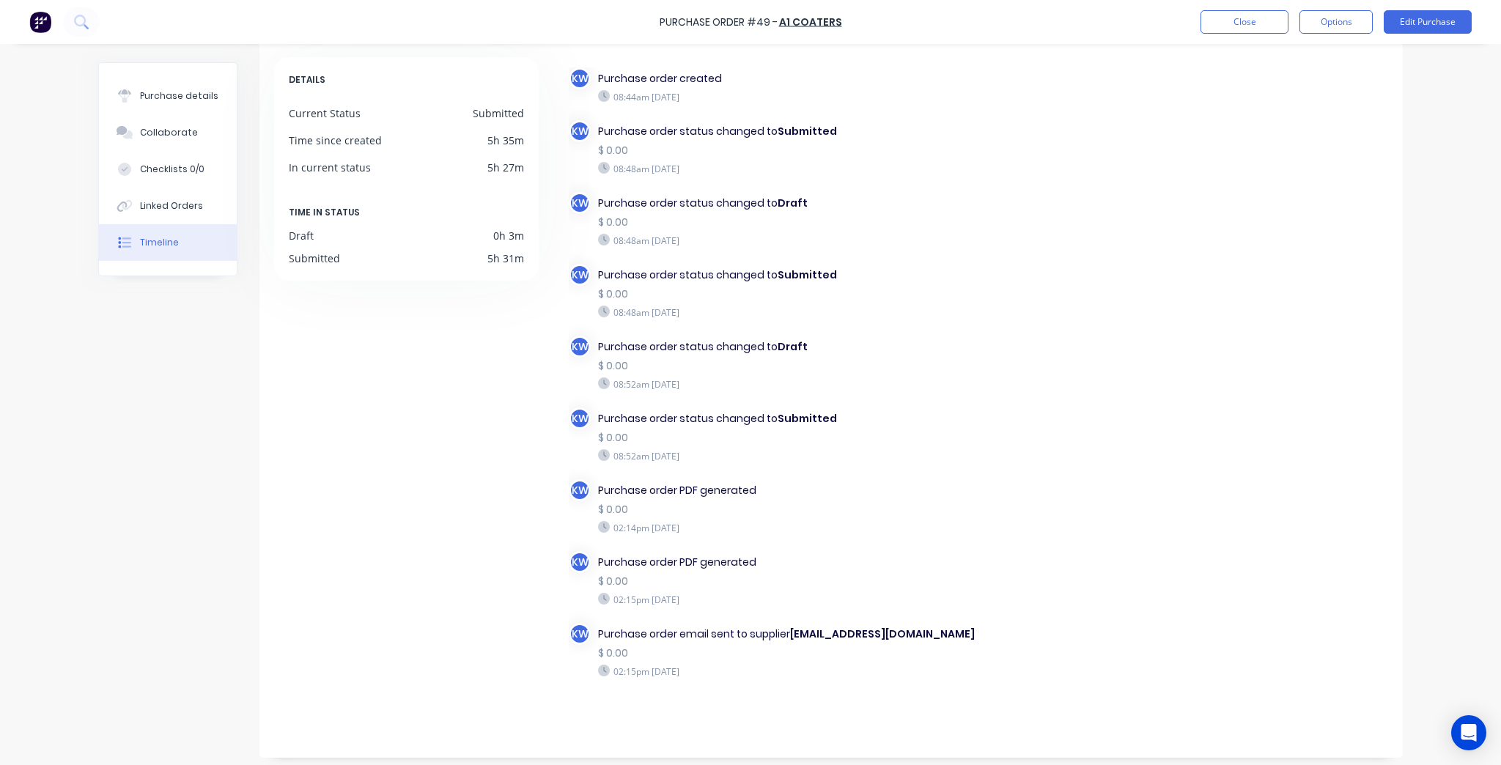
click at [184, 75] on div "Purchase details Collaborate Checklists 0/0 Linked Orders Timeline" at bounding box center [168, 169] width 138 height 213
click at [182, 81] on button "Purchase details" at bounding box center [168, 96] width 138 height 37
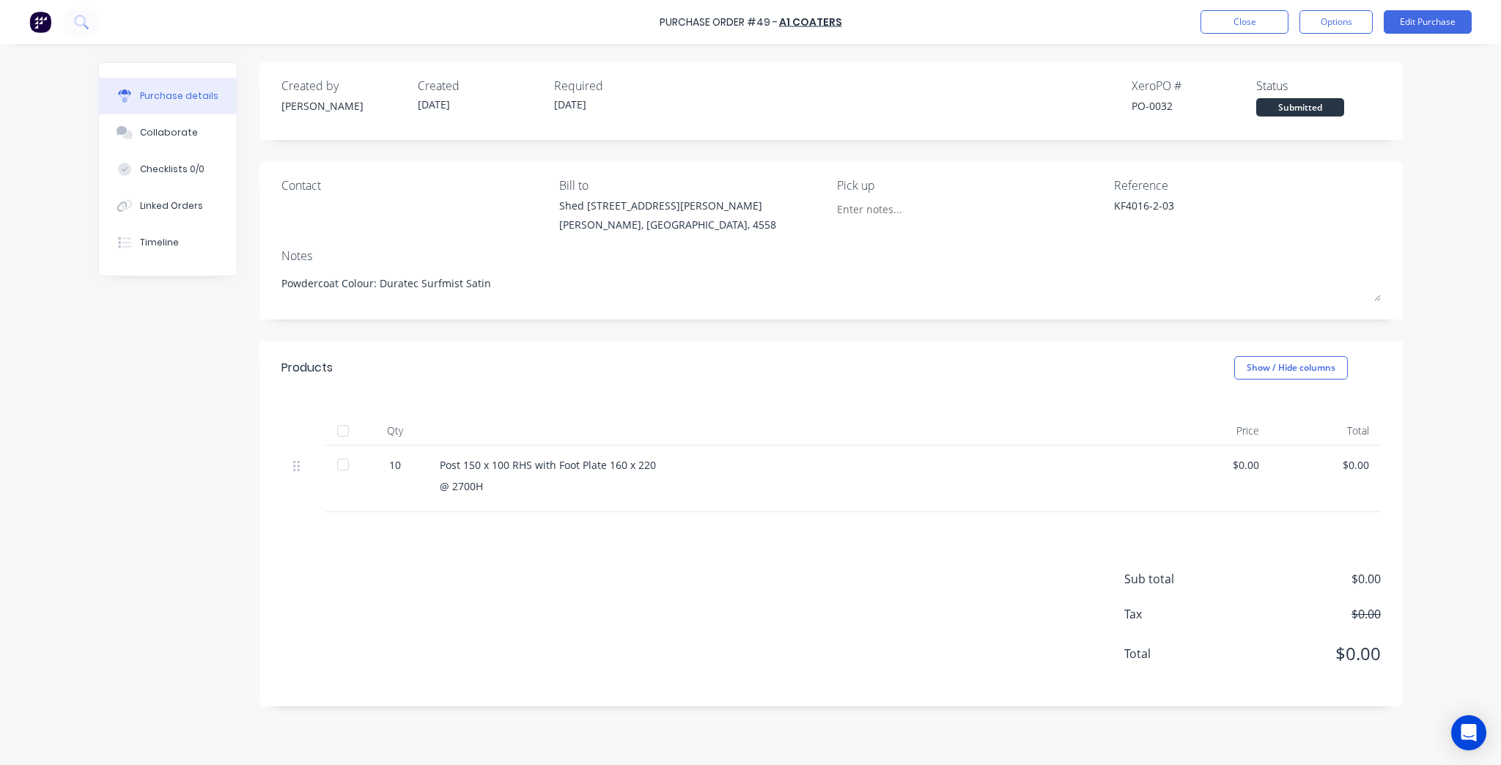
click at [1243, 2] on div "Purchase Order #49 - A1 Coaters Close Options Edit Purchase" at bounding box center [750, 22] width 1501 height 44
click at [1240, 18] on button "Close" at bounding box center [1244, 21] width 88 height 23
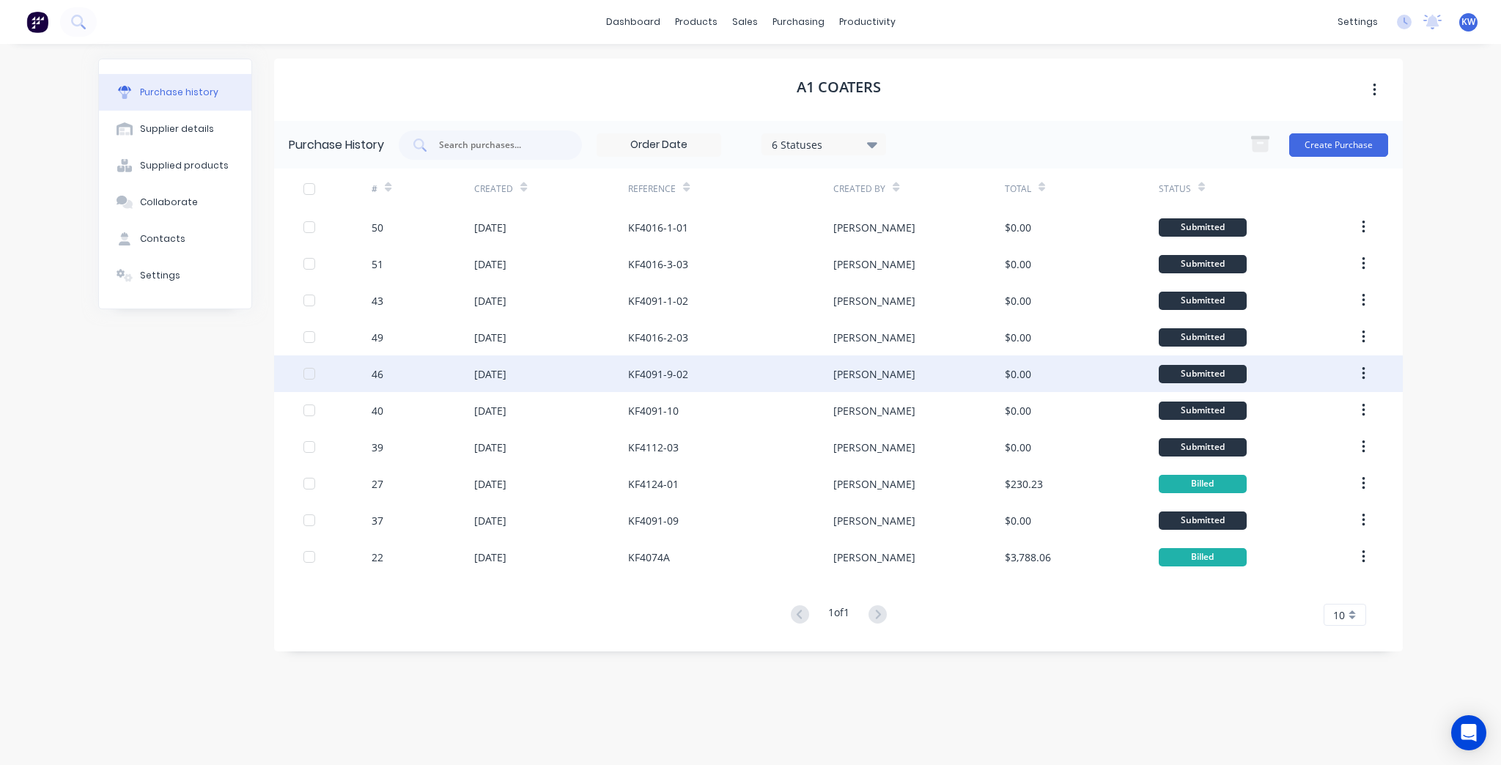
click at [770, 377] on div "KF4091-9-02" at bounding box center [730, 373] width 205 height 37
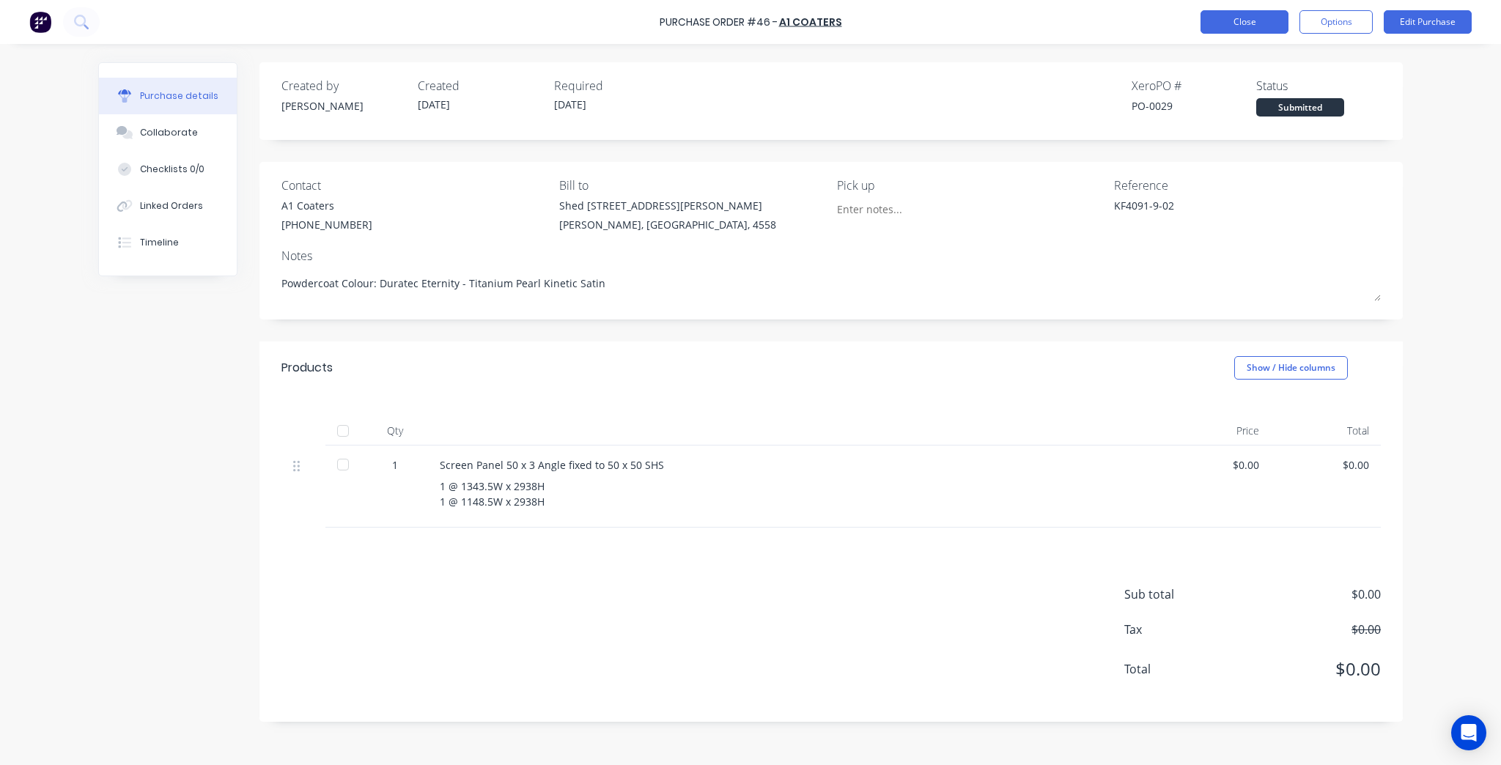
click at [1229, 12] on button "Close" at bounding box center [1244, 21] width 88 height 23
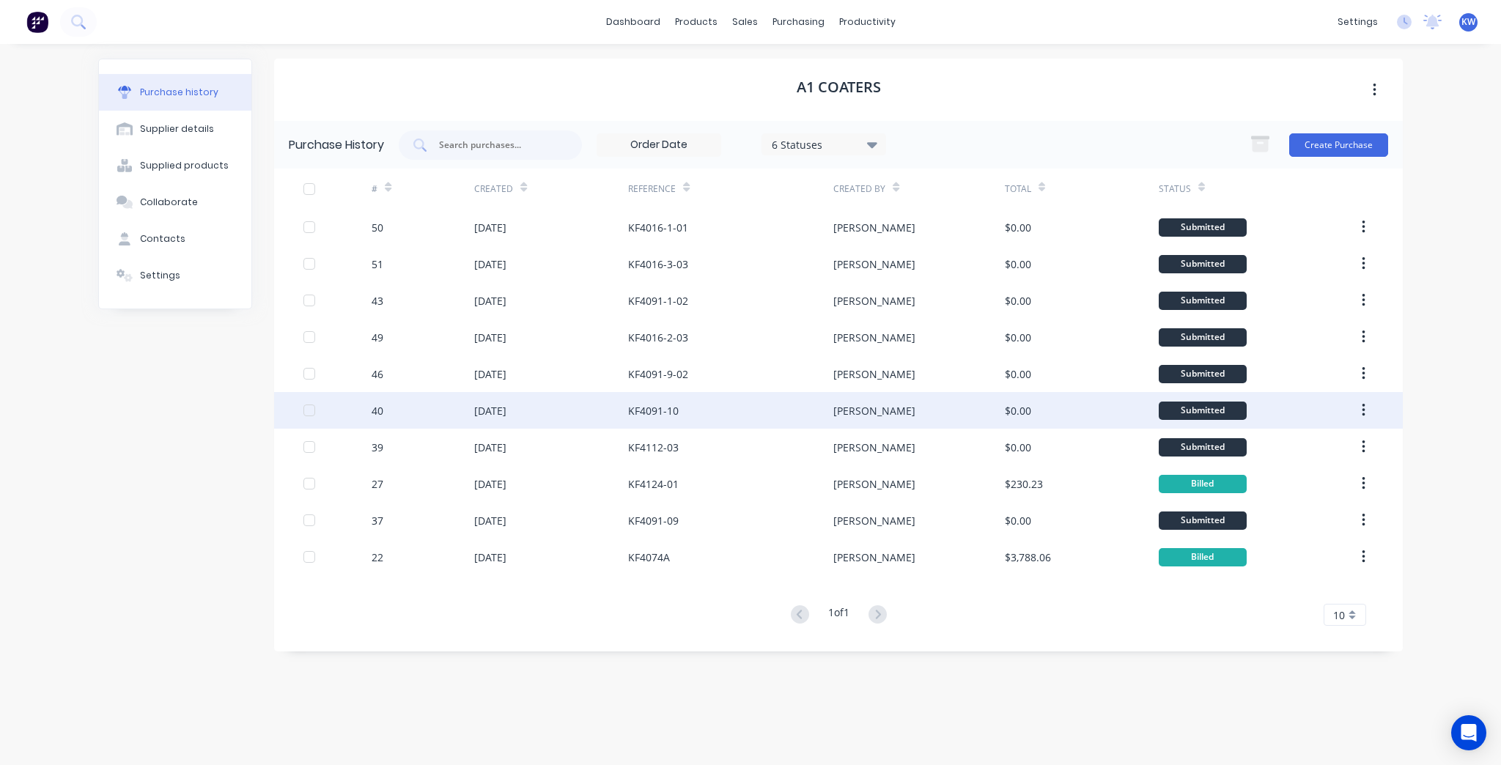
click at [973, 421] on div "[PERSON_NAME]" at bounding box center [918, 410] width 171 height 37
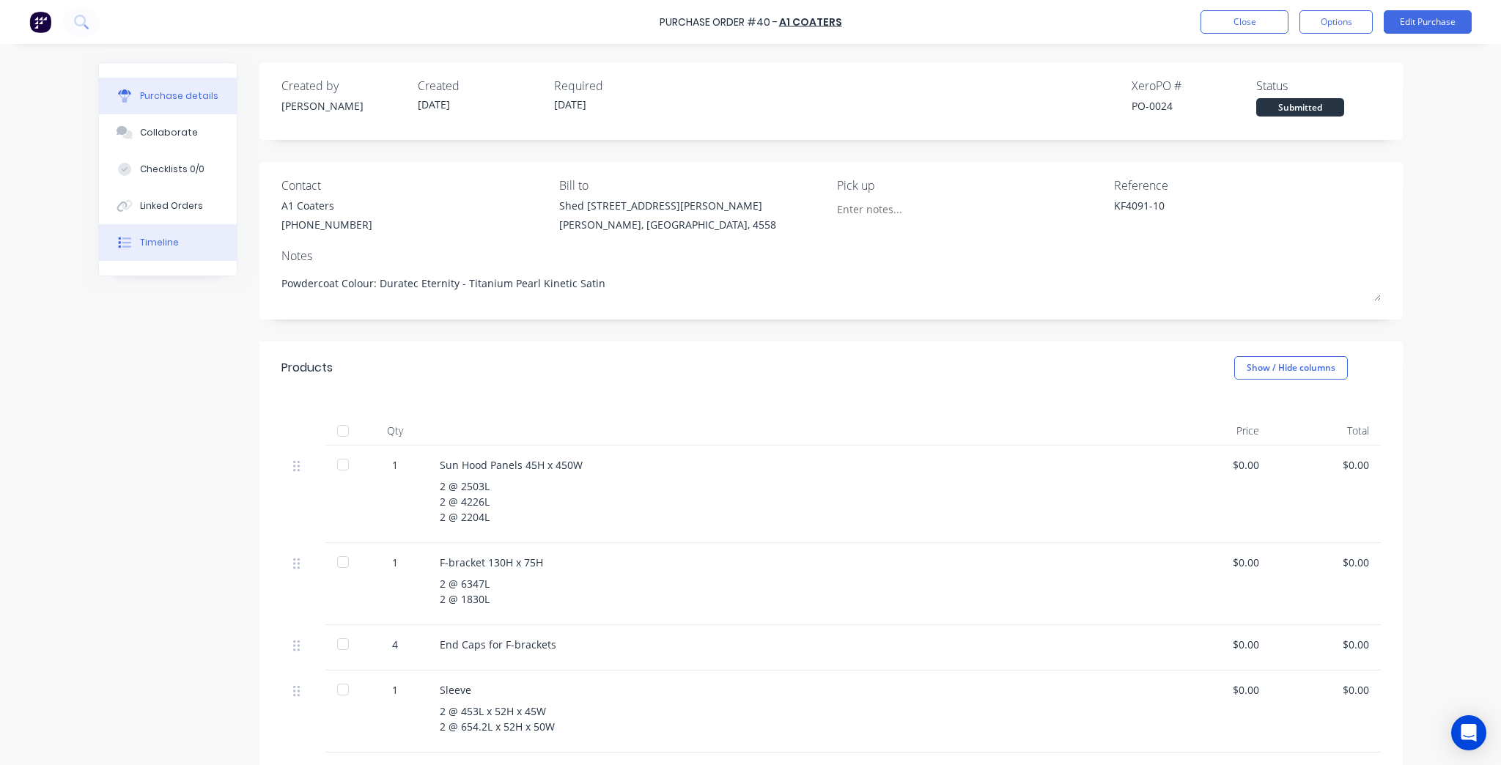
click at [169, 235] on button "Timeline" at bounding box center [168, 242] width 138 height 37
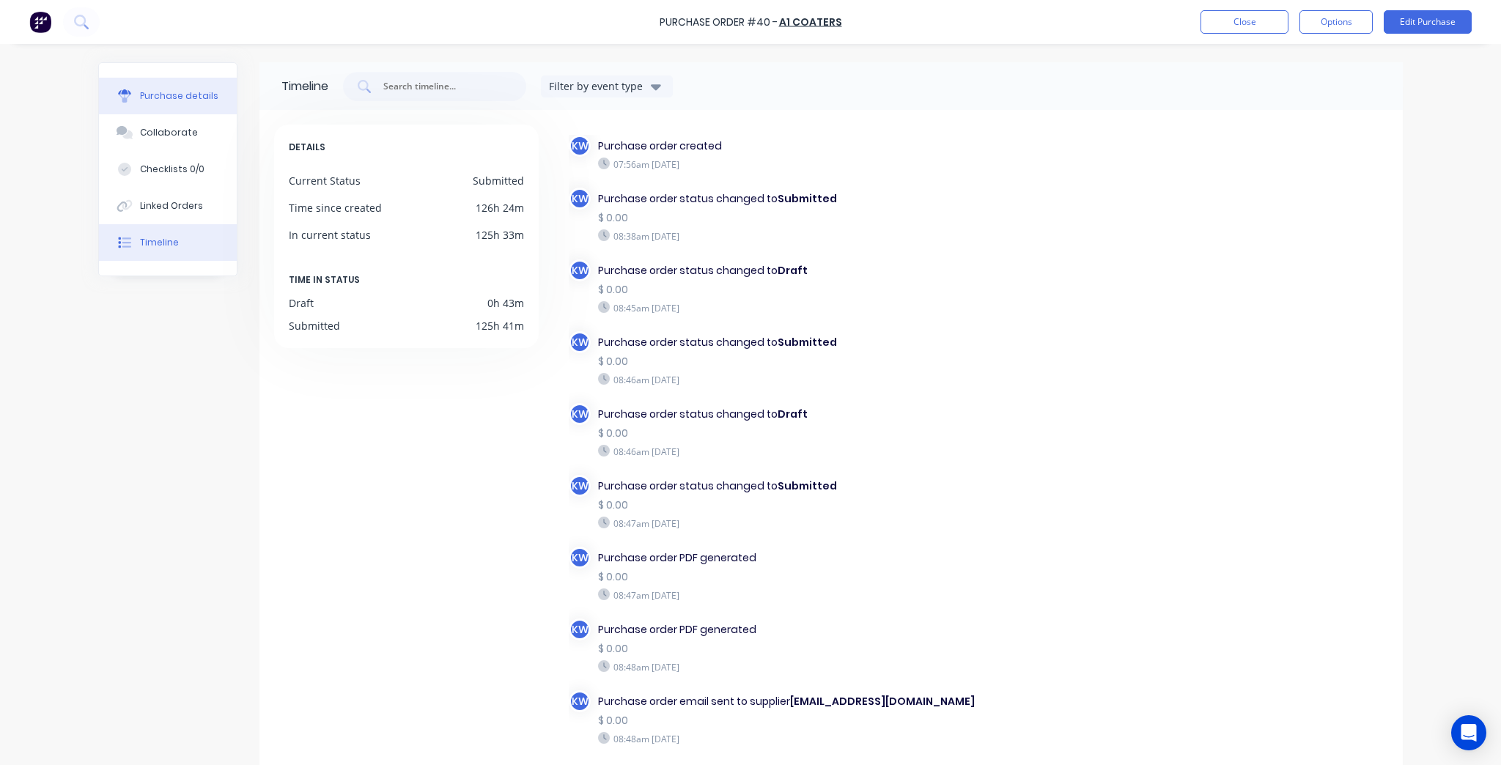
click at [136, 103] on button "Purchase details" at bounding box center [168, 96] width 138 height 37
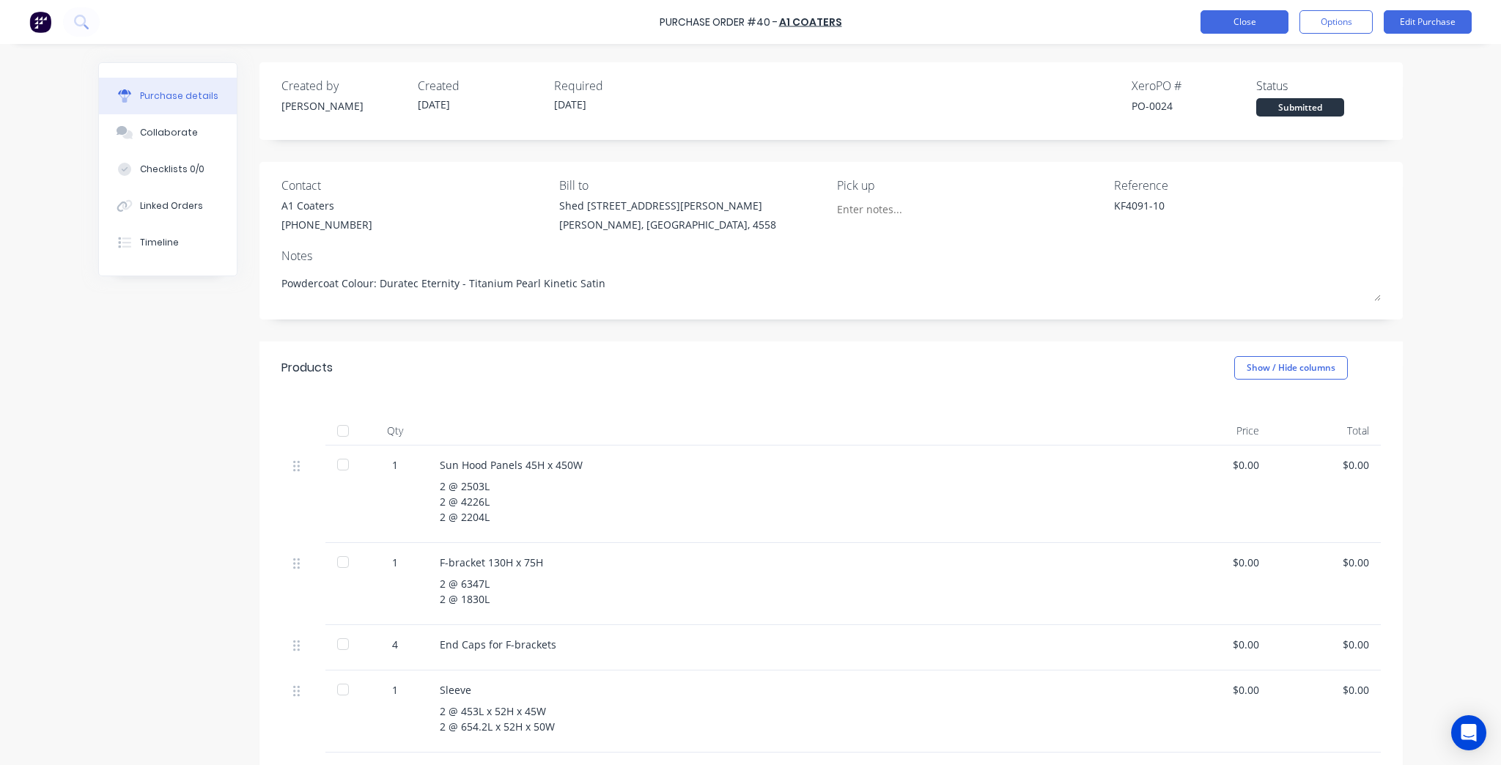
click at [1263, 15] on button "Close" at bounding box center [1244, 21] width 88 height 23
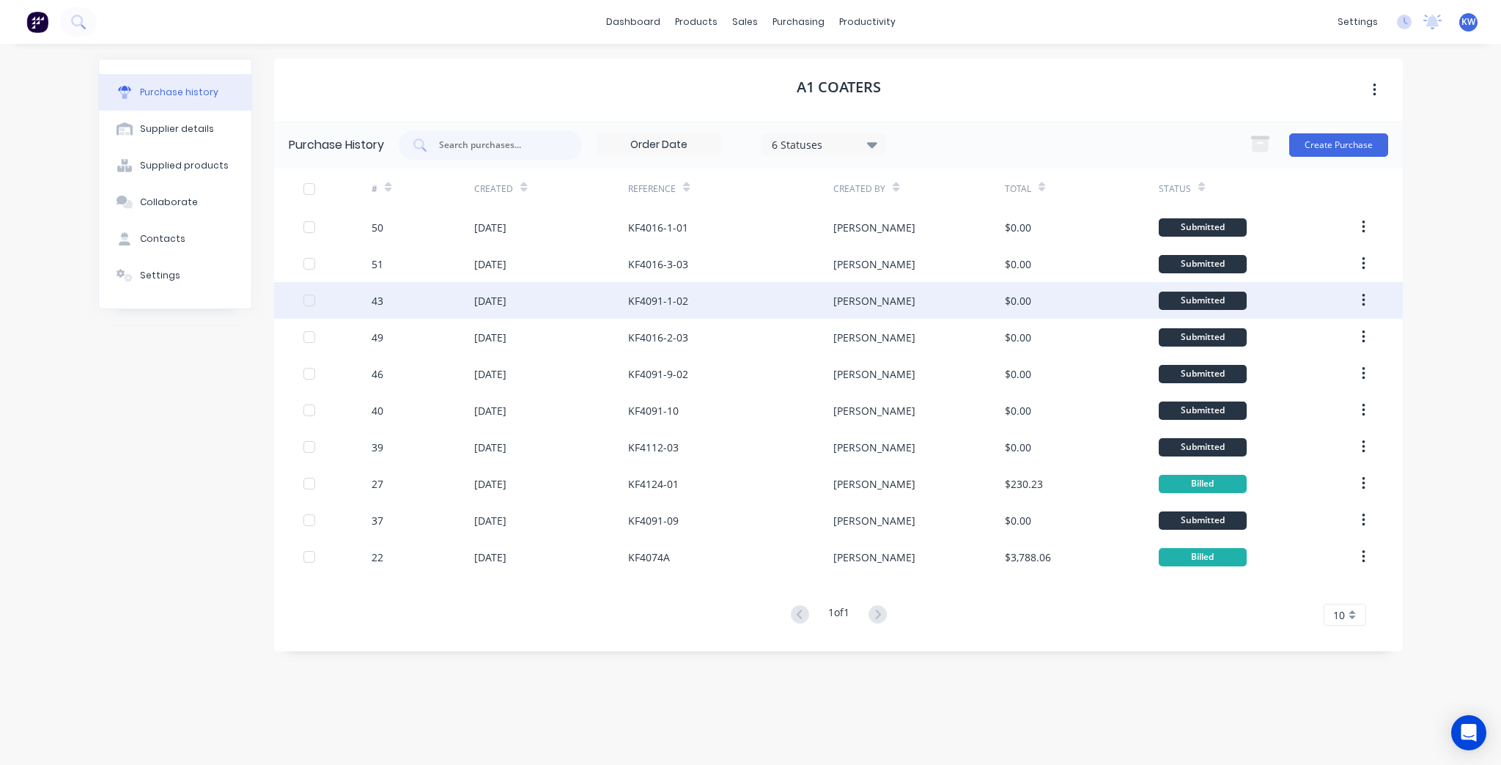
click at [750, 303] on div "KF4091-1-02" at bounding box center [730, 300] width 205 height 37
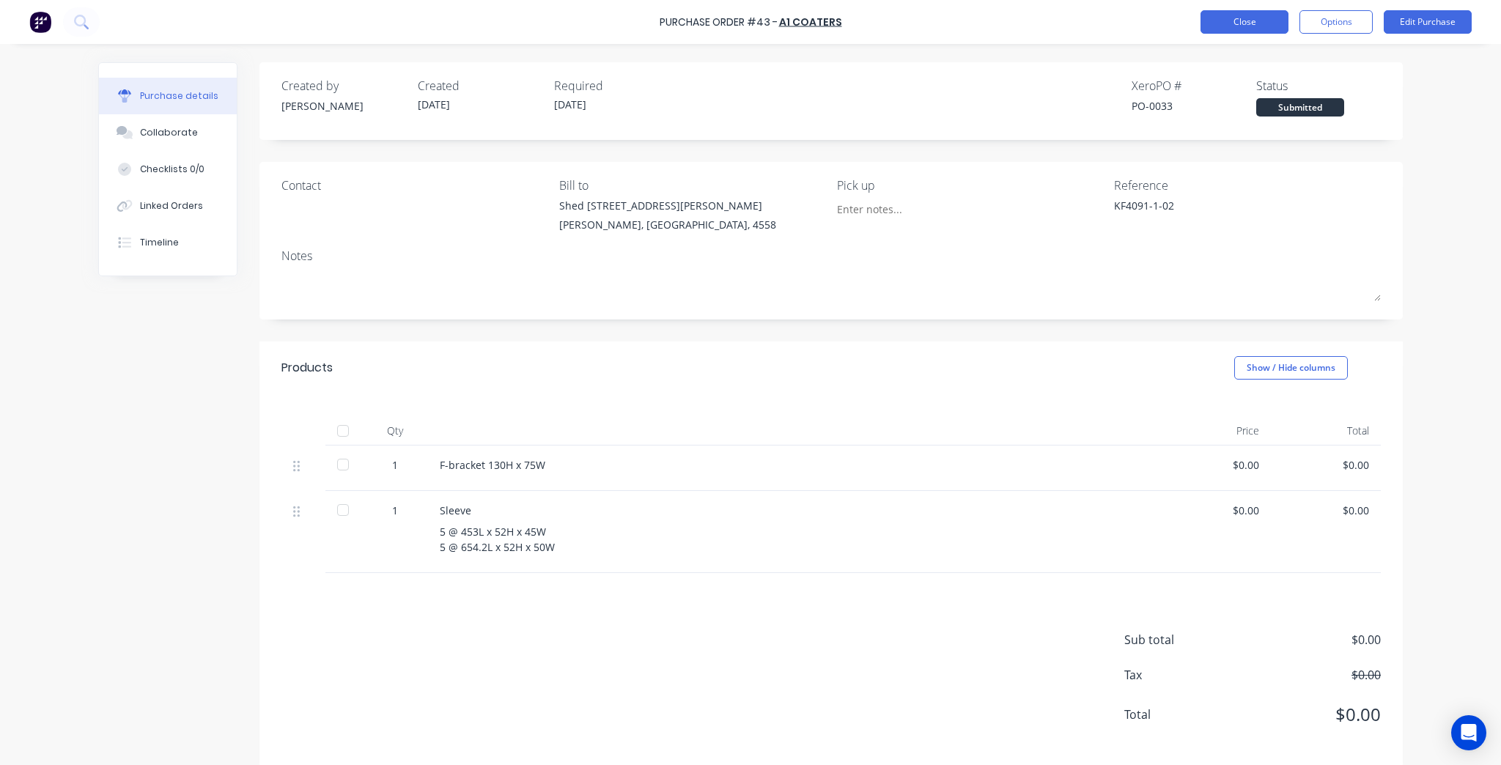
click at [1247, 17] on button "Close" at bounding box center [1244, 21] width 88 height 23
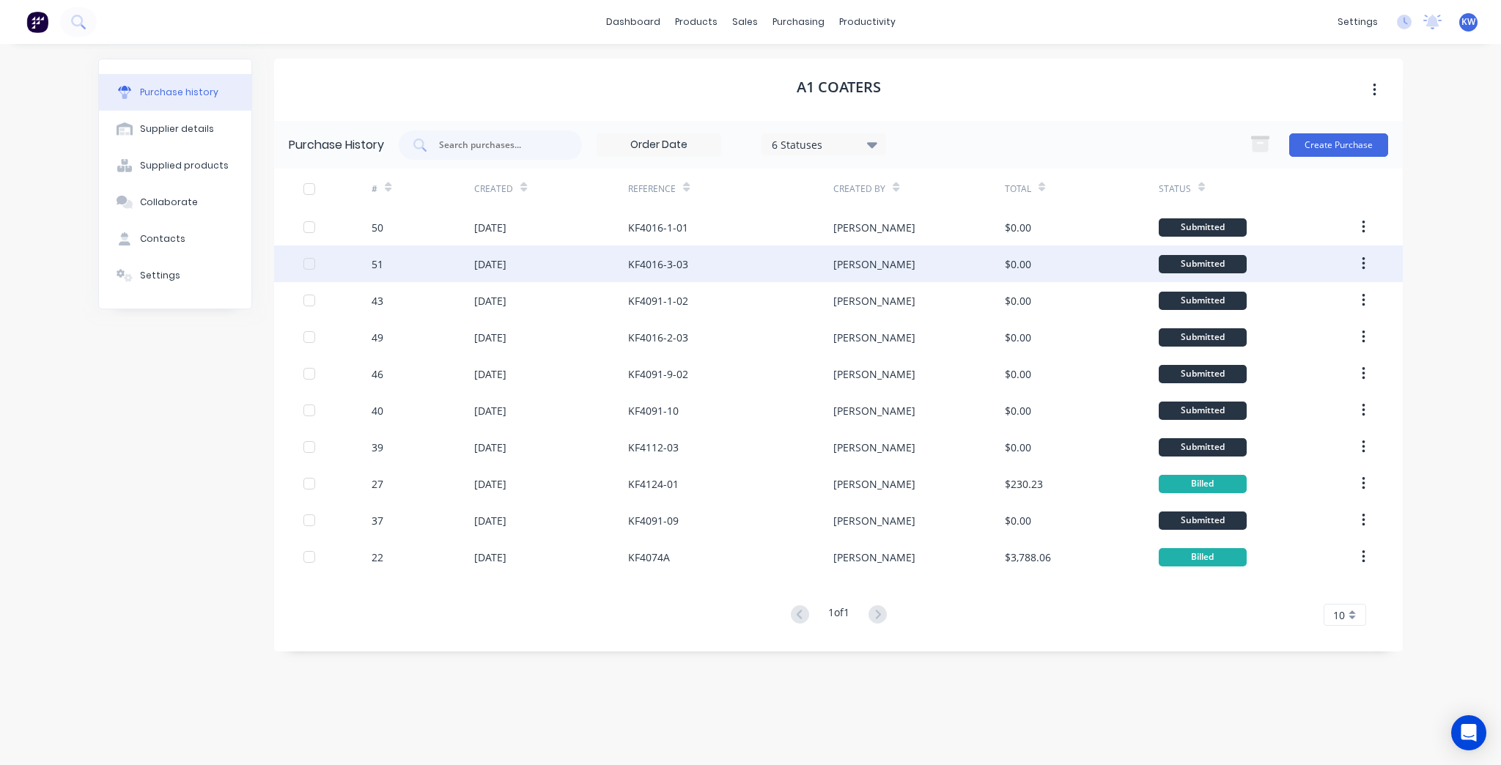
click at [819, 264] on div "KF4016-3-03" at bounding box center [730, 264] width 205 height 37
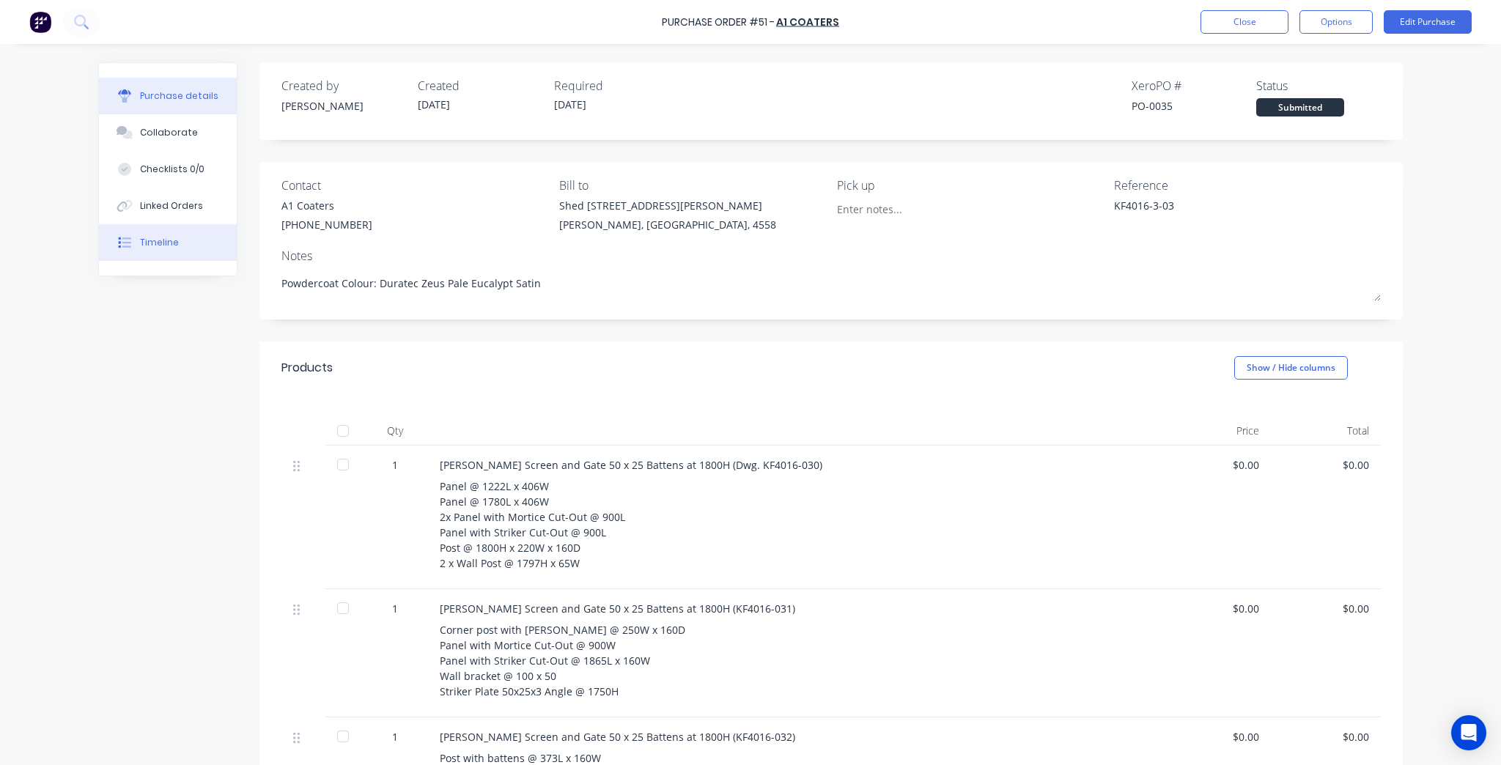
click at [202, 238] on button "Timeline" at bounding box center [168, 242] width 138 height 37
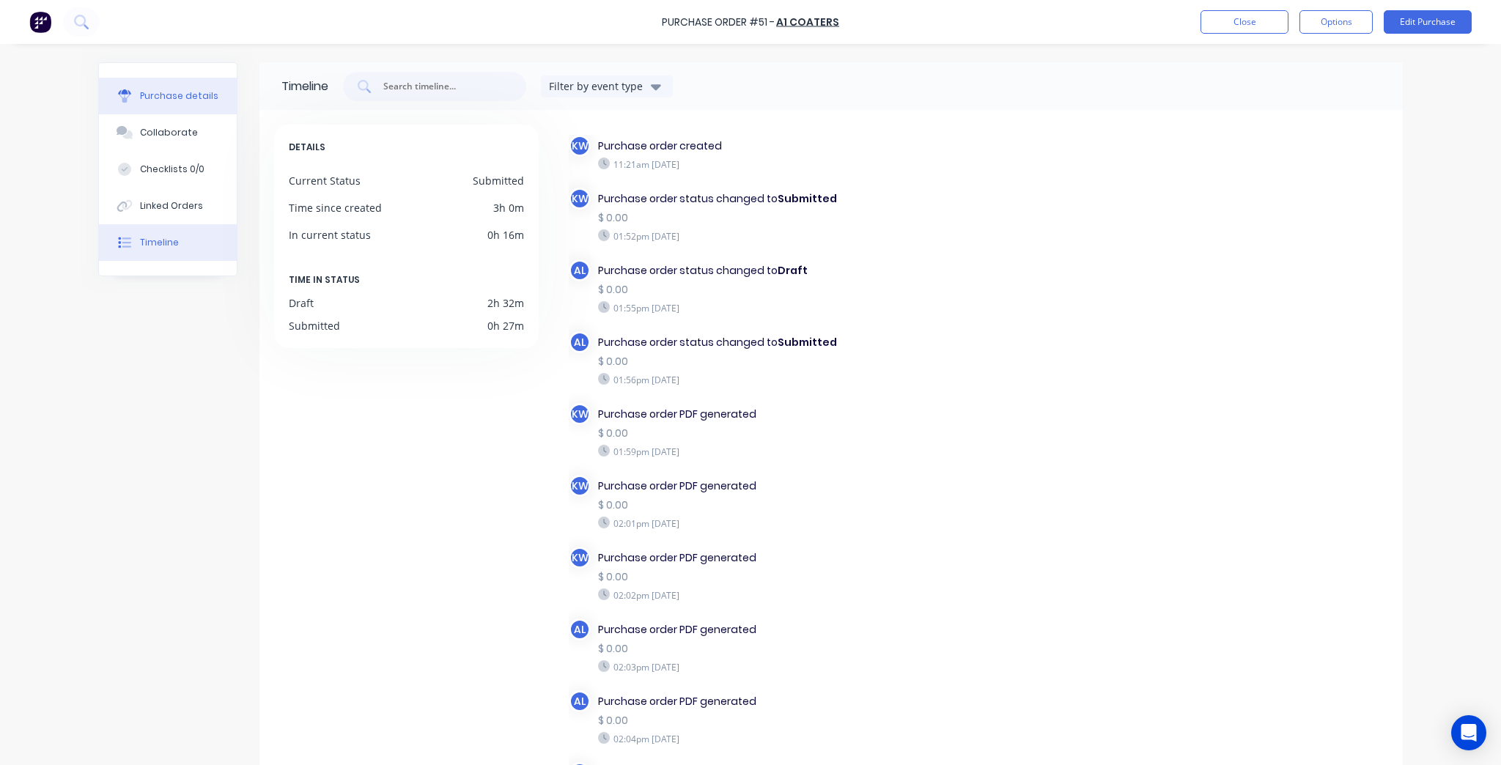
click at [166, 97] on div "Purchase details" at bounding box center [179, 95] width 78 height 13
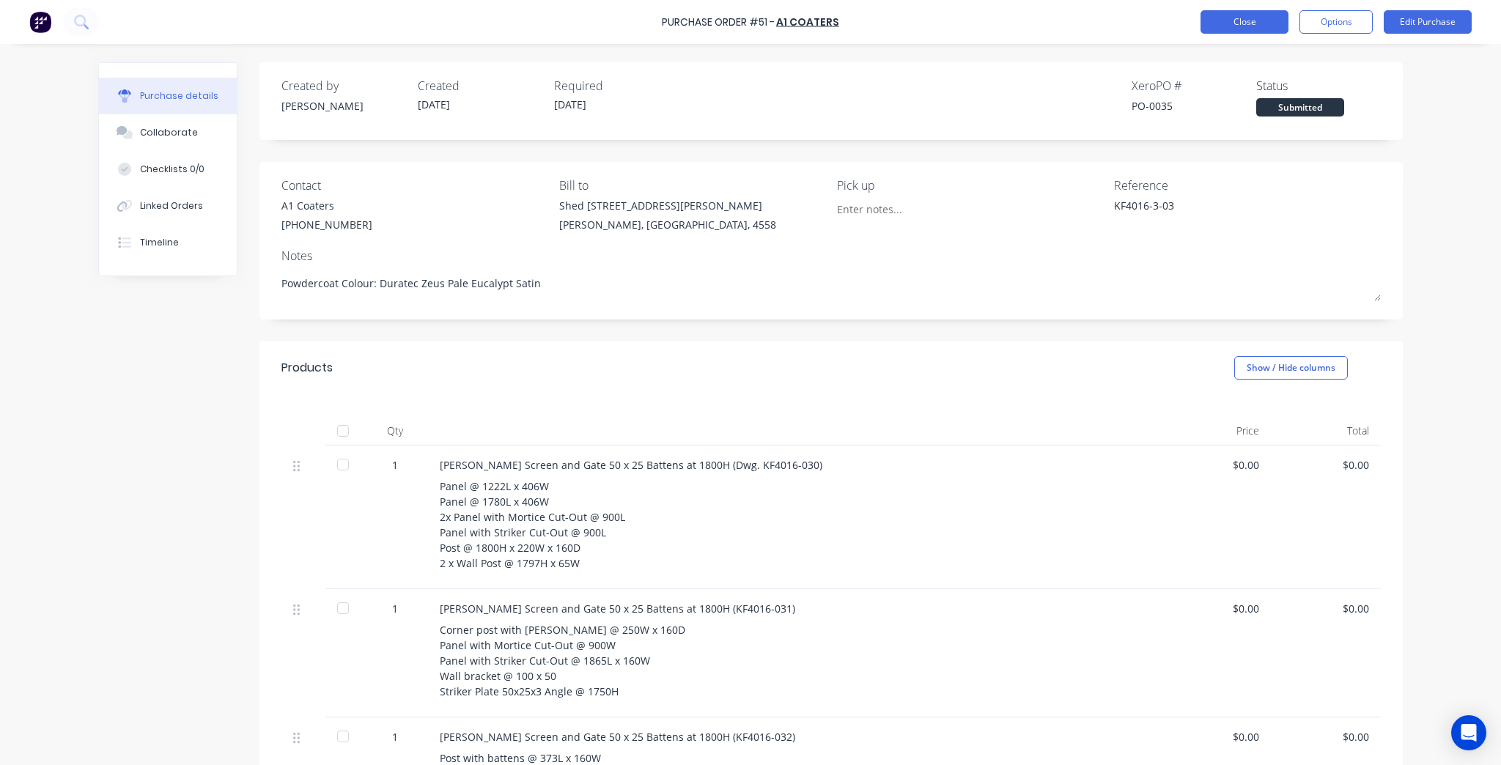
drag, startPoint x: 1173, startPoint y: 2, endPoint x: 1254, endPoint y: 30, distance: 86.0
click at [1176, 2] on div "Purchase Order #51 - A1 Coaters Close Options Edit Purchase" at bounding box center [750, 22] width 1501 height 44
click at [1254, 30] on button "Close" at bounding box center [1244, 21] width 88 height 23
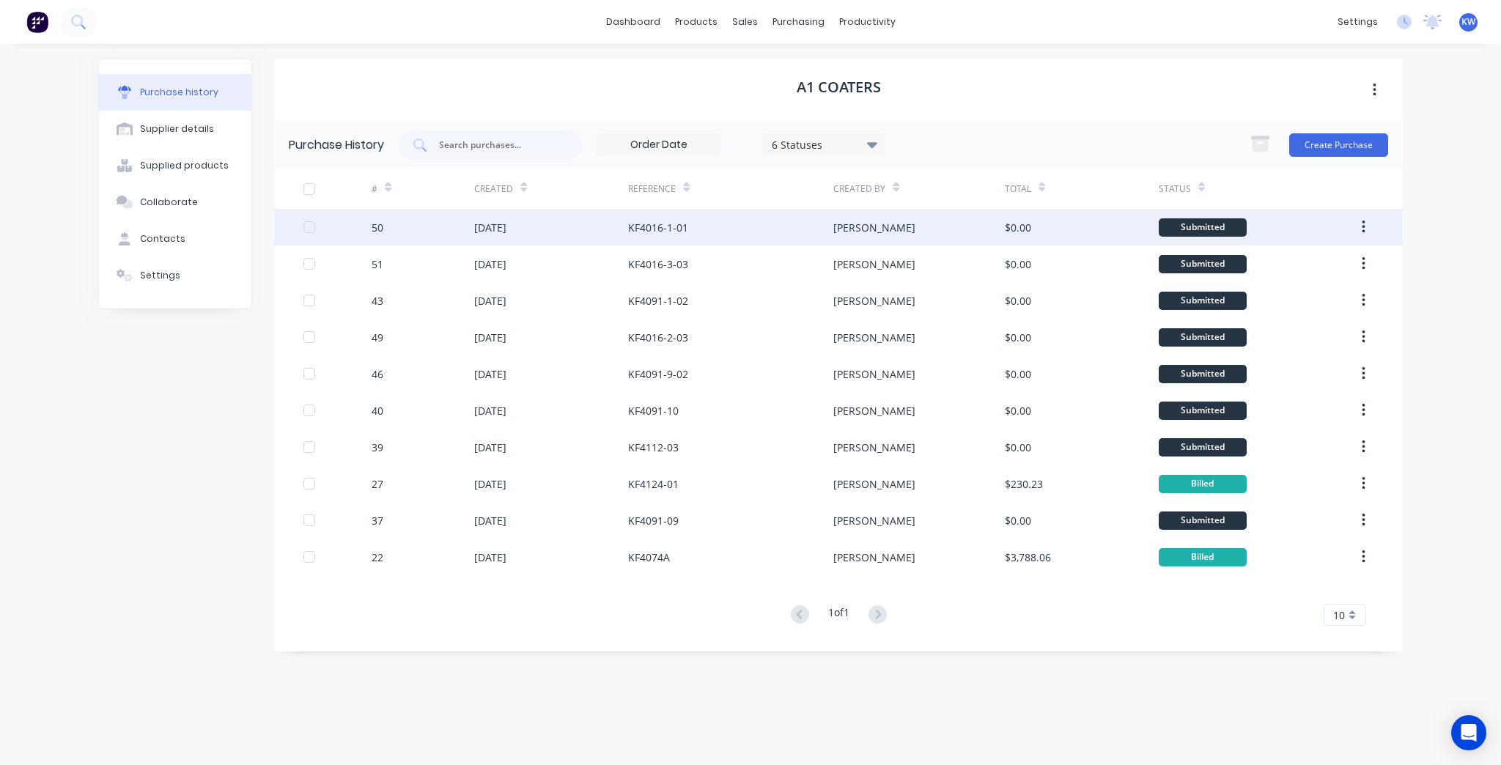
click at [970, 226] on div "[PERSON_NAME]" at bounding box center [918, 227] width 171 height 37
type textarea "x"
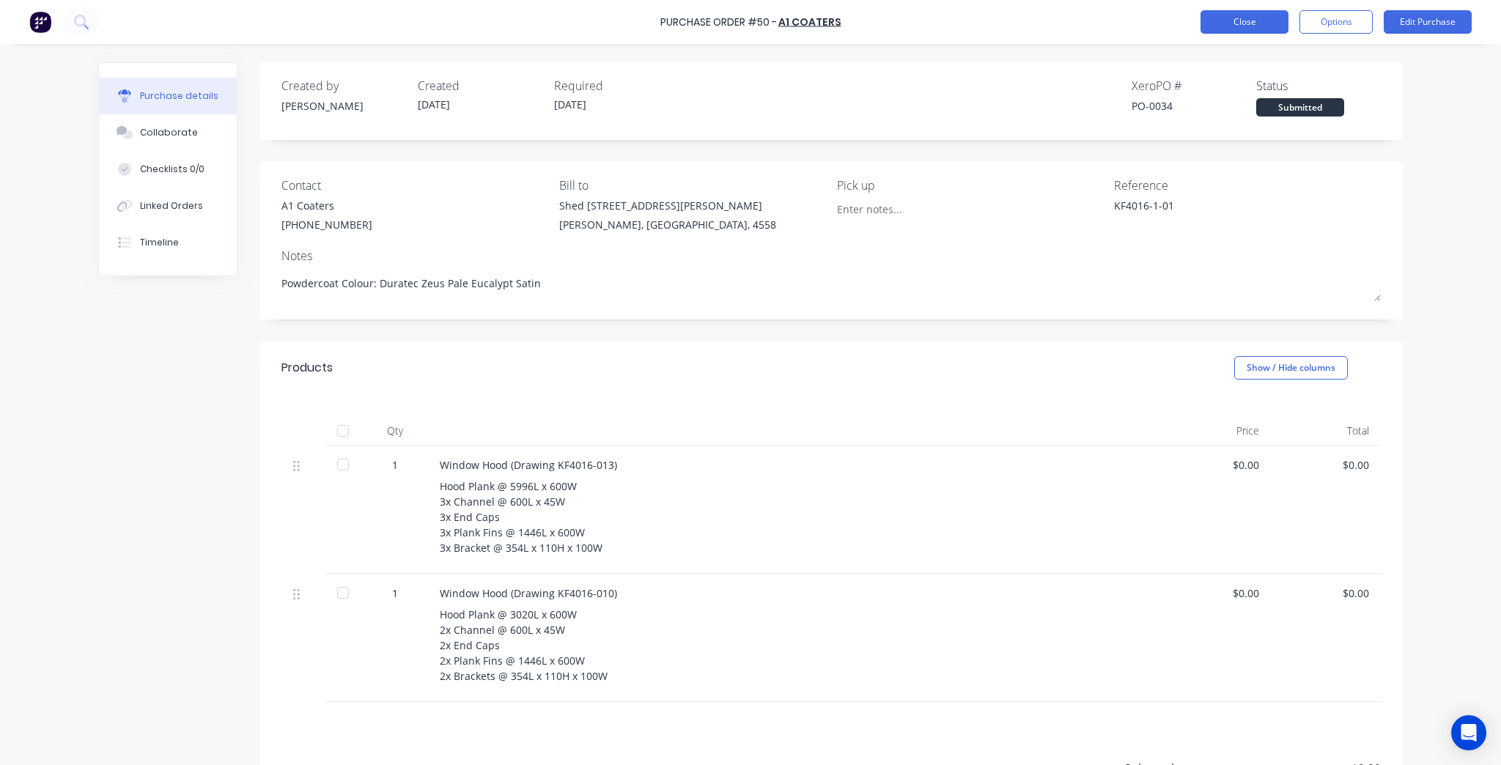
click at [1235, 34] on div "Purchase Order #50 - A1 Coaters Close Options Edit Purchase" at bounding box center [750, 22] width 1501 height 44
click at [1244, 10] on button "Close" at bounding box center [1244, 21] width 88 height 23
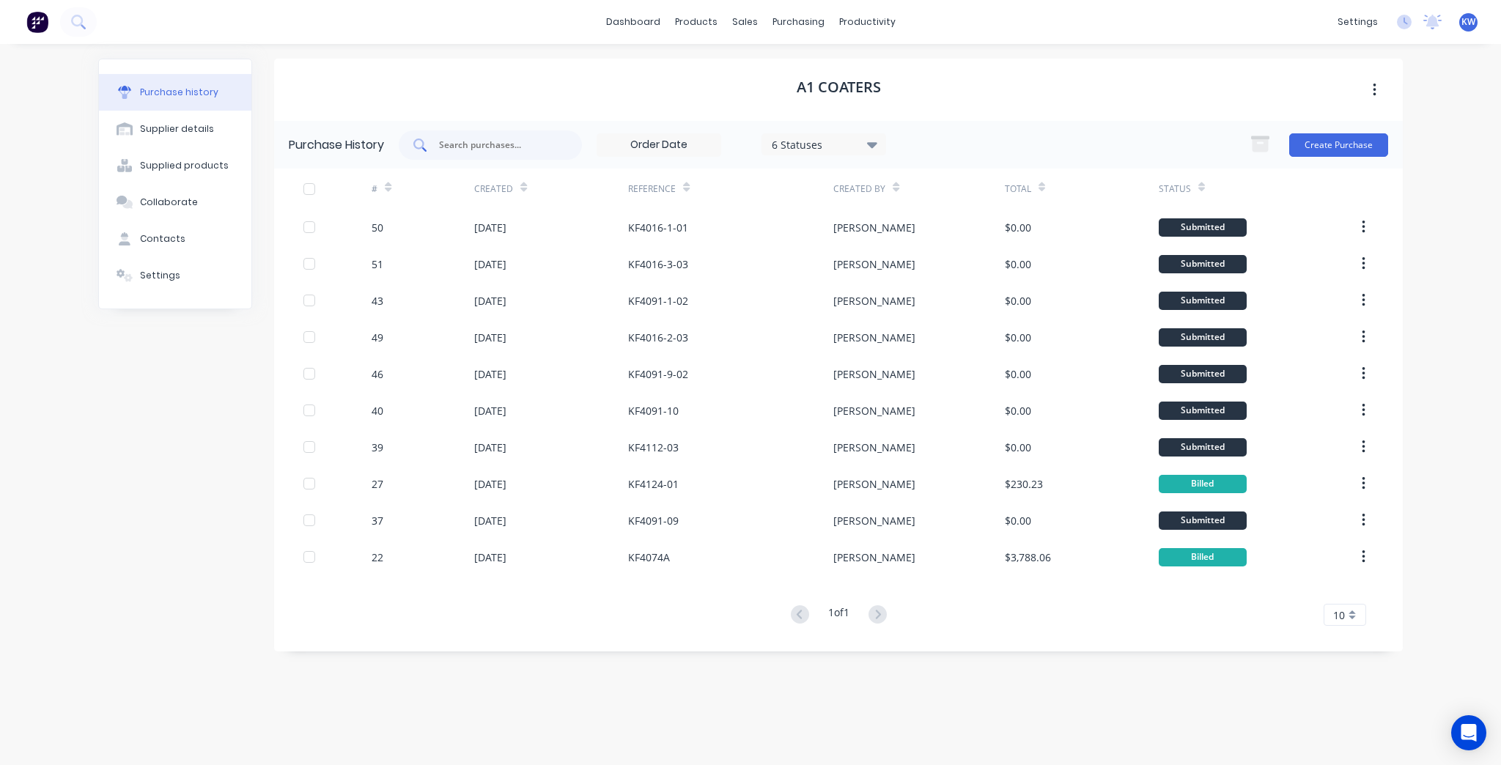
click at [556, 142] on div at bounding box center [490, 144] width 183 height 29
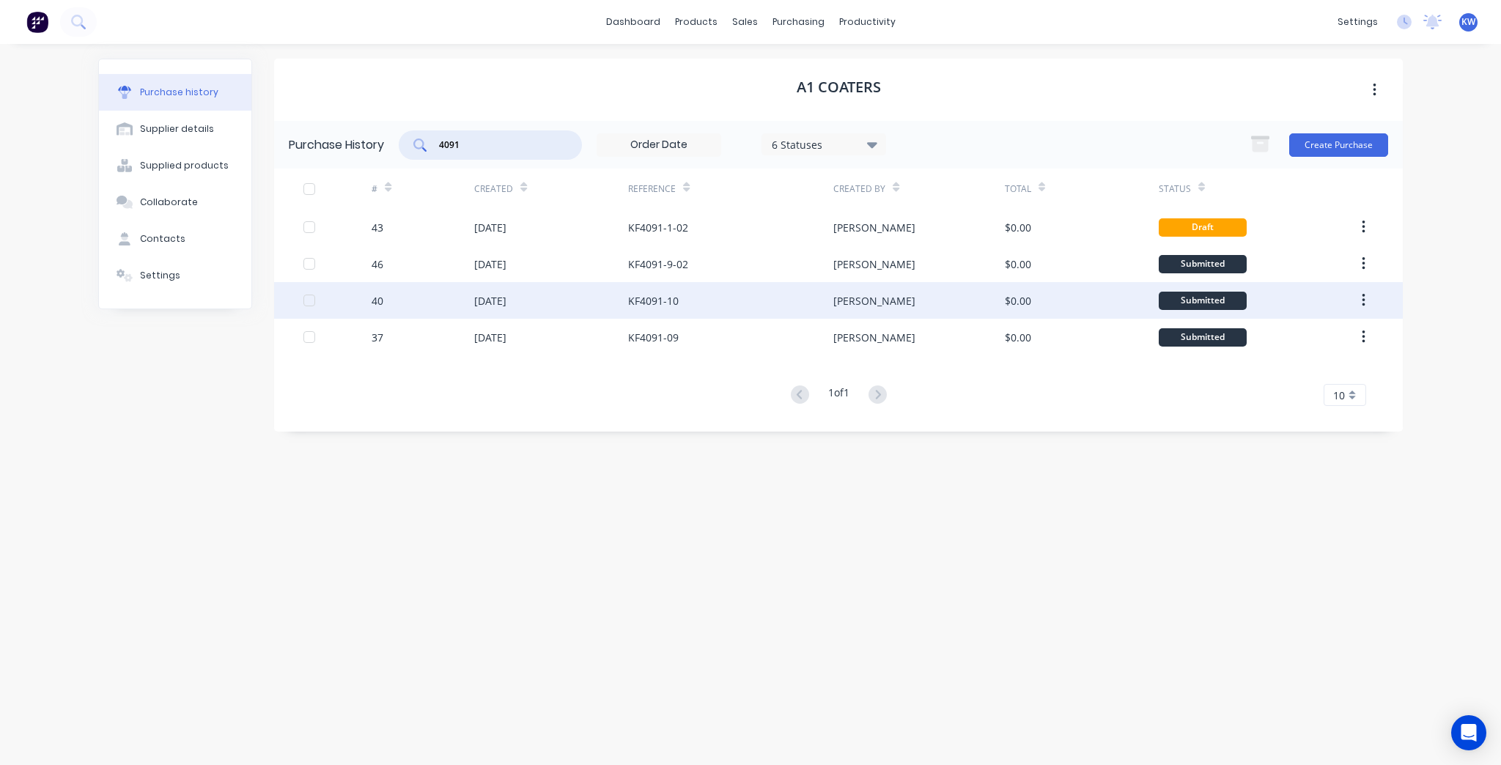
type input "4091"
click at [760, 293] on div "KF4091-10" at bounding box center [730, 300] width 205 height 37
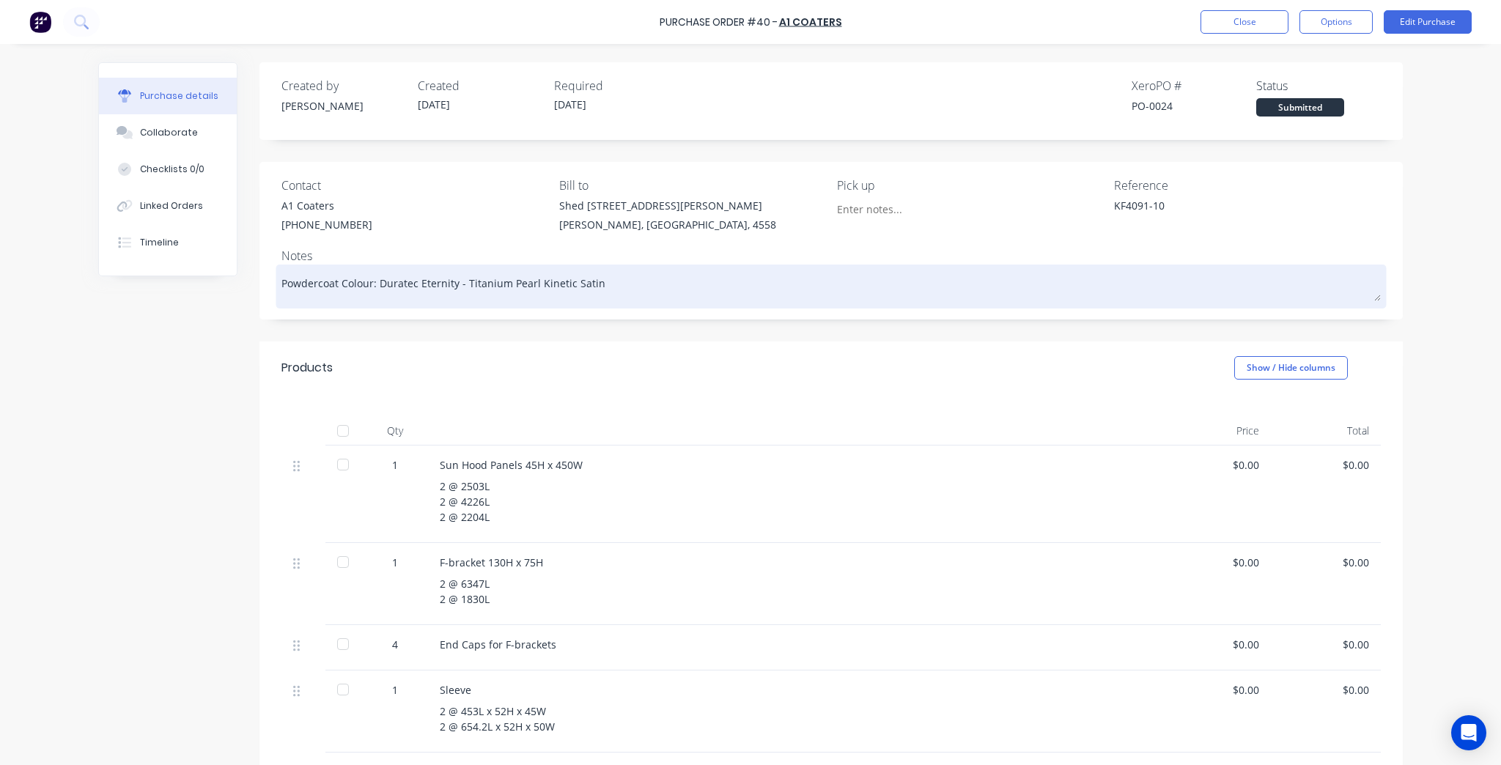
drag, startPoint x: 667, startPoint y: 281, endPoint x: 376, endPoint y: 278, distance: 291.0
click at [376, 278] on textarea "Powdercoat Colour: Duratec Eternity - Titanium Pearl Kinetic Satin" at bounding box center [830, 284] width 1099 height 33
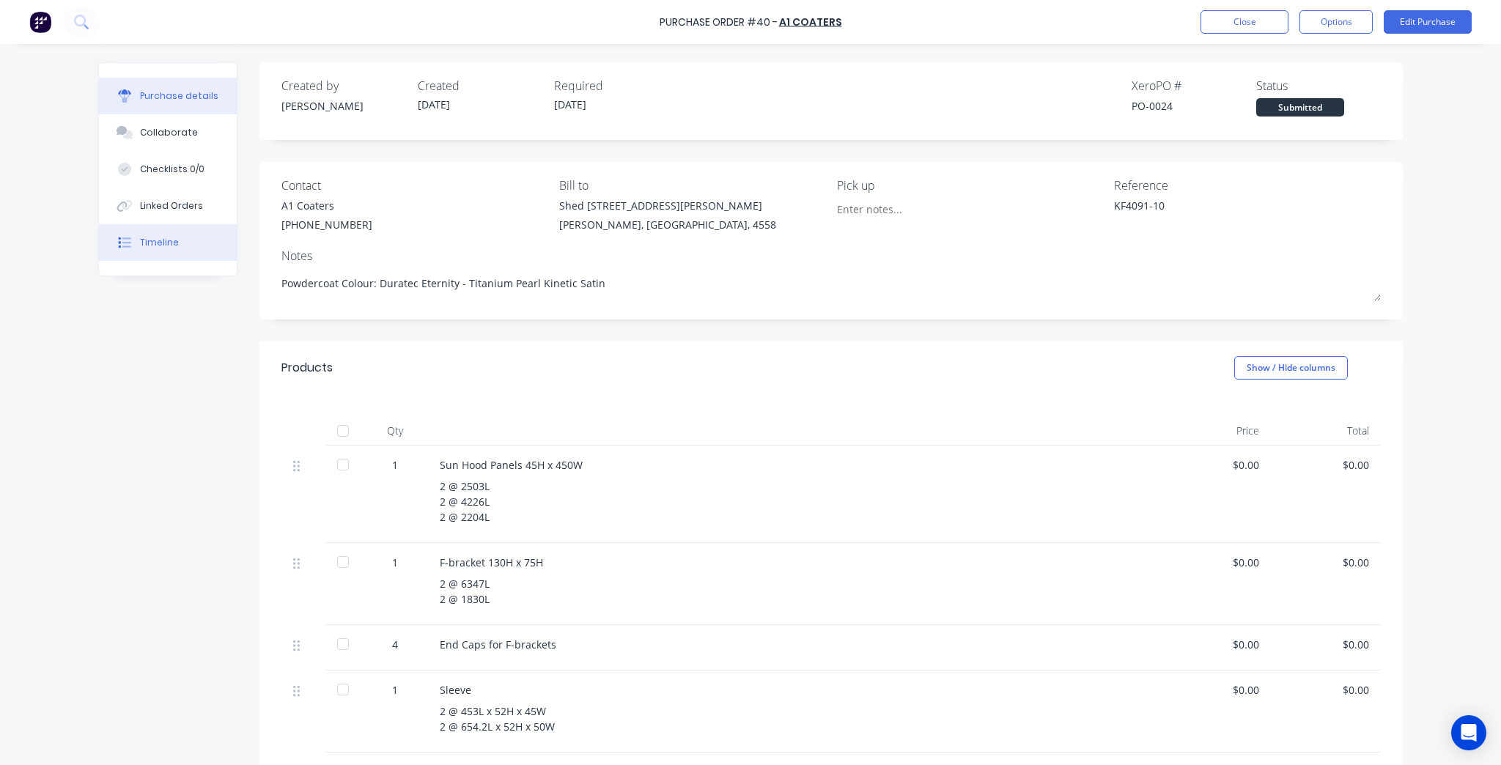
type textarea "x"
click at [151, 252] on button "Timeline" at bounding box center [168, 242] width 138 height 37
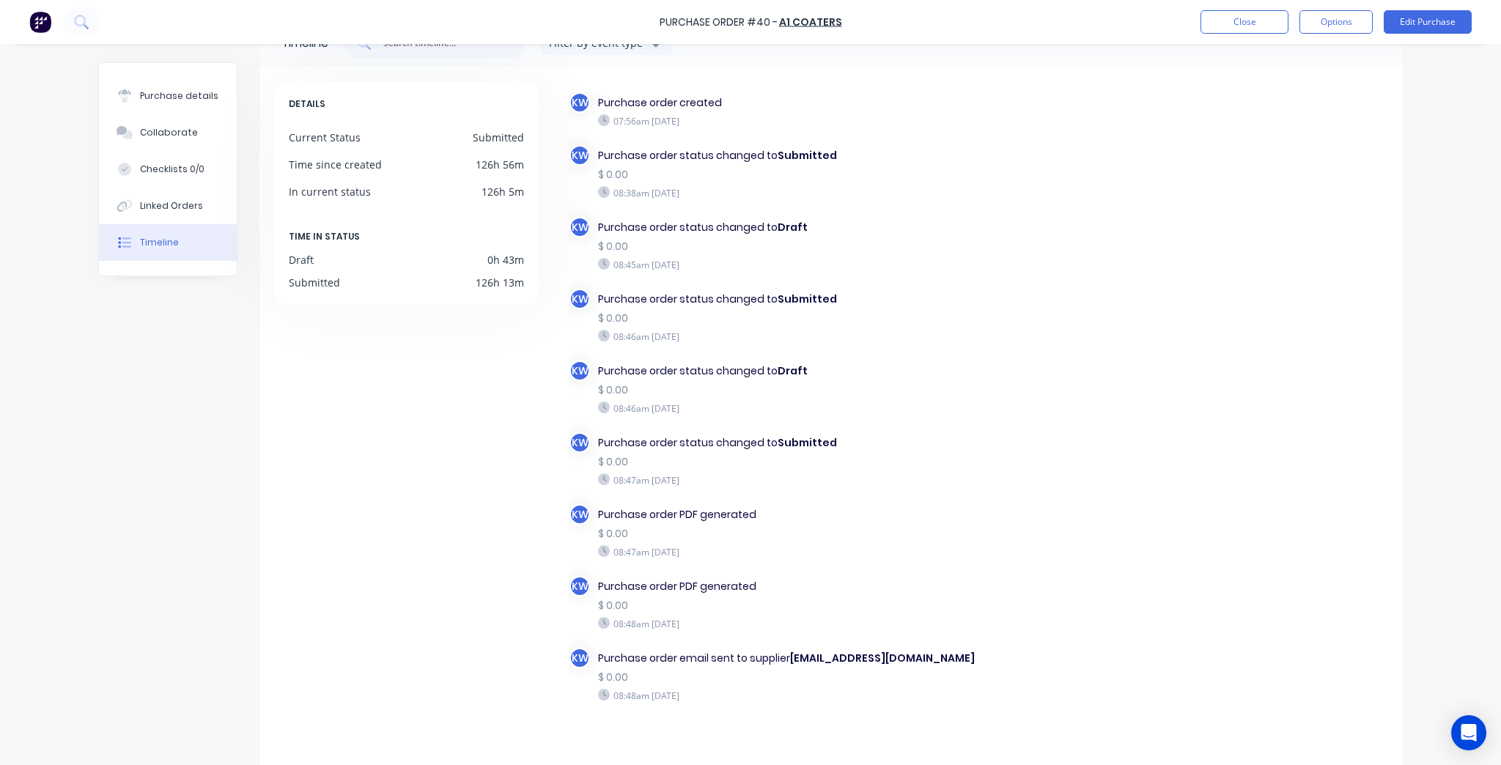
scroll to position [67, 0]
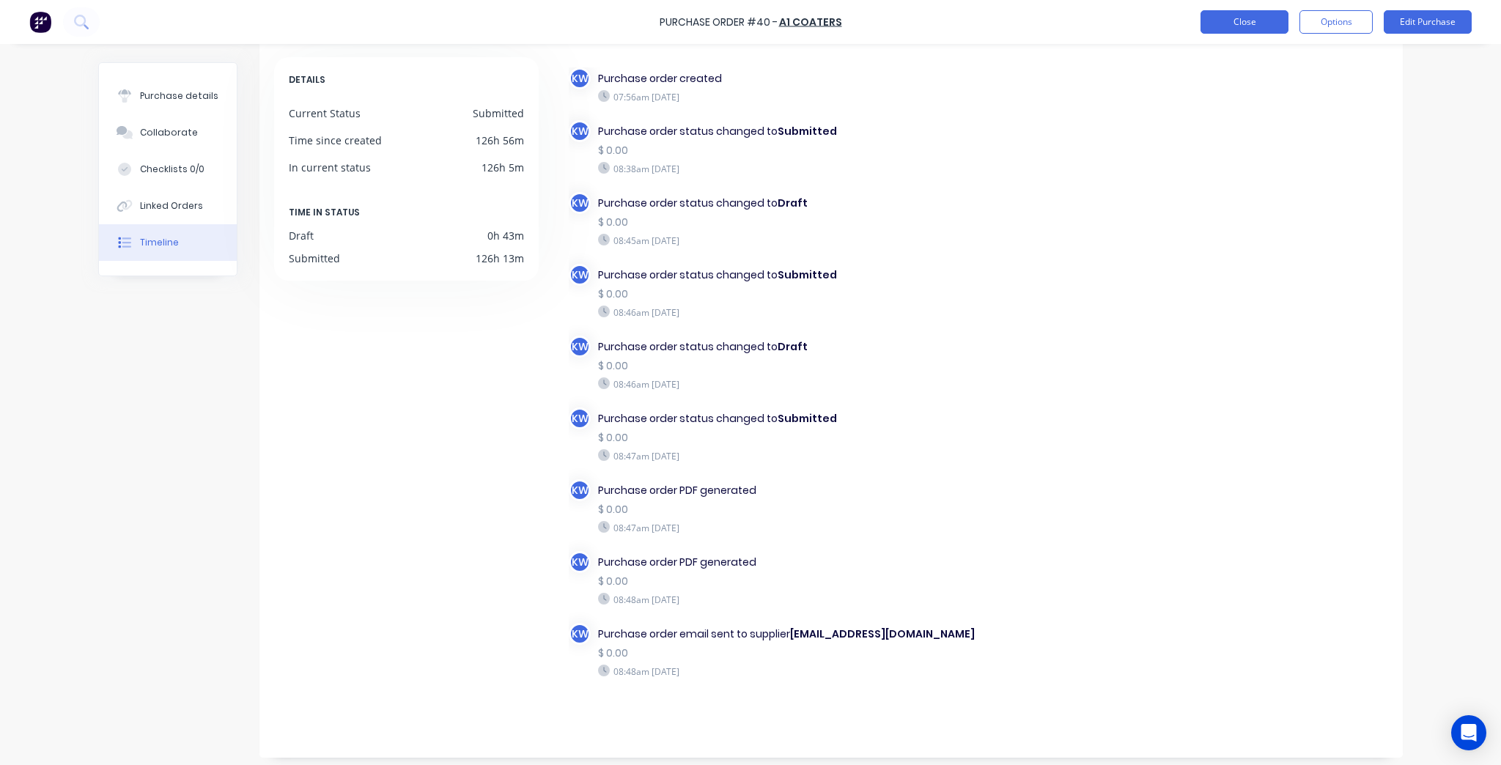
click at [1218, 10] on button "Close" at bounding box center [1244, 21] width 88 height 23
